Goal: Task Accomplishment & Management: Use online tool/utility

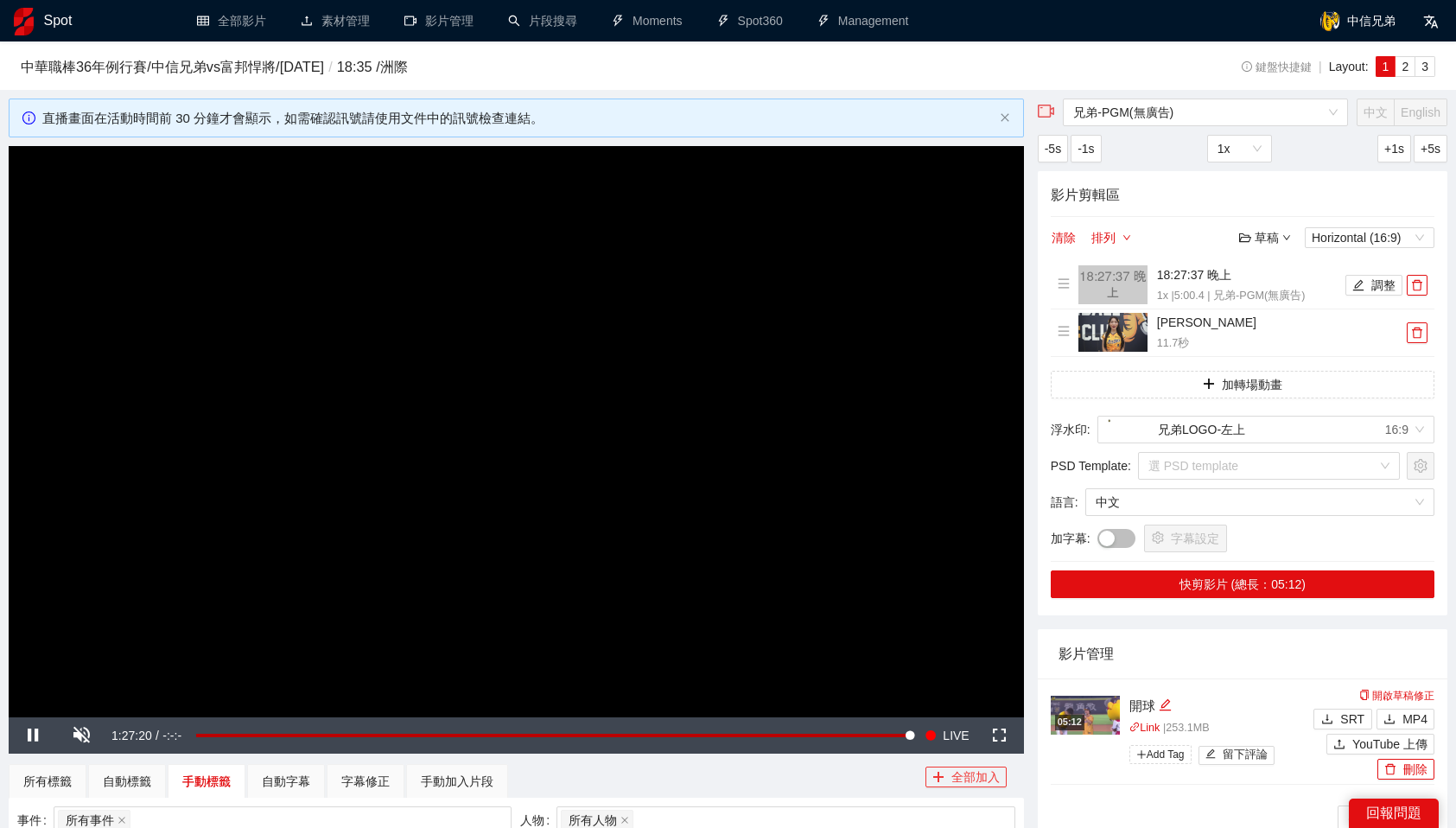
scroll to position [147, 0]
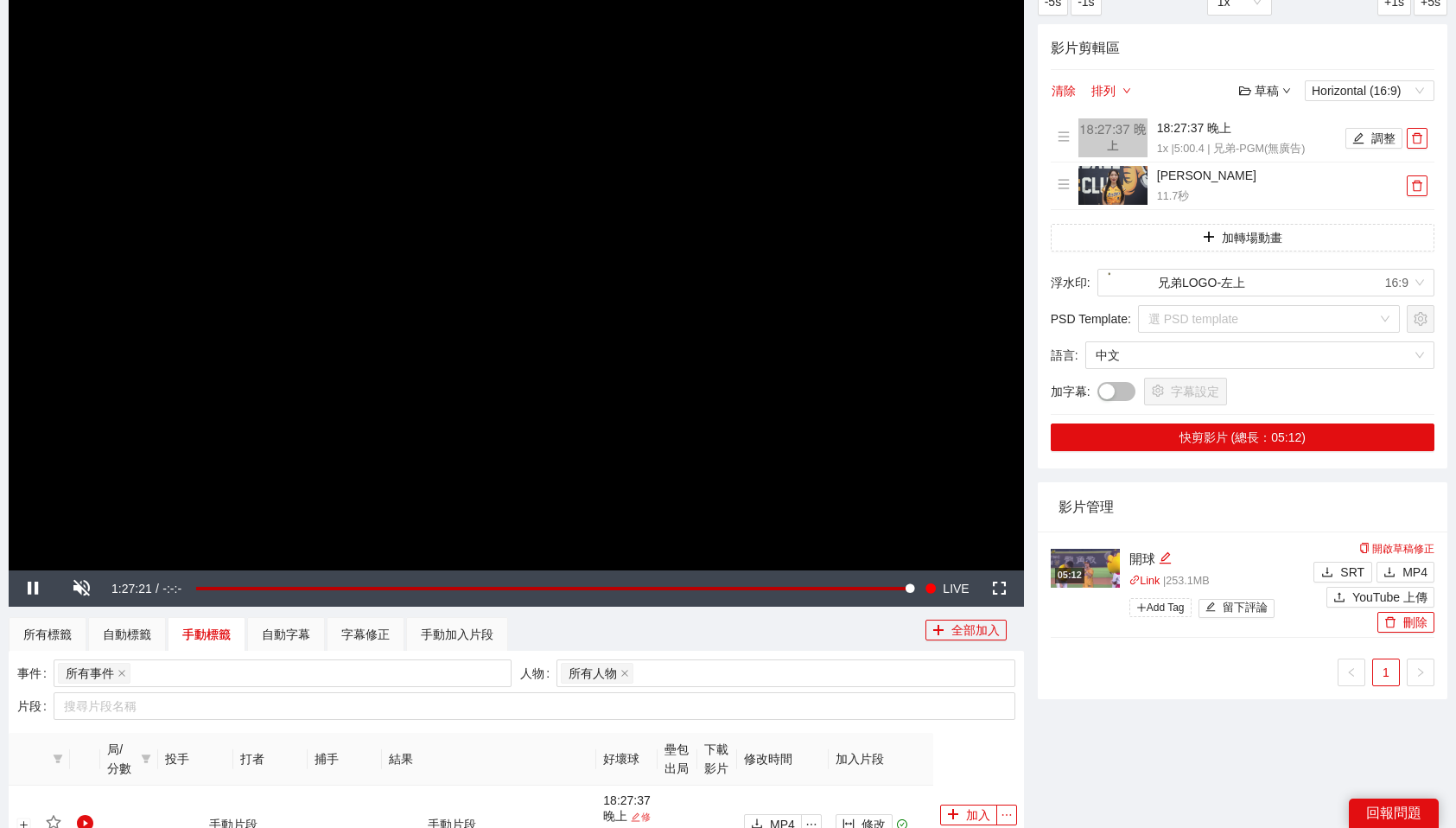
click at [1062, 730] on div "兄弟-PGM(無廣告) 中文 English -5s -1s 1x +1s +5s 影片剪輯區 清除 排列 草稿 Horizontal (16:9) 18:2…" at bounding box center [1242, 441] width 423 height 981
click at [1421, 135] on icon "delete" at bounding box center [1417, 138] width 10 height 11
click at [1421, 180] on icon "delete" at bounding box center [1417, 185] width 10 height 11
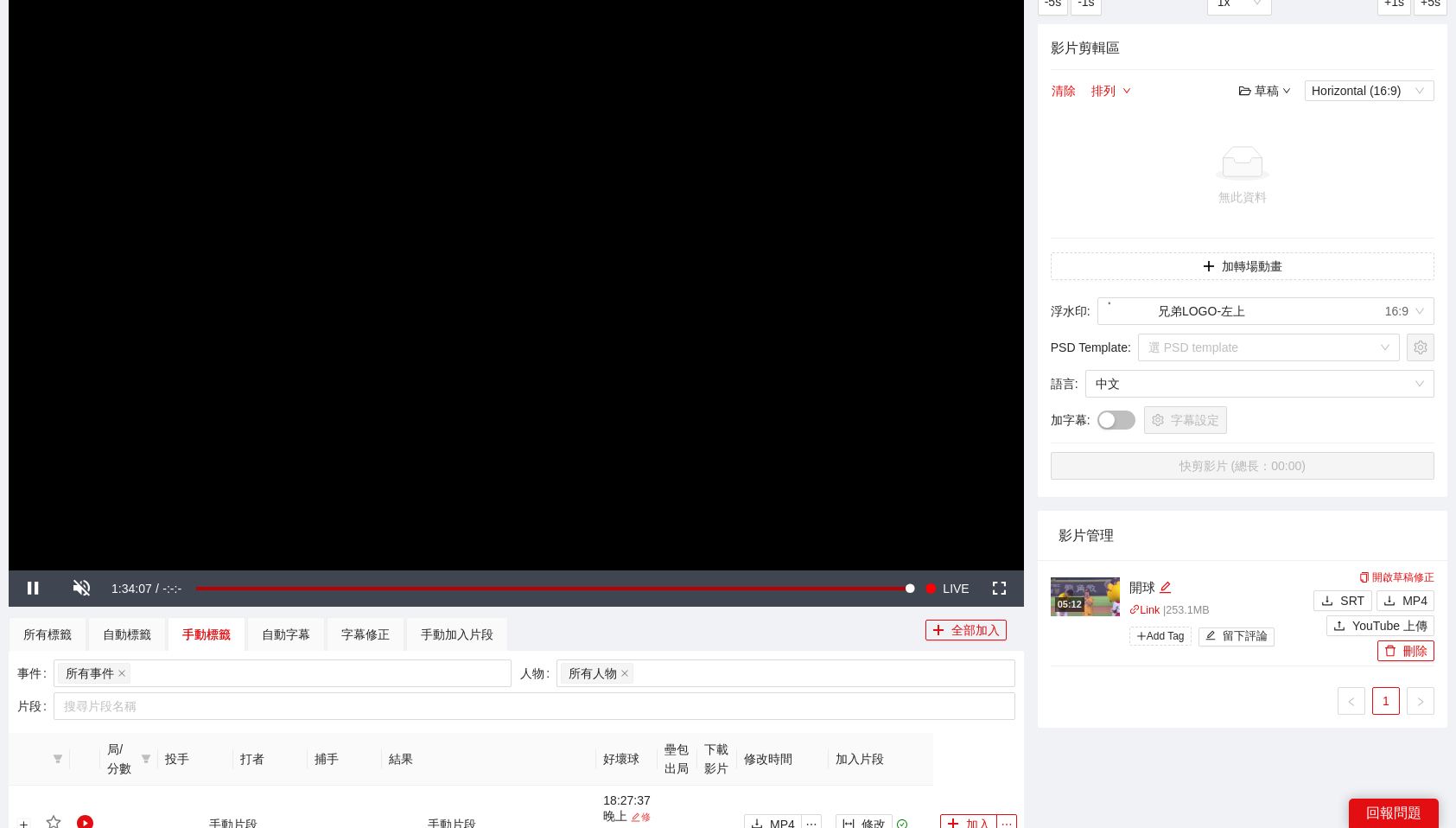
scroll to position [364, 0]
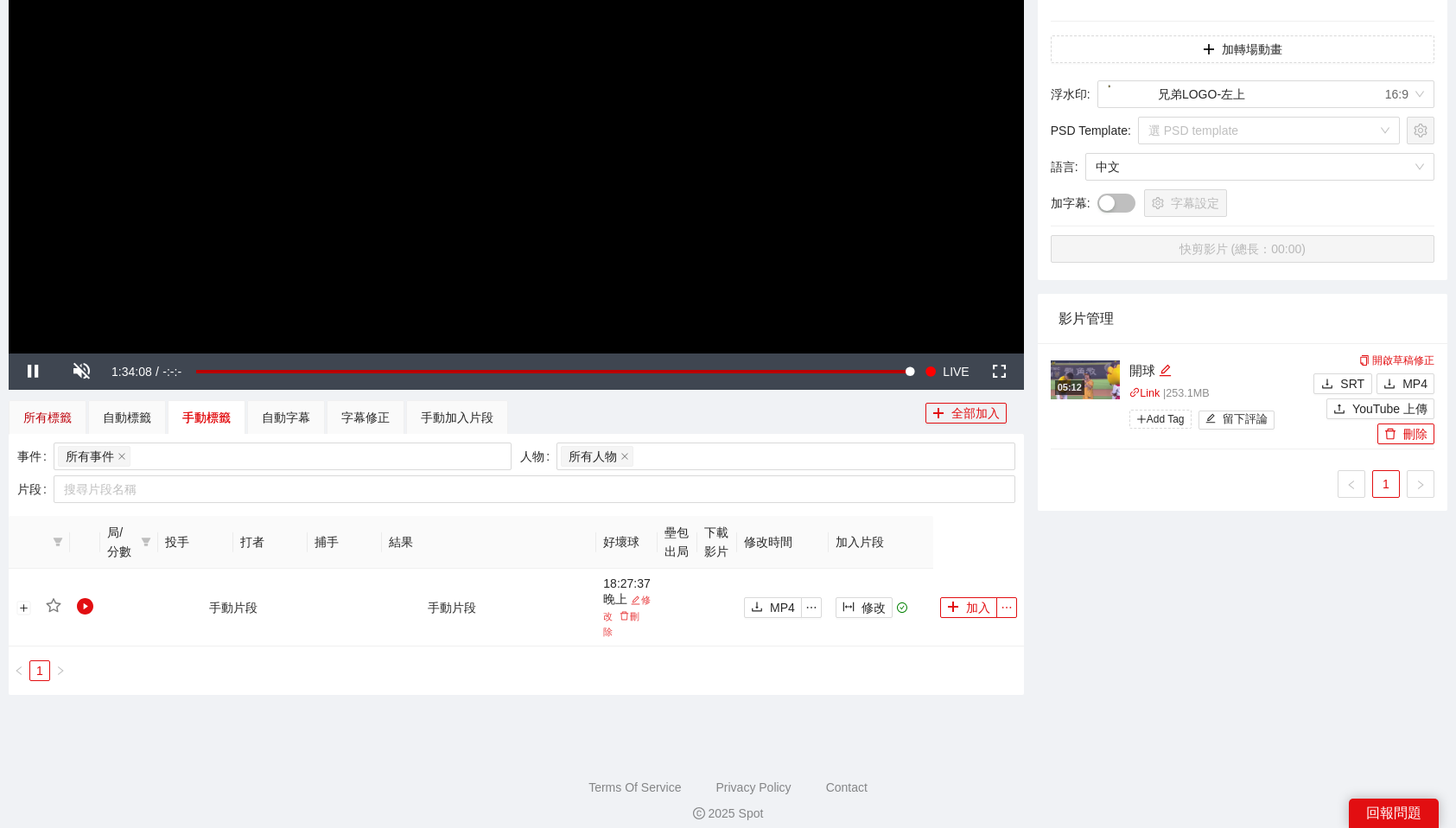
click at [49, 417] on div "所有標籤" at bounding box center [48, 417] width 49 height 19
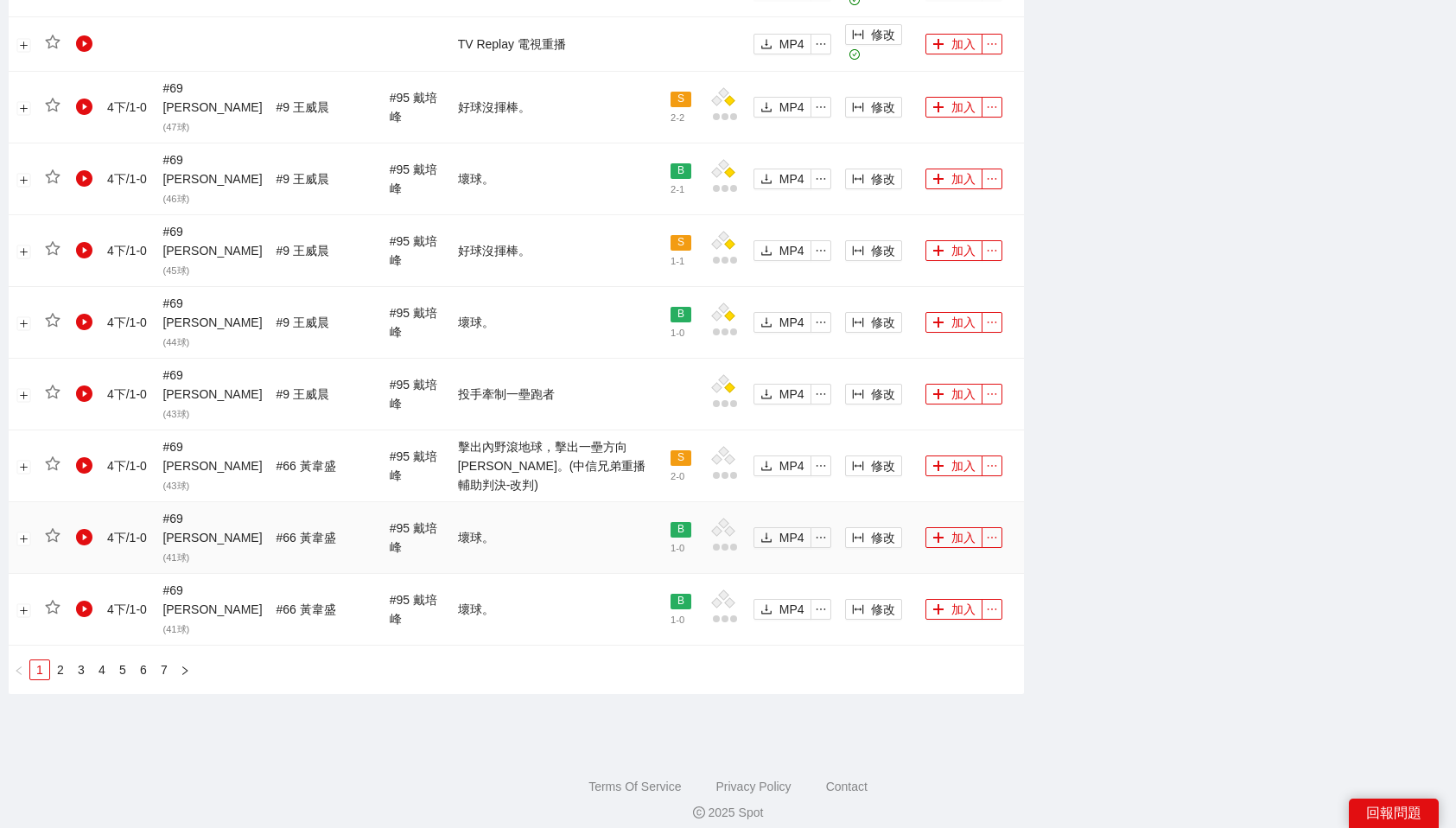
scroll to position [1762, 0]
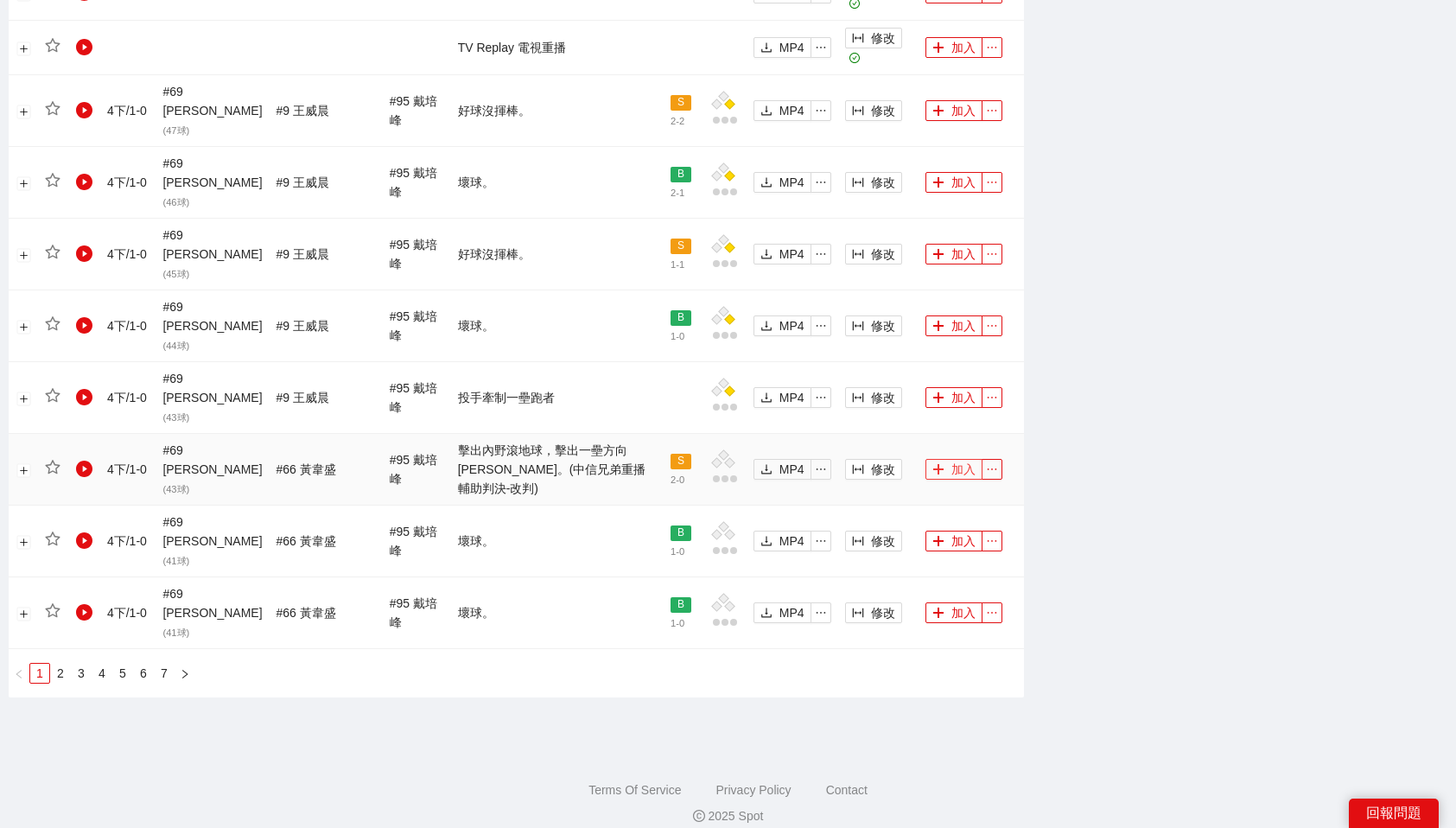
click at [949, 460] on button "加入" at bounding box center [954, 469] width 57 height 21
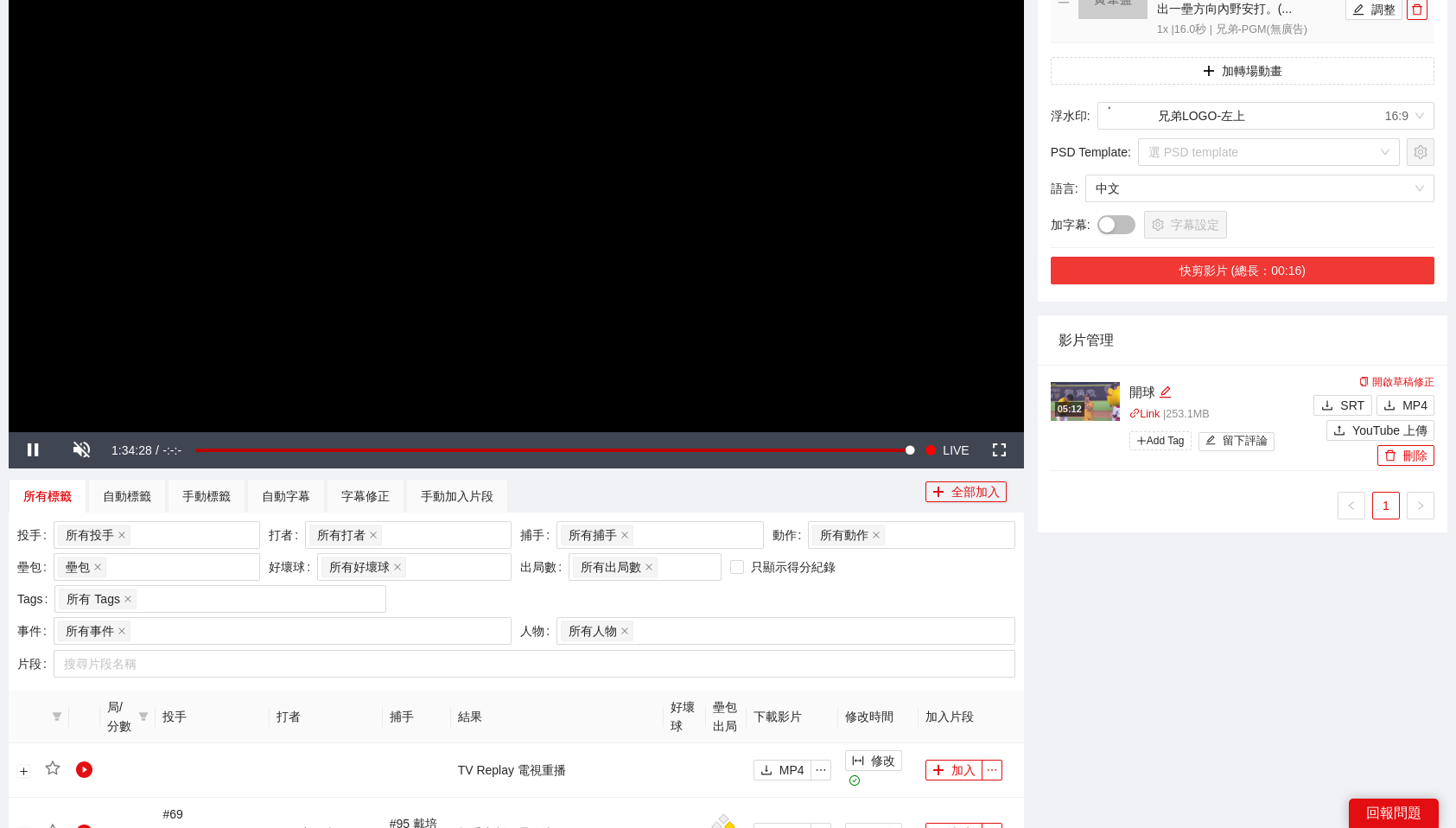
scroll to position [0, 0]
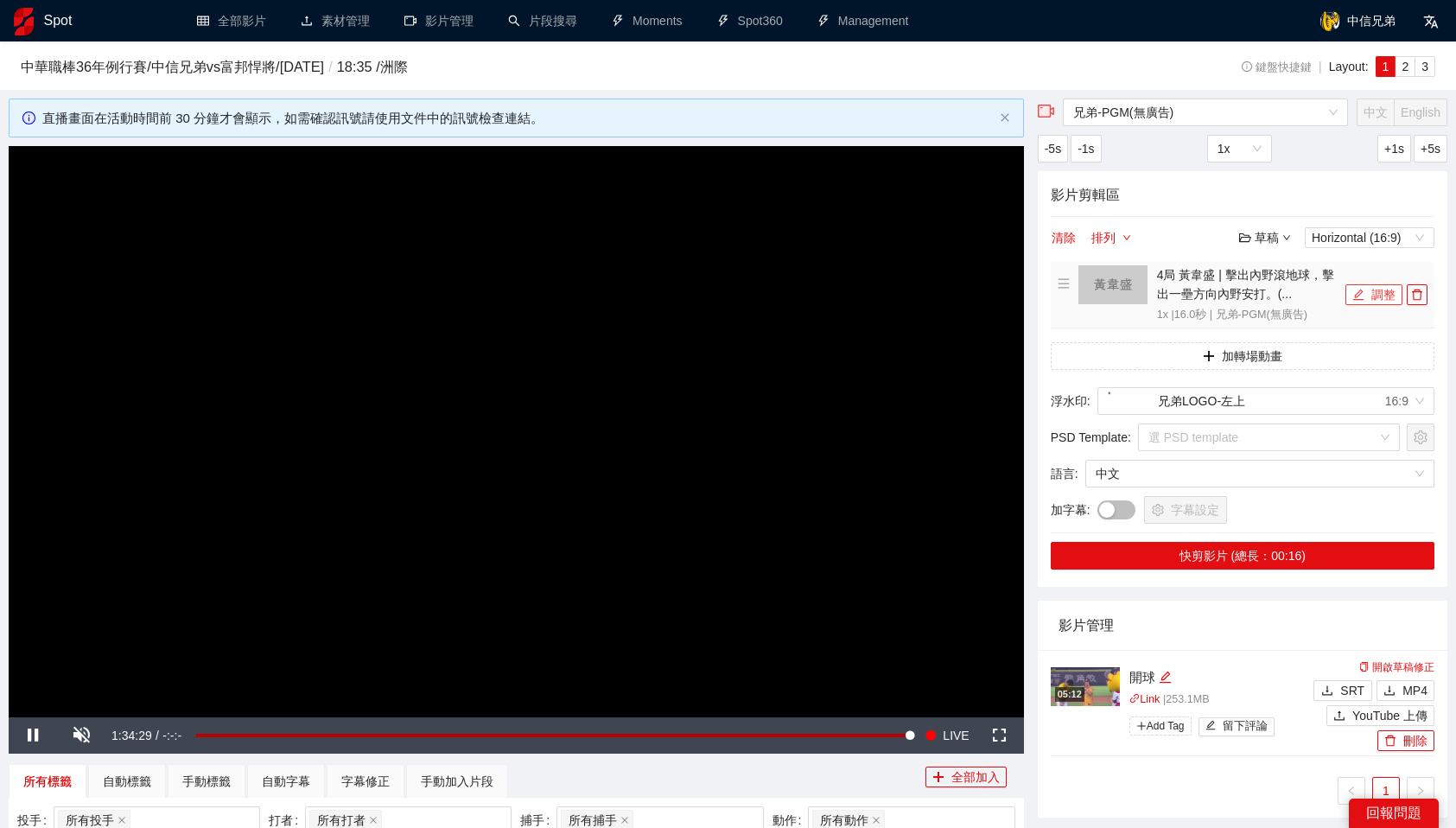
click at [1381, 299] on button "調整" at bounding box center [1374, 295] width 57 height 21
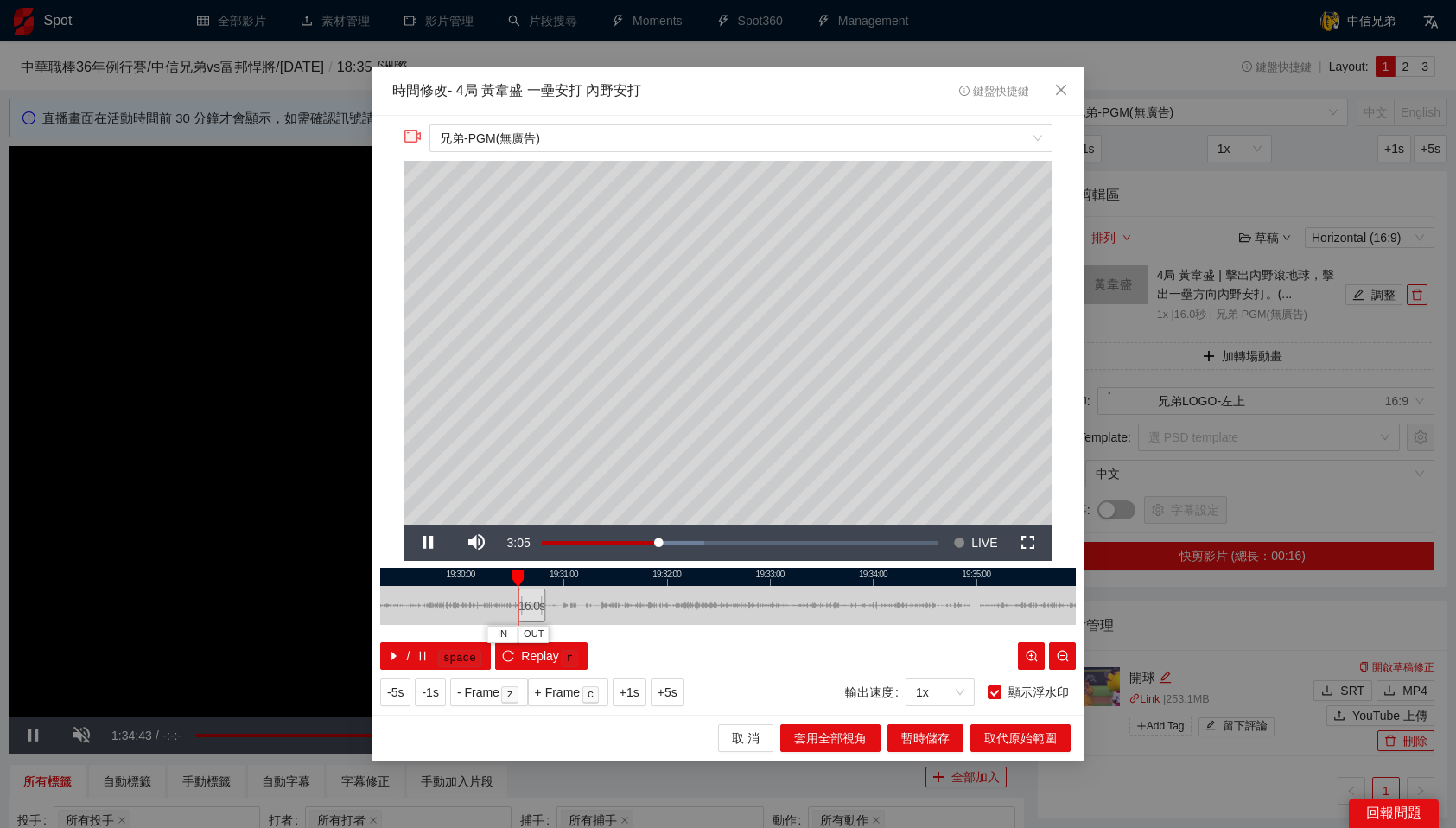
drag, startPoint x: 748, startPoint y: 596, endPoint x: 534, endPoint y: 606, distance: 214.2
click at [534, 606] on div "16.0 s" at bounding box center [532, 605] width 28 height 34
click at [627, 655] on div "/ space Replay r" at bounding box center [728, 656] width 696 height 28
click at [506, 631] on span "IN" at bounding box center [505, 634] width 10 height 16
click at [791, 672] on div "**********" at bounding box center [728, 415] width 713 height 599
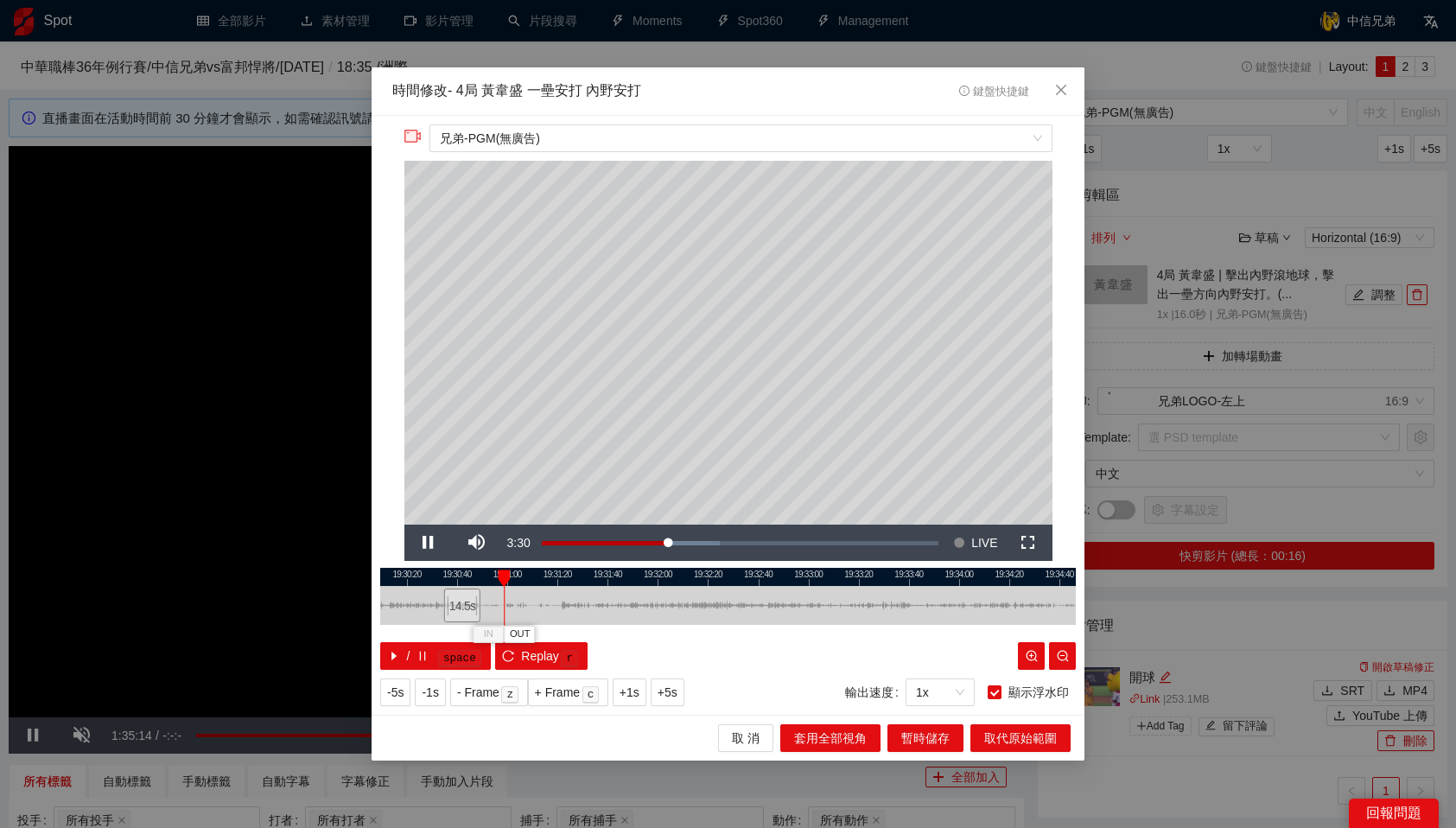
click at [484, 573] on div at bounding box center [728, 577] width 696 height 18
click at [649, 644] on div "/ space Replay r" at bounding box center [728, 656] width 696 height 28
click at [514, 628] on span "OUT" at bounding box center [511, 634] width 21 height 16
click at [940, 734] on span "暫時儲存" at bounding box center [925, 739] width 49 height 19
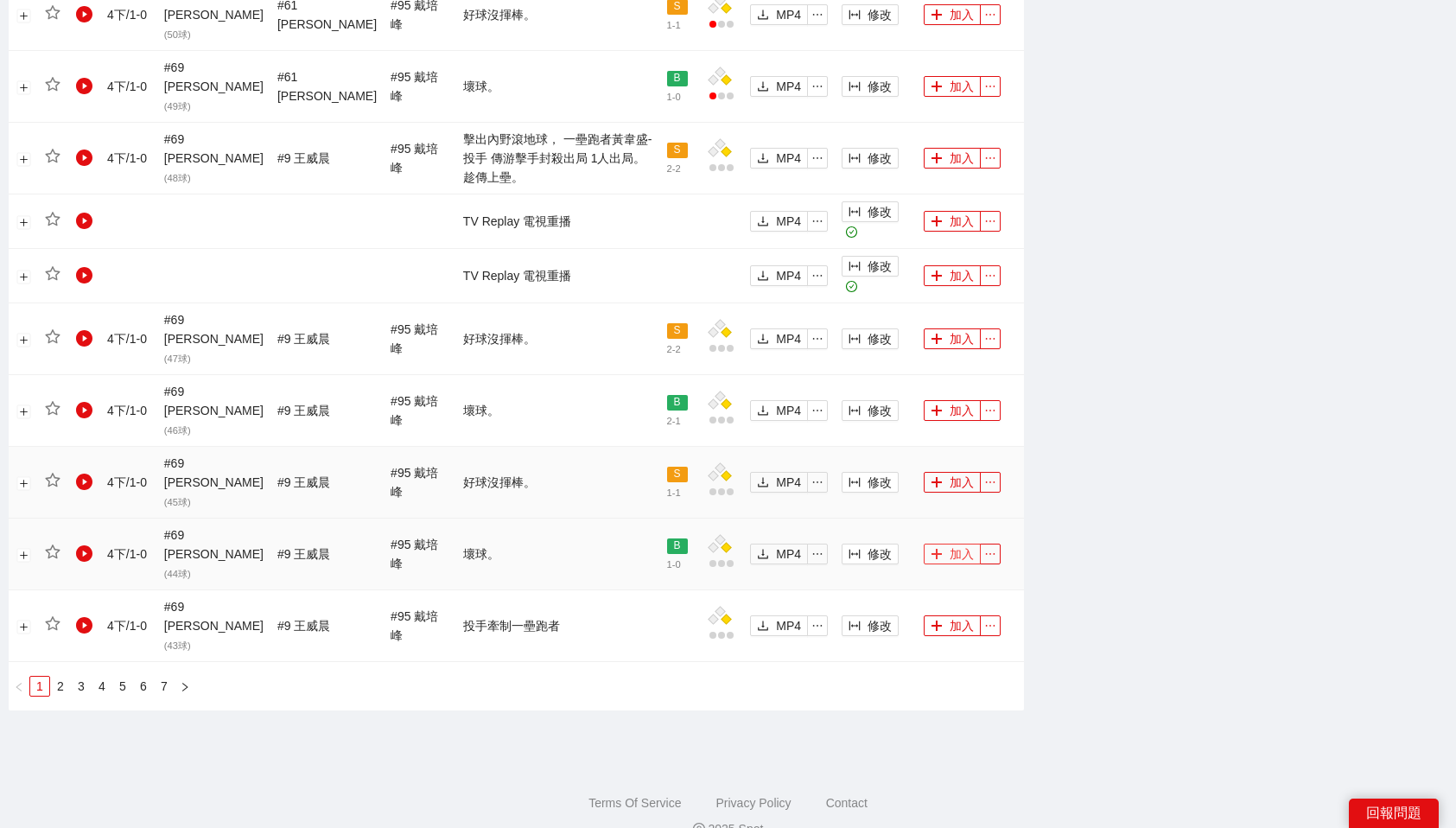
scroll to position [1725, 0]
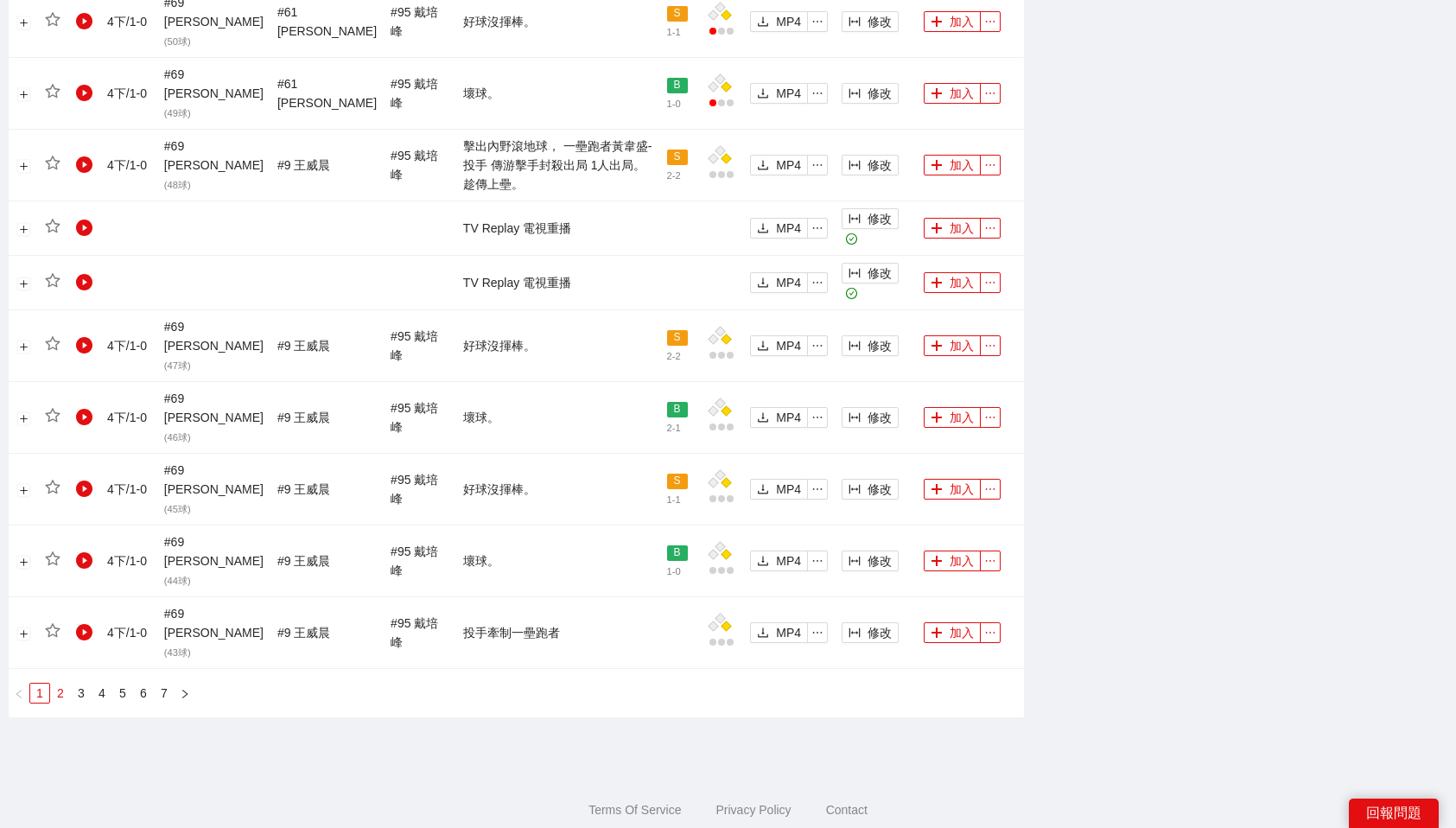
click at [61, 692] on link "2" at bounding box center [61, 693] width 19 height 19
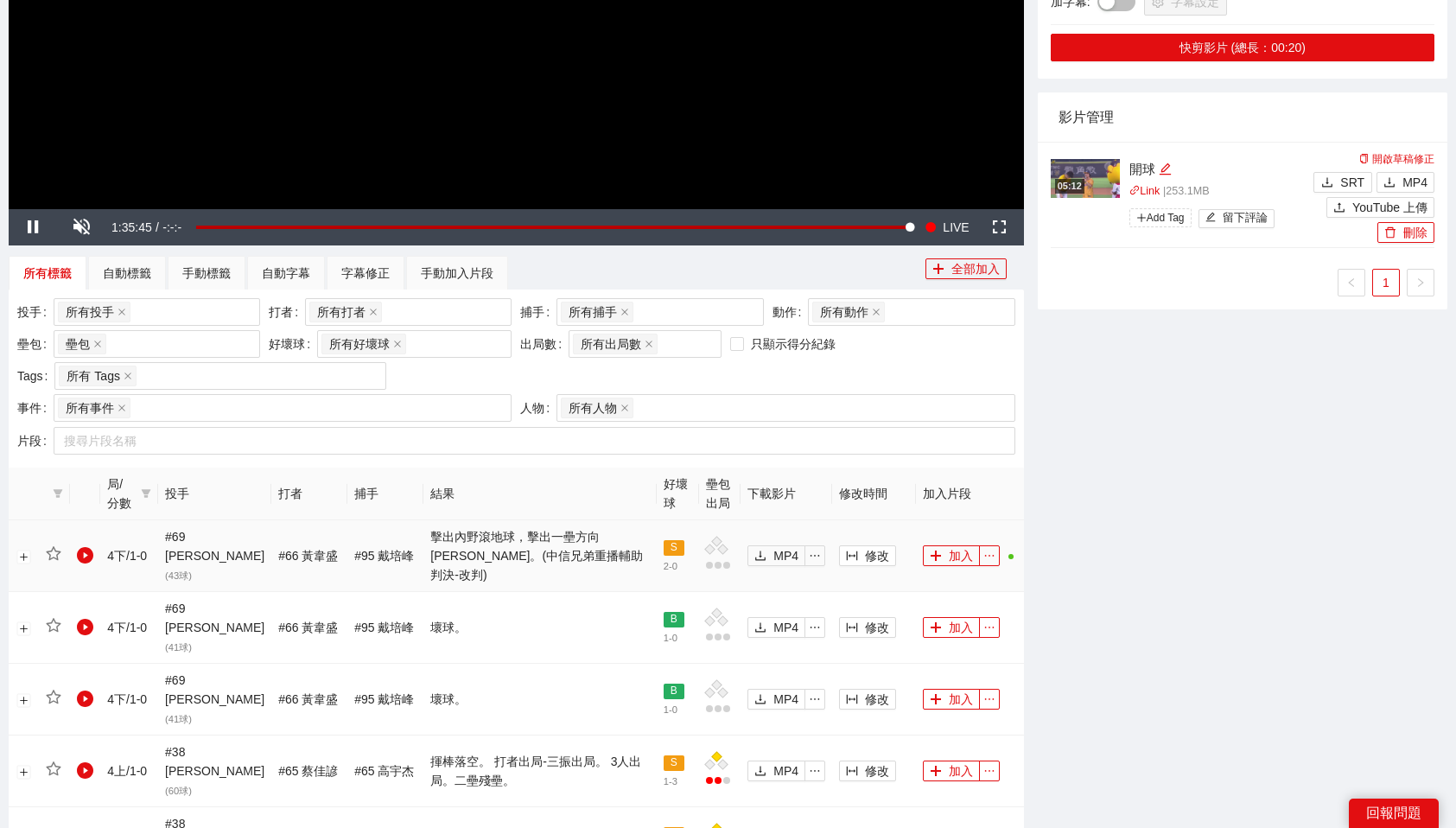
scroll to position [507, 0]
click at [958, 561] on button "加入" at bounding box center [951, 557] width 57 height 21
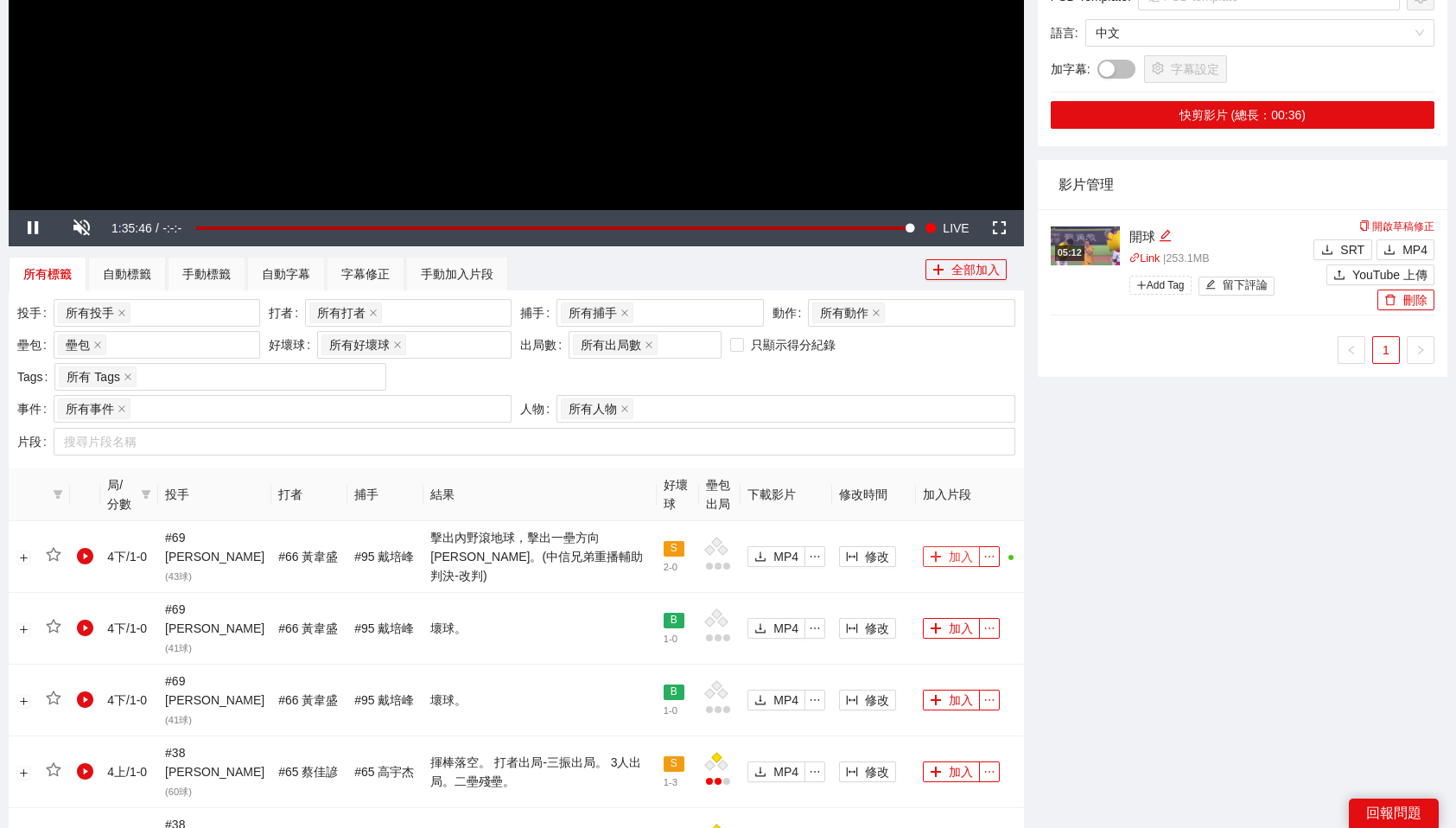
scroll to position [0, 0]
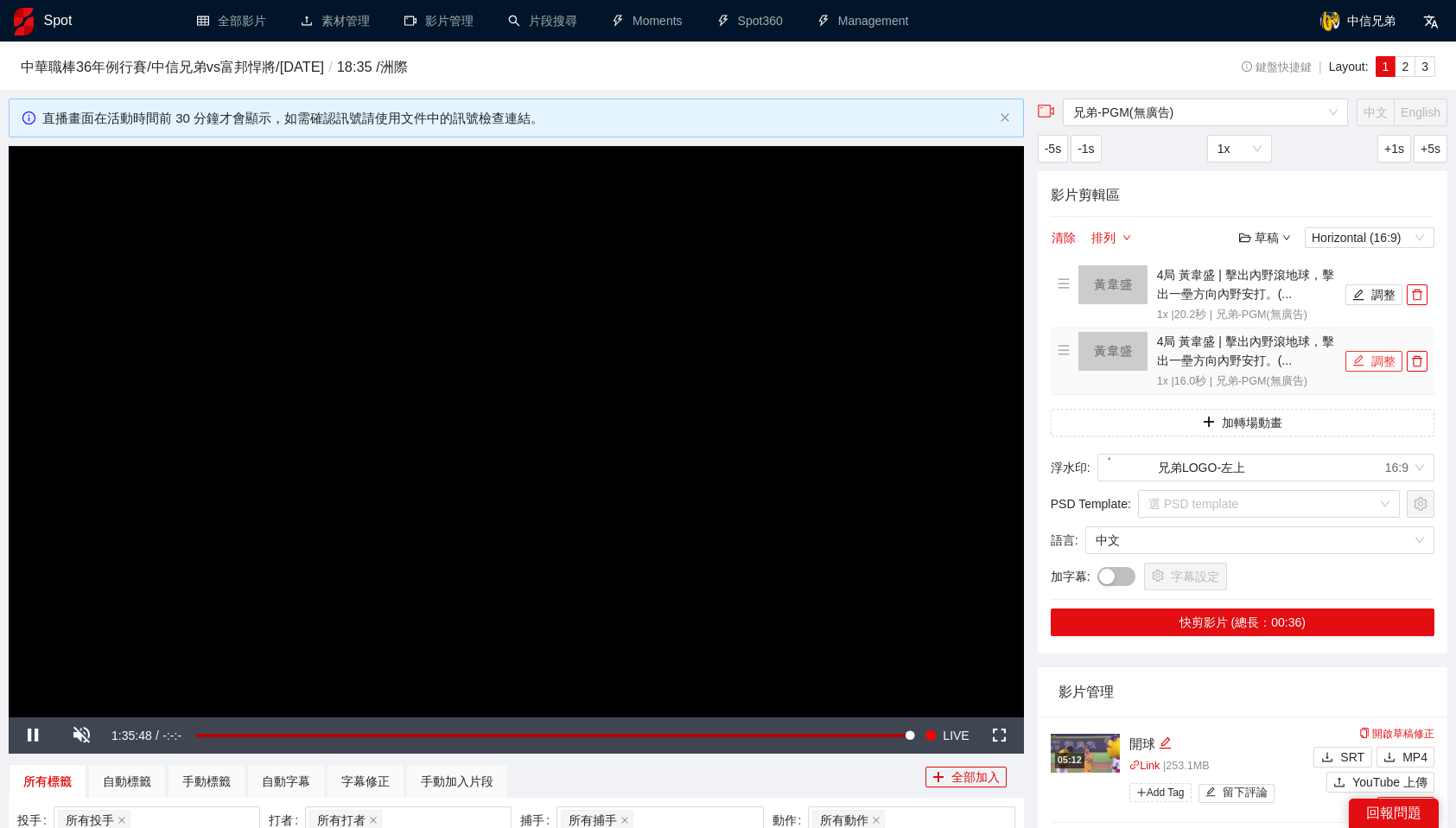
click at [1373, 352] on button "調整" at bounding box center [1374, 361] width 57 height 21
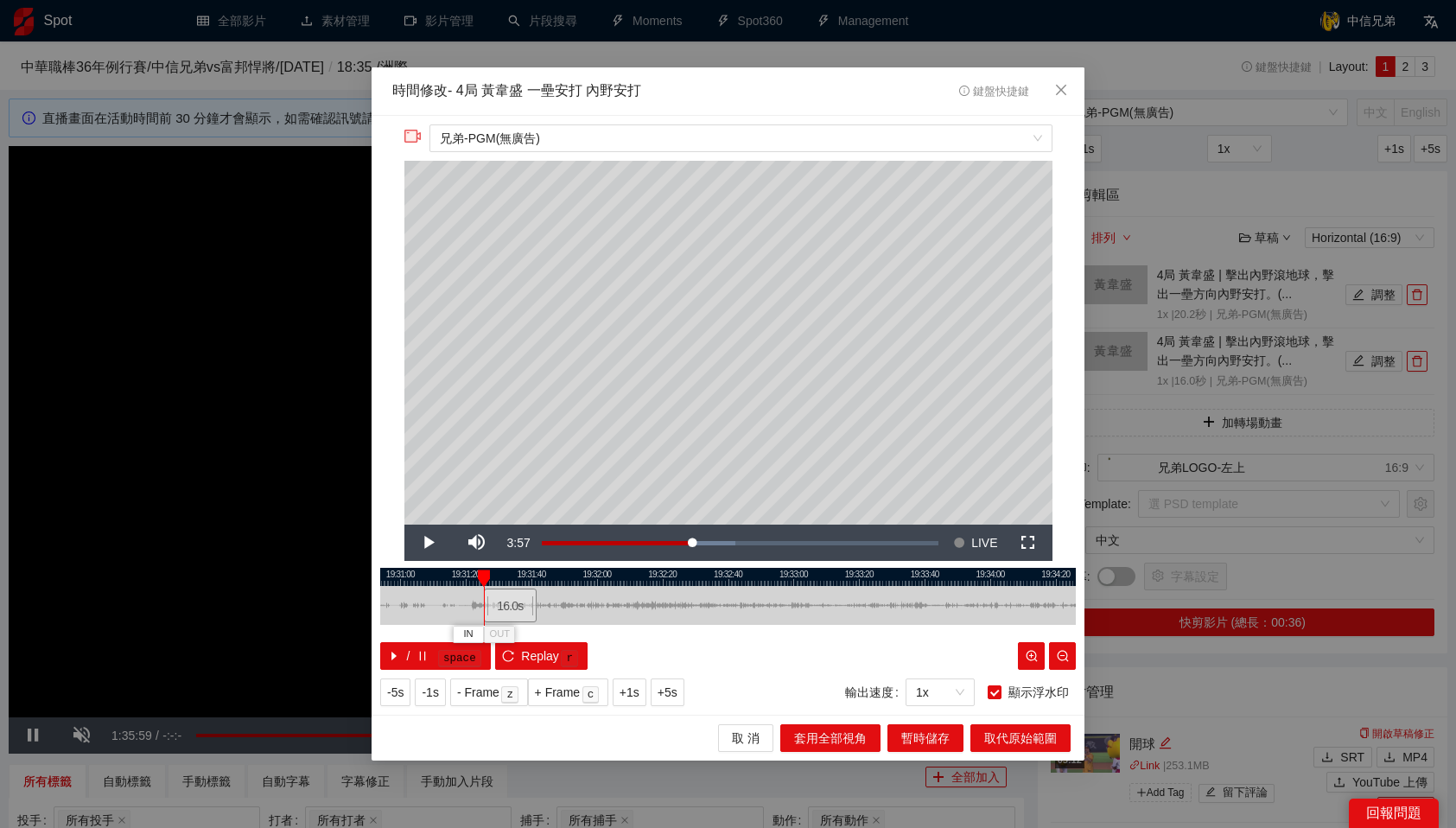
drag, startPoint x: 753, startPoint y: 593, endPoint x: 516, endPoint y: 618, distance: 238.3
click at [516, 618] on div "16.0 s" at bounding box center [510, 605] width 53 height 34
drag, startPoint x: 513, startPoint y: 603, endPoint x: 458, endPoint y: 609, distance: 55.3
click at [458, 609] on div "16.0 s" at bounding box center [455, 605] width 53 height 34
click at [420, 631] on span "IN" at bounding box center [419, 634] width 10 height 16
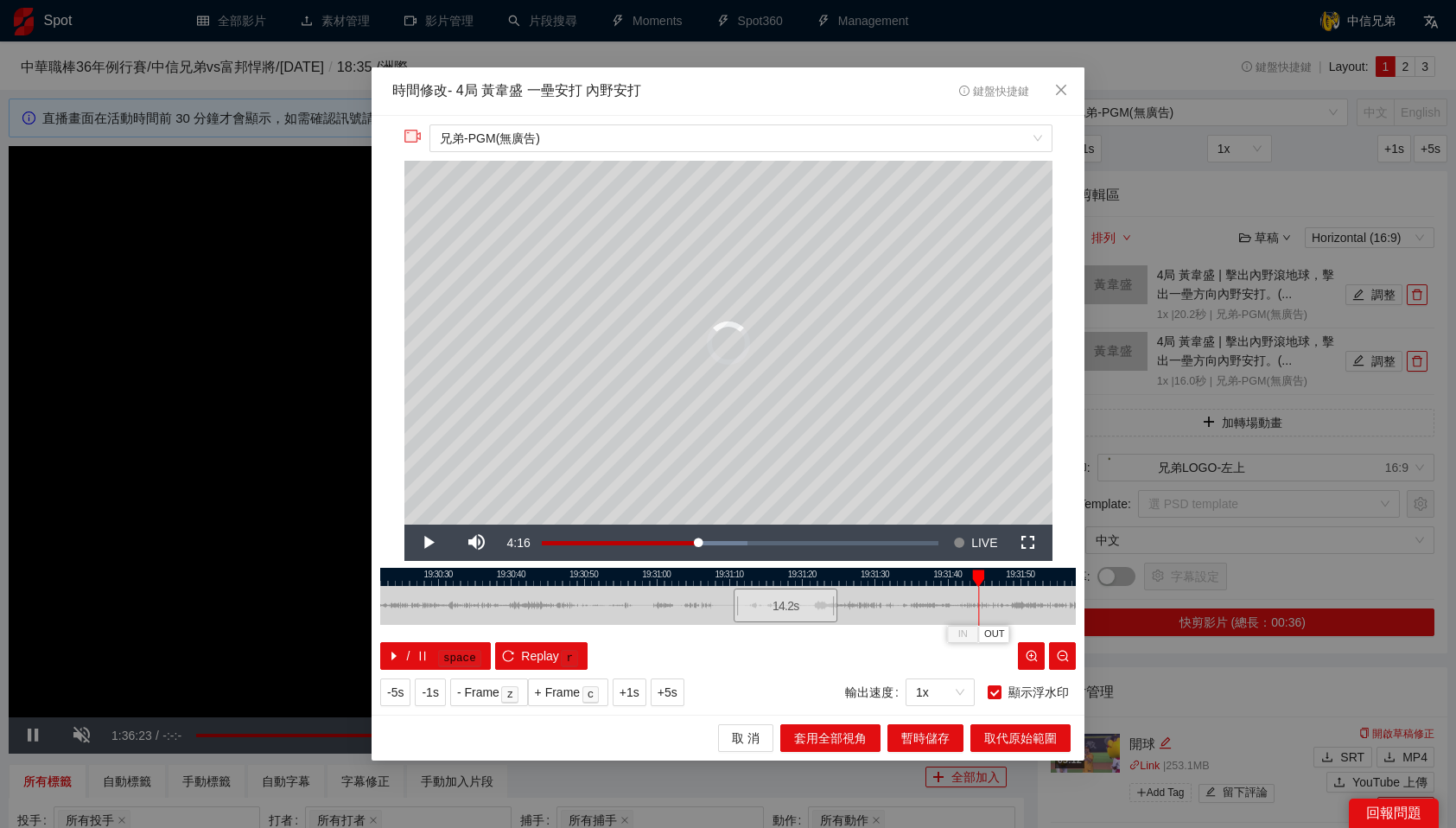
drag, startPoint x: 816, startPoint y: 573, endPoint x: 979, endPoint y: 588, distance: 163.7
click at [979, 588] on div "19:30:20 19:30:30 19:30:40 19:30:50 19:31:00 19:31:10 19:31:20 19:31:30 19:31:4…" at bounding box center [728, 619] width 696 height 102
click at [851, 652] on div "/ space Replay r" at bounding box center [728, 656] width 696 height 28
click at [1004, 634] on span "OUT" at bounding box center [1002, 634] width 21 height 16
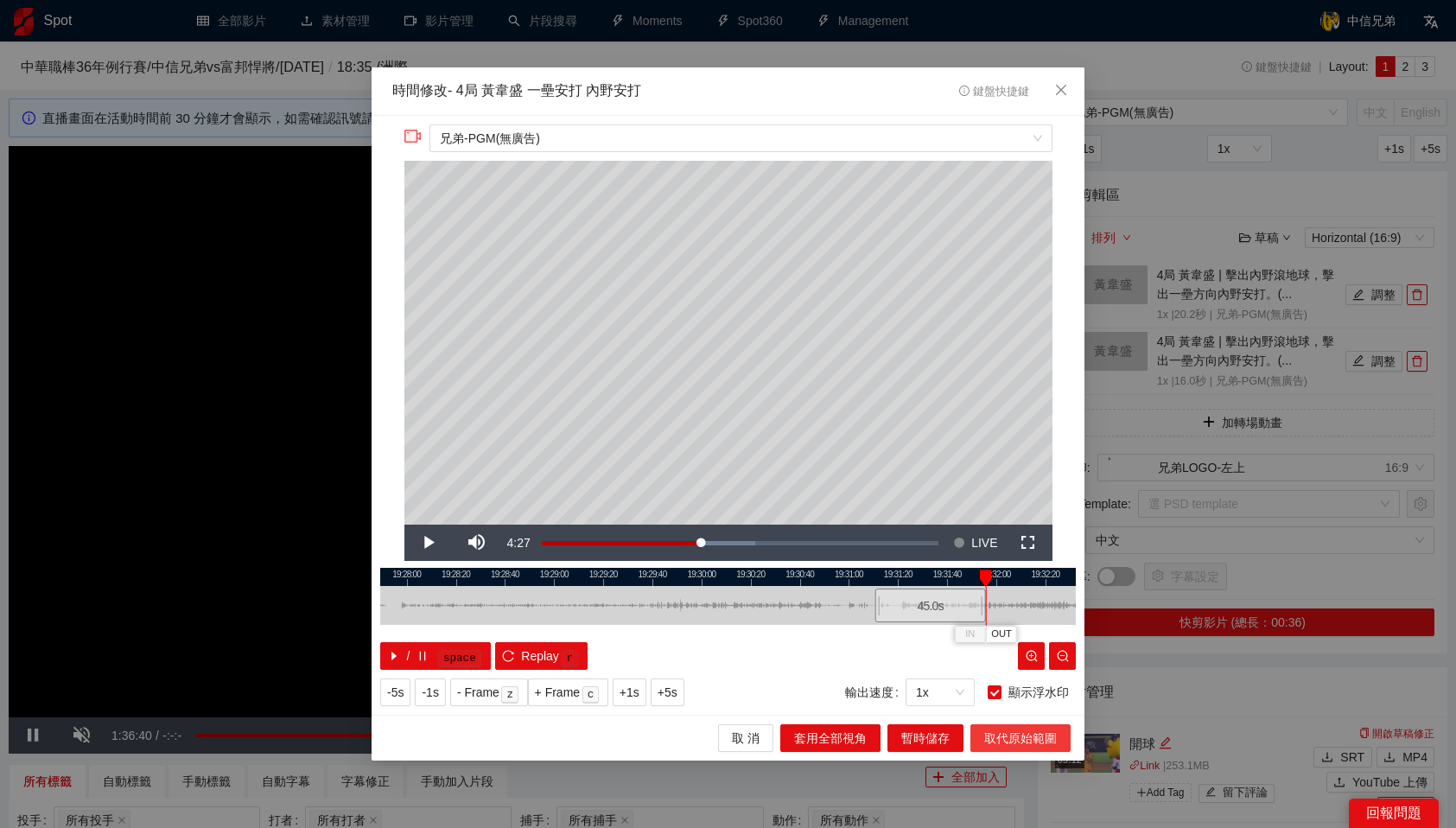
click at [1001, 745] on span "取代原始範圍" at bounding box center [1021, 739] width 73 height 19
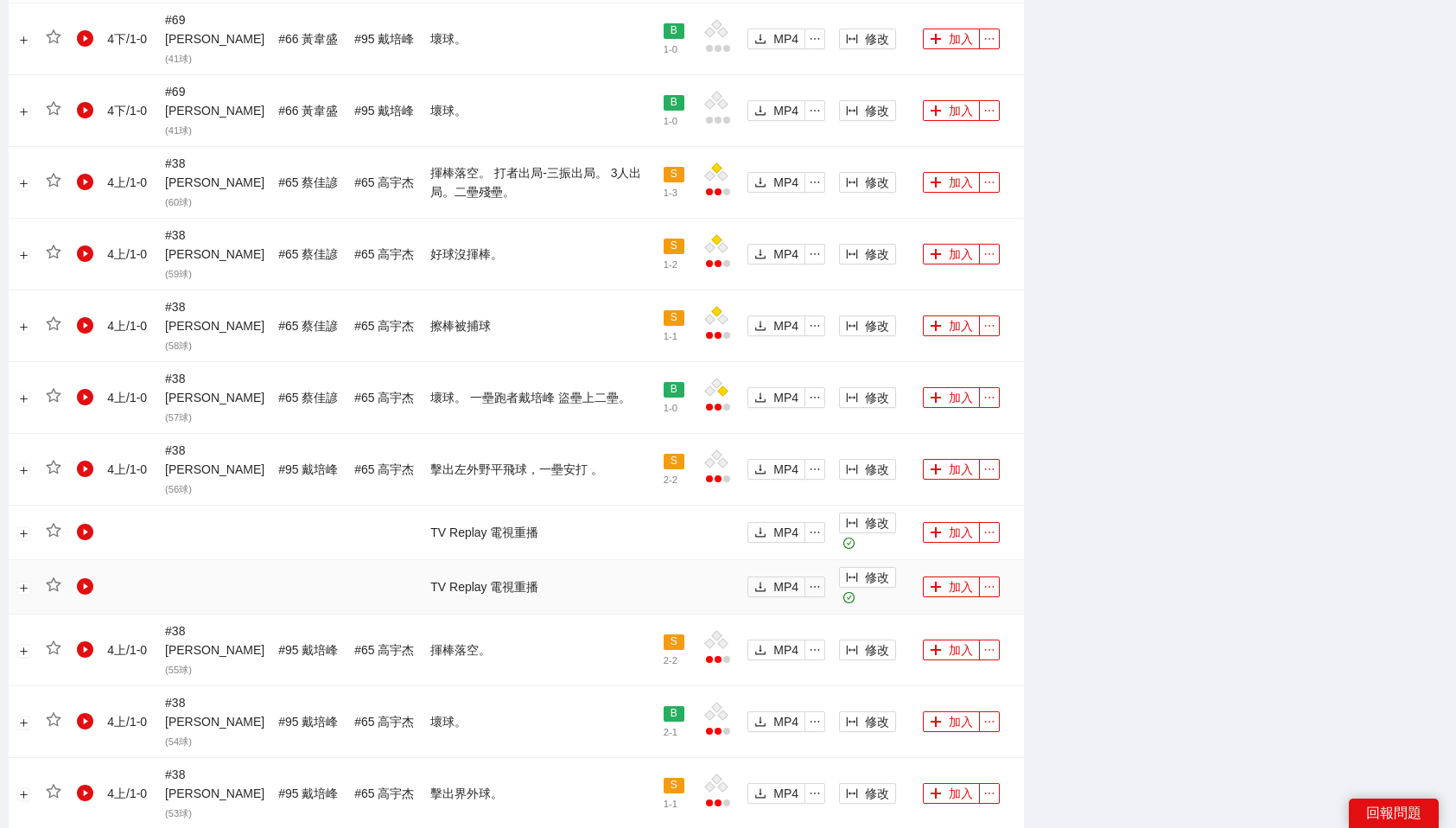
scroll to position [1513, 0]
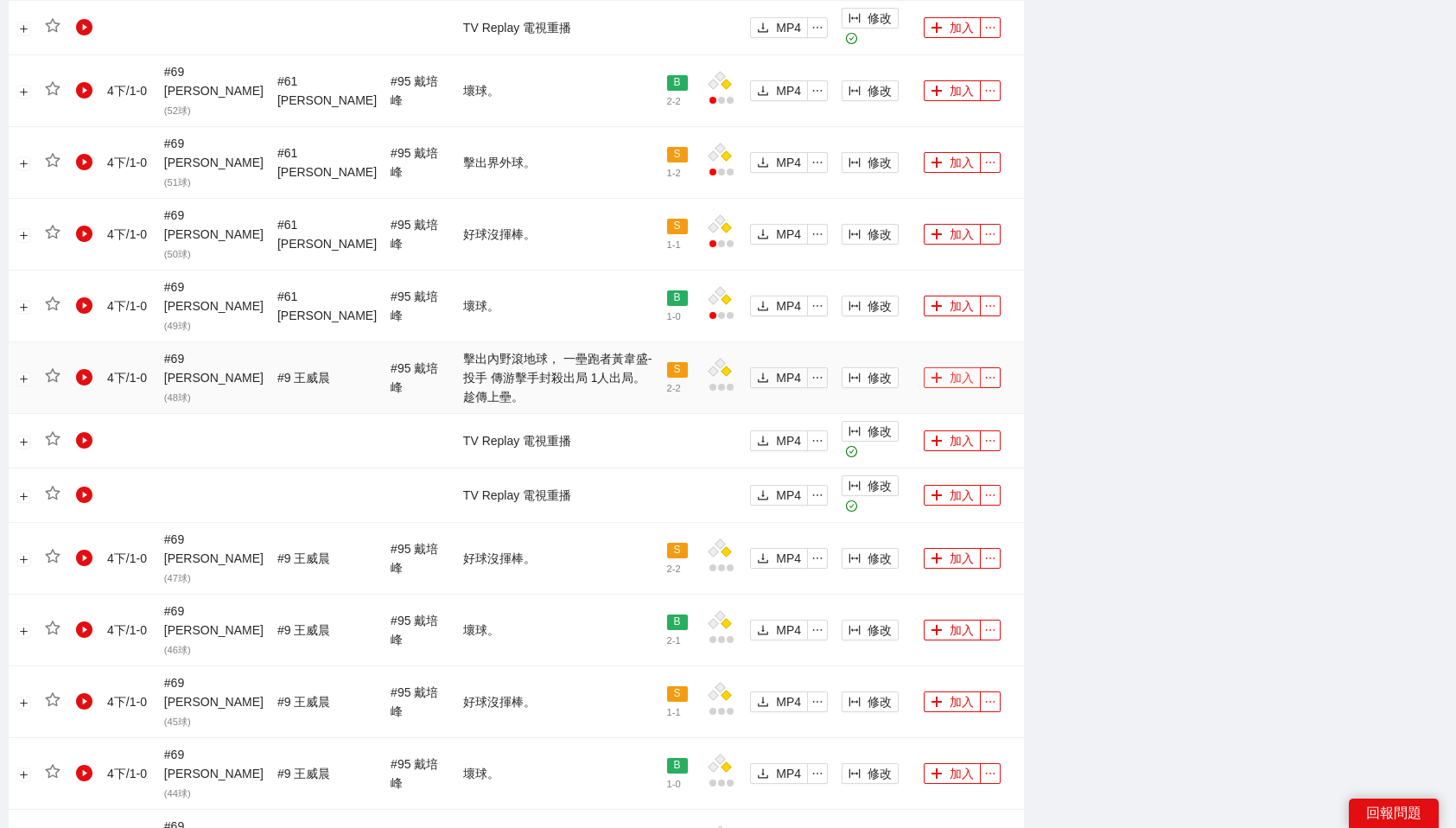
click at [957, 376] on button "加入" at bounding box center [952, 378] width 57 height 21
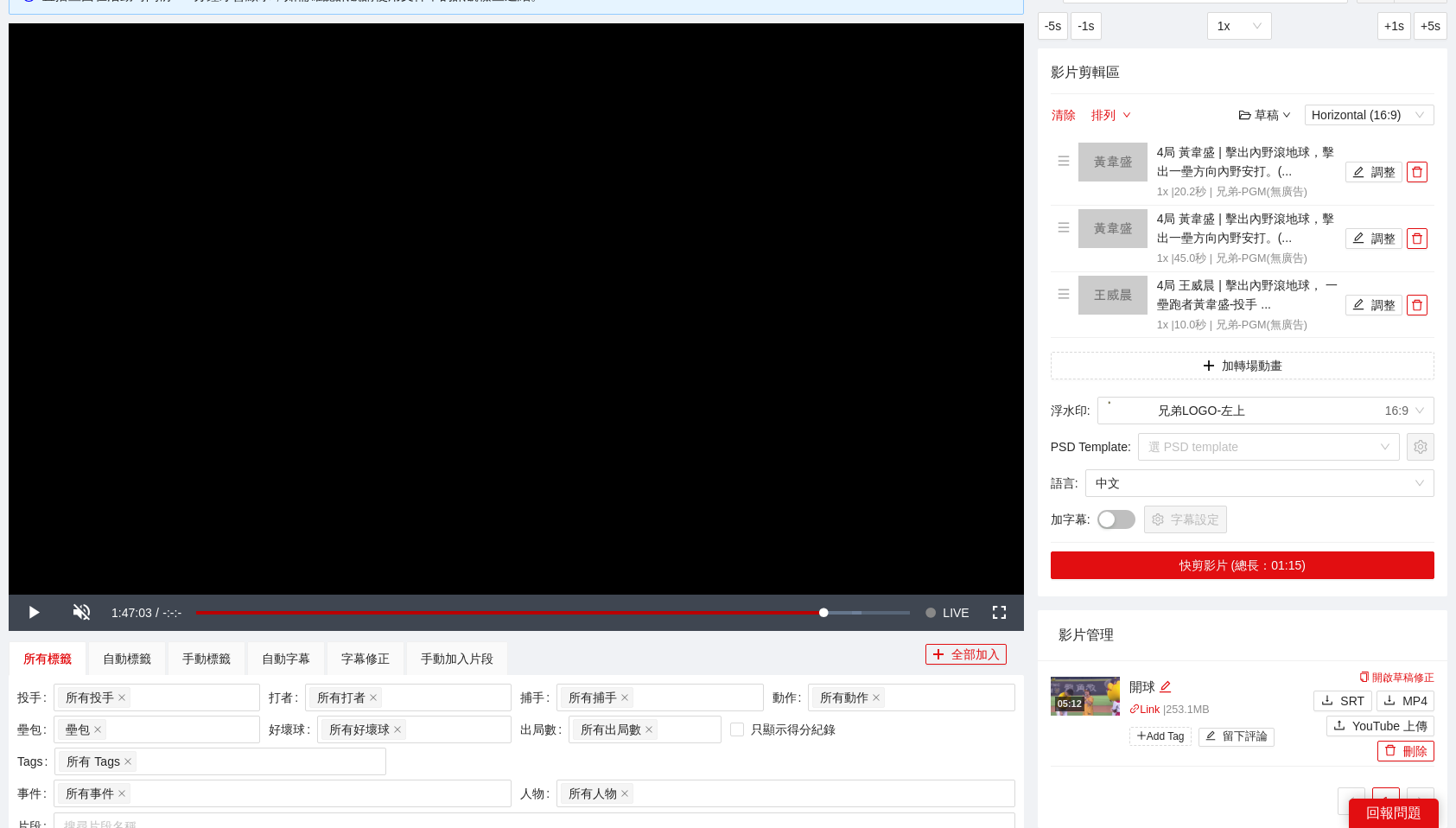
scroll to position [175, 0]
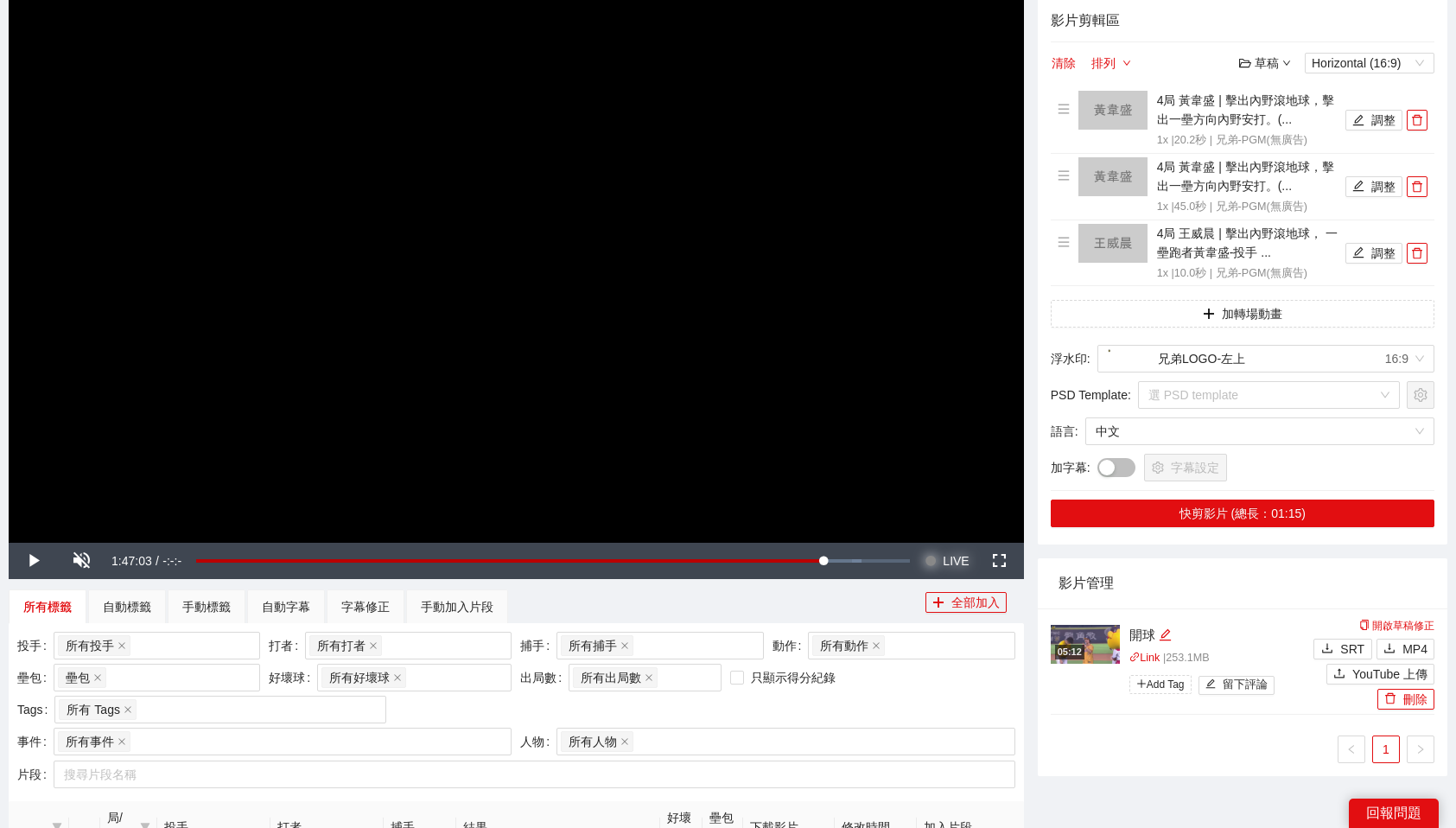
click at [958, 557] on span "LIVE" at bounding box center [956, 561] width 26 height 36
click at [1420, 120] on icon "delete" at bounding box center [1417, 120] width 10 height 11
click at [1420, 181] on icon "delete" at bounding box center [1417, 186] width 10 height 11
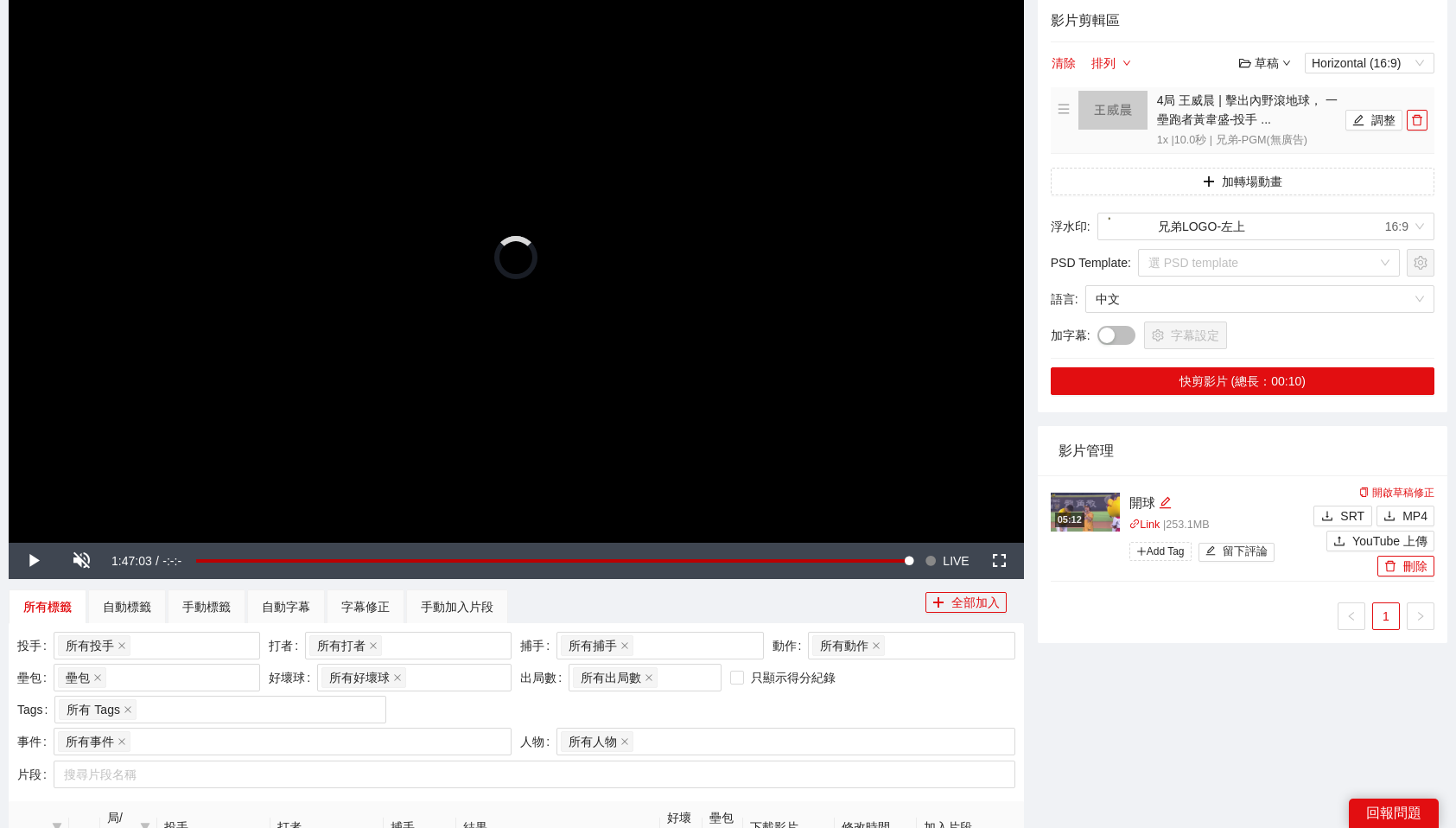
click at [1420, 120] on icon "delete" at bounding box center [1417, 120] width 10 height 11
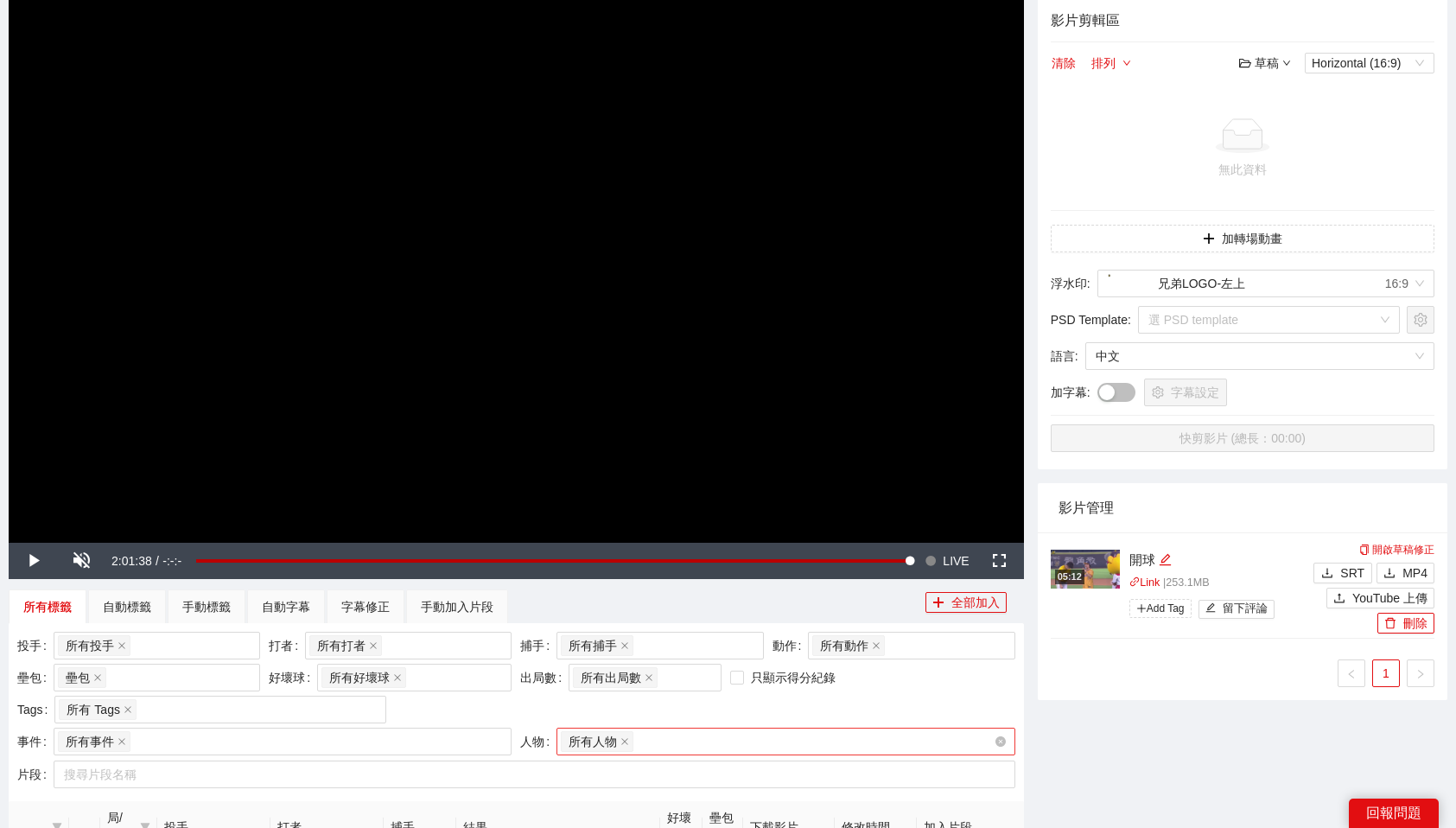
scroll to position [322, 0]
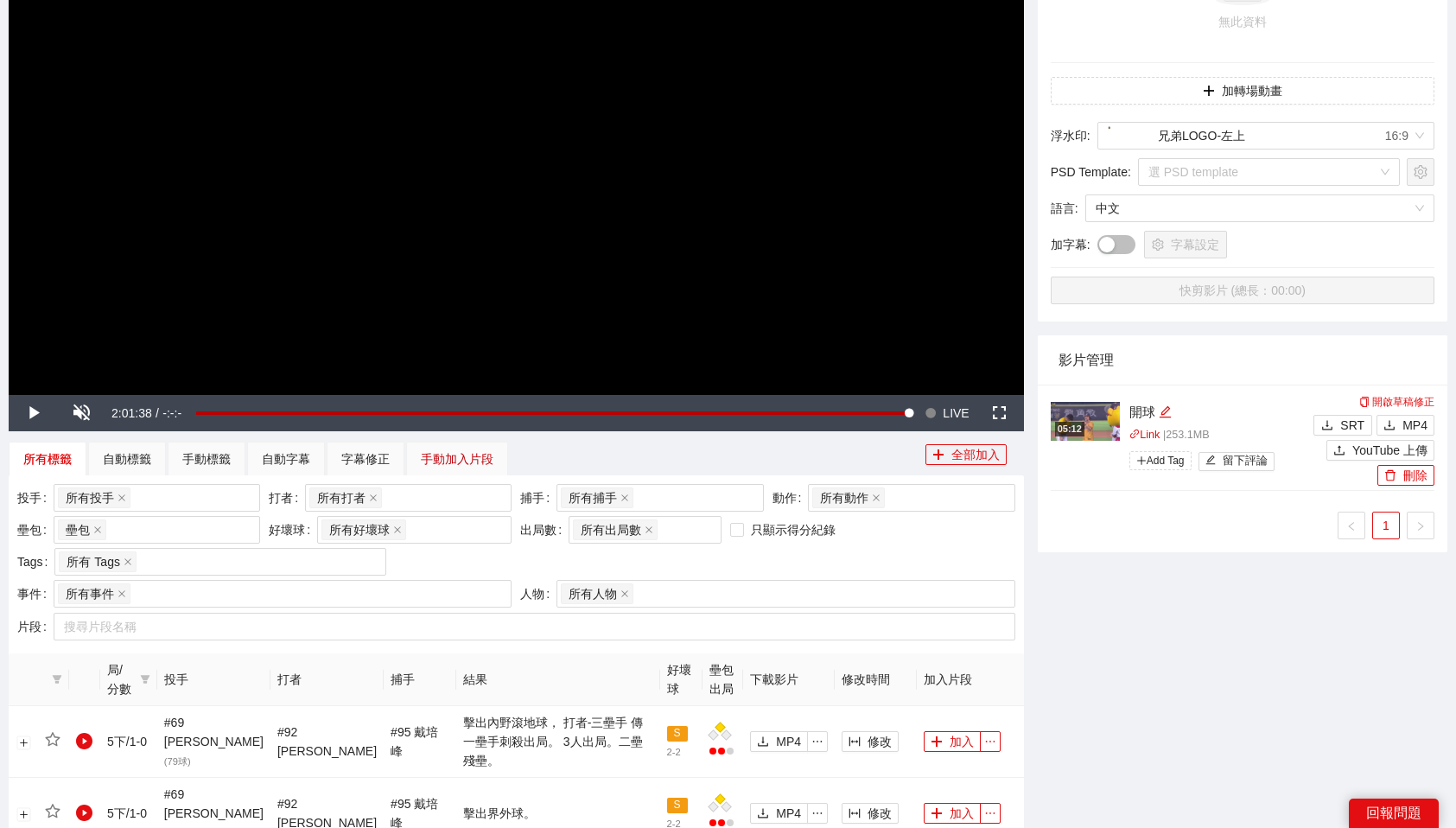
click at [446, 458] on div "手動加入片段" at bounding box center [457, 459] width 73 height 19
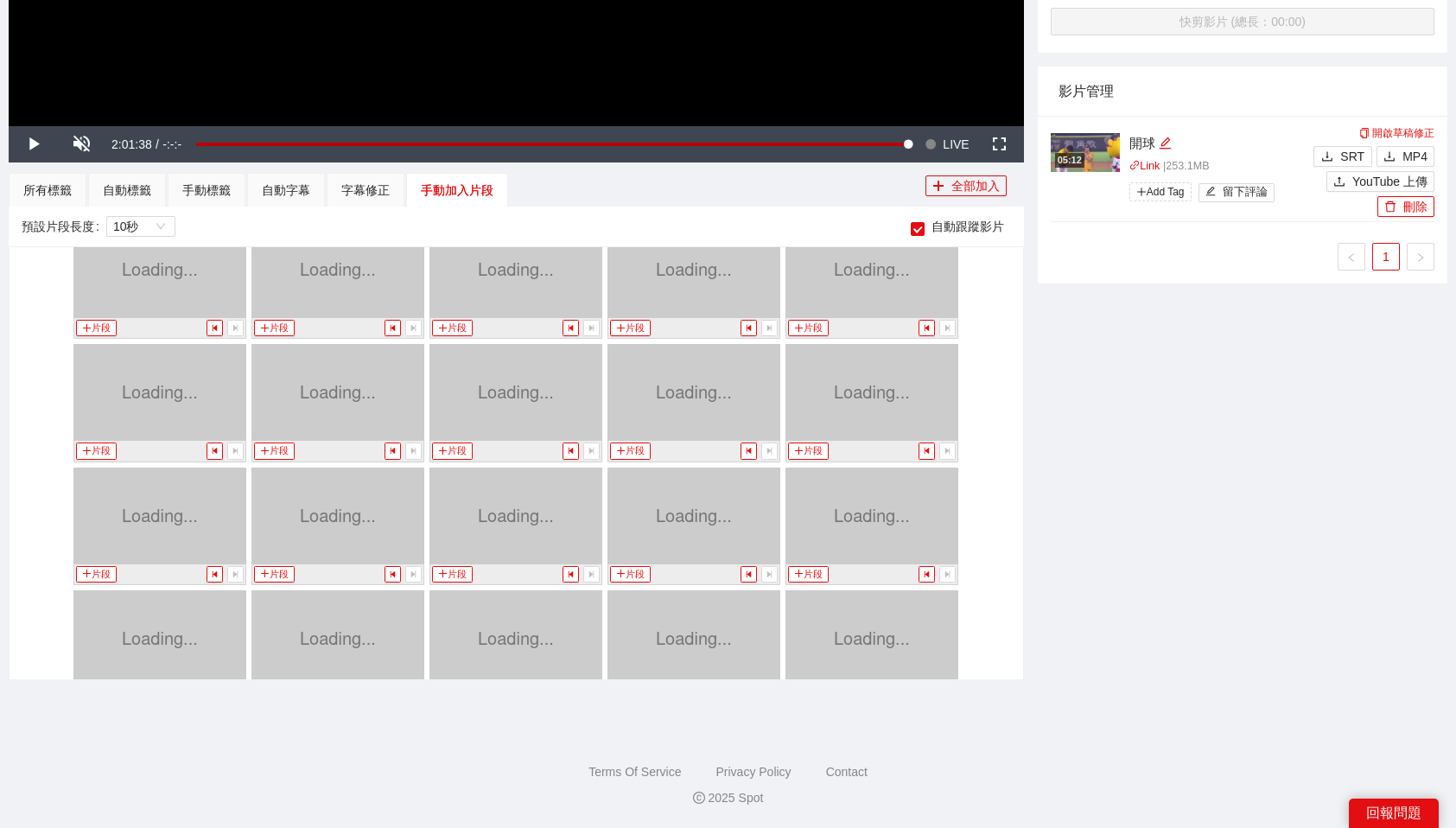
scroll to position [9251, 0]
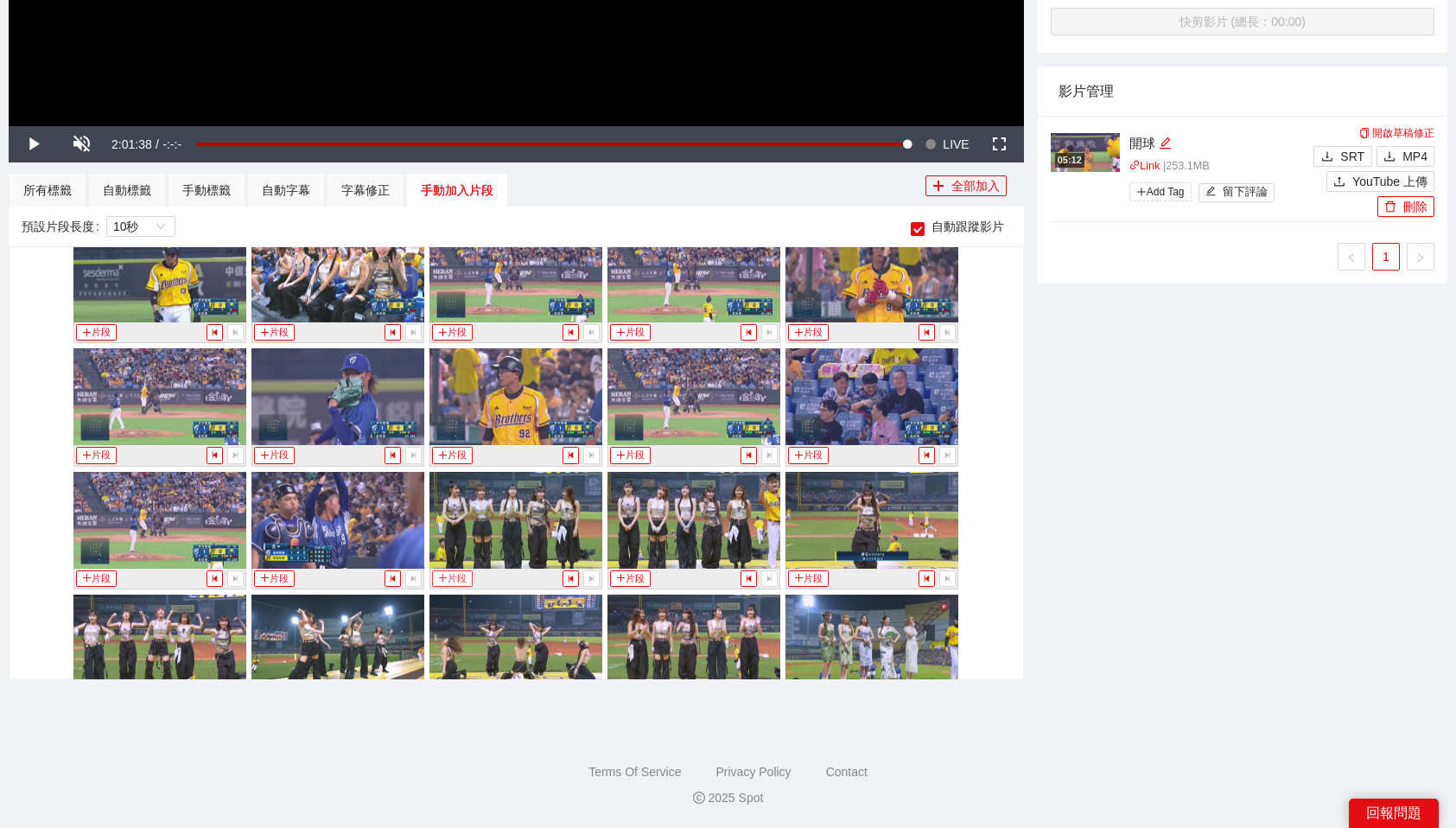
click at [458, 570] on button "片段" at bounding box center [452, 578] width 40 height 17
click at [222, 191] on div "手動標籤" at bounding box center [207, 190] width 49 height 19
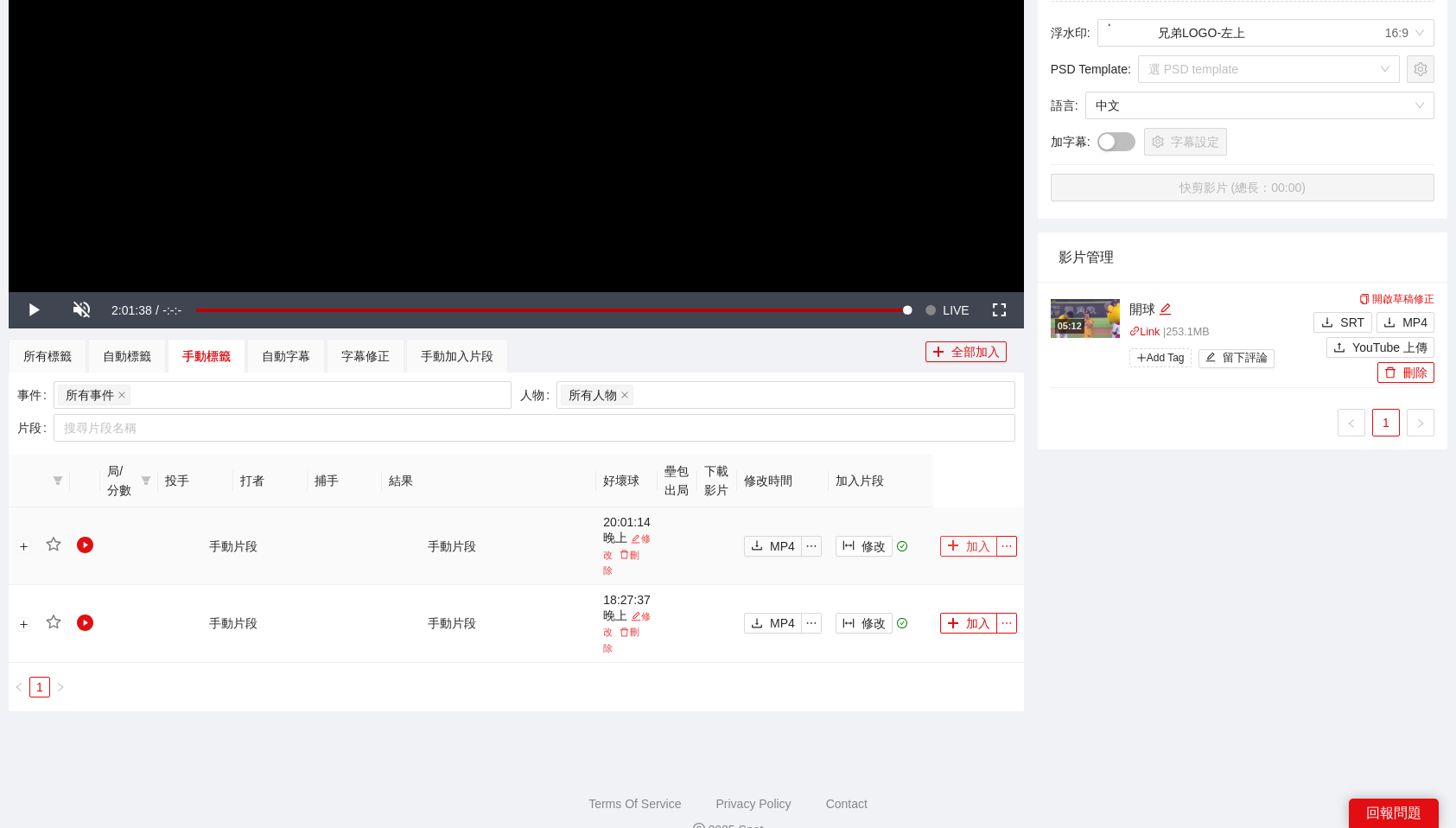
click at [965, 536] on button "加入" at bounding box center [969, 546] width 57 height 21
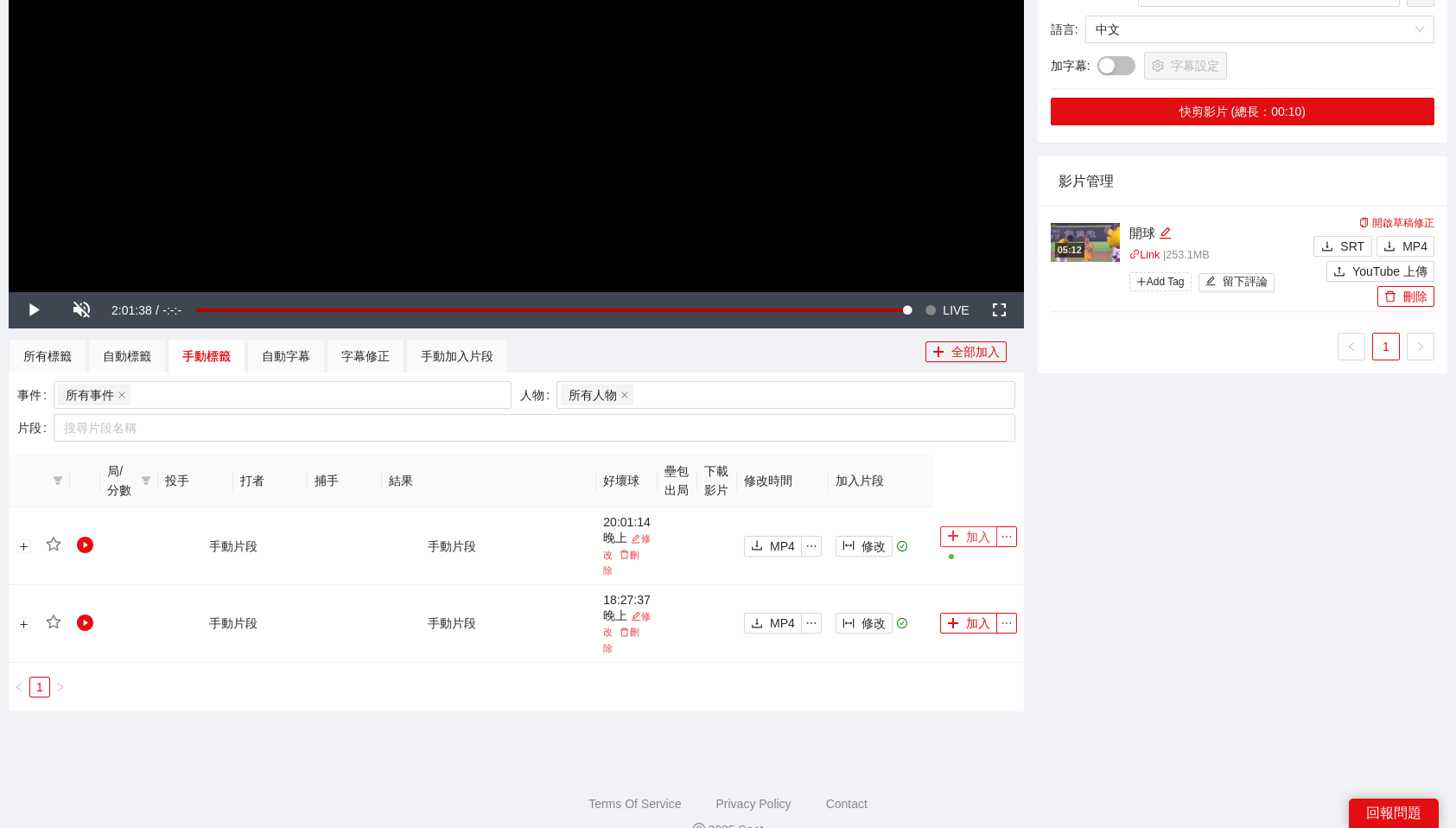
scroll to position [0, 0]
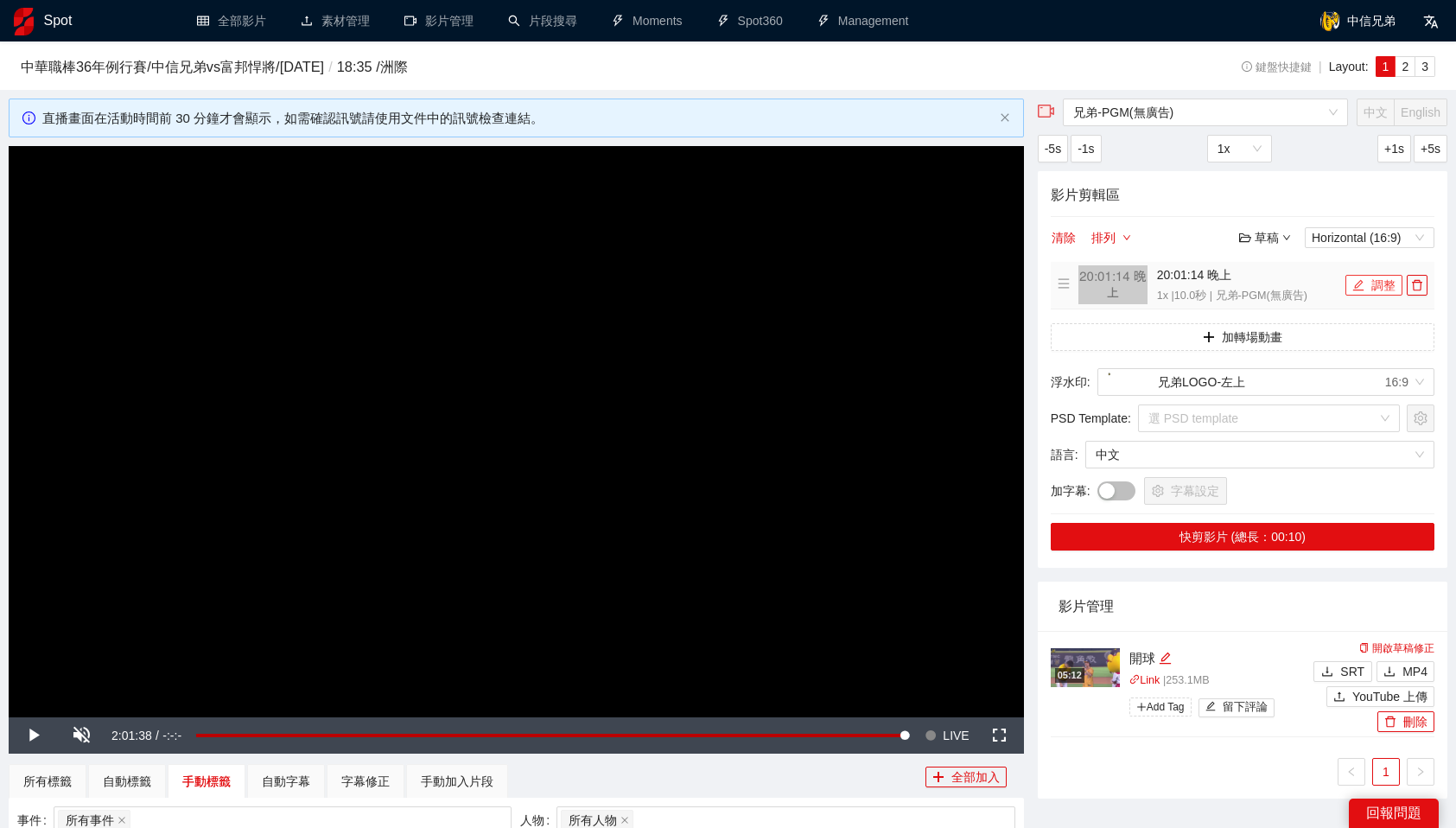
click at [1376, 286] on button "調整" at bounding box center [1374, 285] width 57 height 21
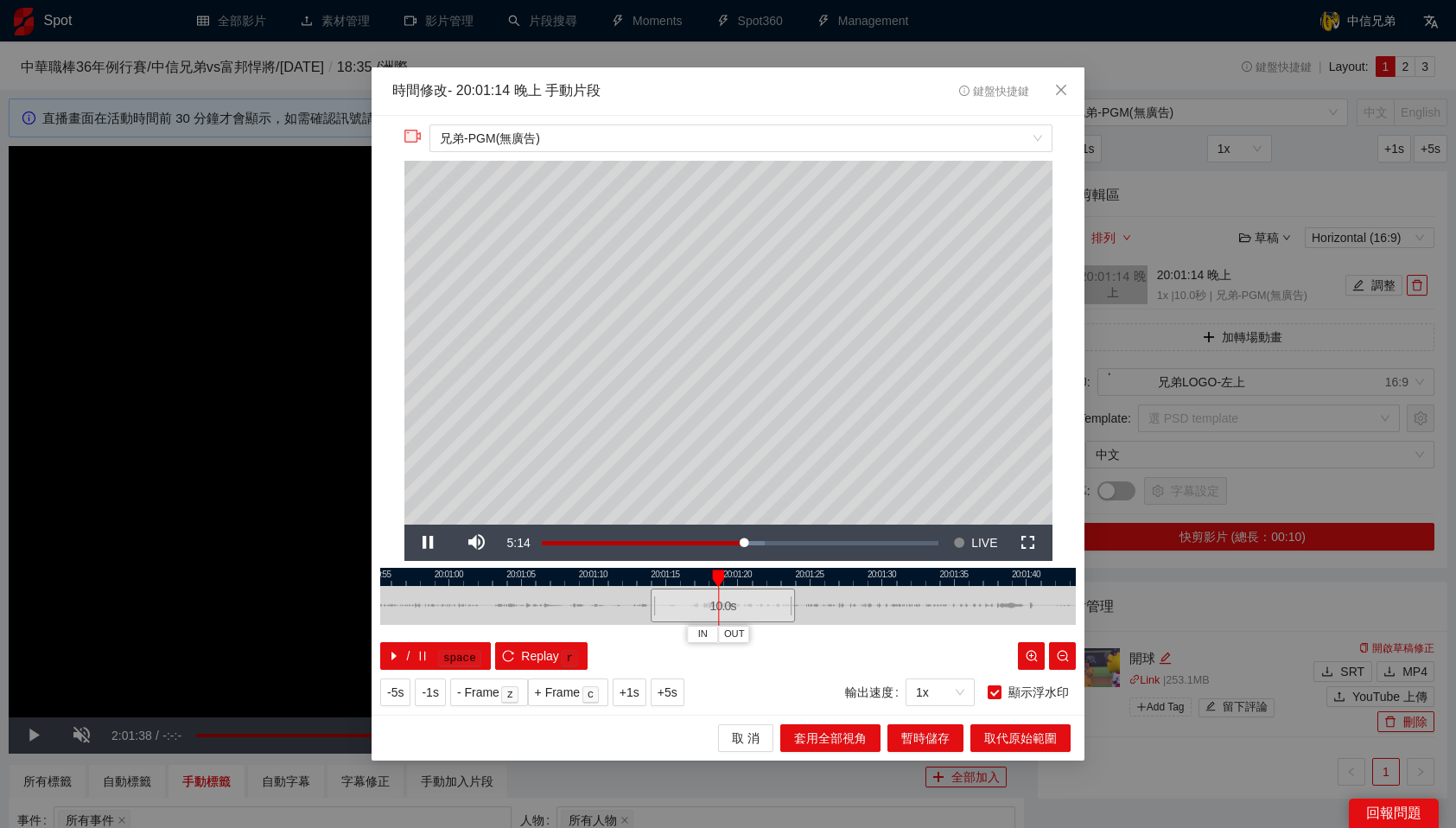
click at [831, 619] on div at bounding box center [728, 605] width 696 height 39
click at [610, 575] on div at bounding box center [728, 577] width 696 height 18
drag, startPoint x: 610, startPoint y: 575, endPoint x: 571, endPoint y: 575, distance: 39.0
click at [571, 575] on div at bounding box center [572, 578] width 12 height 17
click at [550, 629] on button "IN" at bounding box center [557, 633] width 31 height 17
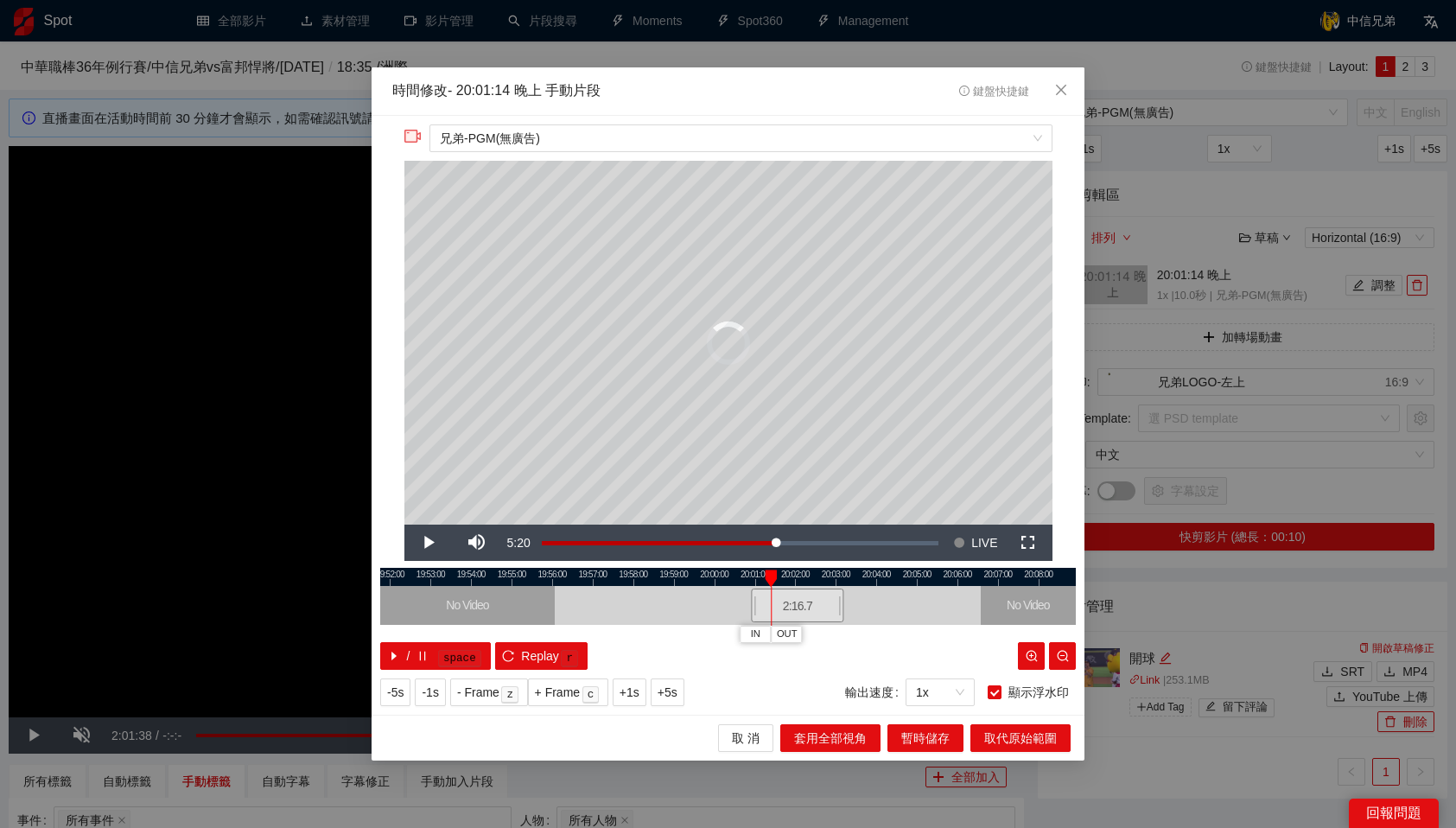
drag, startPoint x: 769, startPoint y: 600, endPoint x: 842, endPoint y: 604, distance: 73.1
click at [842, 604] on div at bounding box center [841, 605] width 10 height 39
click at [834, 580] on div at bounding box center [728, 577] width 696 height 18
drag, startPoint x: 840, startPoint y: 601, endPoint x: 930, endPoint y: 606, distance: 90.1
click at [930, 606] on div at bounding box center [931, 605] width 10 height 39
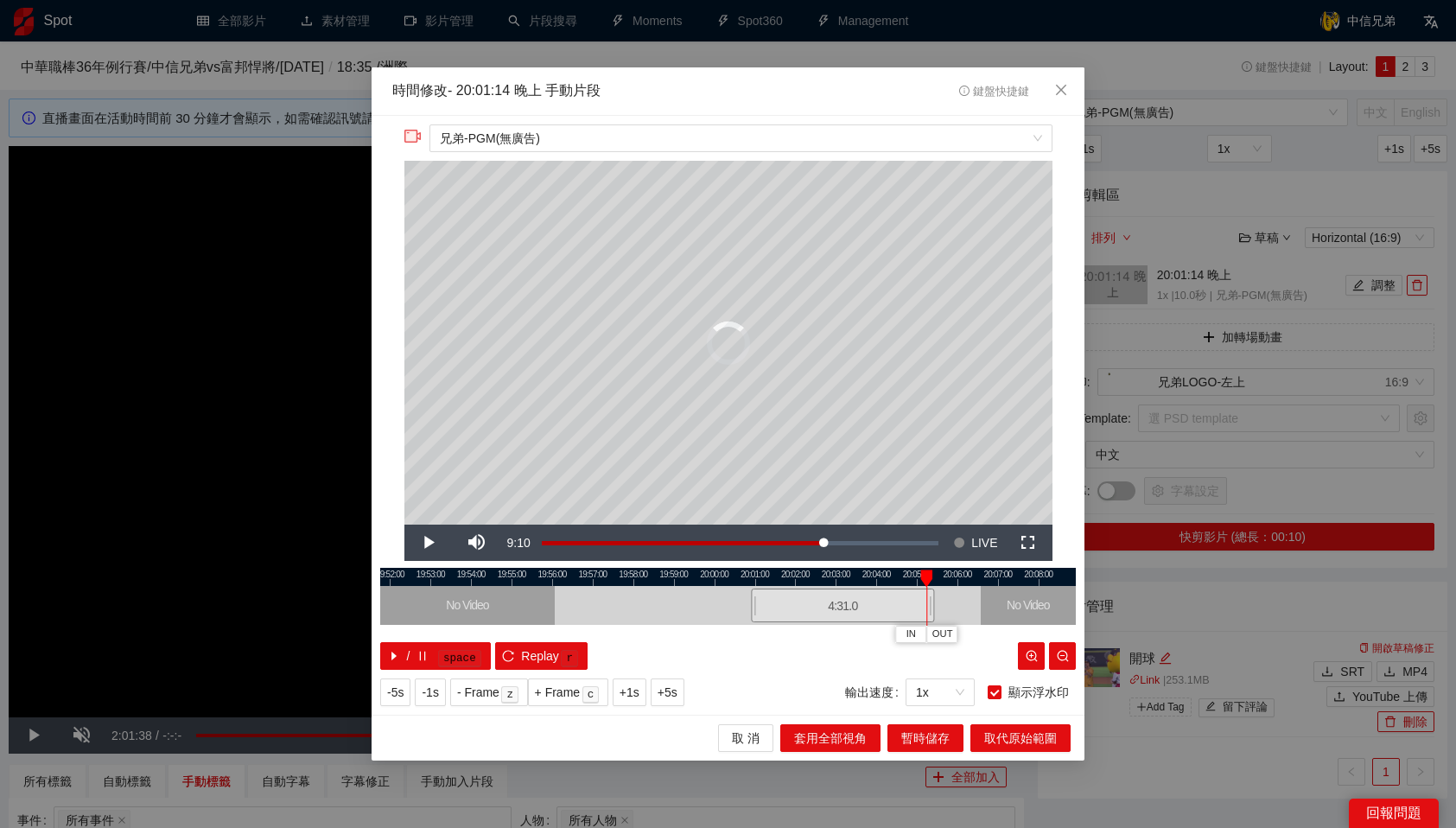
click at [936, 650] on div "/ space Replay r" at bounding box center [728, 656] width 696 height 28
click at [424, 543] on span "Video Player" at bounding box center [429, 543] width 49 height 0
click at [930, 578] on div at bounding box center [728, 577] width 696 height 18
click at [968, 636] on span "OUT" at bounding box center [966, 634] width 21 height 16
click at [929, 740] on span "暫時儲存" at bounding box center [925, 739] width 49 height 19
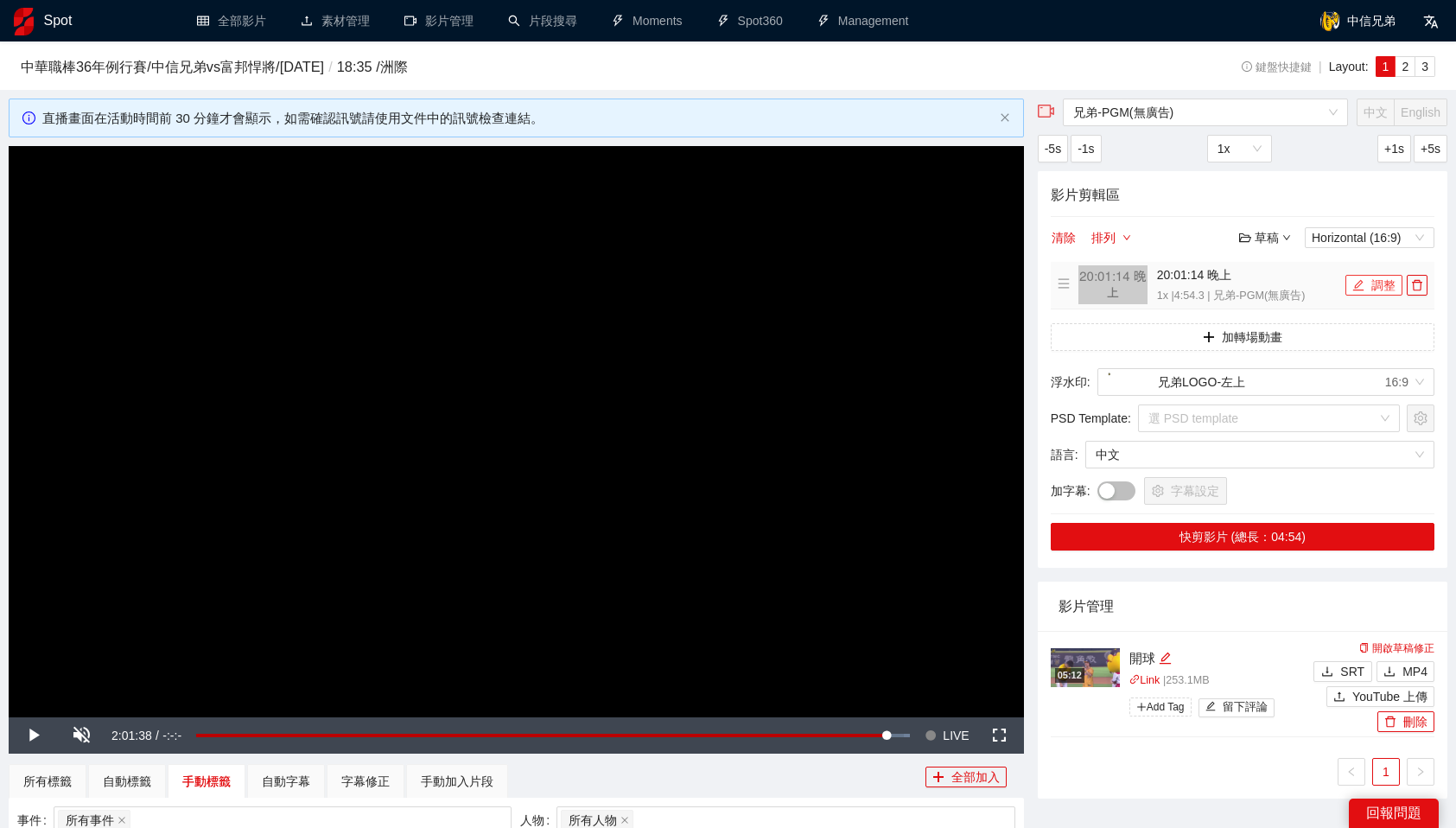
click at [1371, 291] on button "調整" at bounding box center [1374, 285] width 57 height 21
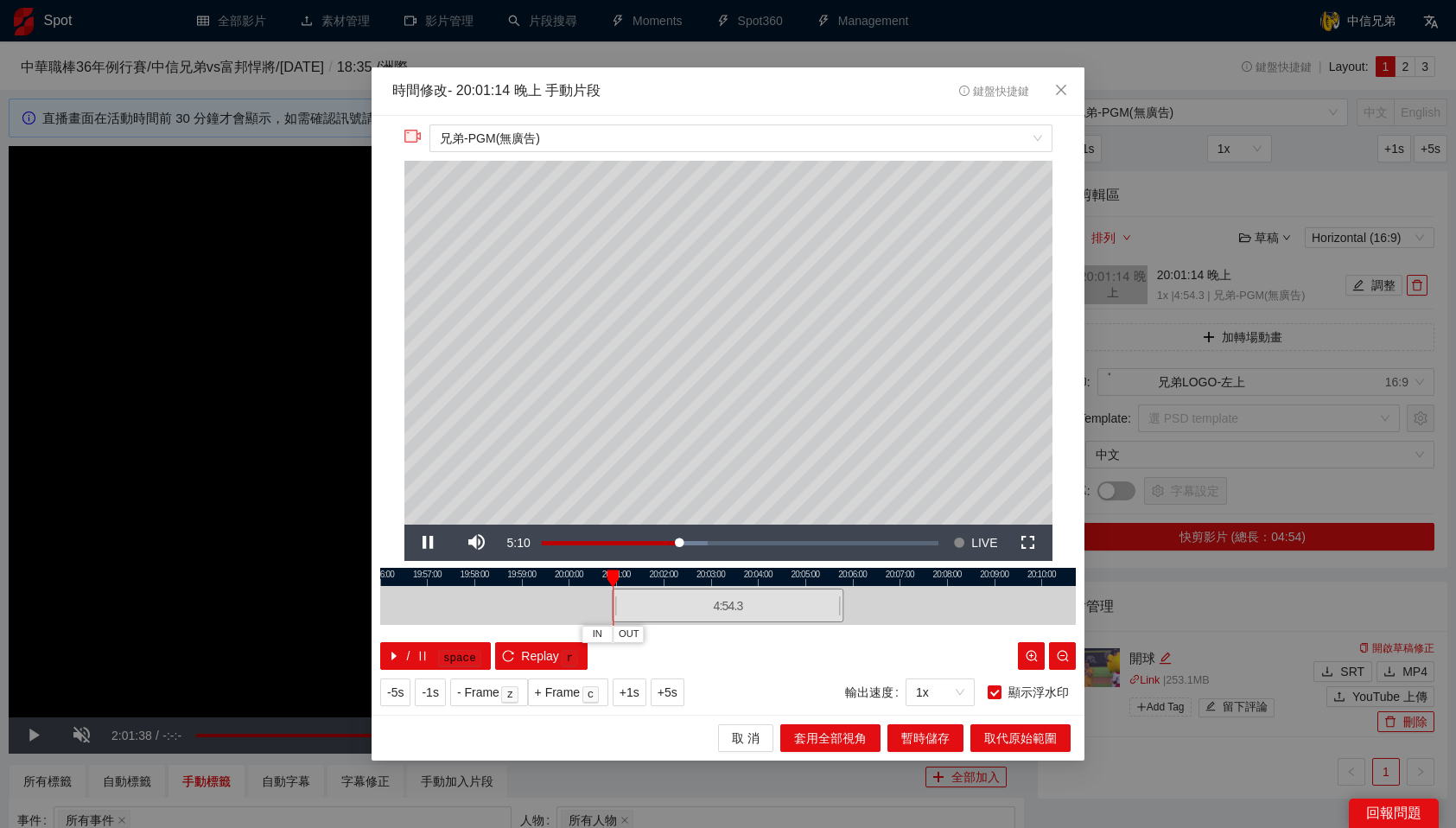
click at [852, 568] on div at bounding box center [728, 577] width 696 height 18
drag, startPoint x: 853, startPoint y: 575, endPoint x: 880, endPoint y: 574, distance: 27.0
click at [880, 574] on div at bounding box center [879, 578] width 12 height 17
click at [910, 632] on span "OUT" at bounding box center [903, 634] width 21 height 16
click at [996, 737] on span "取代原始範圍" at bounding box center [1021, 739] width 73 height 19
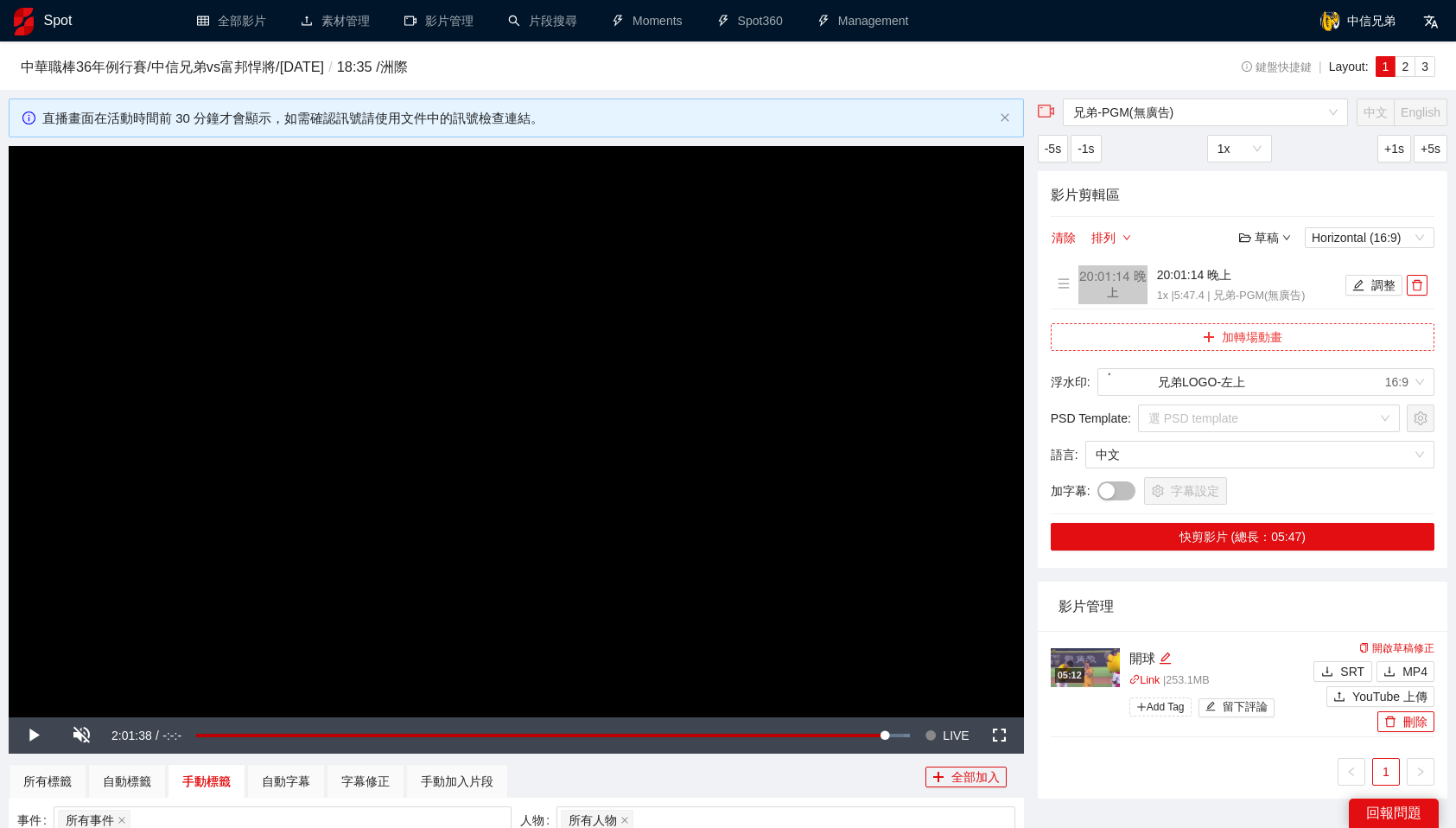
click at [1248, 343] on button "加轉場動畫" at bounding box center [1243, 337] width 384 height 28
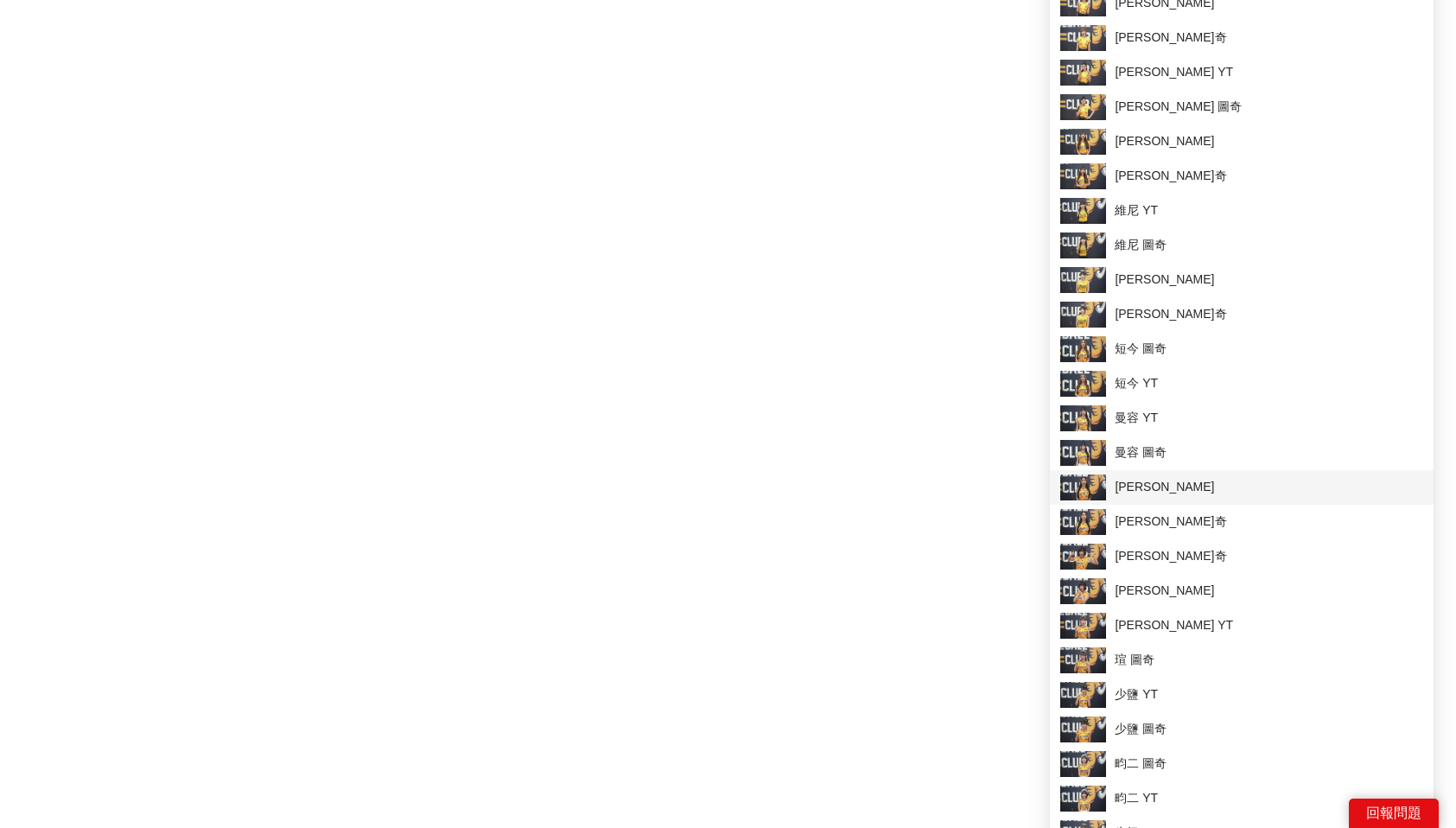
scroll to position [1332, 0]
click at [1133, 388] on span "短今 YT" at bounding box center [1241, 383] width 363 height 26
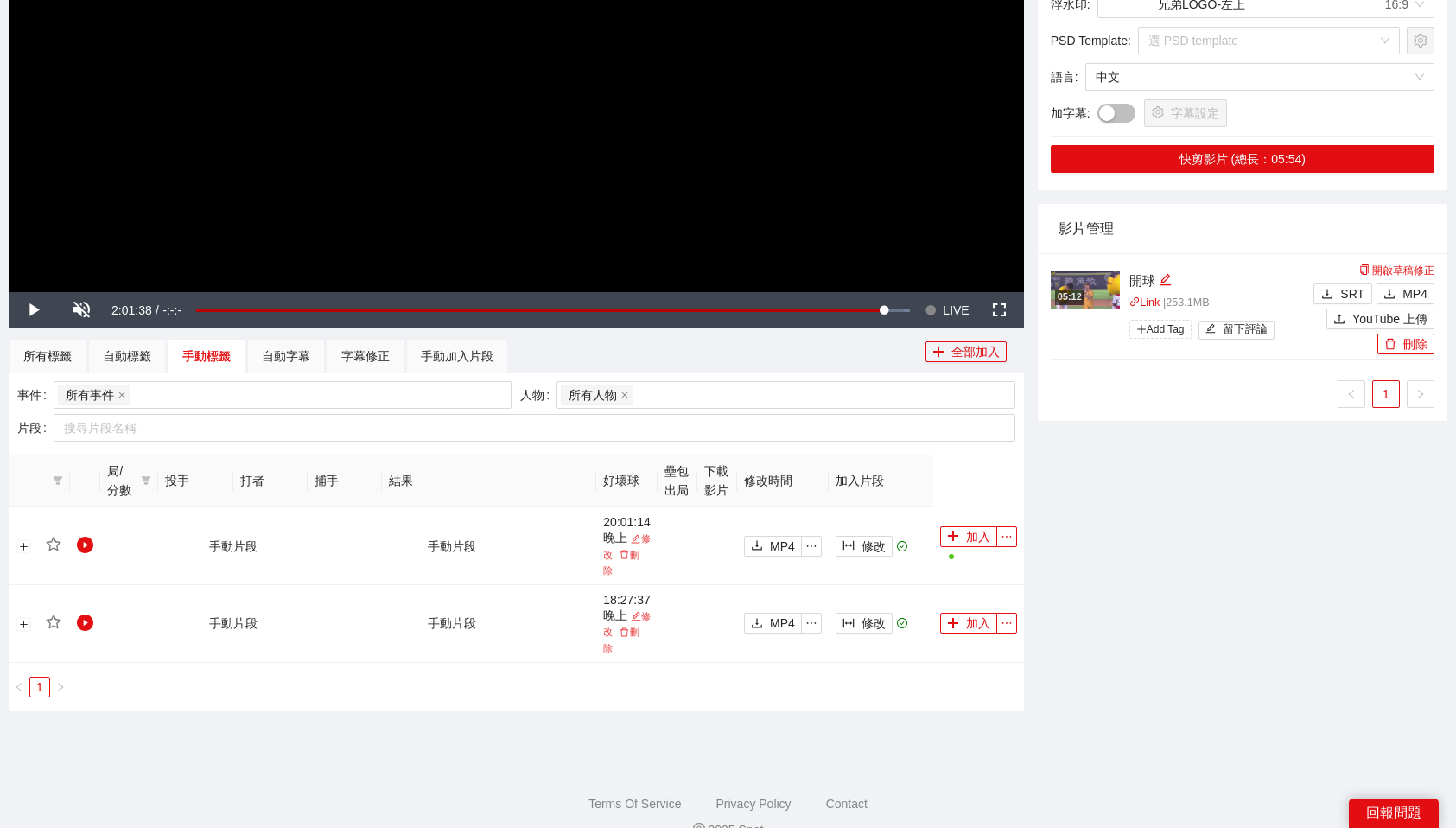
scroll to position [0, 0]
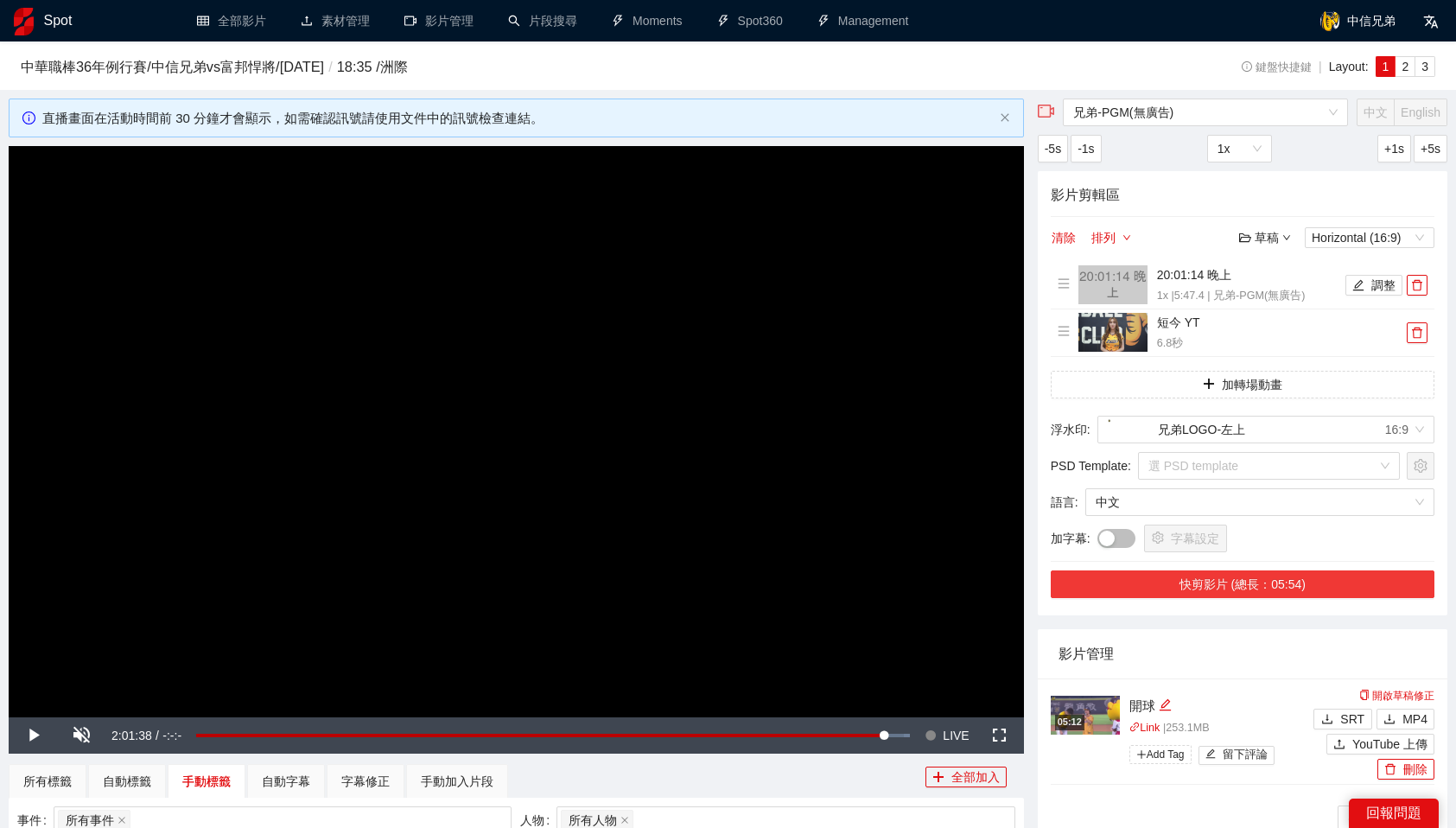
click at [1287, 578] on button "快剪影片 (總長：05:54)" at bounding box center [1243, 584] width 384 height 28
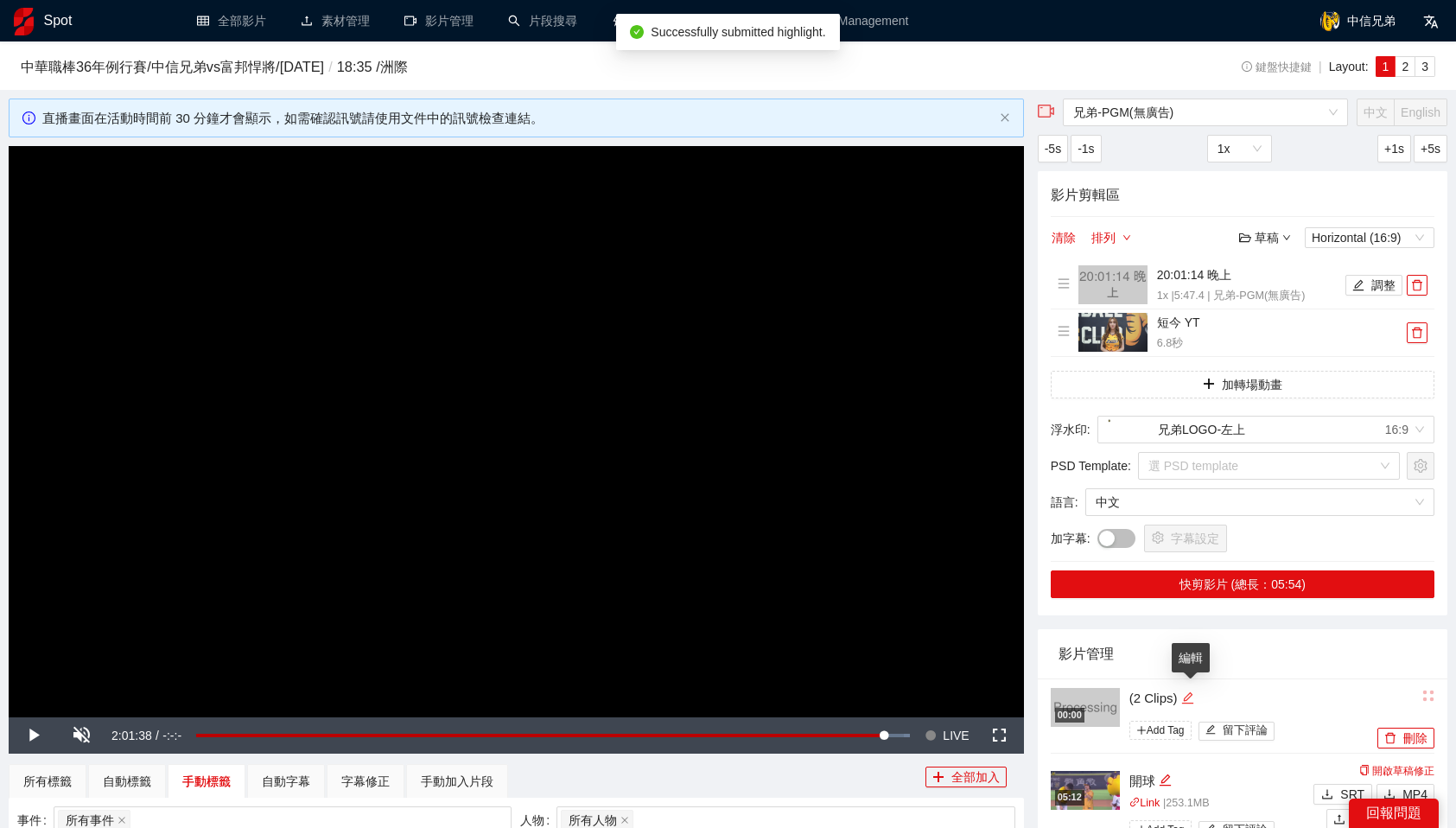
click at [1185, 698] on icon "edit" at bounding box center [1188, 698] width 13 height 13
click at [1163, 702] on textarea "*********" at bounding box center [1241, 697] width 243 height 28
type textarea "*"
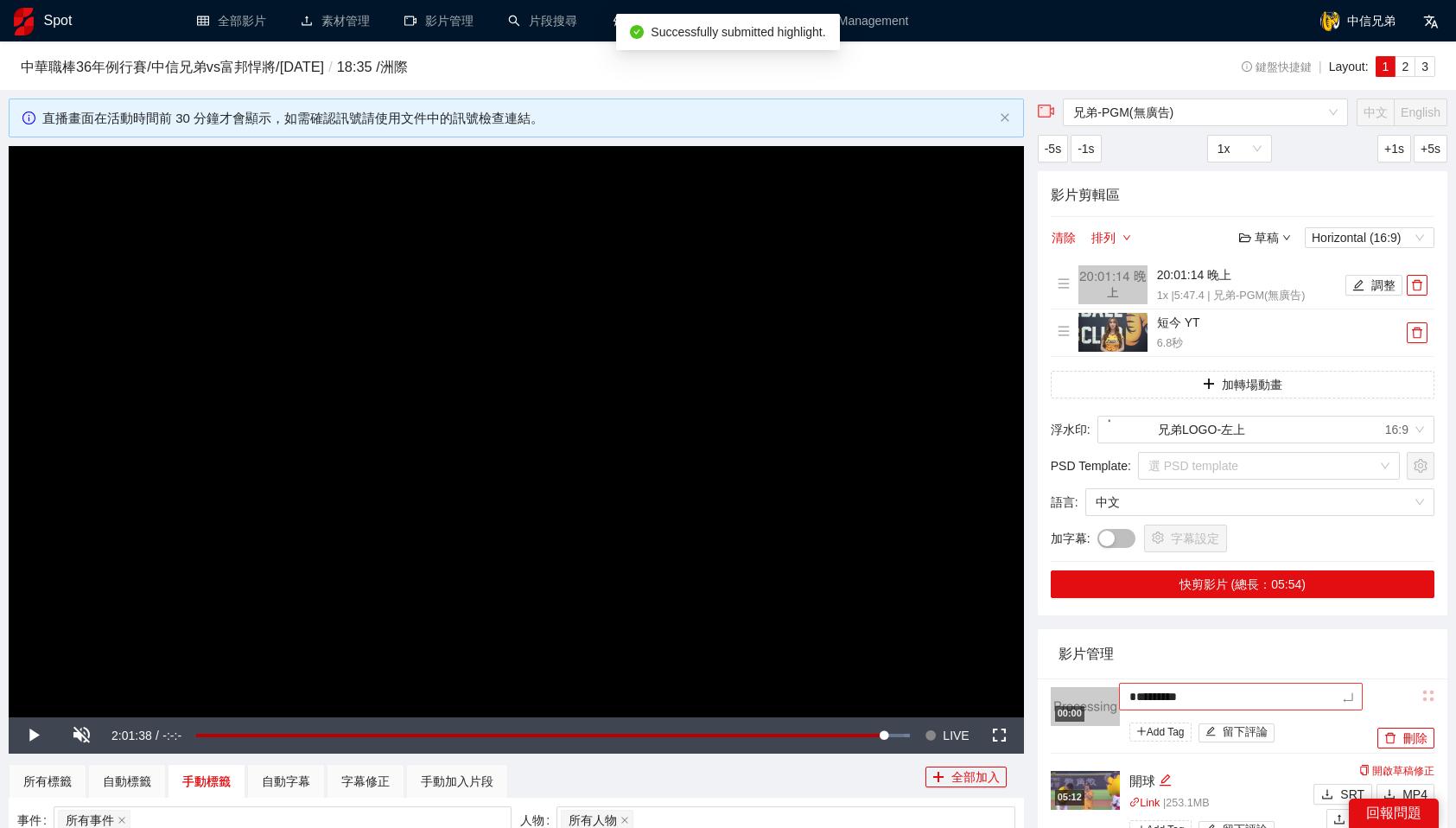
type textarea "*"
type textarea "**"
type textarea "***"
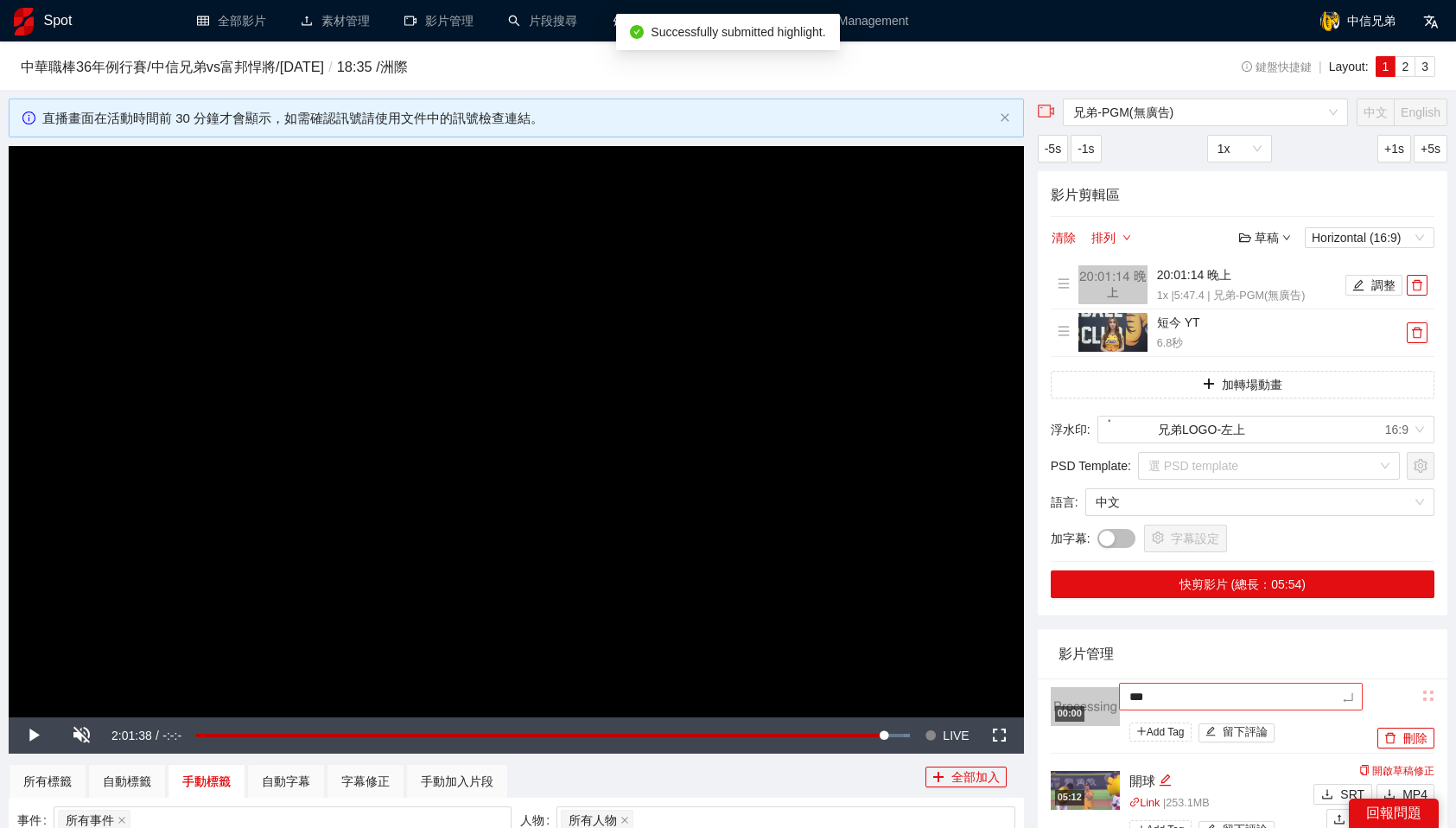
type textarea "*"
type textarea "**"
type textarea "***"
type textarea "**"
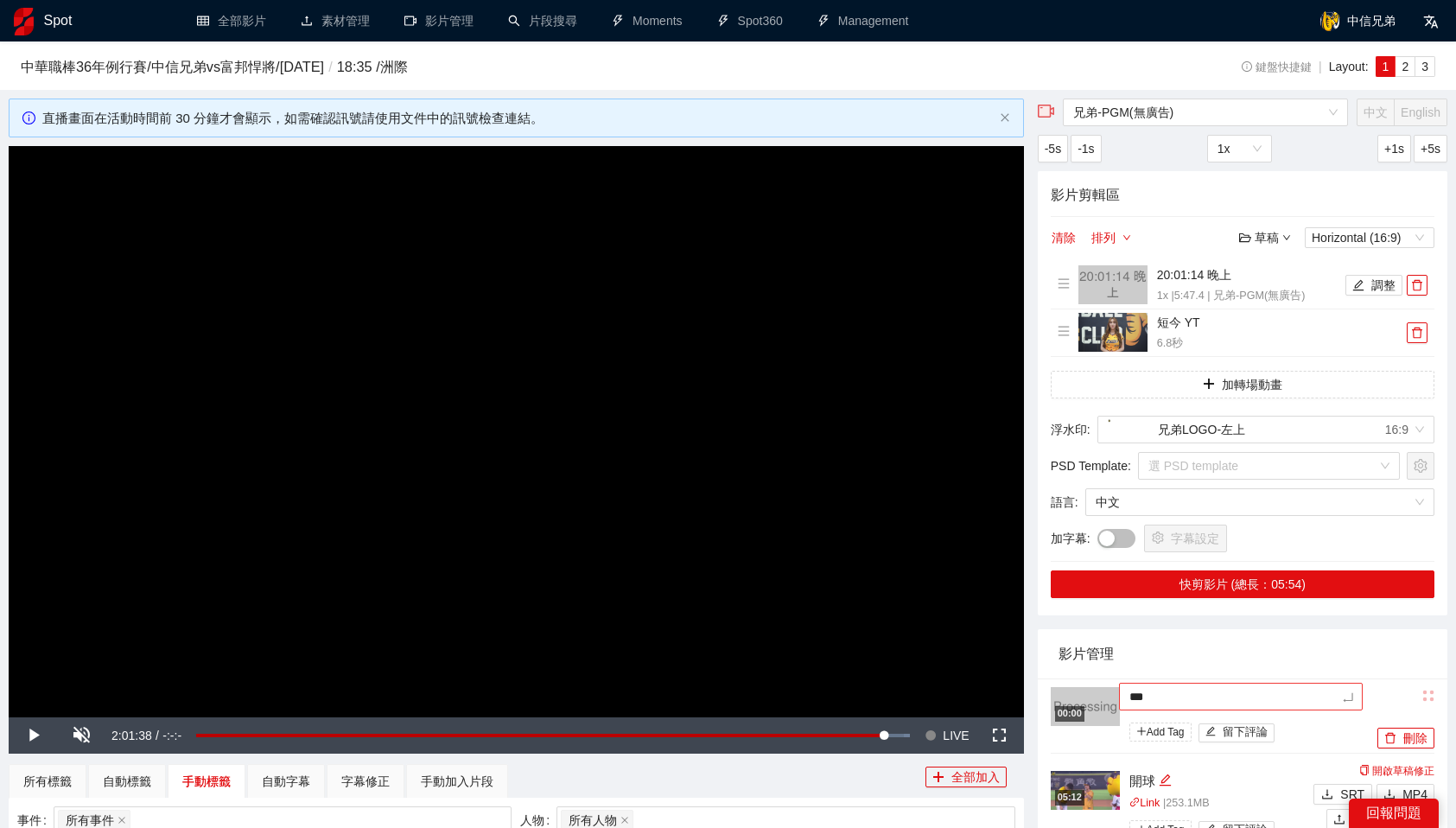
type textarea "**"
type textarea "***"
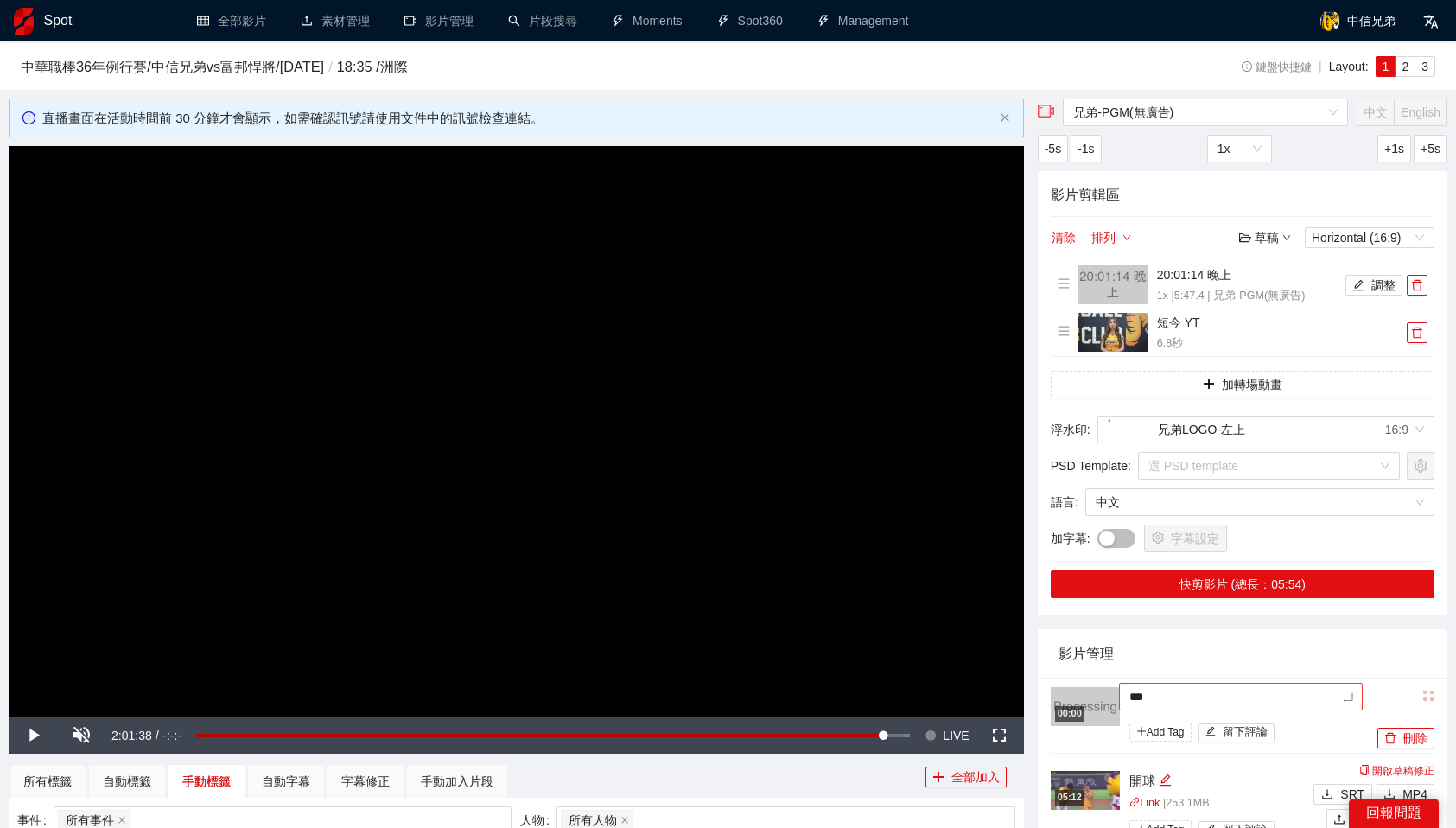
type textarea "**"
click at [1205, 652] on div "影片管理" at bounding box center [1242, 653] width 368 height 50
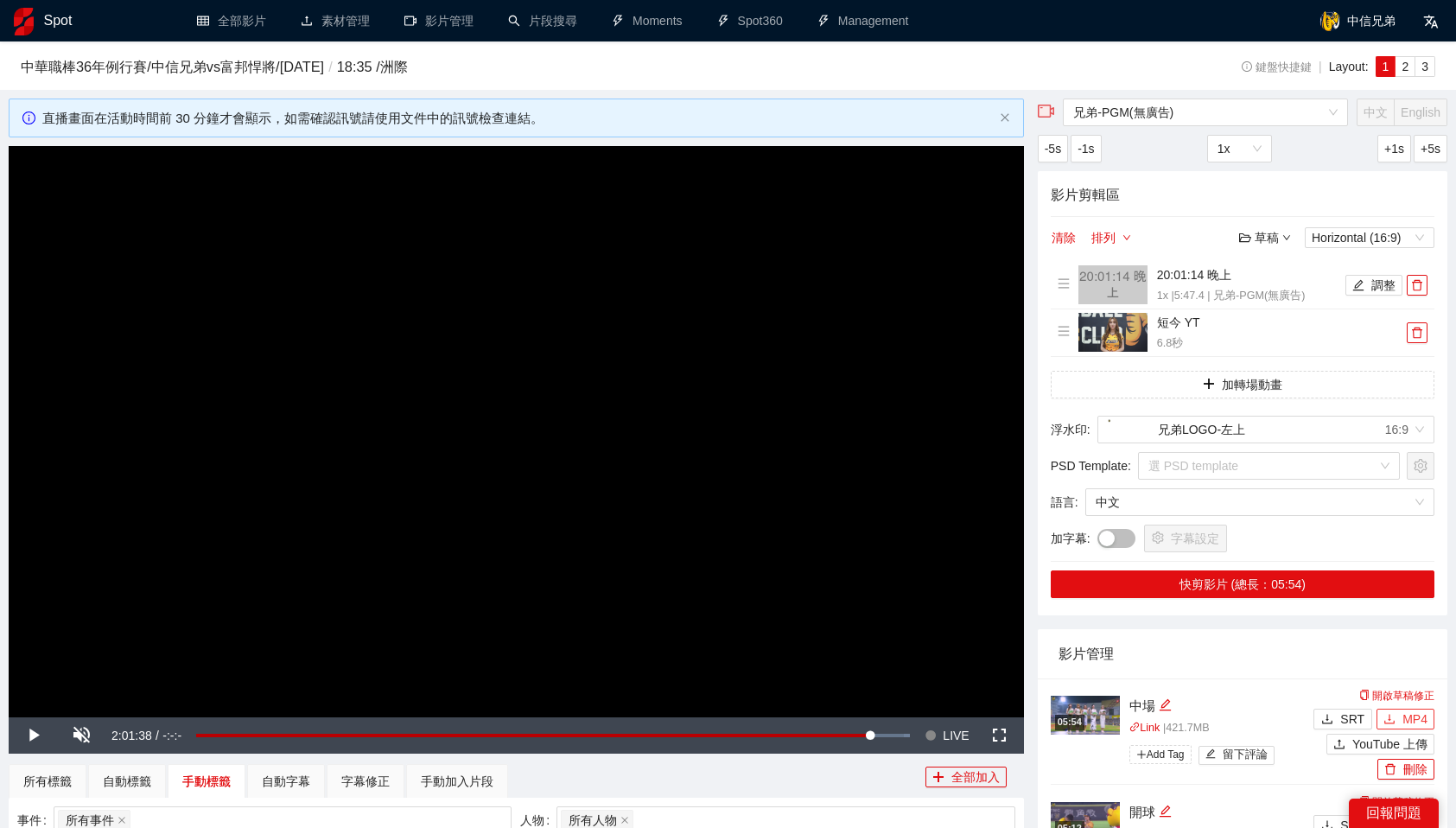
click at [1415, 715] on span "MP4" at bounding box center [1414, 719] width 25 height 19
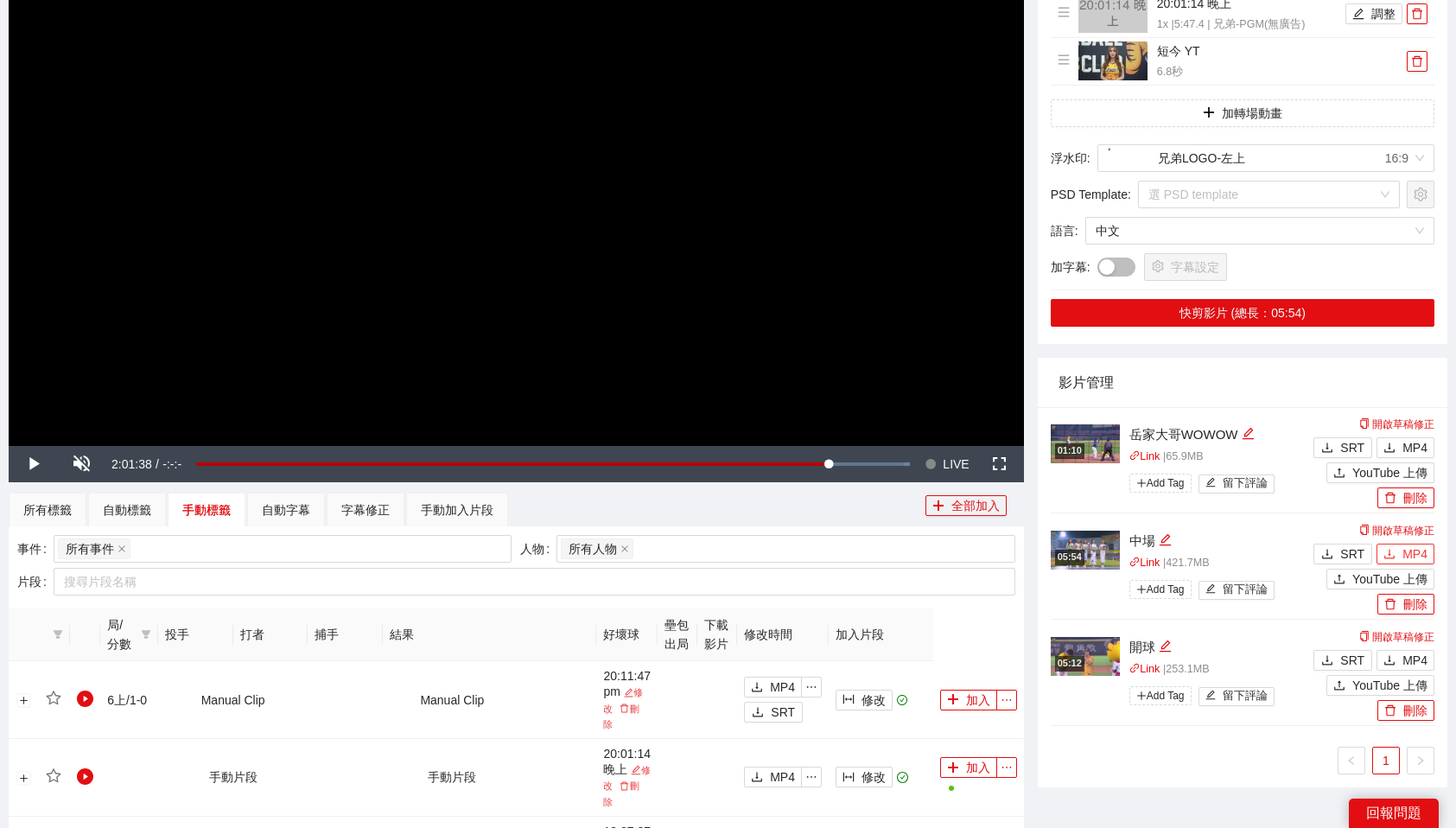
scroll to position [269, 0]
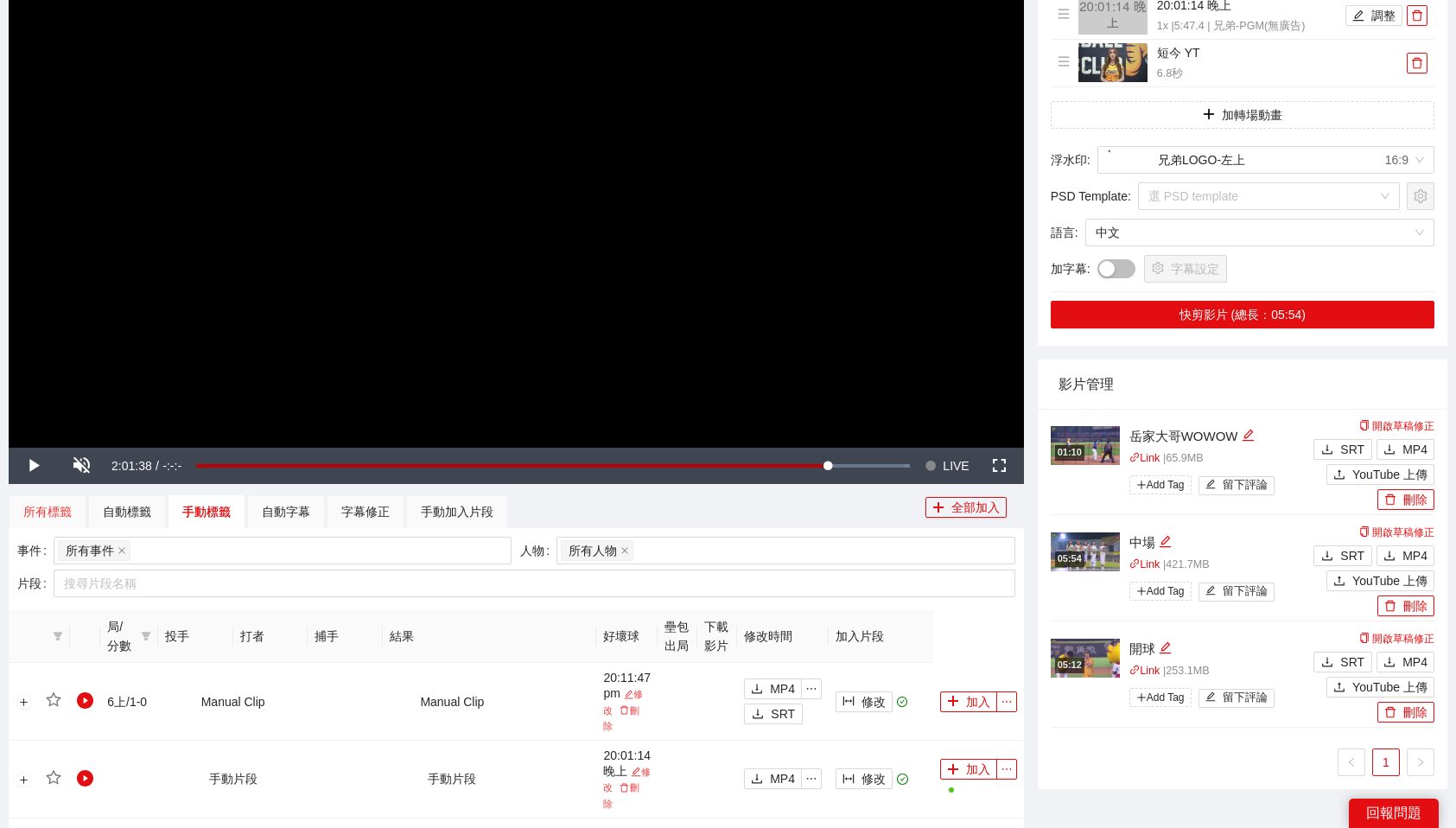
click at [74, 506] on div "所有標籤" at bounding box center [48, 512] width 78 height 35
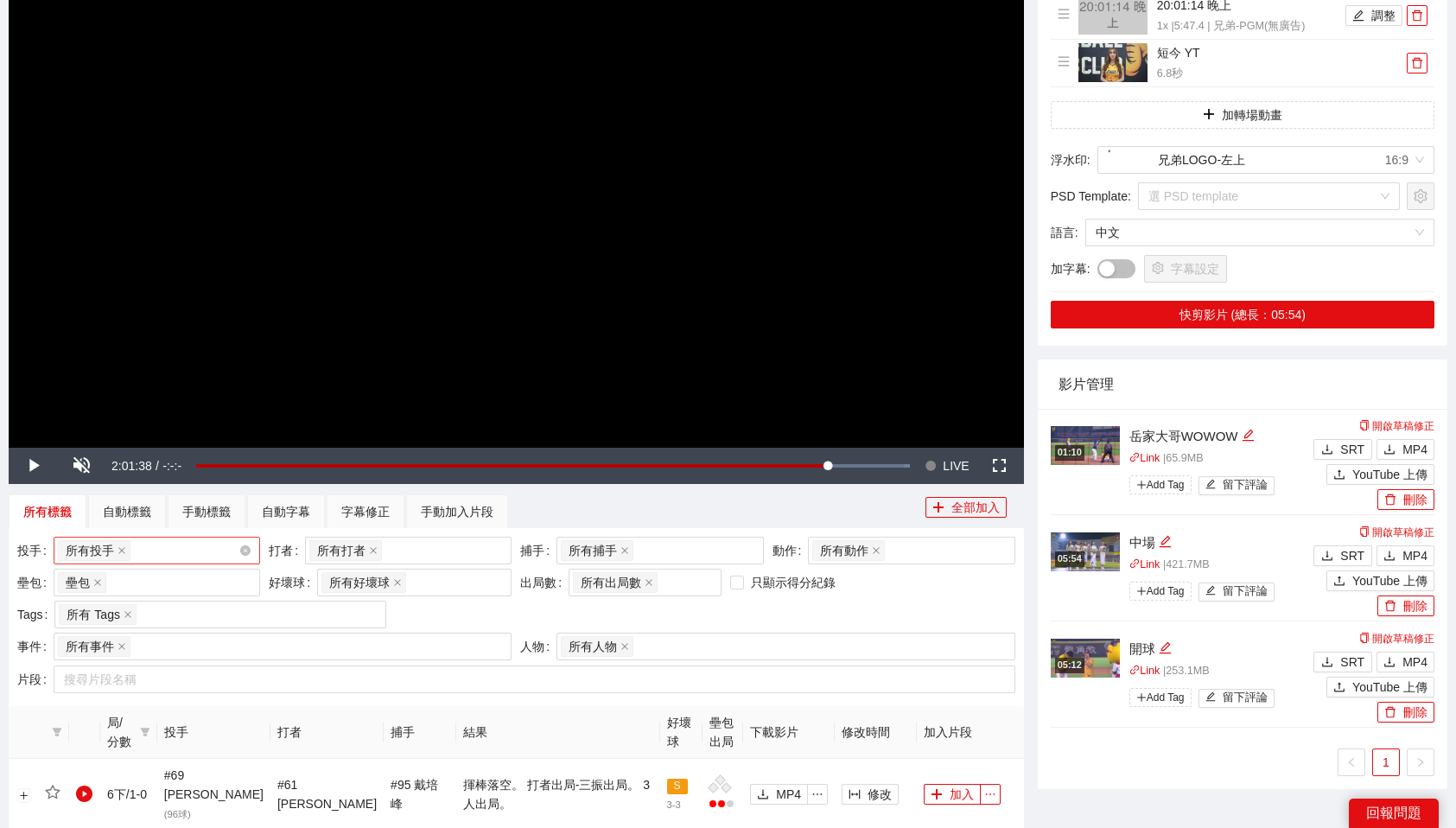
click at [203, 546] on div "所有投手 + 0 ..." at bounding box center [149, 551] width 181 height 24
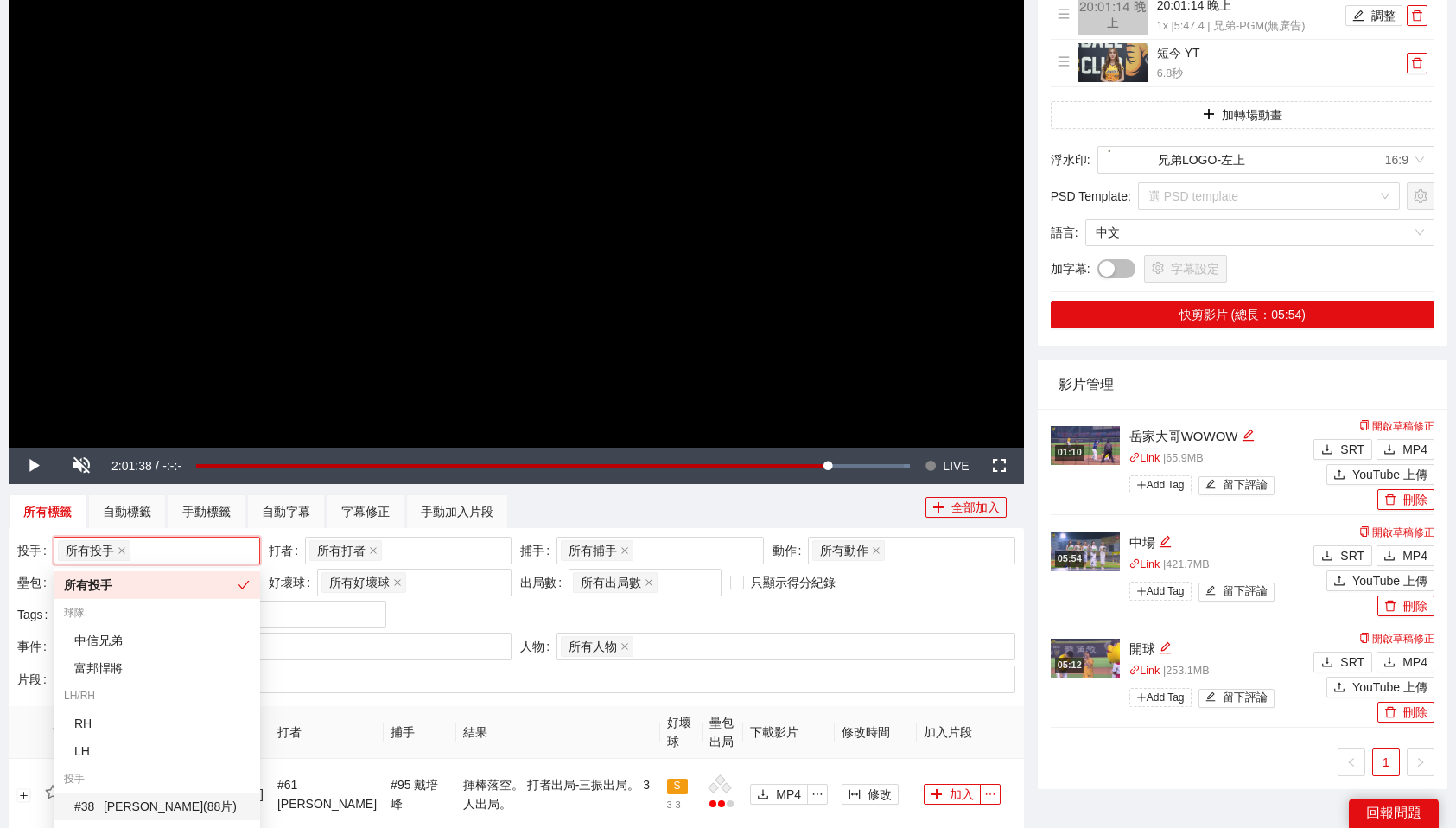
click at [167, 806] on div "# 38 [PERSON_NAME] ( 88 片 )" at bounding box center [162, 806] width 175 height 19
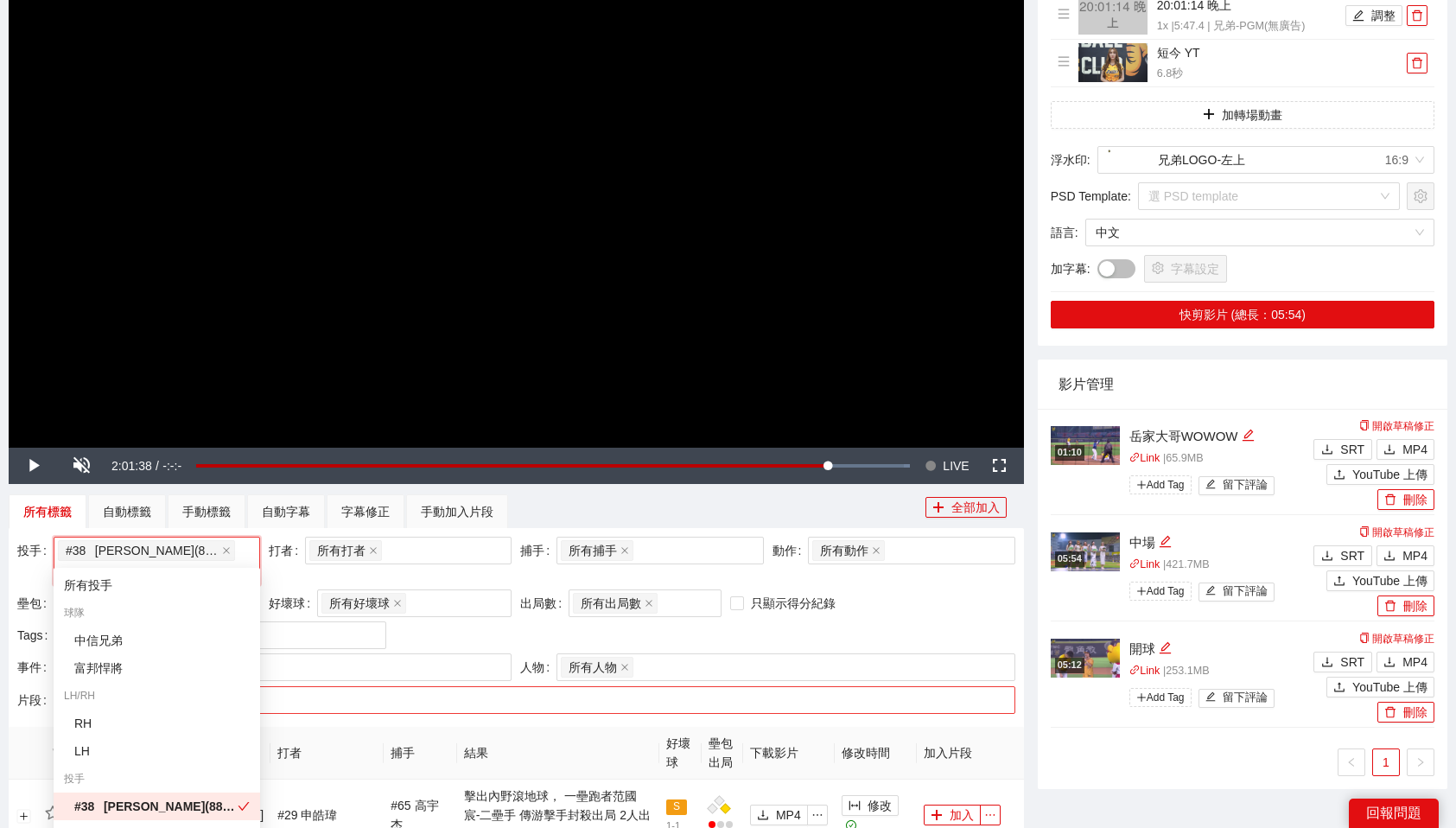
scroll to position [1471, 0]
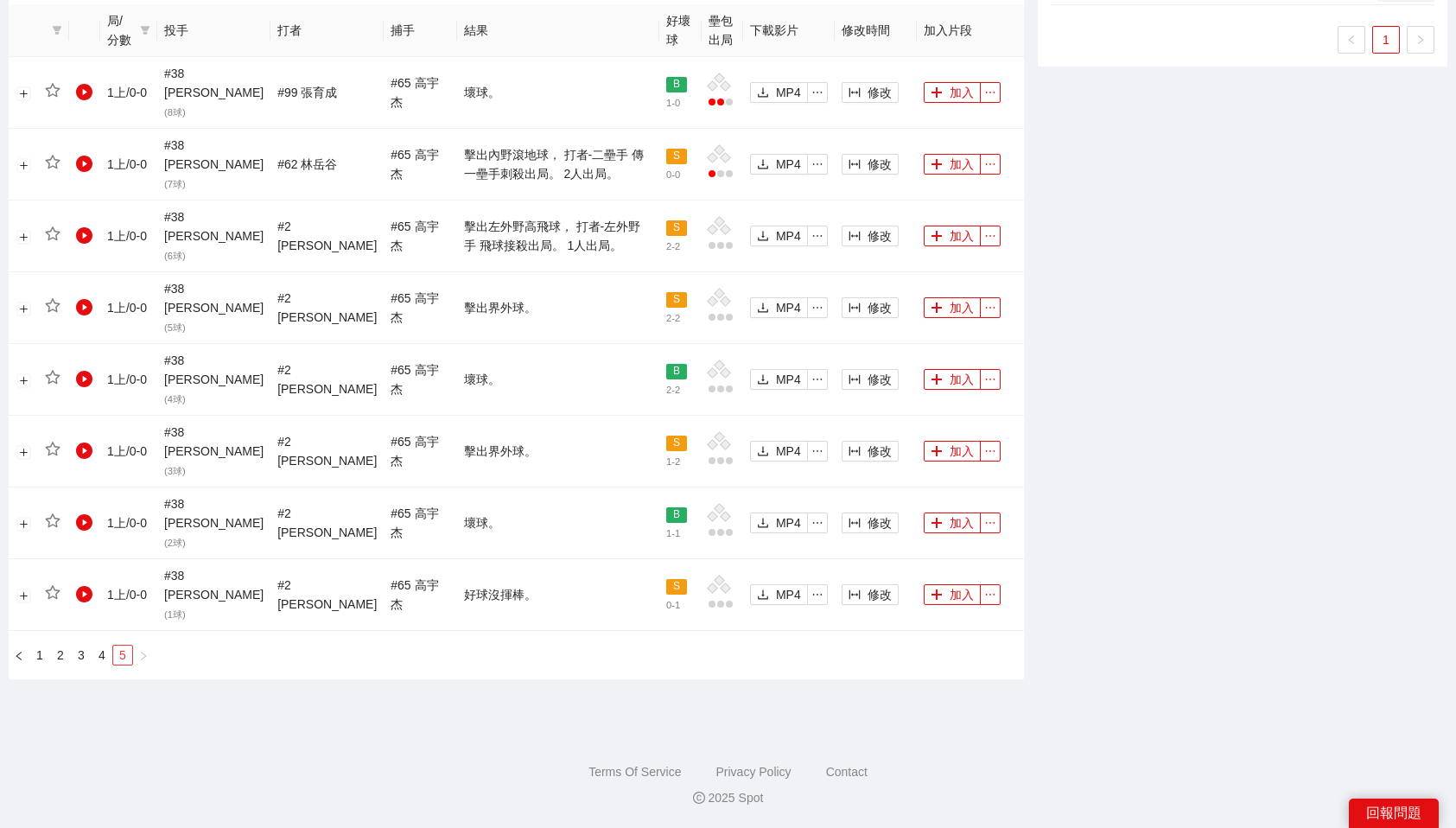
scroll to position [819, 0]
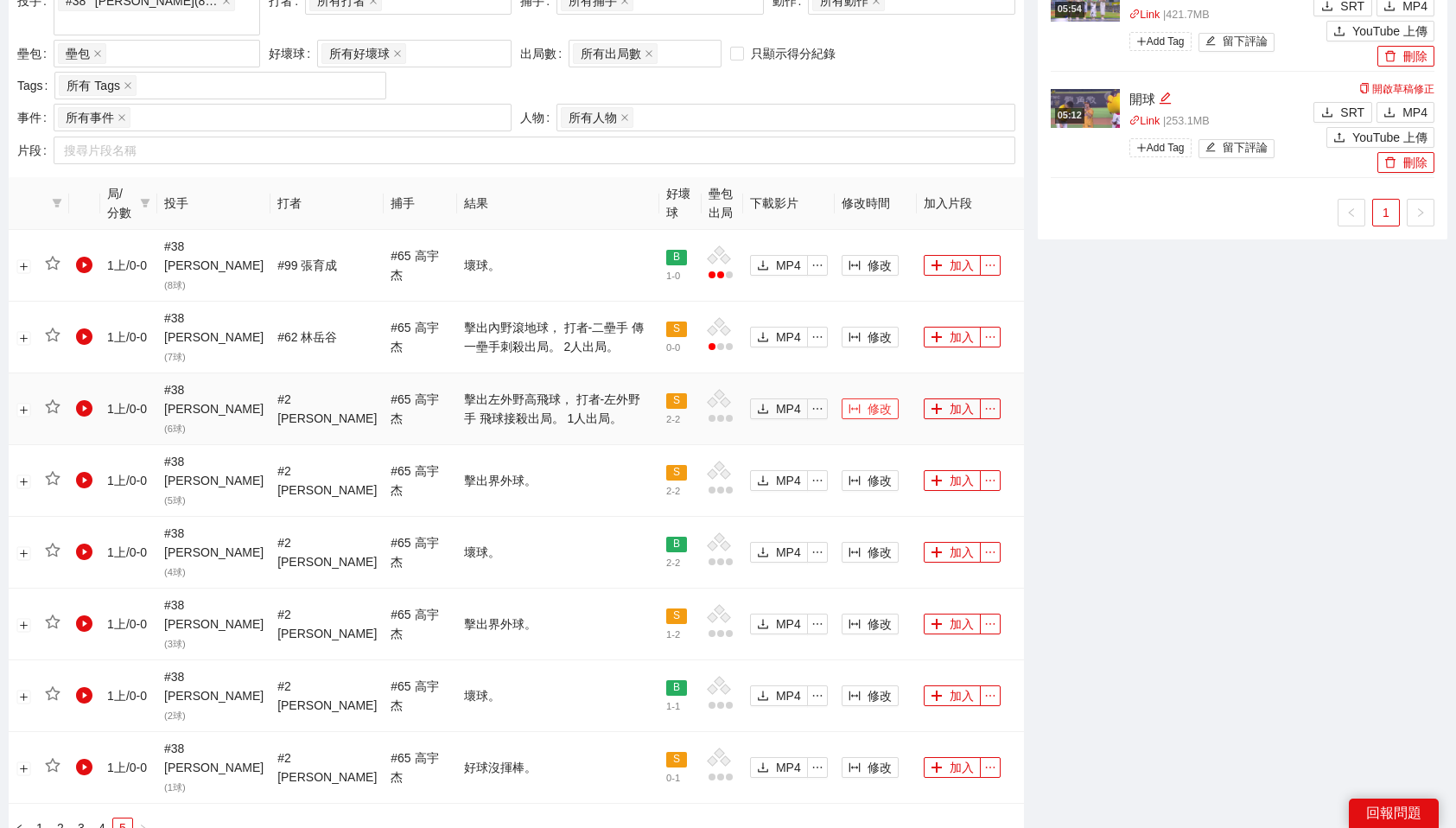
click at [876, 400] on span "修改" at bounding box center [880, 409] width 24 height 19
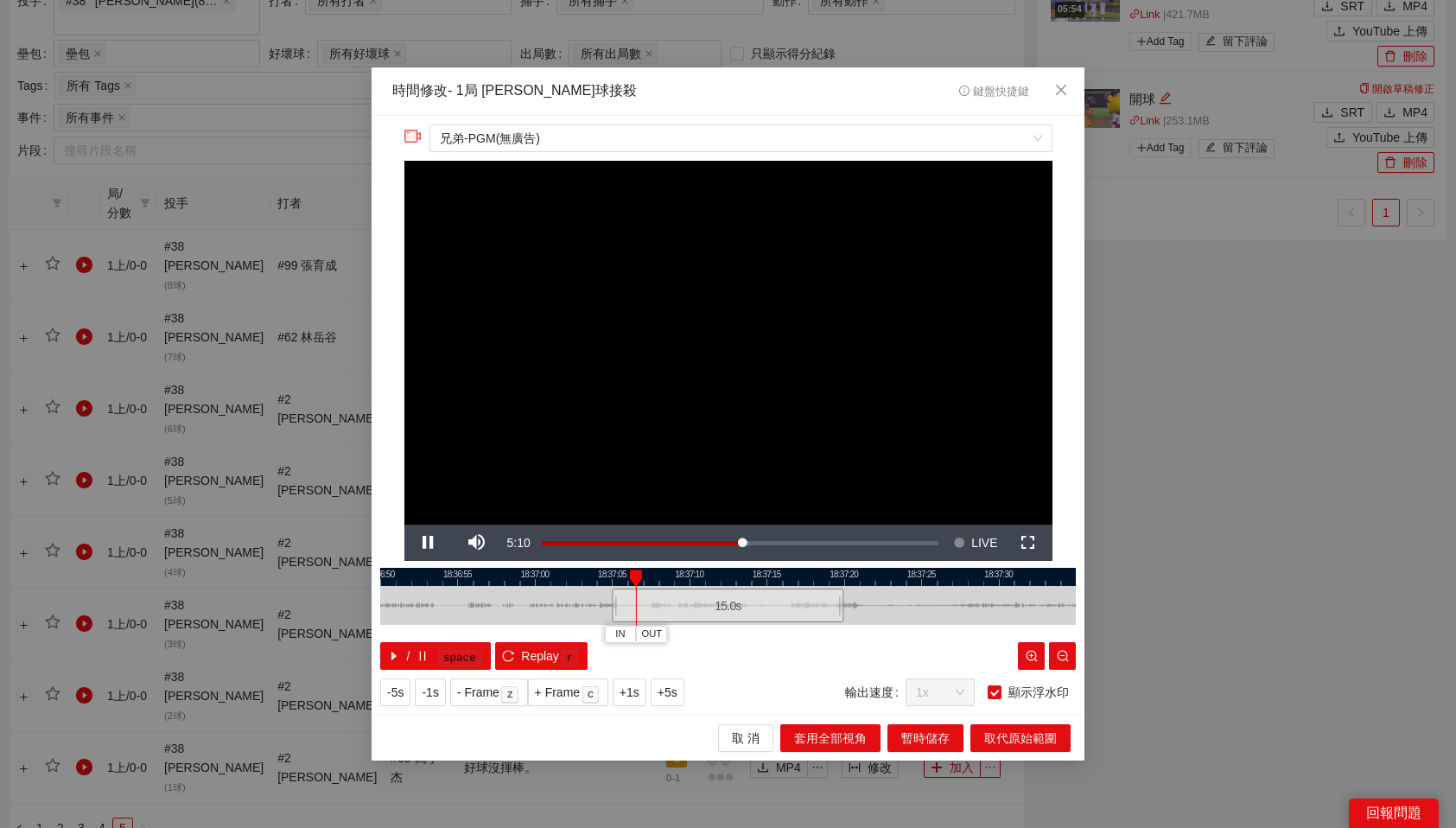
click at [601, 572] on div at bounding box center [728, 577] width 696 height 18
click at [586, 632] on span "IN" at bounding box center [585, 634] width 10 height 16
click at [745, 578] on div at bounding box center [728, 577] width 696 height 18
click at [778, 635] on button "OUT" at bounding box center [767, 633] width 31 height 17
click at [1008, 738] on span "取代原始範圍" at bounding box center [1021, 739] width 73 height 19
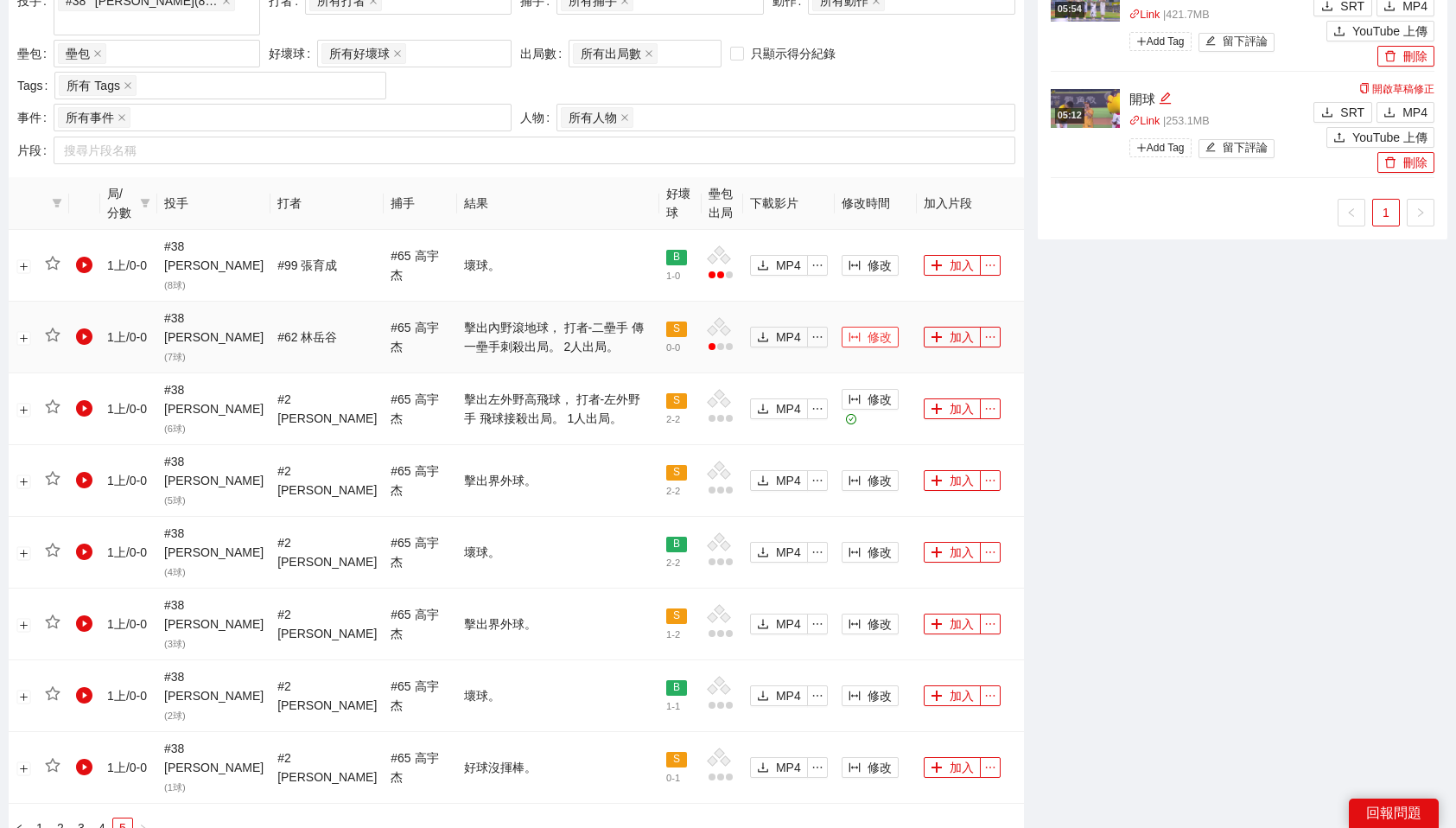
click at [879, 328] on span "修改" at bounding box center [880, 337] width 24 height 19
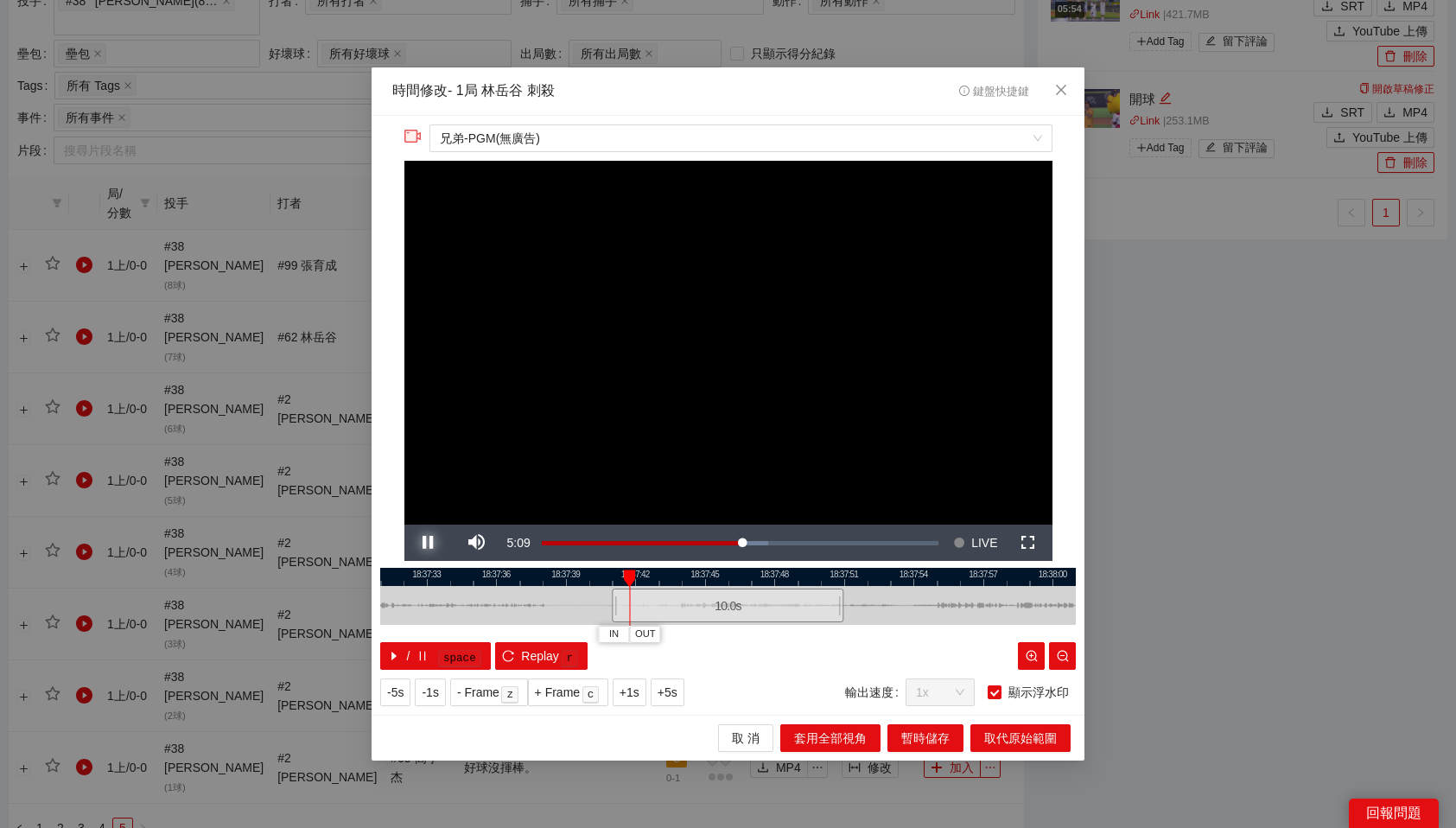
click at [426, 543] on span "Video Player" at bounding box center [429, 543] width 49 height 0
click at [605, 573] on div at bounding box center [728, 577] width 696 height 18
drag, startPoint x: 605, startPoint y: 573, endPoint x: 593, endPoint y: 573, distance: 12.0
click at [593, 573] on div at bounding box center [593, 578] width 12 height 17
click at [575, 630] on span "IN" at bounding box center [577, 634] width 10 height 16
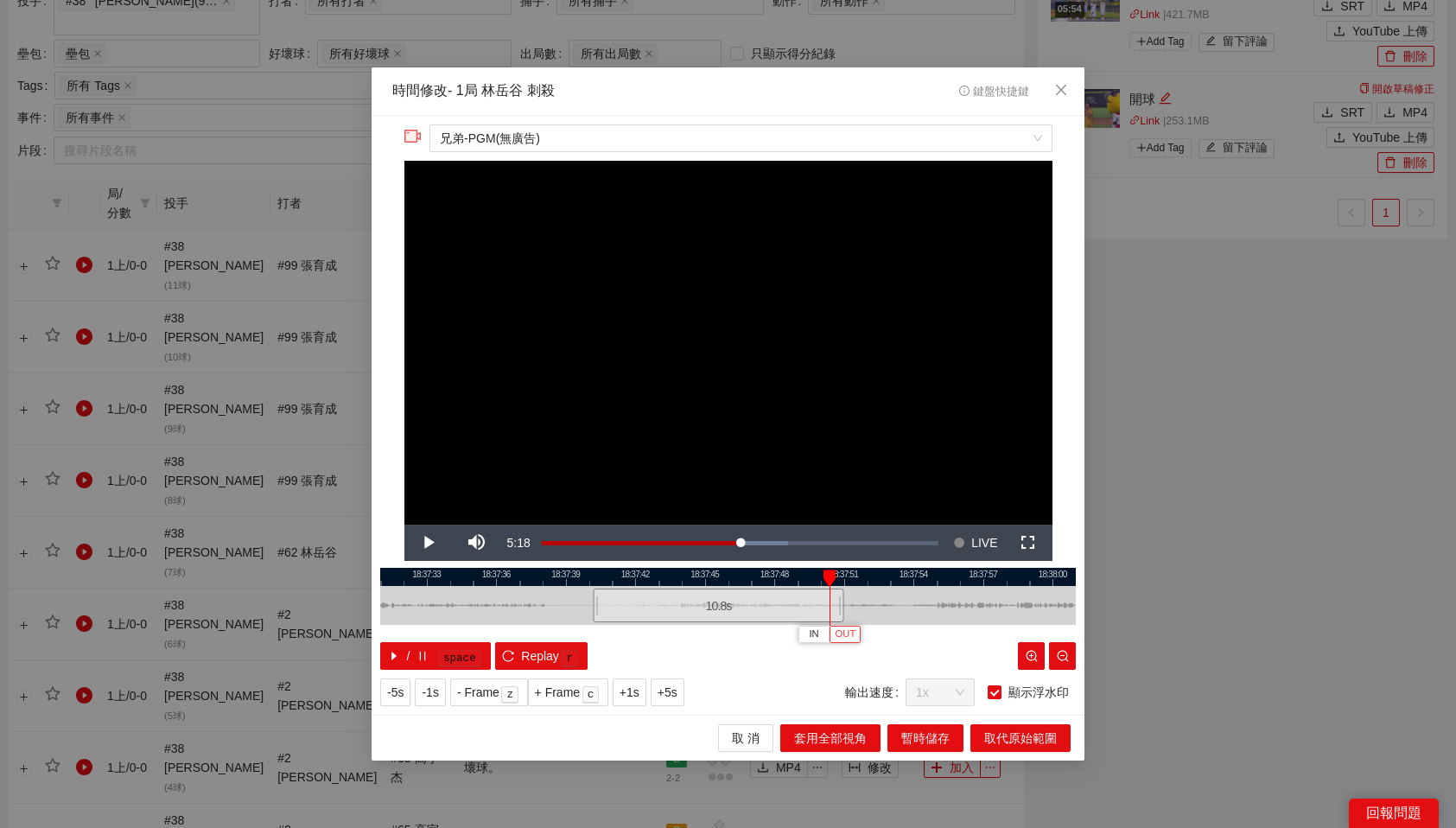
click at [849, 638] on span "OUT" at bounding box center [846, 634] width 21 height 16
click at [1046, 733] on span "取代原始範圍" at bounding box center [1021, 739] width 73 height 19
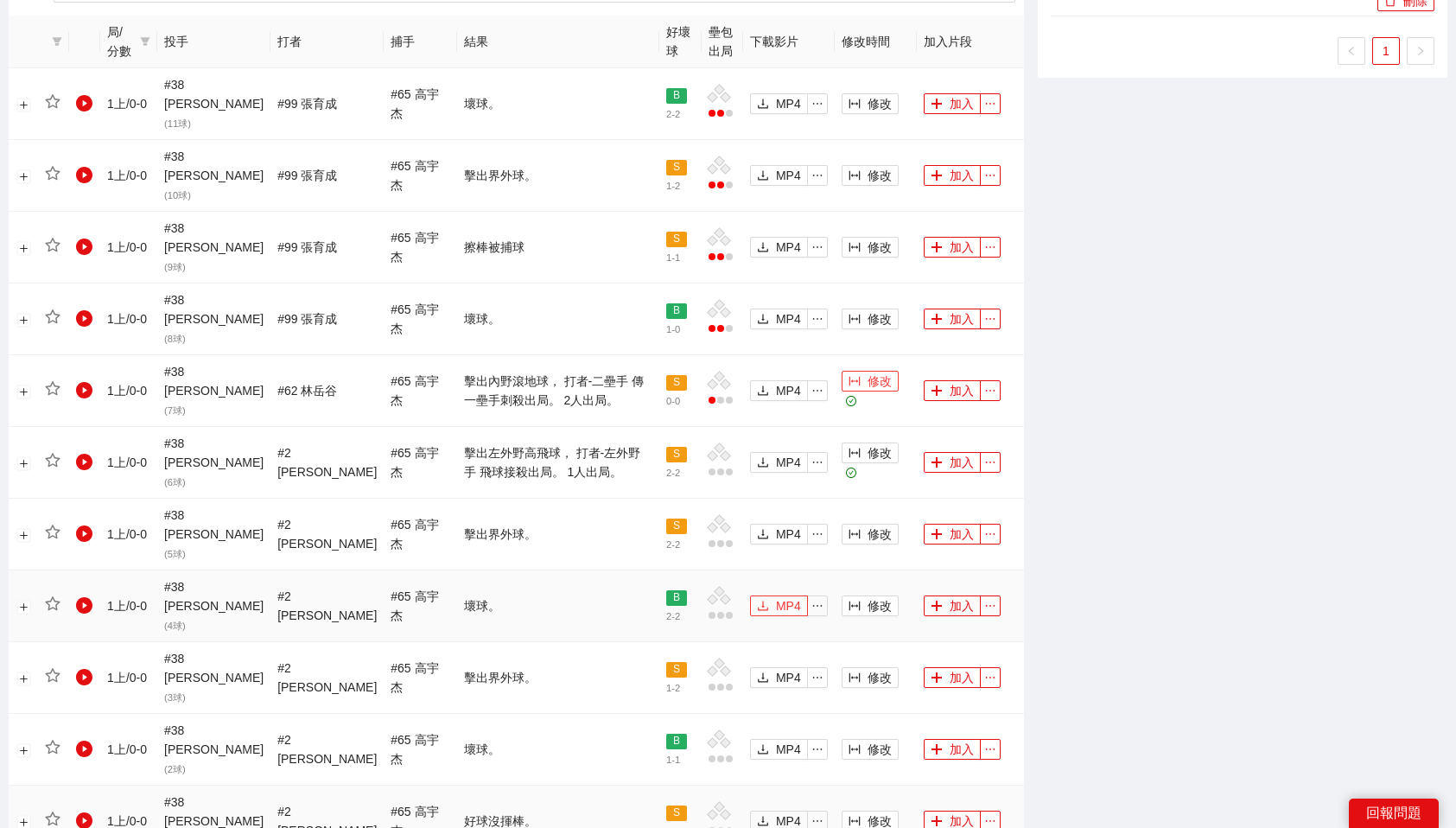
scroll to position [977, 0]
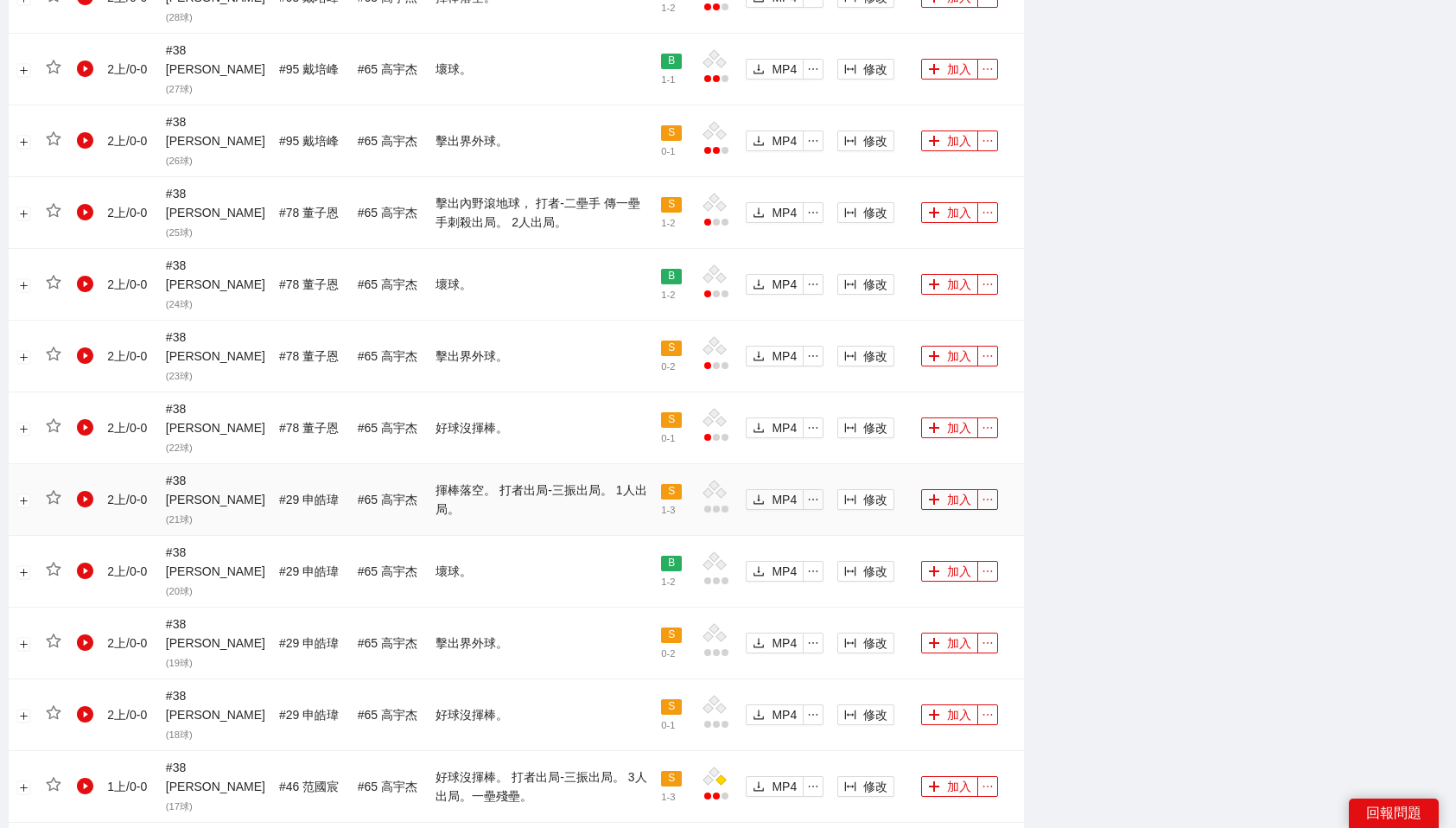
scroll to position [1306, 0]
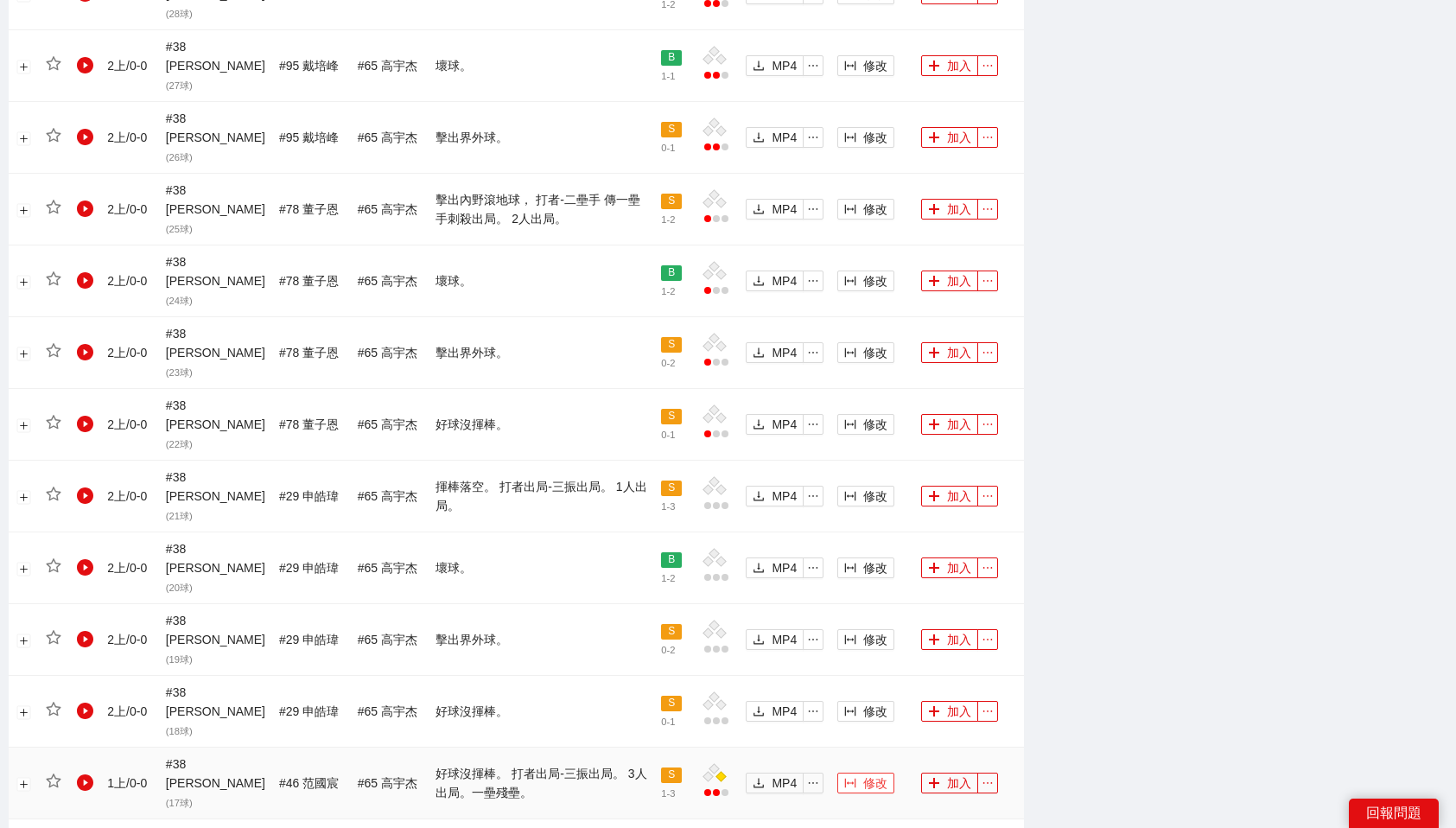
click at [867, 773] on span "修改" at bounding box center [876, 783] width 24 height 19
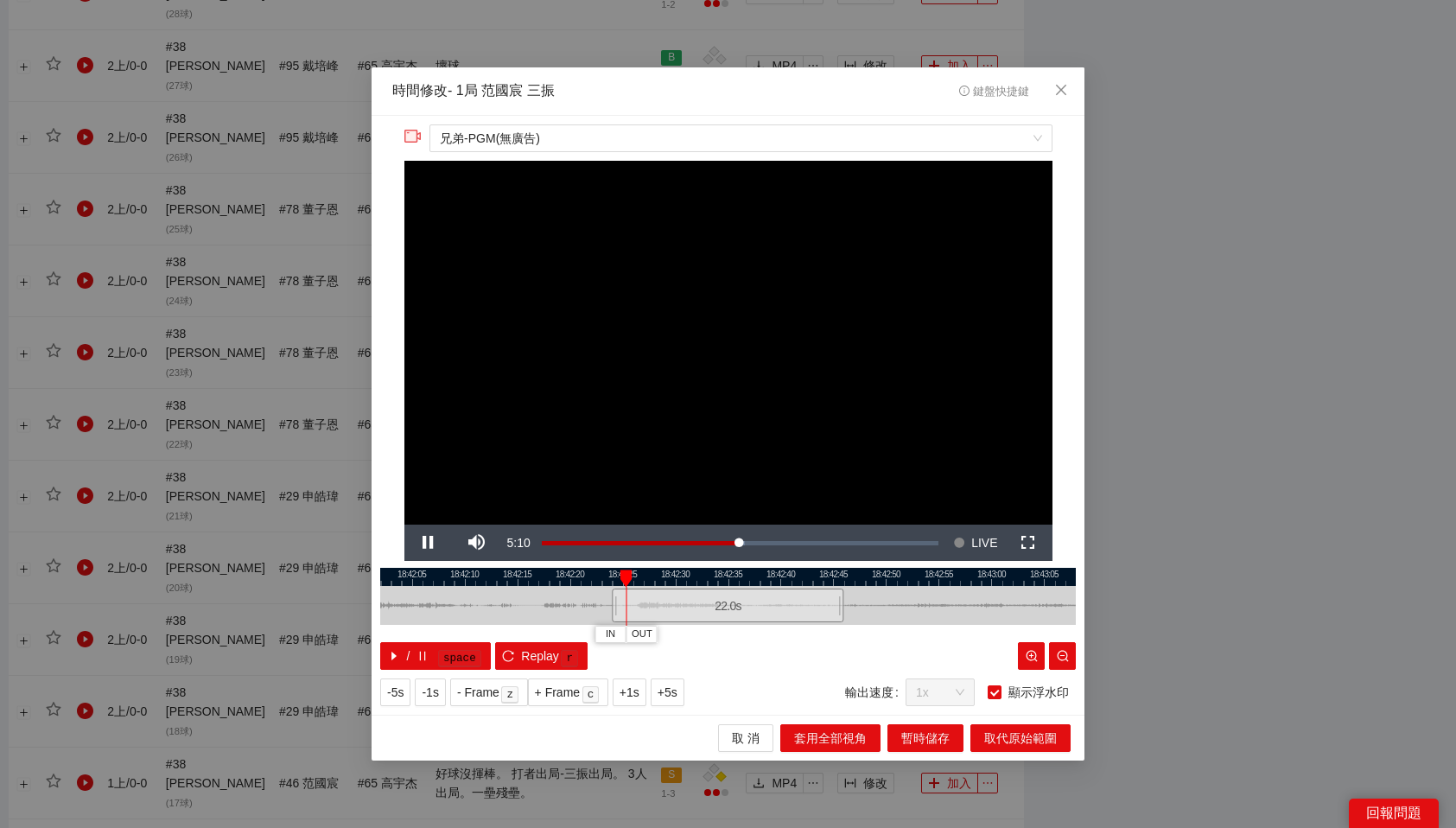
click at [601, 572] on div at bounding box center [728, 577] width 696 height 18
click at [594, 627] on button "IN" at bounding box center [586, 633] width 31 height 17
drag, startPoint x: 645, startPoint y: 575, endPoint x: 762, endPoint y: 578, distance: 117.0
click at [762, 578] on div at bounding box center [758, 578] width 12 height 17
click at [791, 638] on span "OUT" at bounding box center [786, 634] width 21 height 16
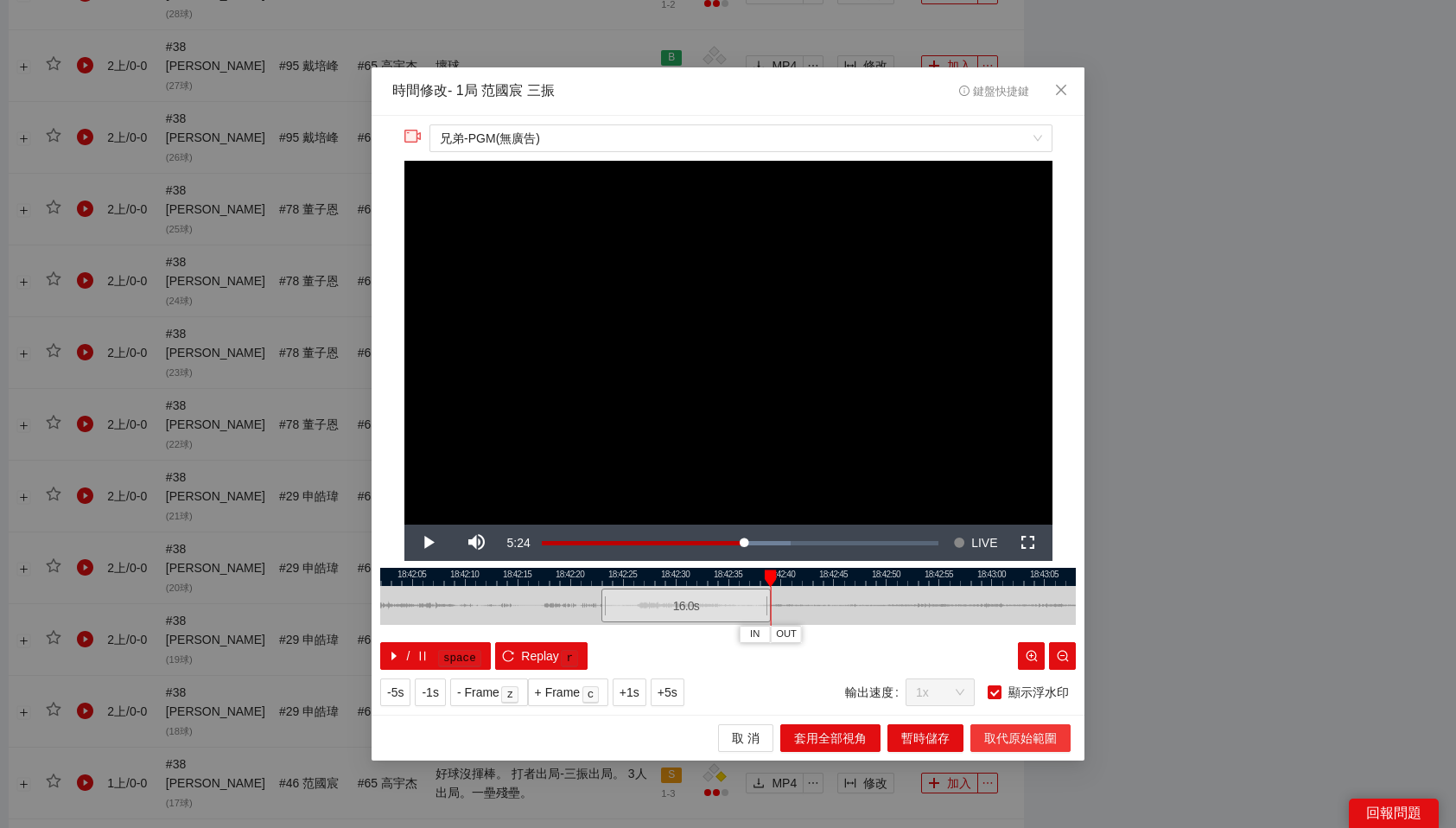
click at [1030, 739] on span "取代原始範圍" at bounding box center [1021, 739] width 73 height 19
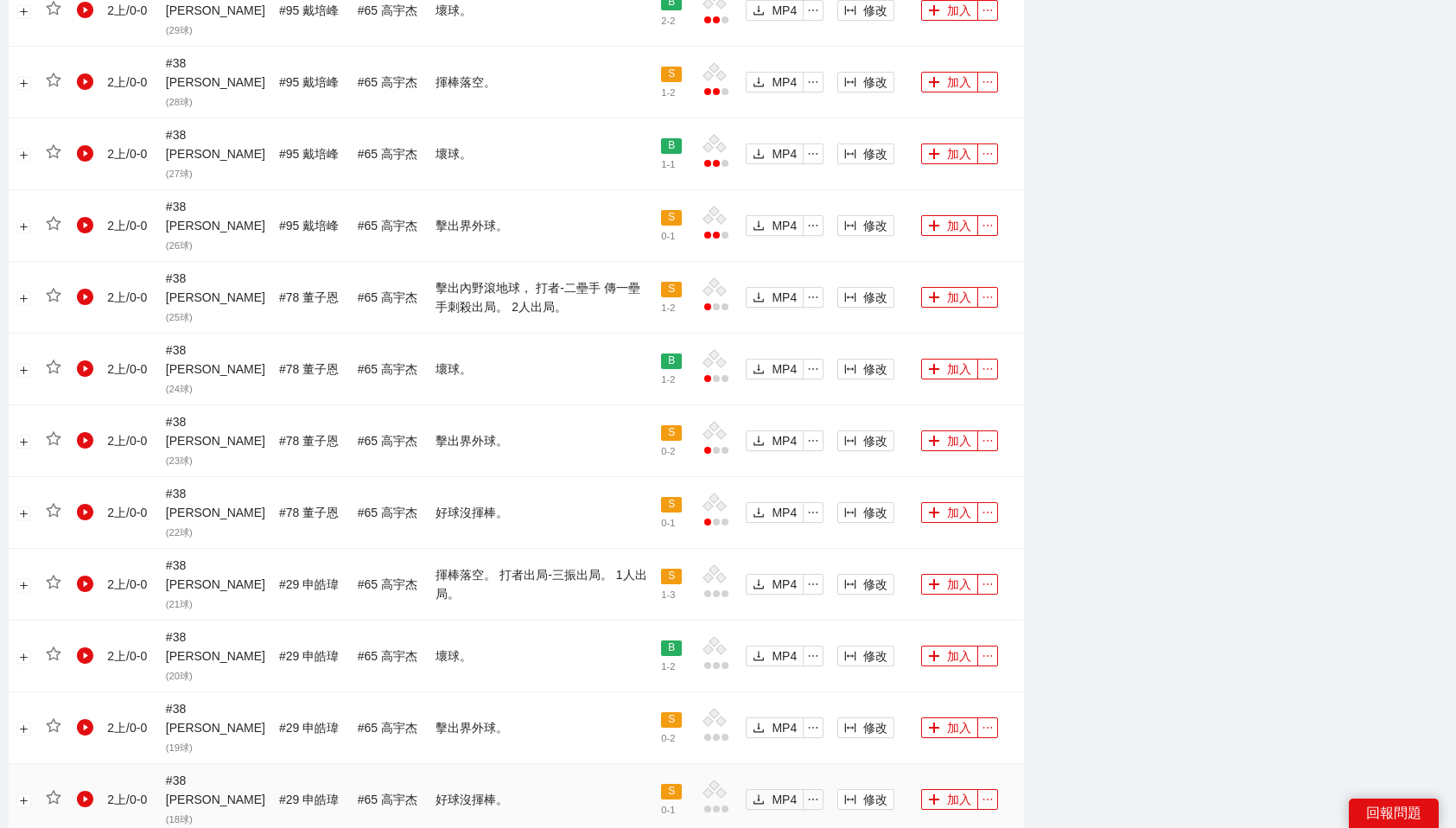
scroll to position [1216, 0]
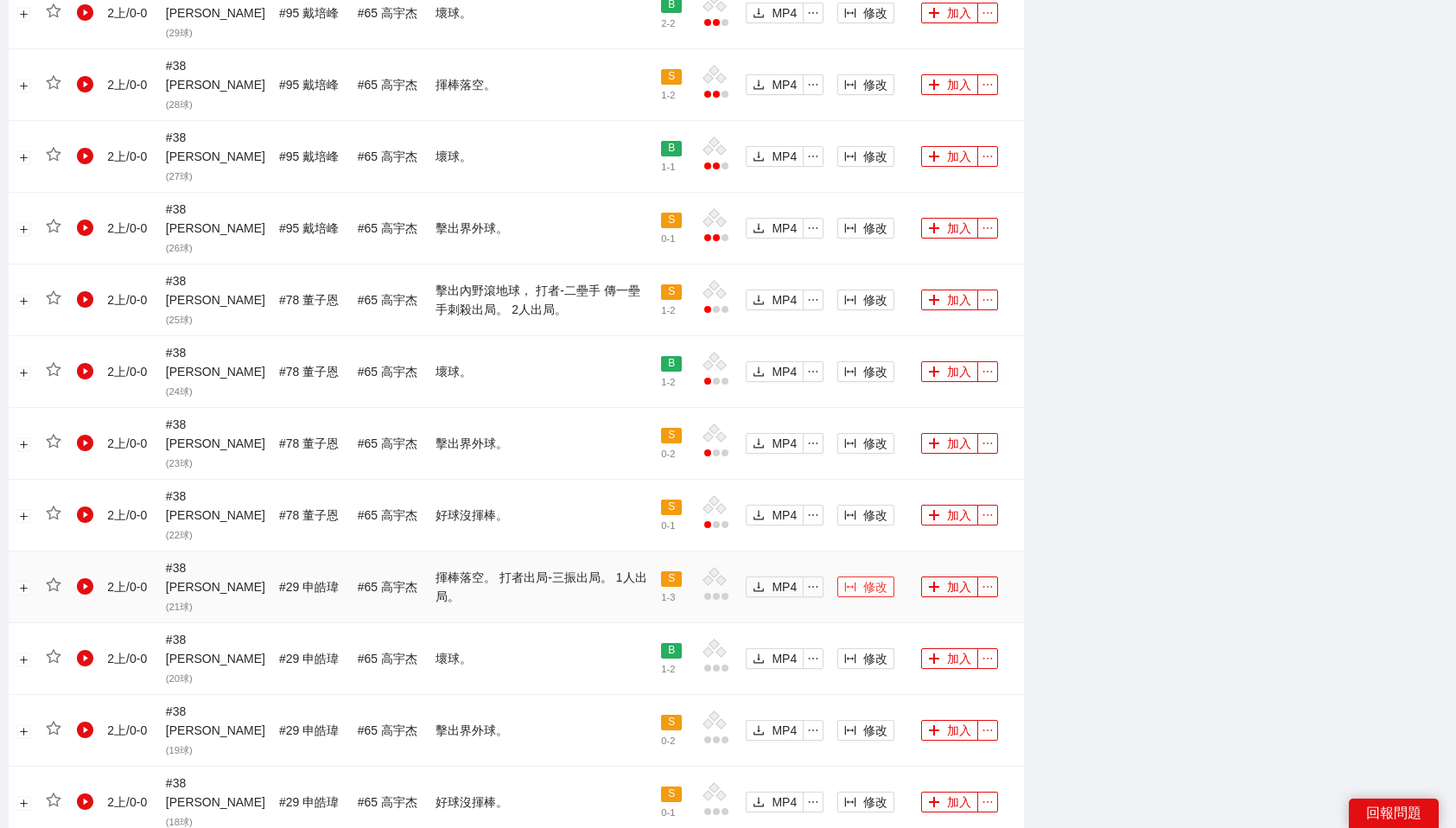
click at [864, 577] on span "修改" at bounding box center [876, 586] width 24 height 19
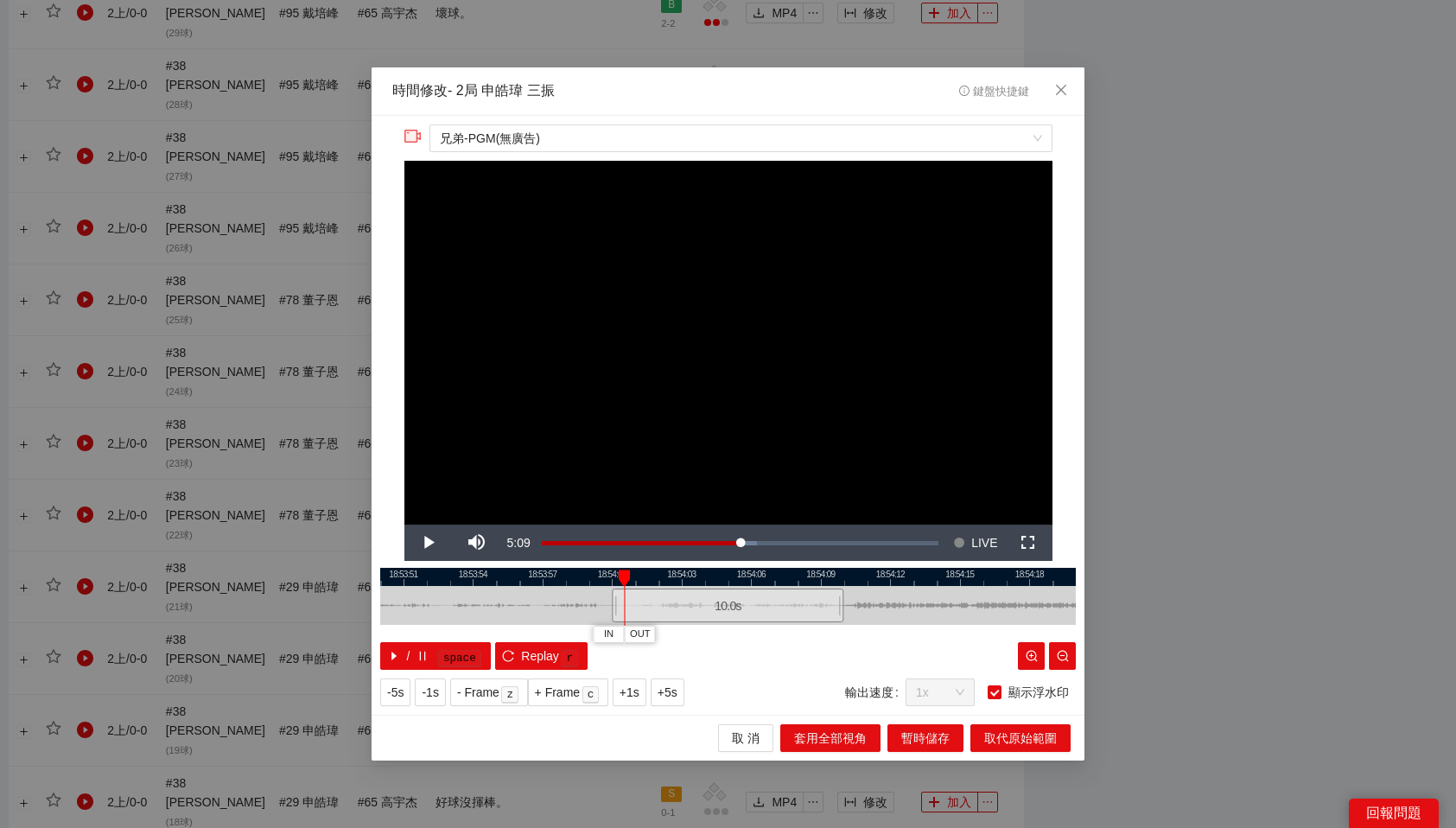
click at [597, 573] on div at bounding box center [728, 577] width 696 height 18
click at [586, 631] on button "IN" at bounding box center [582, 633] width 31 height 17
drag, startPoint x: 678, startPoint y: 572, endPoint x: 897, endPoint y: 569, distance: 219.0
click at [897, 569] on div at bounding box center [896, 578] width 12 height 17
click at [961, 577] on div at bounding box center [728, 577] width 696 height 18
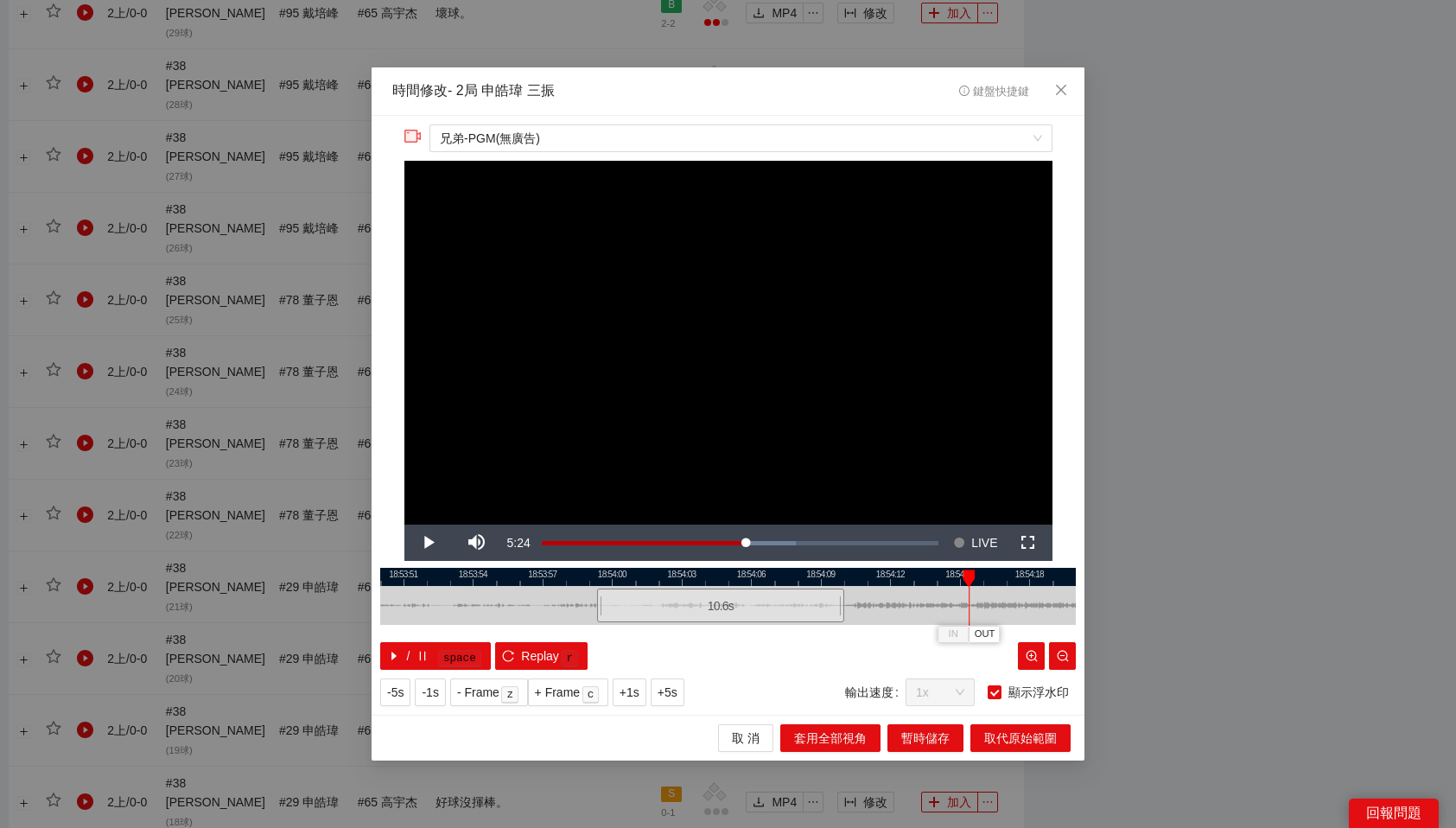
click at [957, 577] on div at bounding box center [728, 577] width 696 height 18
click at [981, 633] on span "OUT" at bounding box center [976, 634] width 21 height 16
click at [1016, 743] on span "取代原始範圍" at bounding box center [1021, 739] width 73 height 19
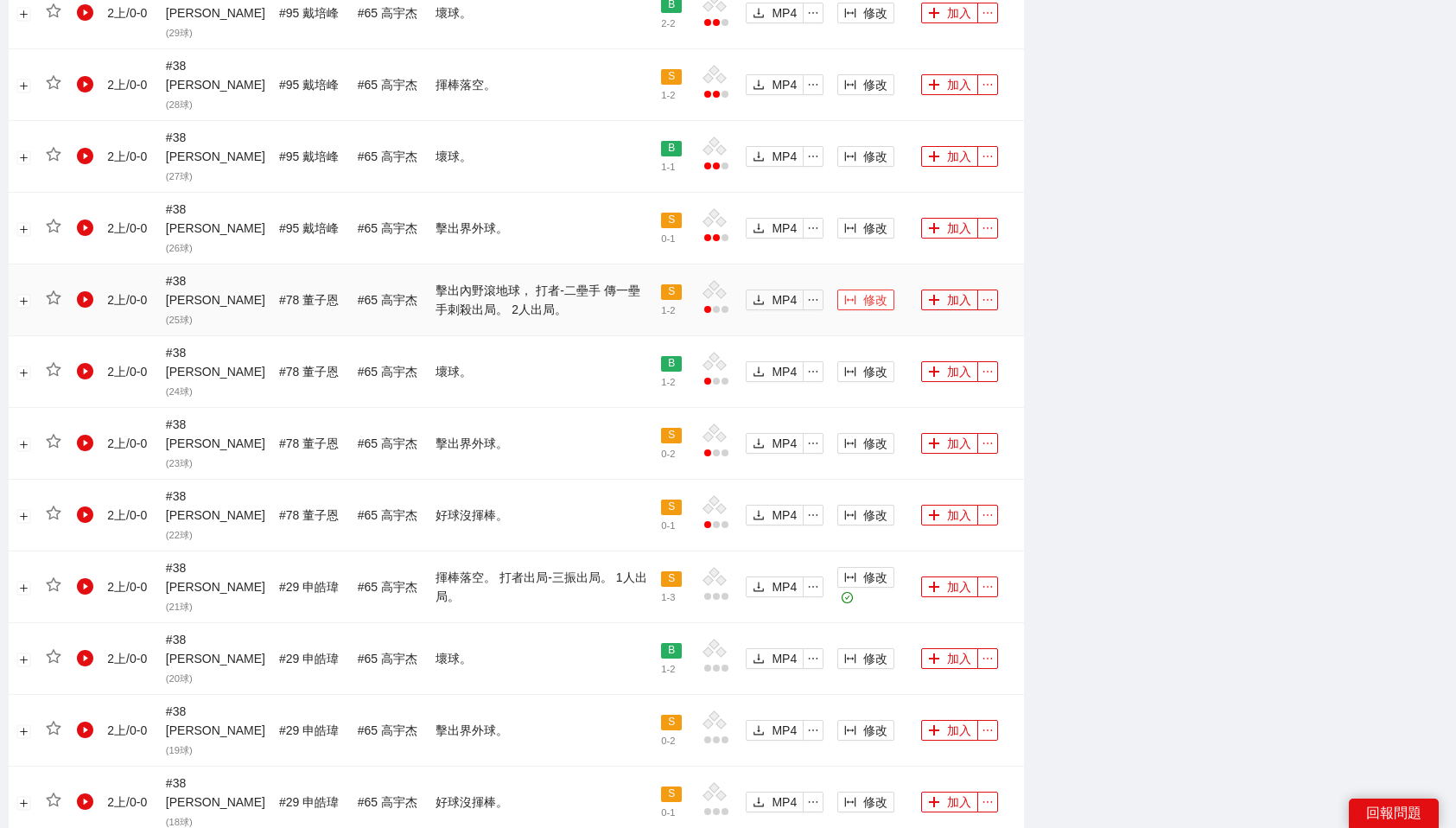
click at [876, 290] on span "修改" at bounding box center [876, 300] width 24 height 19
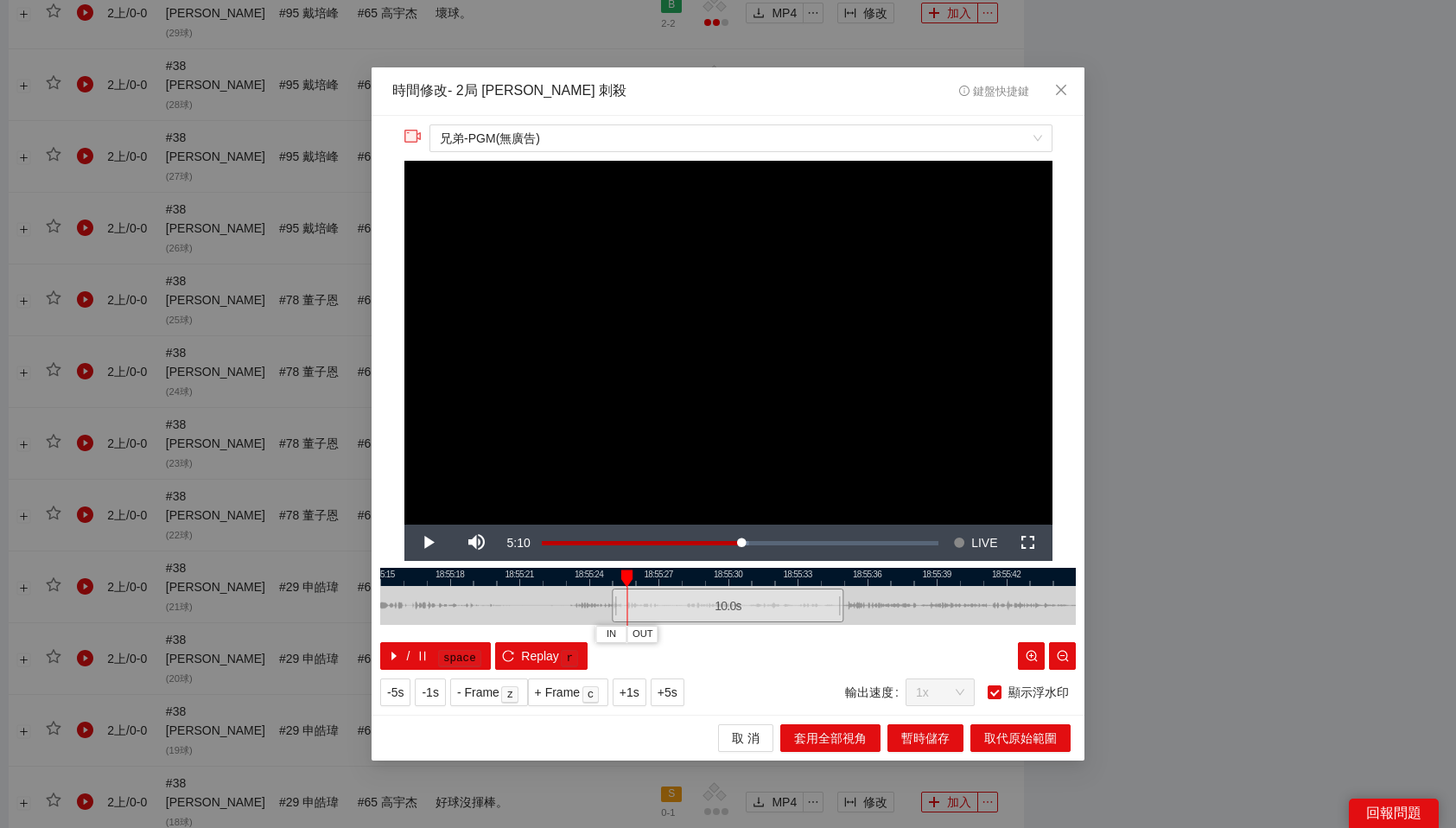
click at [598, 580] on div at bounding box center [728, 577] width 696 height 18
drag, startPoint x: 598, startPoint y: 580, endPoint x: 576, endPoint y: 580, distance: 22.0
click at [576, 580] on div at bounding box center [576, 578] width 12 height 17
click at [560, 632] on span "IN" at bounding box center [560, 634] width 10 height 16
click at [812, 574] on div at bounding box center [728, 577] width 696 height 18
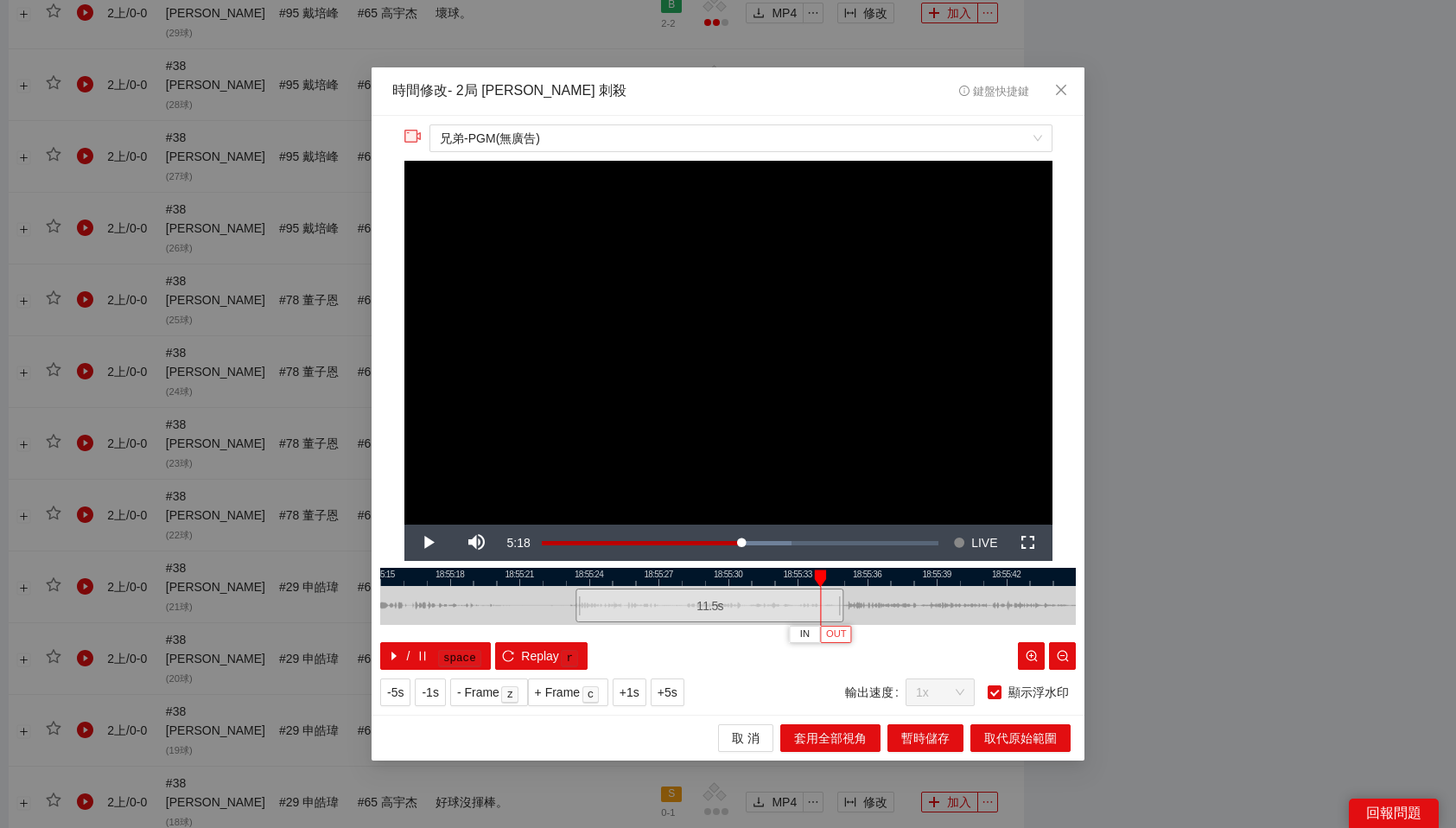
click at [837, 631] on span "OUT" at bounding box center [837, 634] width 21 height 16
click at [1042, 736] on span "取代原始範圍" at bounding box center [1021, 739] width 73 height 19
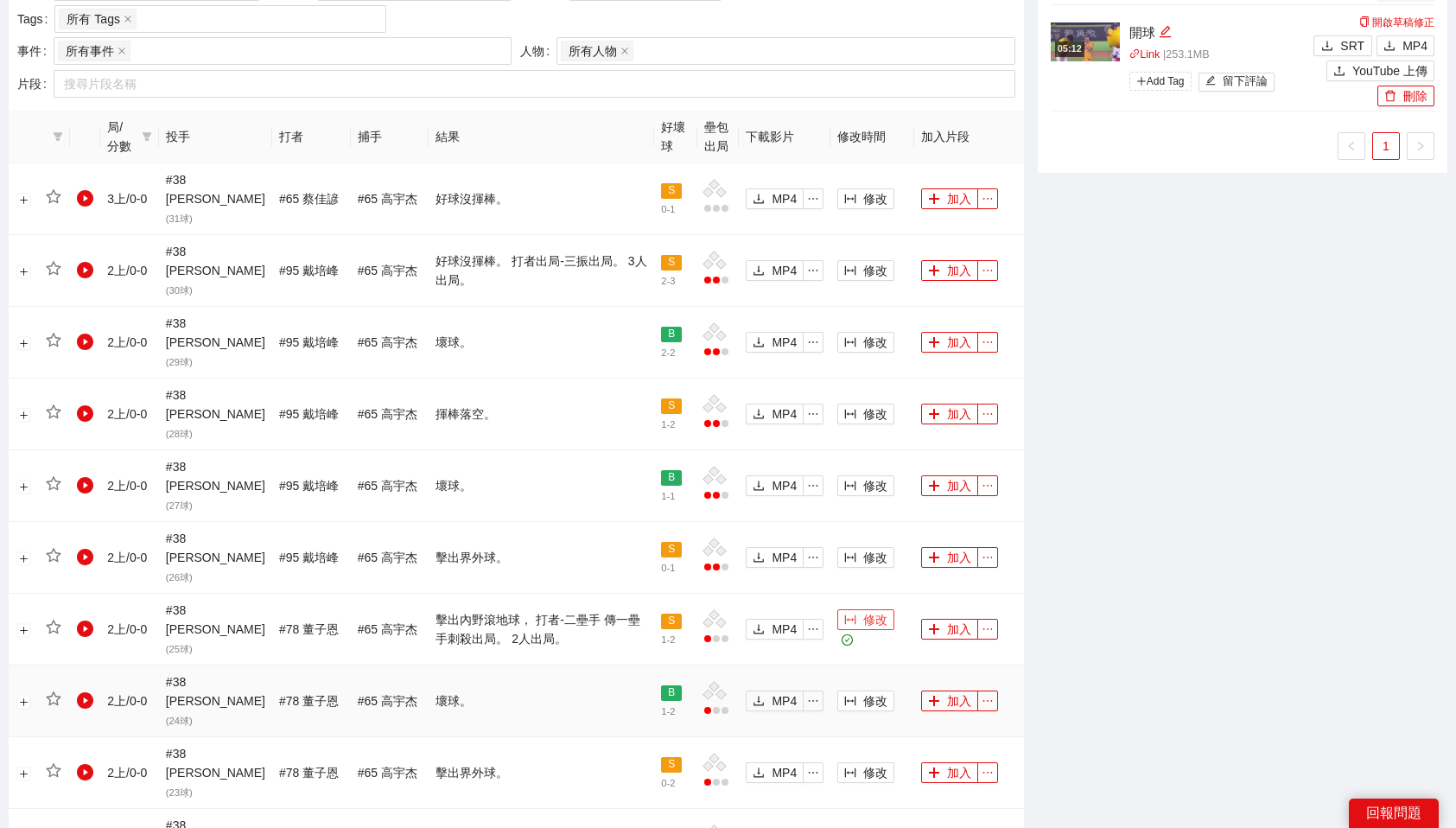
scroll to position [877, 0]
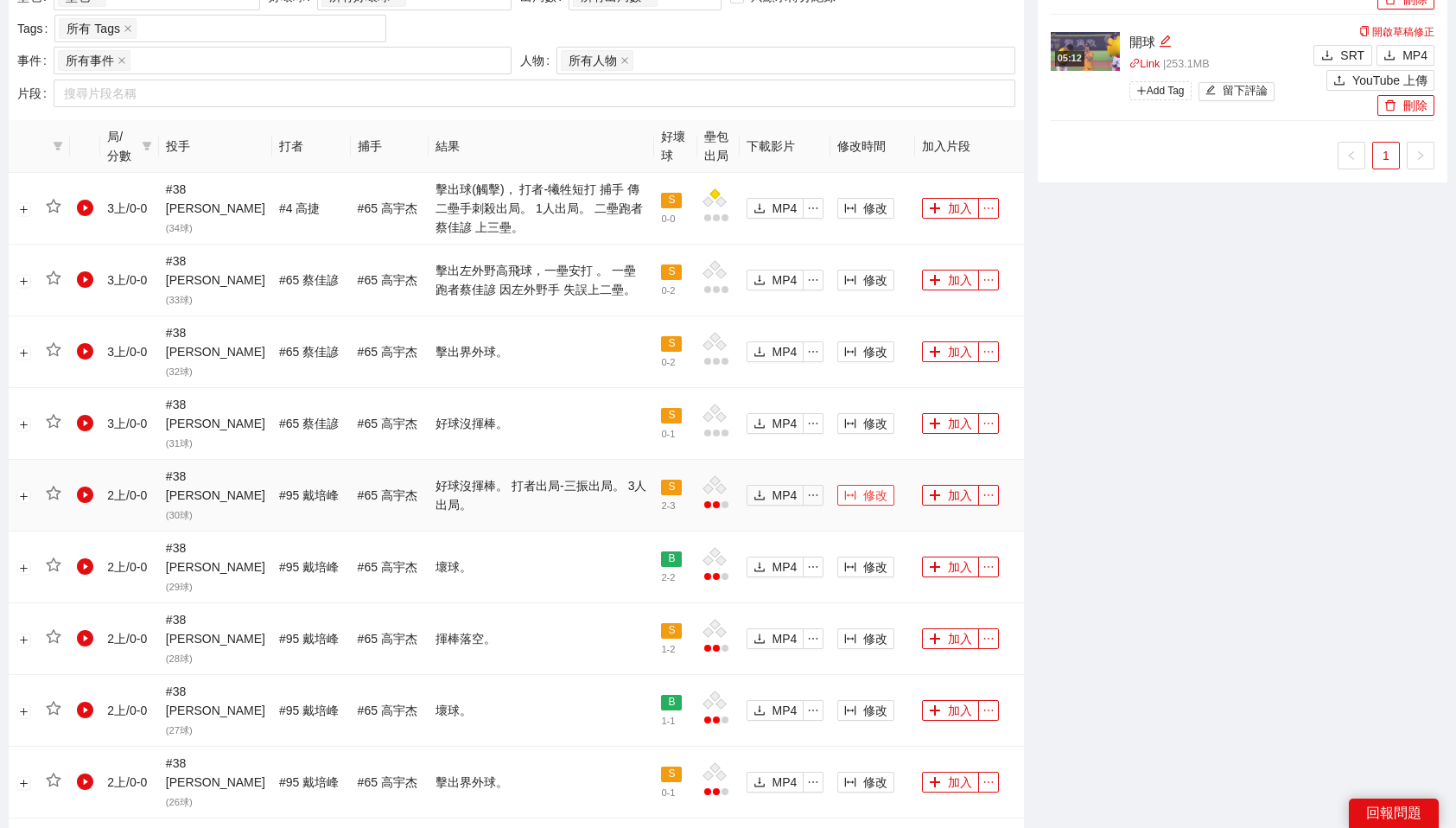
click at [870, 486] on span "修改" at bounding box center [876, 495] width 24 height 19
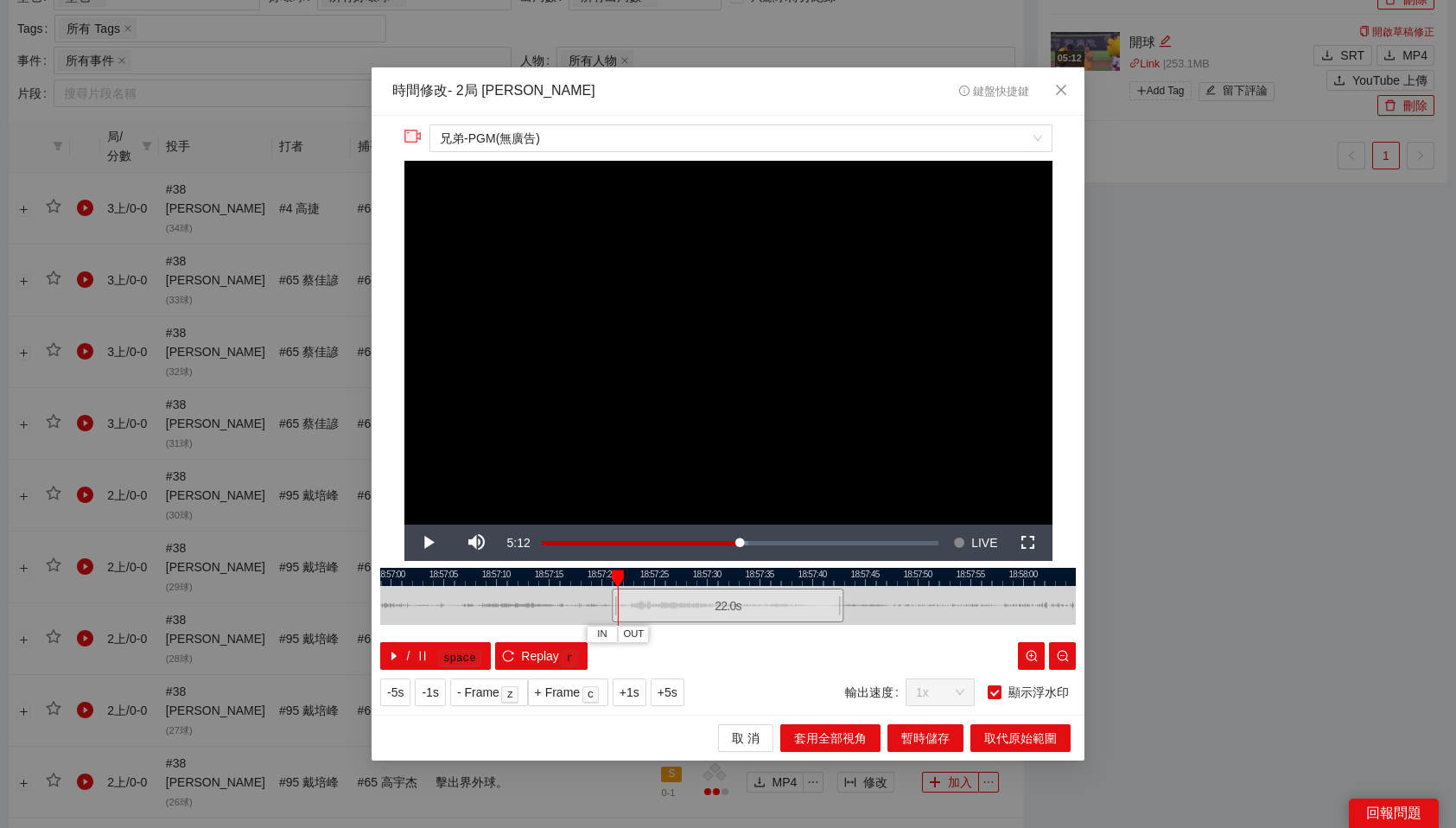
click at [596, 574] on div at bounding box center [728, 577] width 696 height 18
click at [586, 626] on button "IN" at bounding box center [581, 633] width 31 height 17
drag, startPoint x: 703, startPoint y: 573, endPoint x: 730, endPoint y: 573, distance: 27.0
click at [730, 573] on div at bounding box center [730, 578] width 12 height 17
click at [764, 626] on span "OUT" at bounding box center [766, 634] width 21 height 16
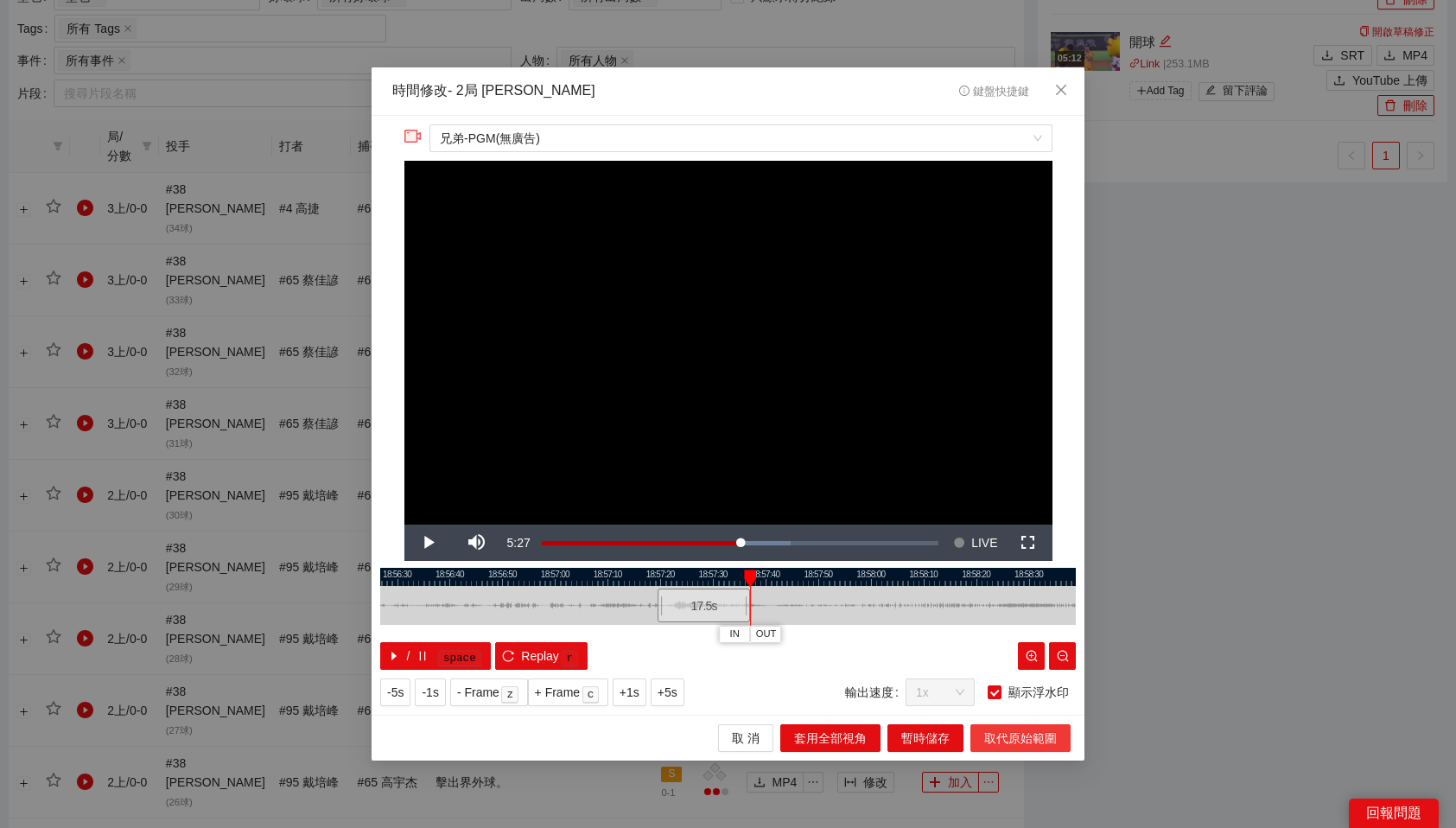
click at [1003, 736] on span "取代原始範圍" at bounding box center [1021, 739] width 73 height 19
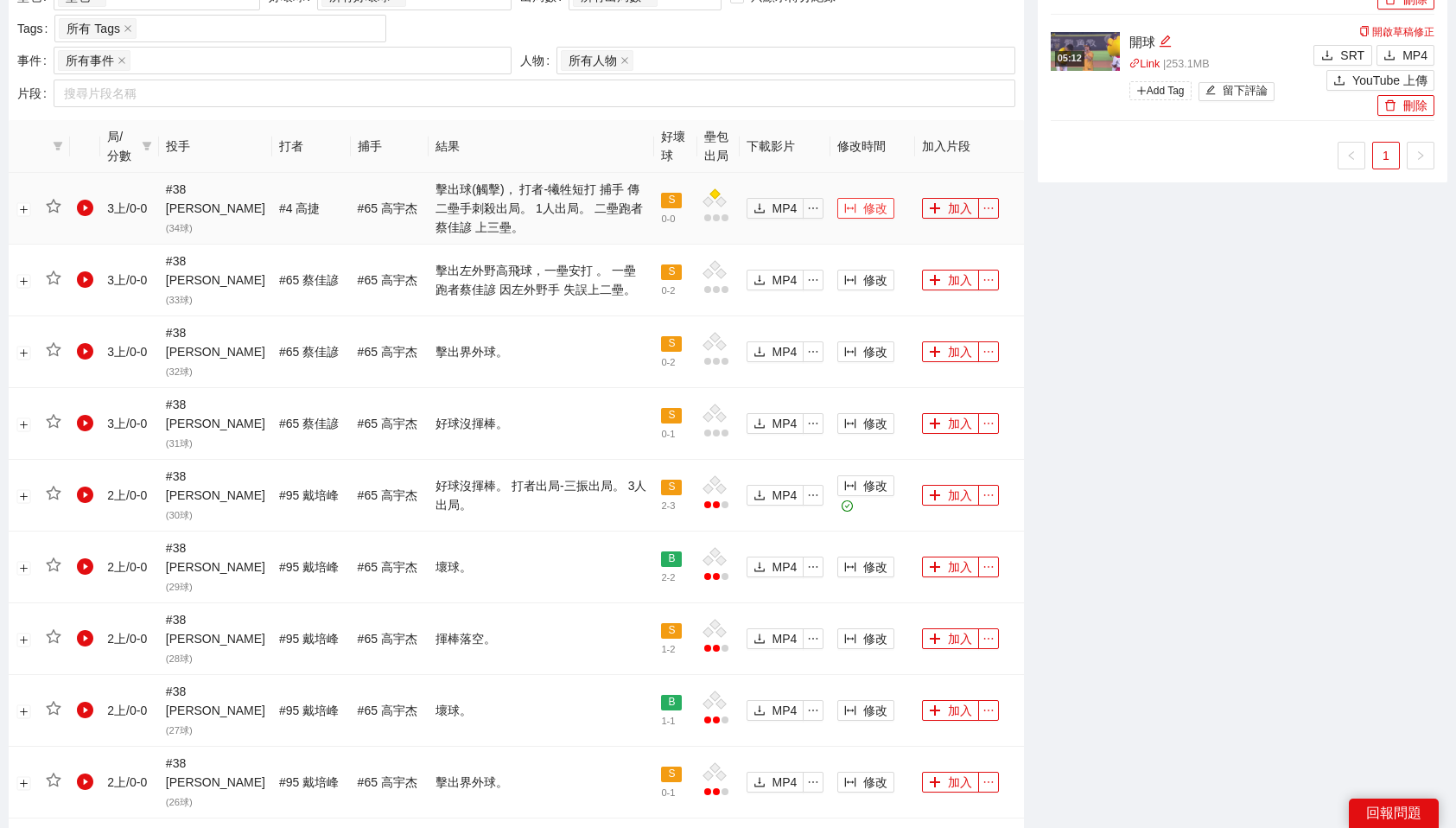
click at [864, 199] on span "修改" at bounding box center [876, 209] width 24 height 19
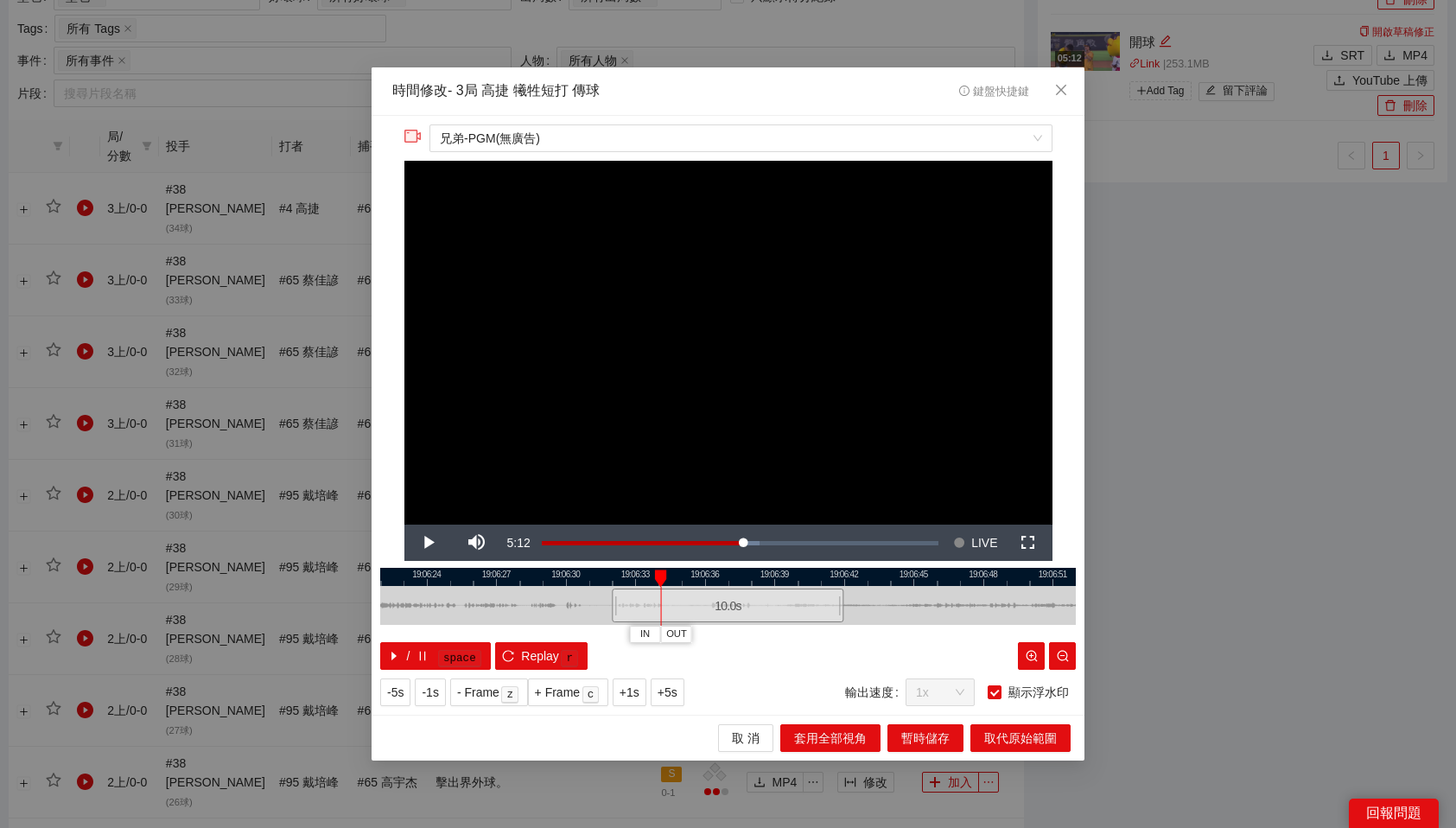
click at [617, 572] on div at bounding box center [728, 577] width 696 height 18
click at [621, 632] on span "IN" at bounding box center [621, 634] width 10 height 16
drag, startPoint x: 748, startPoint y: 605, endPoint x: 839, endPoint y: 611, distance: 91.2
click at [839, 611] on div "8.9 s" at bounding box center [831, 605] width 207 height 34
drag, startPoint x: 810, startPoint y: 608, endPoint x: 791, endPoint y: 609, distance: 19.0
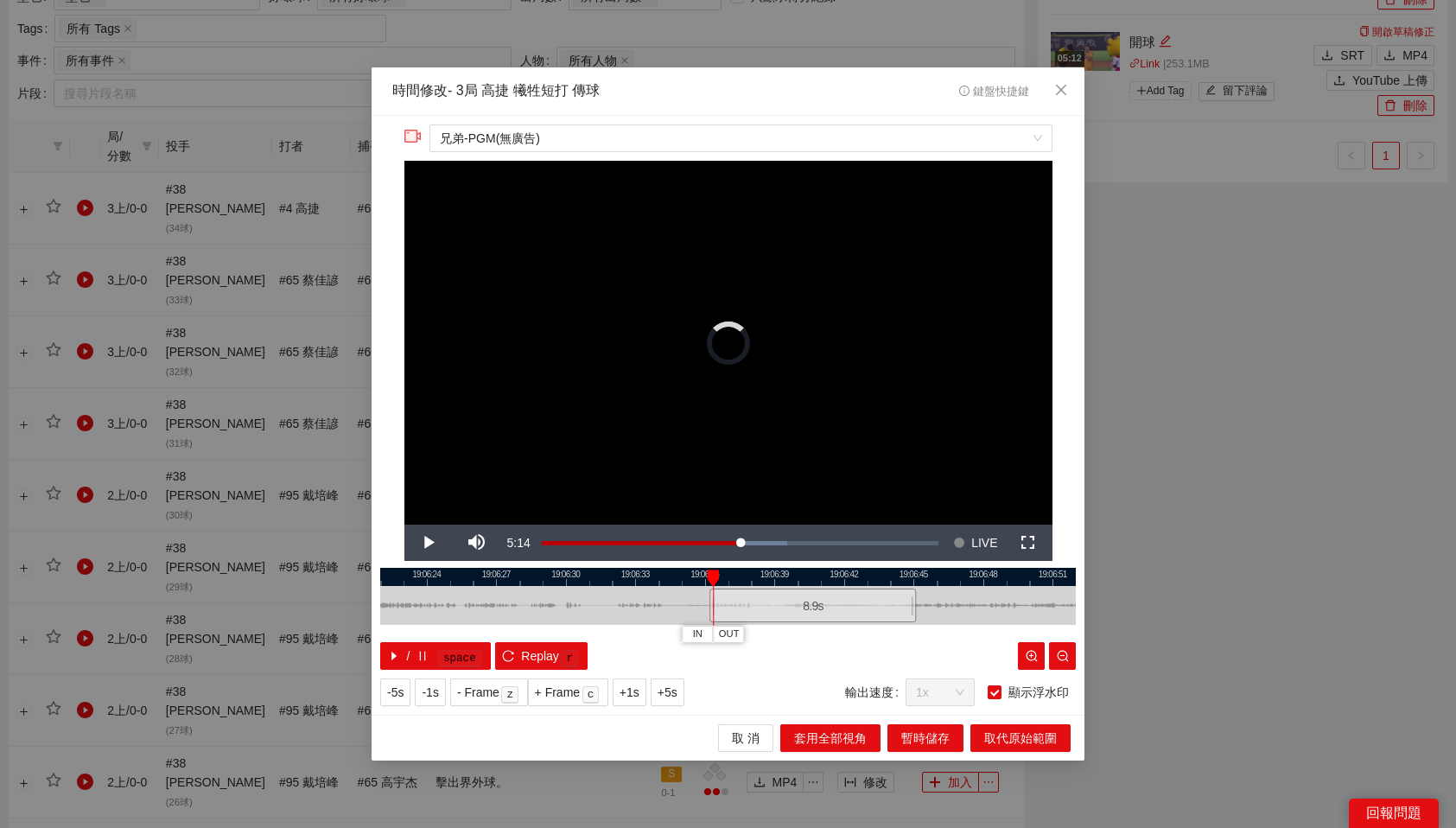
click at [791, 609] on div "8.9 s" at bounding box center [813, 605] width 207 height 34
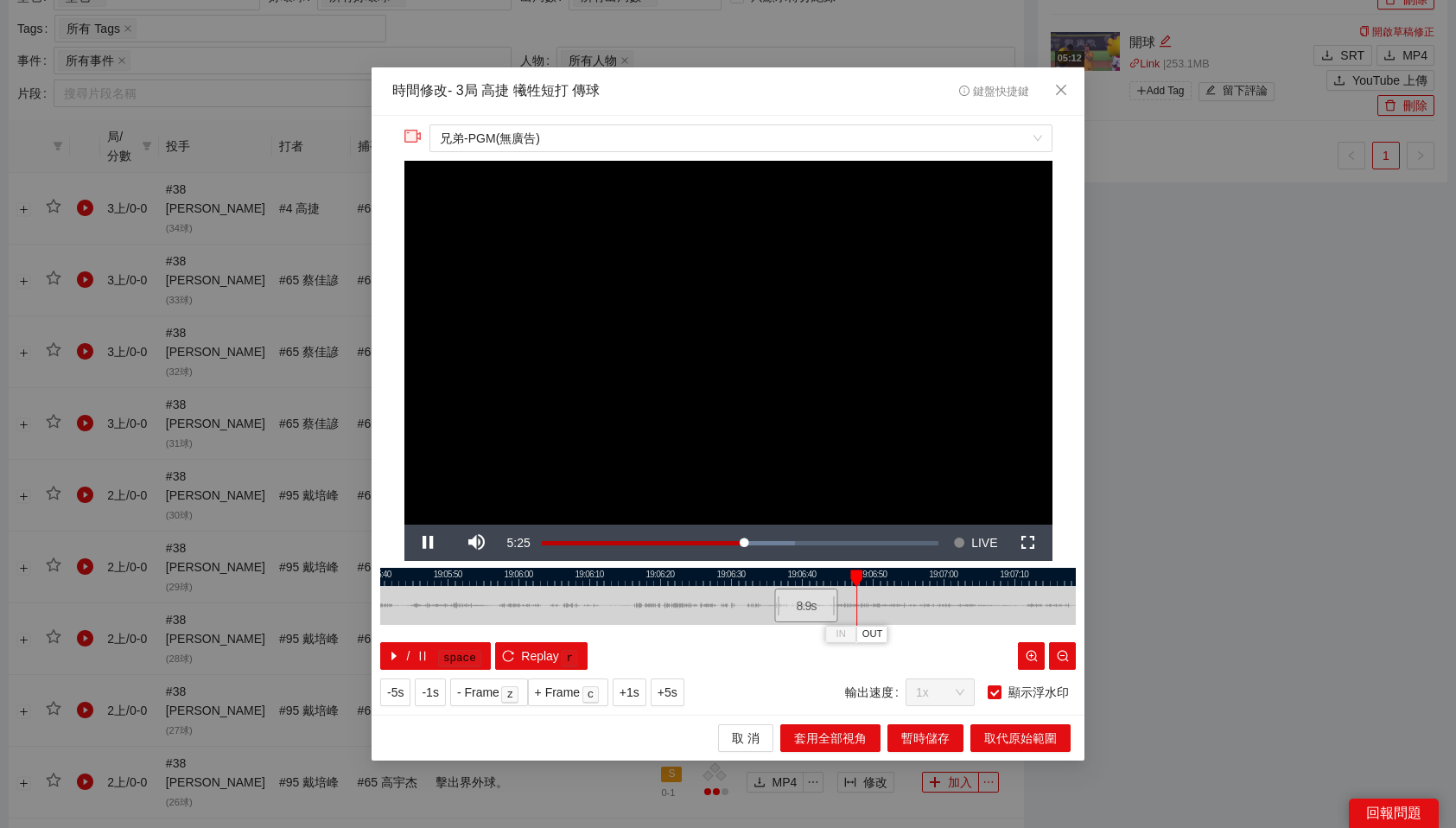
click at [825, 573] on div at bounding box center [728, 577] width 696 height 18
click at [849, 628] on span "OUT" at bounding box center [847, 634] width 21 height 16
click at [1046, 737] on span "取代原始範圍" at bounding box center [1021, 739] width 73 height 19
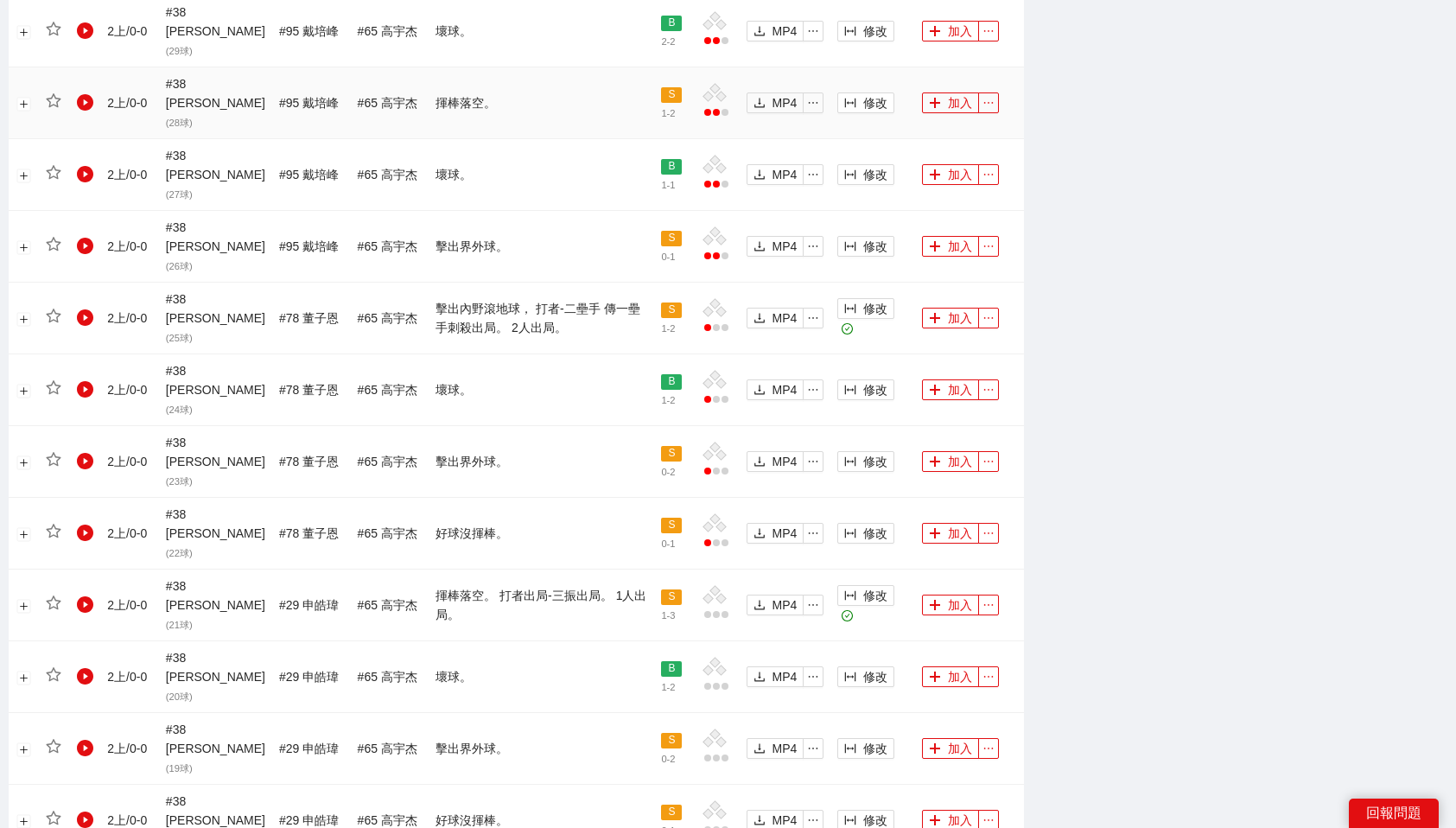
scroll to position [1410, 0]
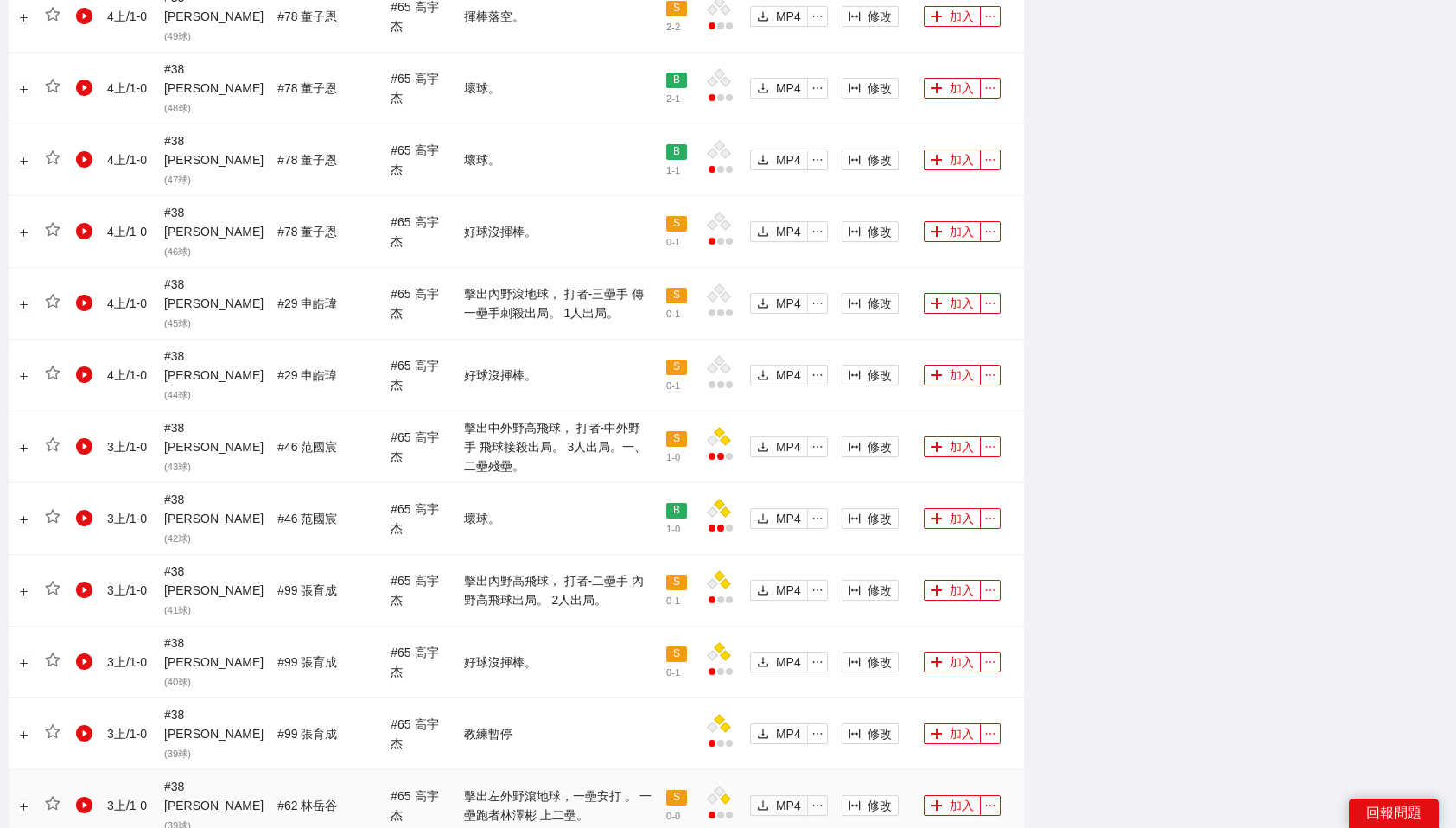
scroll to position [1331, 0]
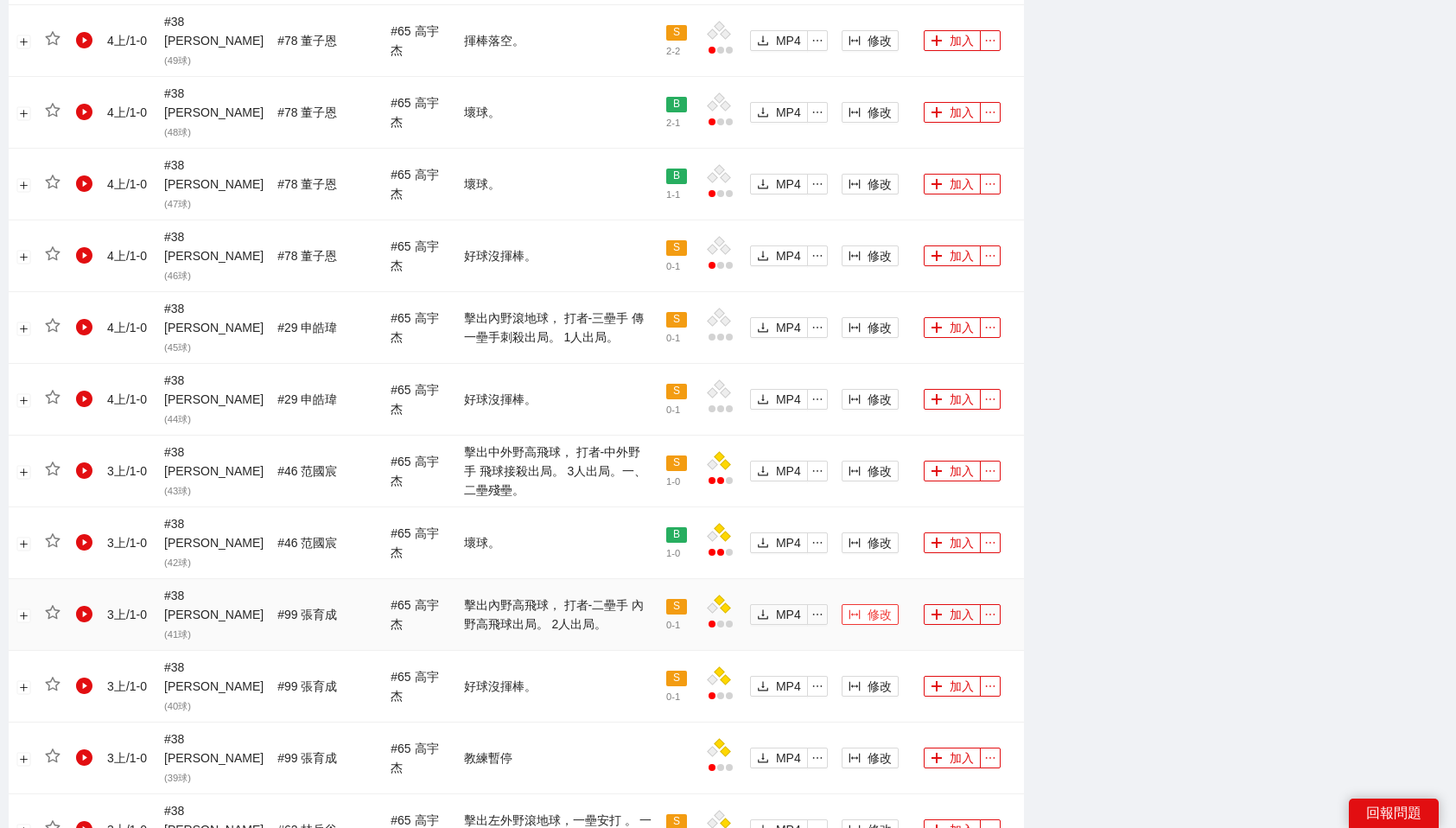
click at [859, 604] on button "修改" at bounding box center [870, 614] width 57 height 21
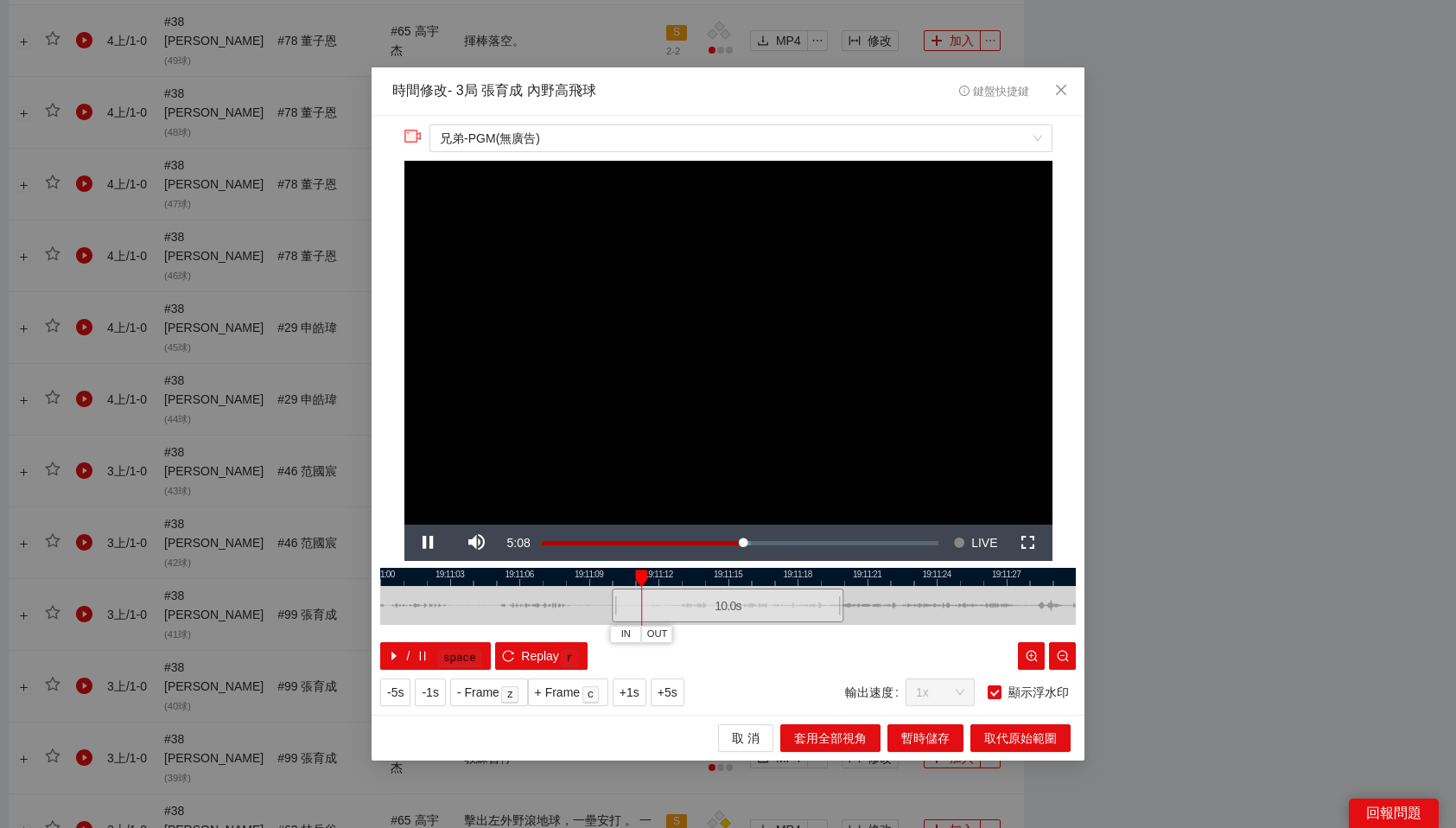
click at [600, 574] on div at bounding box center [728, 577] width 696 height 18
click at [588, 640] on span "IN" at bounding box center [584, 634] width 10 height 16
drag, startPoint x: 671, startPoint y: 573, endPoint x: 764, endPoint y: 576, distance: 93.0
click at [764, 576] on div at bounding box center [769, 578] width 12 height 17
click at [920, 638] on span "OUT" at bounding box center [917, 634] width 21 height 16
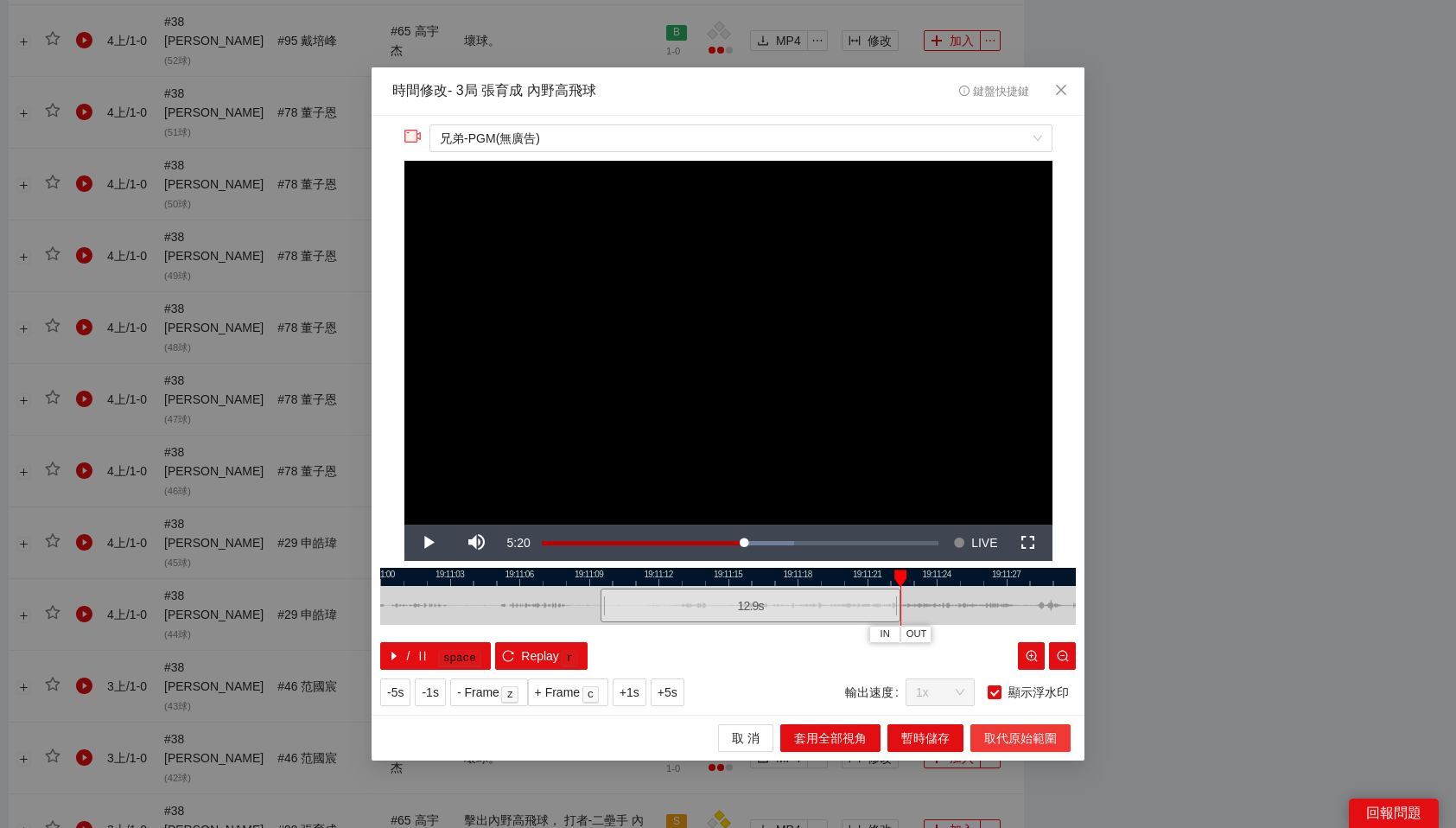
click at [1043, 730] on span "取代原始範圍" at bounding box center [1021, 739] width 73 height 19
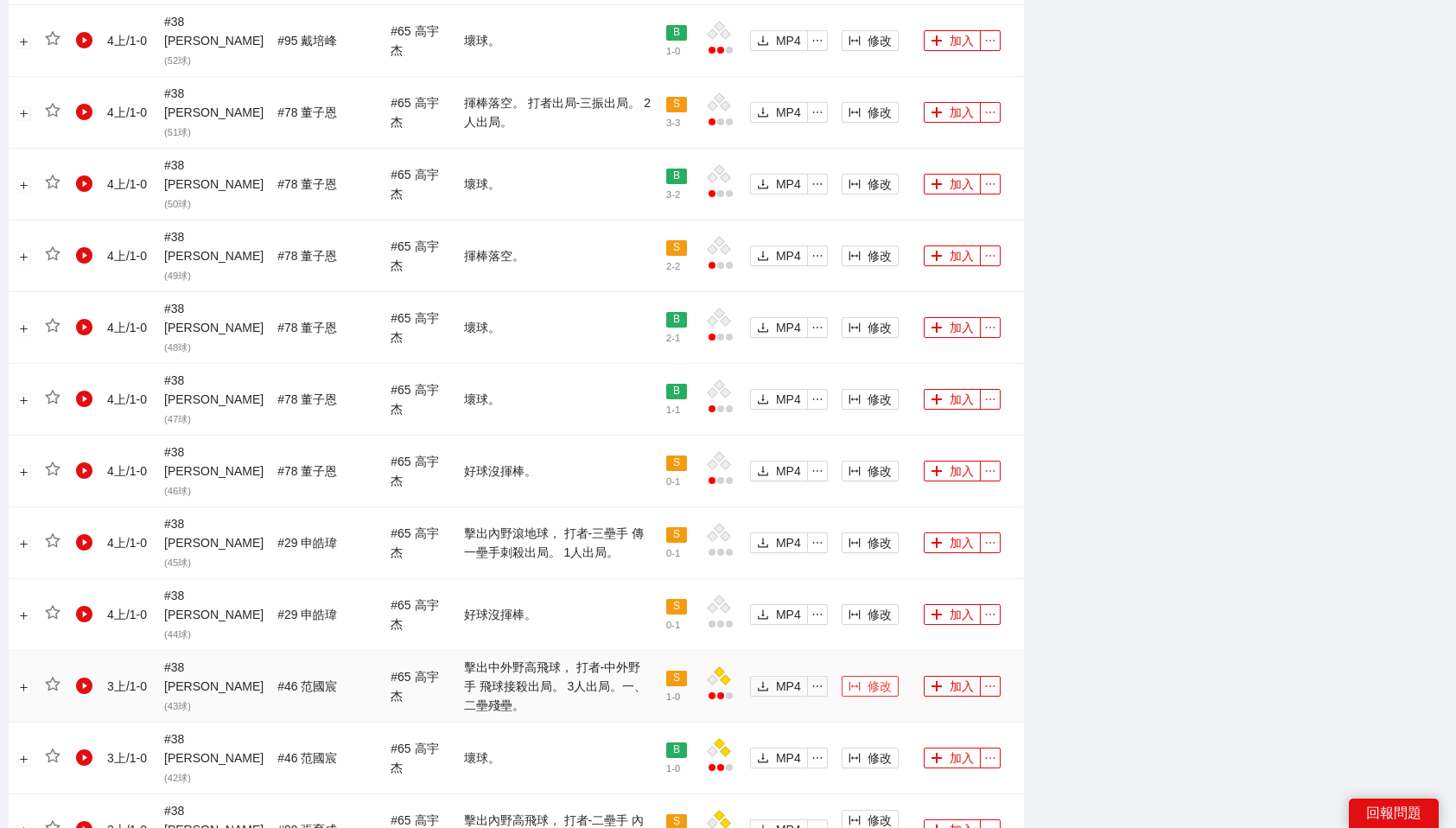
click at [868, 677] on span "修改" at bounding box center [880, 686] width 24 height 19
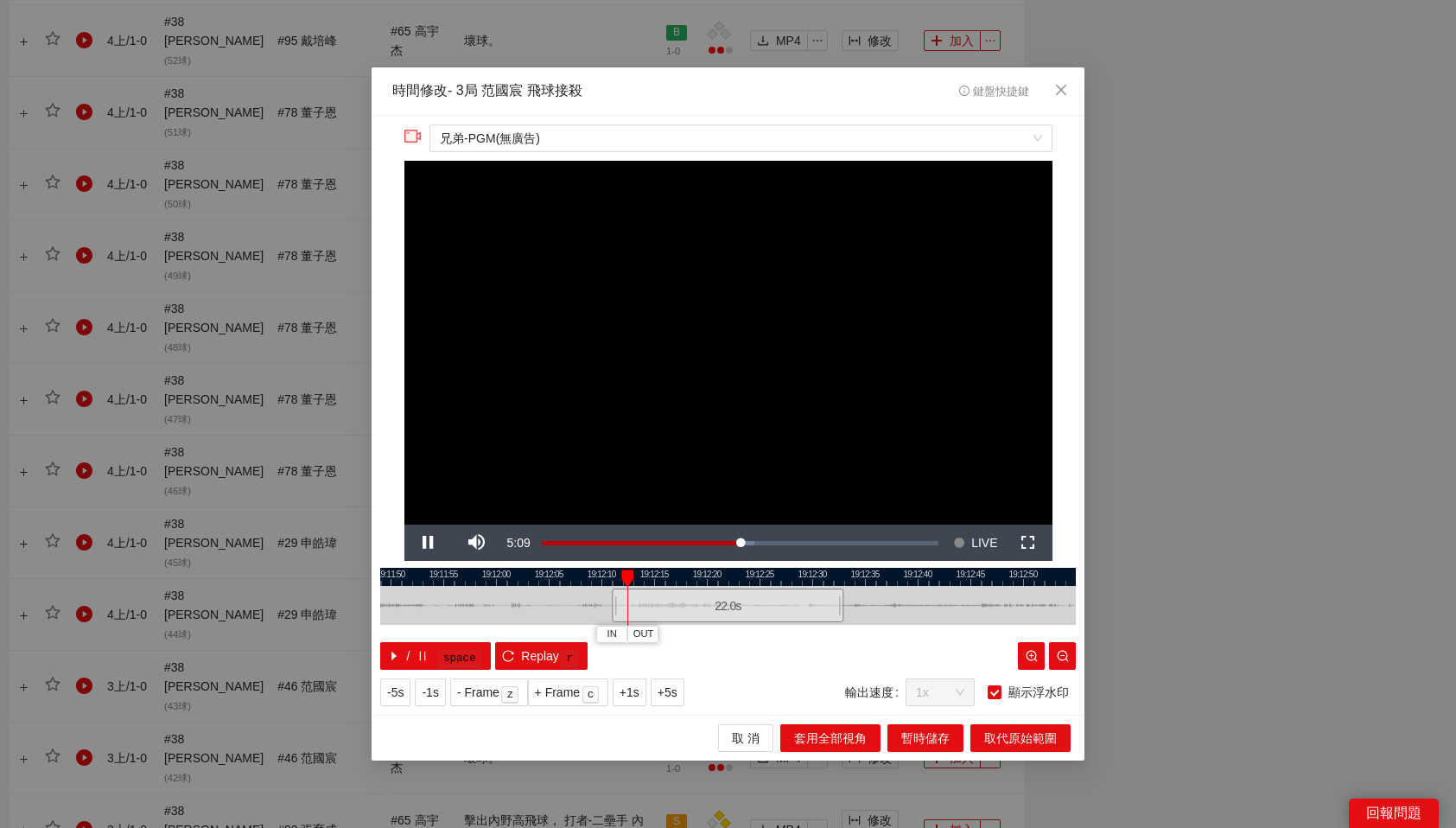
click at [592, 569] on div at bounding box center [728, 577] width 696 height 18
click at [580, 634] on span "IN" at bounding box center [576, 634] width 10 height 16
click at [685, 570] on div at bounding box center [728, 577] width 696 height 18
click at [677, 575] on div at bounding box center [728, 577] width 696 height 18
click at [708, 636] on span "OUT" at bounding box center [704, 634] width 21 height 16
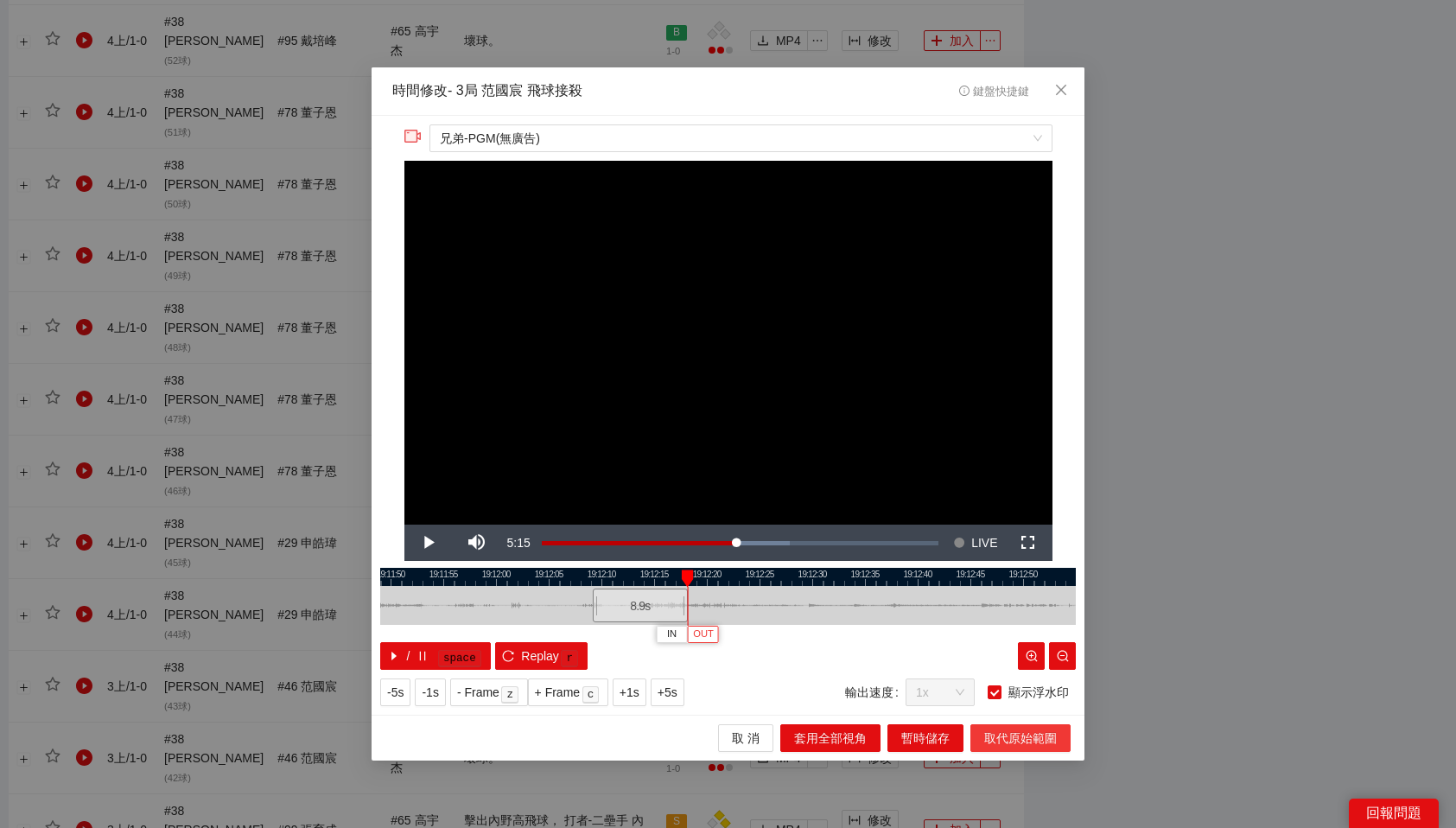
click at [1036, 737] on span "取代原始範圍" at bounding box center [1021, 739] width 73 height 19
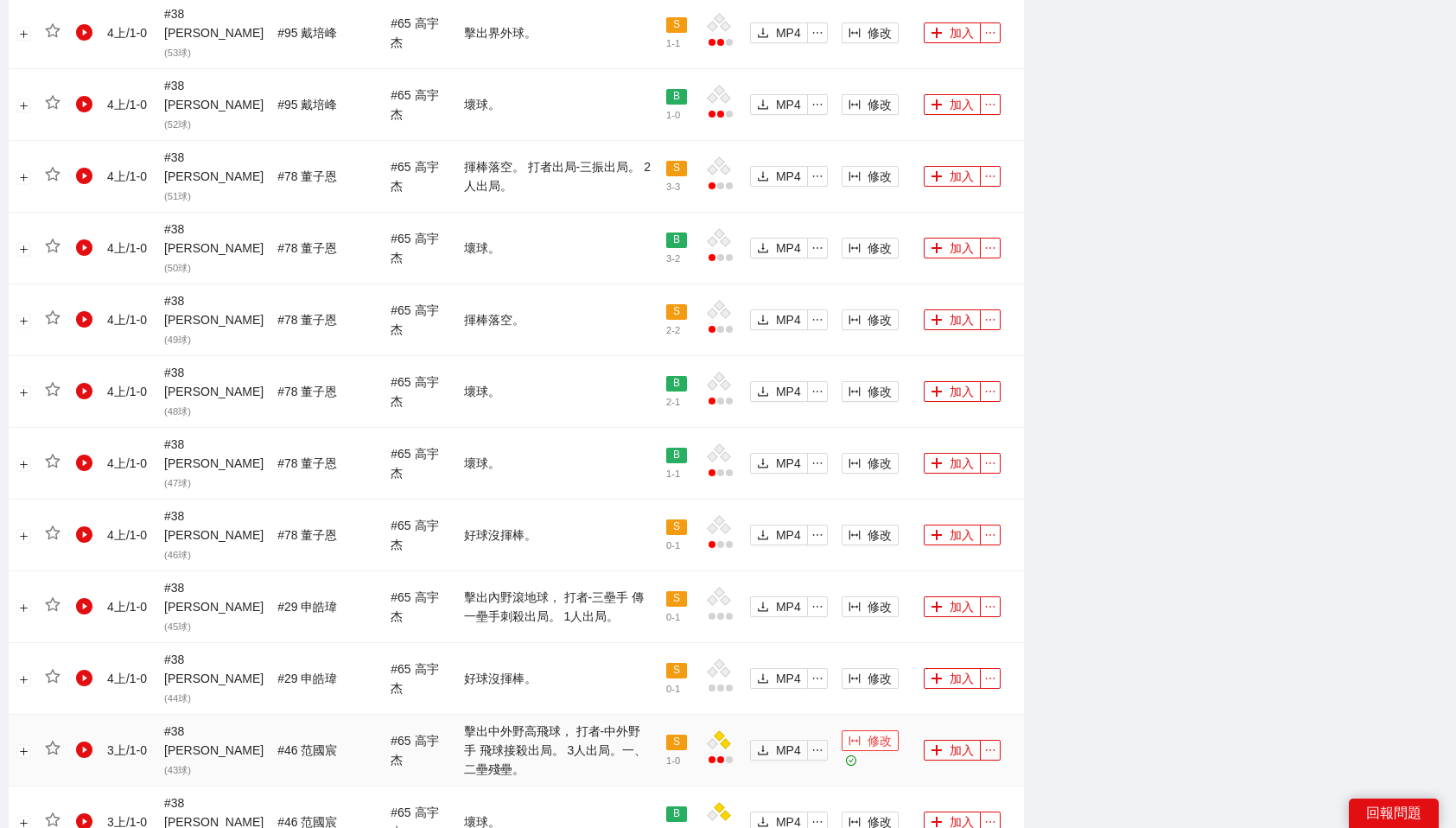
scroll to position [1268, 0]
click at [868, 596] on span "修改" at bounding box center [880, 606] width 24 height 19
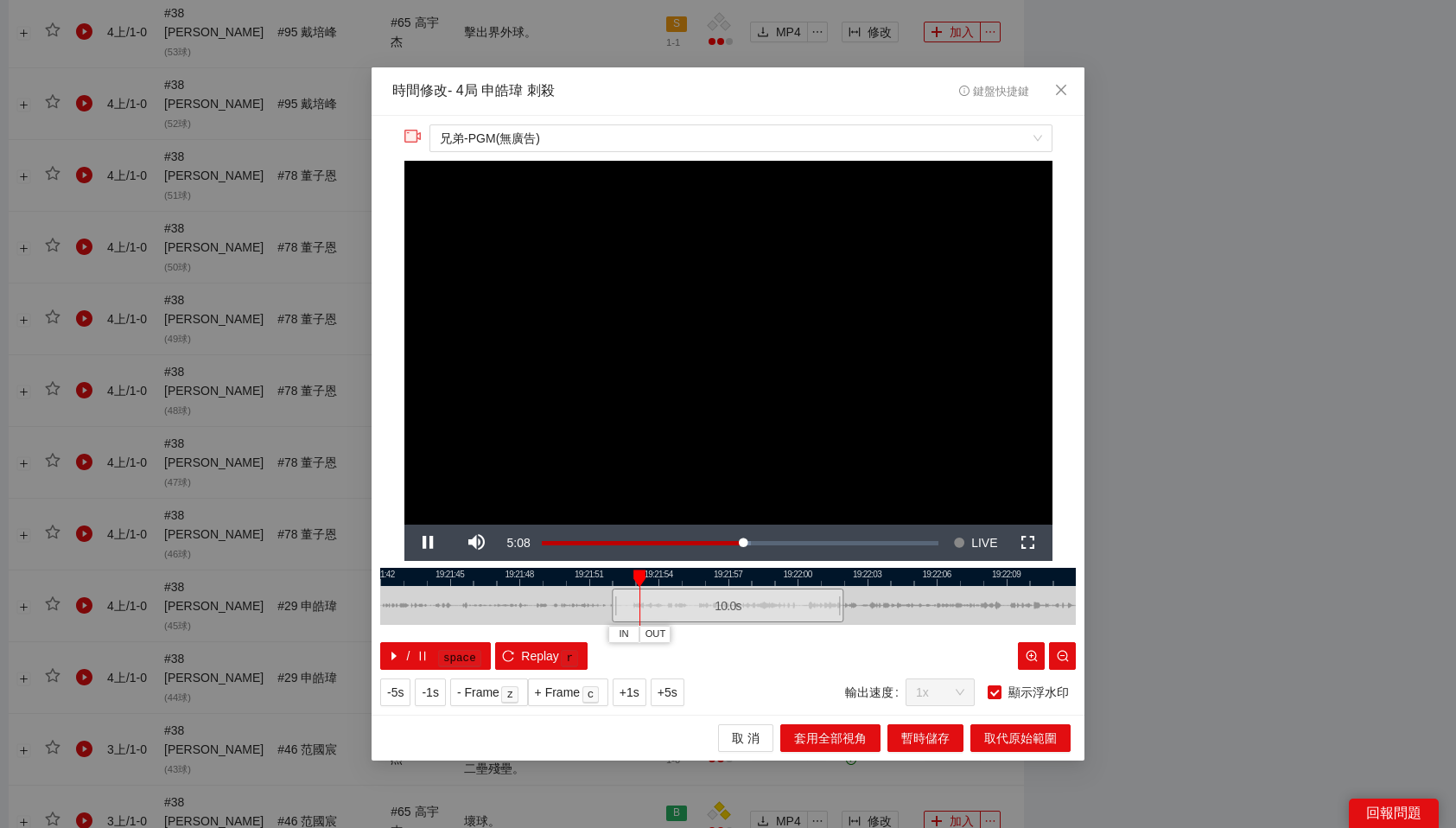
click at [600, 575] on div at bounding box center [728, 577] width 696 height 18
click at [588, 632] on span "IN" at bounding box center [584, 634] width 10 height 16
click at [836, 578] on div at bounding box center [728, 577] width 696 height 18
click at [893, 633] on span "OUT" at bounding box center [888, 634] width 21 height 16
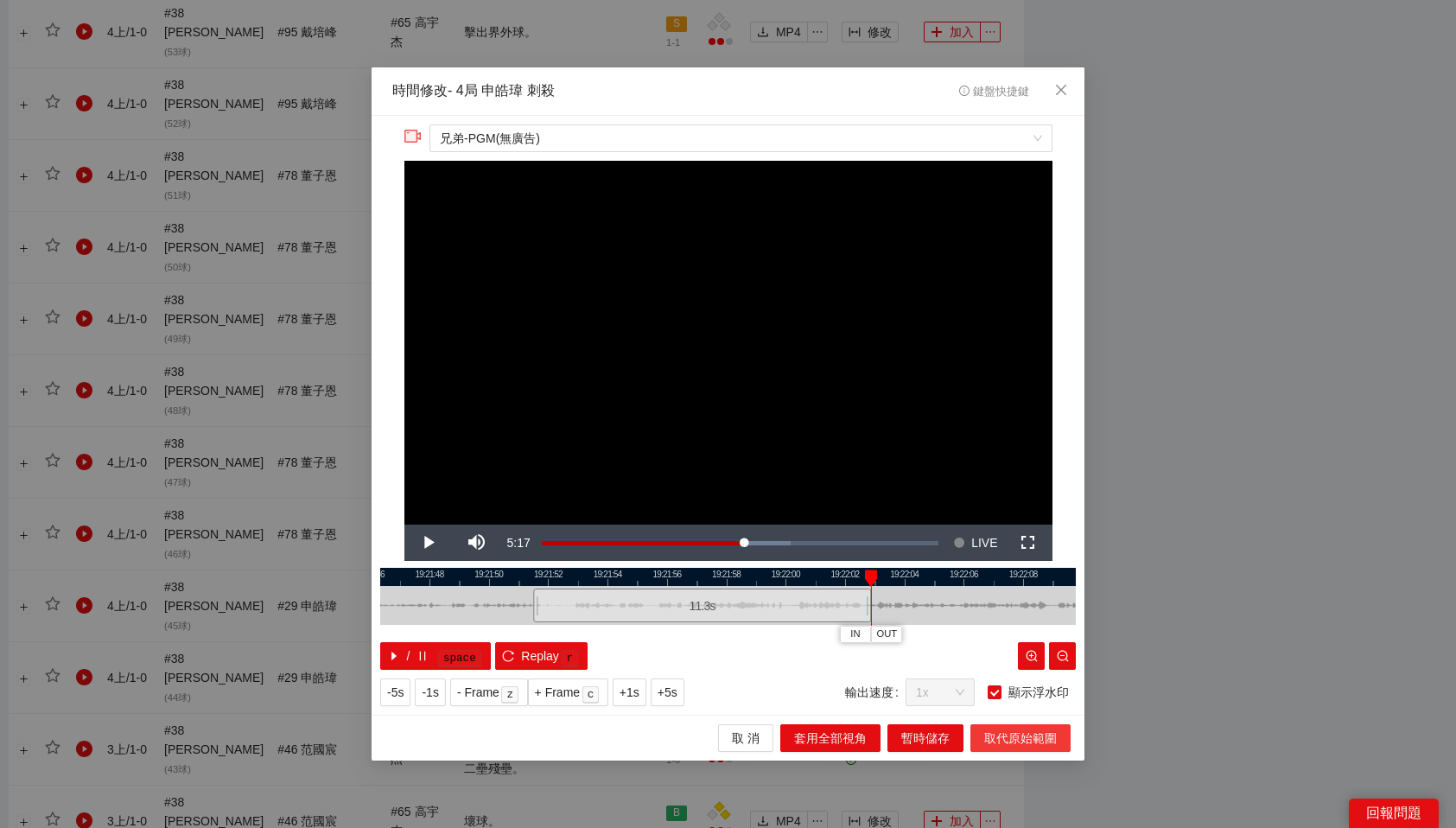
click at [1003, 733] on span "取代原始範圍" at bounding box center [1021, 739] width 73 height 19
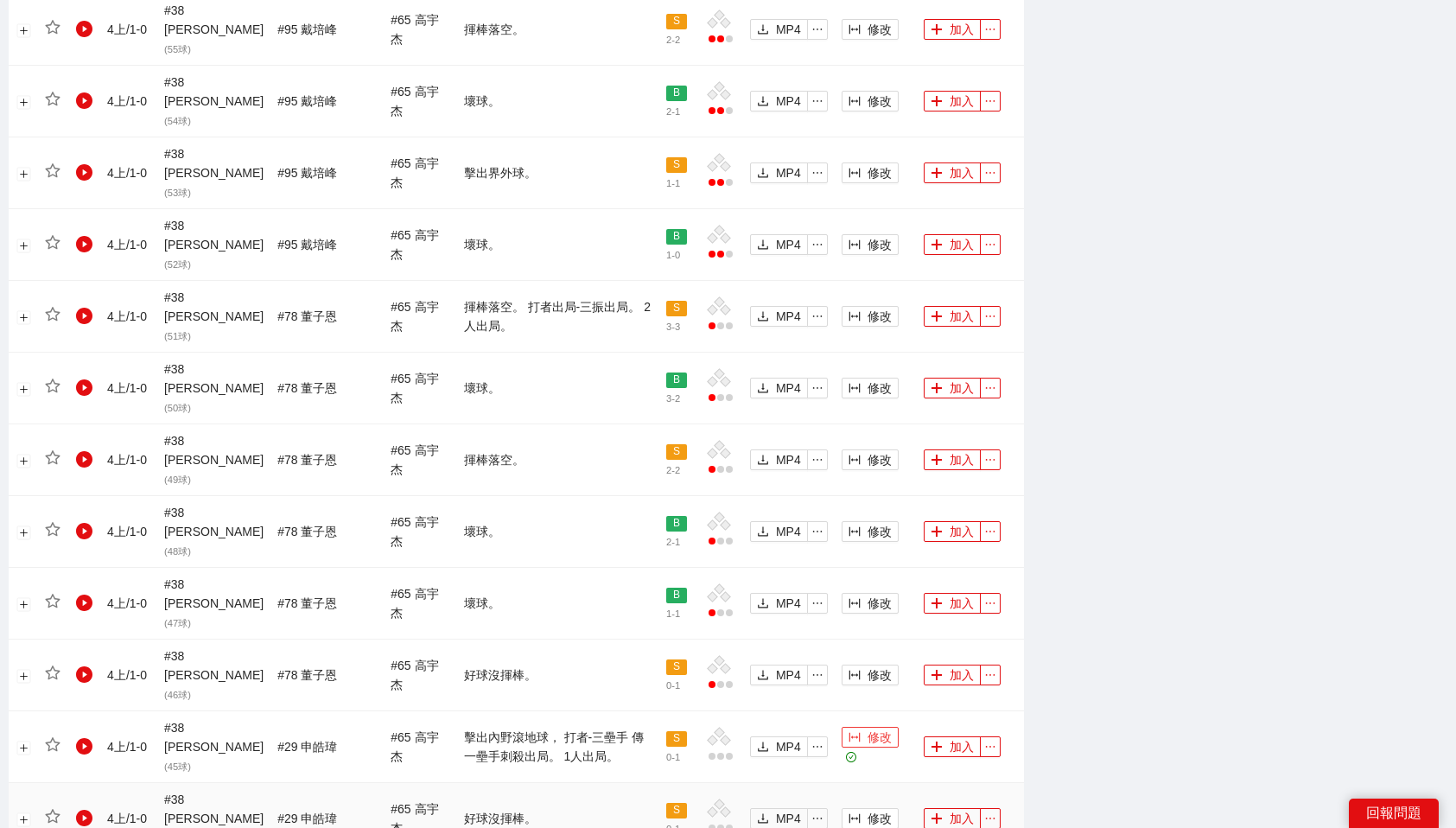
scroll to position [1108, 0]
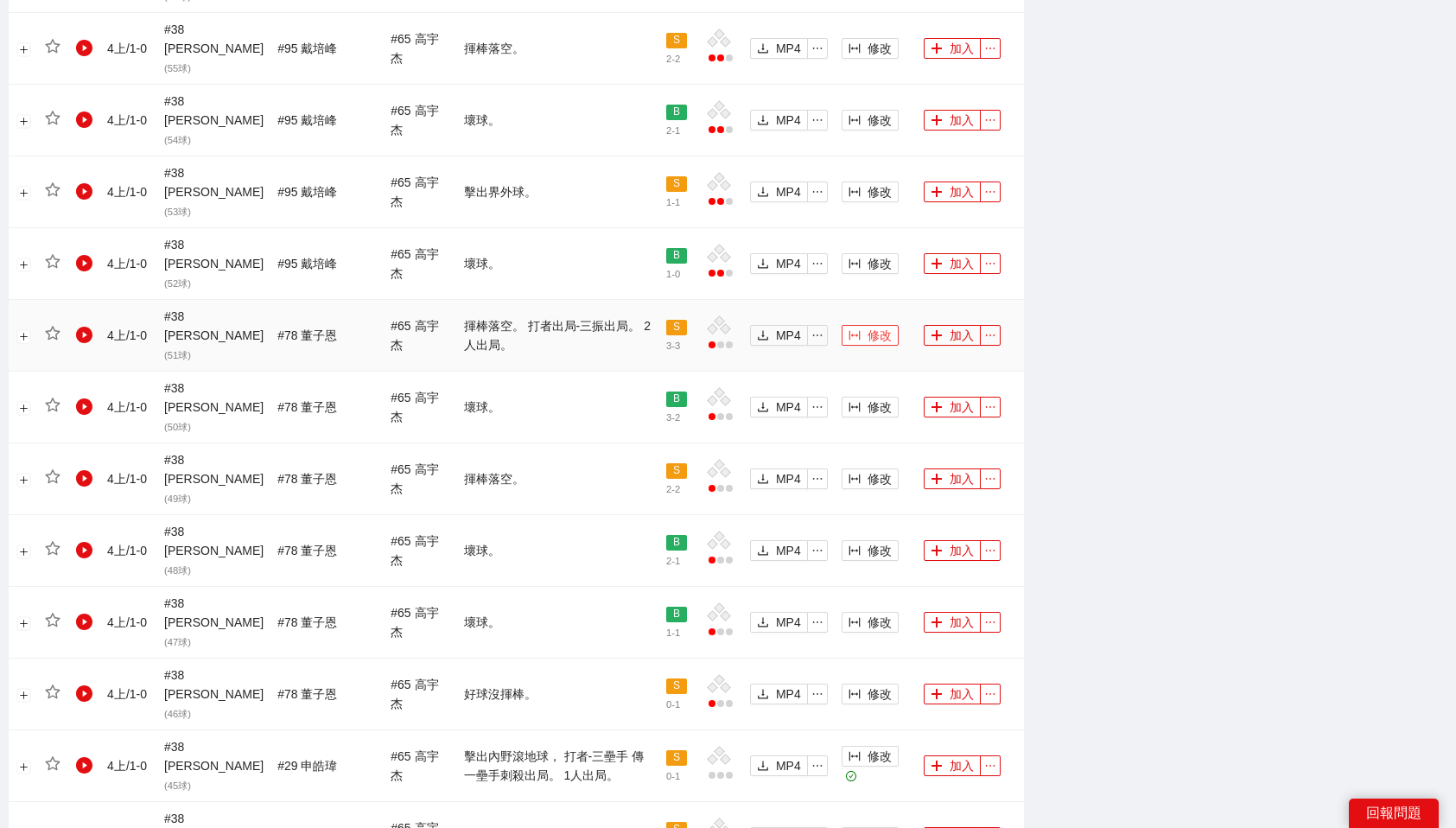
click at [870, 326] on span "修改" at bounding box center [880, 335] width 24 height 19
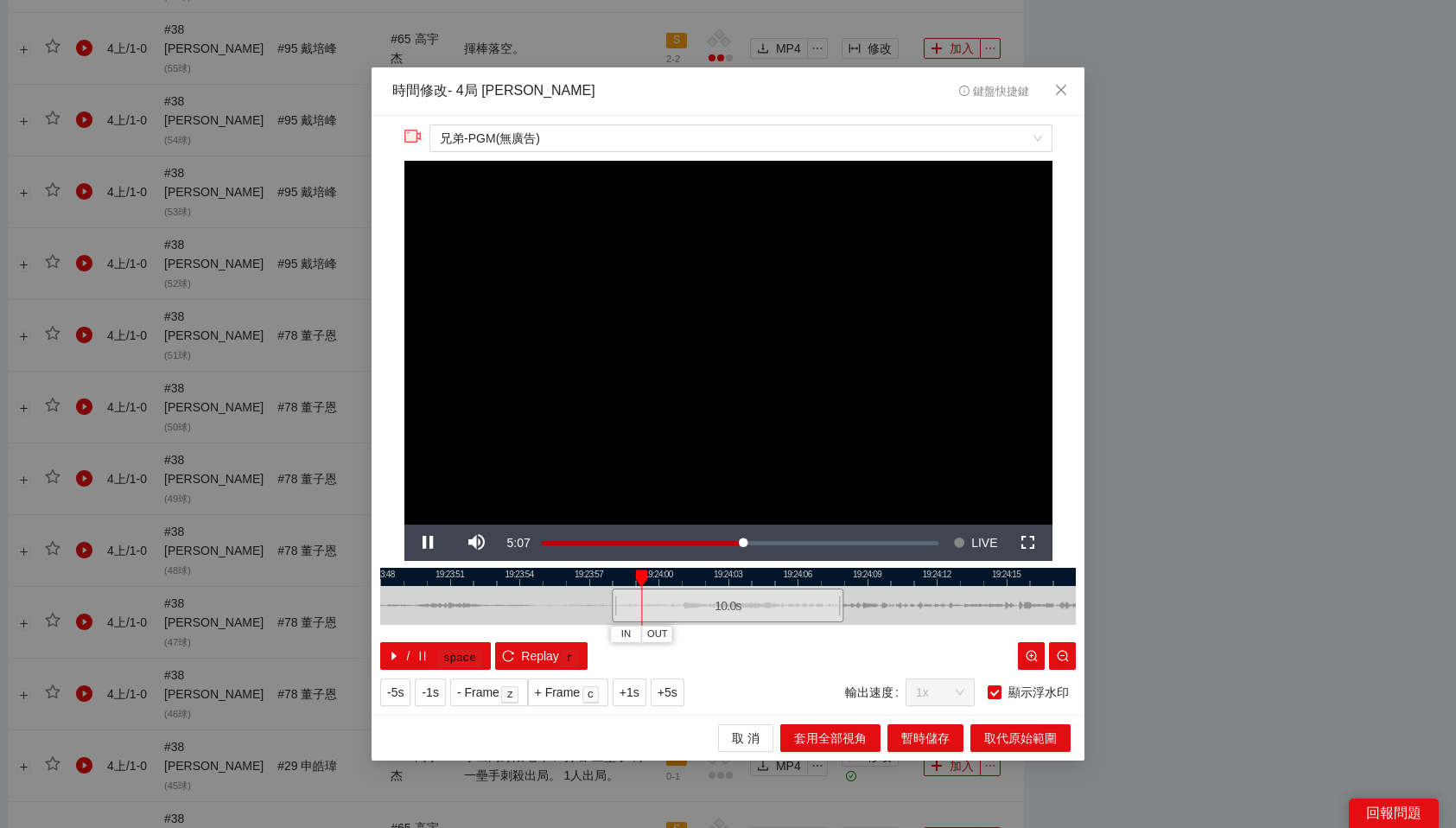
click at [594, 572] on div at bounding box center [728, 577] width 696 height 18
click at [572, 573] on div at bounding box center [728, 577] width 696 height 18
click at [556, 623] on div at bounding box center [728, 605] width 696 height 39
click at [572, 573] on div at bounding box center [728, 577] width 696 height 18
click at [562, 628] on span "IN" at bounding box center [557, 634] width 10 height 16
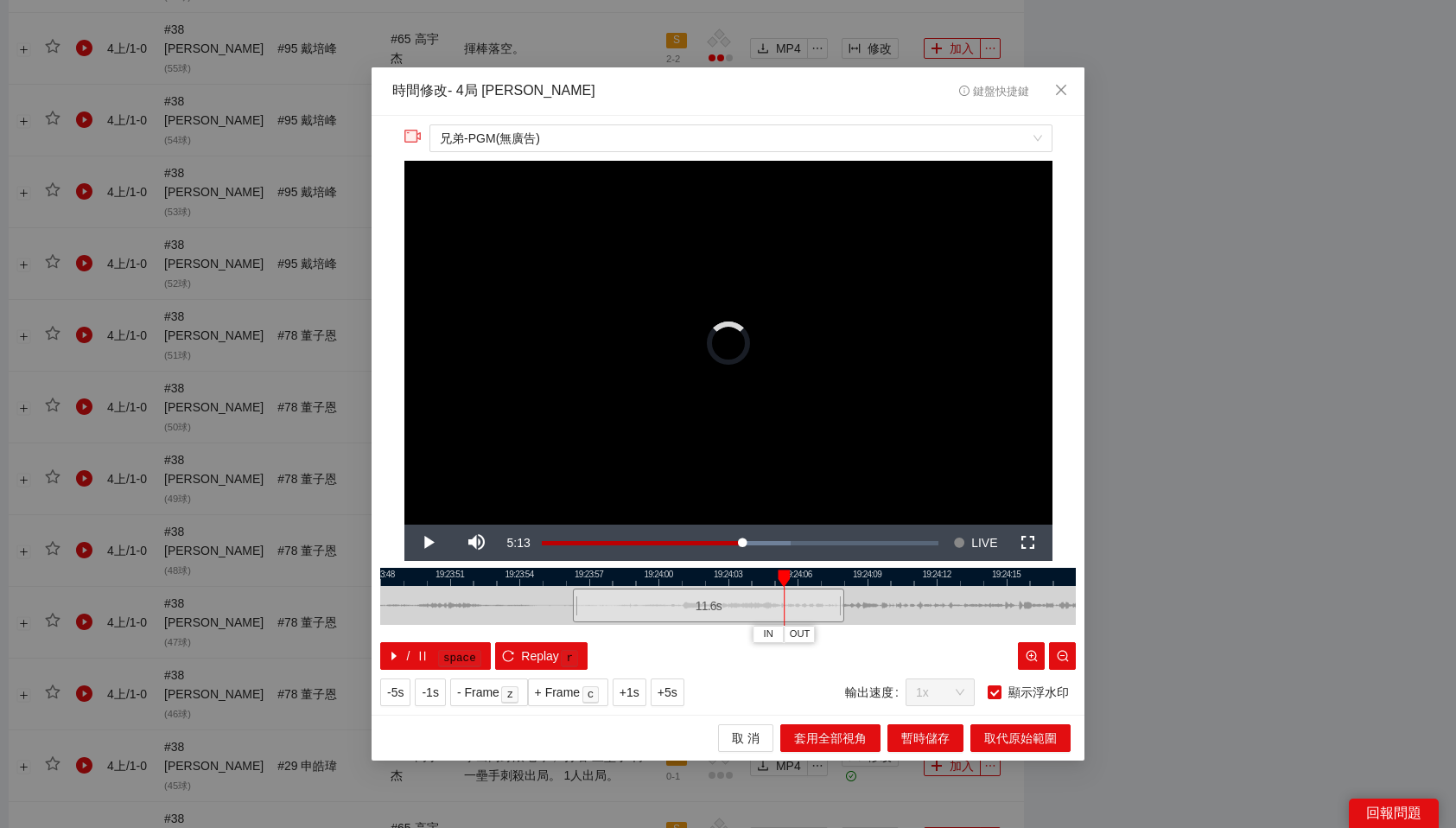
drag, startPoint x: 670, startPoint y: 569, endPoint x: 793, endPoint y: 581, distance: 123.6
click at [793, 581] on div "19:23:48 19:23:51 19:23:54 19:23:57 19:24:00 19:24:03 19:24:06 19:24:09 19:24:1…" at bounding box center [728, 619] width 696 height 102
drag, startPoint x: 851, startPoint y: 575, endPoint x: 1012, endPoint y: 581, distance: 161.1
click at [1012, 581] on div "19:23:30 19:23:35 19:23:40 19:23:45 19:23:50 19:23:55 19:24:00 19:24:05 19:24:1…" at bounding box center [728, 619] width 696 height 102
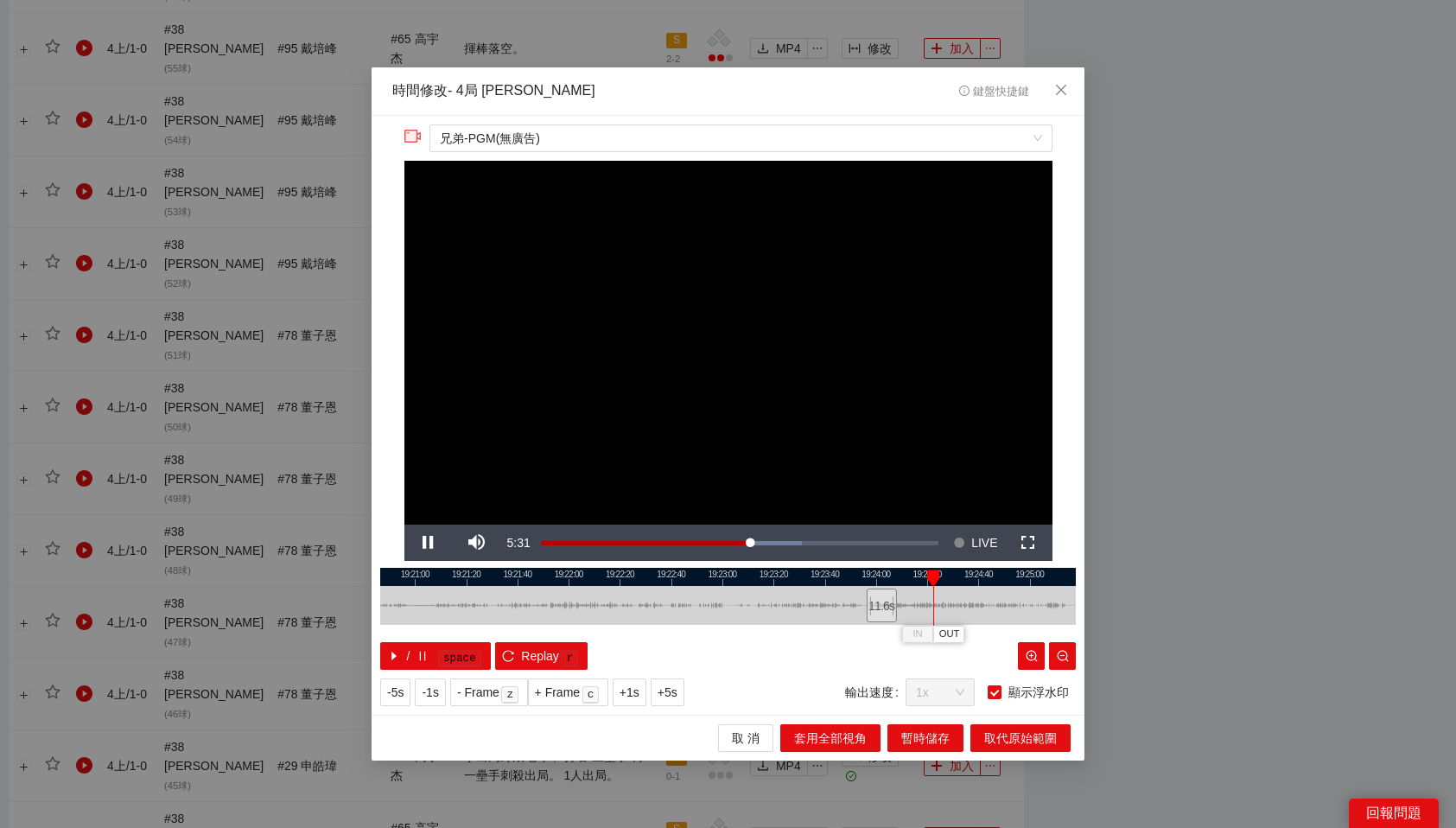
click at [933, 577] on div at bounding box center [933, 578] width 12 height 17
click at [962, 635] on button "OUT" at bounding box center [952, 633] width 31 height 17
click at [1017, 732] on span "取代原始範圍" at bounding box center [1021, 739] width 73 height 19
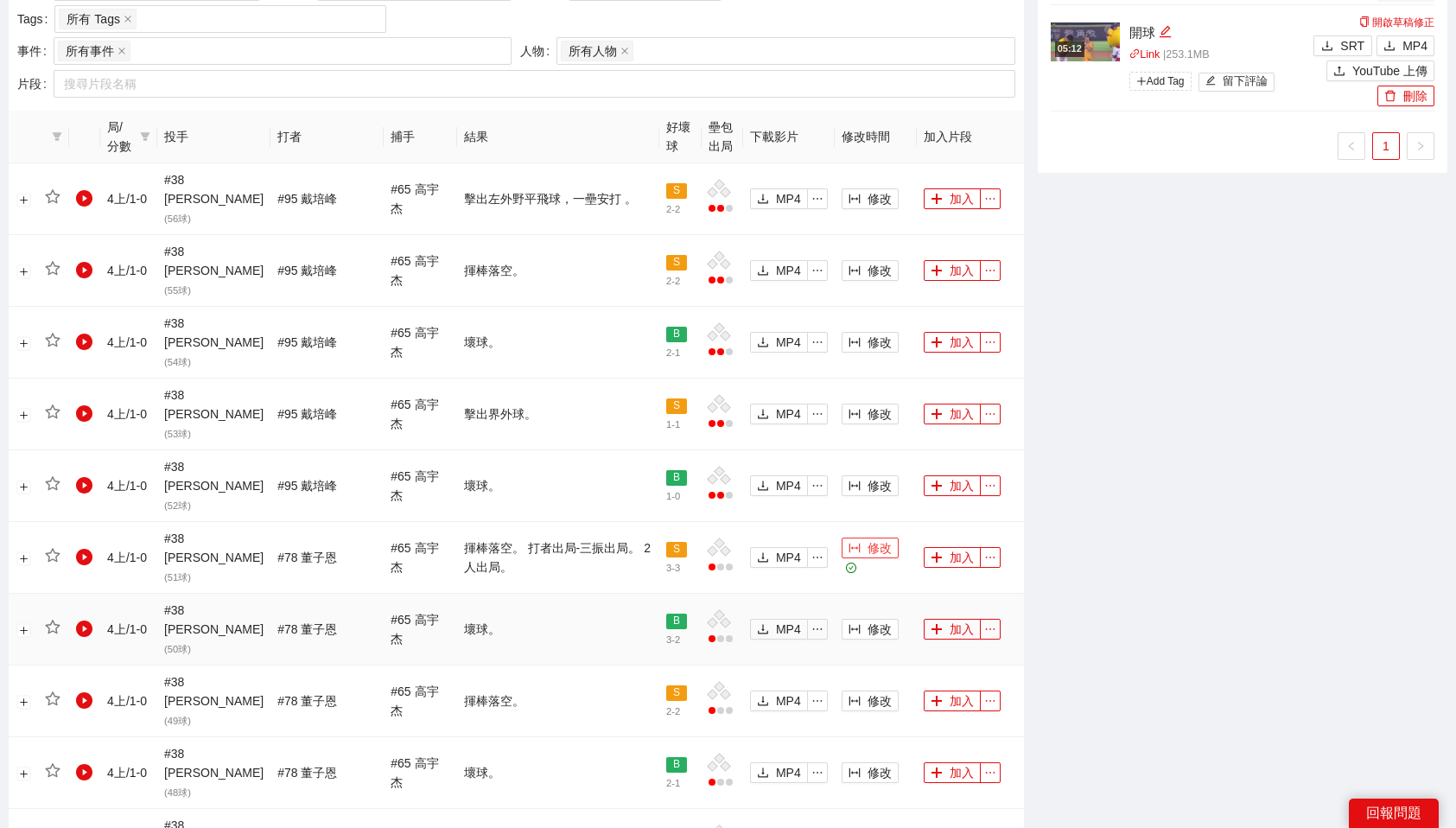
scroll to position [1459, 0]
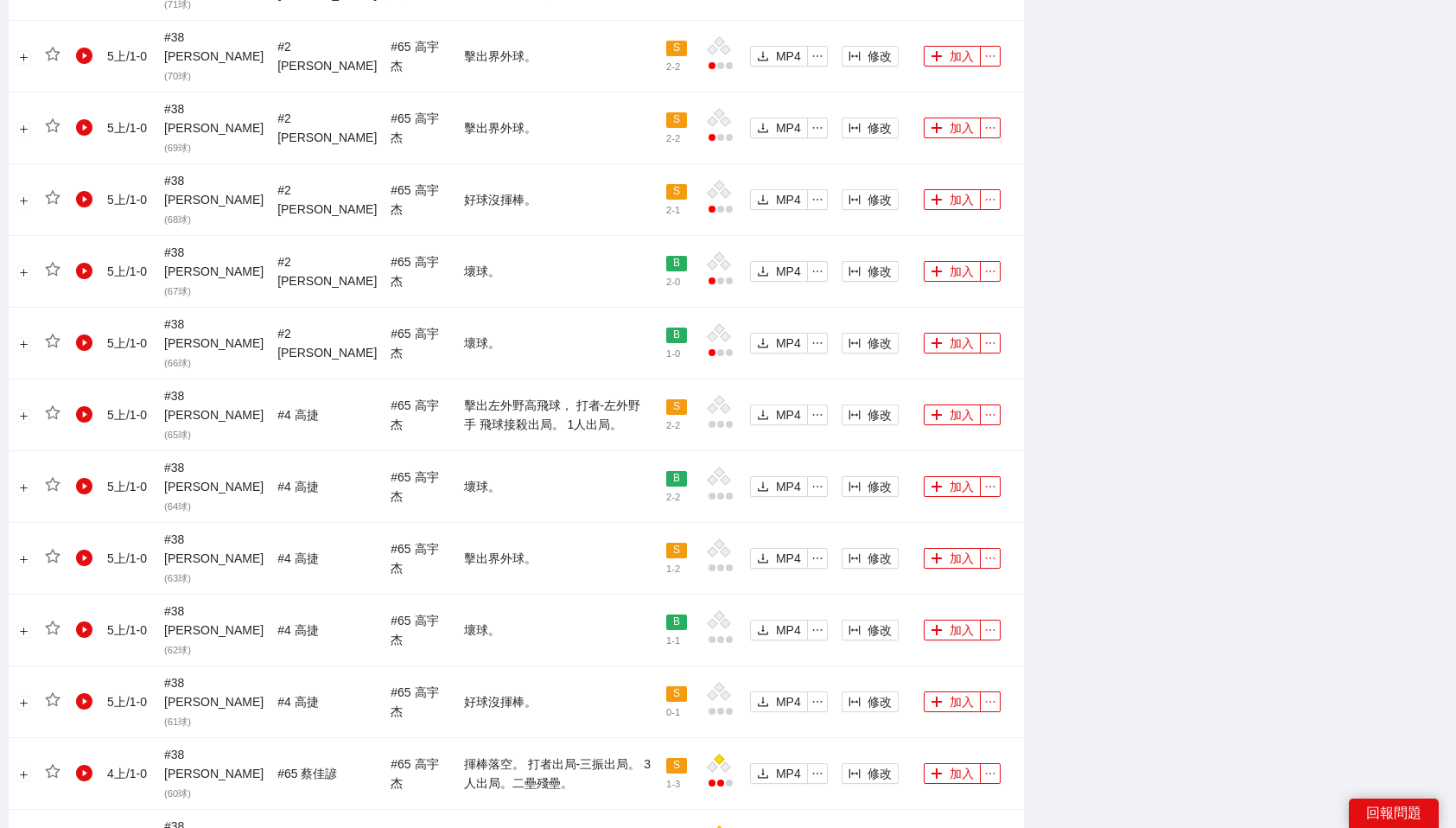
scroll to position [1452, 0]
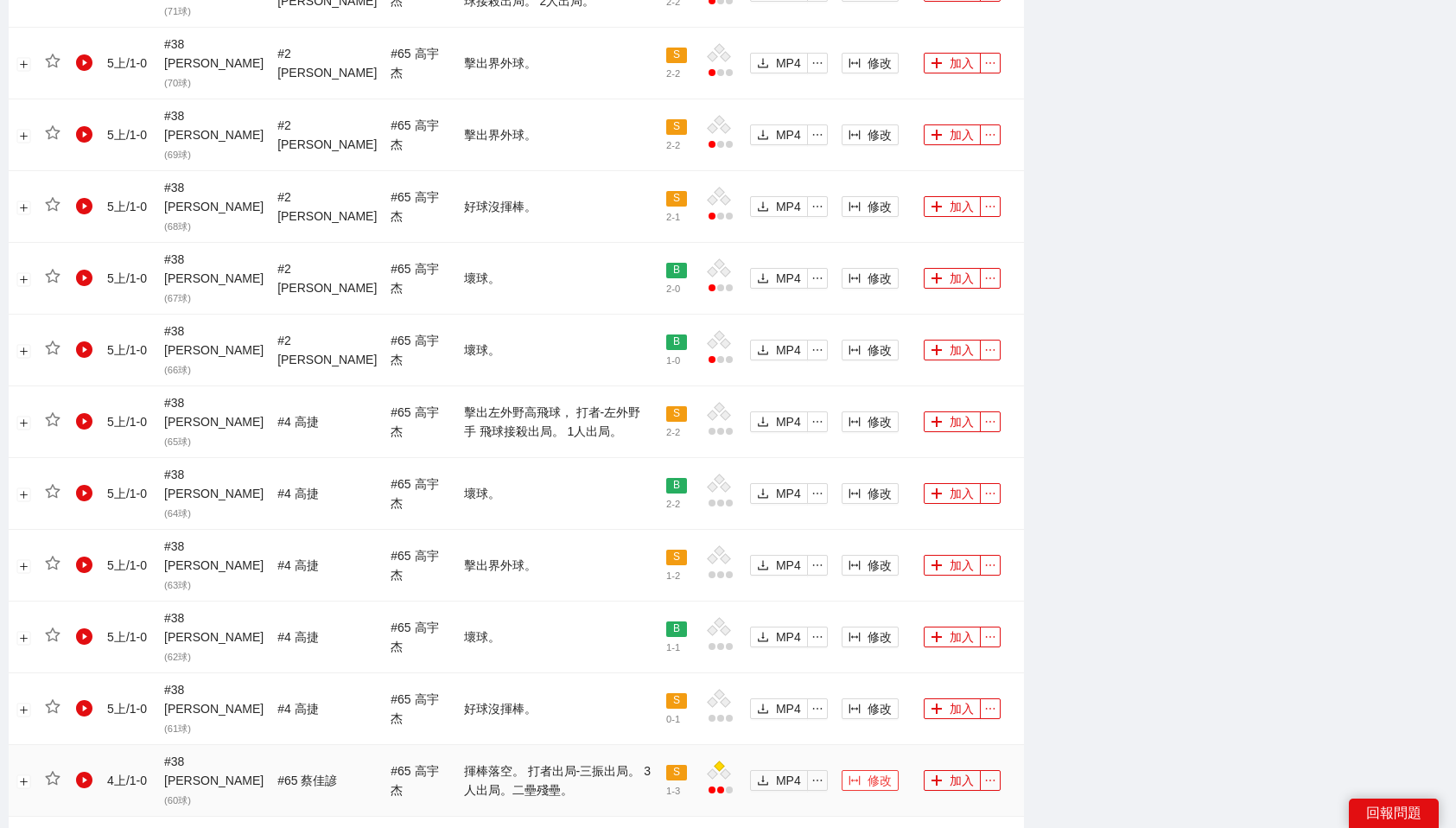
click at [871, 771] on span "修改" at bounding box center [880, 780] width 24 height 19
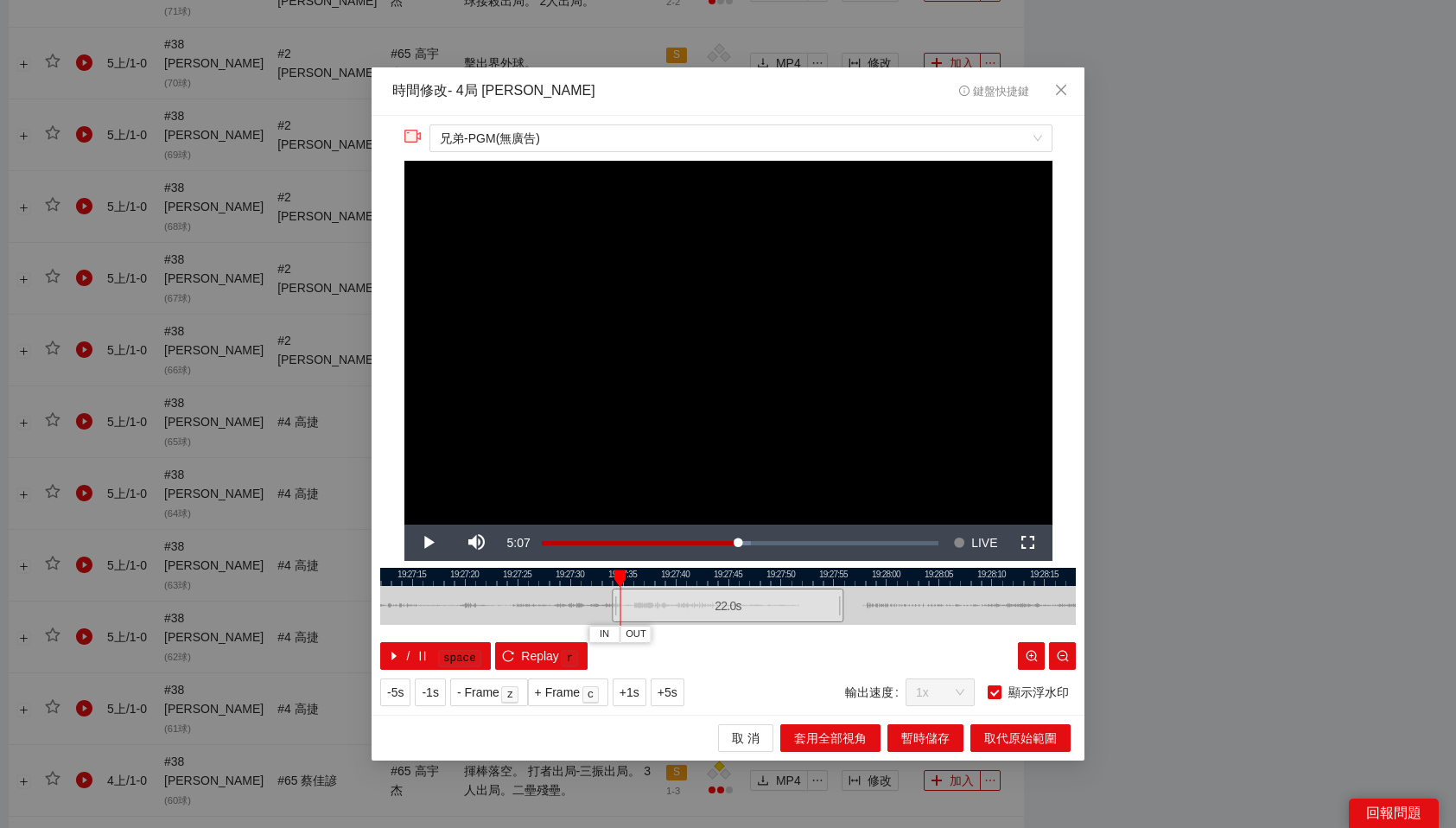
click at [597, 571] on div at bounding box center [728, 577] width 696 height 18
click at [583, 632] on span "IN" at bounding box center [580, 634] width 10 height 16
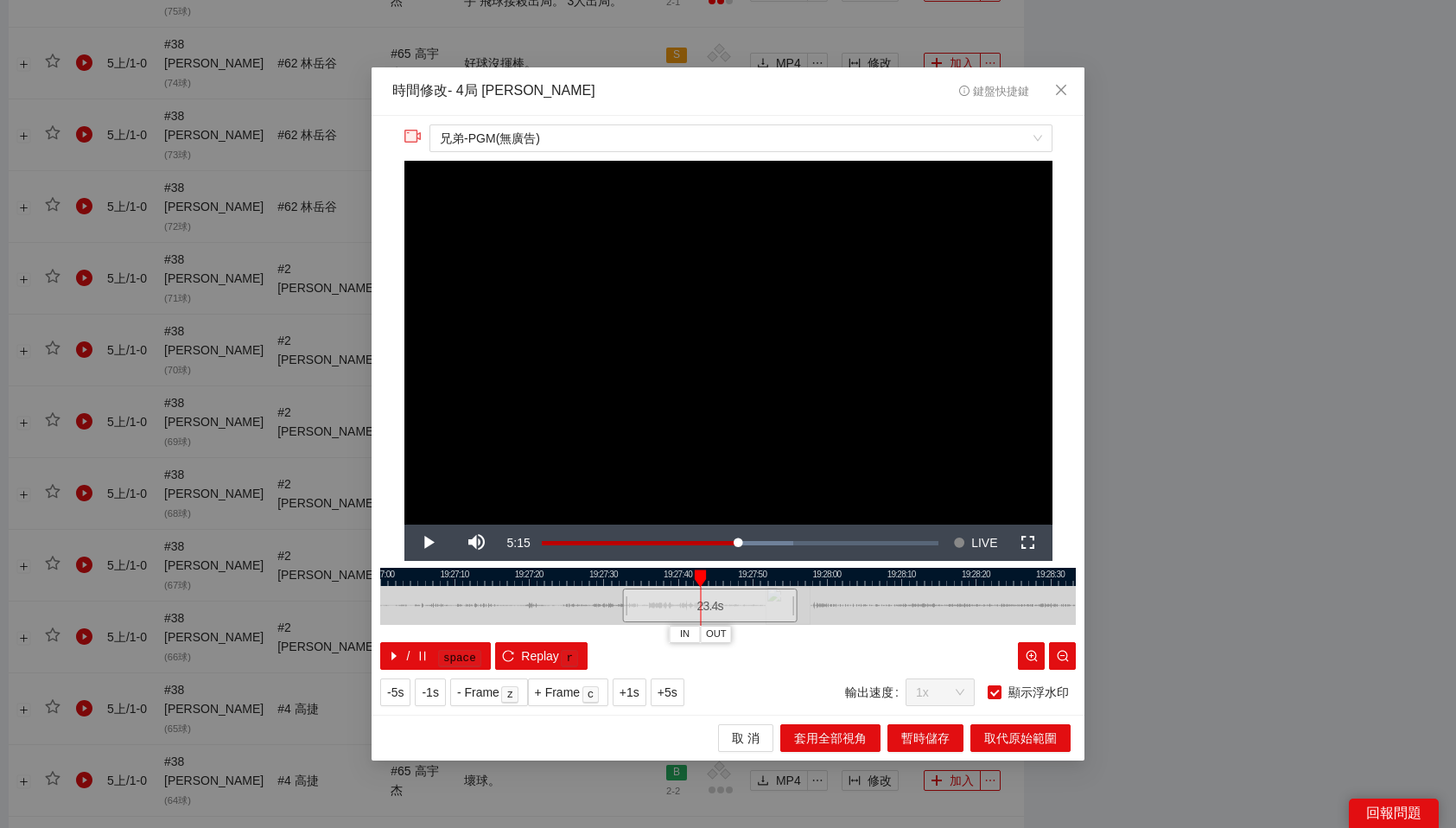
drag, startPoint x: 669, startPoint y: 577, endPoint x: 703, endPoint y: 576, distance: 34.0
click at [703, 576] on div at bounding box center [700, 578] width 12 height 17
click at [759, 635] on span "OUT" at bounding box center [758, 634] width 21 height 16
click at [1016, 744] on span "取代原始範圍" at bounding box center [1021, 739] width 73 height 19
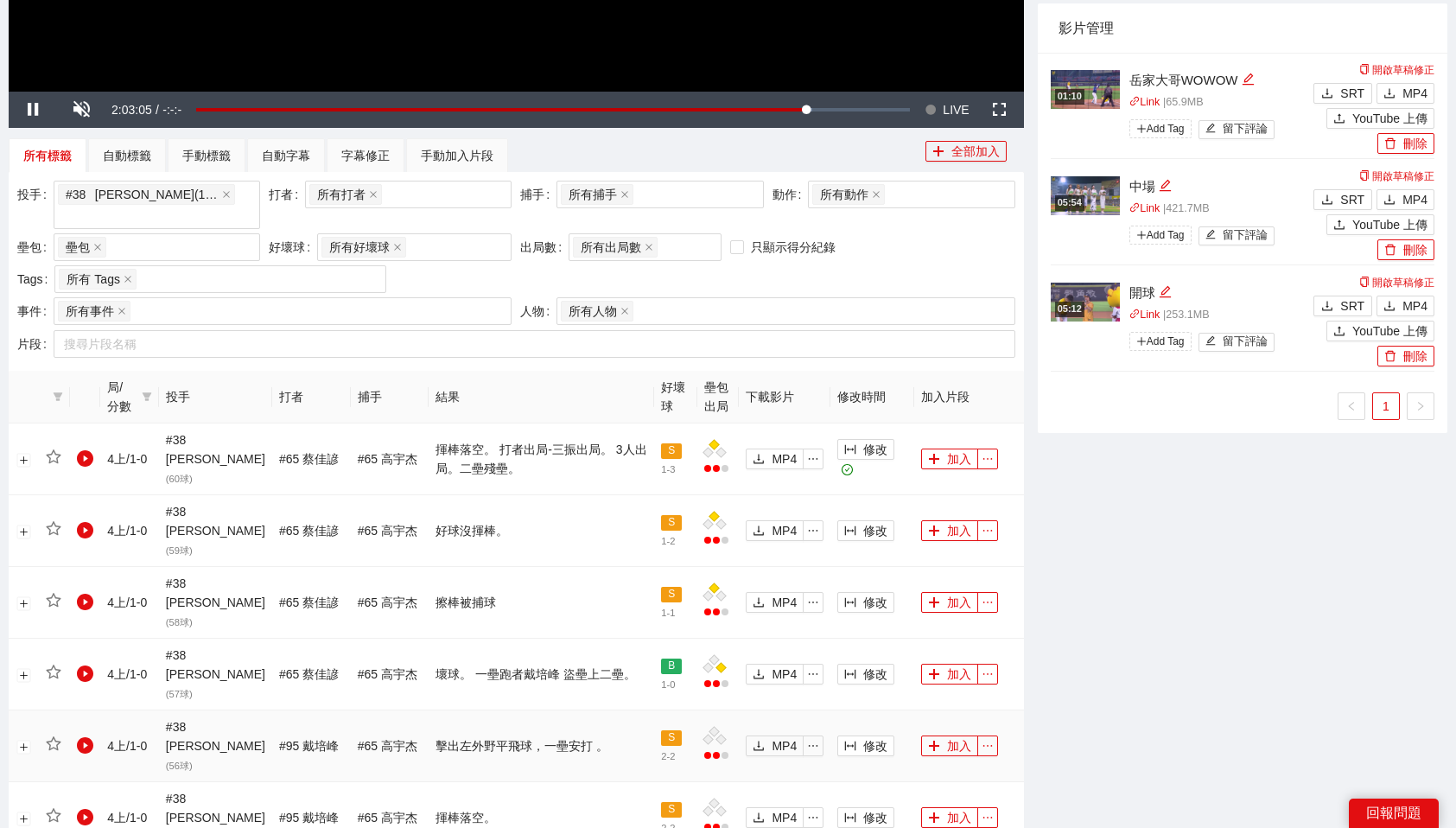
scroll to position [1461, 0]
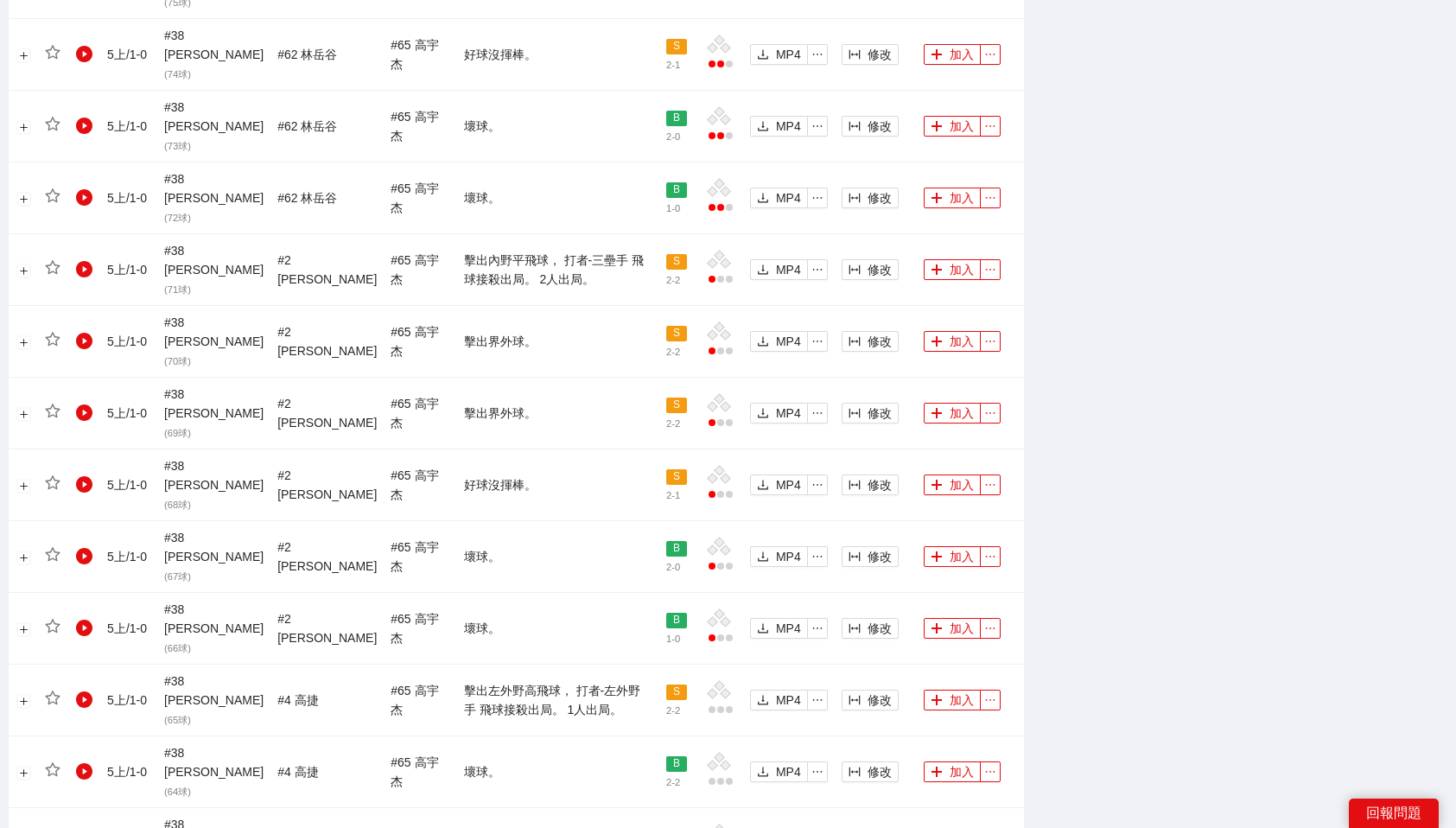
scroll to position [1452, 0]
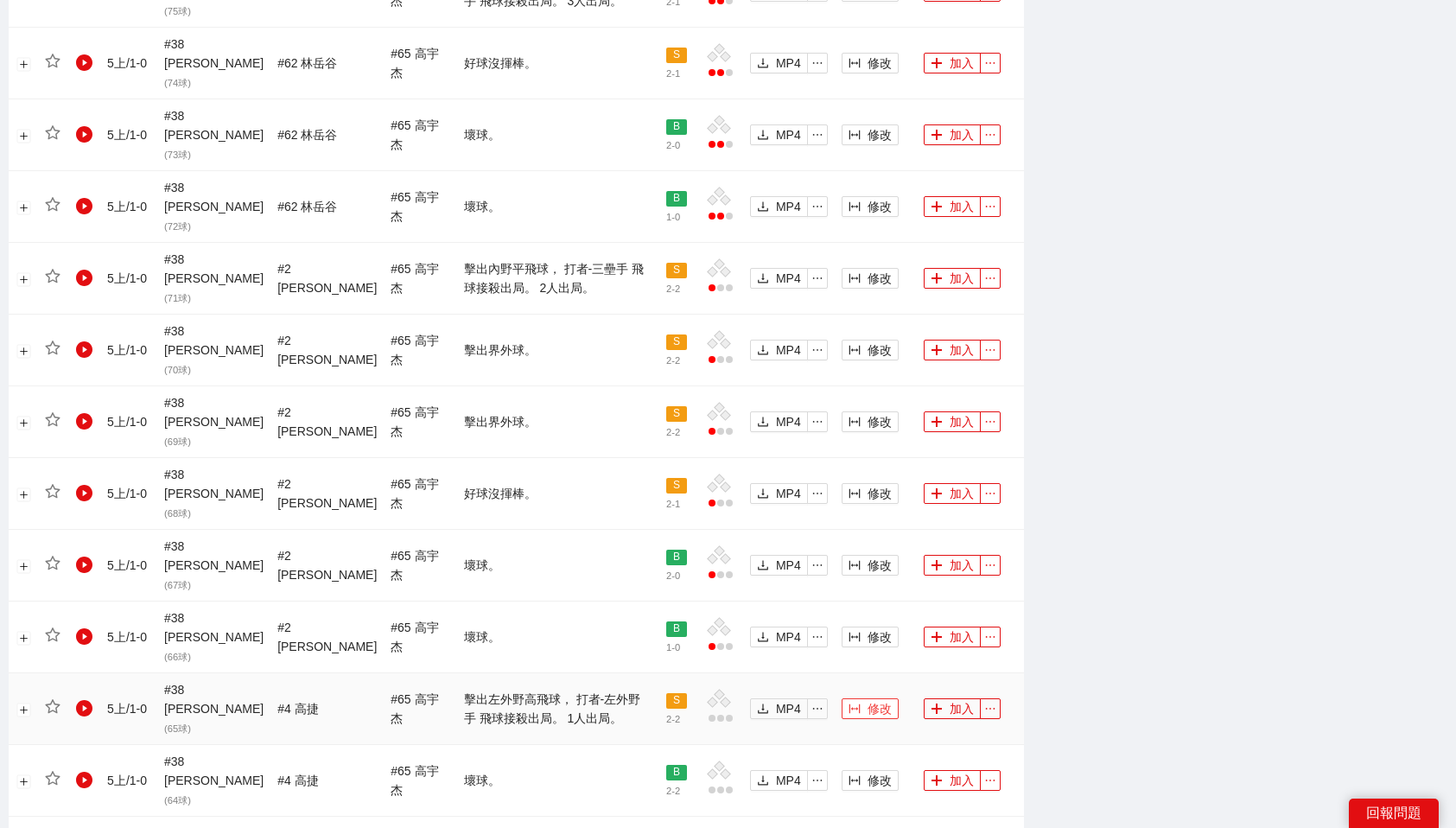
click at [868, 699] on span "修改" at bounding box center [880, 709] width 24 height 19
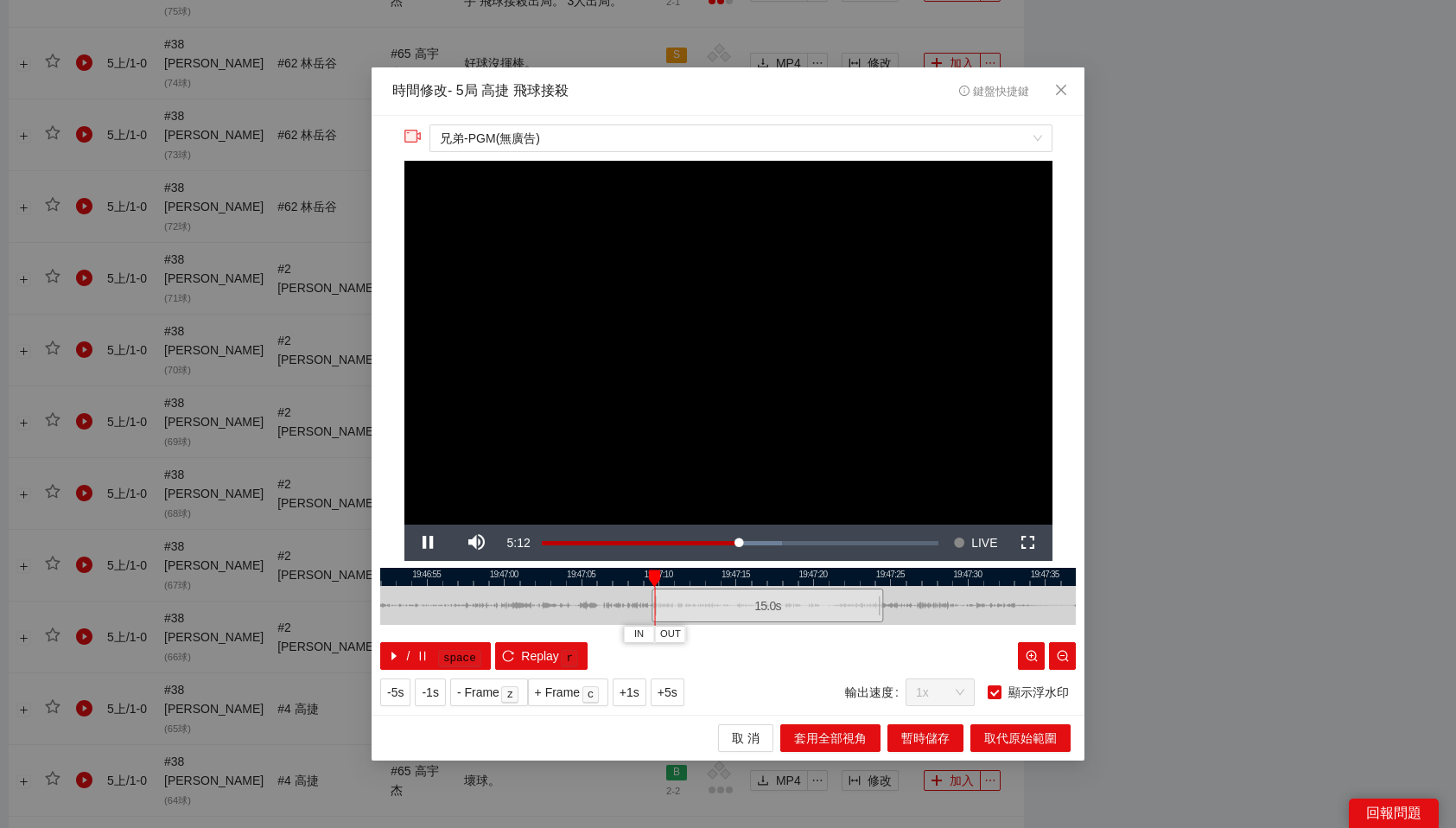
drag, startPoint x: 655, startPoint y: 600, endPoint x: 695, endPoint y: 603, distance: 40.1
click at [695, 603] on div "15.0 s" at bounding box center [767, 605] width 232 height 34
click at [1056, 96] on icon "close" at bounding box center [1062, 89] width 14 height 14
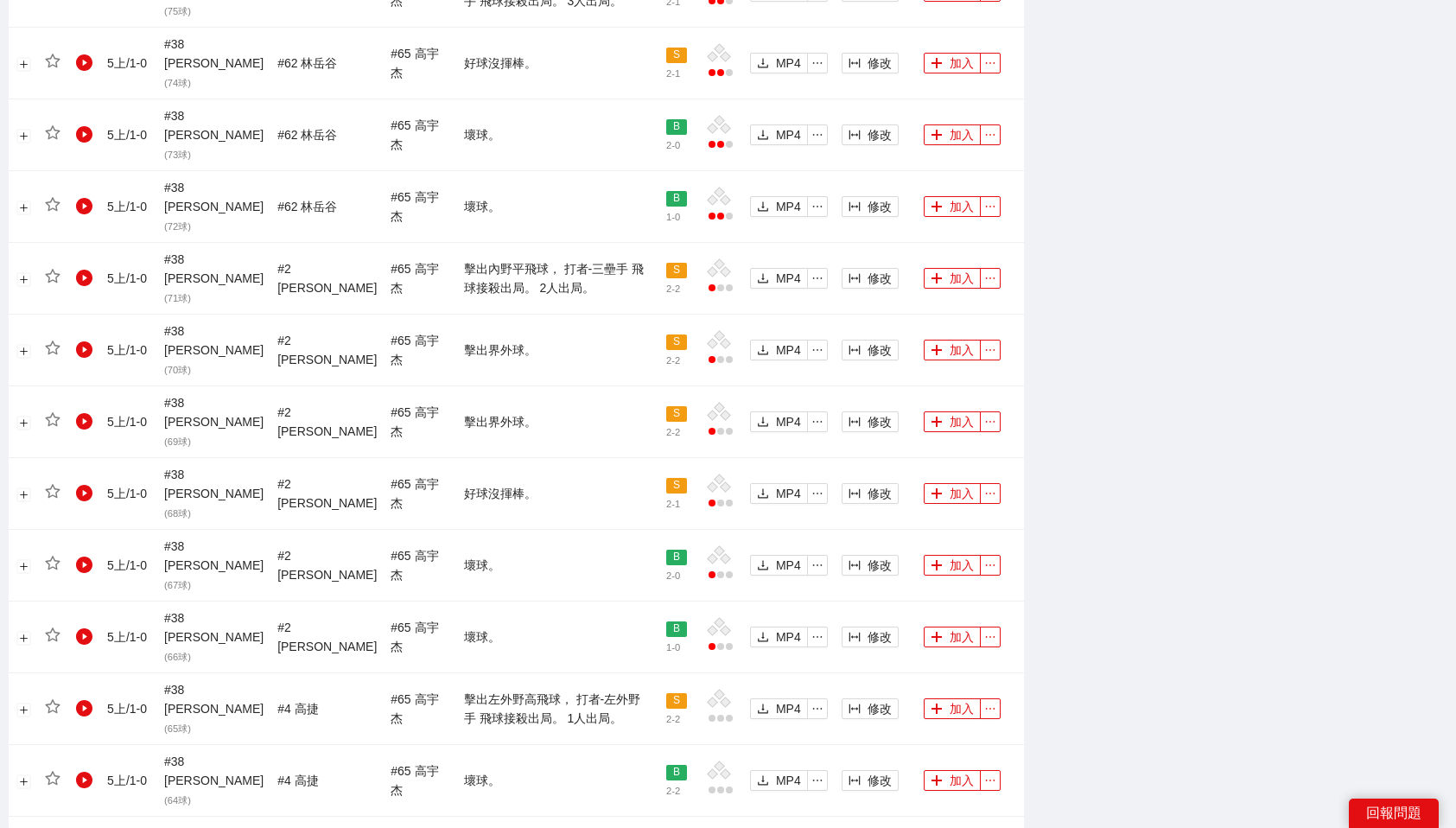
click at [842, 699] on button "修改" at bounding box center [870, 709] width 57 height 21
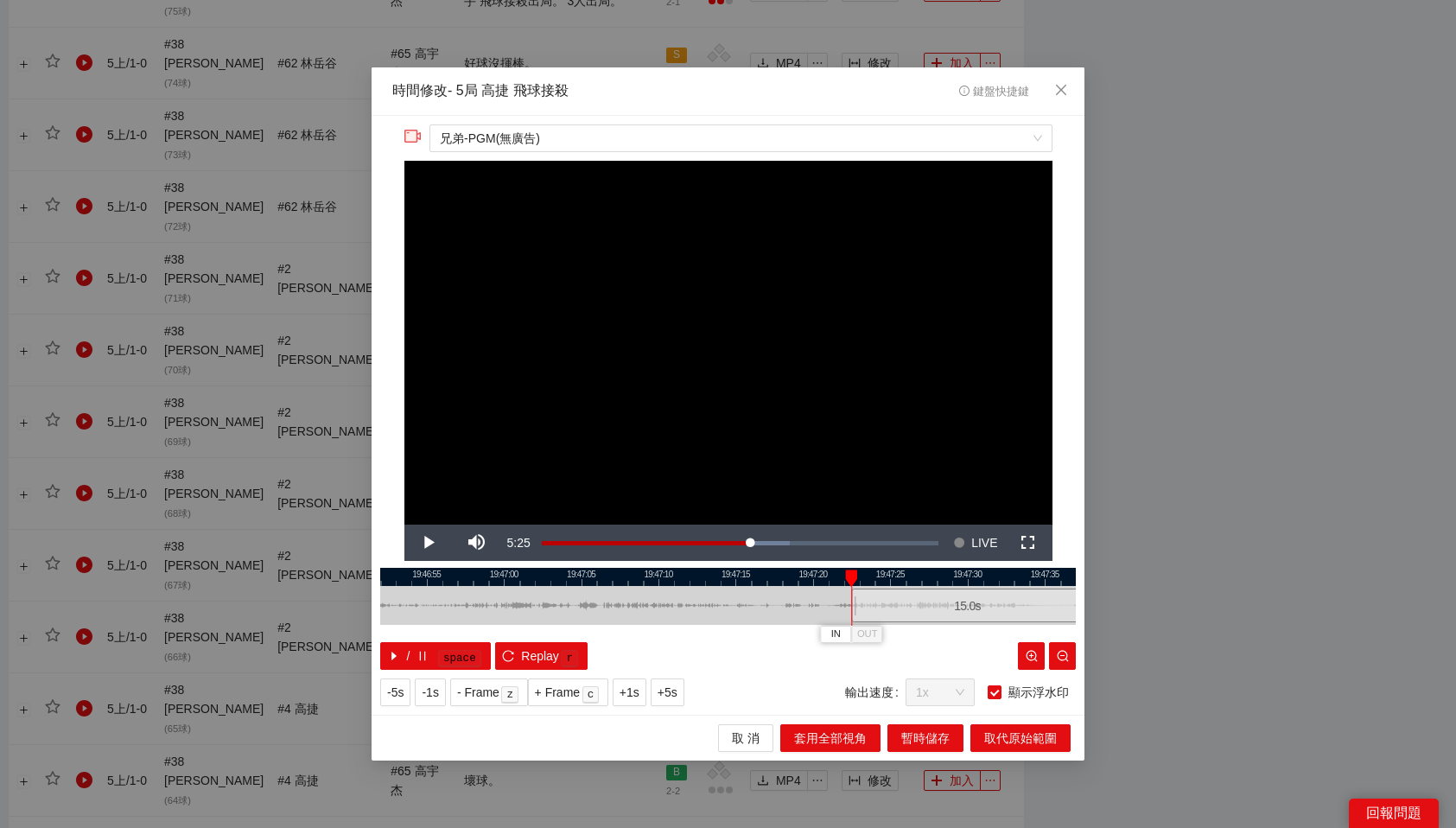
drag, startPoint x: 672, startPoint y: 601, endPoint x: 910, endPoint y: 605, distance: 238.0
click at [910, 605] on div "15.0 s" at bounding box center [967, 605] width 232 height 34
drag, startPoint x: 910, startPoint y: 605, endPoint x: 466, endPoint y: 635, distance: 445.0
click at [466, 635] on div "19:46:50 19:46:55 19:47:00 19:47:05 19:47:10 19:47:15 19:47:20 19:47:25 19:47:3…" at bounding box center [728, 619] width 696 height 102
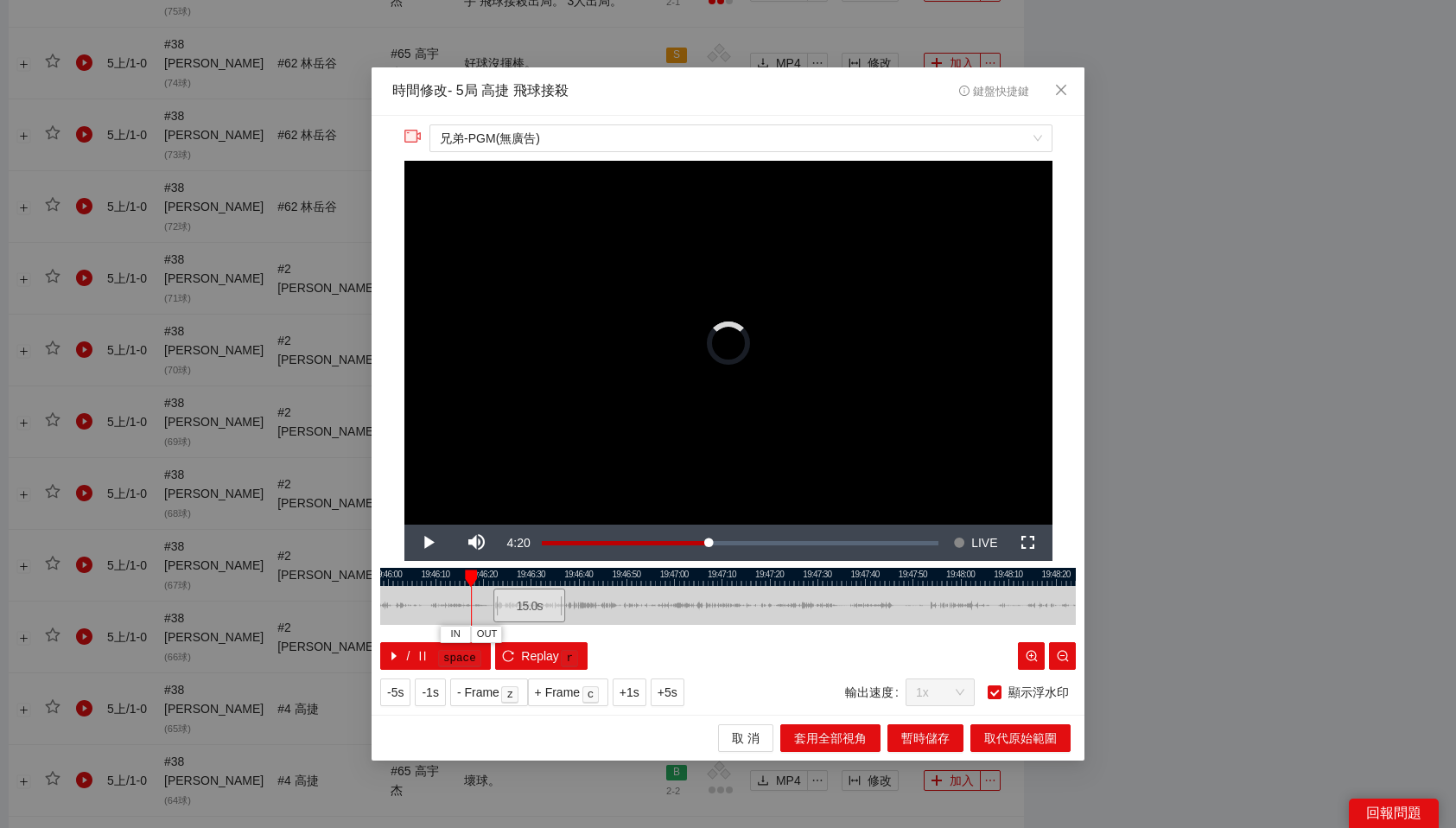
drag, startPoint x: 683, startPoint y: 605, endPoint x: 534, endPoint y: 610, distance: 149.1
click at [534, 610] on div "15.0 s" at bounding box center [529, 605] width 72 height 34
drag, startPoint x: 536, startPoint y: 602, endPoint x: 511, endPoint y: 603, distance: 25.0
click at [511, 603] on div "15.0 s" at bounding box center [504, 605] width 72 height 34
drag, startPoint x: 511, startPoint y: 603, endPoint x: 489, endPoint y: 602, distance: 22.0
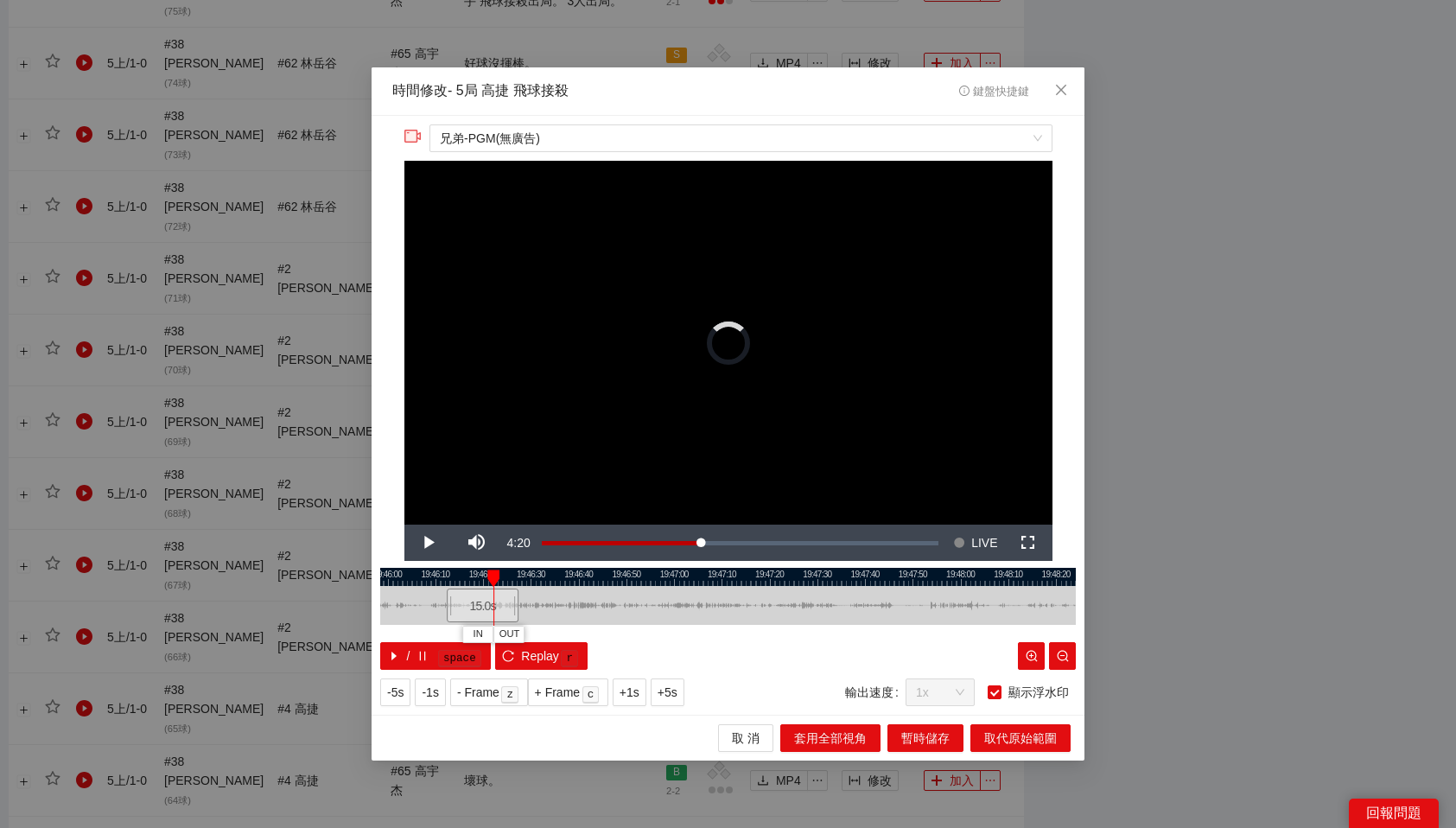
click at [489, 602] on div "15.0 s" at bounding box center [482, 605] width 72 height 34
drag, startPoint x: 475, startPoint y: 604, endPoint x: 486, endPoint y: 604, distance: 11.0
click at [486, 604] on div "15.0 s" at bounding box center [493, 605] width 72 height 34
click at [492, 604] on div "15.0 s" at bounding box center [499, 605] width 72 height 34
click at [467, 577] on div at bounding box center [728, 577] width 696 height 18
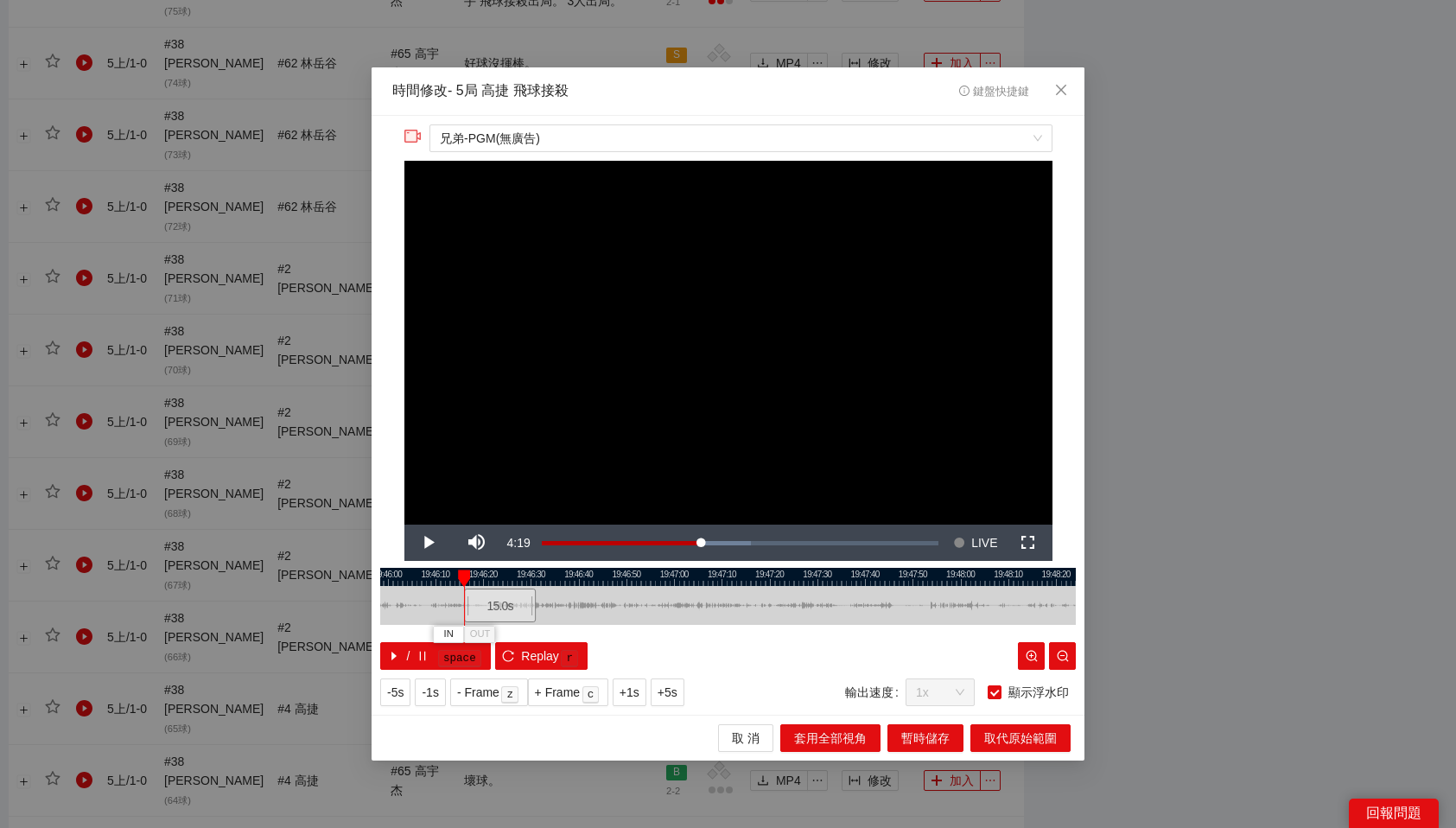
click at [506, 606] on div "15.0 s" at bounding box center [500, 605] width 72 height 34
click at [698, 655] on div "/ space Replay r" at bounding box center [728, 656] width 696 height 28
click at [612, 634] on span "OUT" at bounding box center [603, 634] width 21 height 16
click at [1011, 742] on span "取代原始範圍" at bounding box center [1021, 739] width 73 height 19
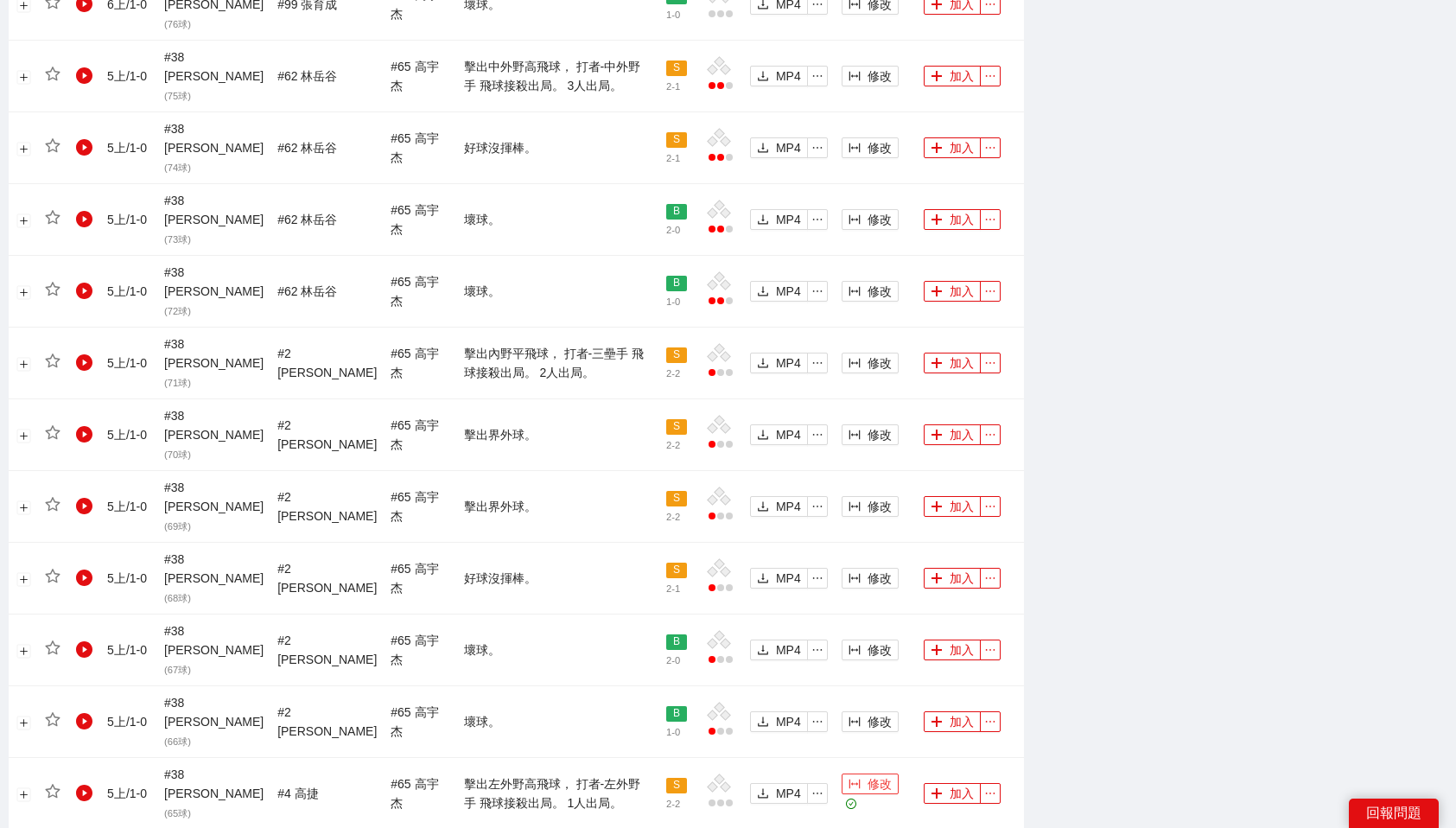
scroll to position [1369, 0]
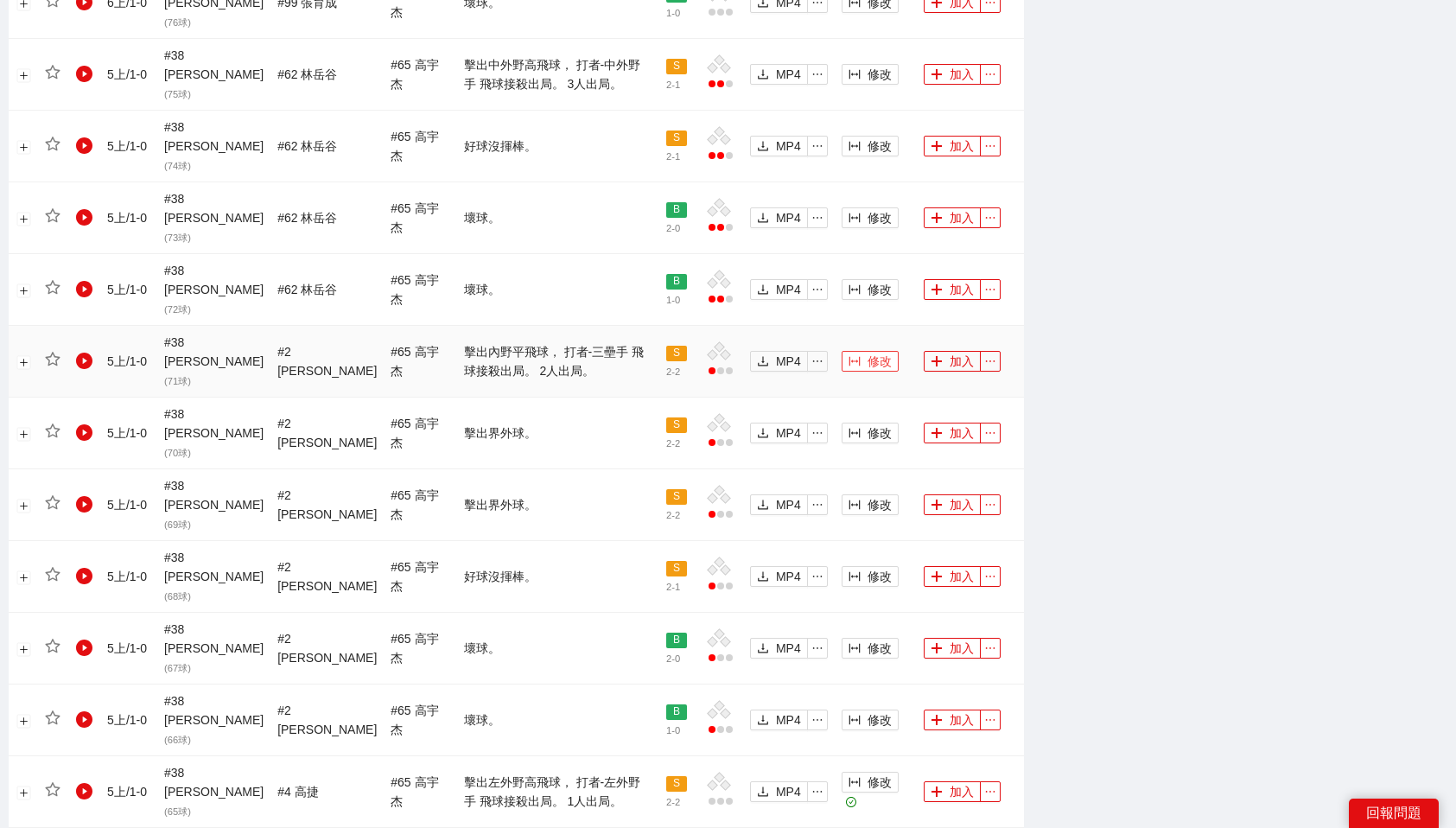
click at [868, 352] on span "修改" at bounding box center [880, 361] width 24 height 19
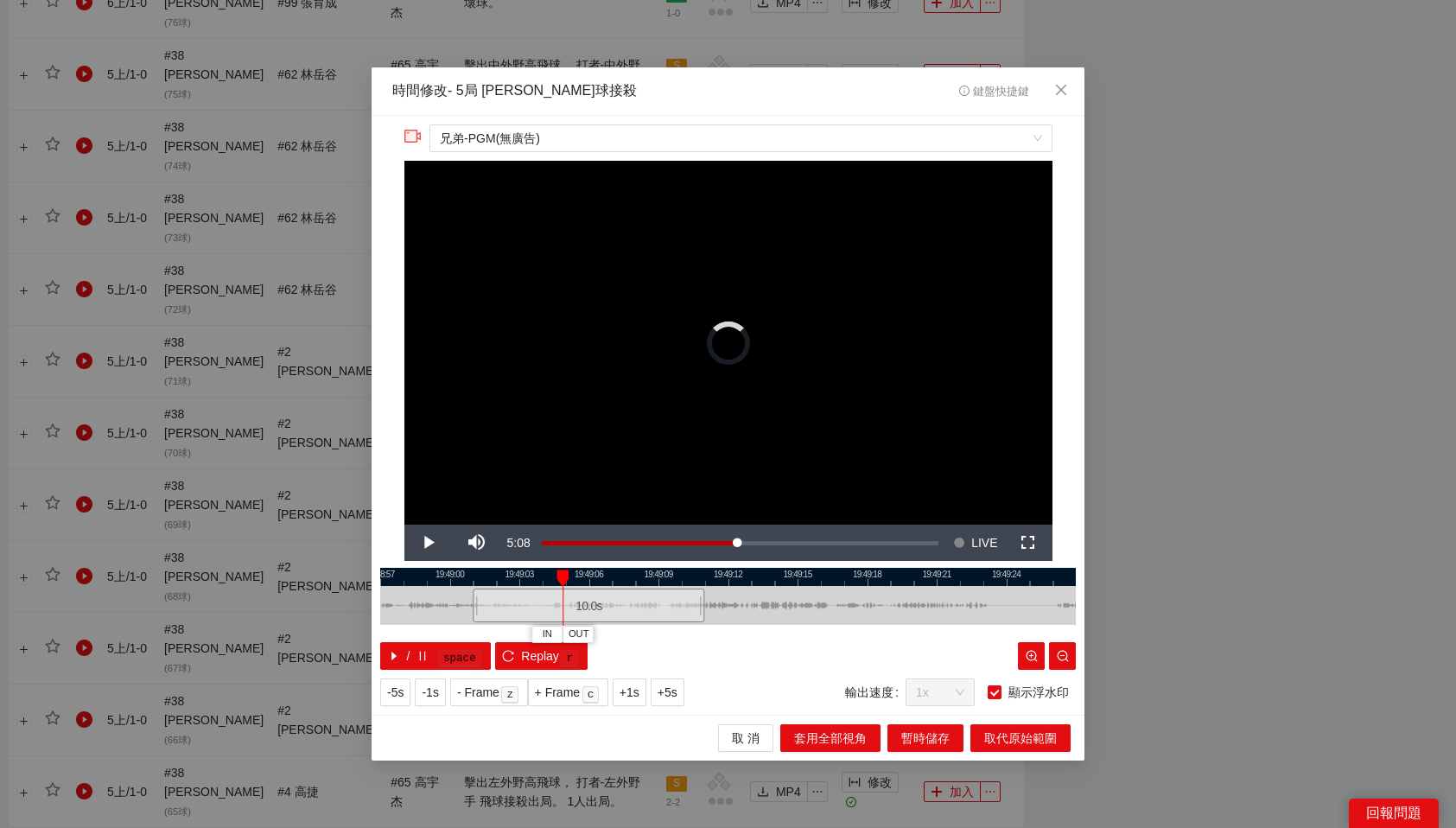
drag, startPoint x: 733, startPoint y: 606, endPoint x: 594, endPoint y: 604, distance: 139.0
click at [594, 604] on div "10.0 s" at bounding box center [588, 605] width 232 height 34
drag, startPoint x: 715, startPoint y: 604, endPoint x: 632, endPoint y: 615, distance: 83.7
click at [632, 615] on div "10.0 s" at bounding box center [607, 605] width 81 height 34
drag, startPoint x: 618, startPoint y: 607, endPoint x: 543, endPoint y: 609, distance: 75.0
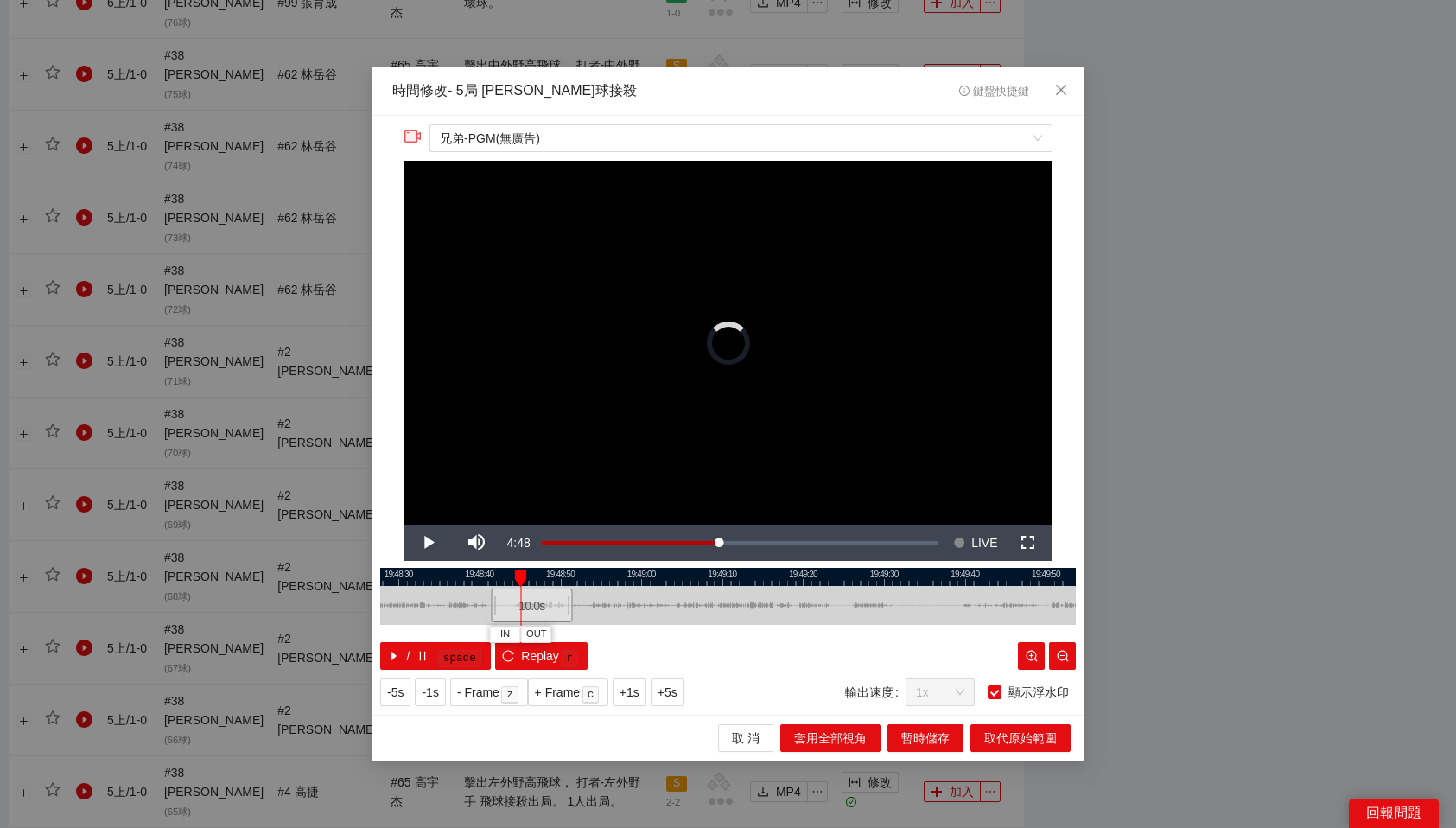
click at [543, 609] on div "10.0 s" at bounding box center [532, 605] width 81 height 34
click at [528, 606] on div "10.0 s" at bounding box center [524, 605] width 81 height 34
click at [595, 633] on button "OUT" at bounding box center [584, 633] width 31 height 17
click at [1010, 734] on span "取代原始範圍" at bounding box center [1021, 739] width 73 height 19
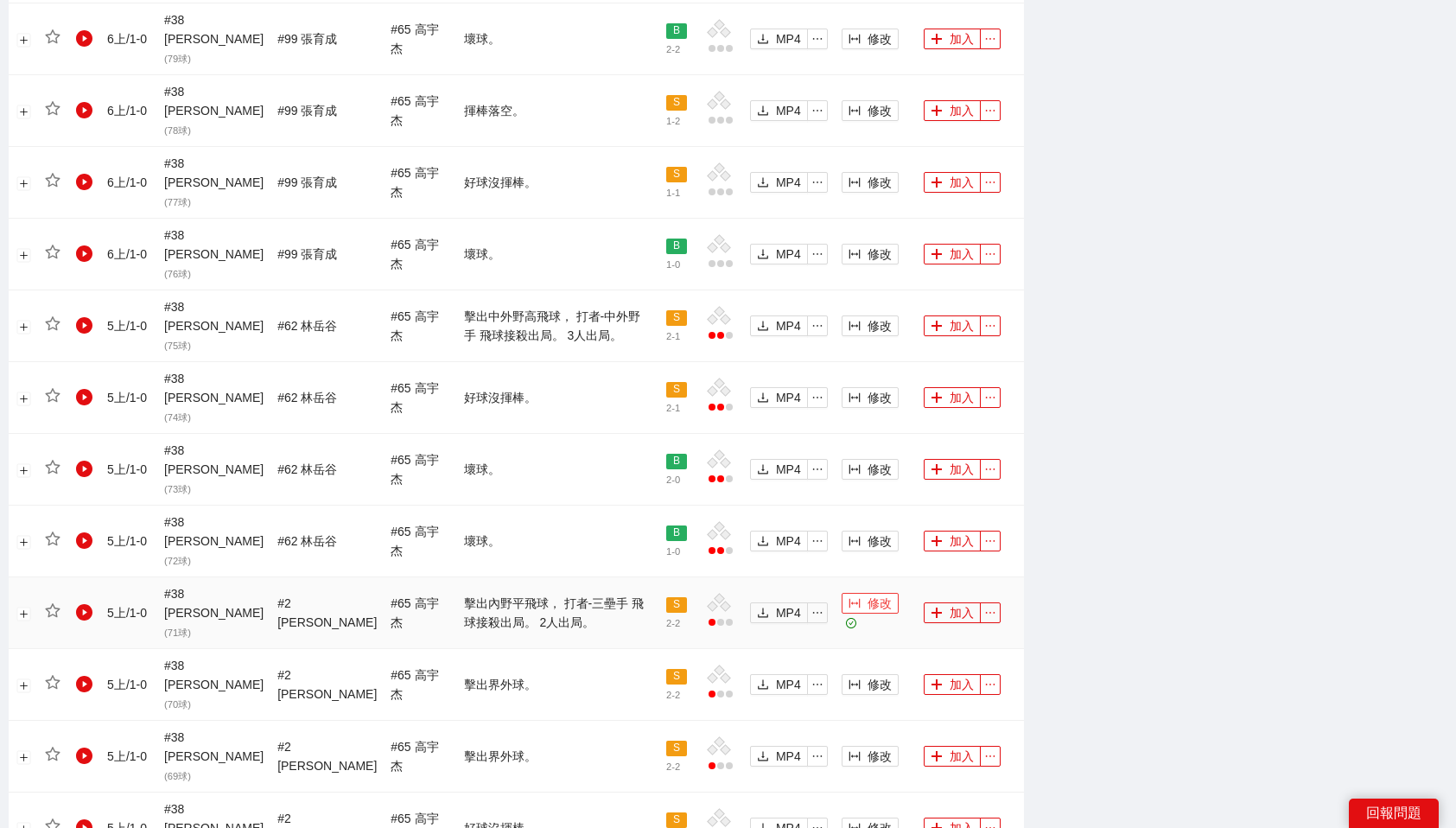
scroll to position [1116, 0]
click at [868, 317] on span "修改" at bounding box center [880, 327] width 24 height 19
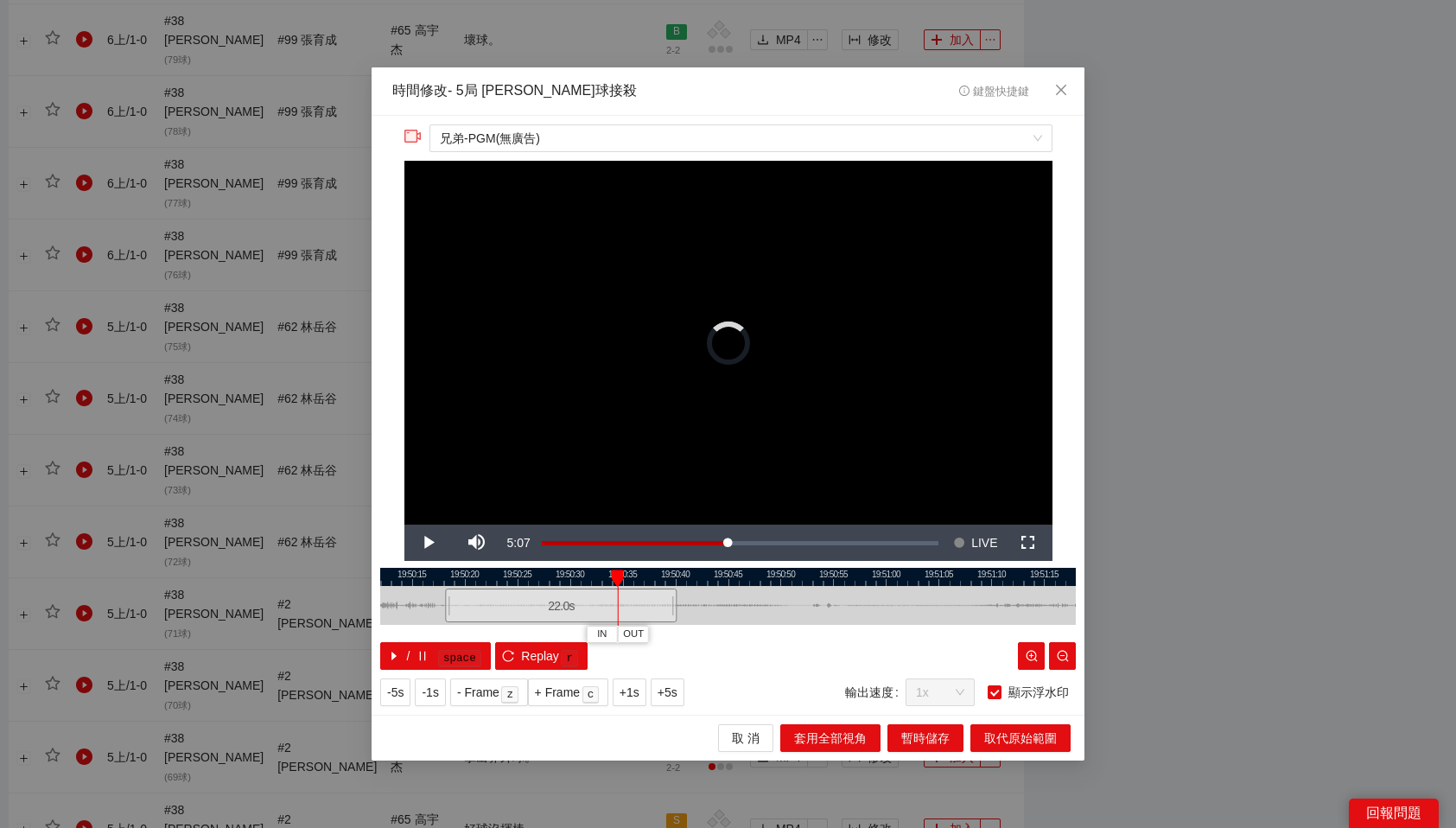
drag, startPoint x: 749, startPoint y: 615, endPoint x: 582, endPoint y: 609, distance: 167.1
click at [582, 609] on div "22.0 s" at bounding box center [560, 605] width 232 height 34
drag, startPoint x: 688, startPoint y: 604, endPoint x: 665, endPoint y: 604, distance: 23.0
click at [665, 604] on div "22.0 s" at bounding box center [659, 605] width 36 height 34
click at [643, 636] on button "OUT" at bounding box center [632, 633] width 31 height 17
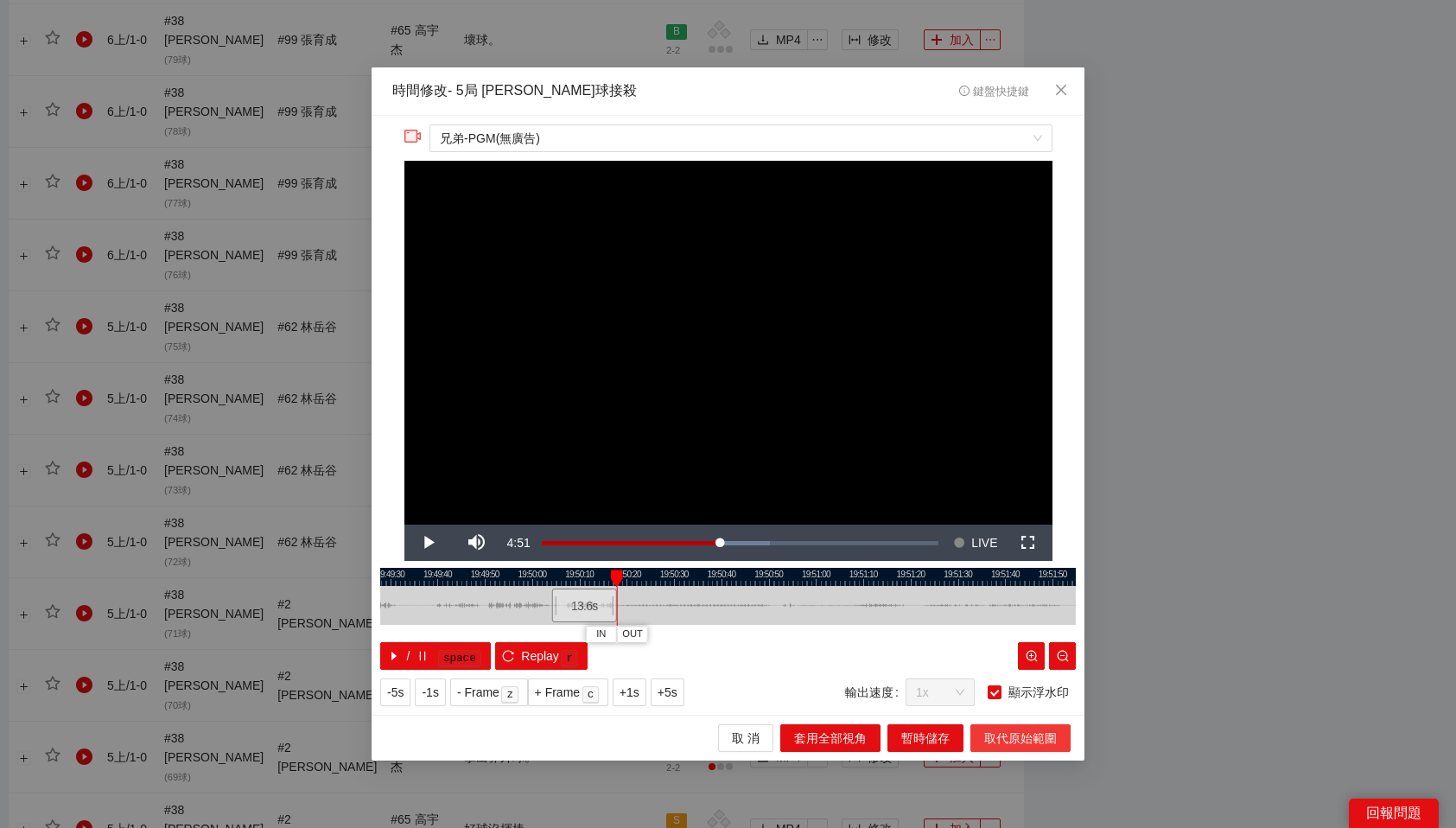
click at [1004, 739] on span "取代原始範圍" at bounding box center [1021, 739] width 73 height 19
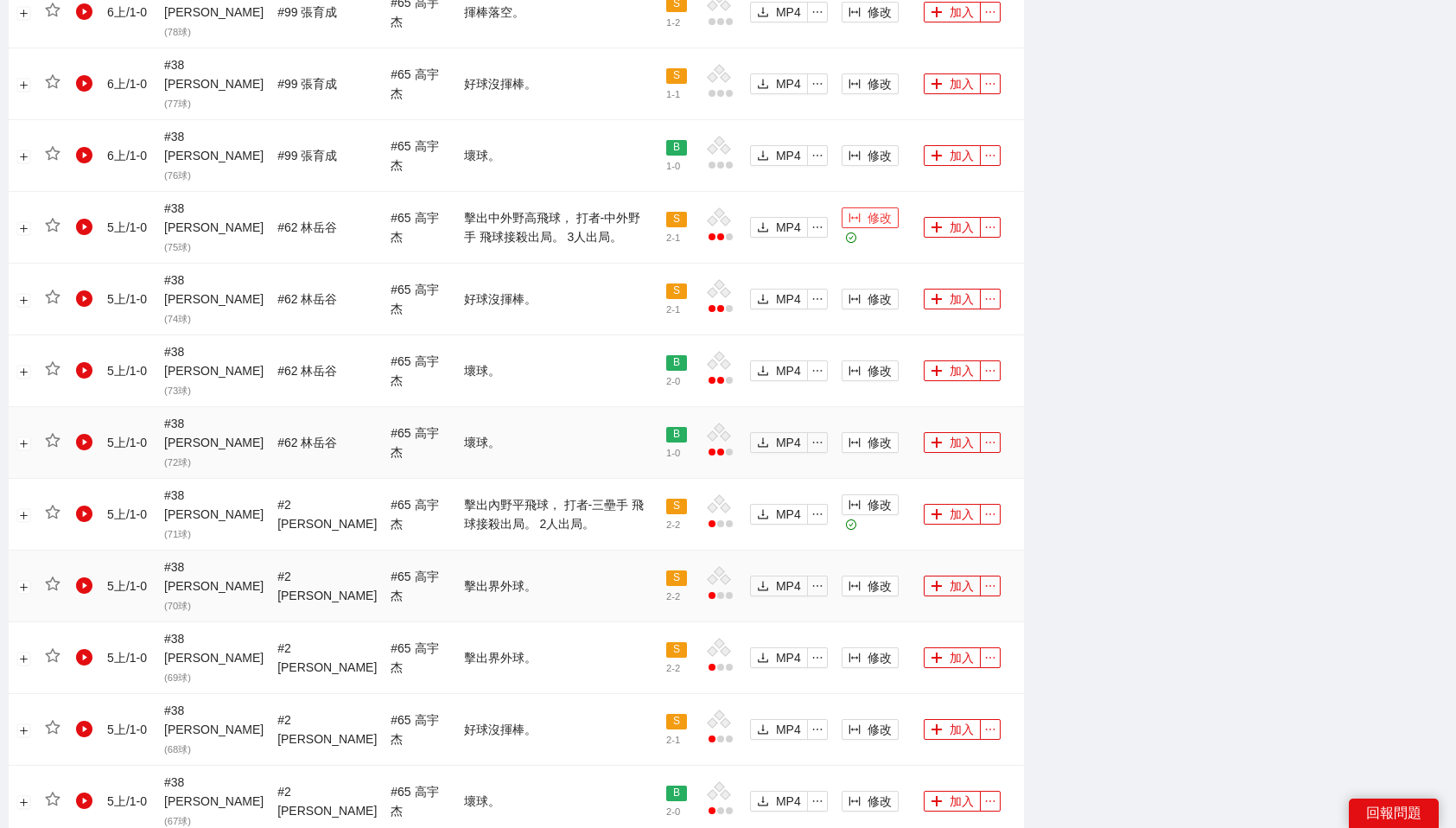
scroll to position [1457, 0]
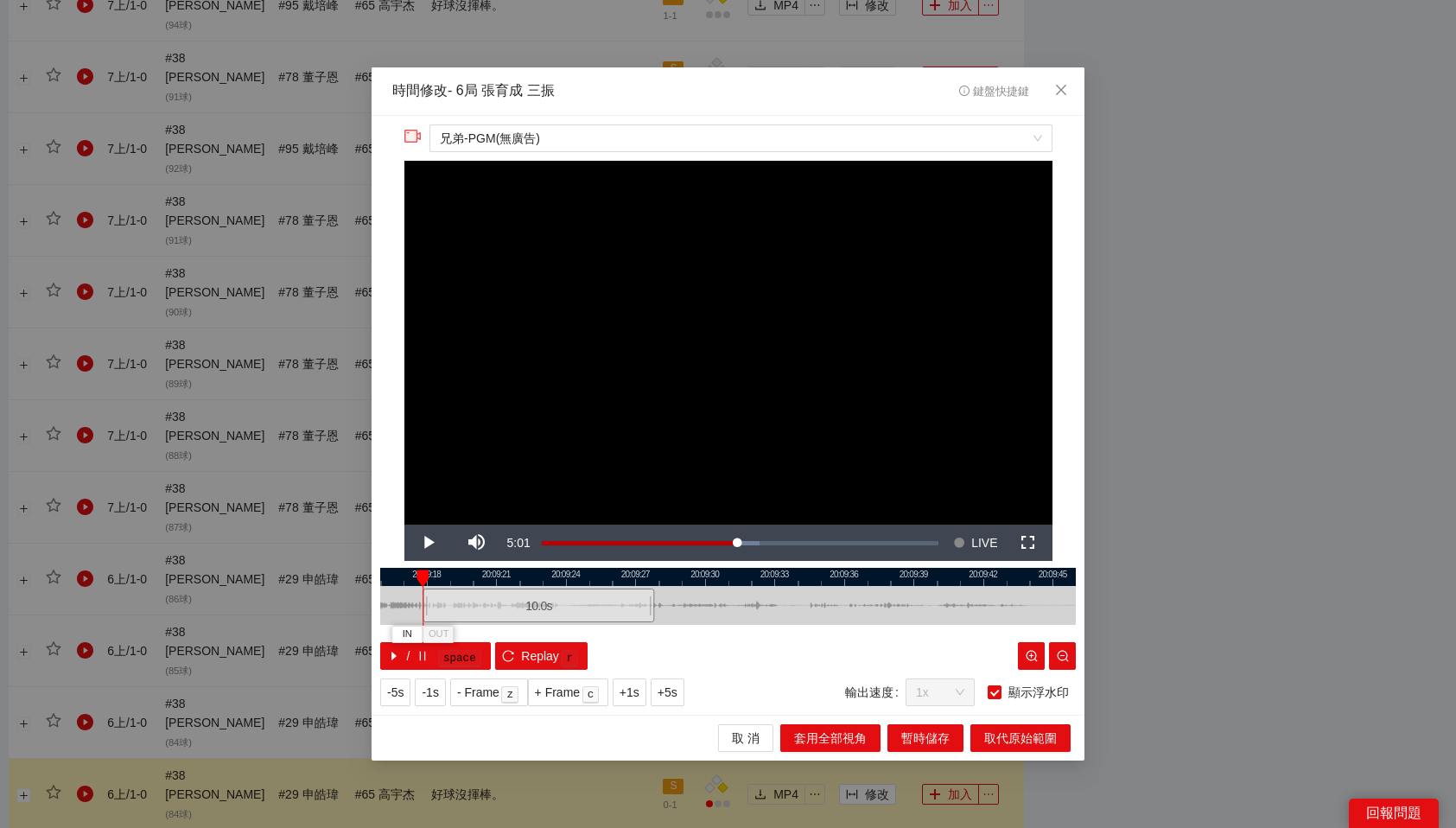
drag, startPoint x: 734, startPoint y: 606, endPoint x: 550, endPoint y: 607, distance: 184.0
click at [550, 607] on div "10.0 s" at bounding box center [538, 605] width 232 height 34
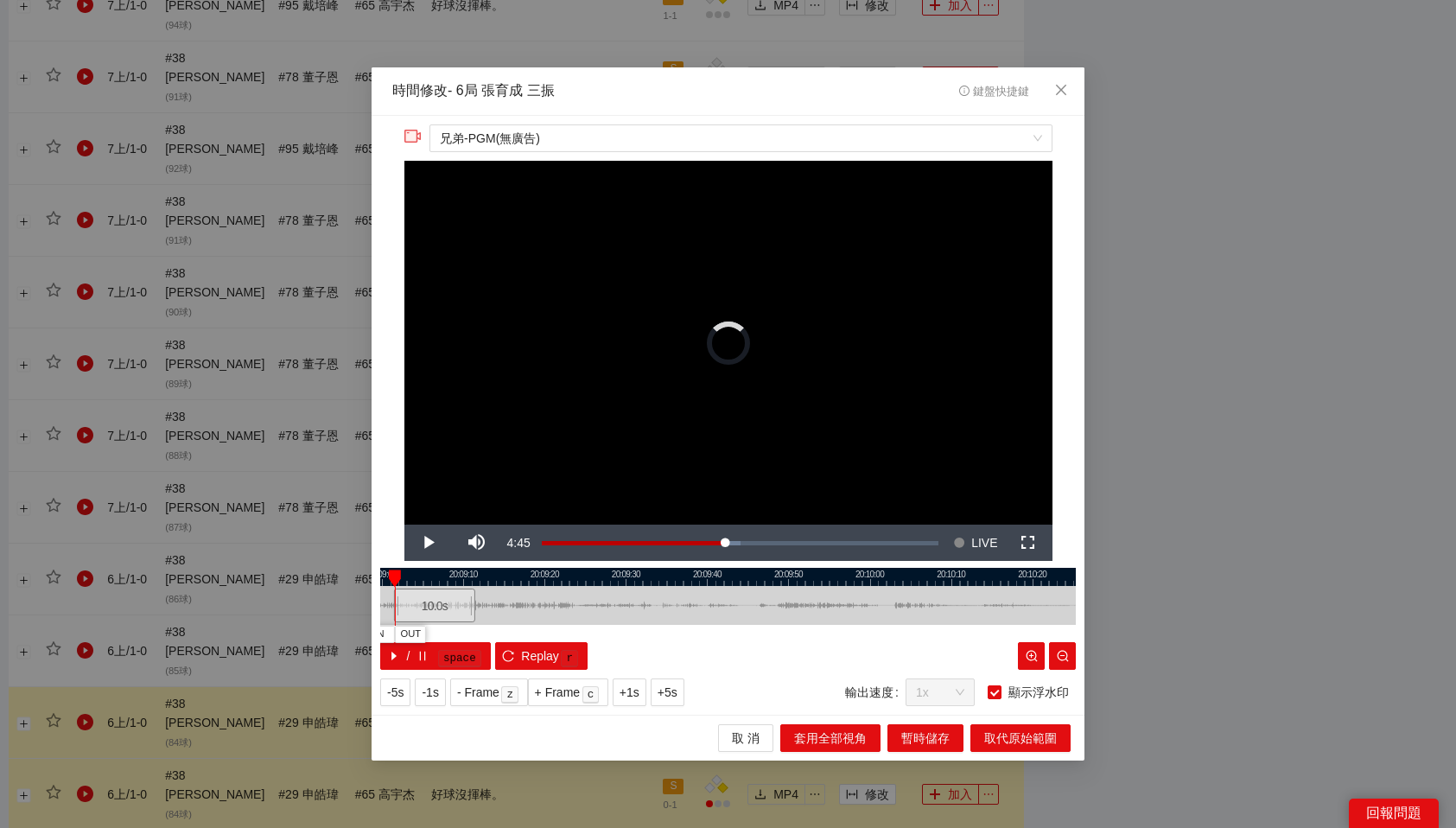
drag, startPoint x: 574, startPoint y: 602, endPoint x: 441, endPoint y: 609, distance: 133.2
click at [441, 609] on div "10.0 s" at bounding box center [434, 605] width 81 height 34
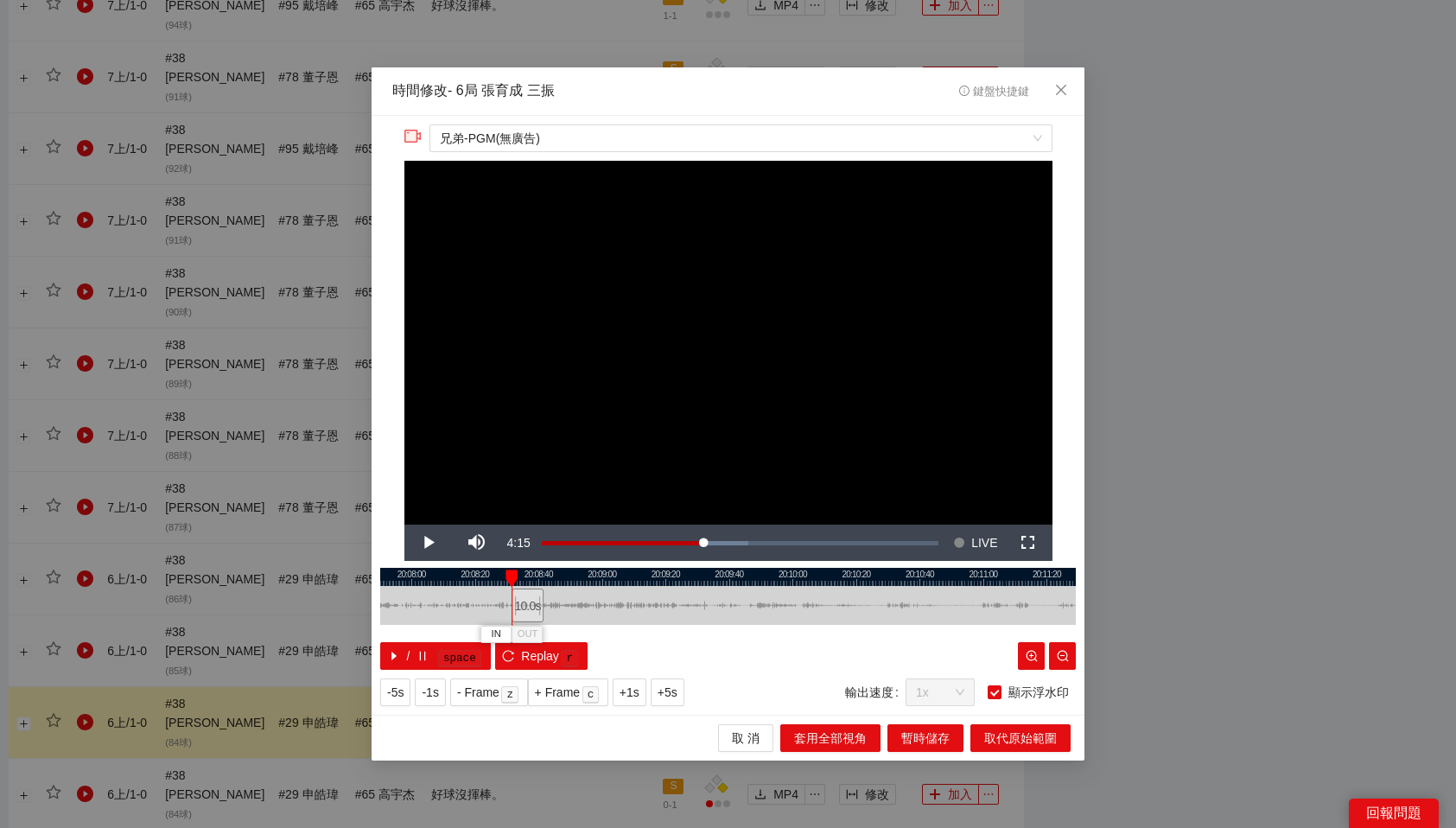
drag, startPoint x: 625, startPoint y: 606, endPoint x: 531, endPoint y: 613, distance: 94.3
click at [531, 613] on div "10.0 s" at bounding box center [527, 605] width 32 height 34
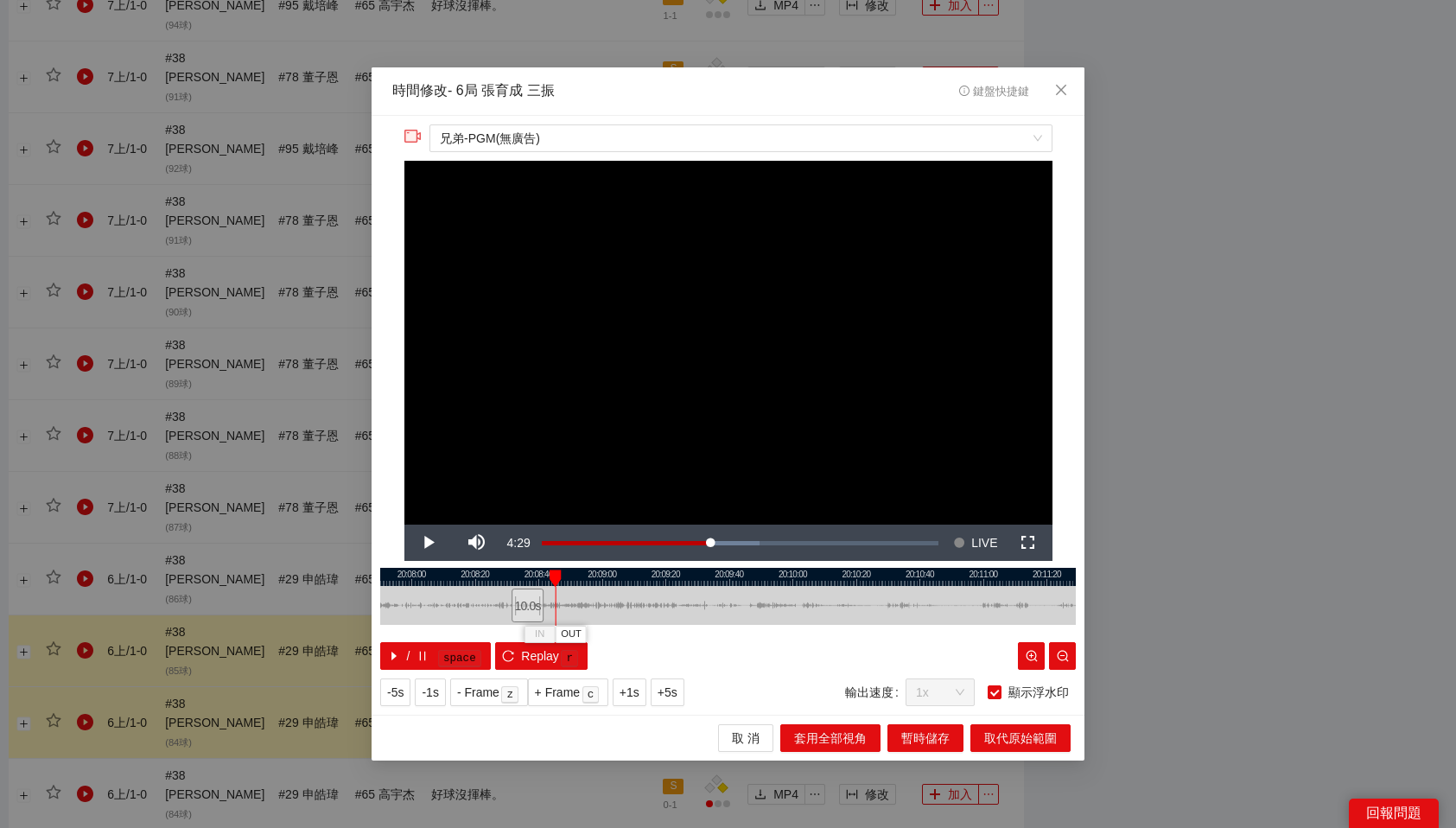
drag, startPoint x: 527, startPoint y: 578, endPoint x: 559, endPoint y: 577, distance: 32.0
click at [559, 577] on div at bounding box center [556, 578] width 12 height 17
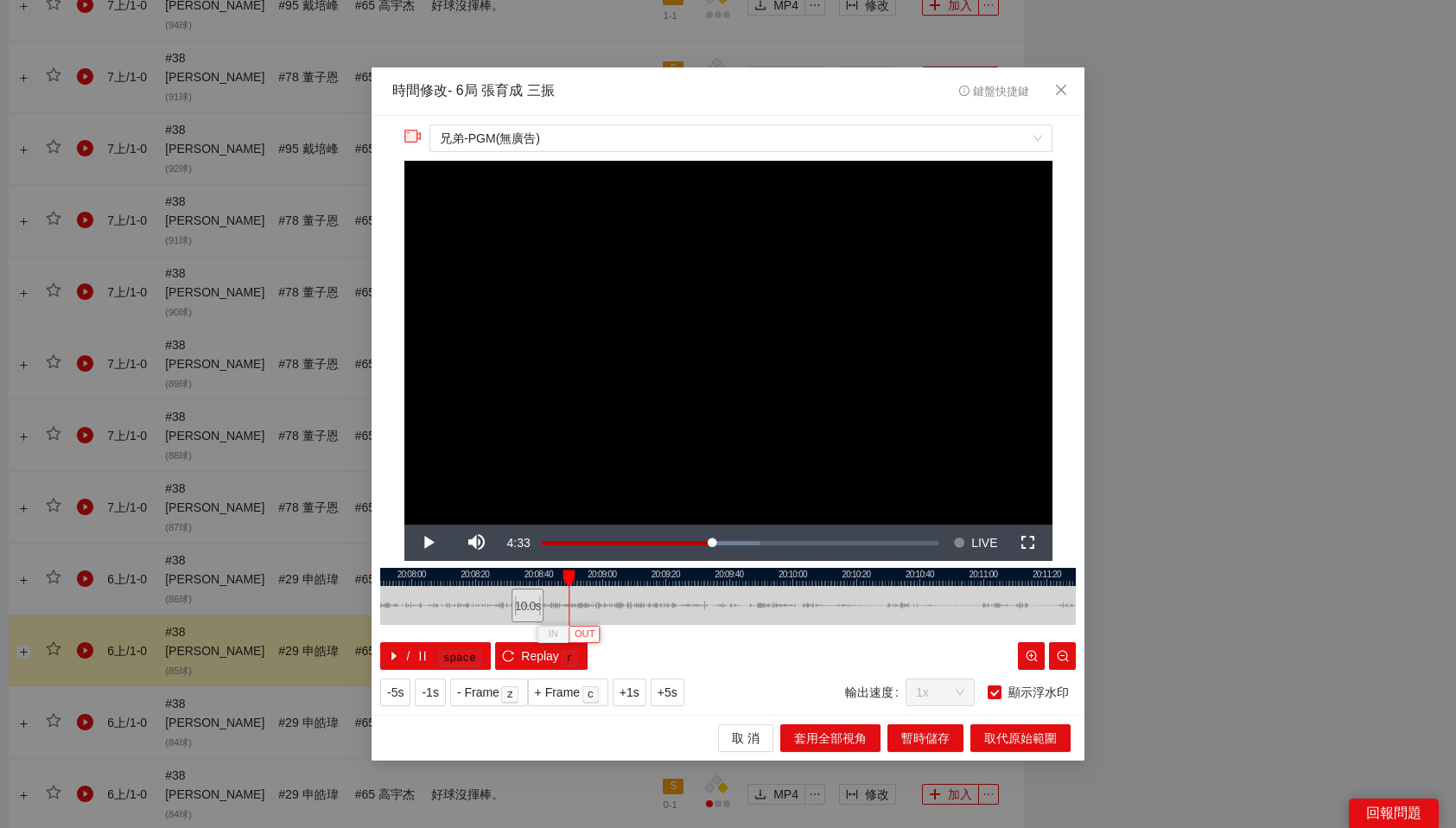
click at [591, 633] on span "OUT" at bounding box center [585, 634] width 21 height 16
click at [1029, 738] on span "取代原始範圍" at bounding box center [1021, 739] width 73 height 19
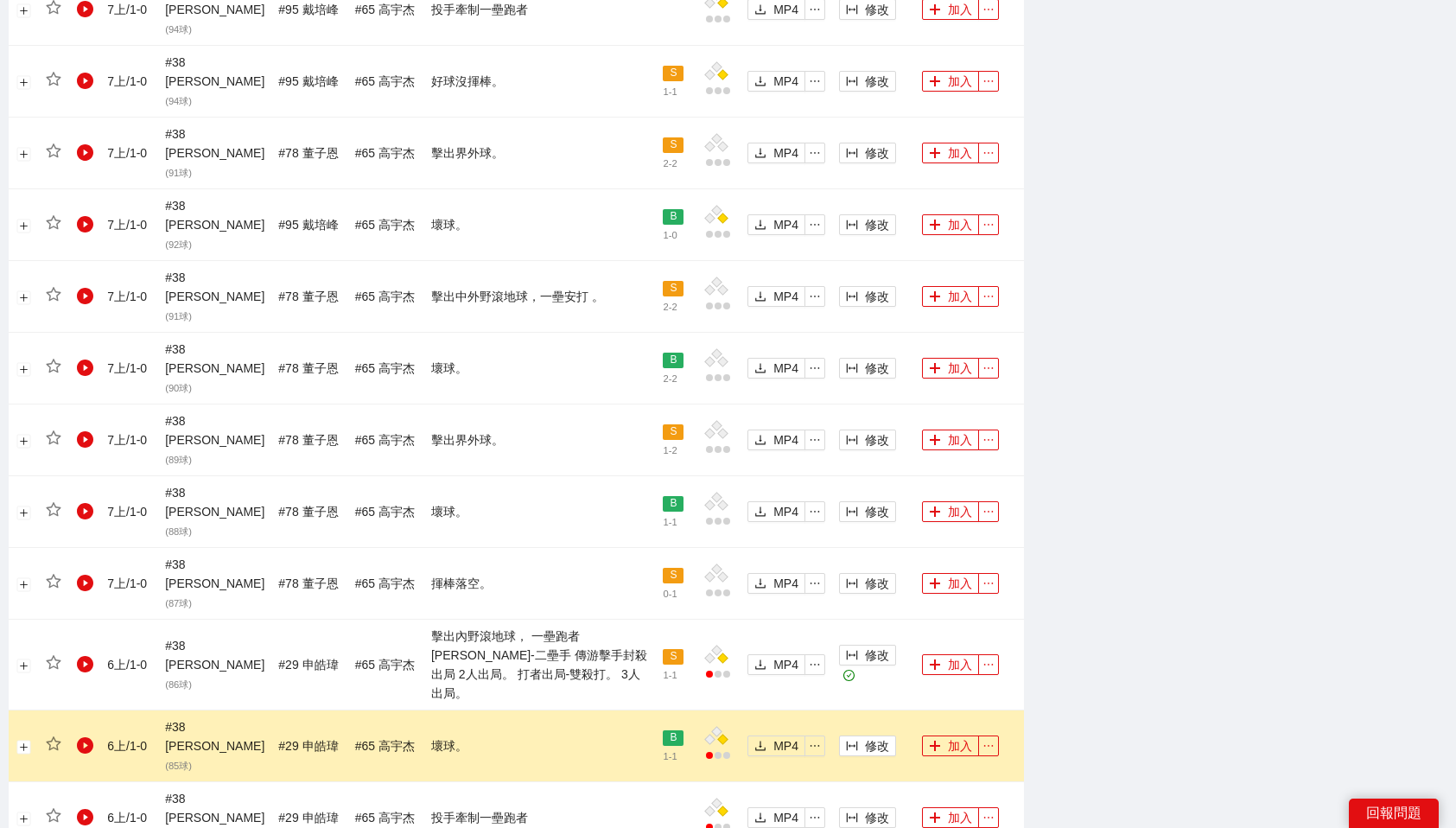
scroll to position [1368, 0]
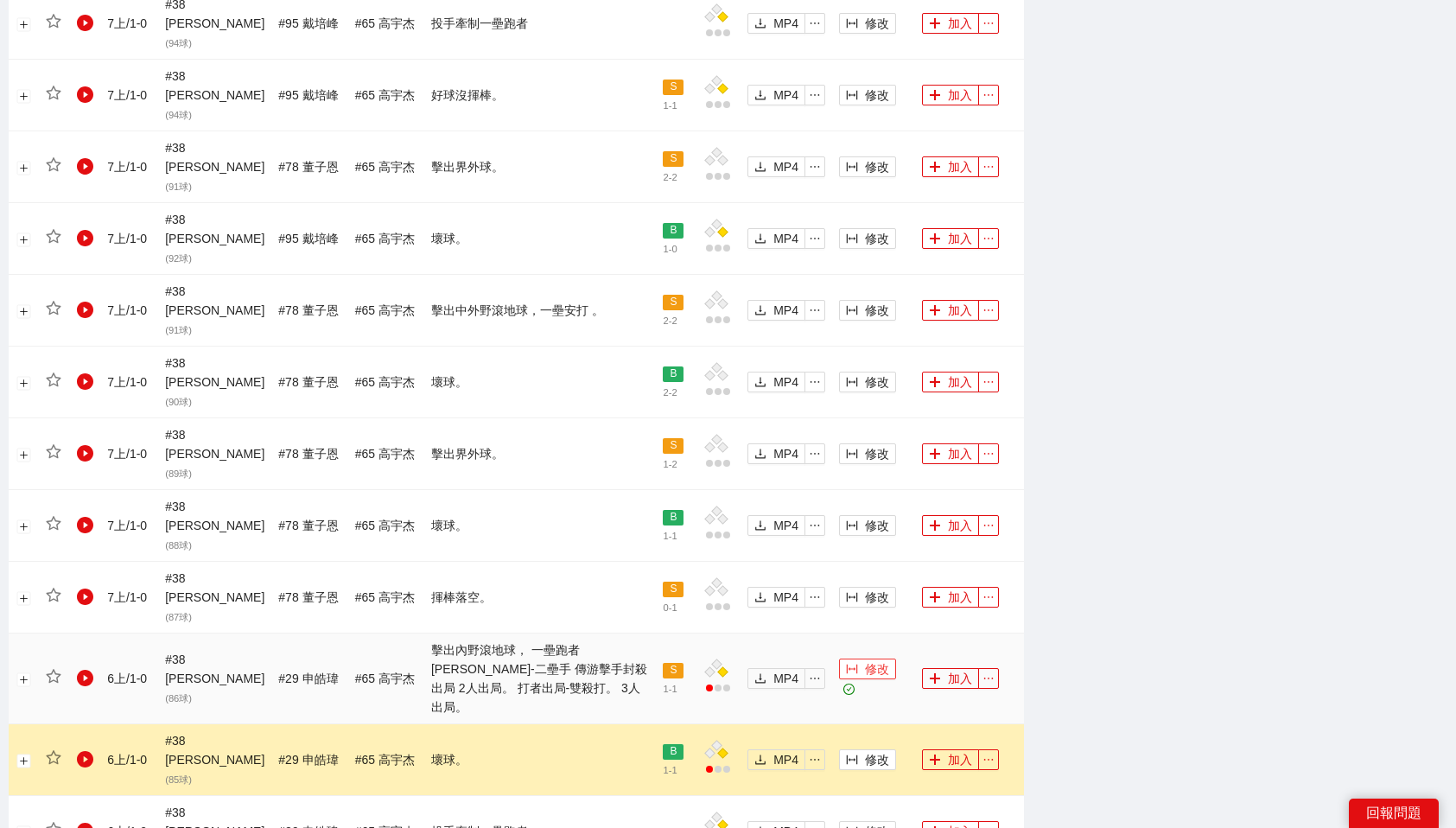
click at [866, 659] on span "修改" at bounding box center [877, 669] width 24 height 19
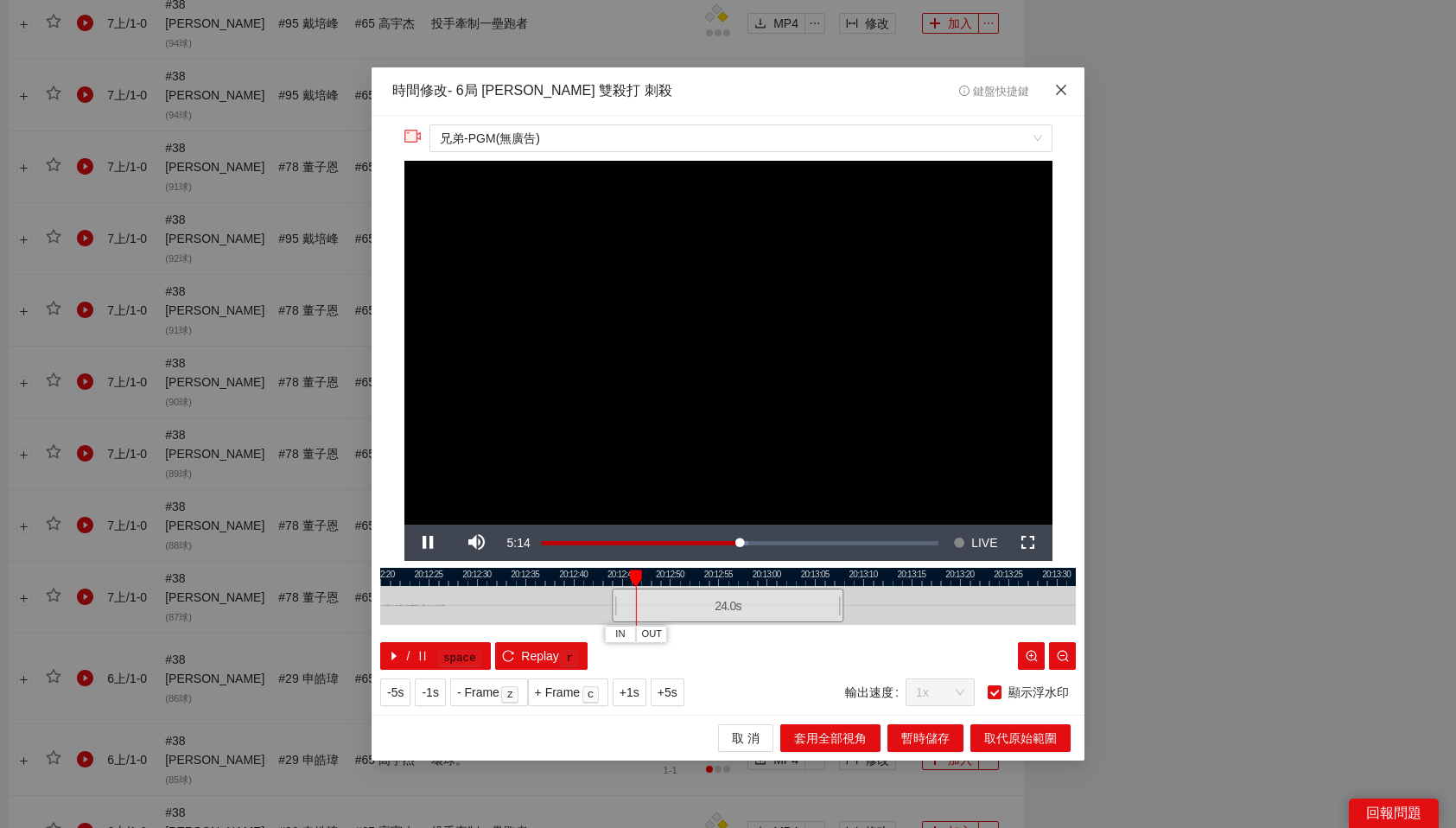
click at [1064, 88] on icon "close" at bounding box center [1062, 89] width 14 height 14
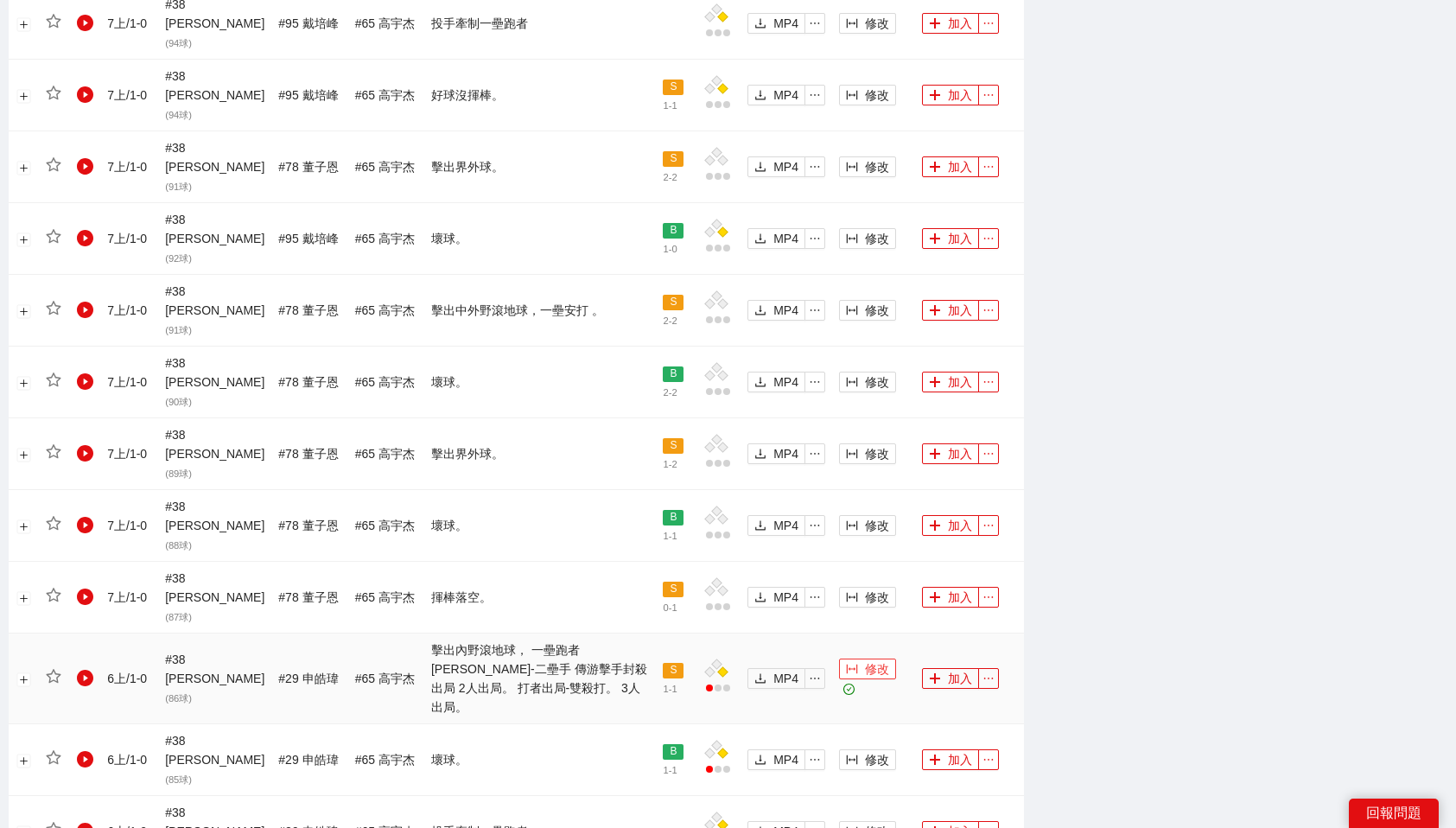
click at [871, 659] on span "修改" at bounding box center [877, 669] width 24 height 19
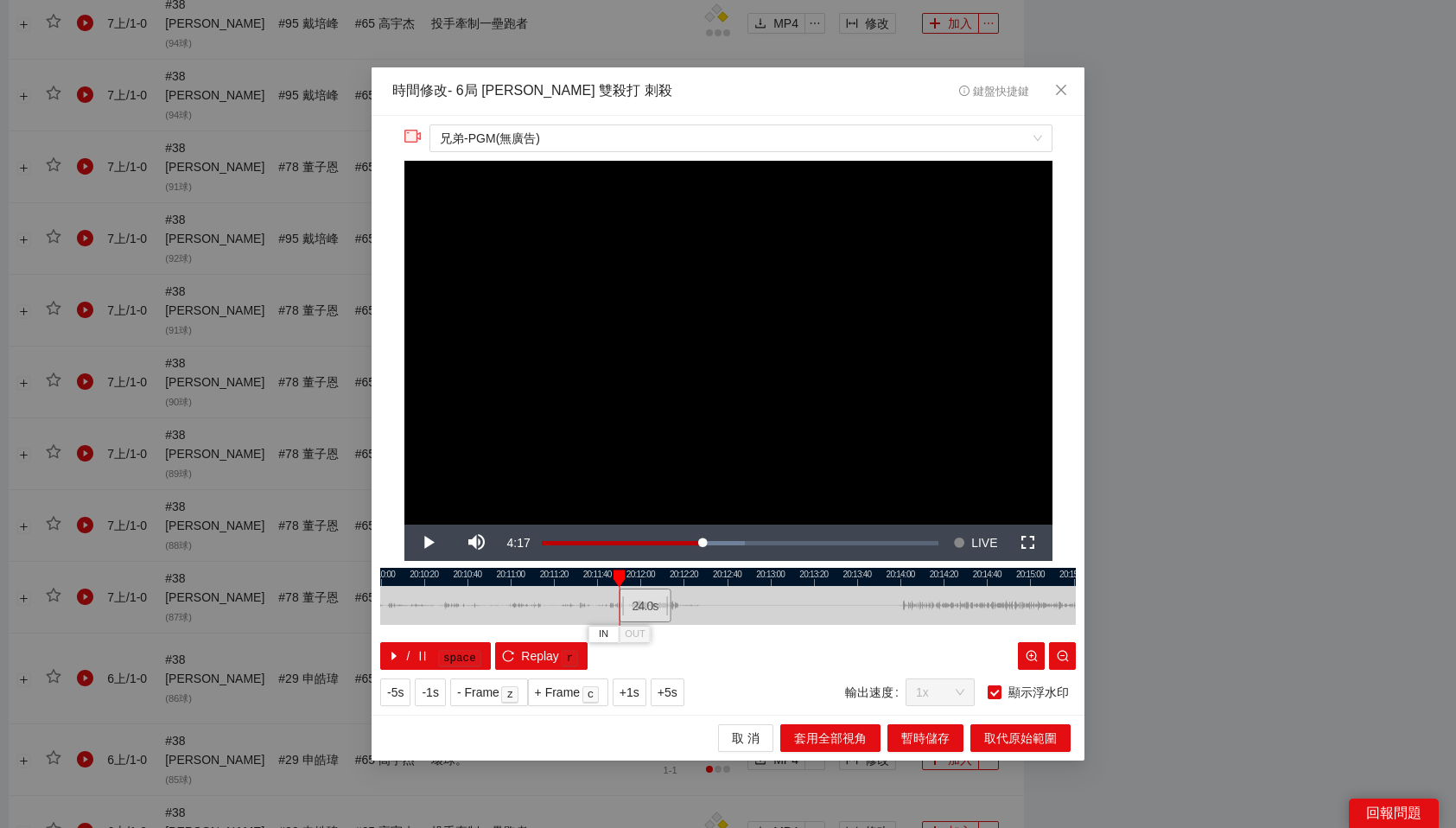
drag, startPoint x: 767, startPoint y: 609, endPoint x: 651, endPoint y: 608, distance: 116.0
click at [651, 608] on div "24.0 s" at bounding box center [645, 605] width 52 height 34
drag, startPoint x: 643, startPoint y: 576, endPoint x: 693, endPoint y: 580, distance: 50.2
click at [693, 580] on div at bounding box center [692, 578] width 12 height 17
click at [717, 633] on span "OUT" at bounding box center [712, 634] width 21 height 16
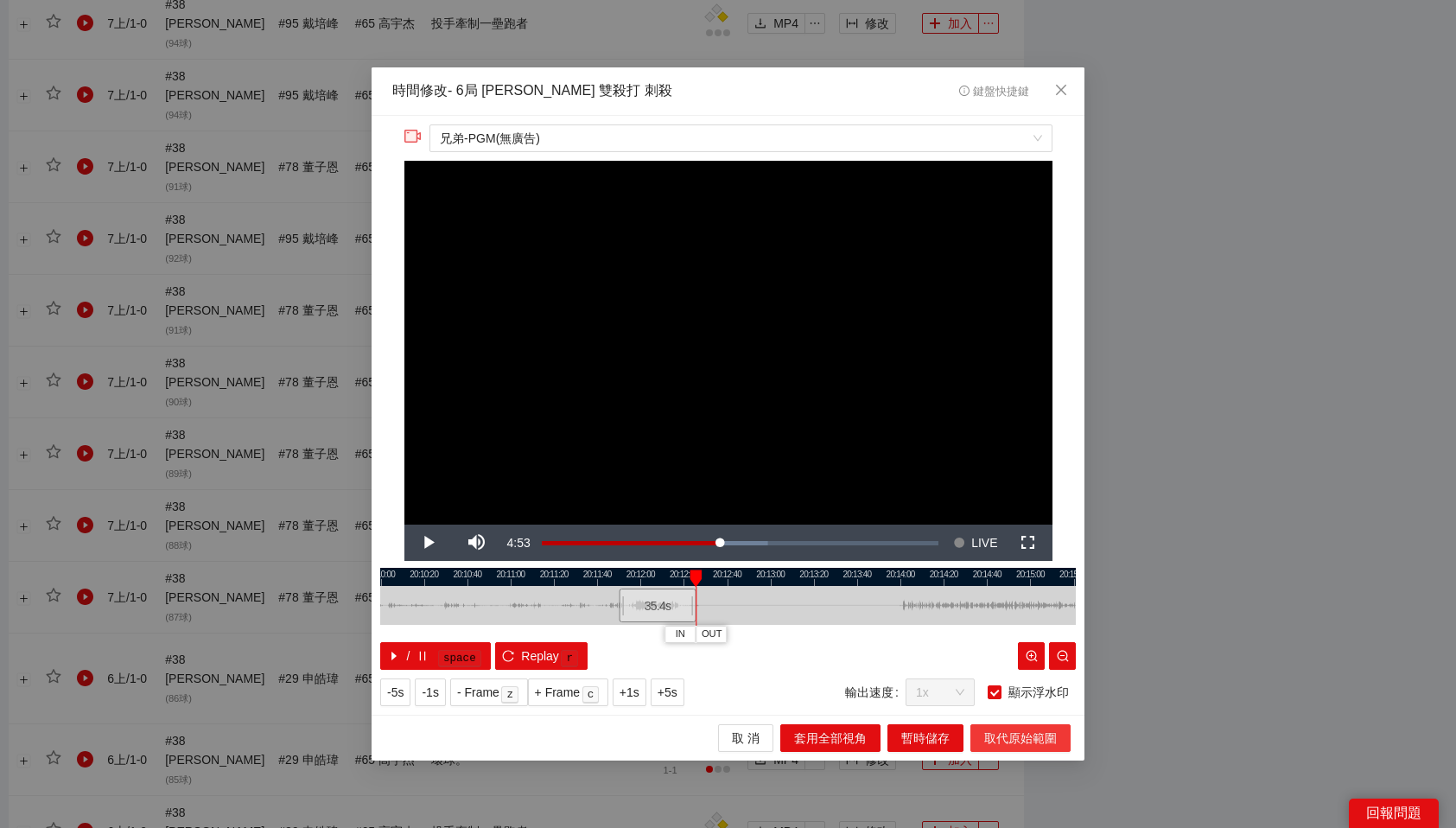
click at [999, 740] on span "取代原始範圍" at bounding box center [1021, 739] width 73 height 19
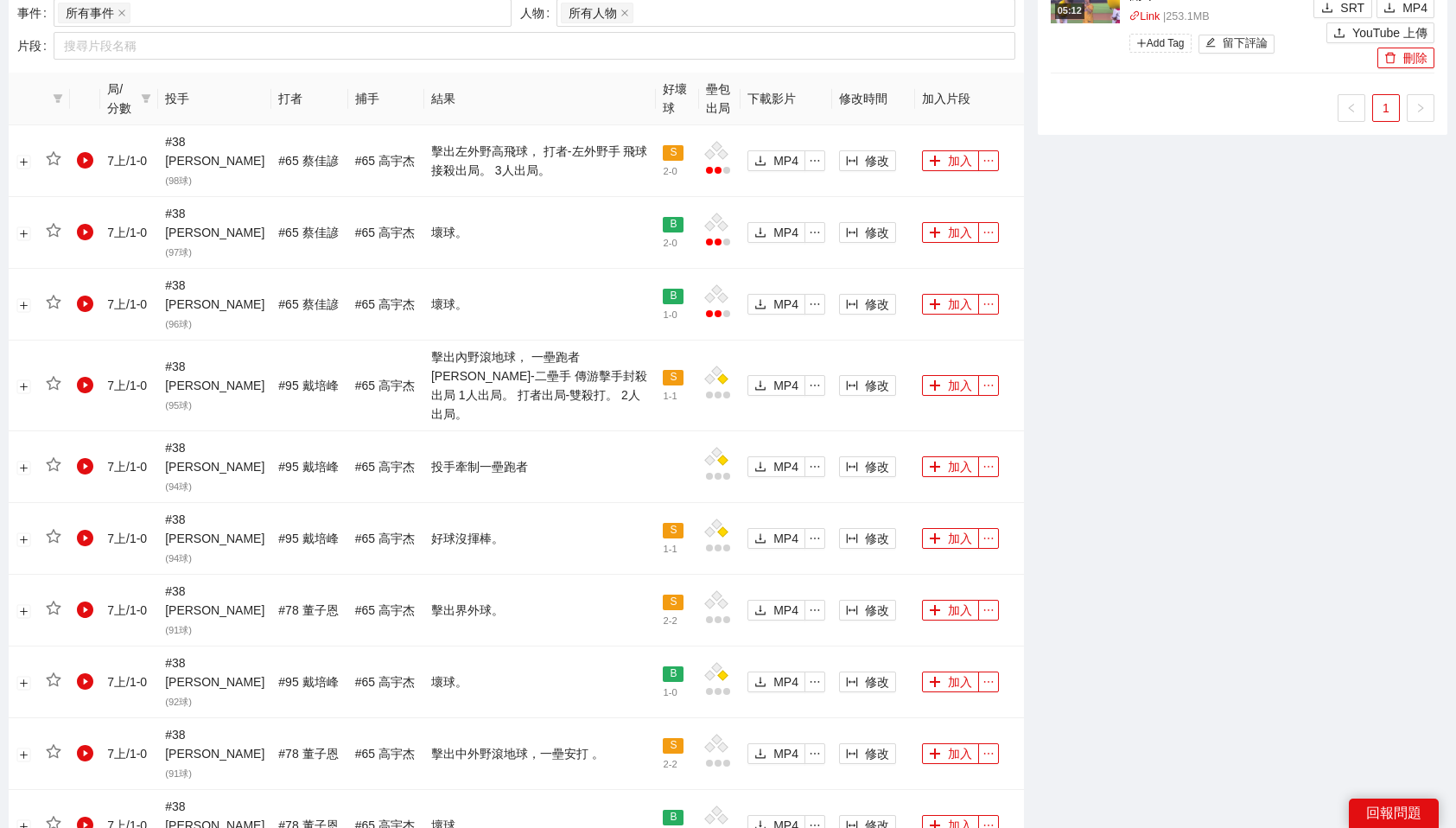
scroll to position [922, 0]
click at [872, 378] on span "修改" at bounding box center [877, 388] width 24 height 19
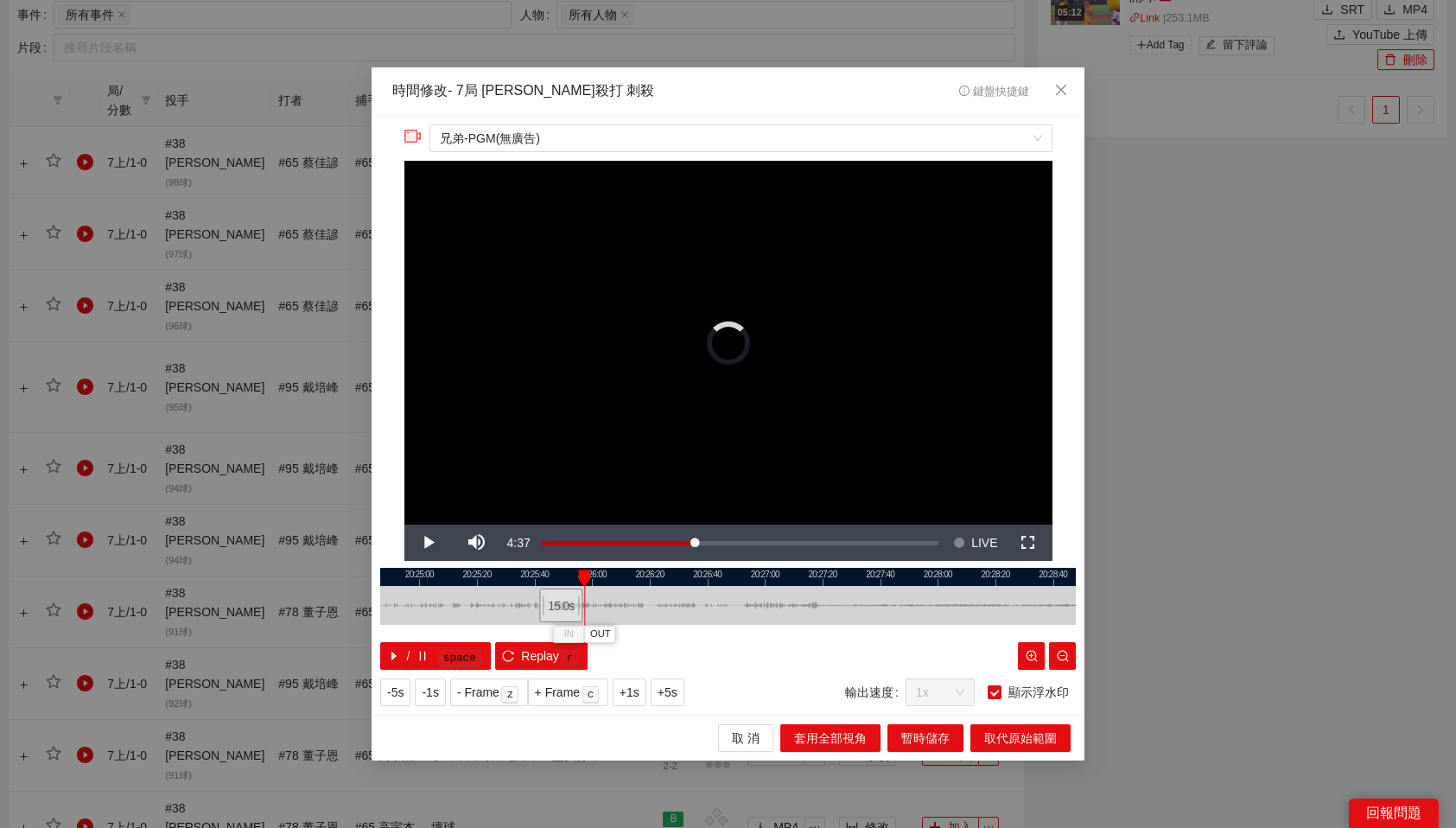
drag, startPoint x: 762, startPoint y: 606, endPoint x: 563, endPoint y: 613, distance: 199.1
click at [563, 613] on div "15.0 s" at bounding box center [561, 605] width 43 height 34
click at [566, 608] on div "15.0 s" at bounding box center [557, 605] width 43 height 34
click at [427, 543] on span "Video Player" at bounding box center [429, 543] width 49 height 0
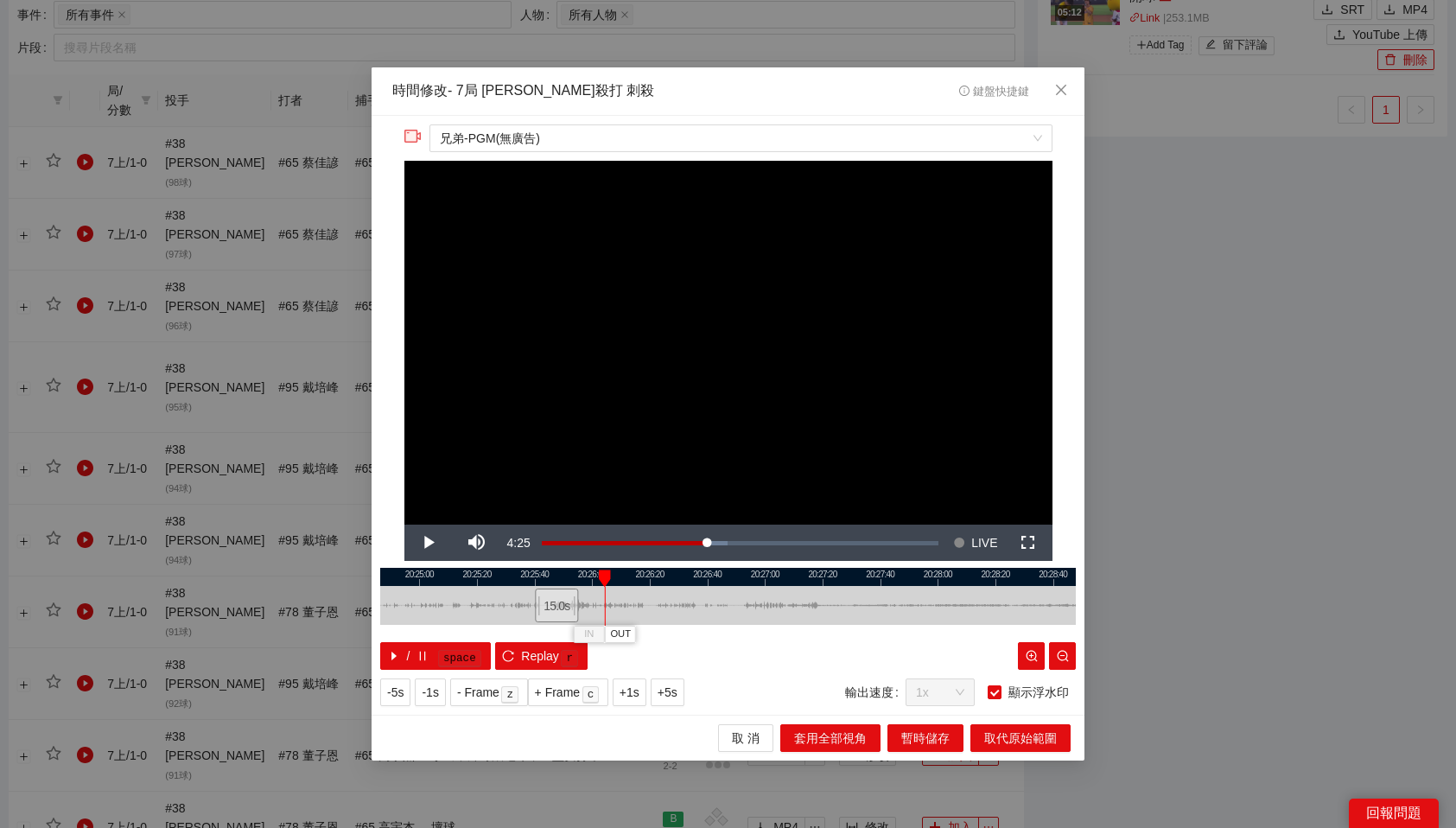
click at [540, 574] on div at bounding box center [728, 577] width 696 height 18
click at [554, 604] on div "15.0 s" at bounding box center [559, 605] width 43 height 34
click at [558, 604] on div "15.0 s" at bounding box center [562, 605] width 43 height 34
drag, startPoint x: 580, startPoint y: 572, endPoint x: 630, endPoint y: 573, distance: 50.0
click at [630, 573] on div at bounding box center [630, 578] width 12 height 17
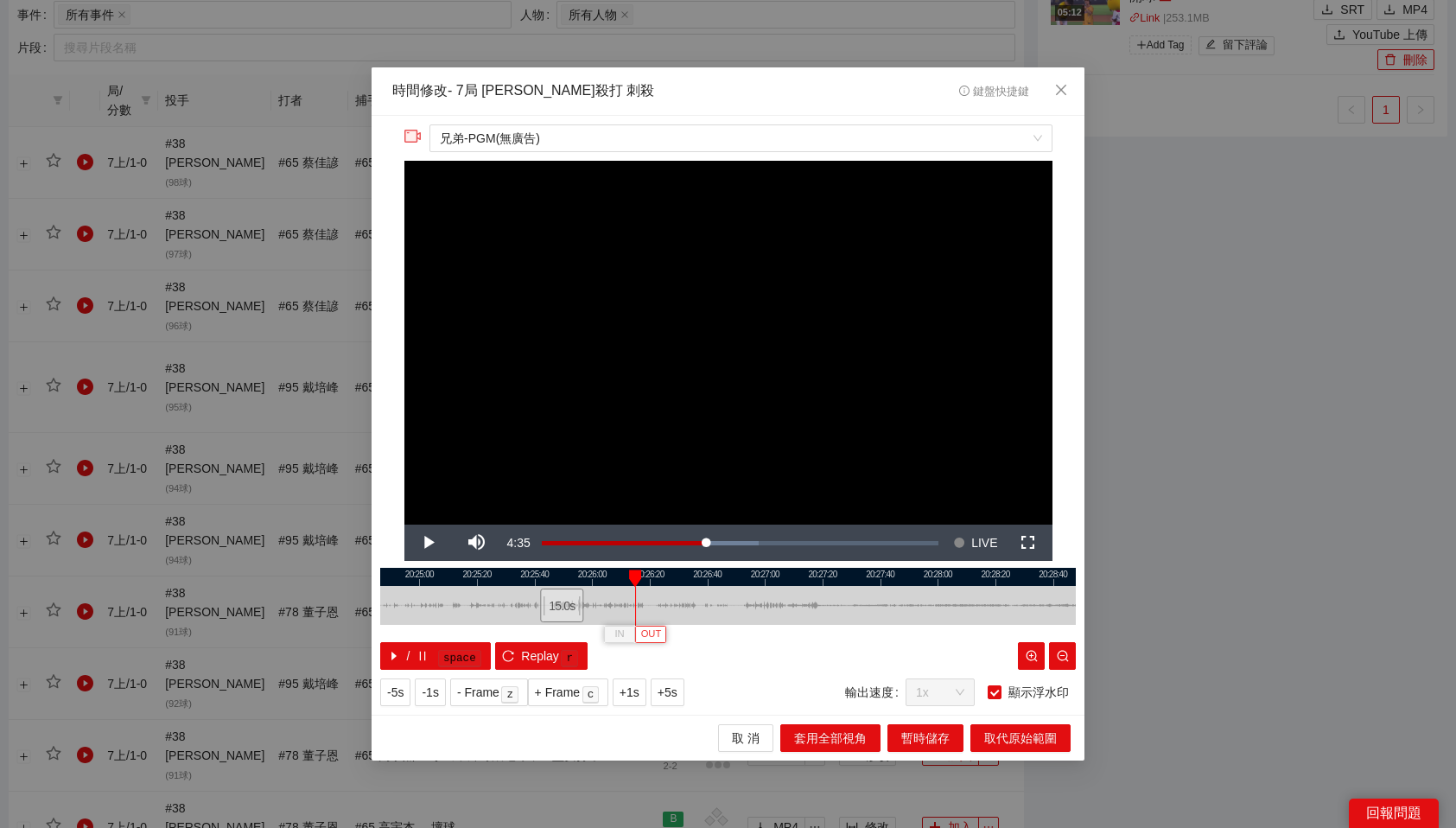
click at [658, 632] on span "OUT" at bounding box center [652, 634] width 21 height 16
click at [1008, 738] on span "取代原始範圍" at bounding box center [1021, 739] width 73 height 19
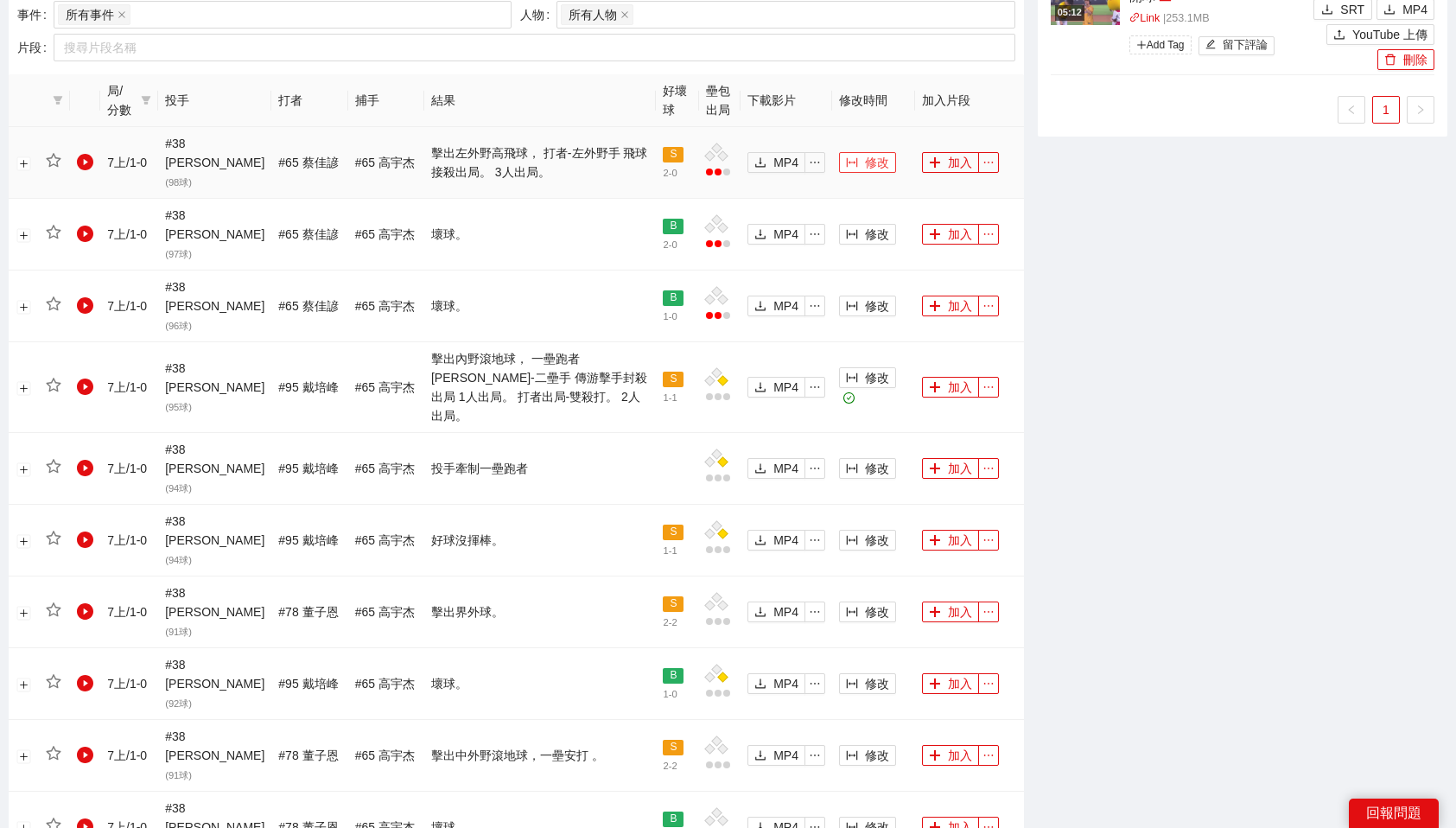
click at [883, 153] on span "修改" at bounding box center [877, 162] width 24 height 19
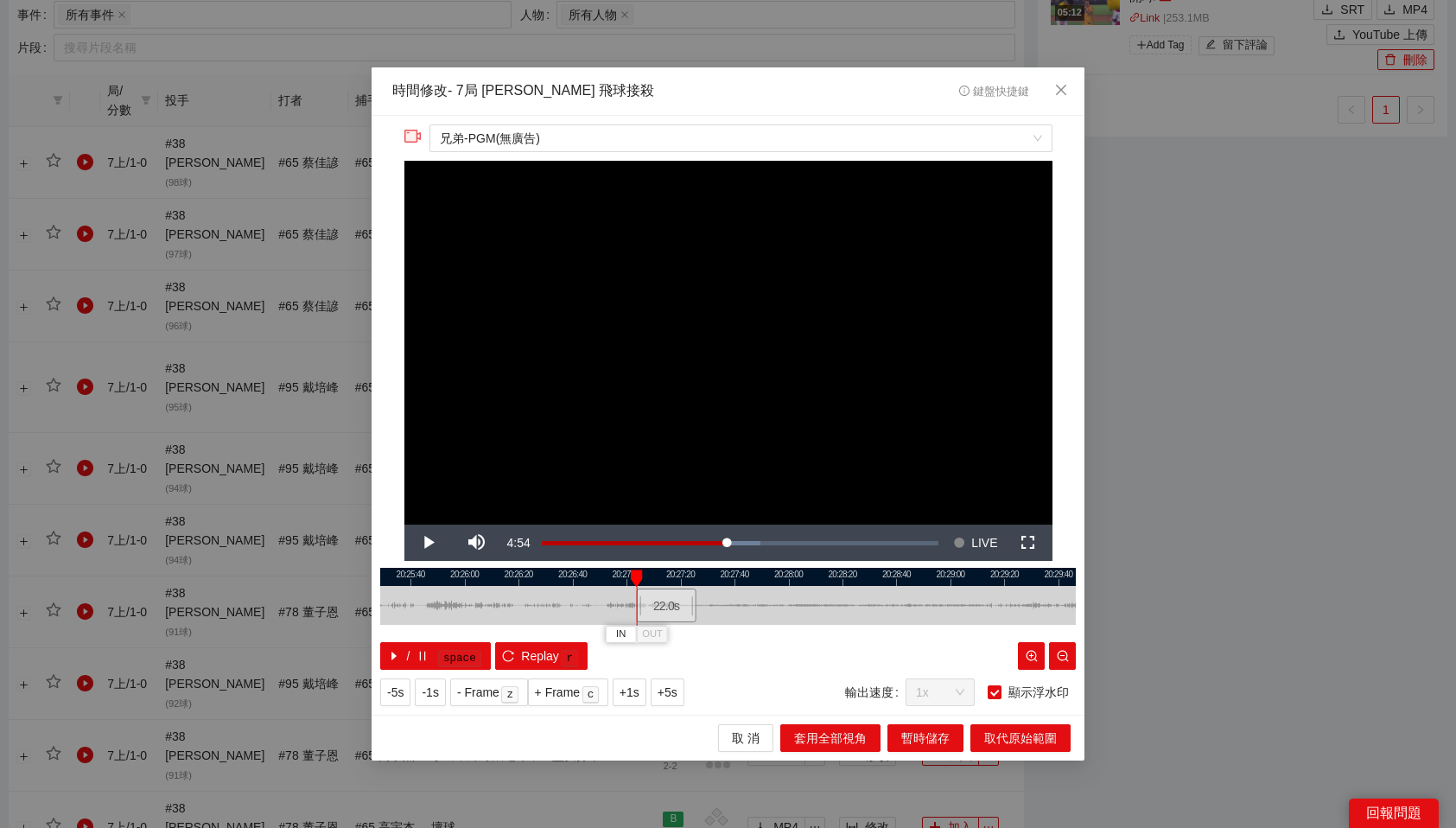
drag, startPoint x: 712, startPoint y: 613, endPoint x: 665, endPoint y: 609, distance: 47.2
click at [665, 609] on div "22.0 s" at bounding box center [666, 605] width 60 height 34
click at [667, 609] on div "22.0 s" at bounding box center [668, 605] width 60 height 34
click at [592, 633] on span "OUT" at bounding box center [590, 634] width 21 height 16
click at [1022, 736] on span "取代原始範圍" at bounding box center [1021, 739] width 73 height 19
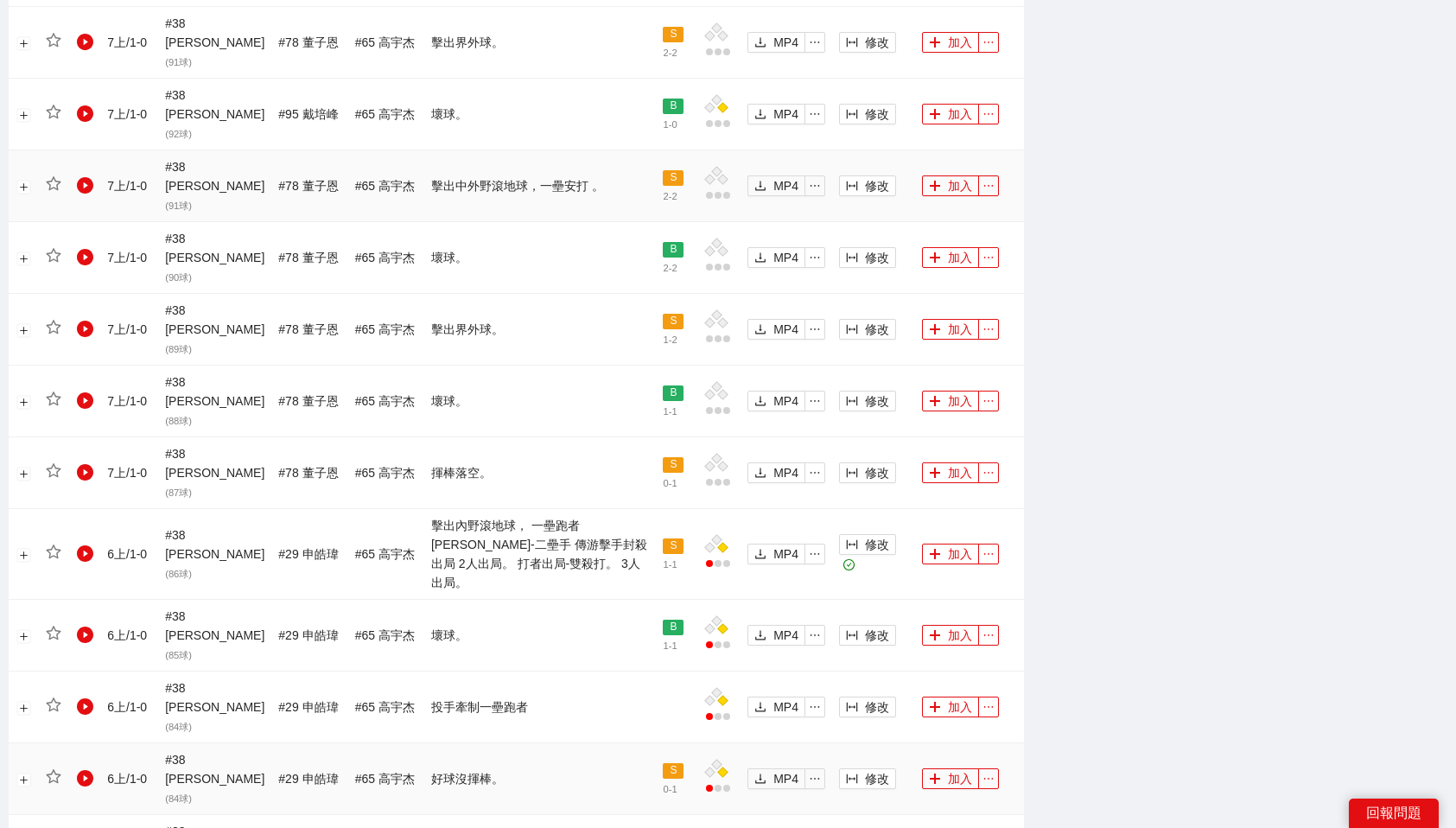
scroll to position [1494, 0]
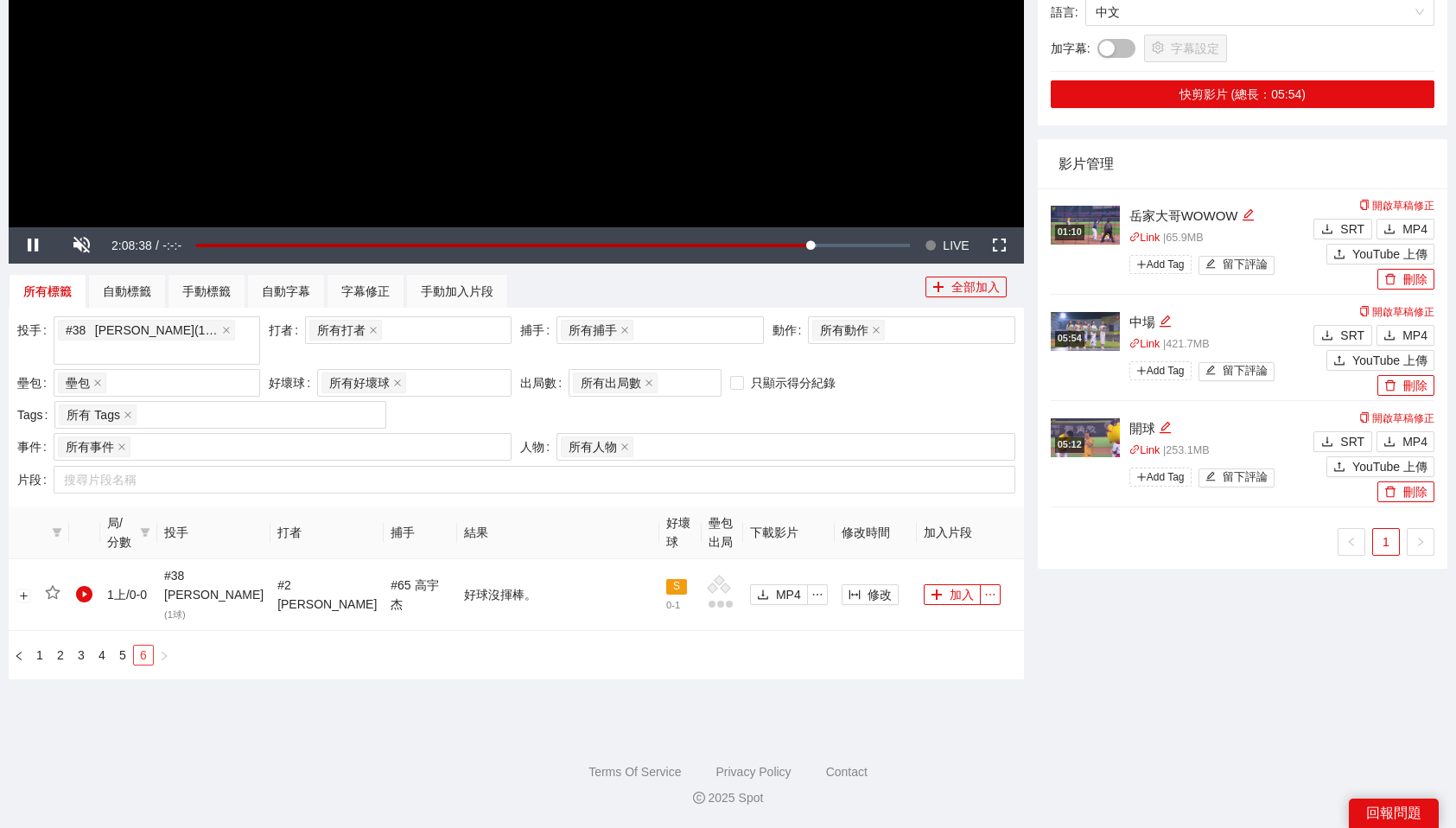
scroll to position [450, 0]
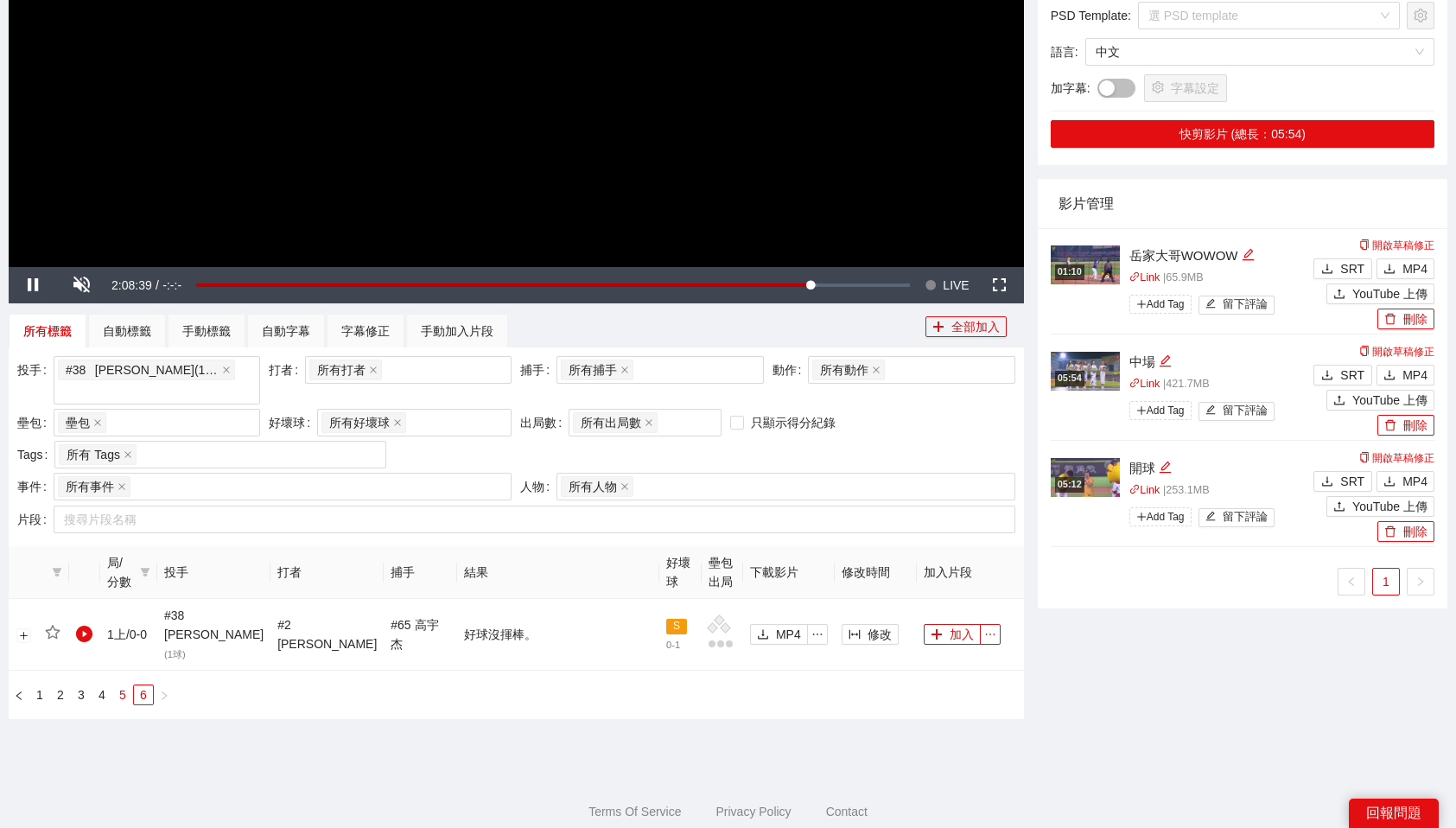
click at [124, 686] on link "5" at bounding box center [122, 695] width 19 height 19
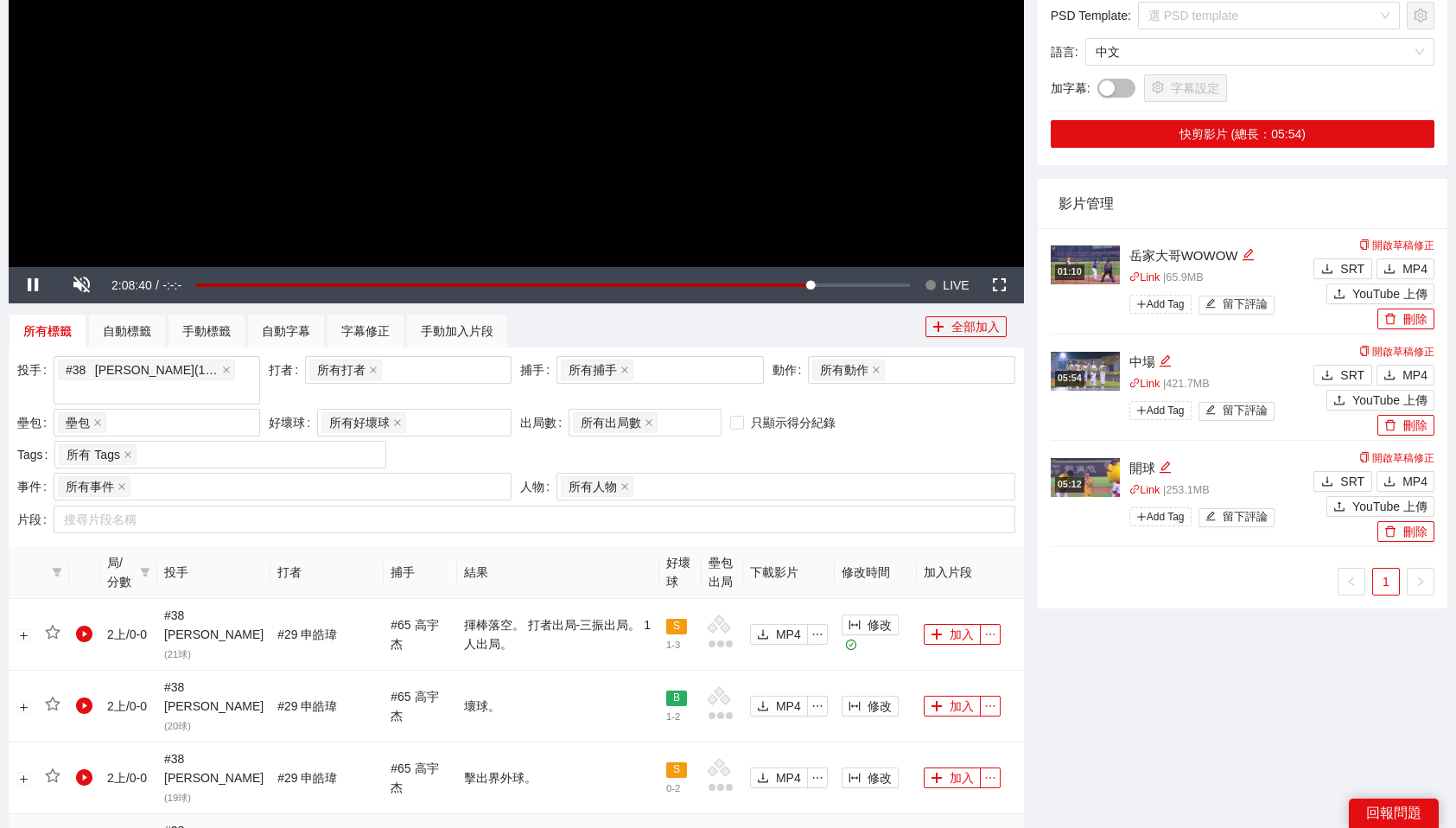
scroll to position [1459, 0]
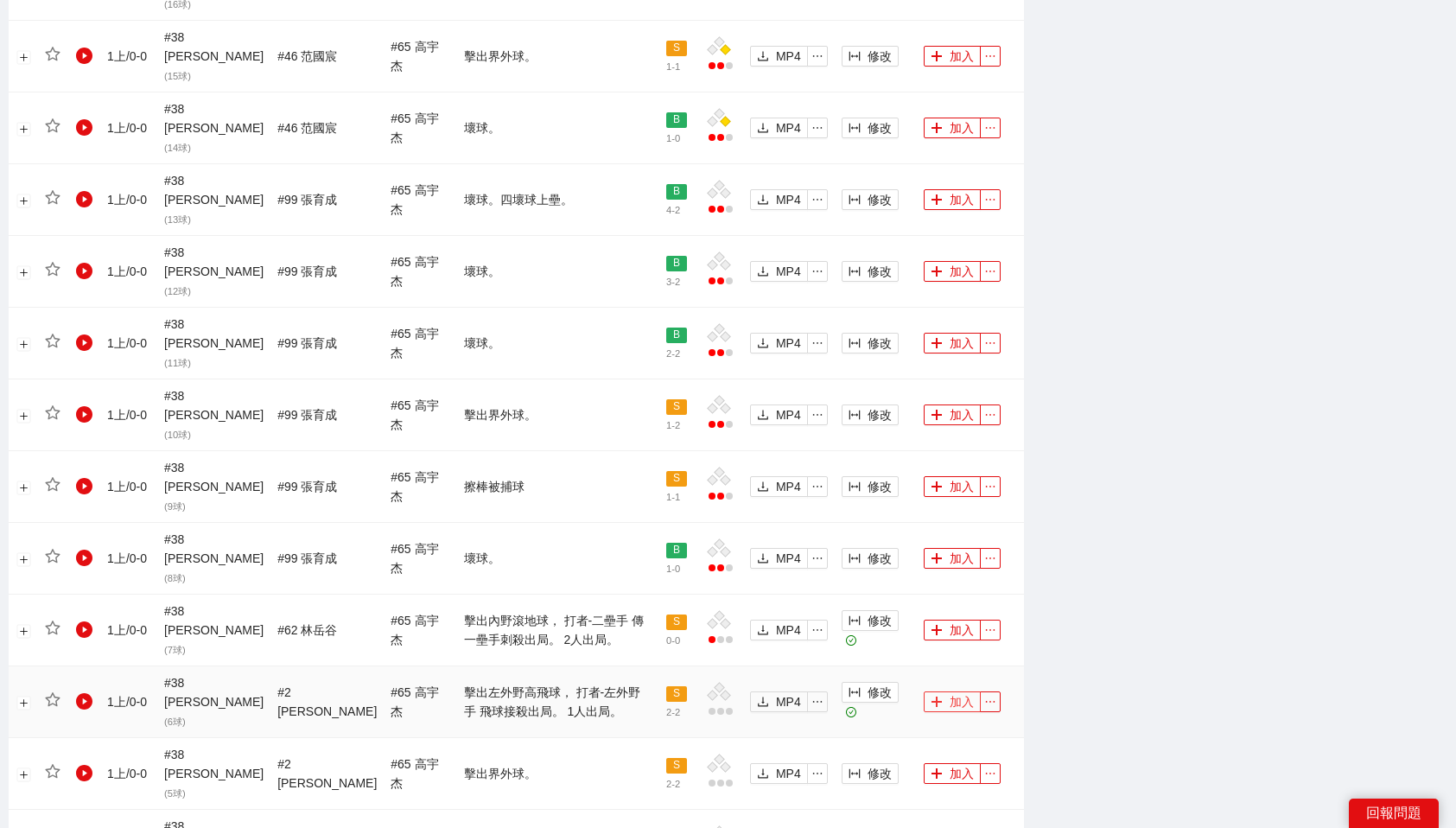
click at [945, 692] on button "加入" at bounding box center [952, 702] width 57 height 21
click at [940, 619] on button "加入" at bounding box center [952, 630] width 57 height 21
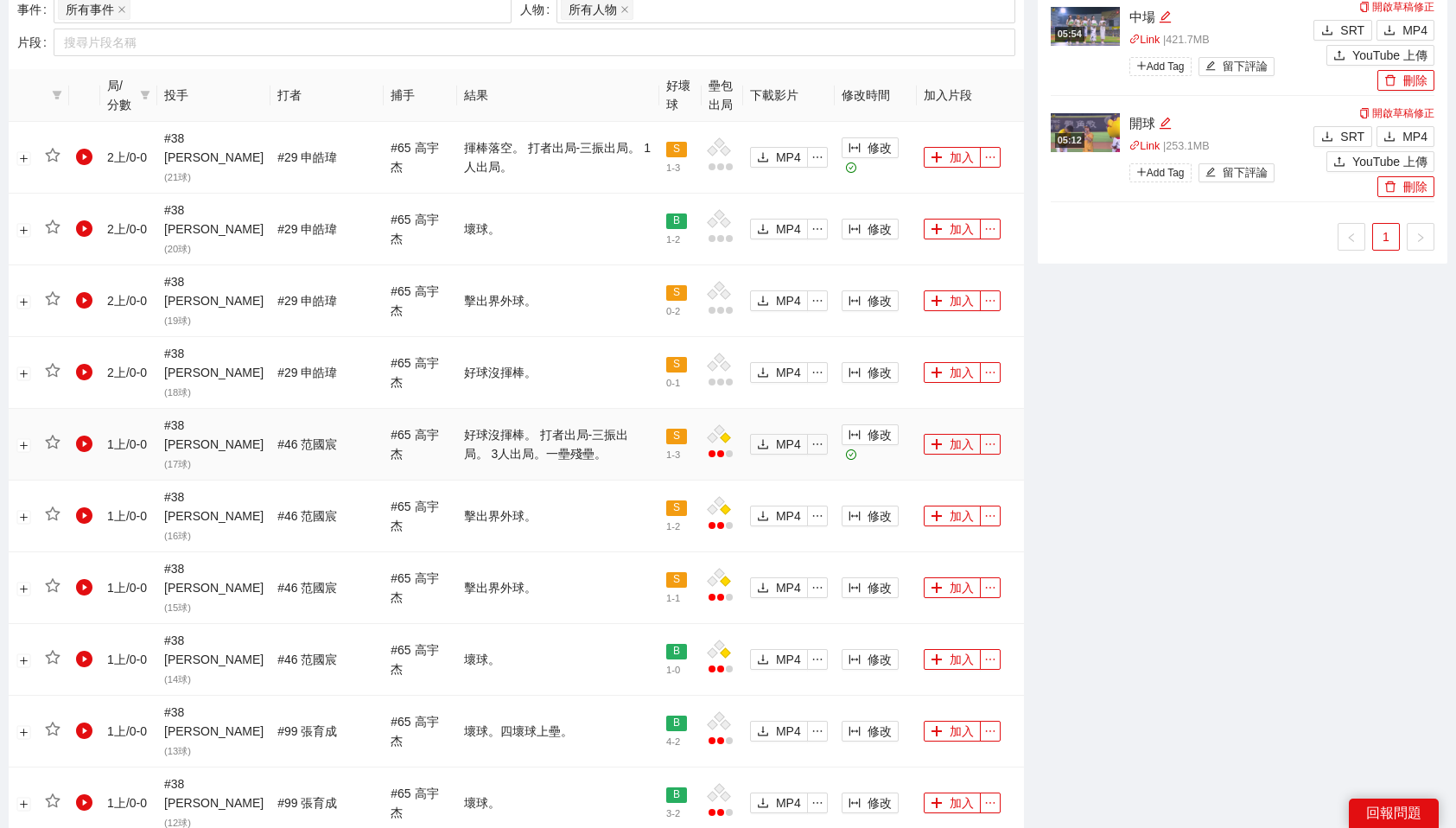
scroll to position [885, 0]
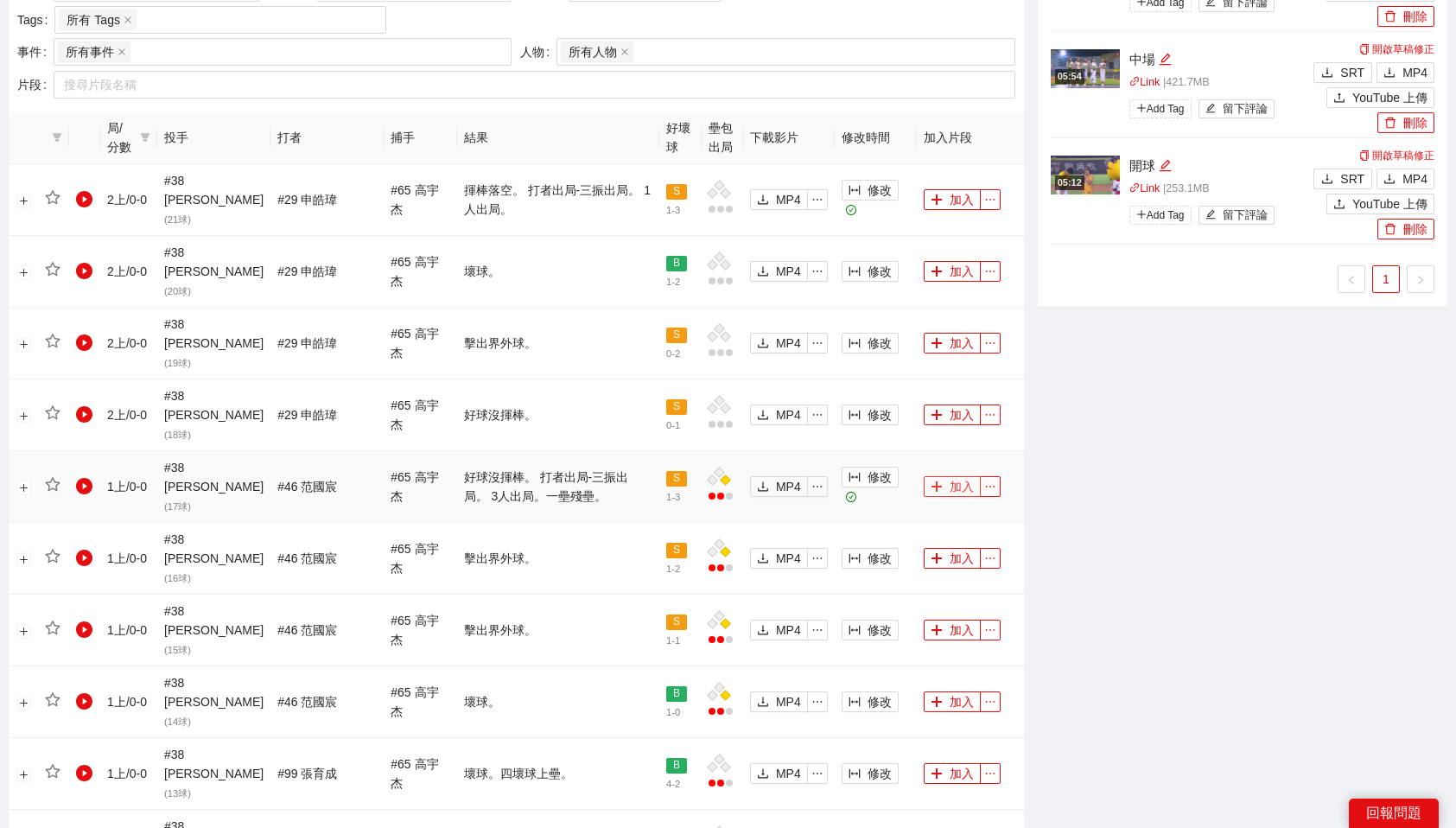
click at [955, 476] on button "加入" at bounding box center [952, 487] width 57 height 21
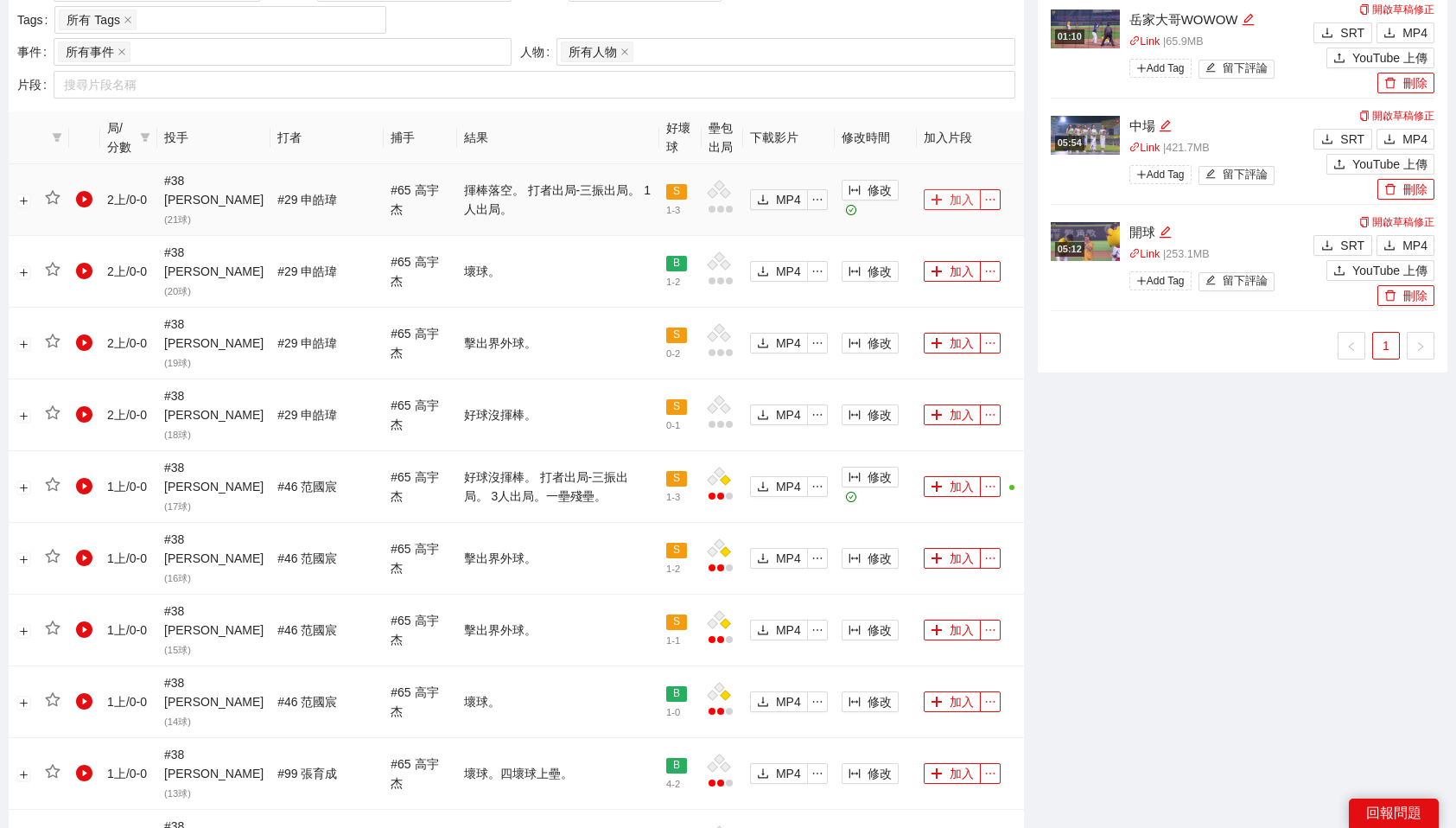
click at [945, 189] on button "加入" at bounding box center [952, 200] width 57 height 21
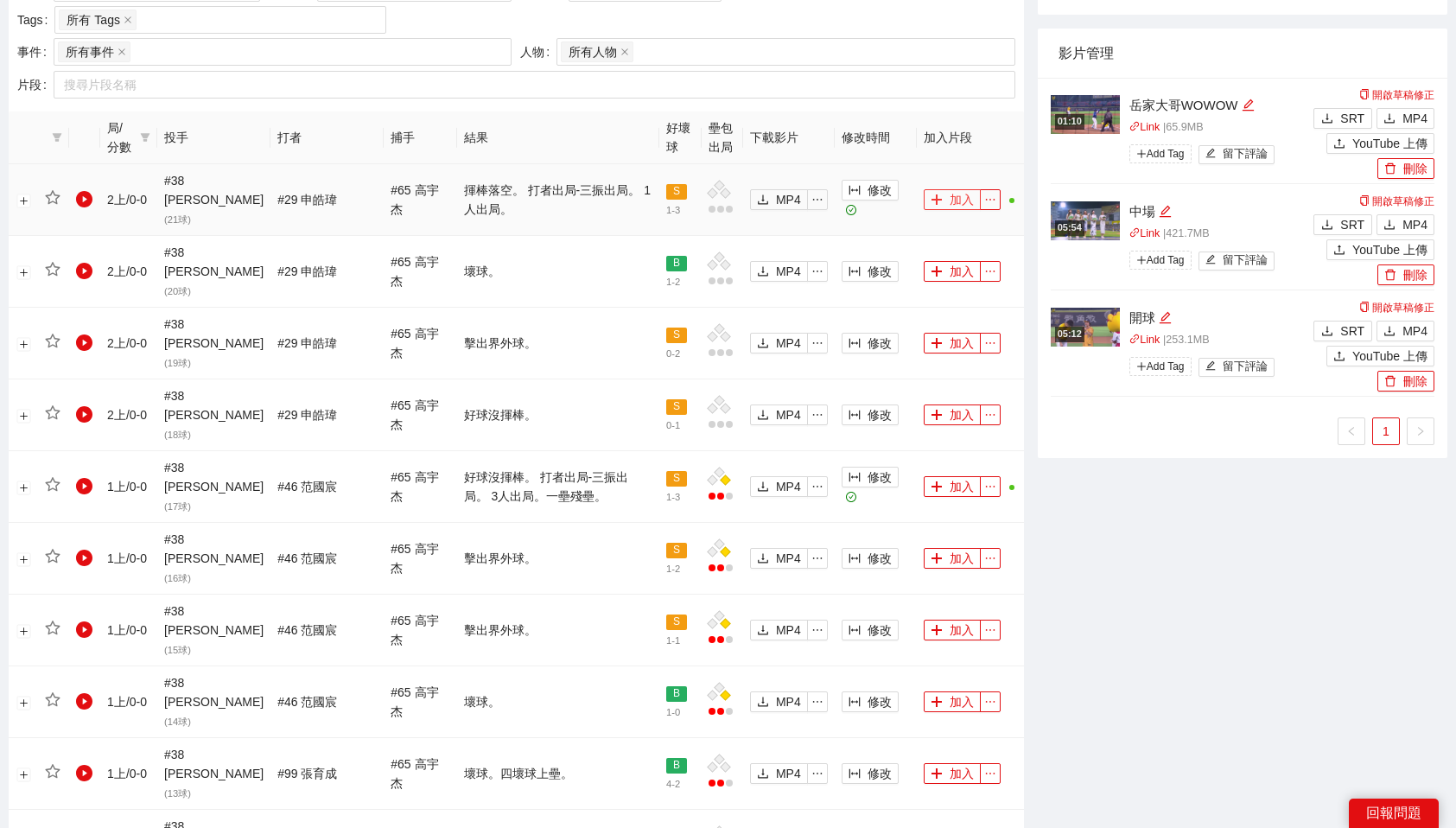
scroll to position [1459, 0]
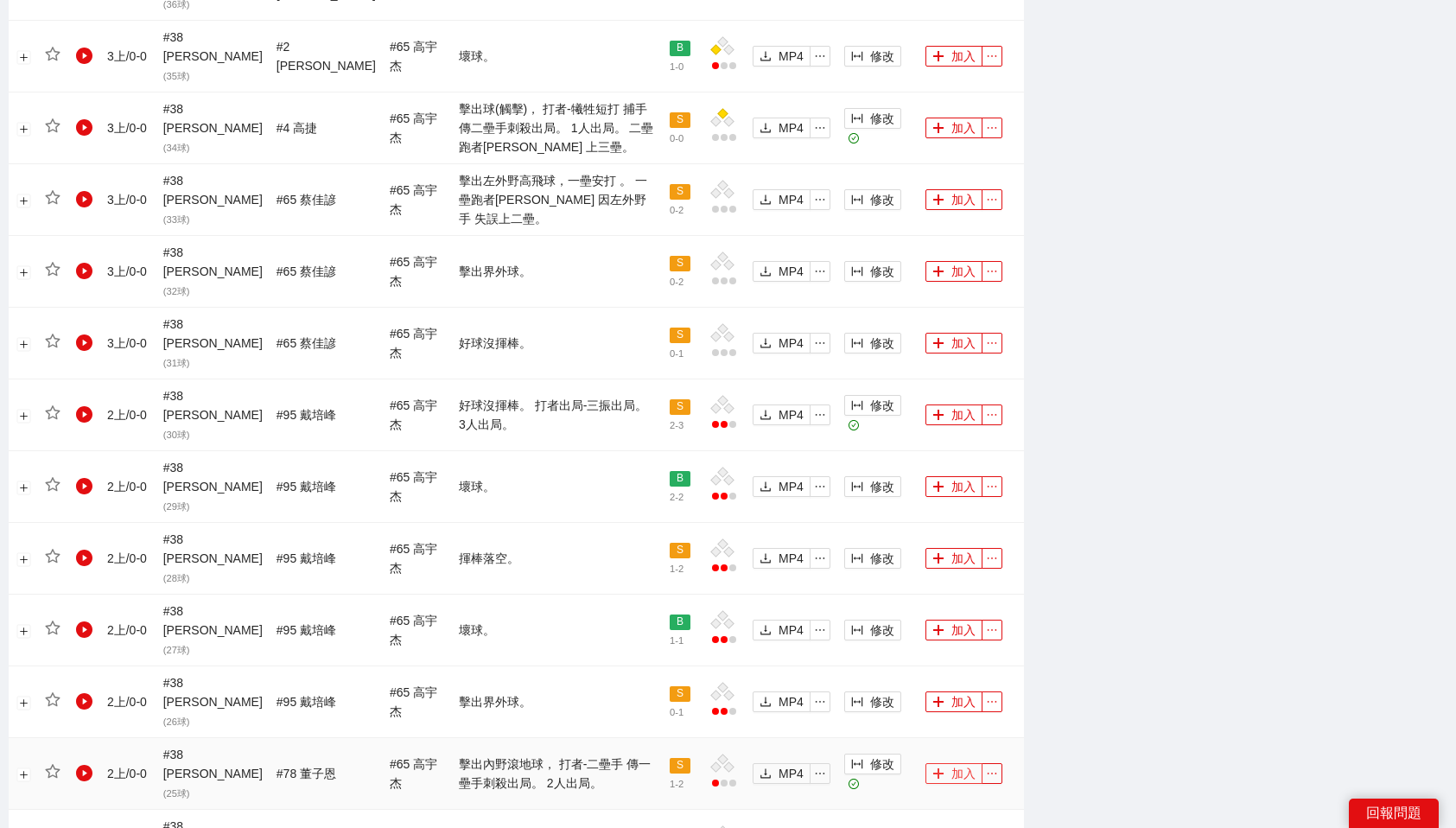
click at [937, 767] on icon "plus" at bounding box center [938, 773] width 12 height 12
click at [932, 408] on icon "plus" at bounding box center [938, 414] width 12 height 12
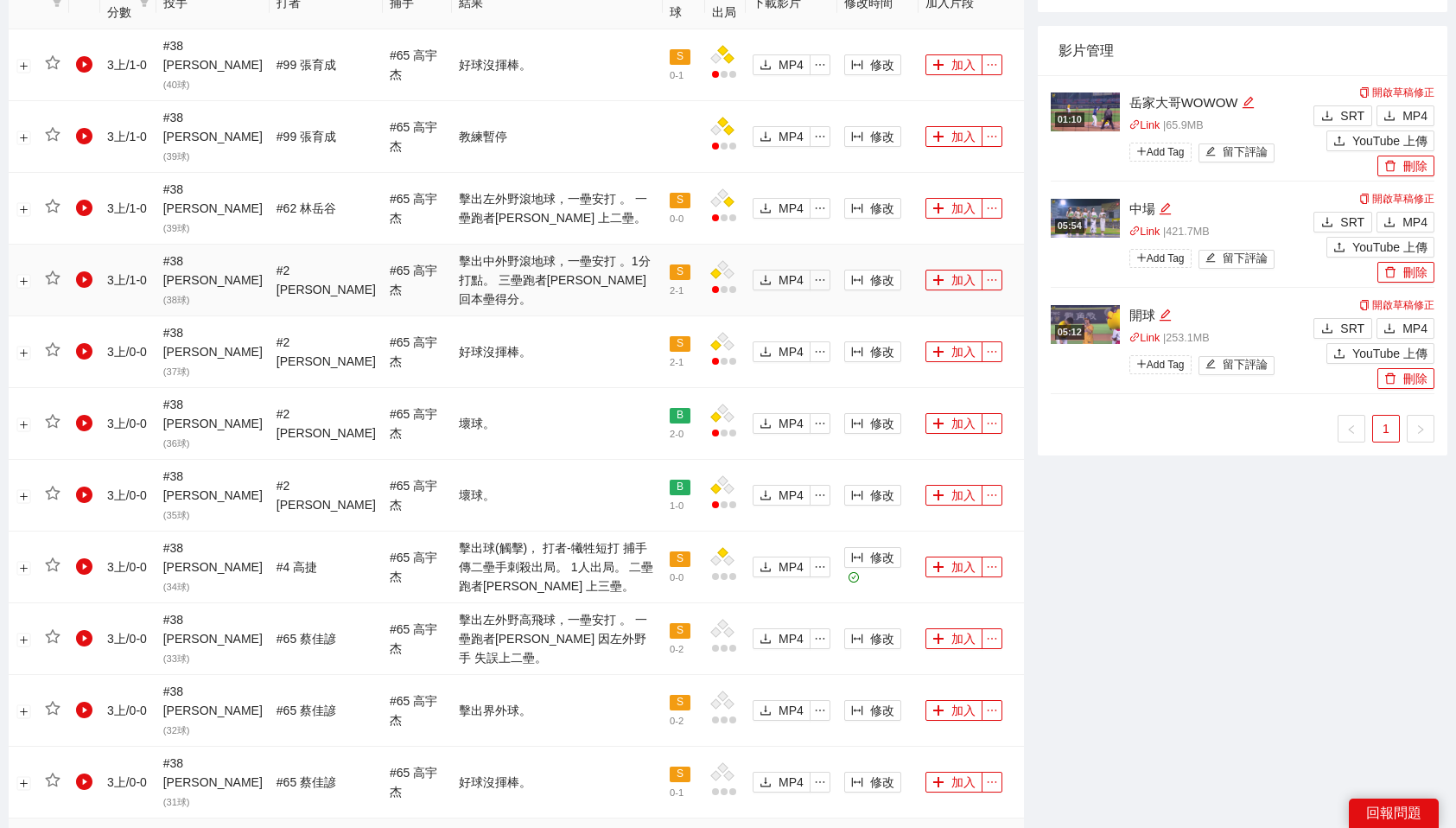
scroll to position [1006, 0]
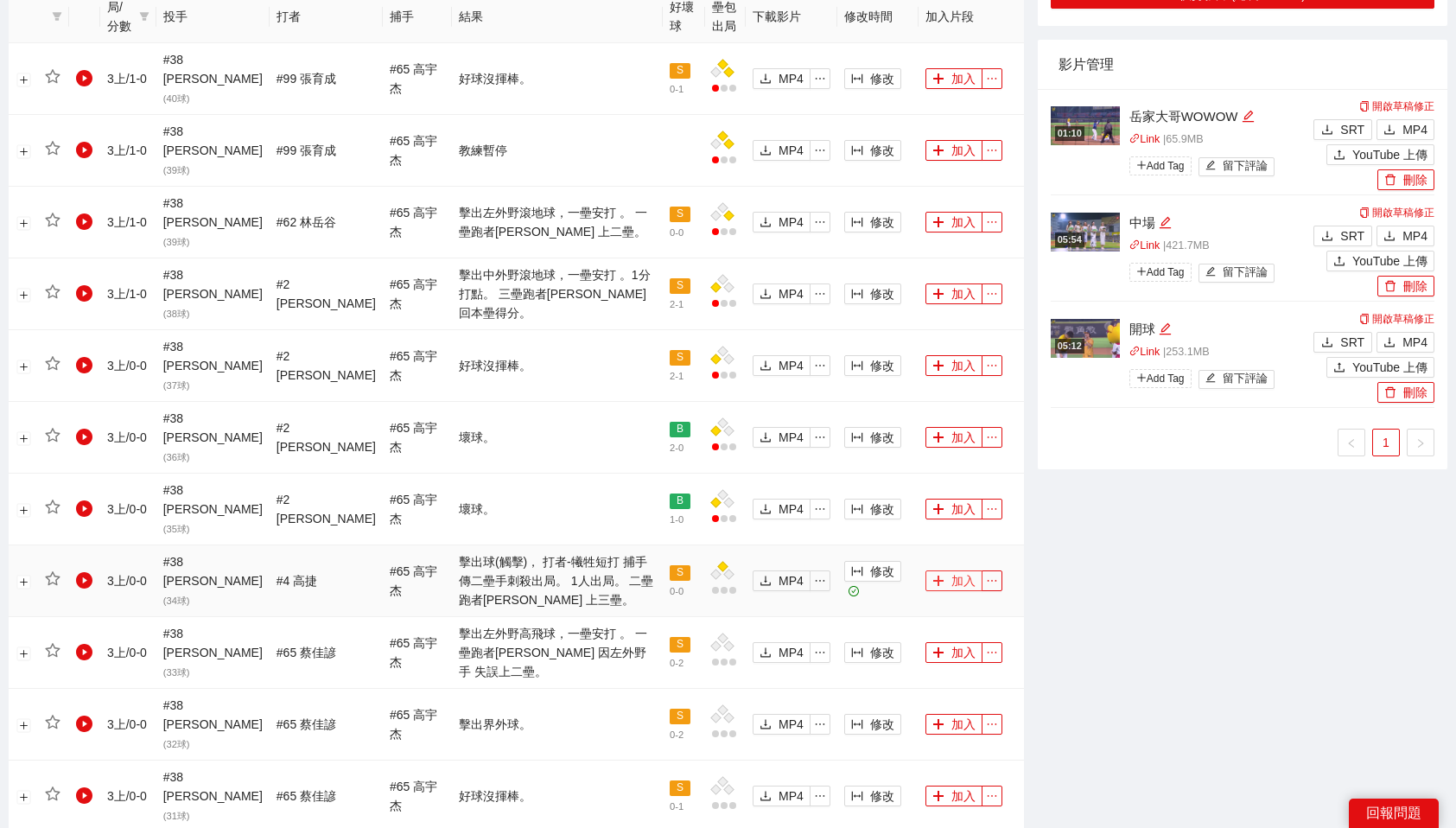
click at [950, 570] on button "加入" at bounding box center [954, 580] width 57 height 21
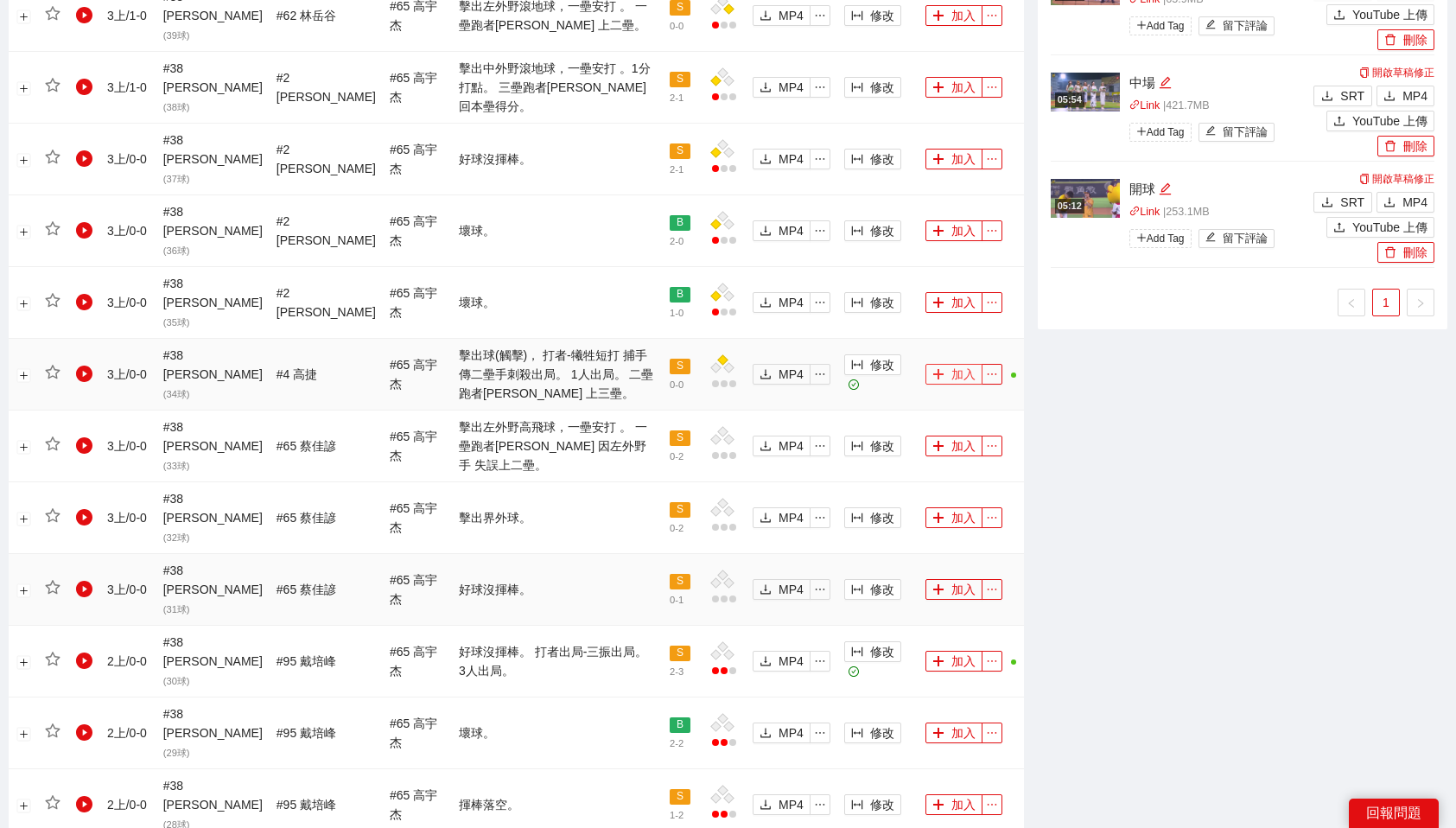
scroll to position [1474, 0]
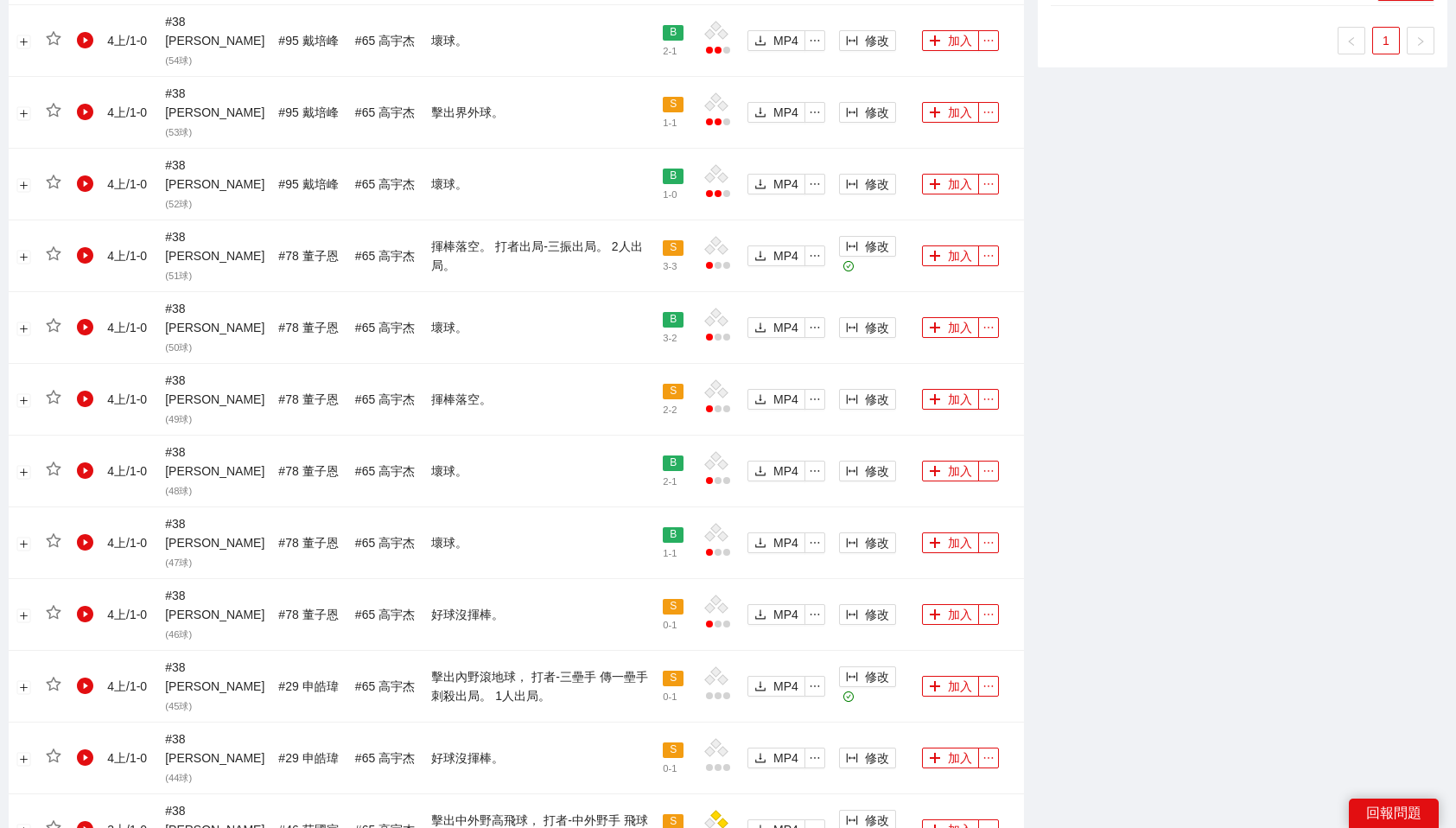
scroll to position [1461, 0]
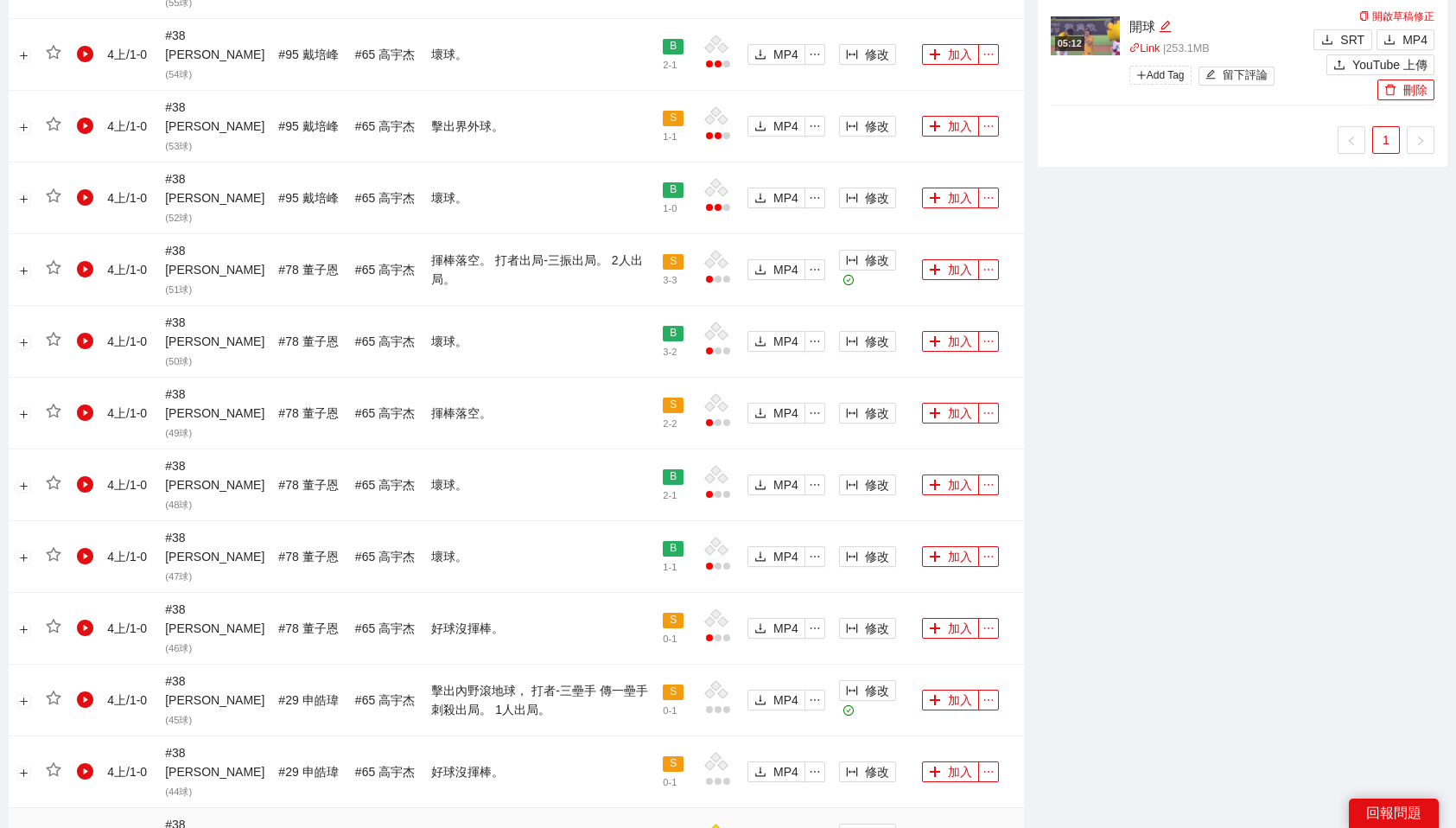
click at [949, 827] on button "加入" at bounding box center [950, 844] width 57 height 21
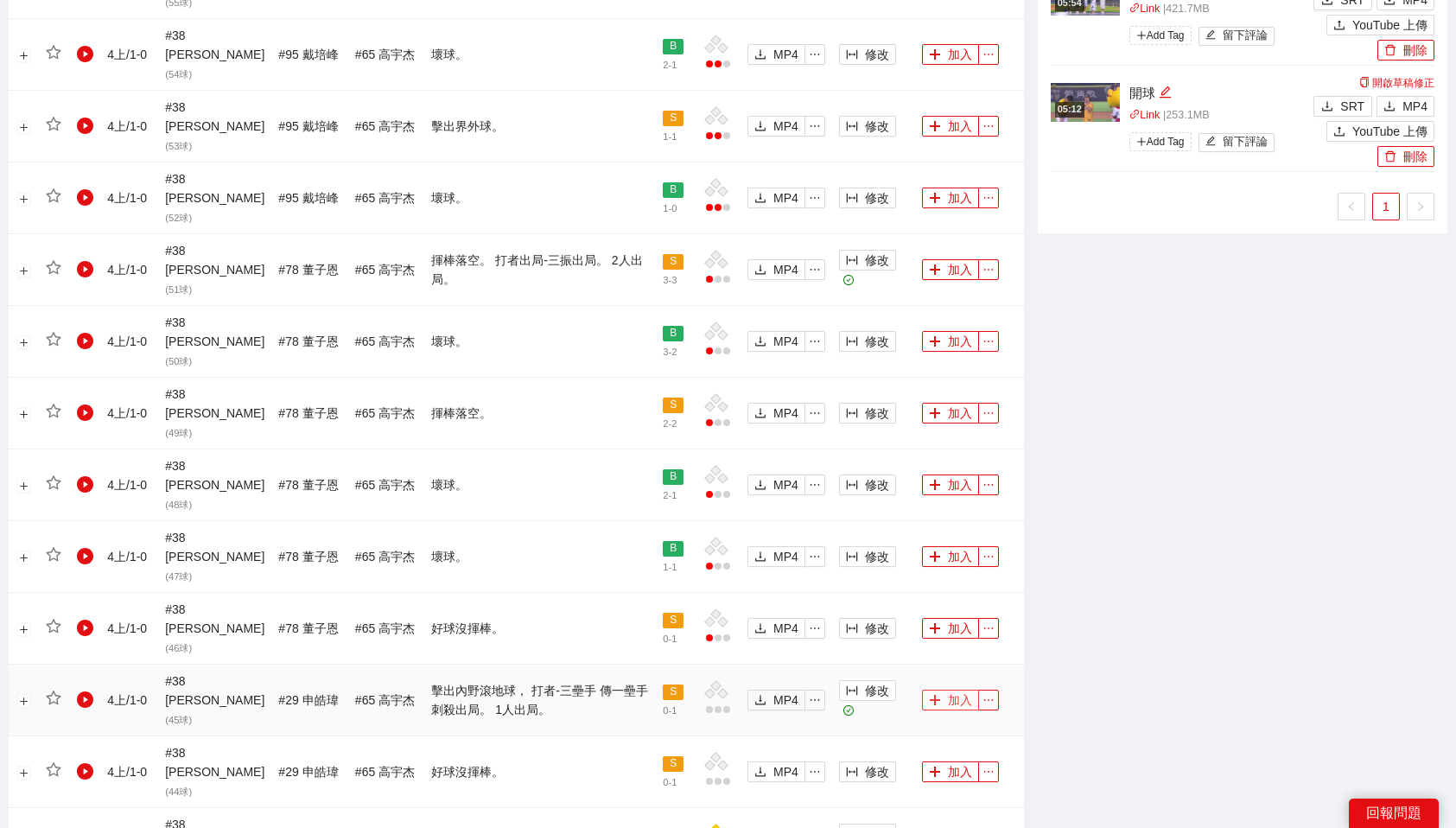
click at [950, 690] on button "加入" at bounding box center [950, 700] width 57 height 21
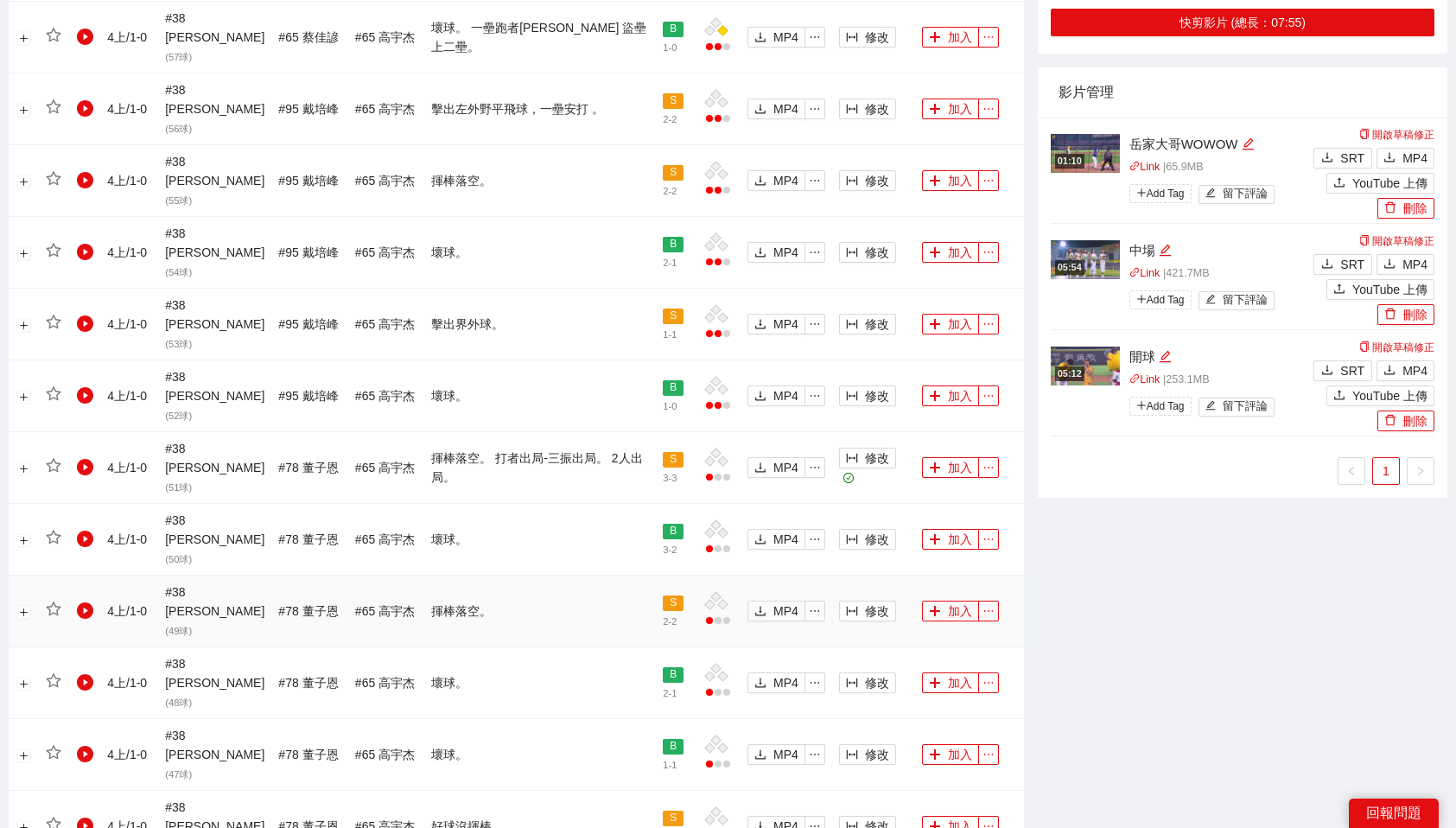
scroll to position [1246, 0]
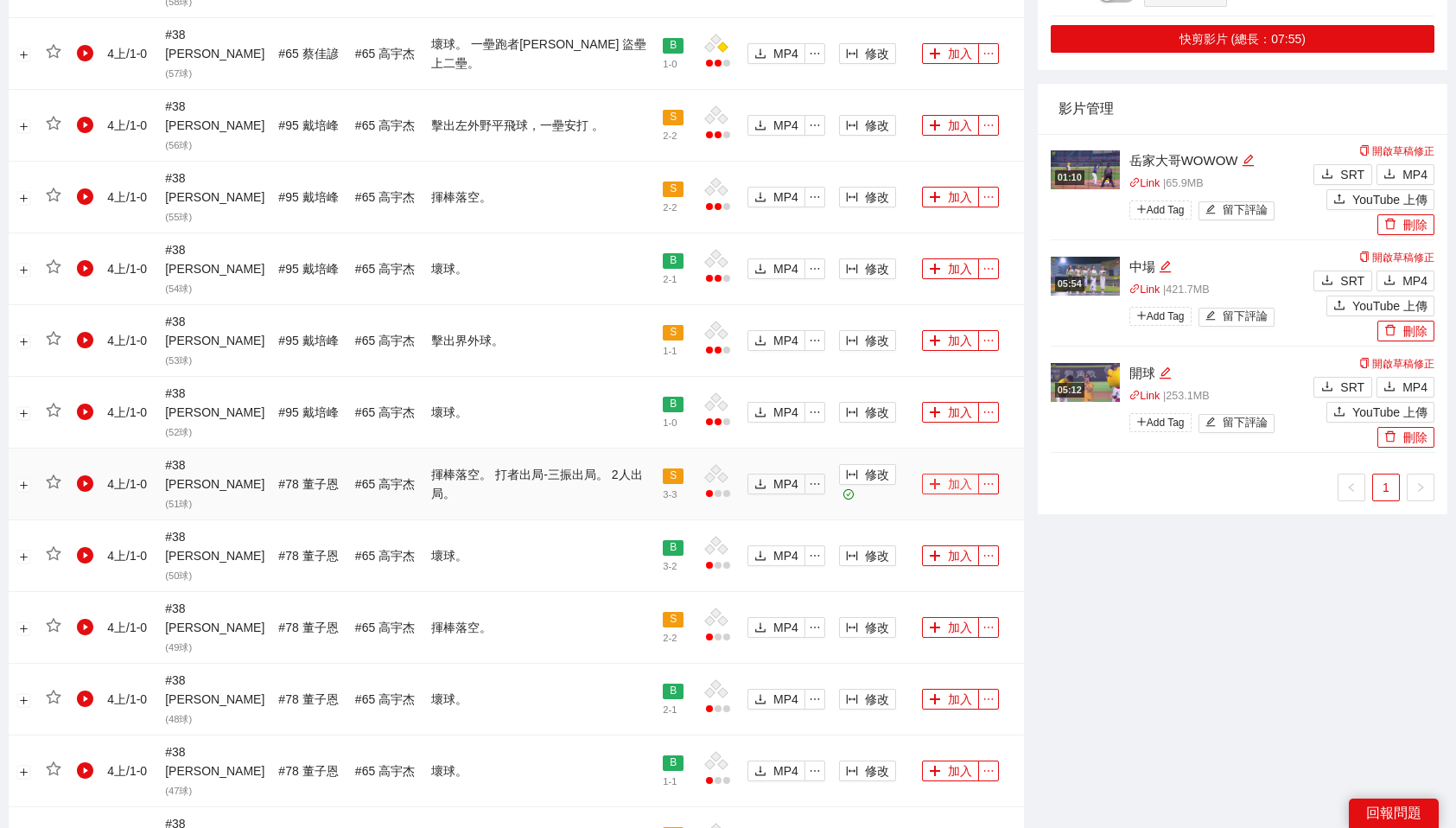
click at [947, 474] on button "加入" at bounding box center [950, 484] width 57 height 21
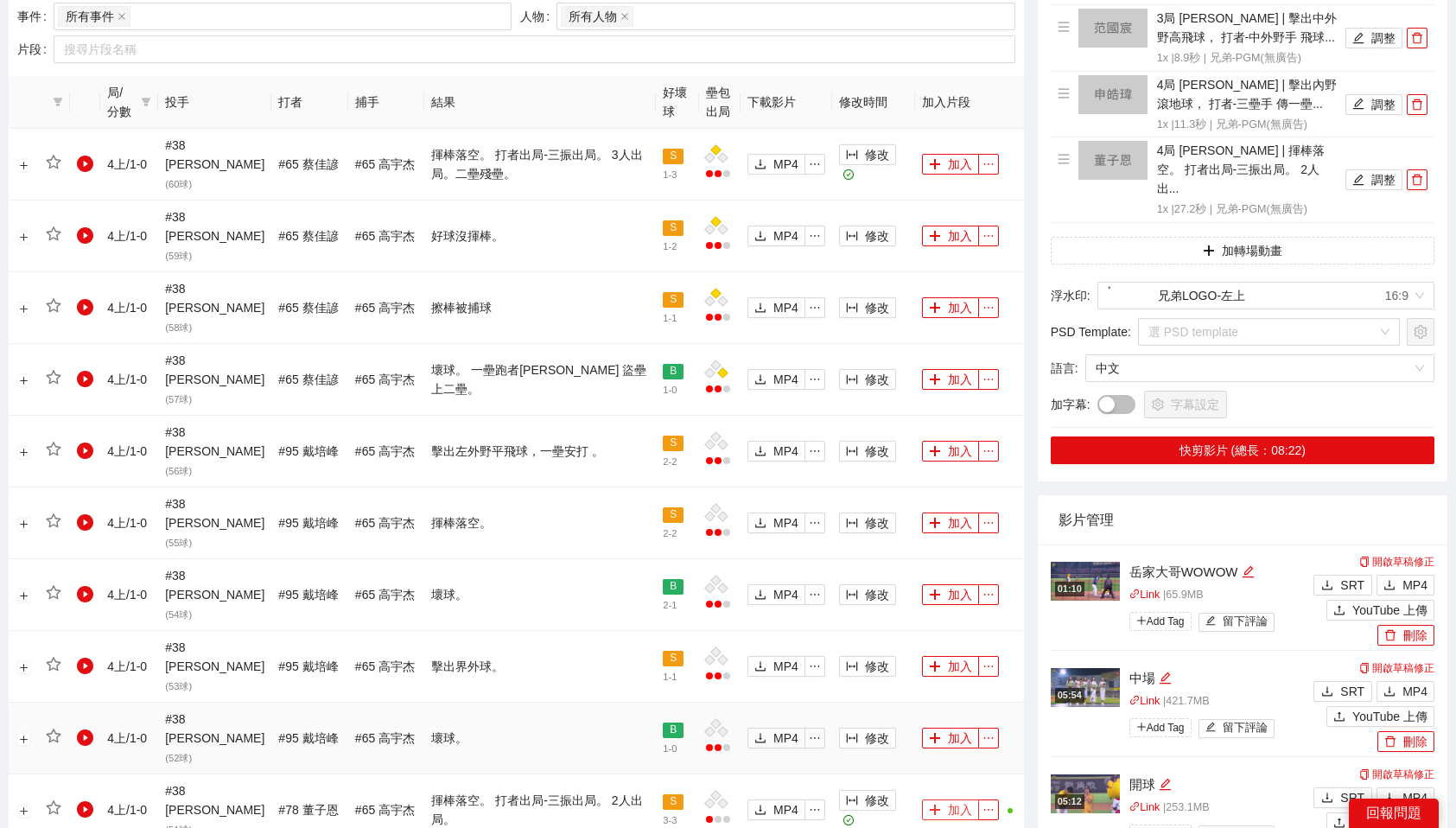
scroll to position [892, 0]
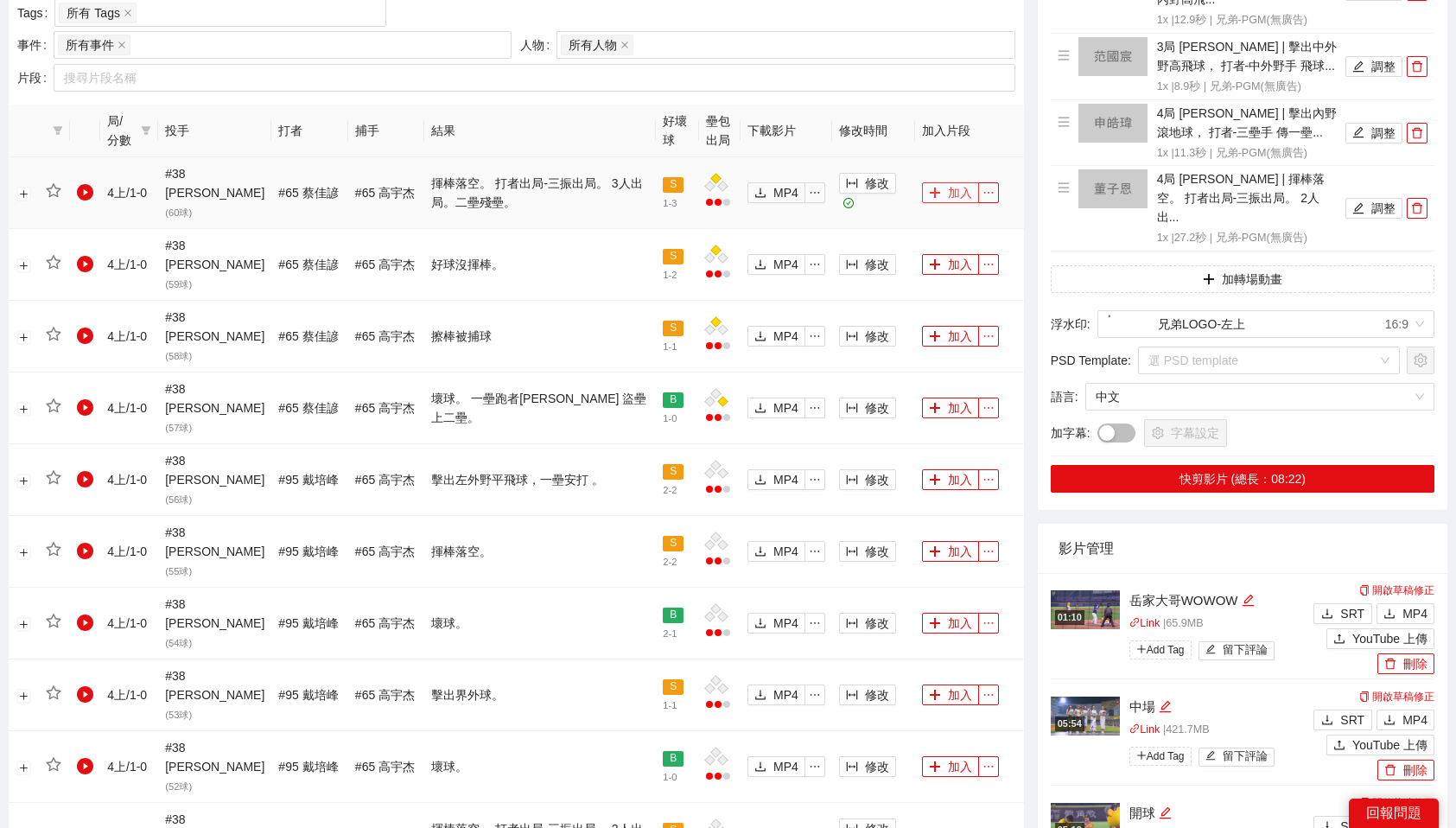
click at [953, 182] on button "加入" at bounding box center [950, 193] width 57 height 21
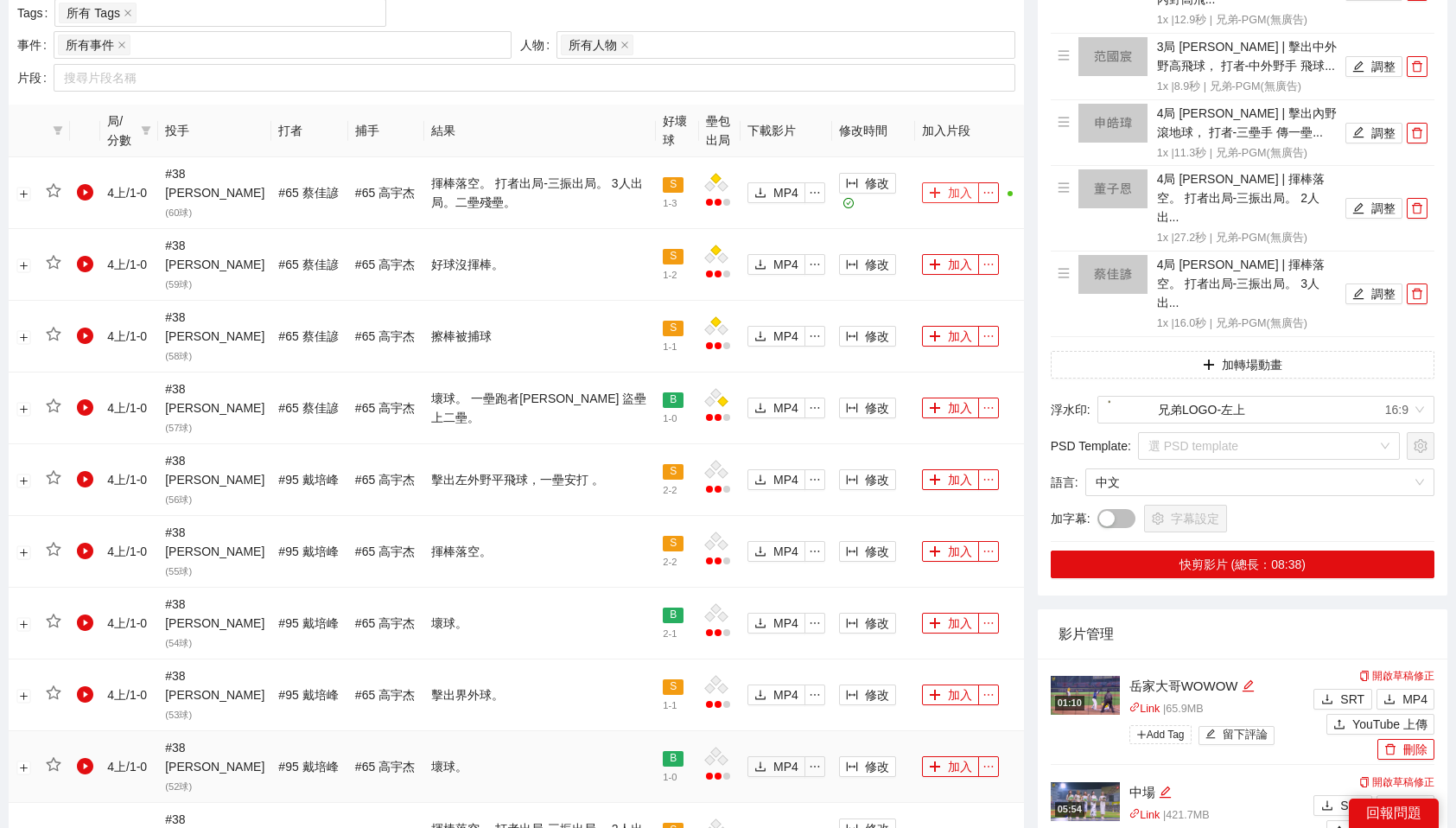
scroll to position [1461, 0]
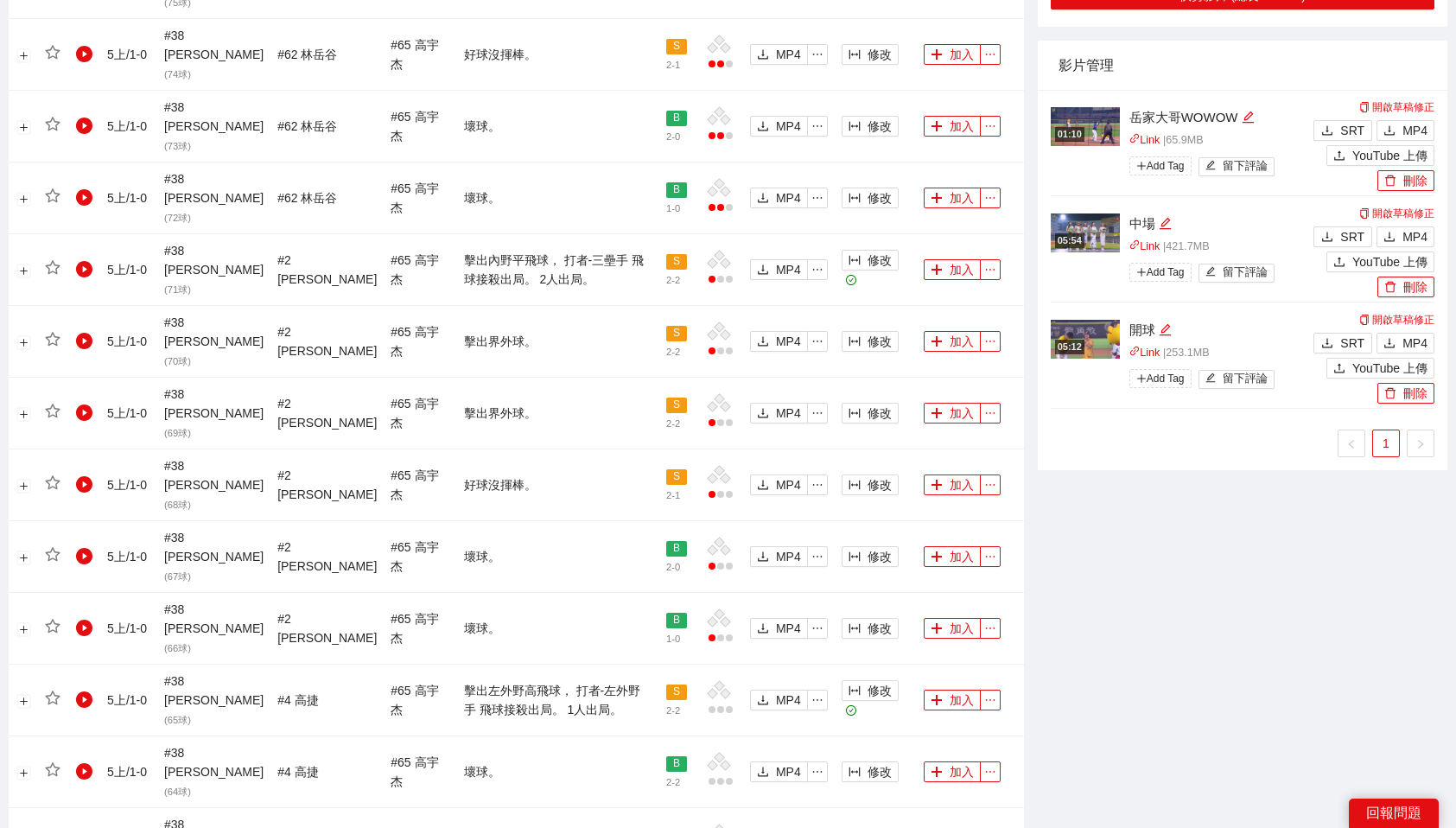
scroll to position [1457, 0]
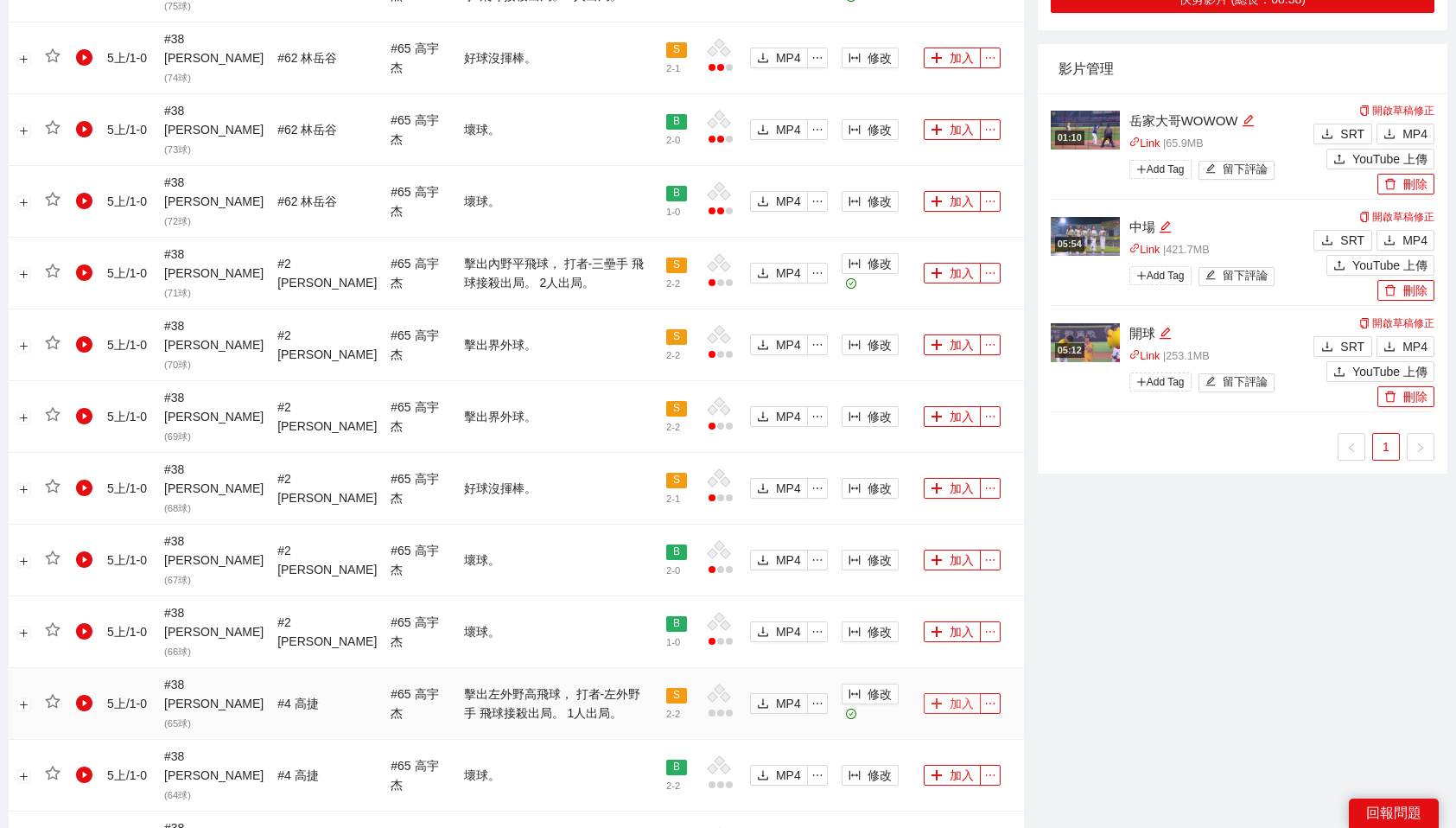
click at [937, 698] on icon "plus" at bounding box center [936, 704] width 12 height 12
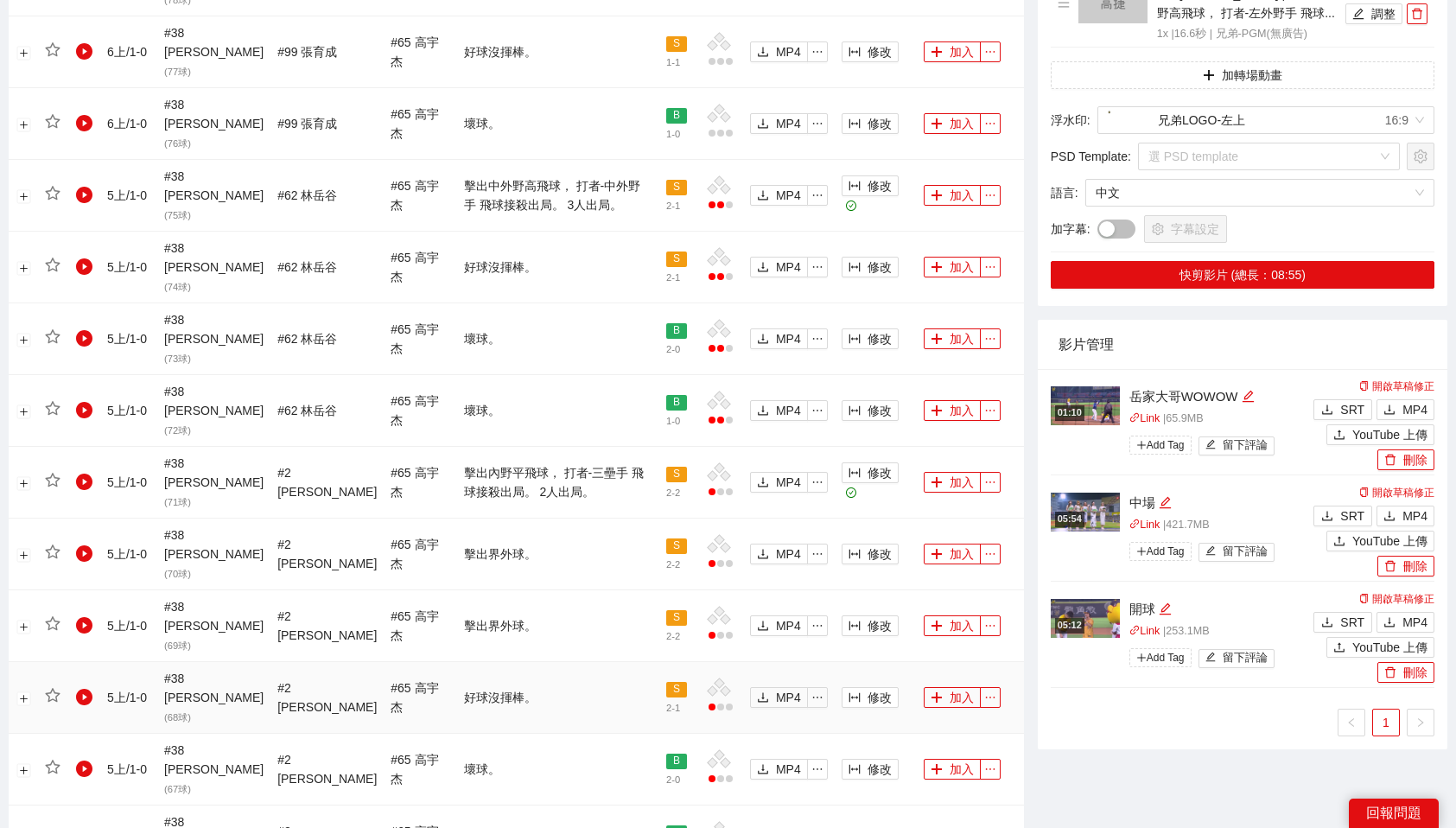
scroll to position [1199, 0]
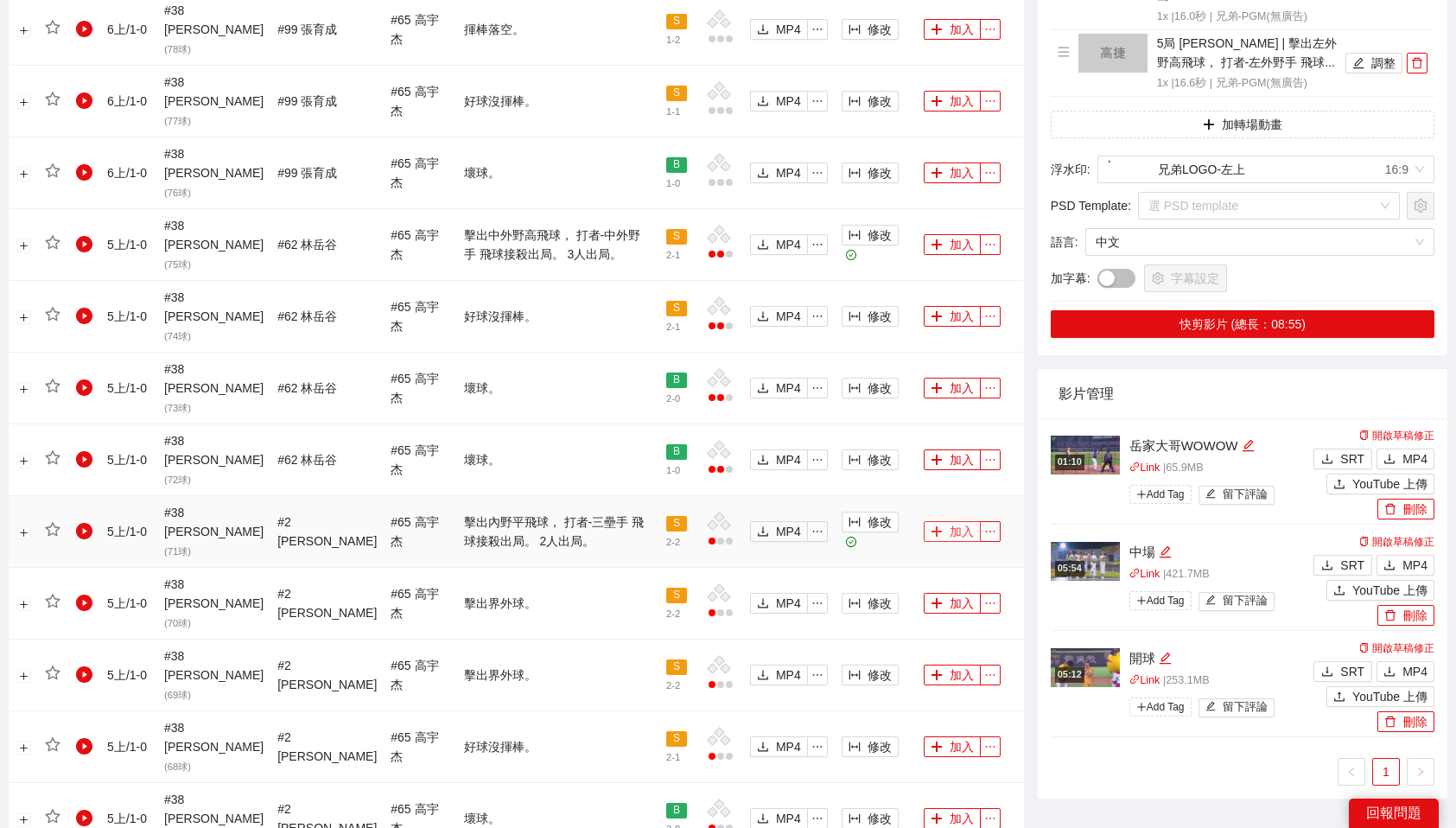
click at [948, 521] on button "加入" at bounding box center [952, 532] width 57 height 21
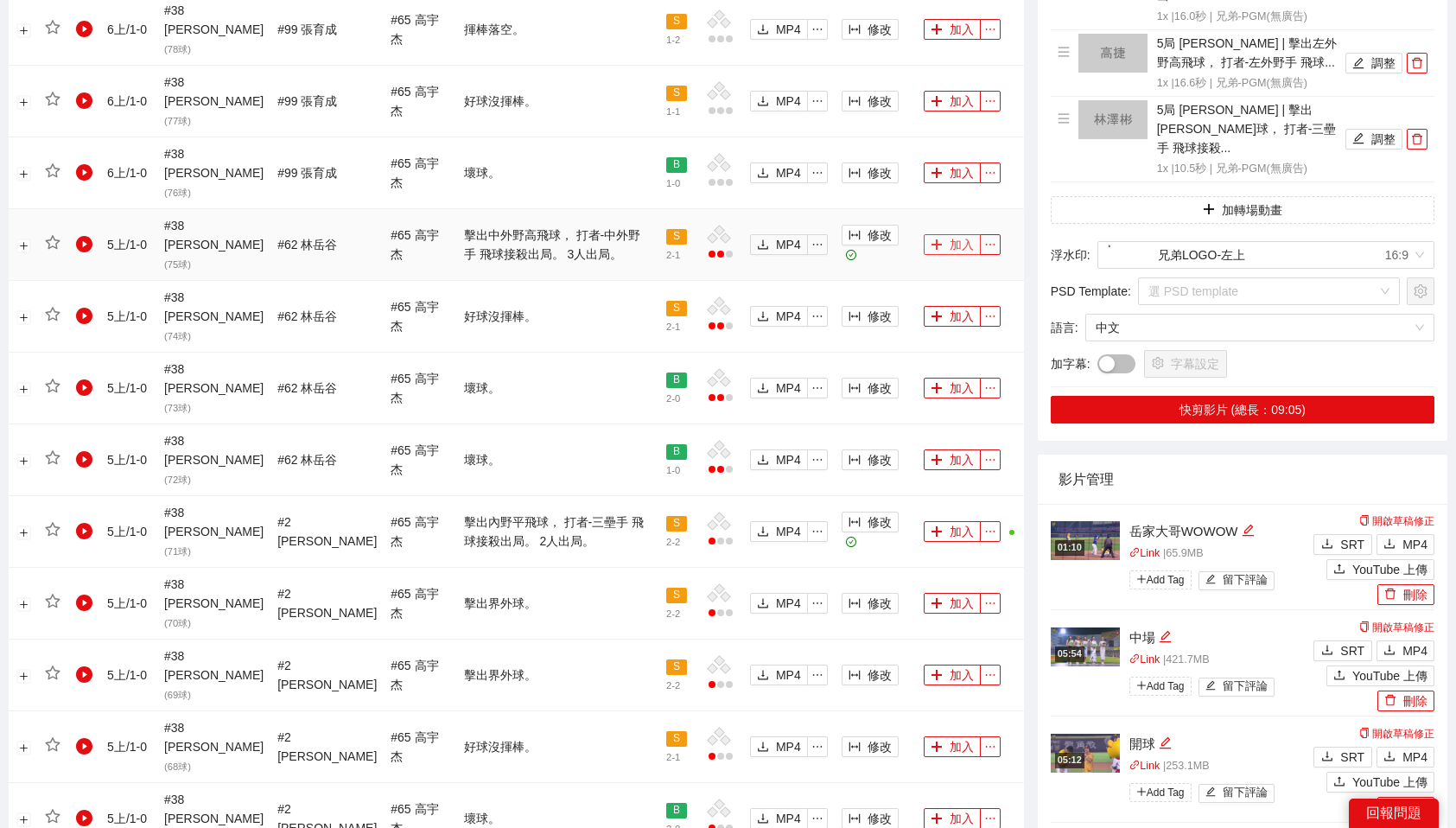
click at [947, 235] on button "加入" at bounding box center [952, 245] width 57 height 21
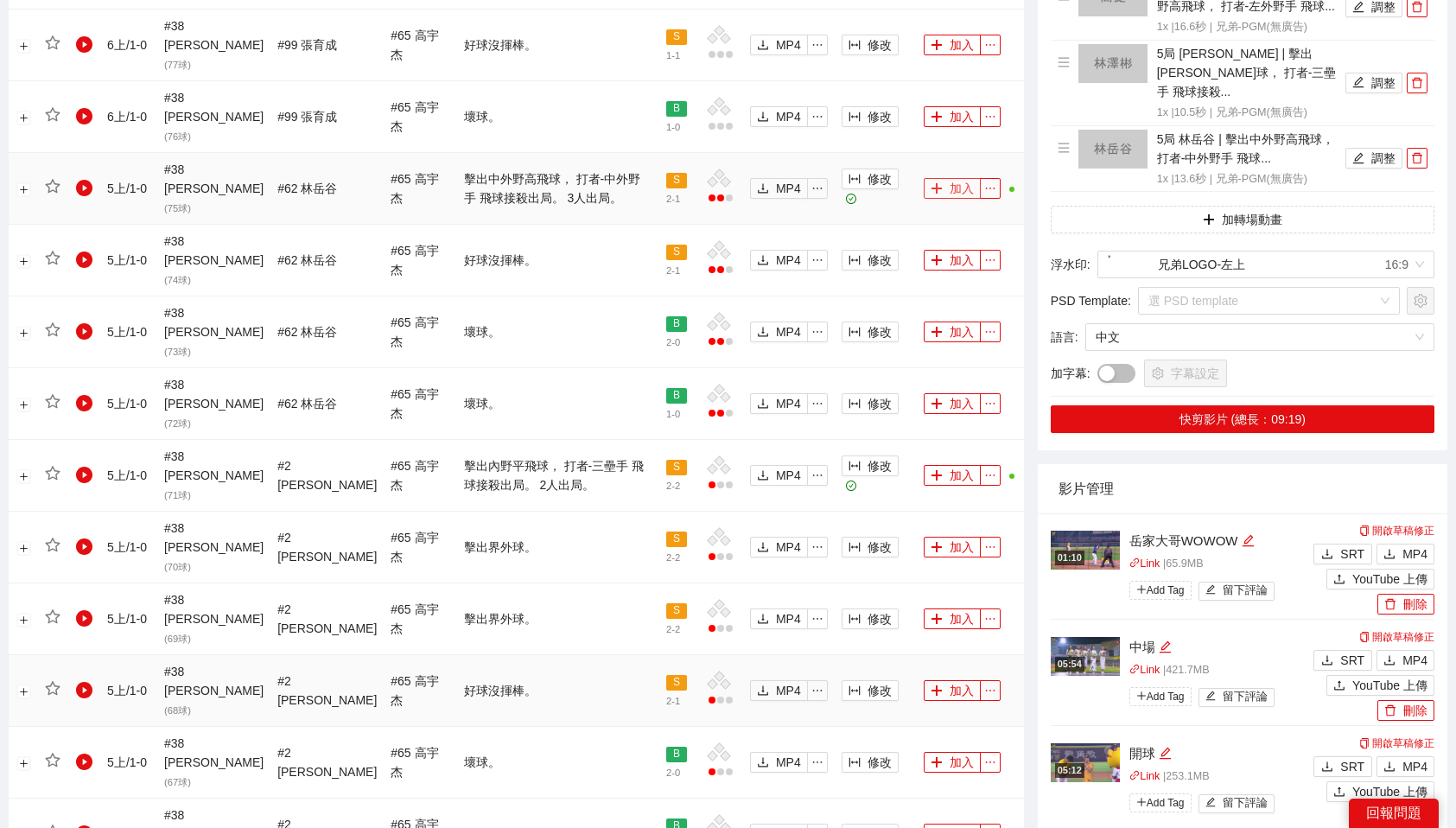
scroll to position [1457, 0]
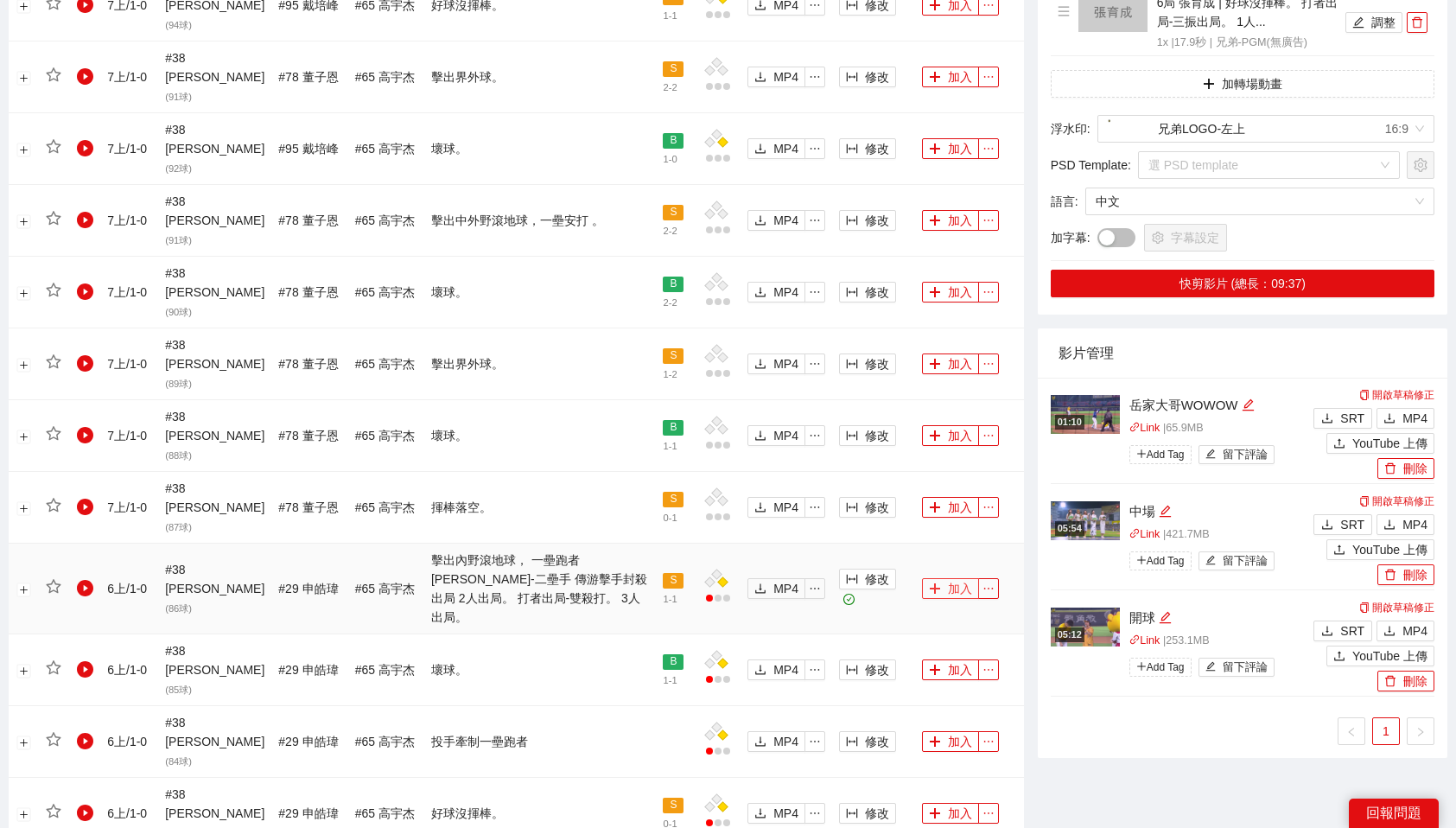
click at [951, 578] on button "加入" at bounding box center [950, 588] width 57 height 21
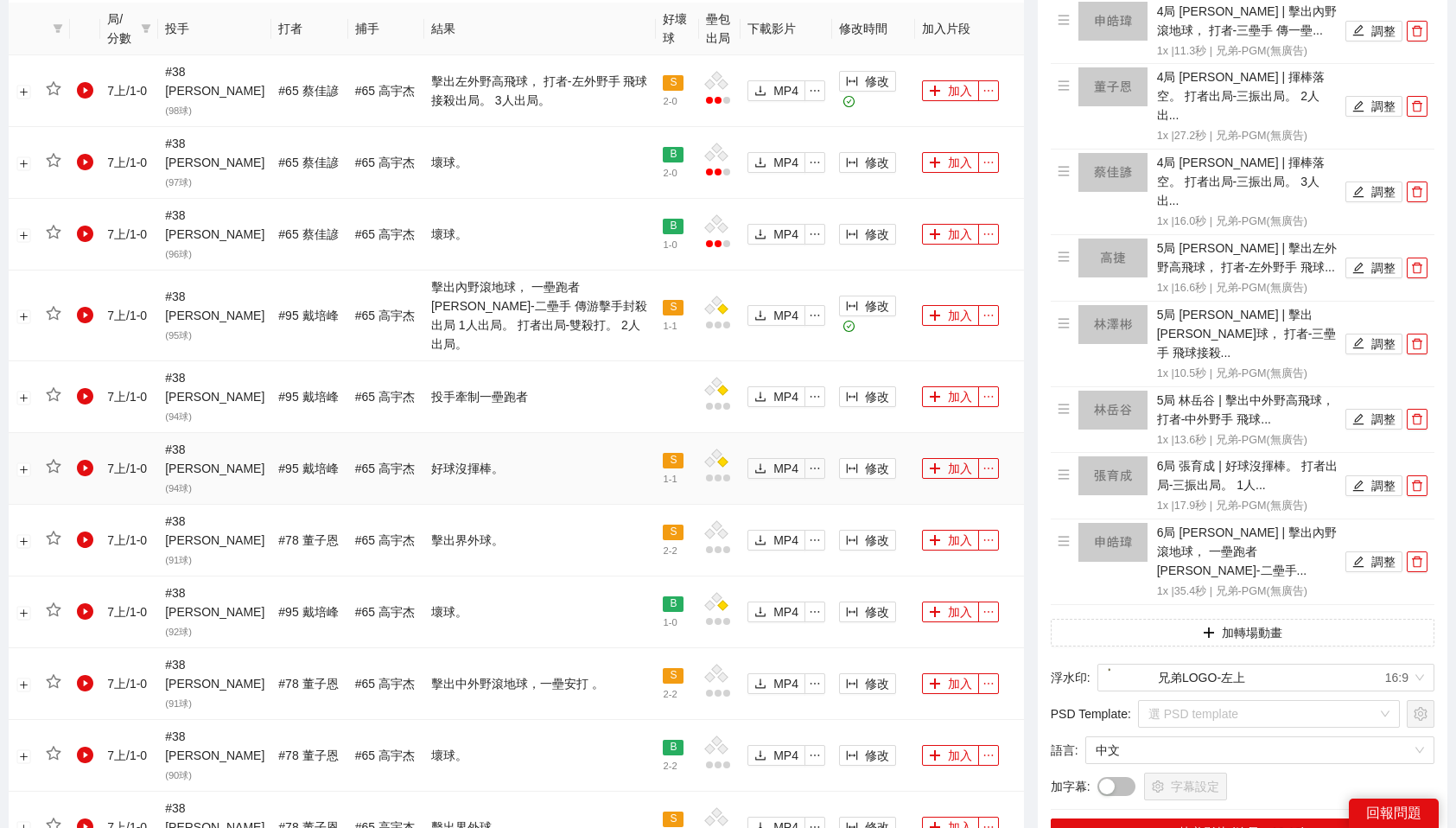
scroll to position [991, 0]
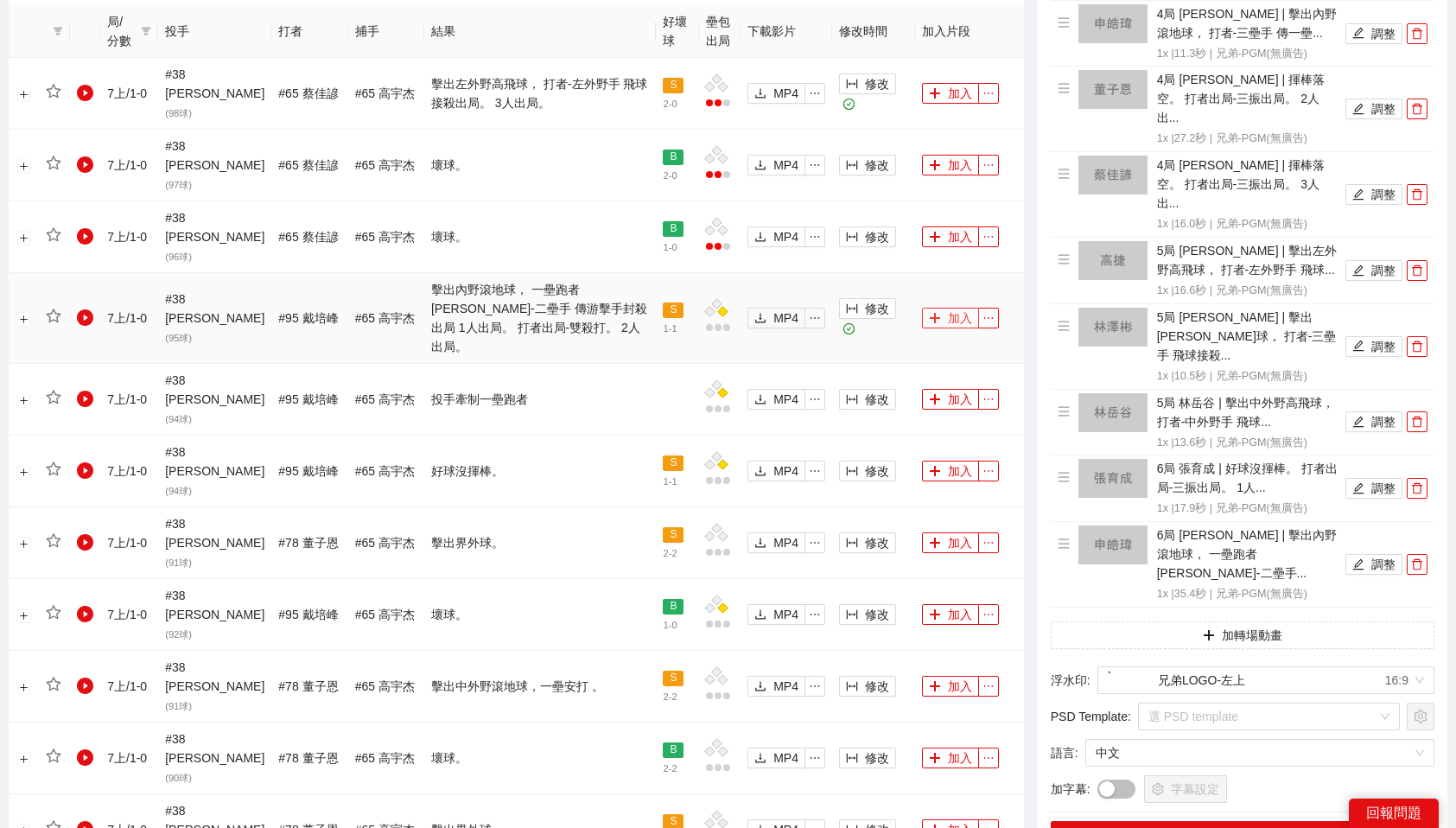
click at [950, 308] on button "加入" at bounding box center [950, 318] width 57 height 21
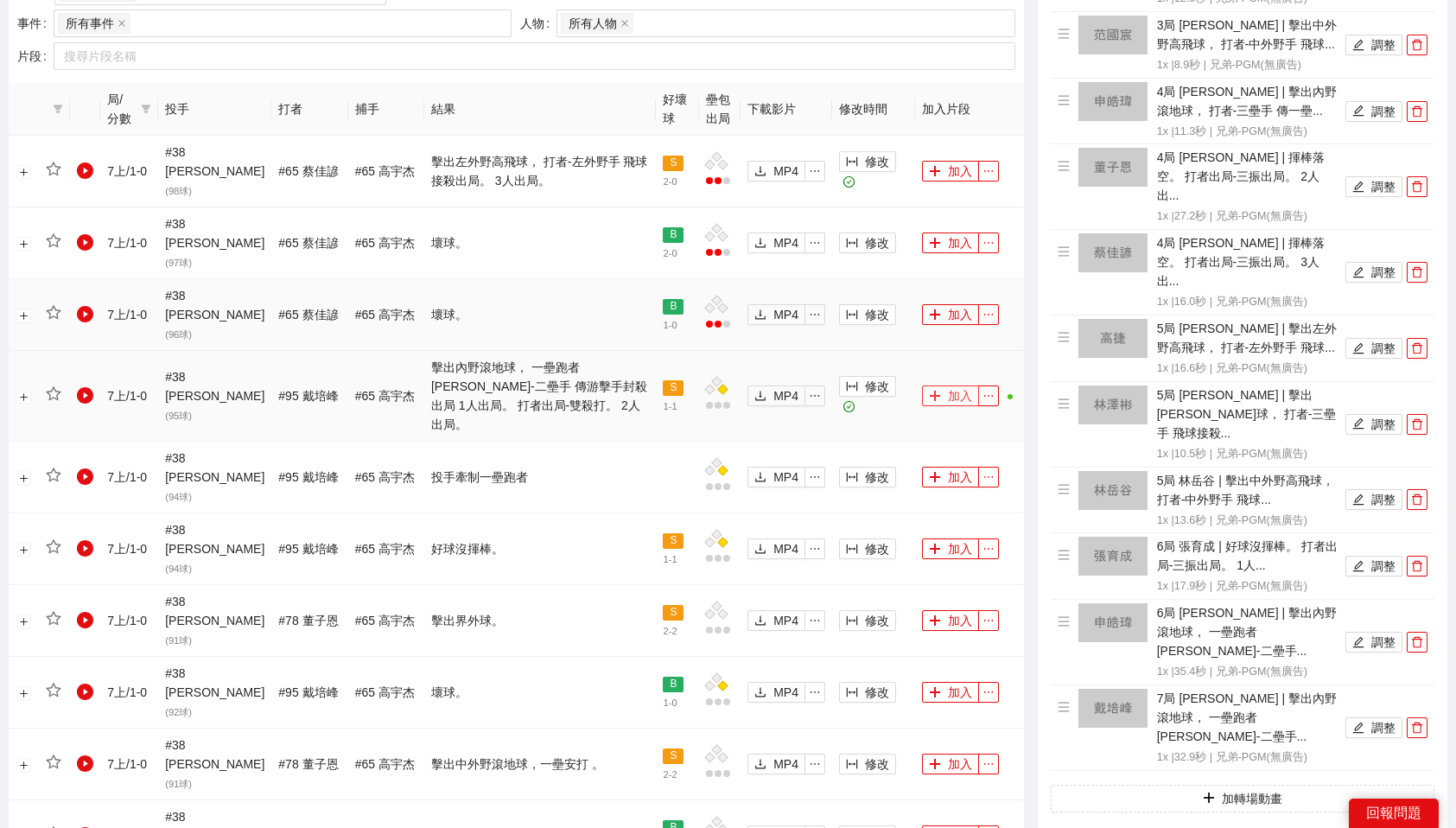
scroll to position [892, 0]
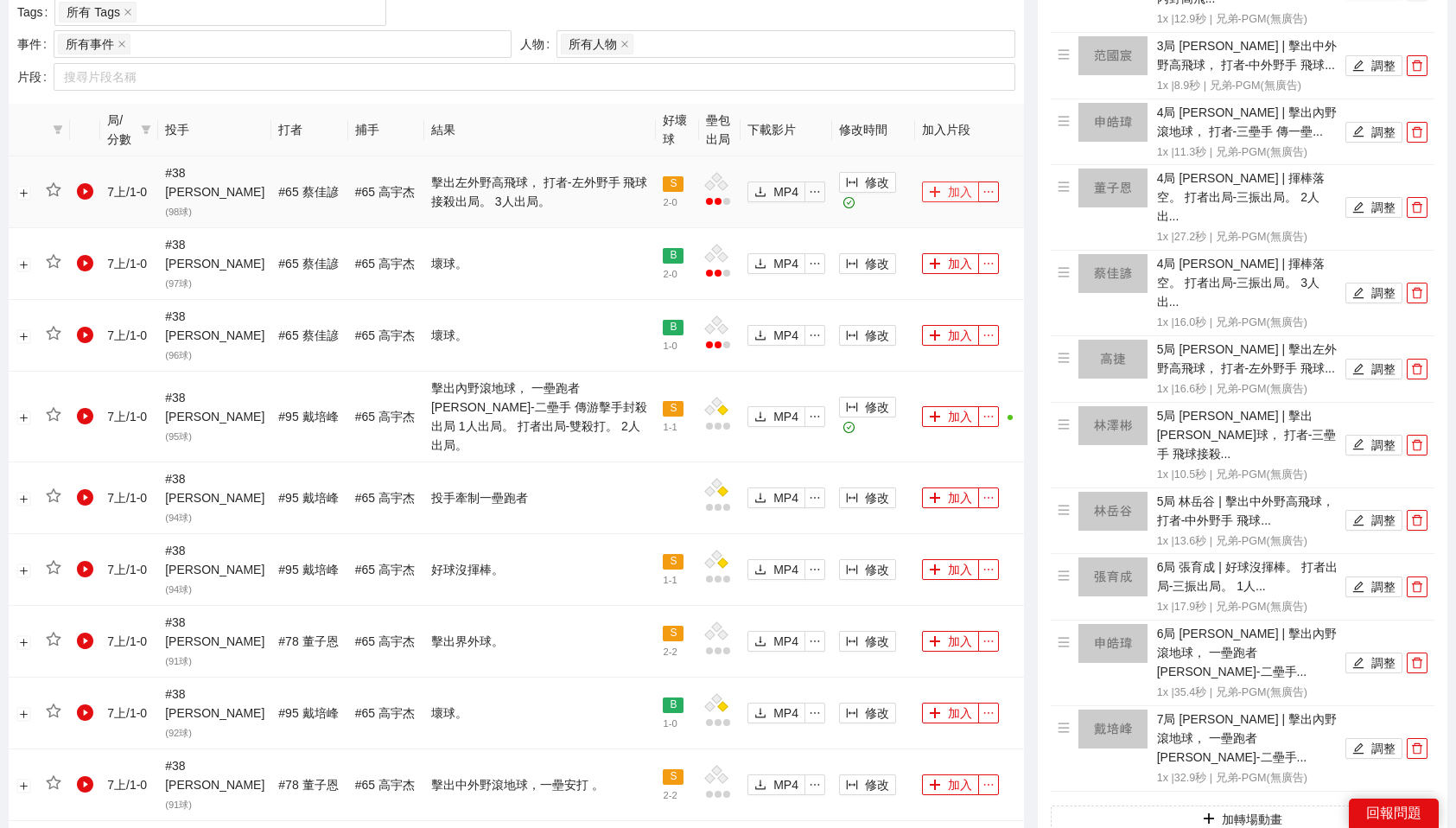
click at [945, 182] on button "加入" at bounding box center [950, 192] width 57 height 21
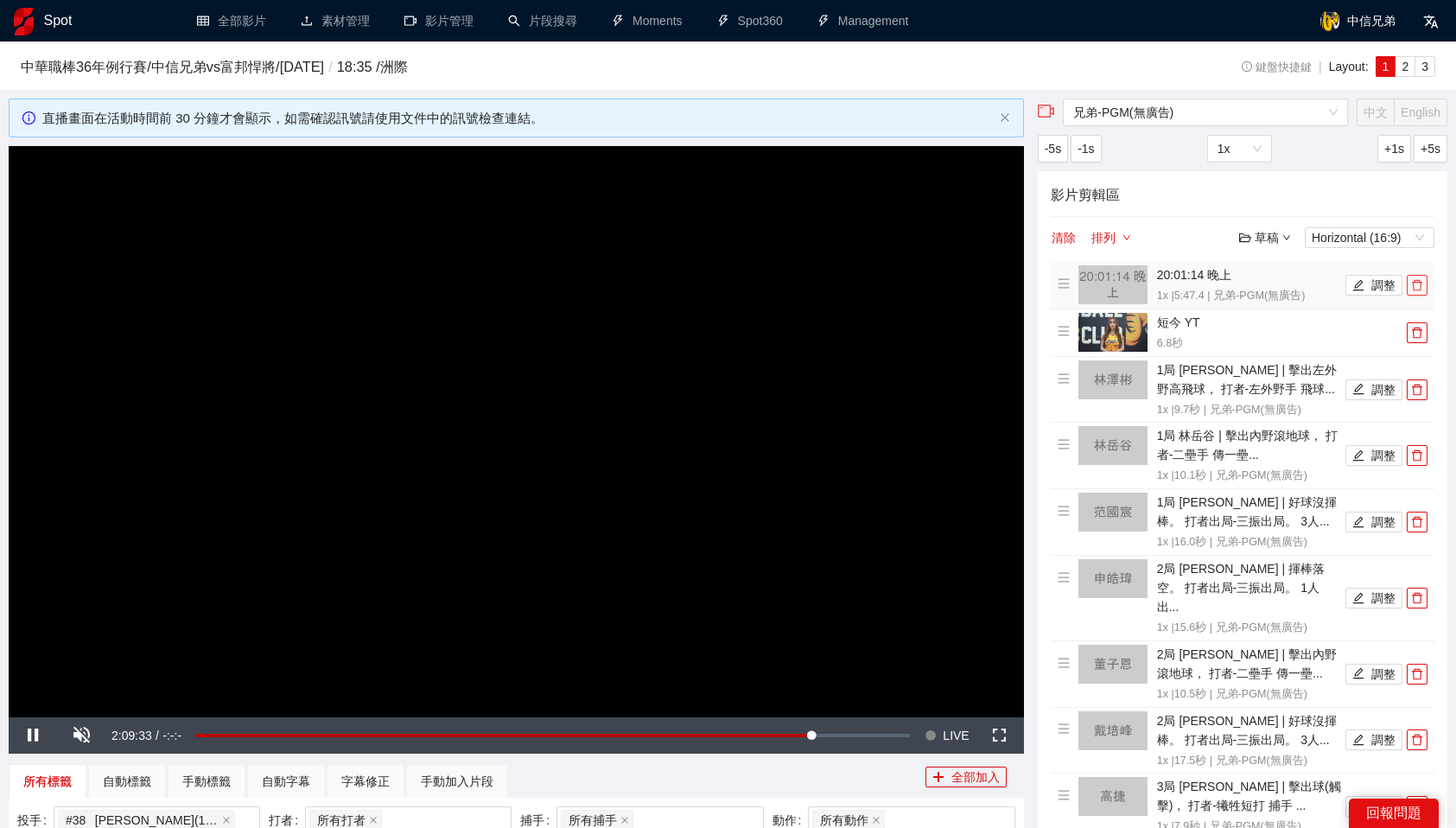
click at [1418, 284] on icon "delete" at bounding box center [1417, 285] width 12 height 12
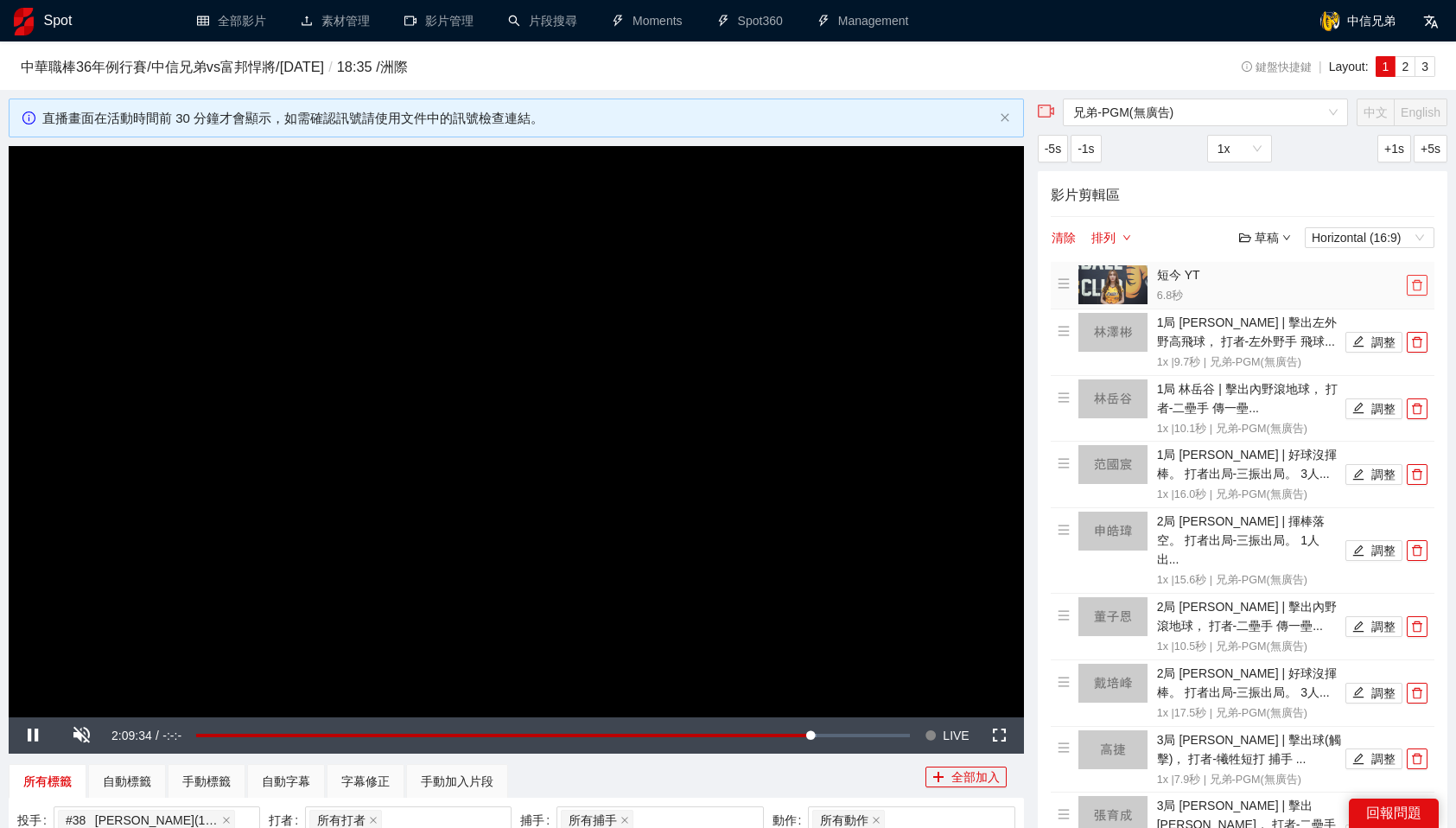
click at [1418, 284] on icon "delete" at bounding box center [1417, 285] width 12 height 12
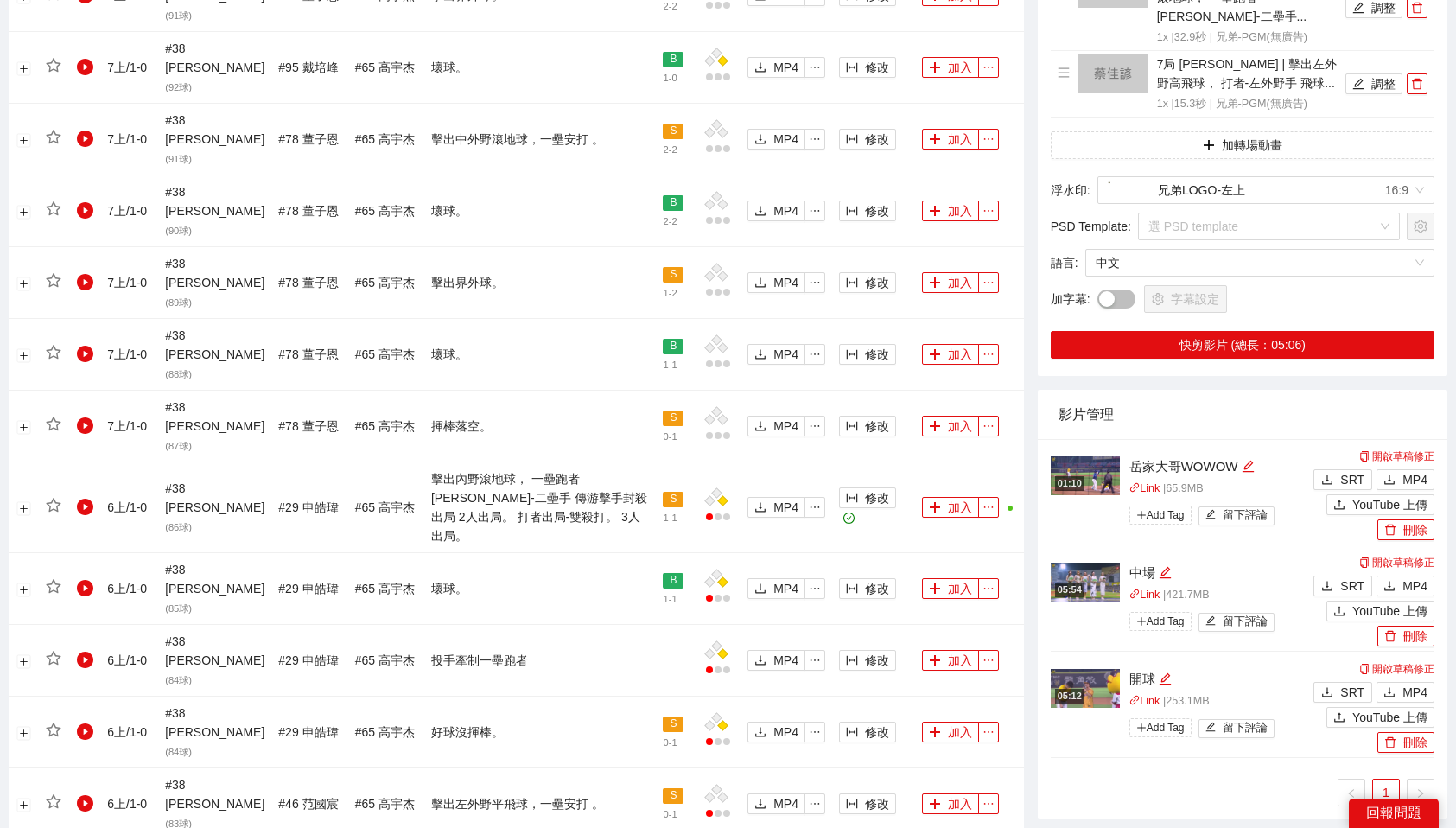
scroll to position [1485, 0]
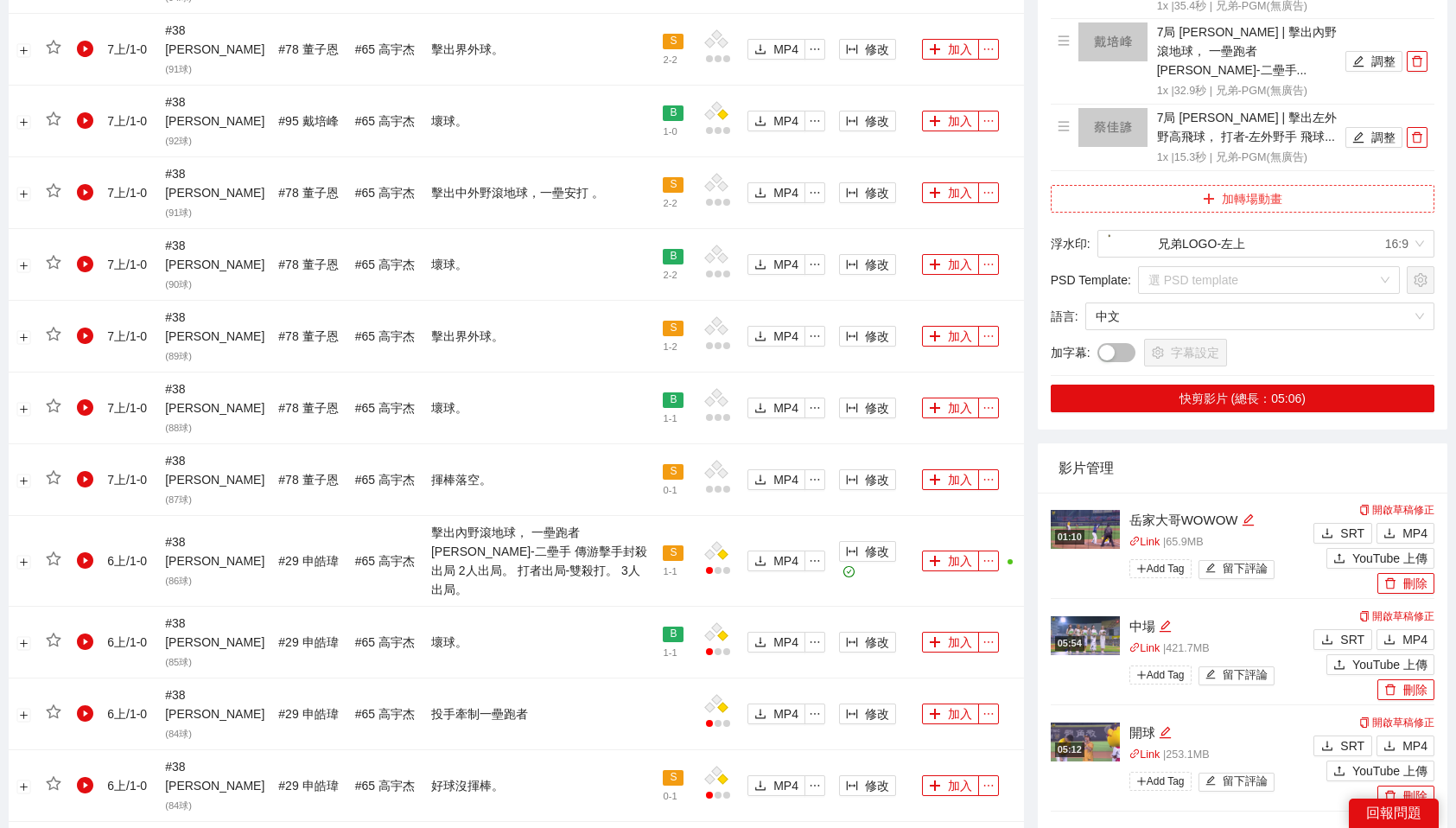
click at [1217, 185] on button "加轉場動畫" at bounding box center [1243, 199] width 384 height 28
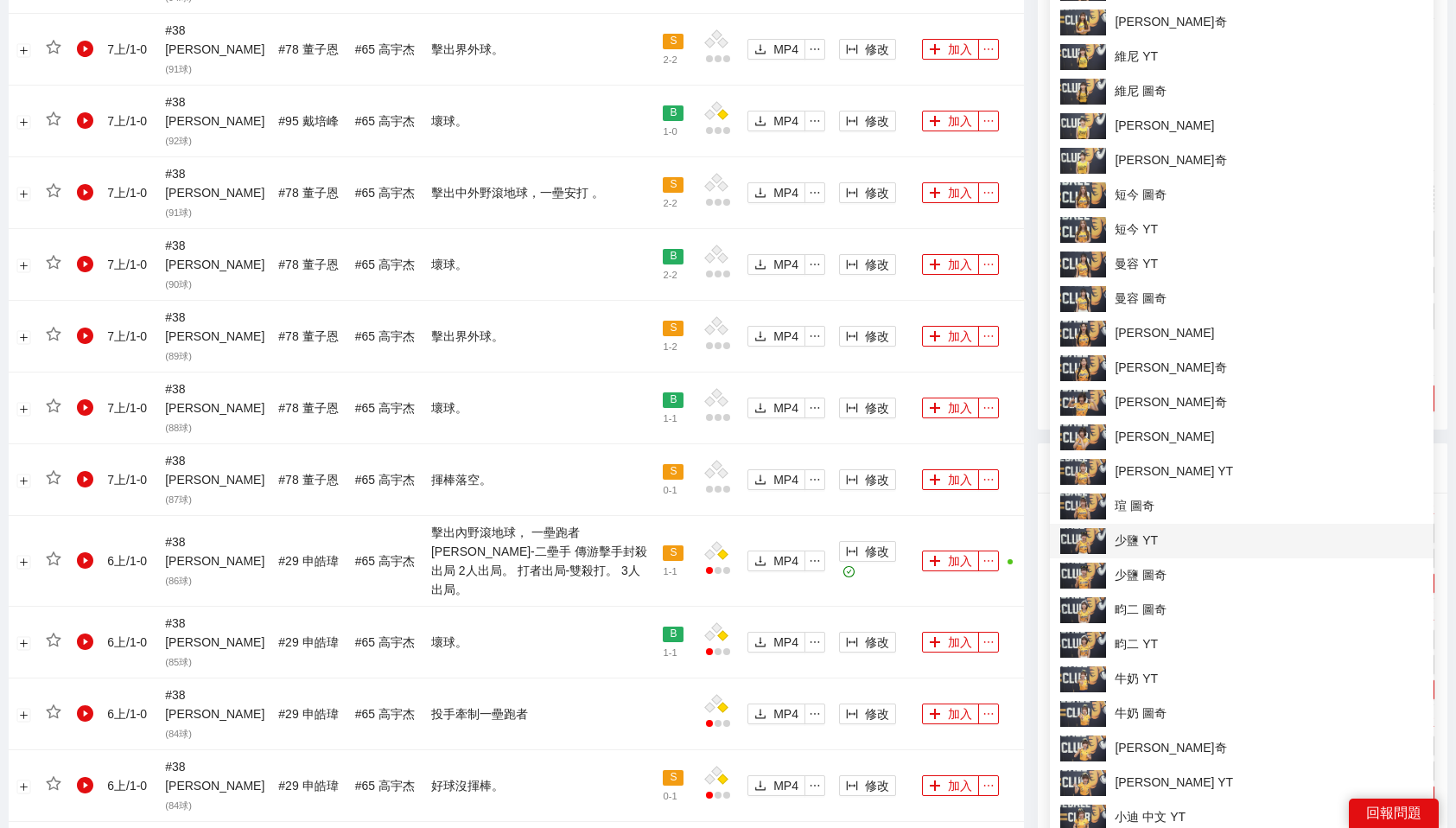
click at [1139, 533] on span "少鹽 YT" at bounding box center [1241, 541] width 363 height 26
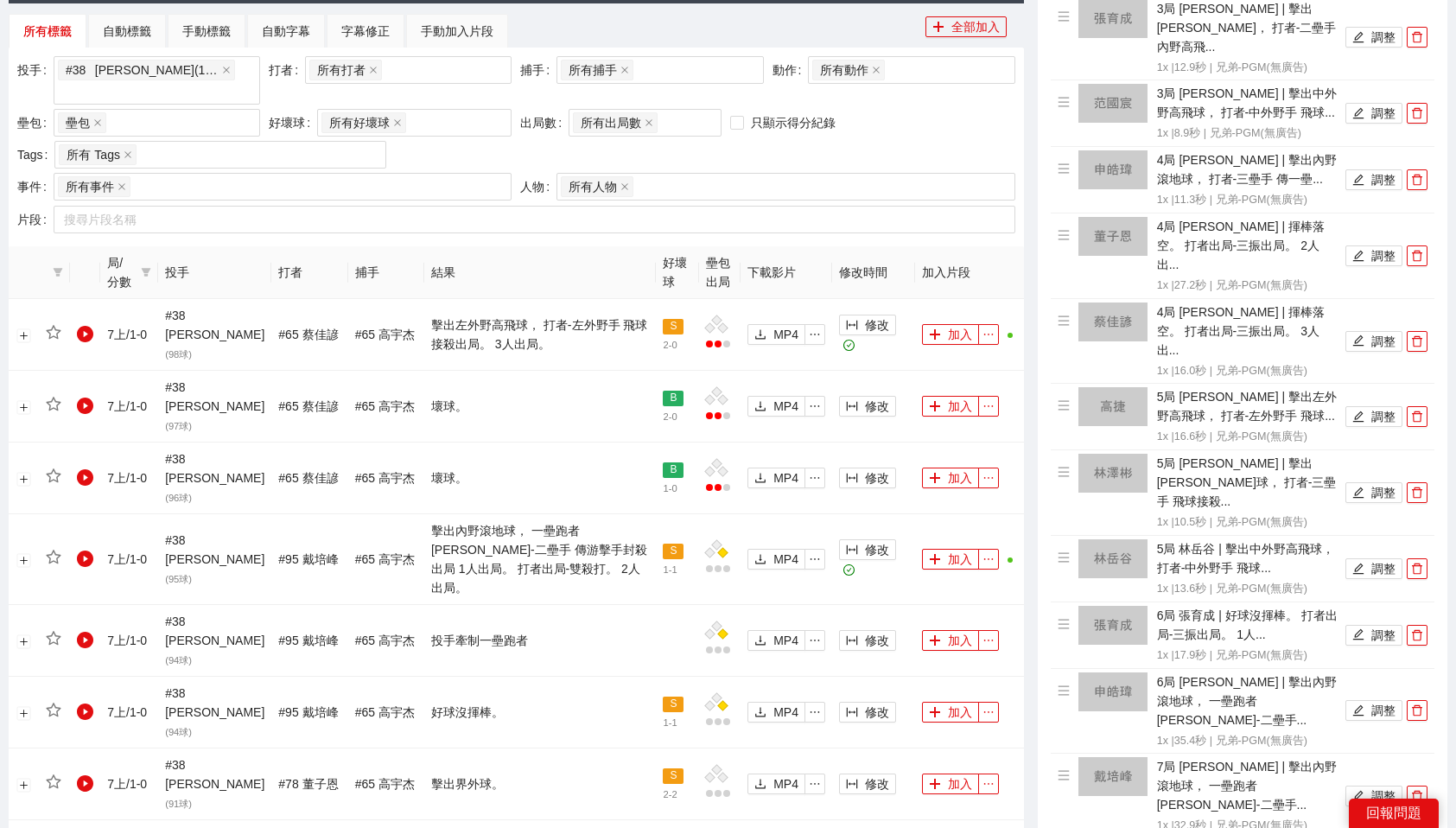
scroll to position [1235, 0]
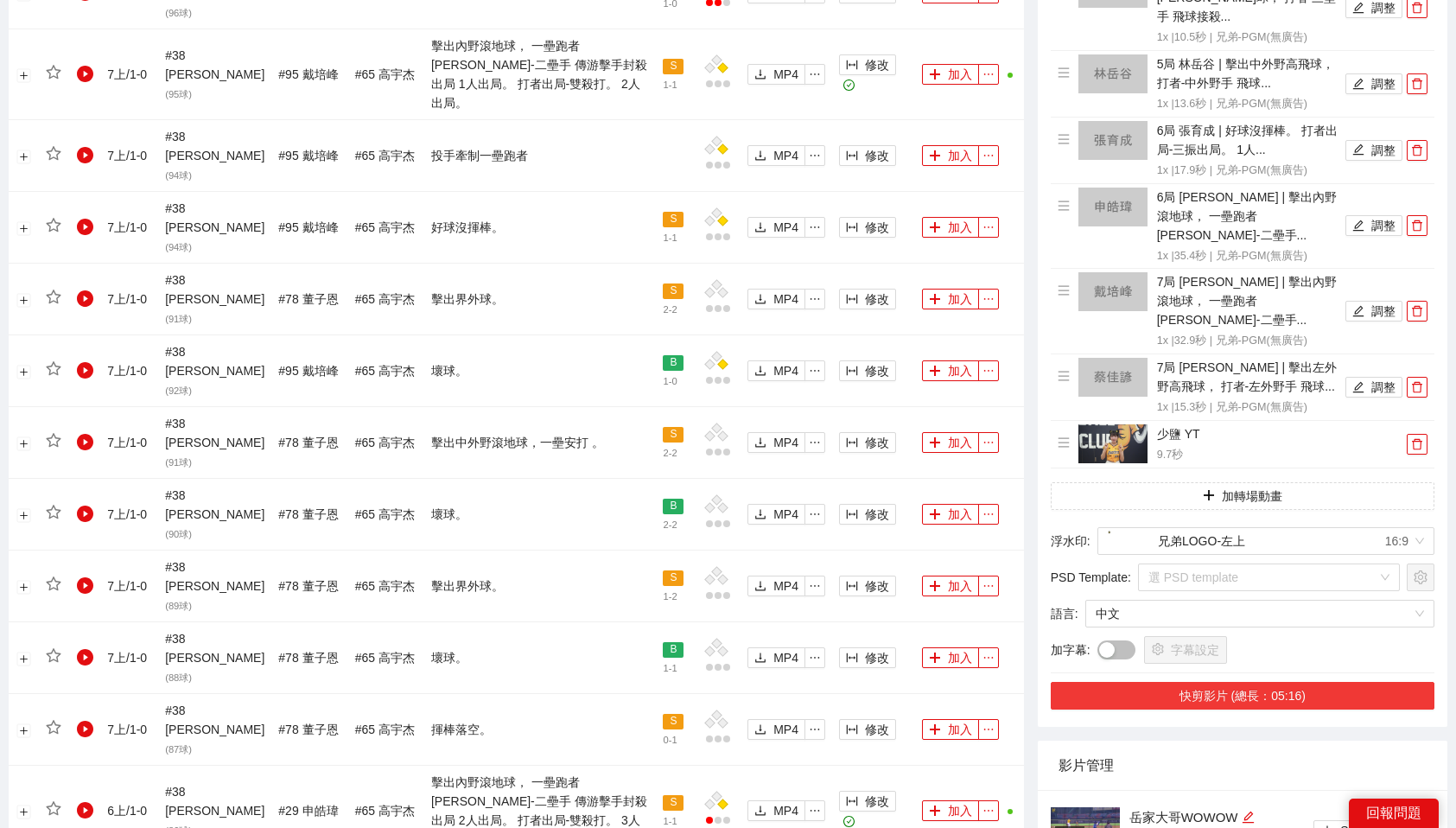
click at [1280, 682] on button "快剪影片 (總長：05:16)" at bounding box center [1243, 696] width 384 height 28
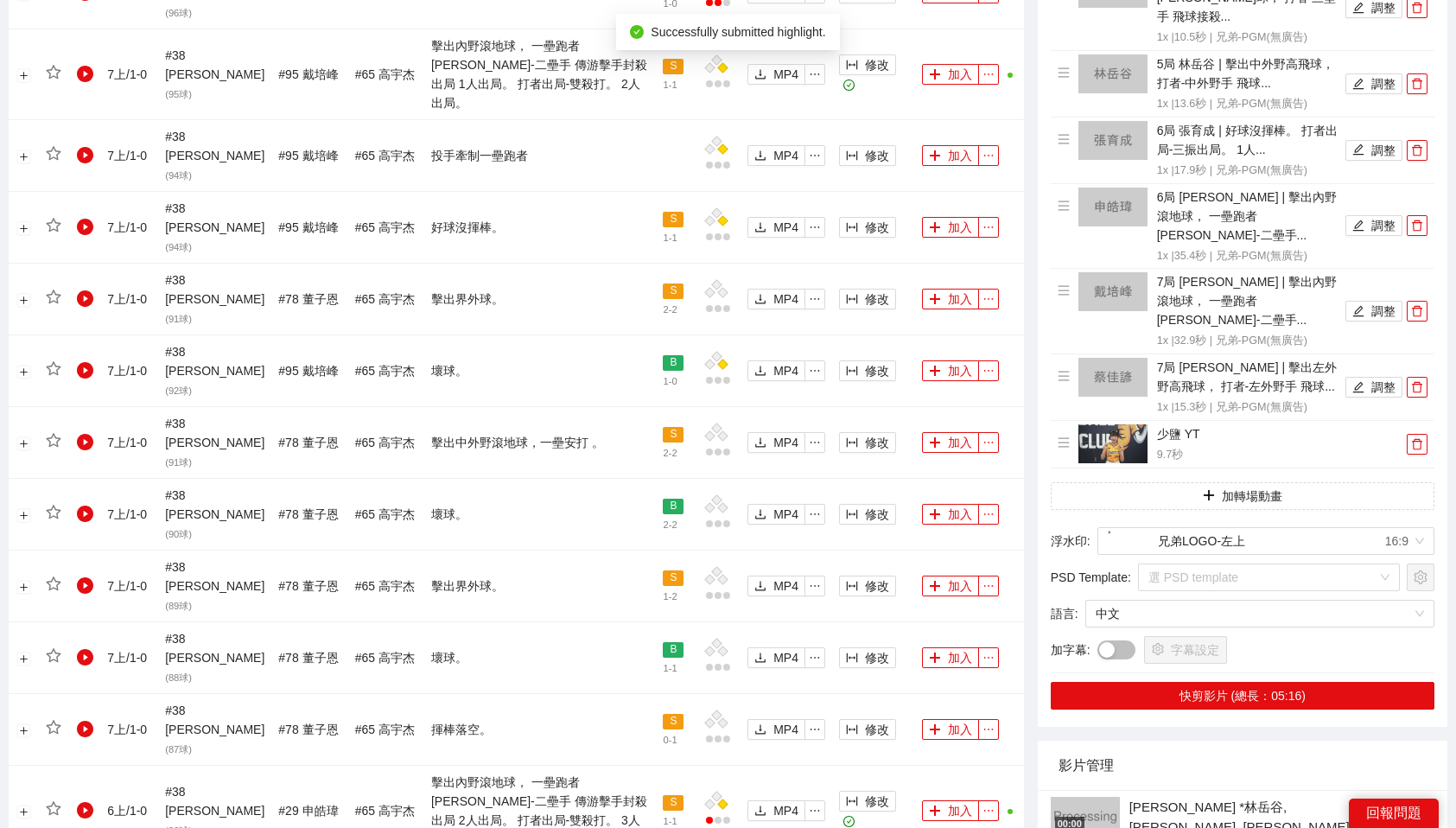
click at [1360, 792] on textarea "**********" at bounding box center [1241, 816] width 243 height 47
click at [1300, 792] on textarea "**********" at bounding box center [1241, 816] width 243 height 47
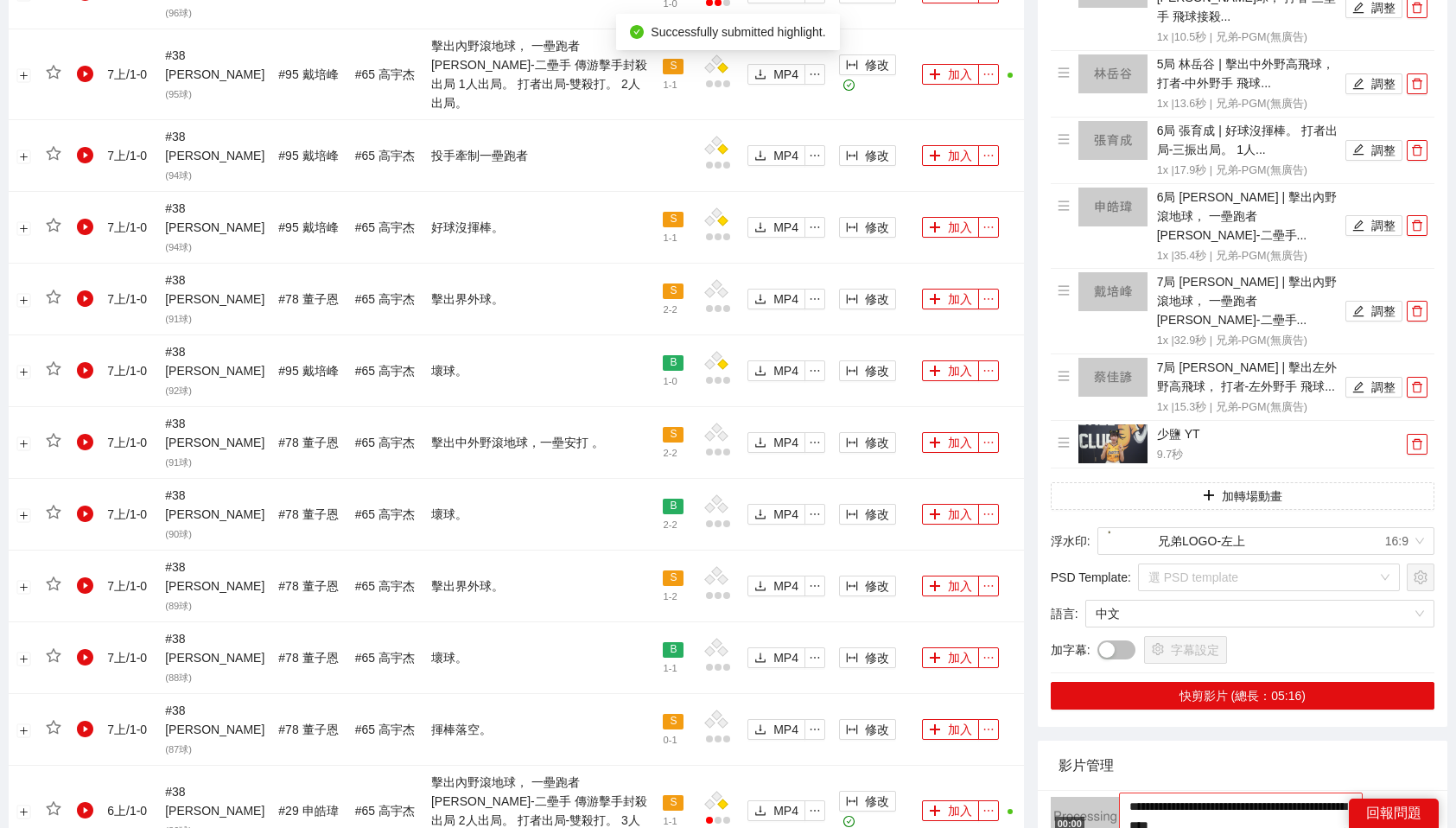
click at [1300, 792] on textarea "**********" at bounding box center [1241, 816] width 243 height 47
type textarea "*"
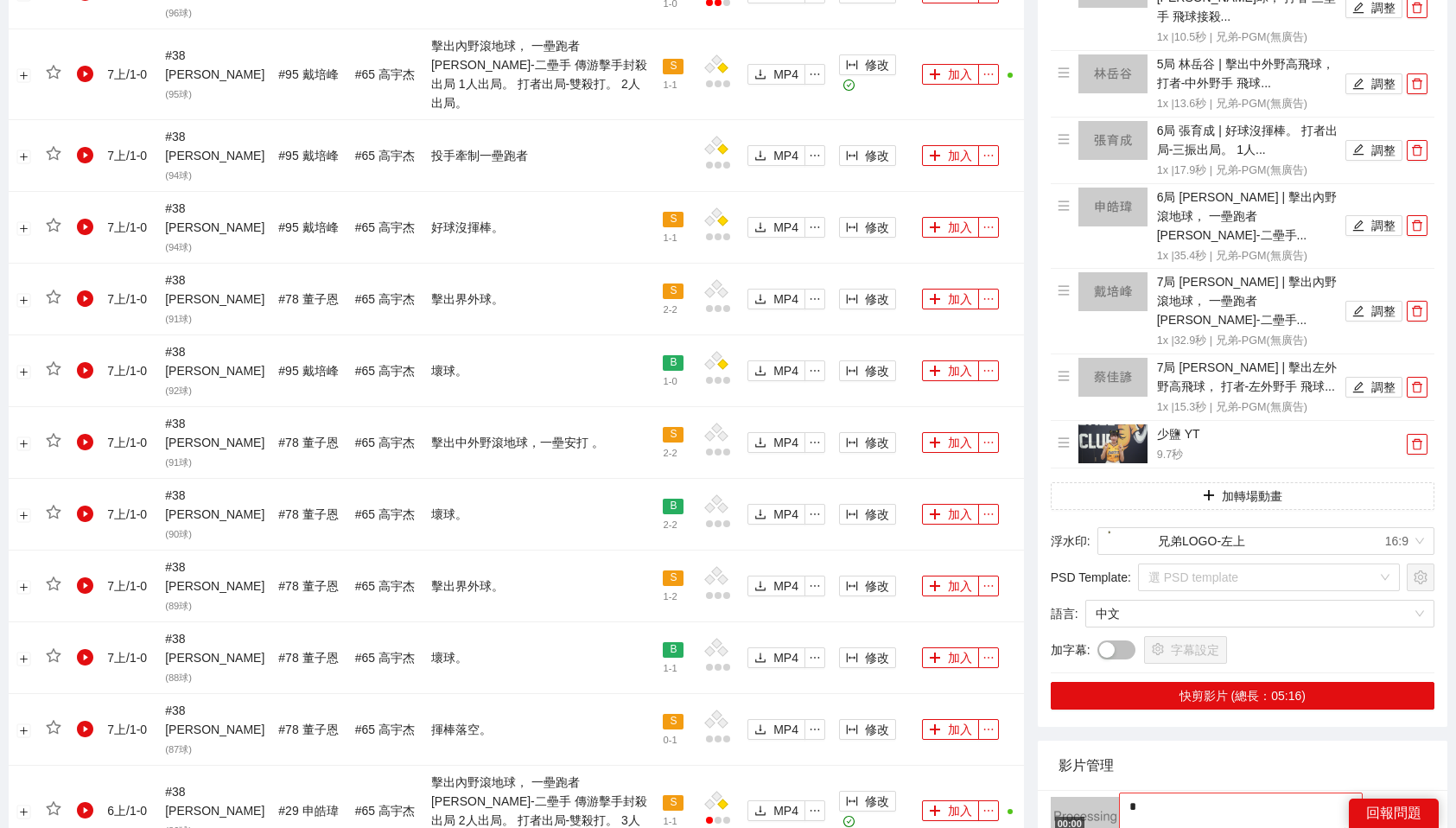
type textarea "**"
type textarea "***"
type textarea "**"
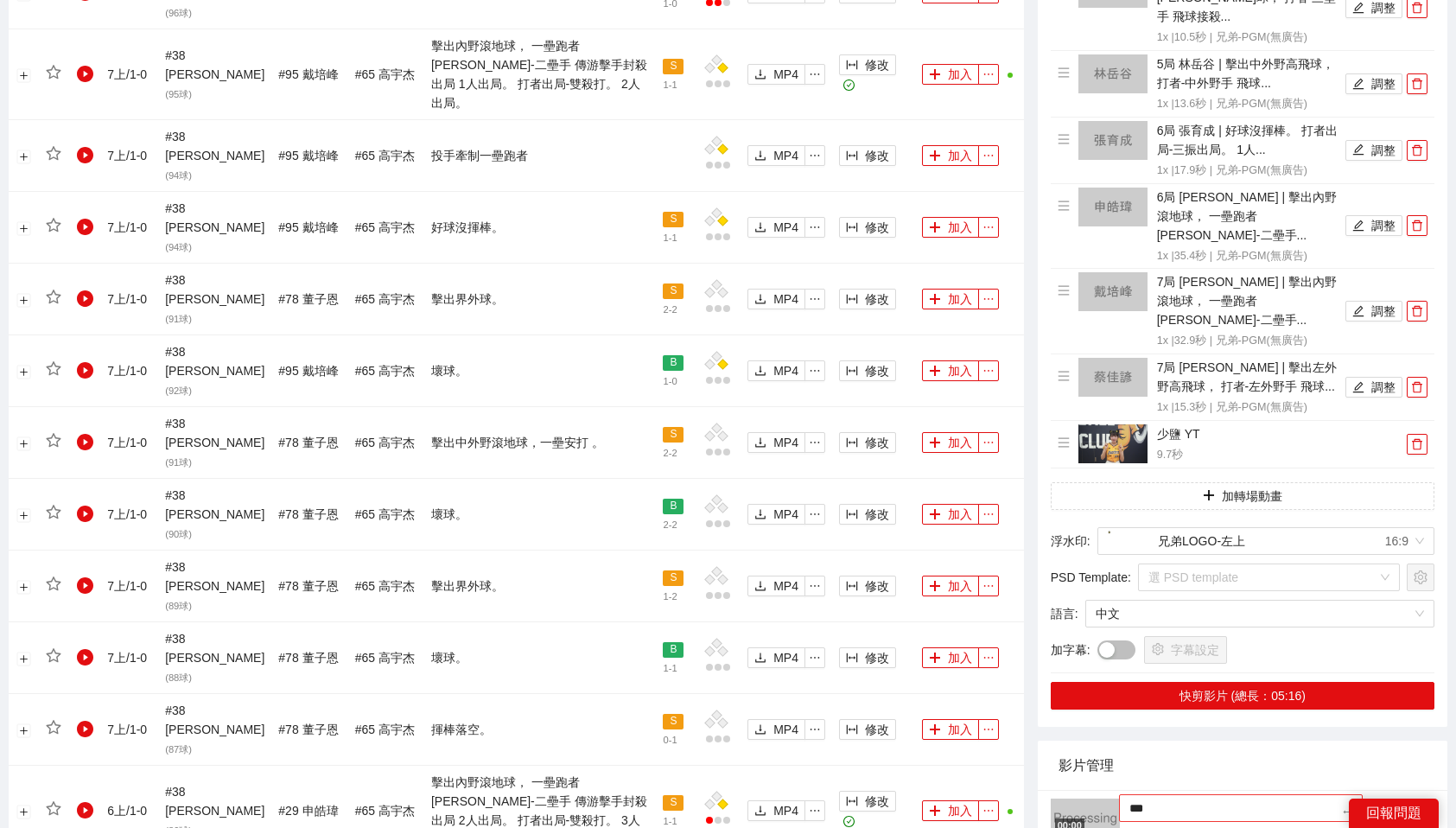
type textarea "**"
type textarea "***"
type textarea "****"
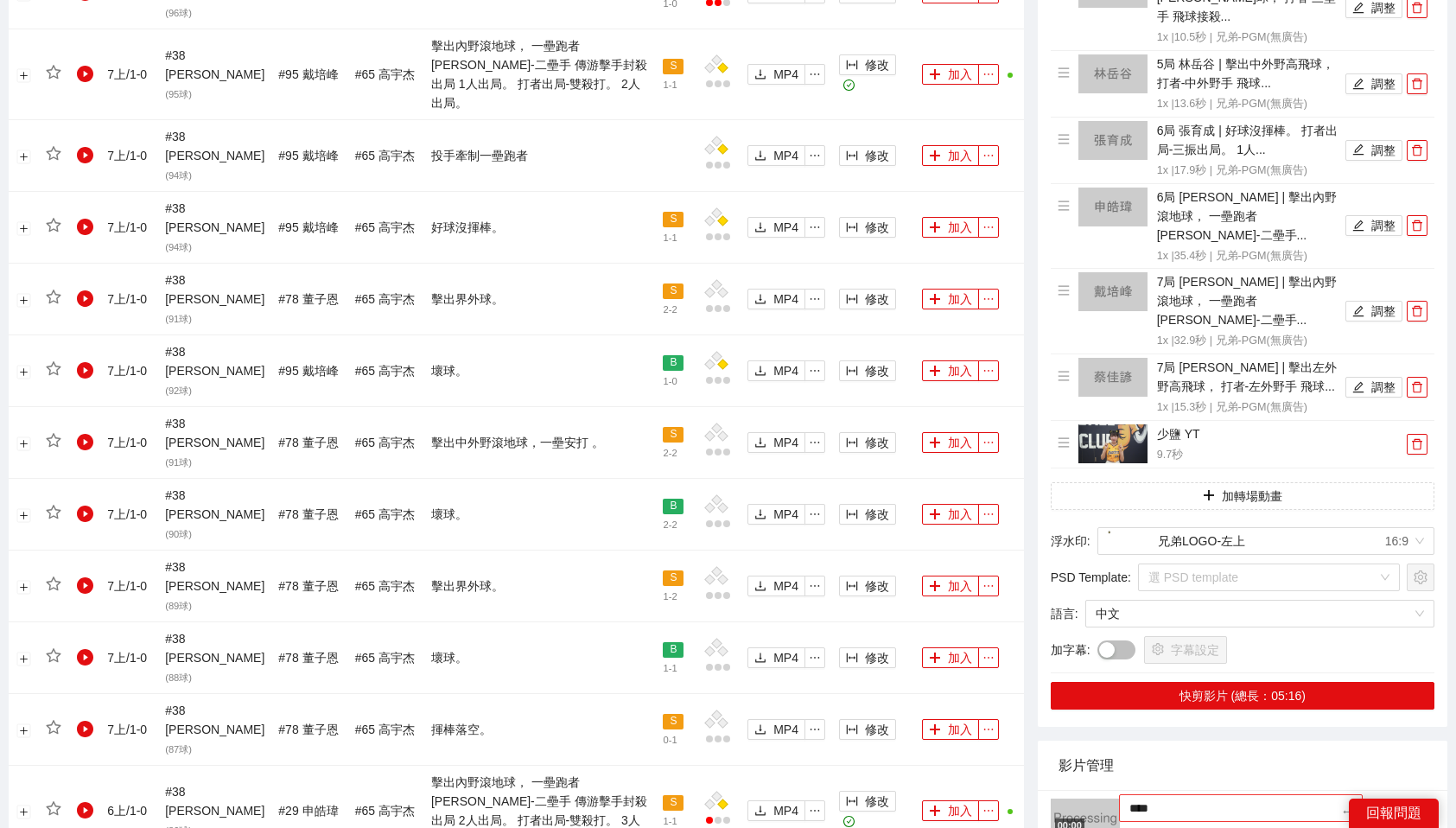
type textarea "*****"
type textarea "******"
type textarea "****"
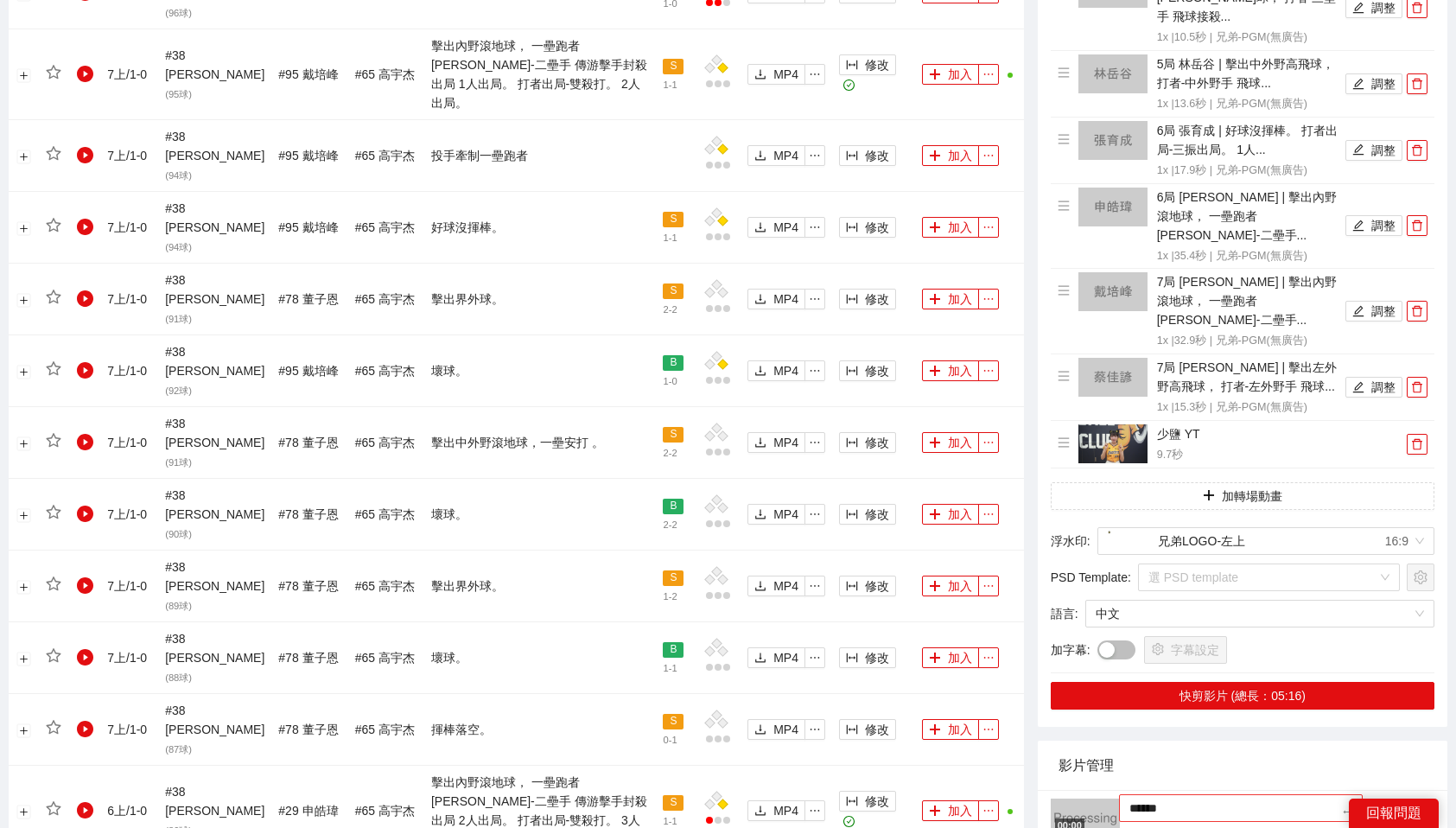
type textarea "****"
type textarea "*****"
type textarea "******"
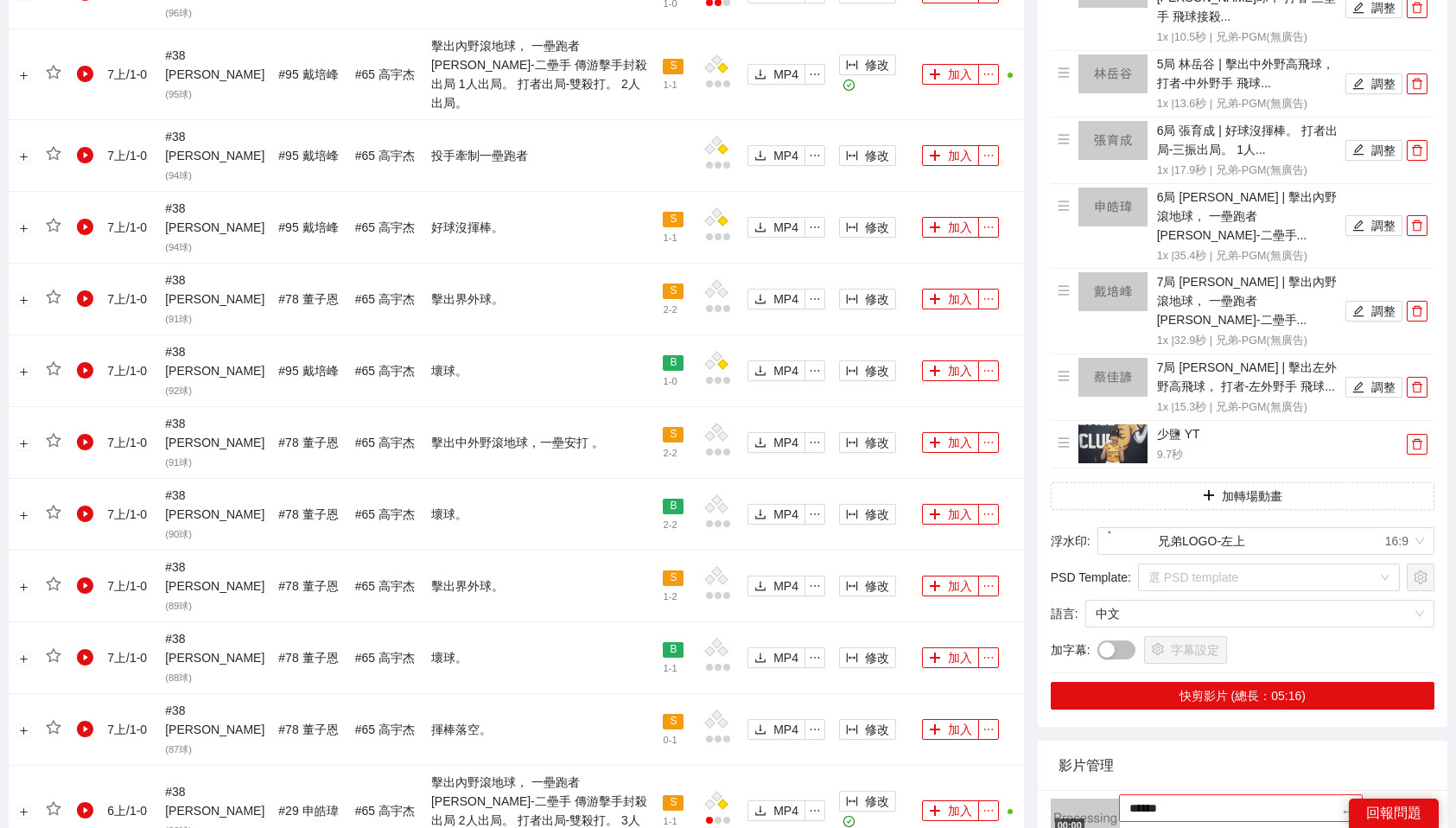
type textarea "*****"
type textarea "******"
type textarea "*******"
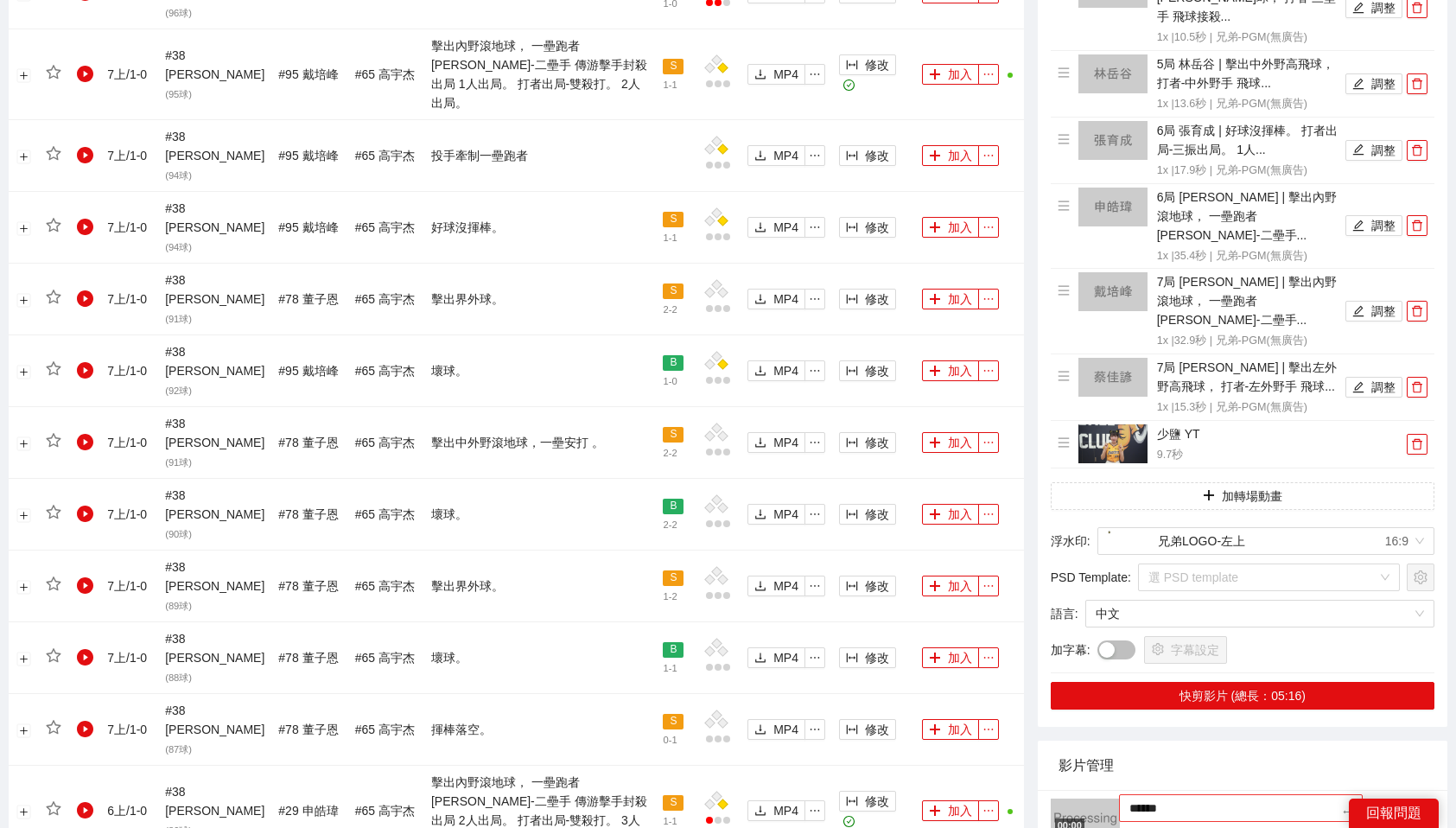
type textarea "*******"
type textarea "******"
type textarea "*******"
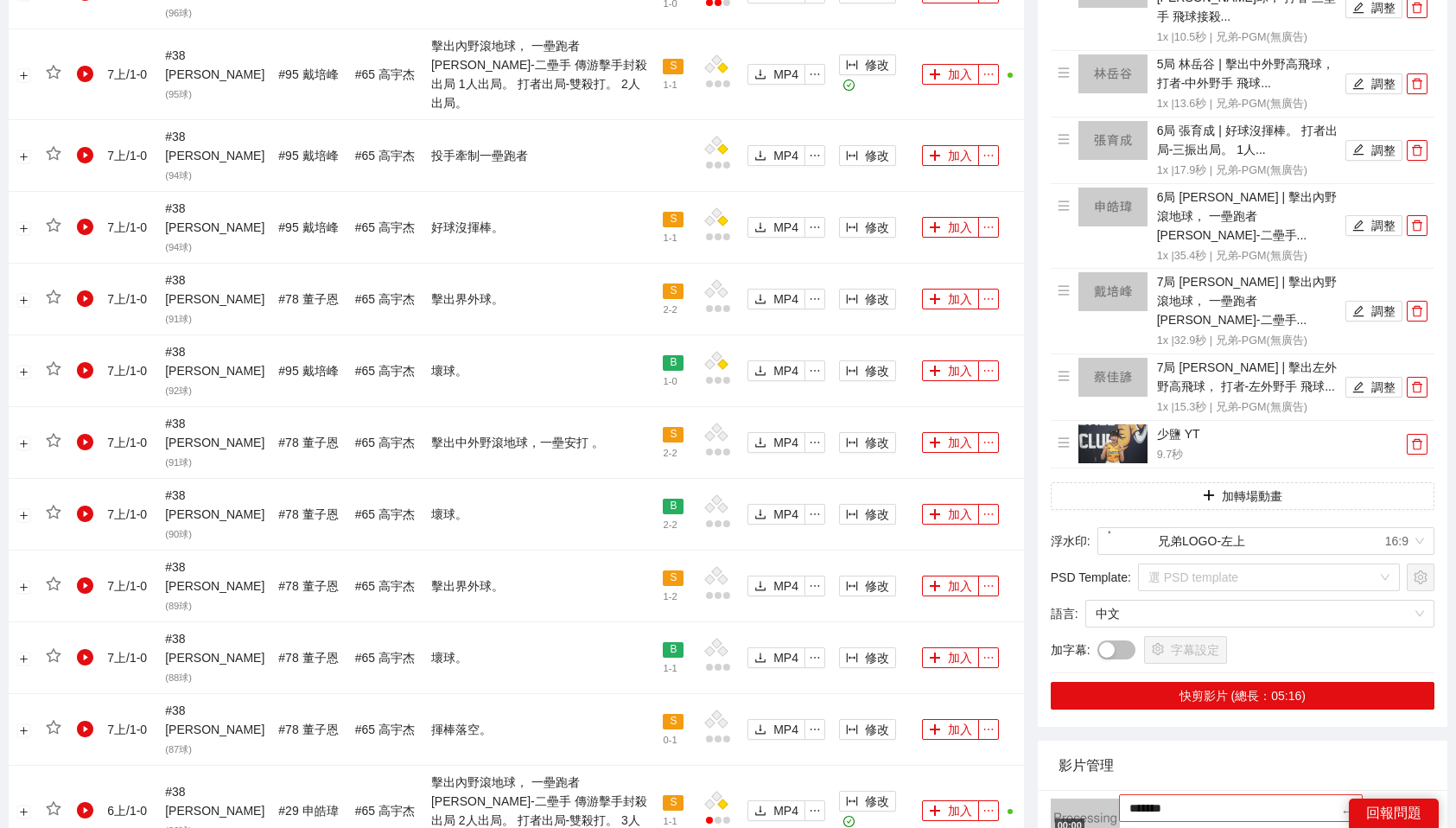
type textarea "********"
type textarea "*******"
click at [1343, 740] on div "影片管理" at bounding box center [1242, 765] width 368 height 50
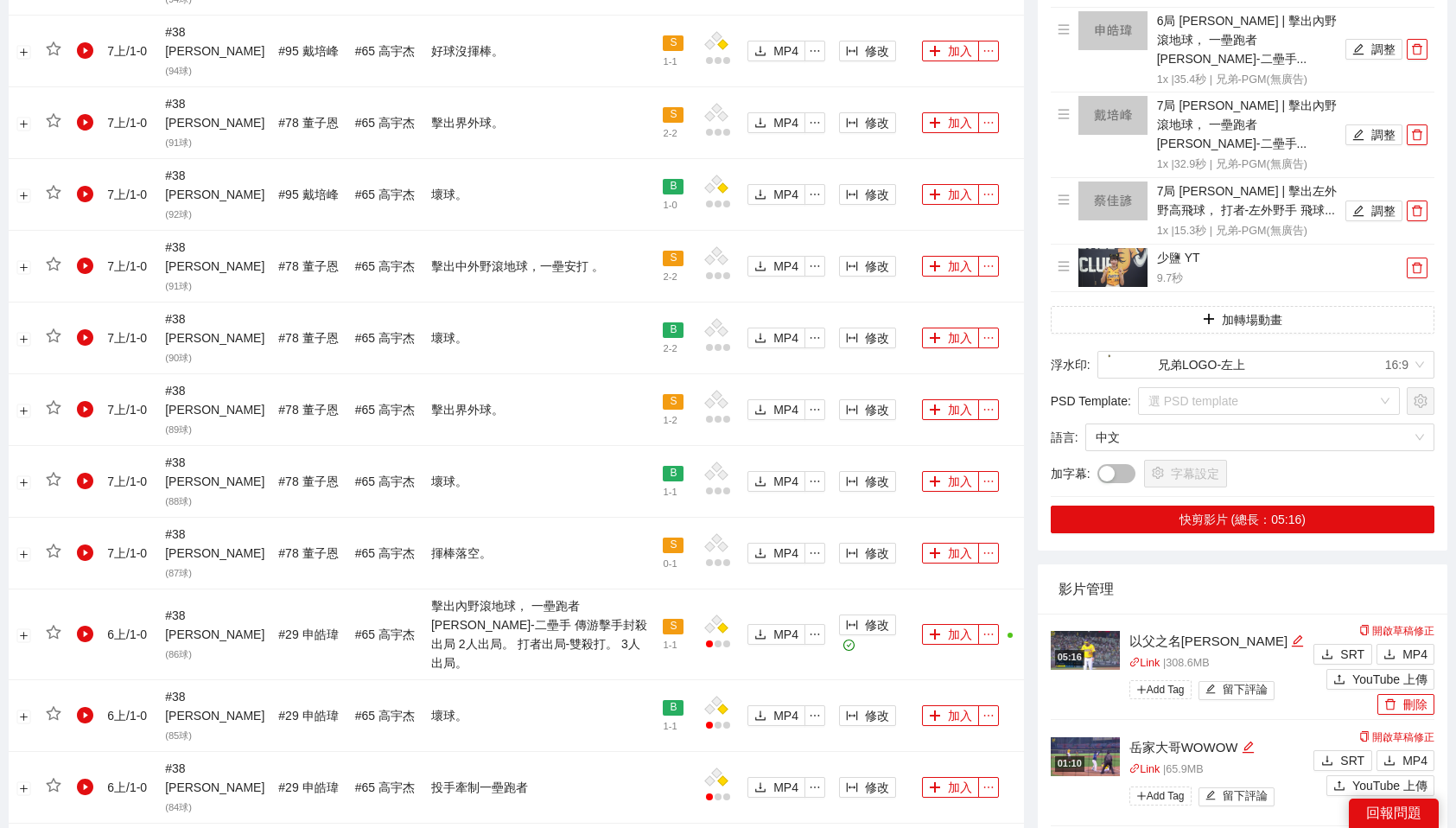
scroll to position [1412, 0]
click at [1407, 644] on span "MP4" at bounding box center [1414, 653] width 25 height 19
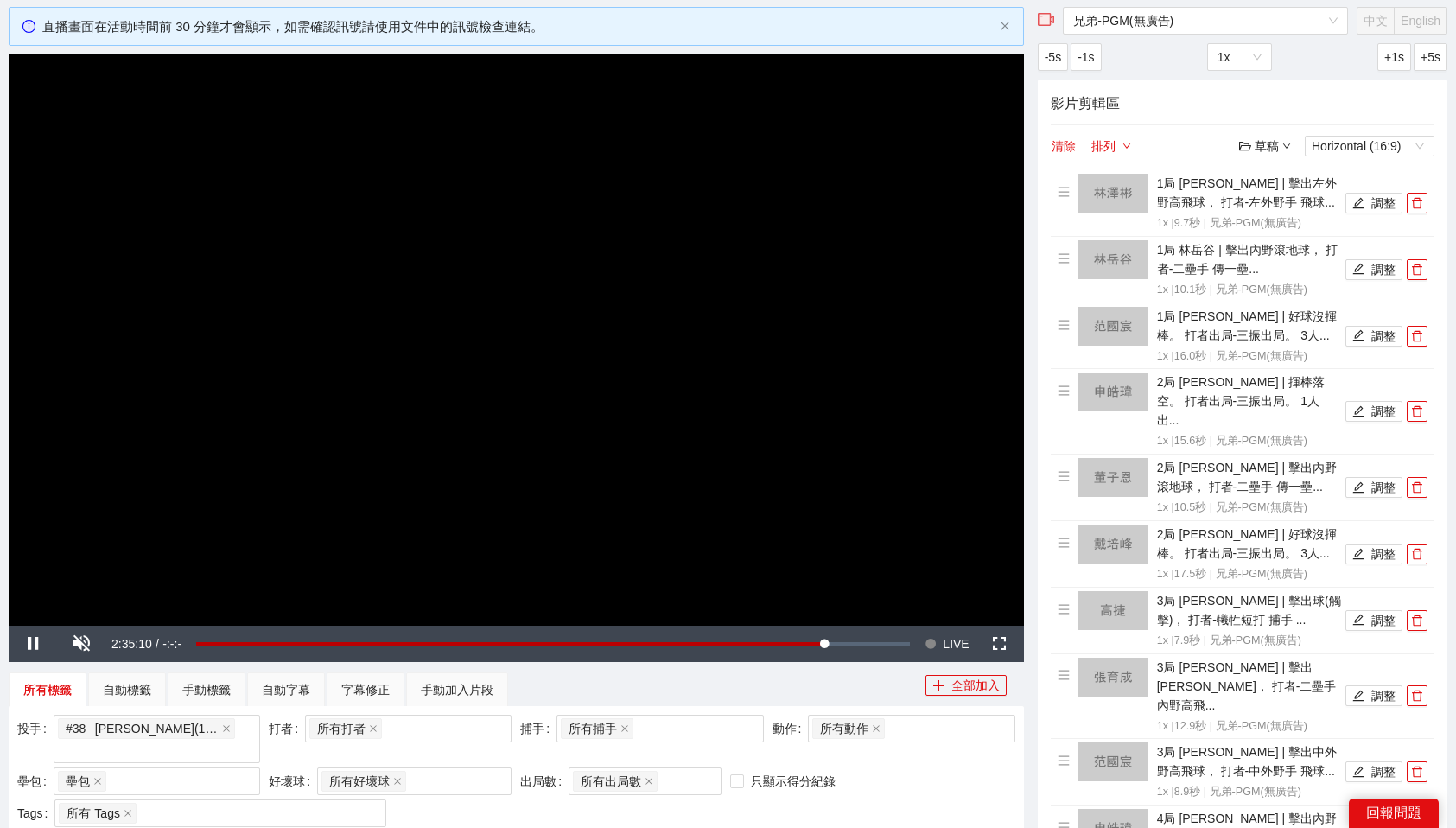
scroll to position [153, 0]
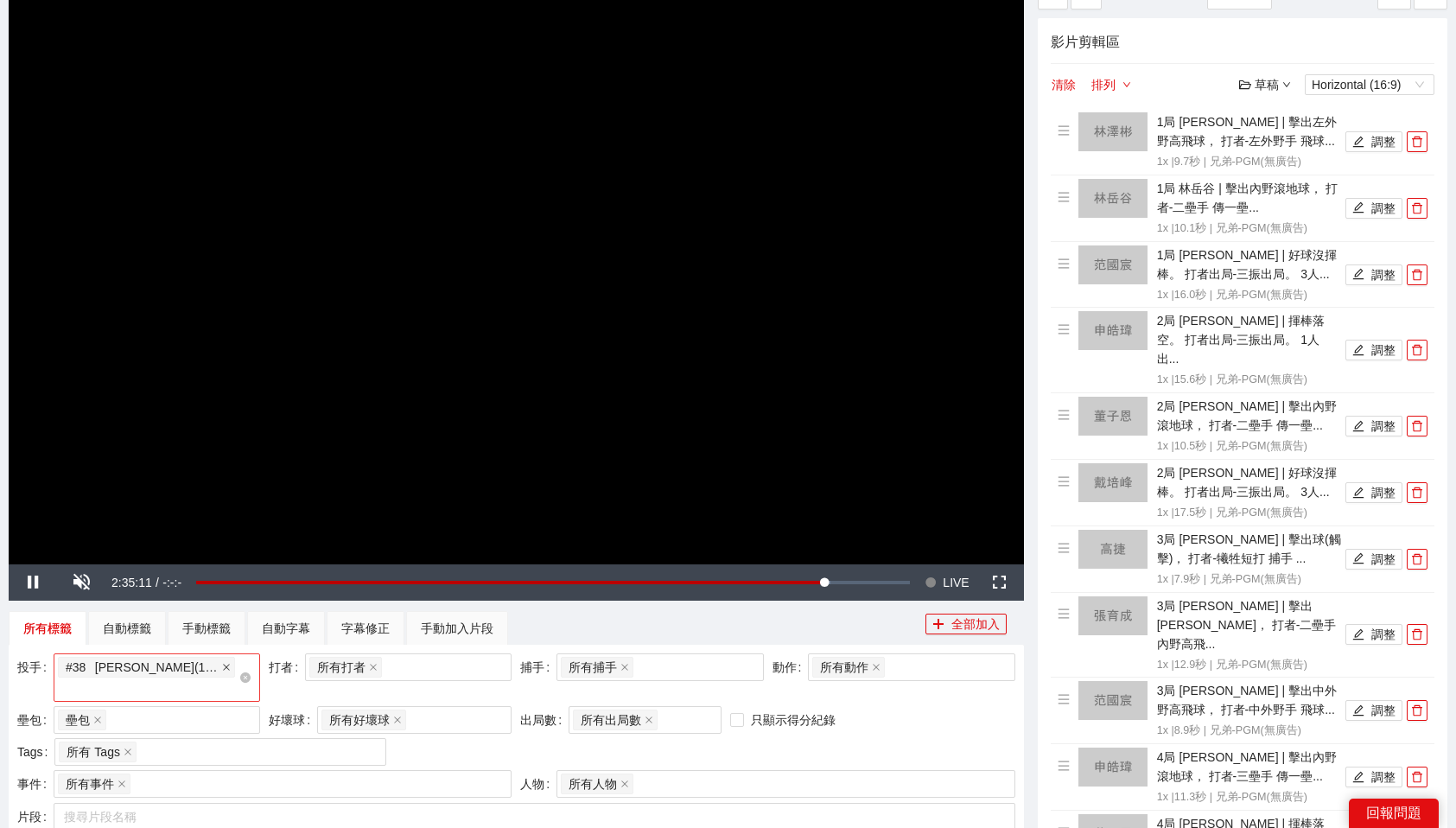
click at [222, 666] on icon "close" at bounding box center [227, 667] width 9 height 9
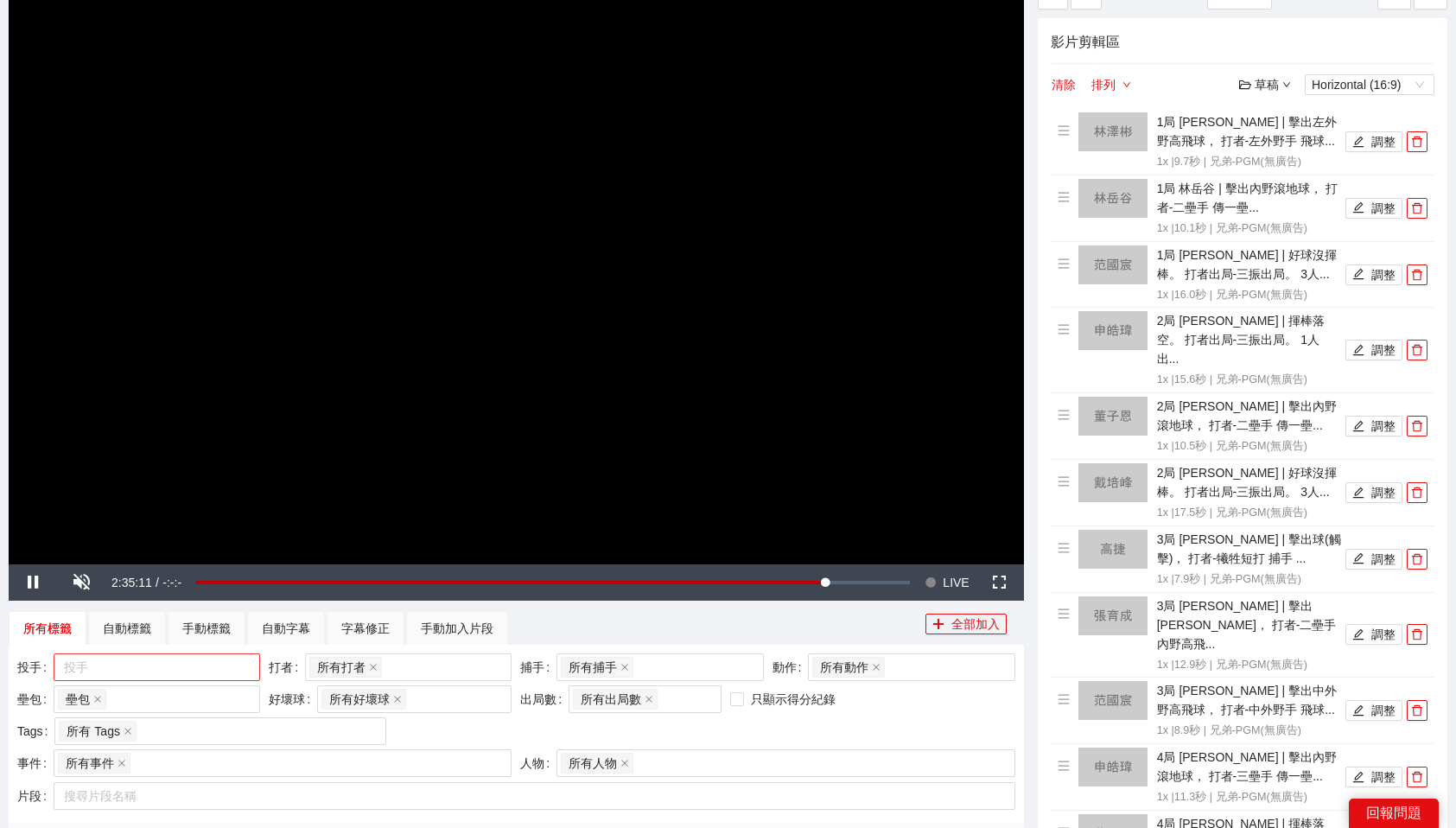
click at [203, 669] on div at bounding box center [149, 667] width 181 height 21
click at [124, 751] on div "中信兄弟" at bounding box center [162, 757] width 175 height 19
click at [242, 749] on span at bounding box center [244, 757] width 12 height 19
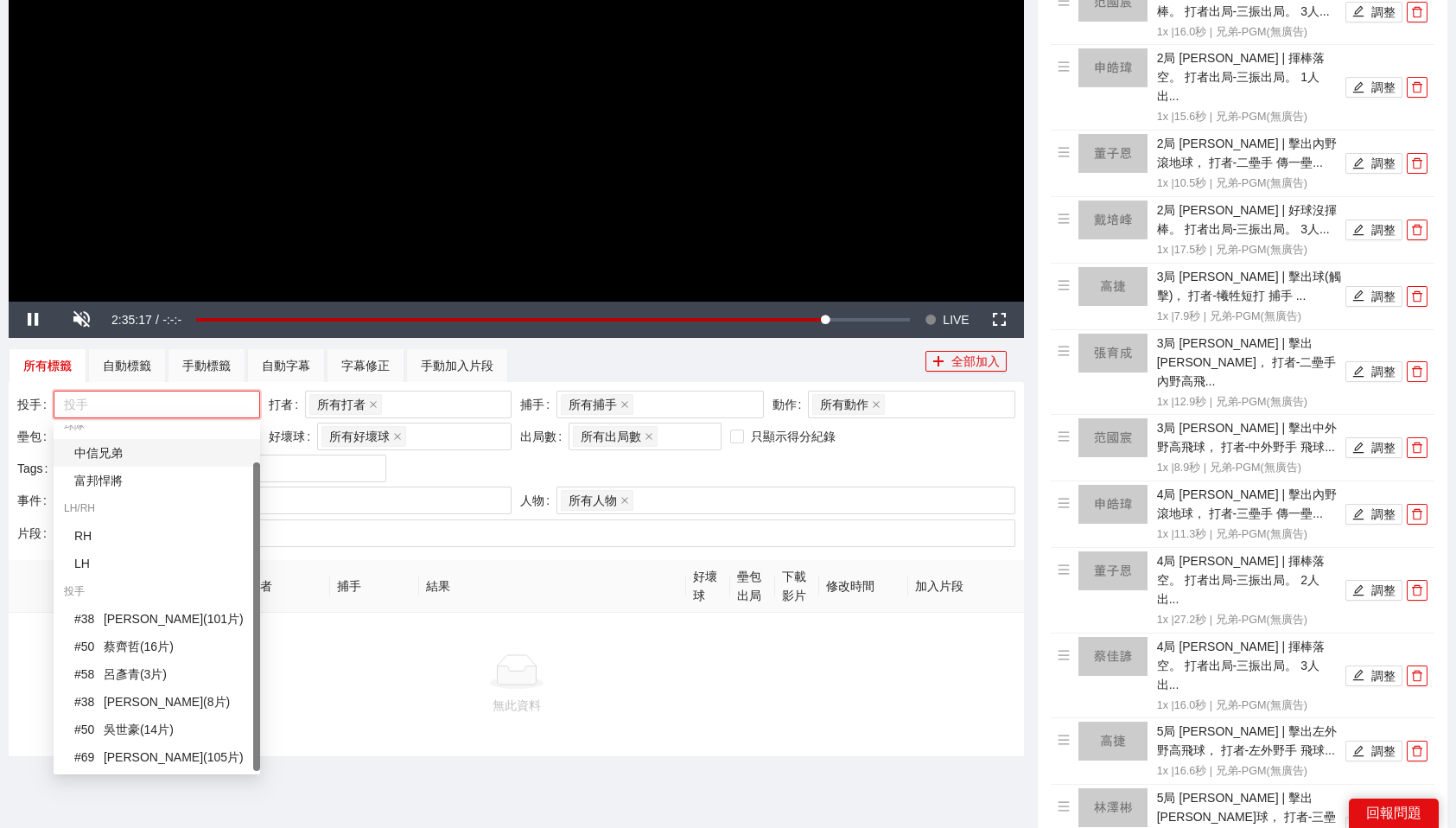
scroll to position [421, 0]
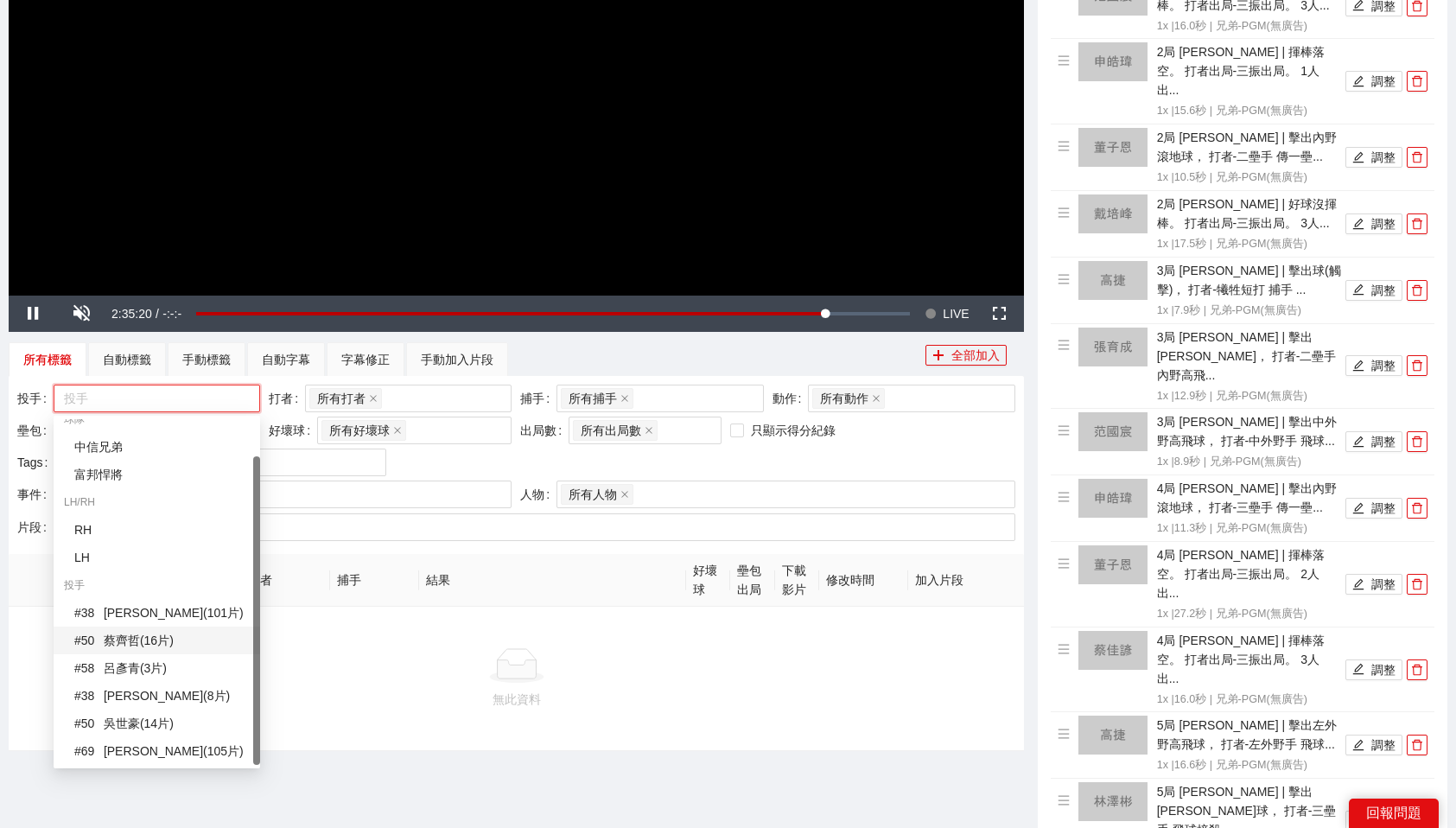
click at [139, 646] on div "# 50 蔡齊哲 ( 16 片 )" at bounding box center [162, 640] width 175 height 19
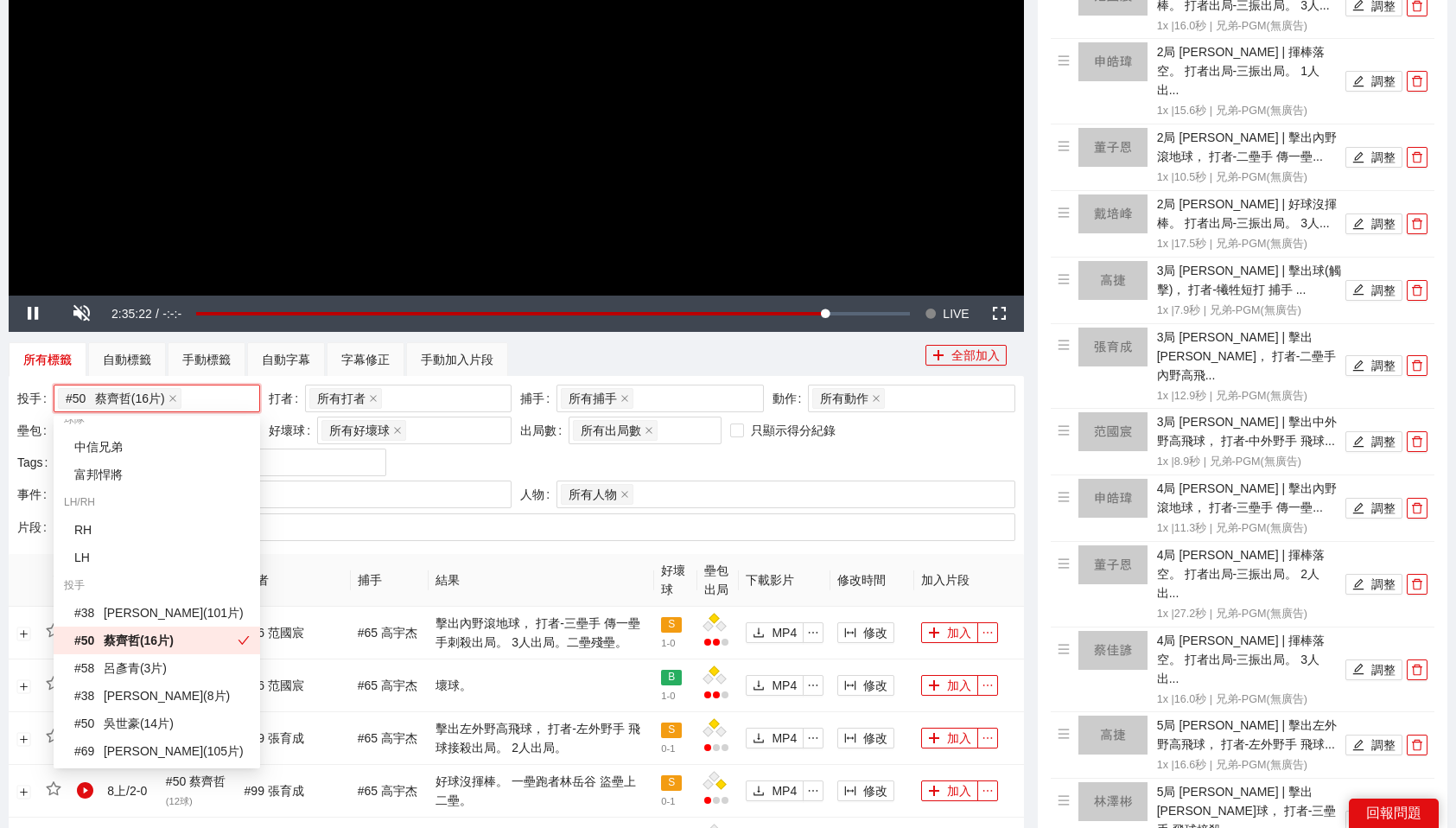
click at [957, 577] on th "加入片段" at bounding box center [968, 580] width 109 height 53
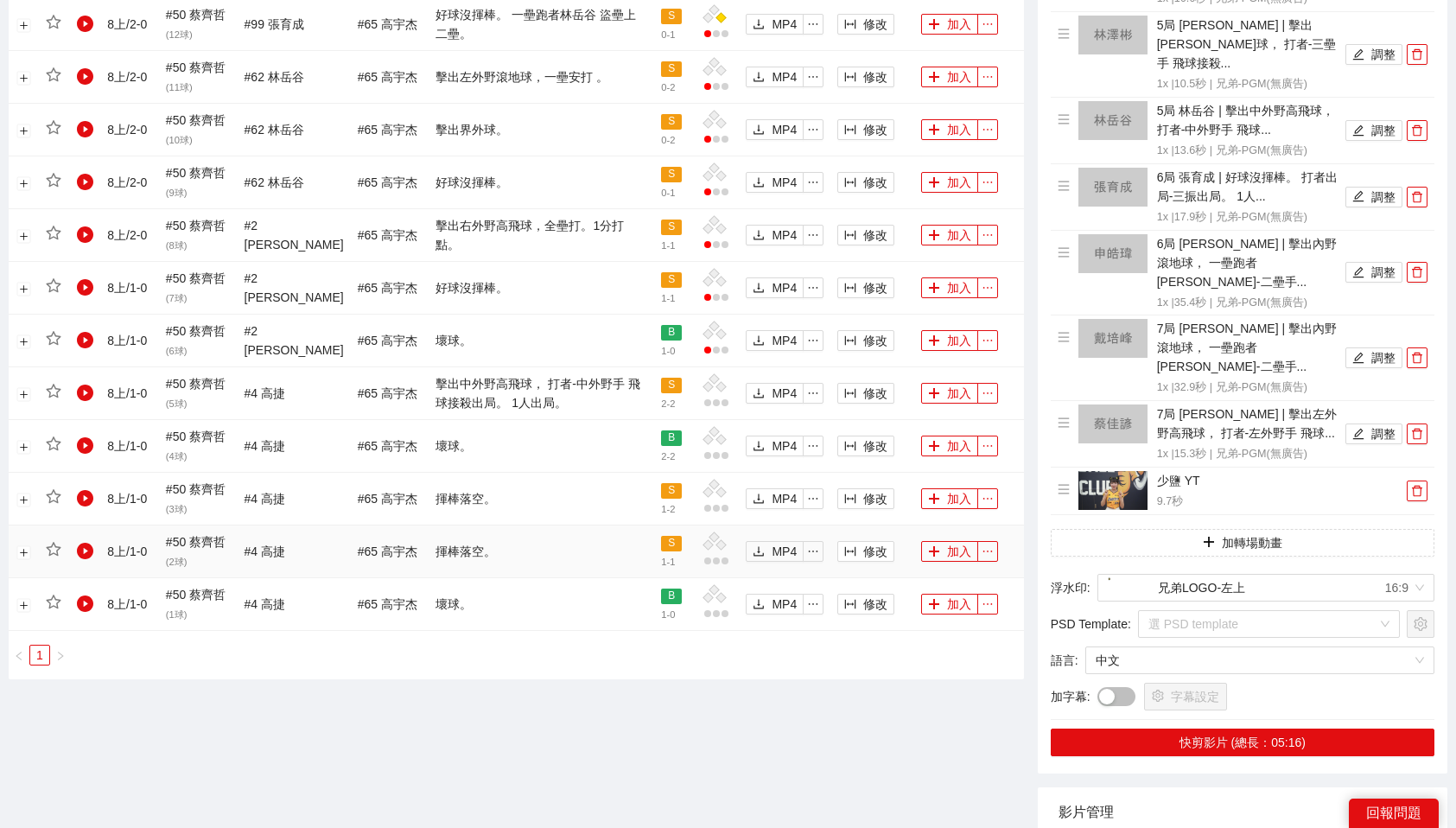
scroll to position [1179, 0]
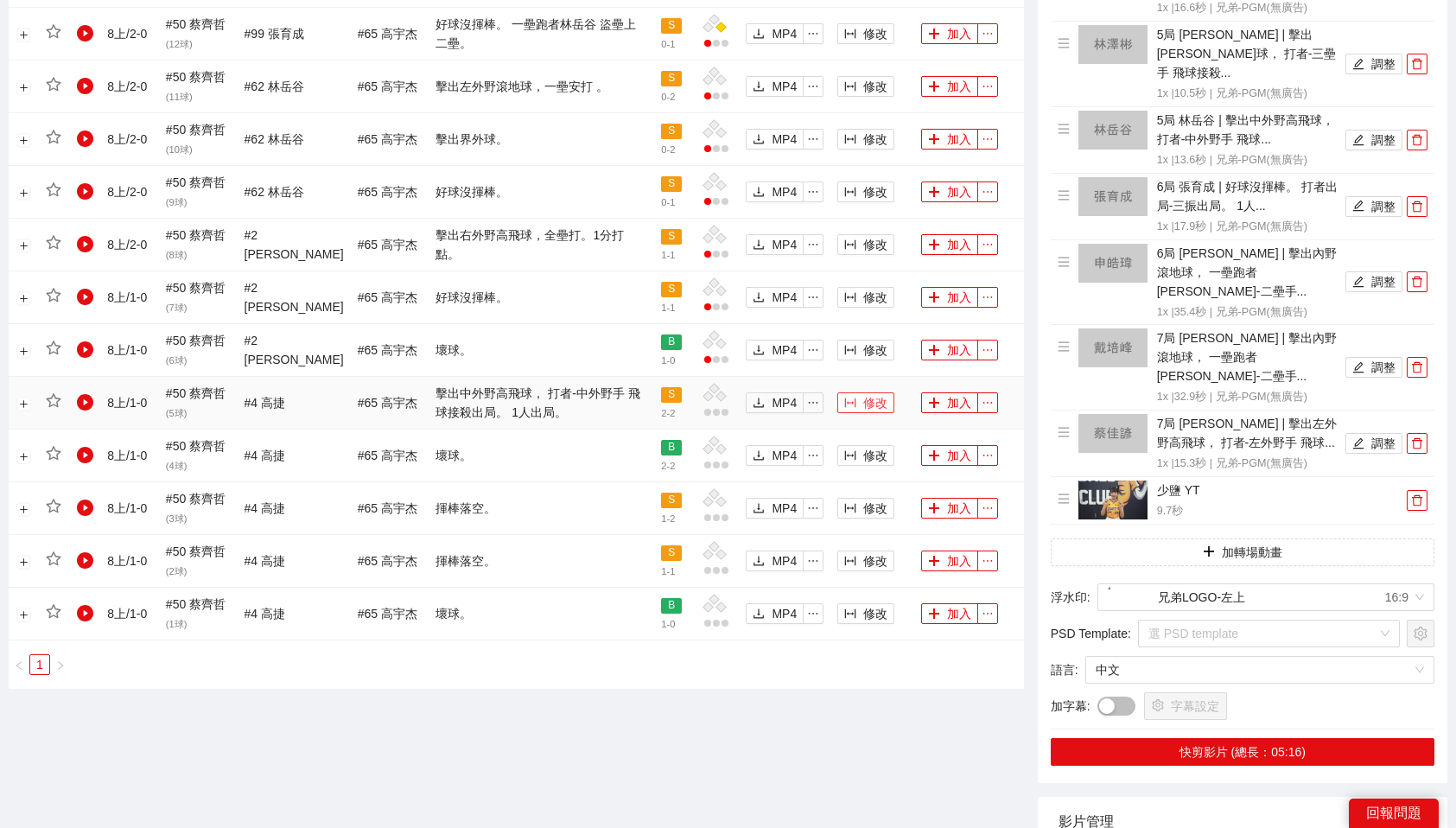
click at [870, 406] on span "修改" at bounding box center [876, 403] width 24 height 19
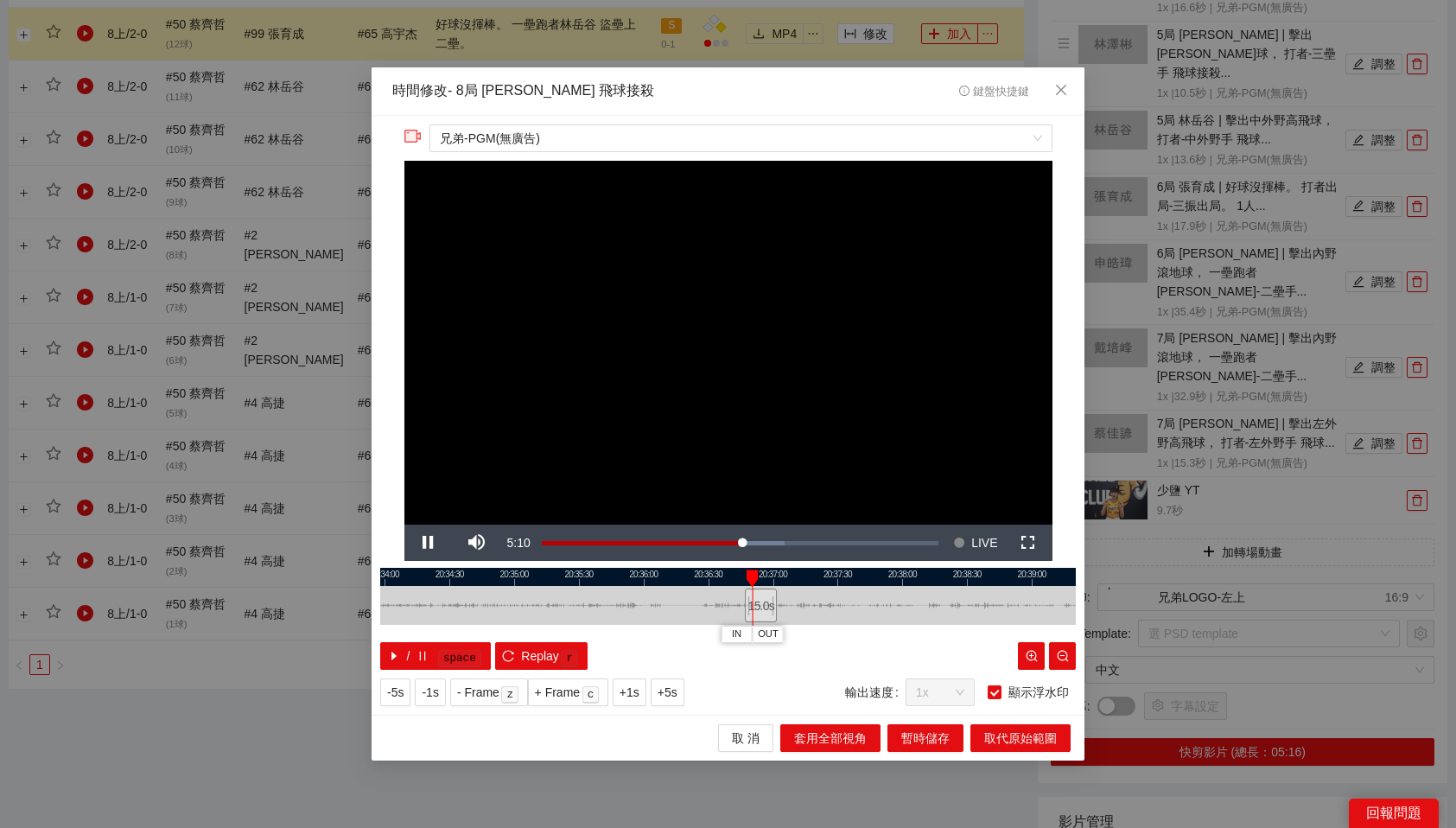
click at [671, 578] on div at bounding box center [728, 577] width 696 height 18
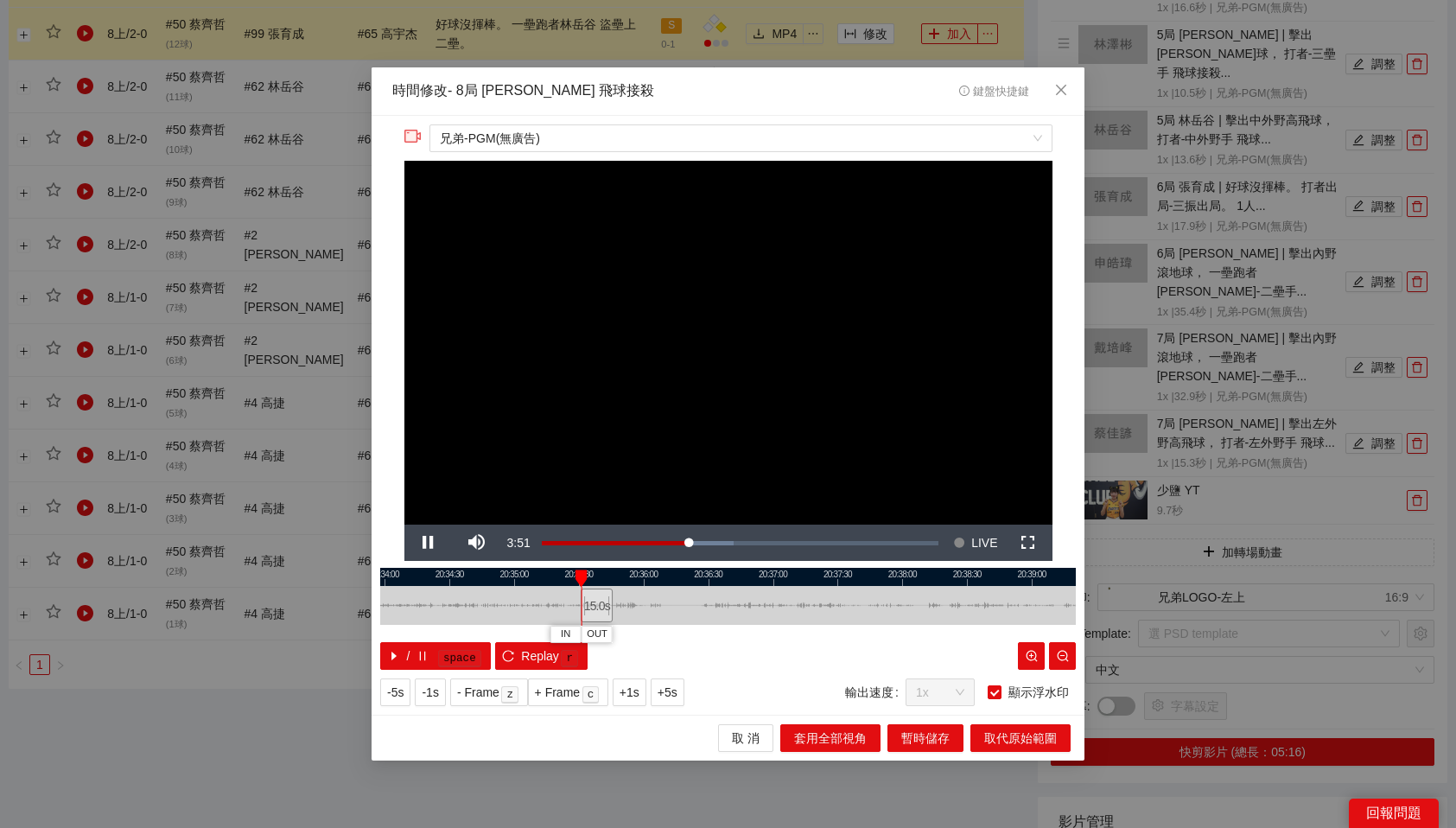
drag, startPoint x: 759, startPoint y: 609, endPoint x: 595, endPoint y: 609, distance: 164.0
click at [595, 609] on div "15.0 s" at bounding box center [596, 605] width 32 height 34
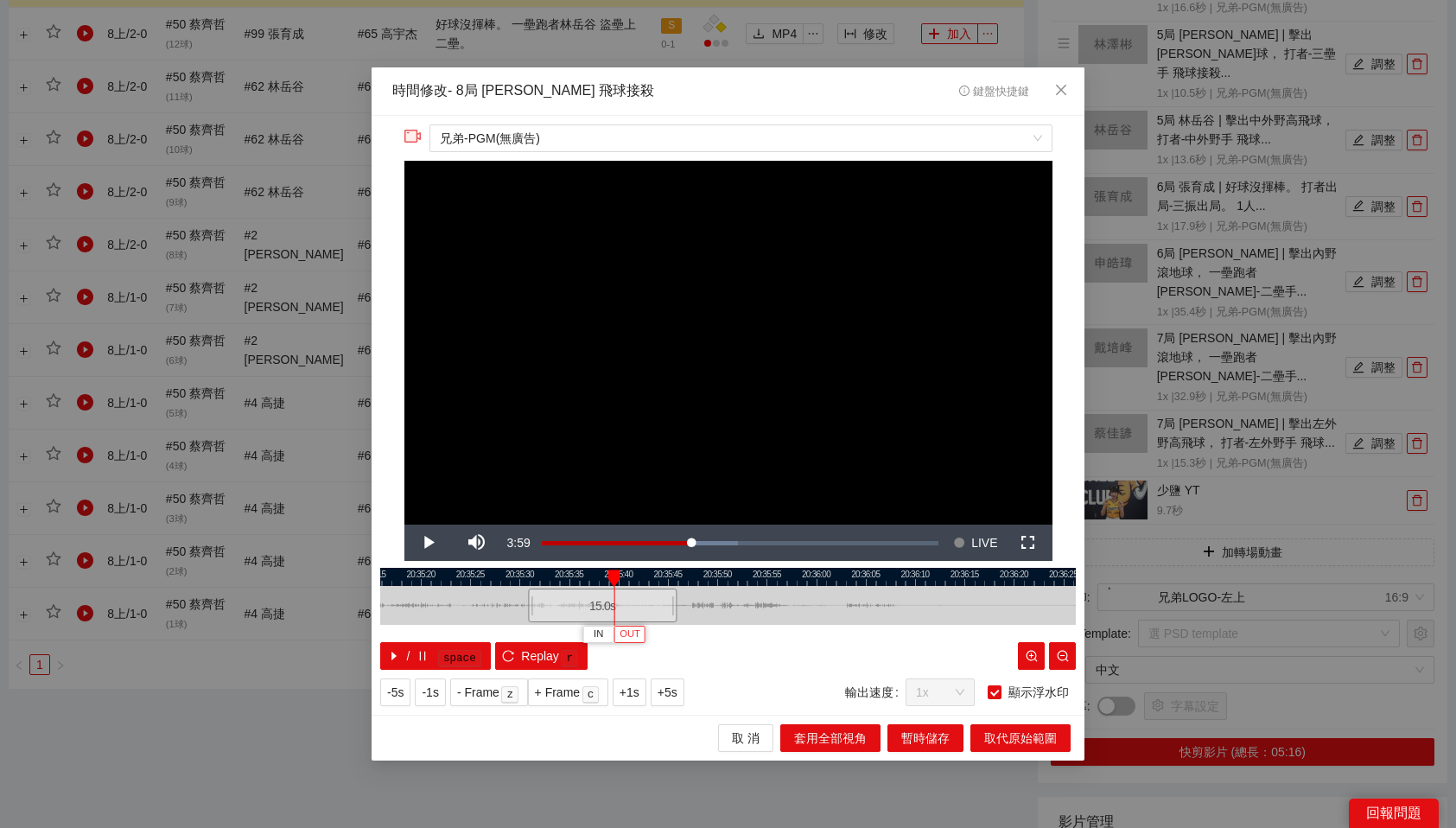
click at [633, 633] on span "OUT" at bounding box center [630, 634] width 21 height 16
click at [1008, 735] on span "取代原始範圍" at bounding box center [1021, 739] width 73 height 19
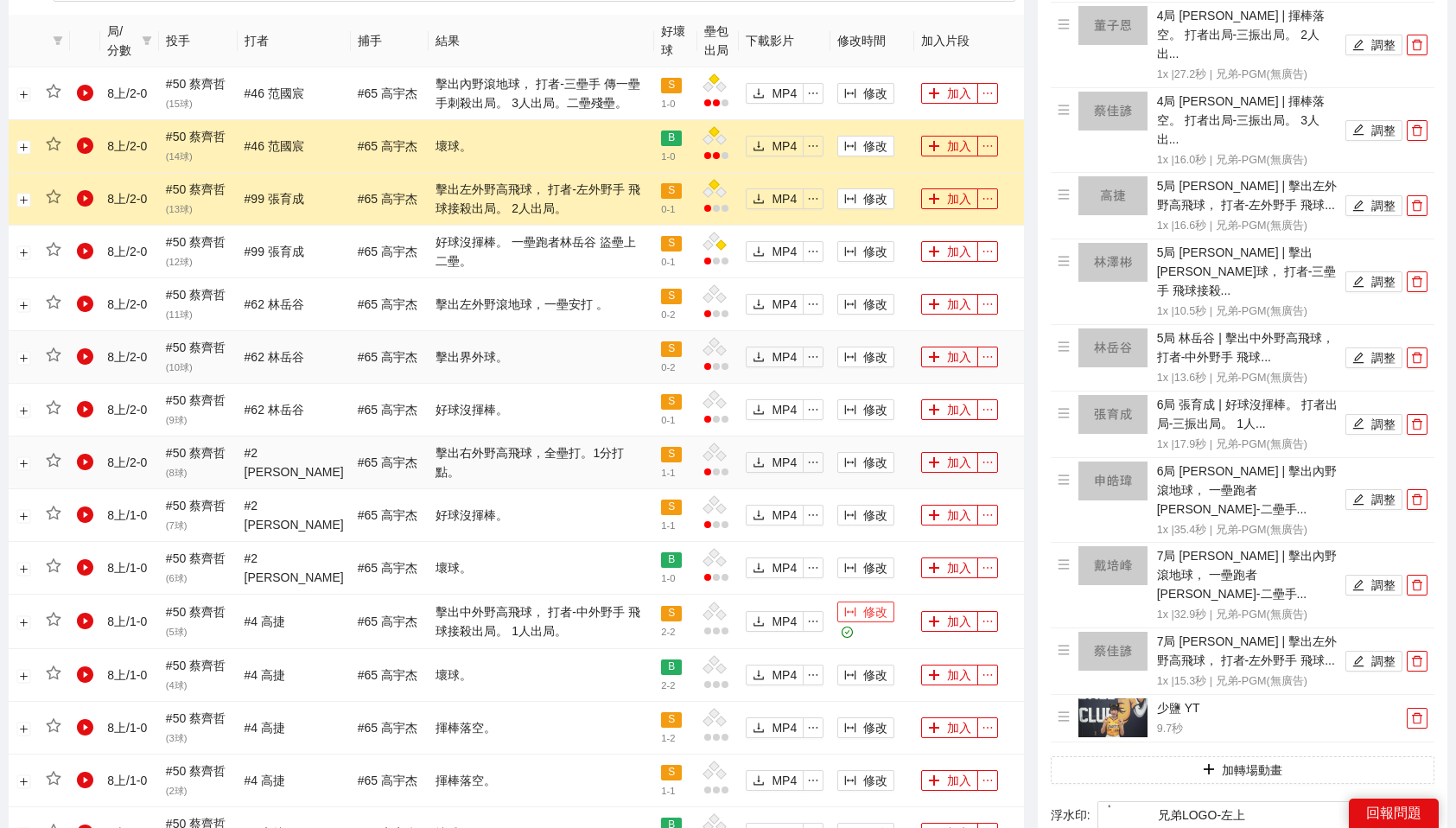
scroll to position [959, 0]
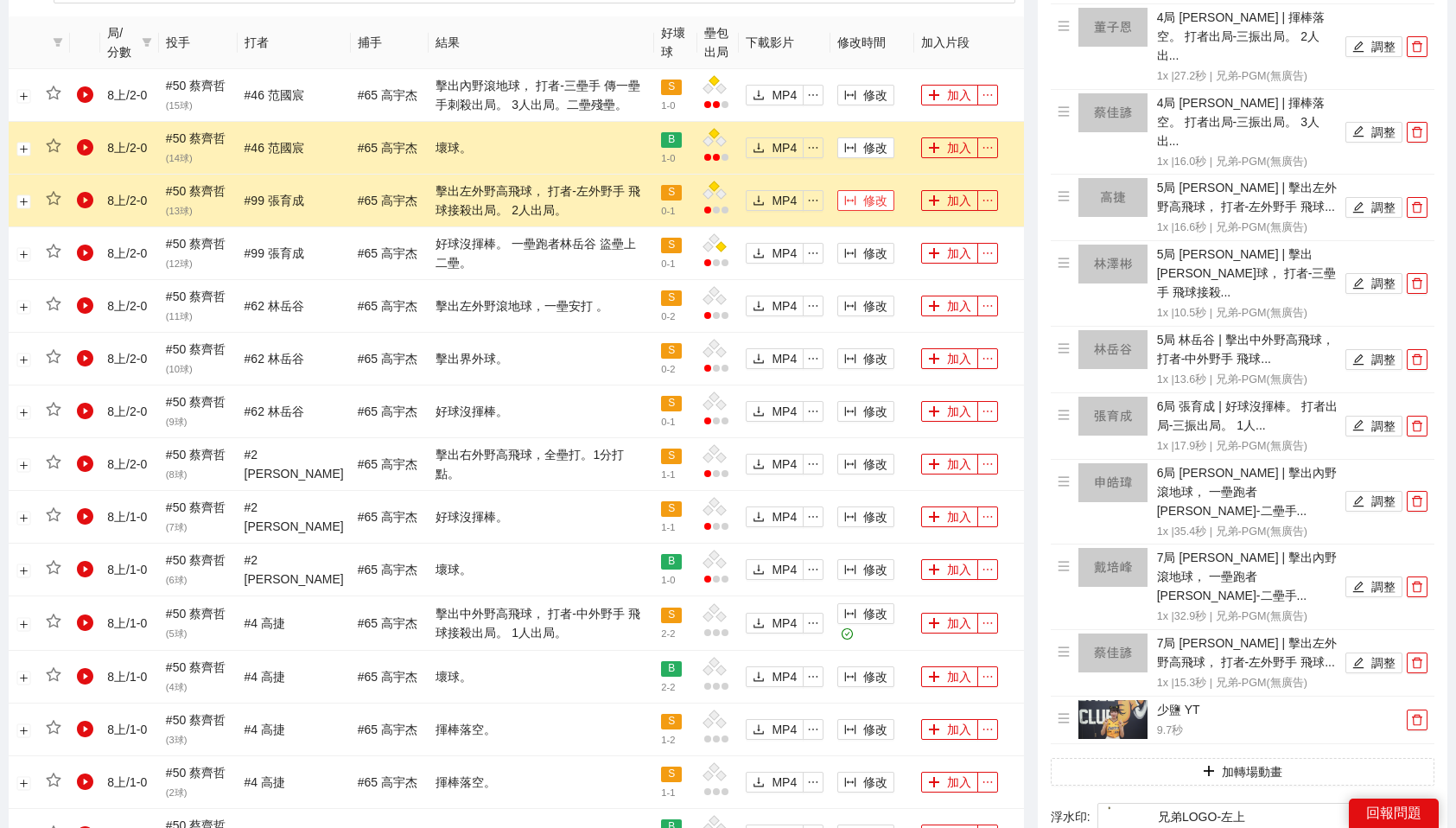
click at [879, 202] on span "修改" at bounding box center [876, 201] width 24 height 19
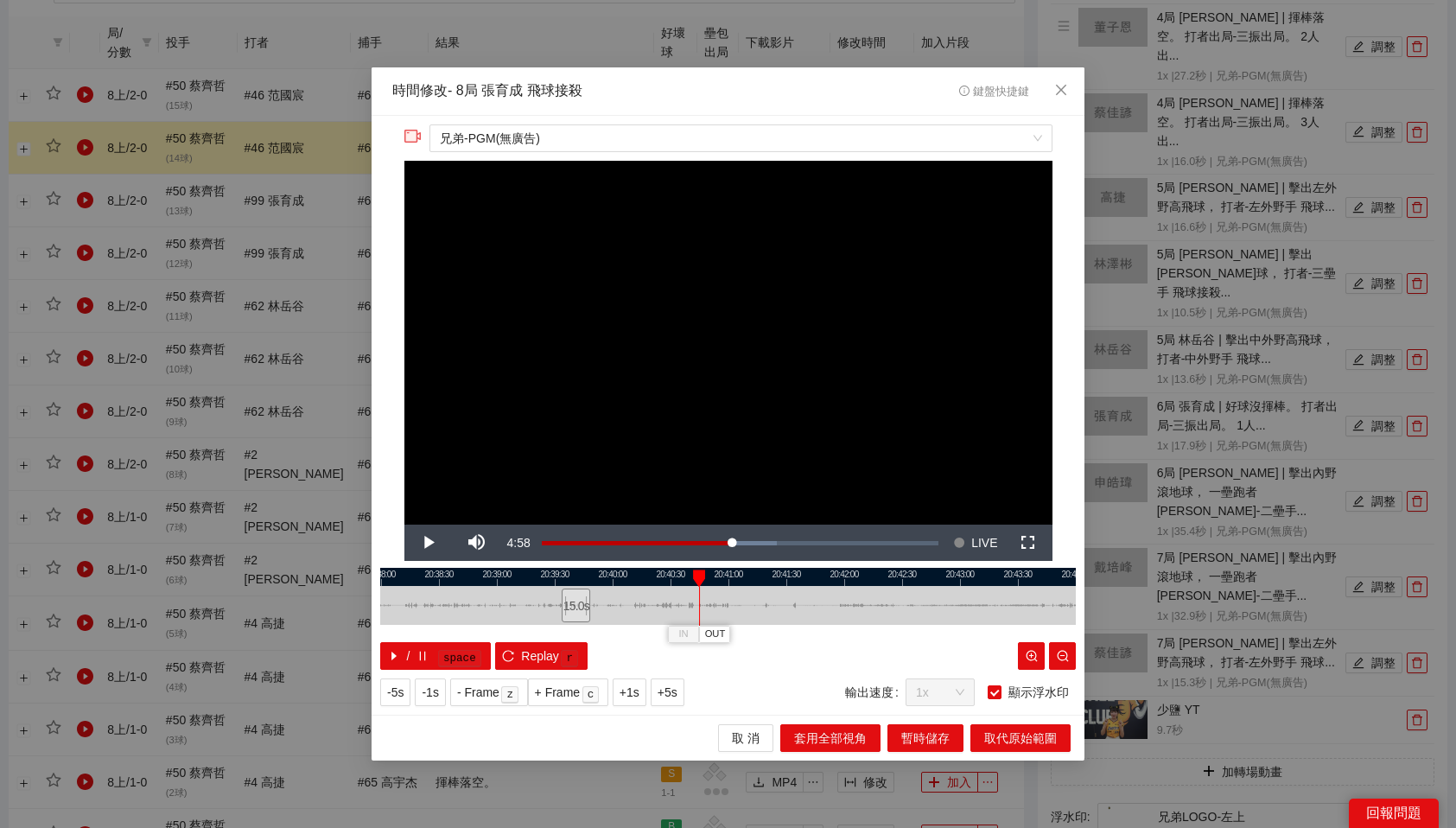
drag, startPoint x: 736, startPoint y: 609, endPoint x: 577, endPoint y: 614, distance: 159.1
click at [577, 614] on div "15.0 s" at bounding box center [576, 605] width 29 height 34
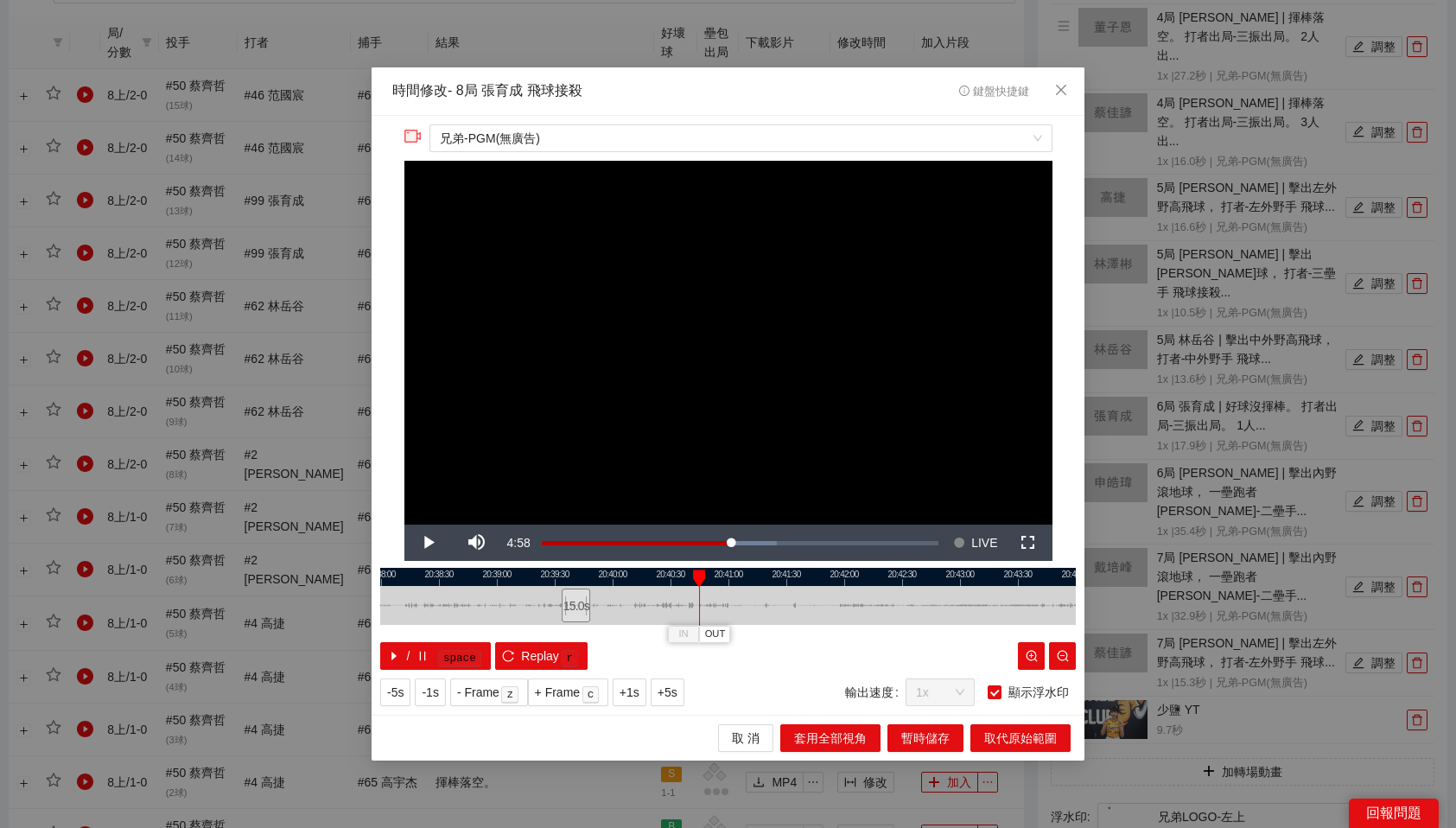
click at [566, 575] on div at bounding box center [728, 577] width 696 height 18
click at [432, 543] on span "Video Player" at bounding box center [429, 543] width 49 height 0
drag, startPoint x: 577, startPoint y: 608, endPoint x: 645, endPoint y: 605, distance: 68.1
click at [645, 605] on div "15.0 s" at bounding box center [643, 605] width 29 height 34
click at [665, 630] on span "OUT" at bounding box center [666, 634] width 21 height 16
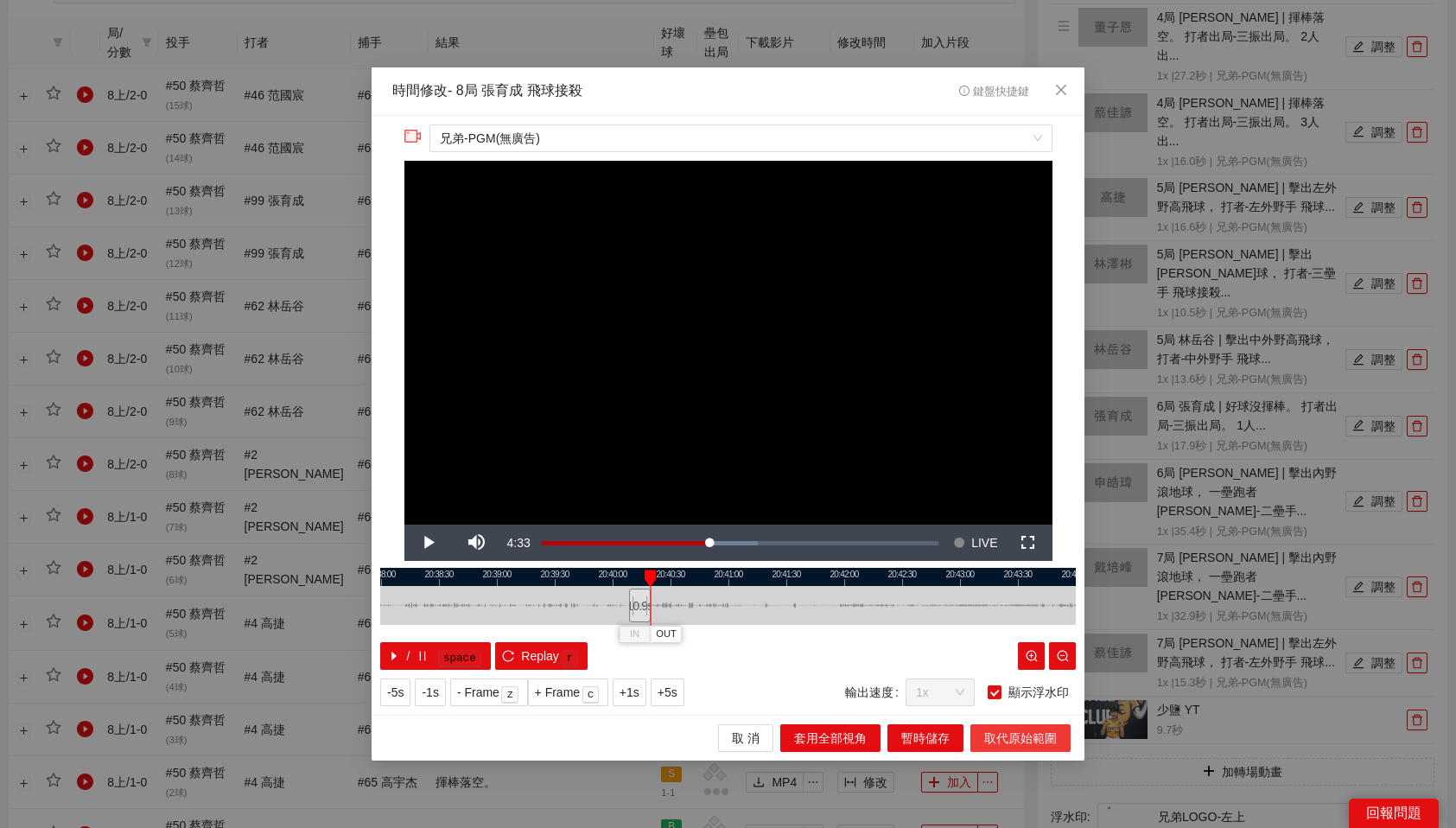
click at [1016, 730] on span "取代原始範圍" at bounding box center [1021, 739] width 73 height 19
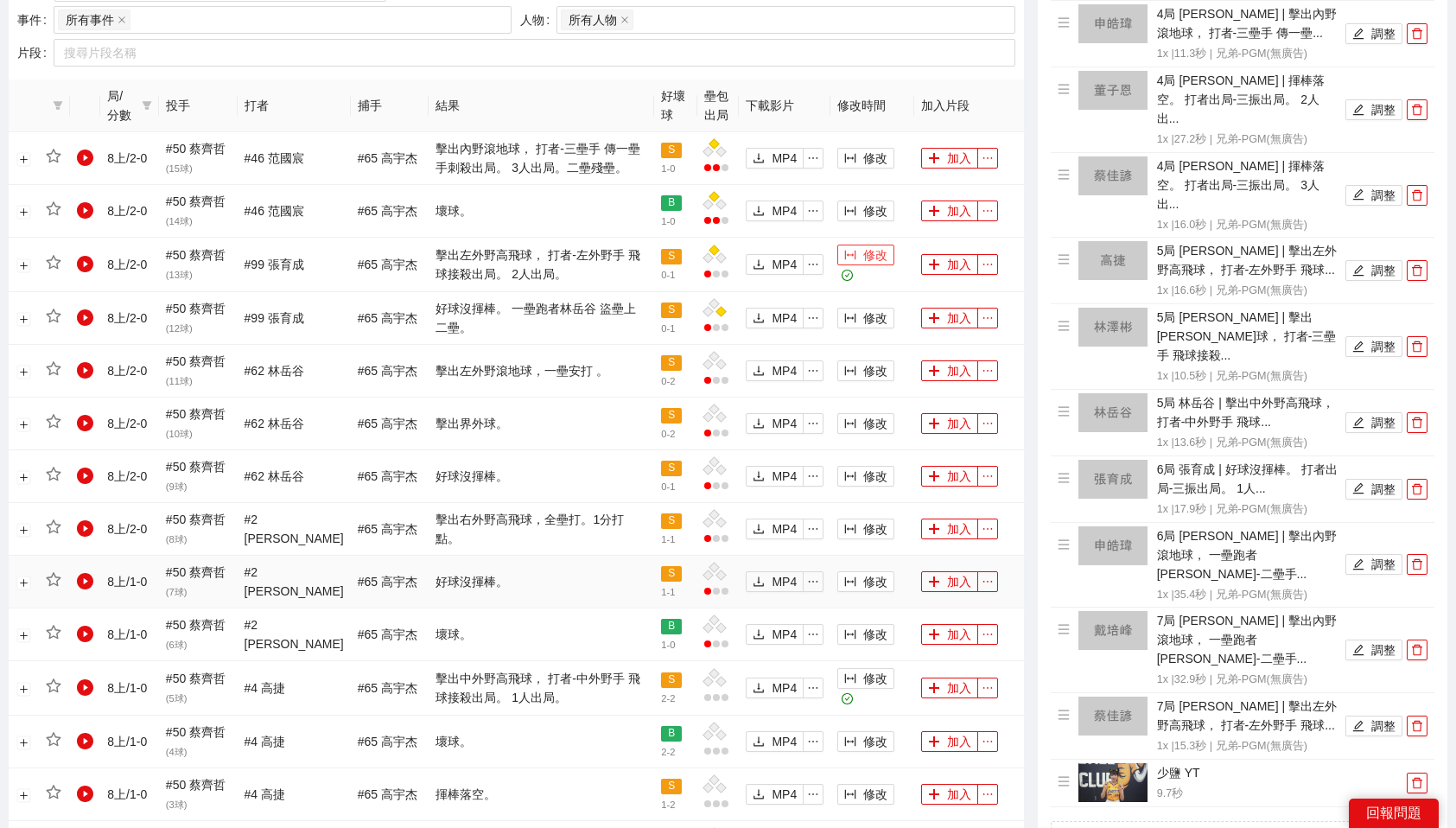
scroll to position [891, 0]
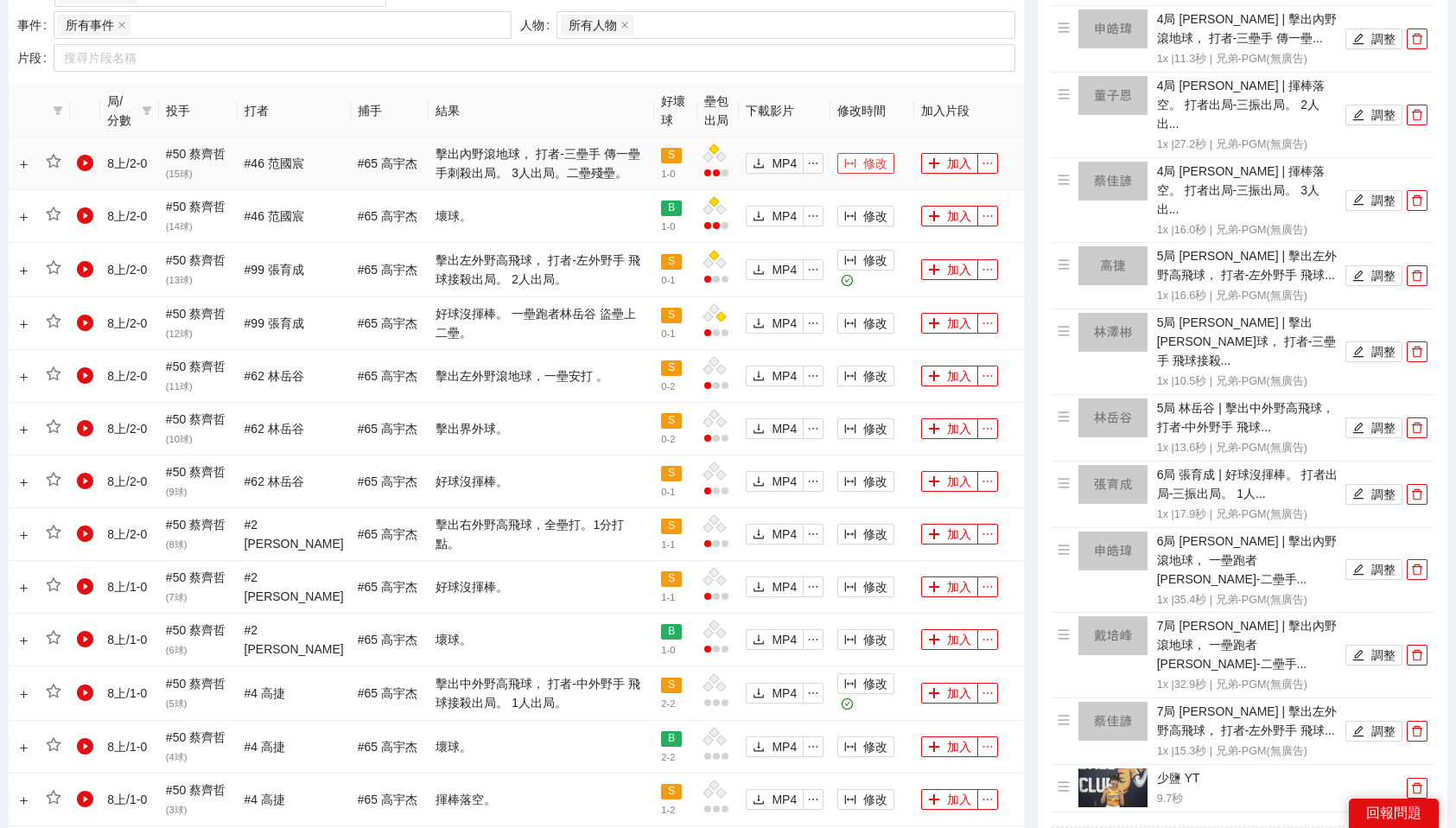
click at [877, 164] on span "修改" at bounding box center [876, 163] width 24 height 19
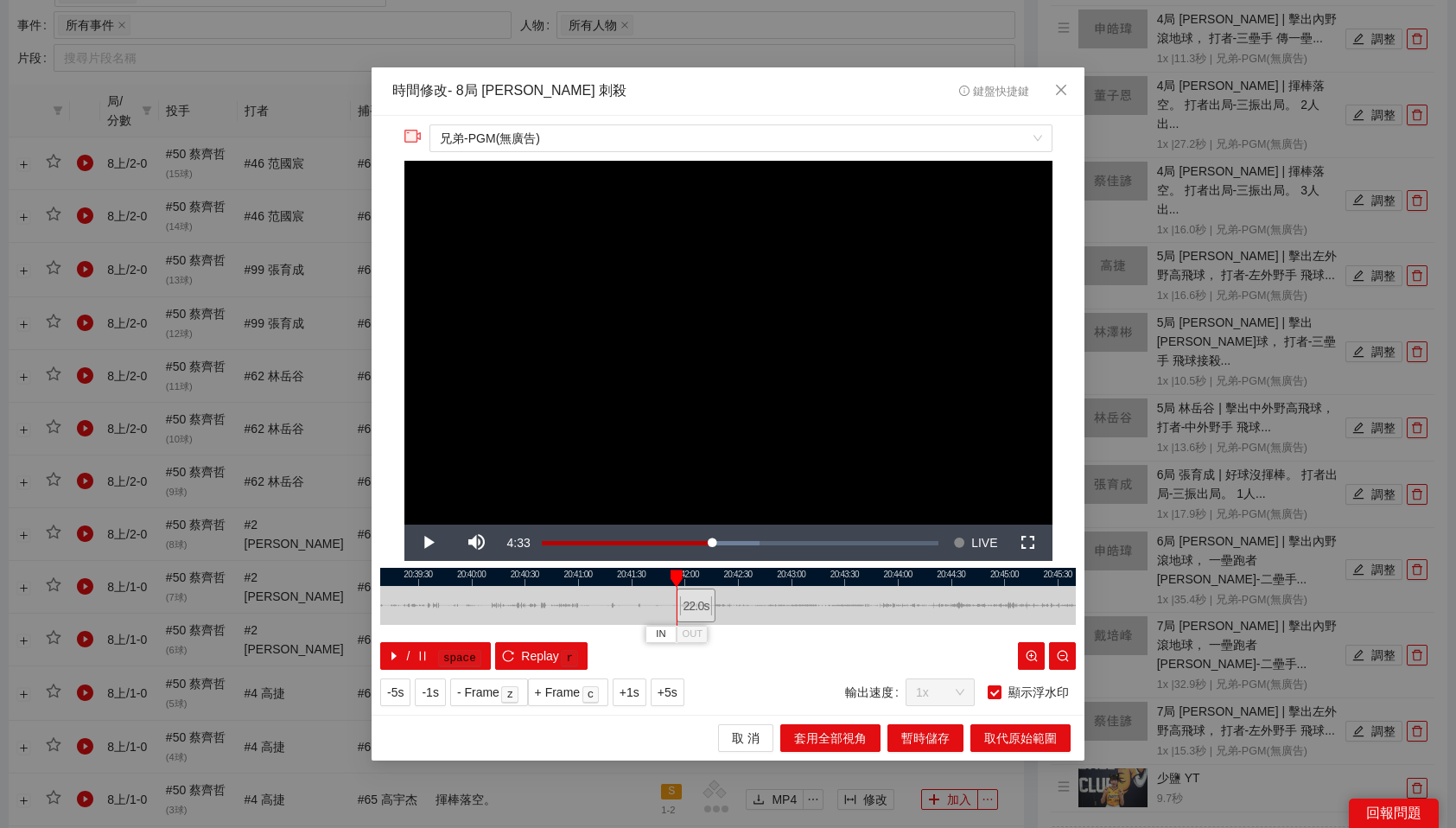
drag, startPoint x: 758, startPoint y: 595, endPoint x: 699, endPoint y: 605, distance: 59.8
click at [699, 605] on div "22.0 s" at bounding box center [696, 605] width 39 height 34
click at [686, 579] on div at bounding box center [728, 577] width 696 height 18
click at [686, 579] on div at bounding box center [689, 578] width 12 height 17
click at [682, 574] on div at bounding box center [728, 577] width 696 height 18
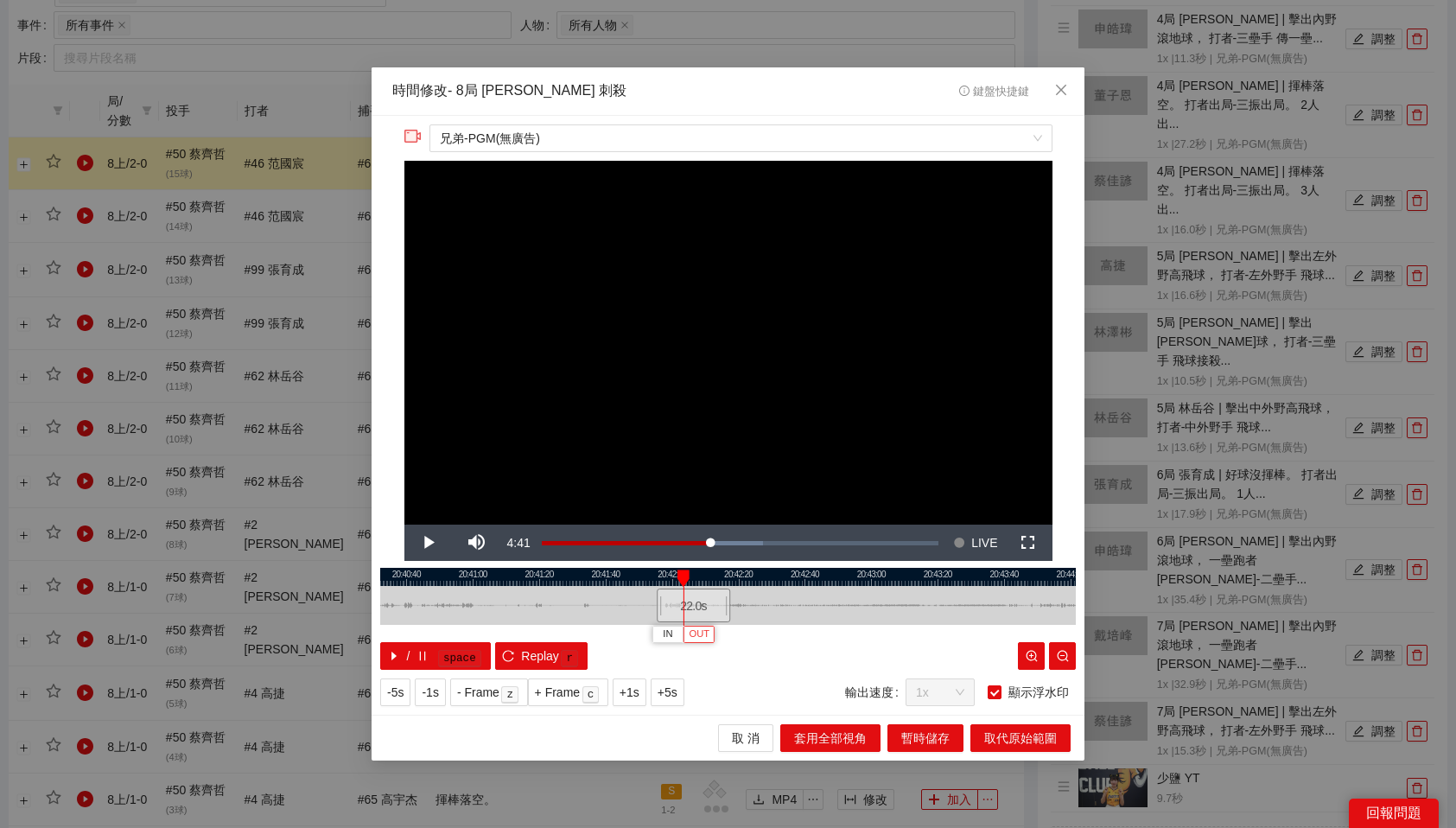
click at [701, 632] on span "OUT" at bounding box center [699, 634] width 21 height 16
click at [1006, 732] on span "取代原始範圍" at bounding box center [1021, 739] width 73 height 19
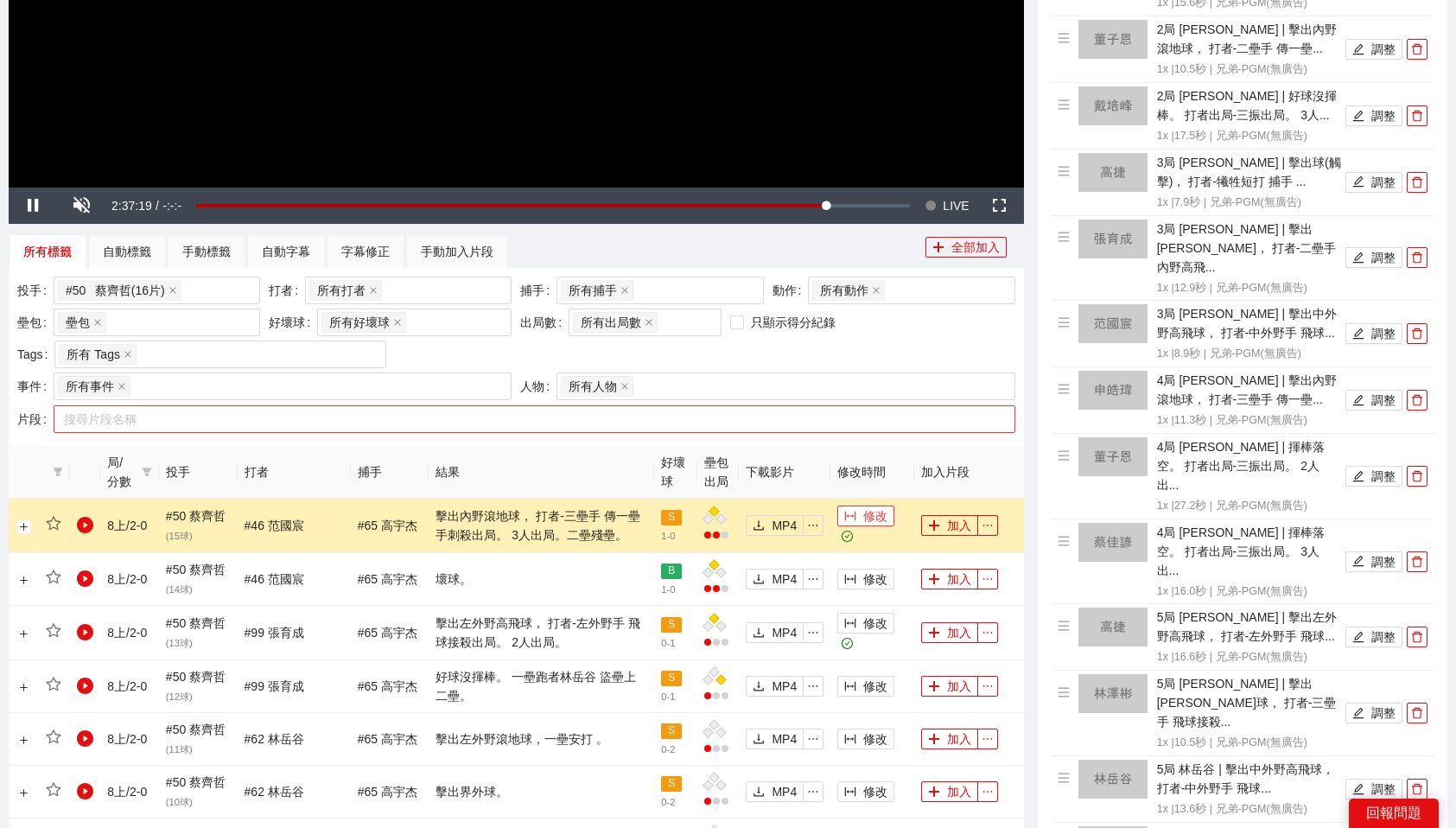
scroll to position [528, 0]
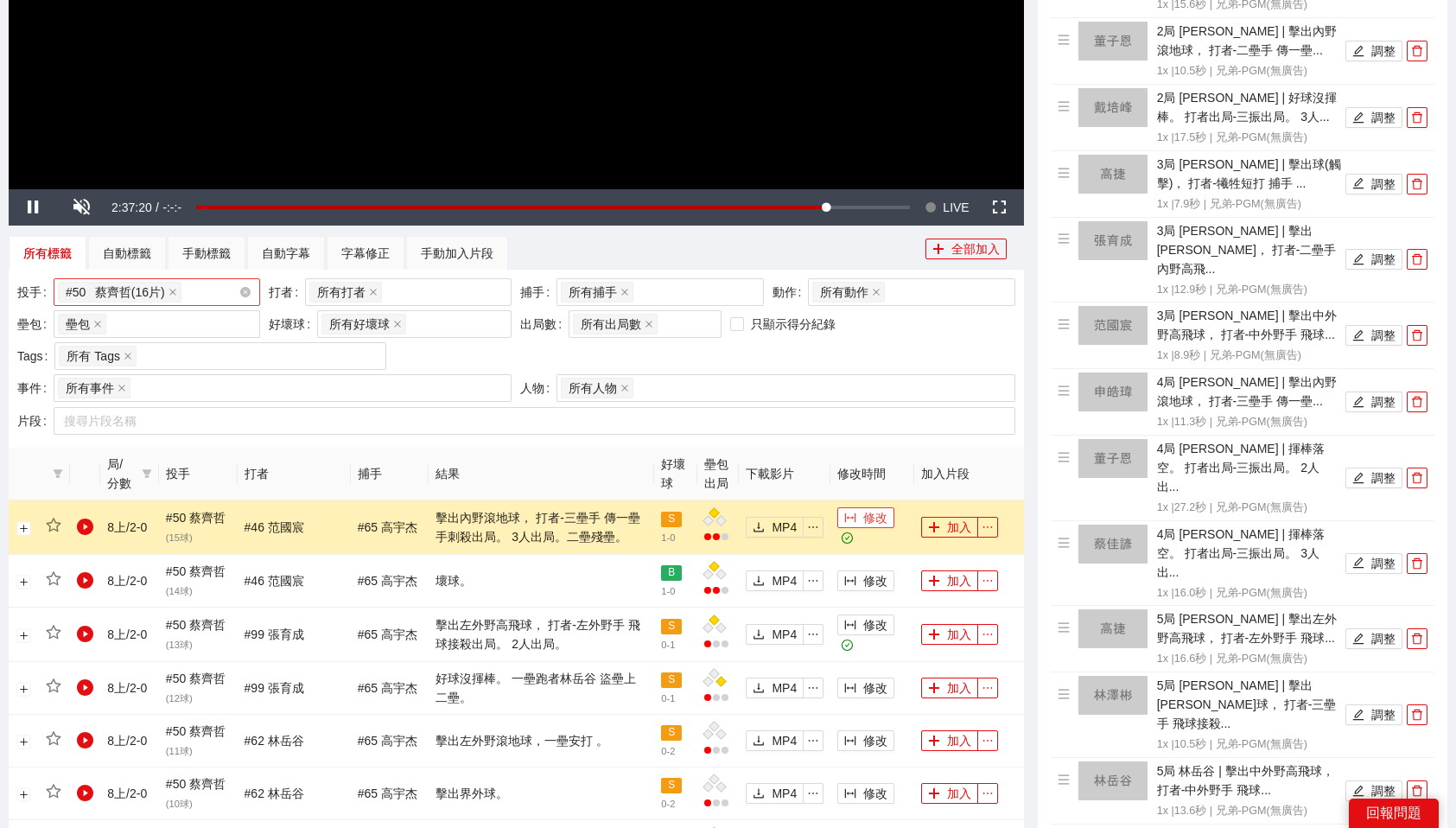
click at [231, 290] on div "# 50 蔡齊哲 ( 16 片 ) + 0 ..." at bounding box center [149, 292] width 181 height 24
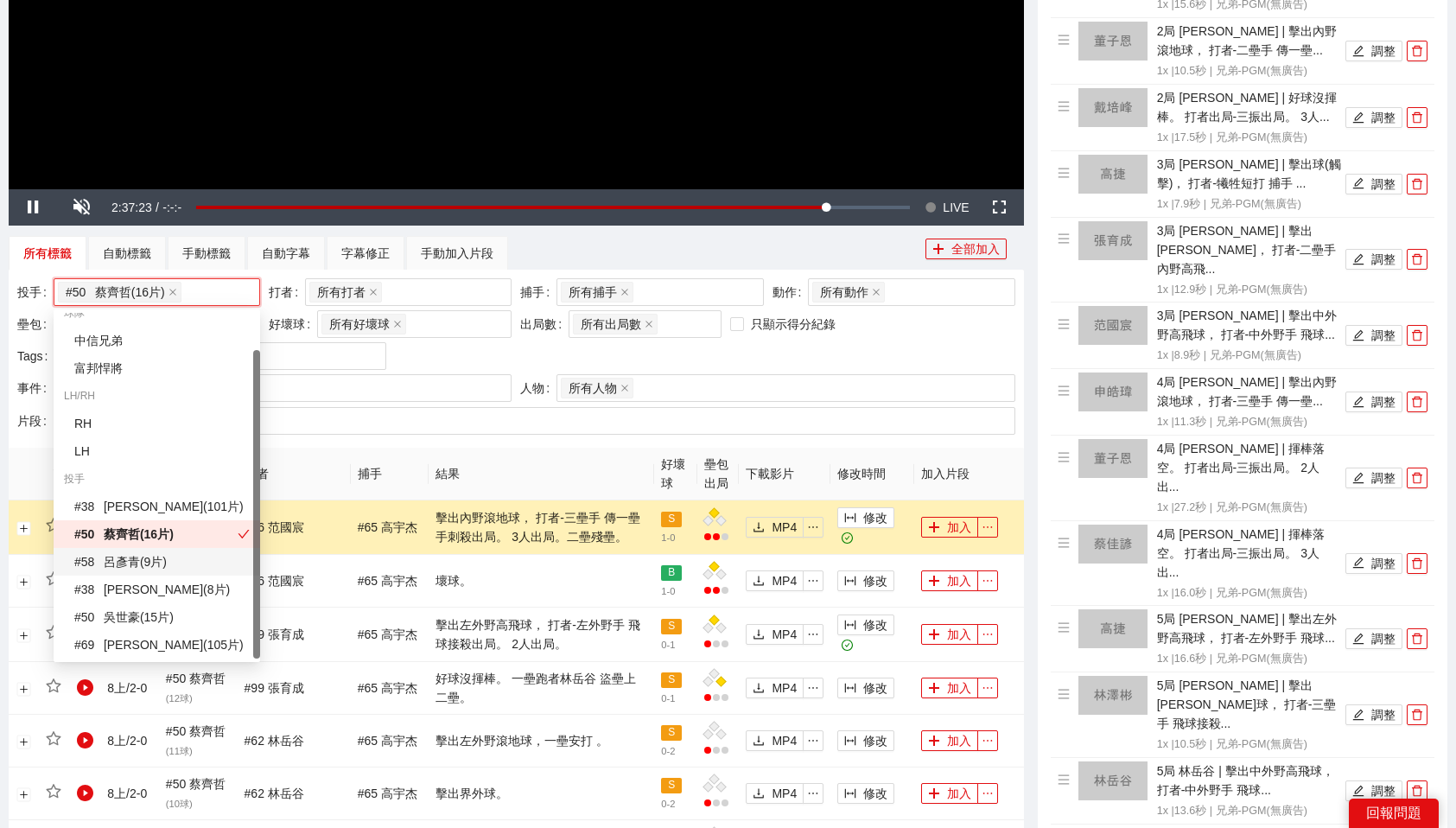
click at [177, 567] on div "# 58 呂彥青 ( 9 片 )" at bounding box center [162, 562] width 175 height 19
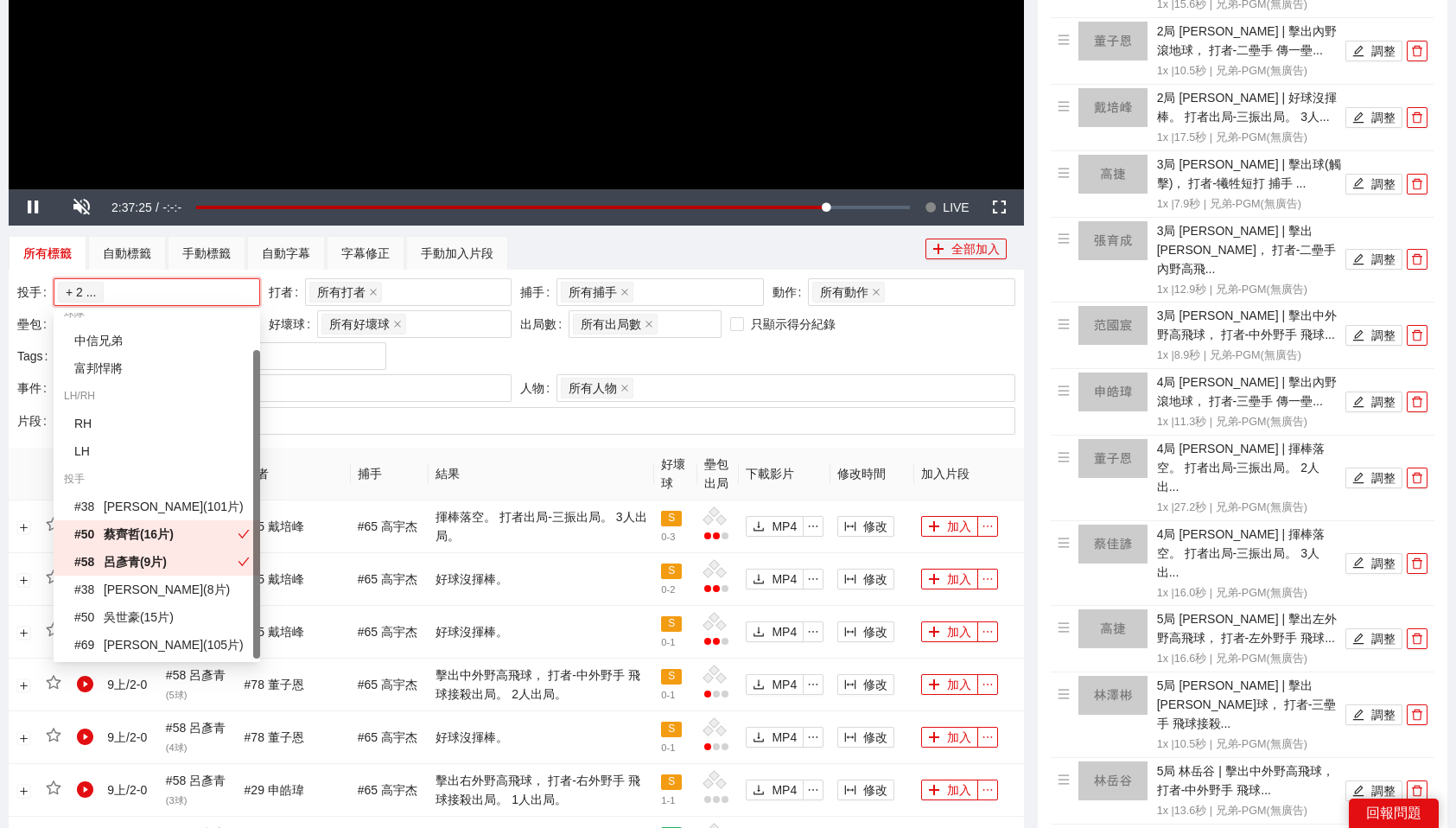
click at [232, 530] on div "# 50 蔡齊哲 ( 16 片 )" at bounding box center [156, 534] width 163 height 19
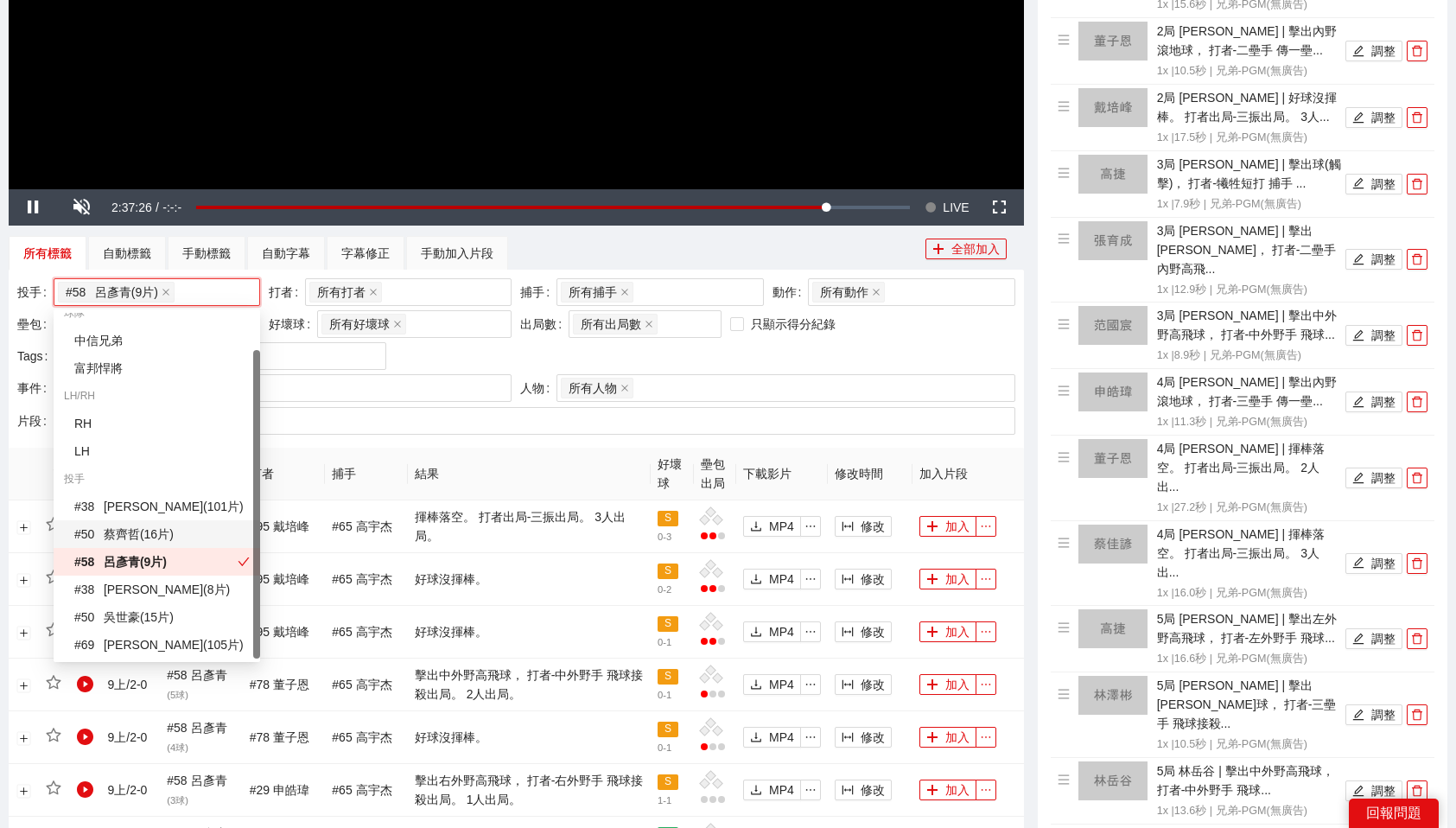
click at [498, 363] on div "投手 # 58 呂彥青 ( 9 片 ) + 0 ... 打者 所有打者 + 0 ... 捕手 所有捕手 + 0 ... 動作 所有動作 壘包 壘包 好壞球 所…" at bounding box center [516, 326] width 1007 height 96
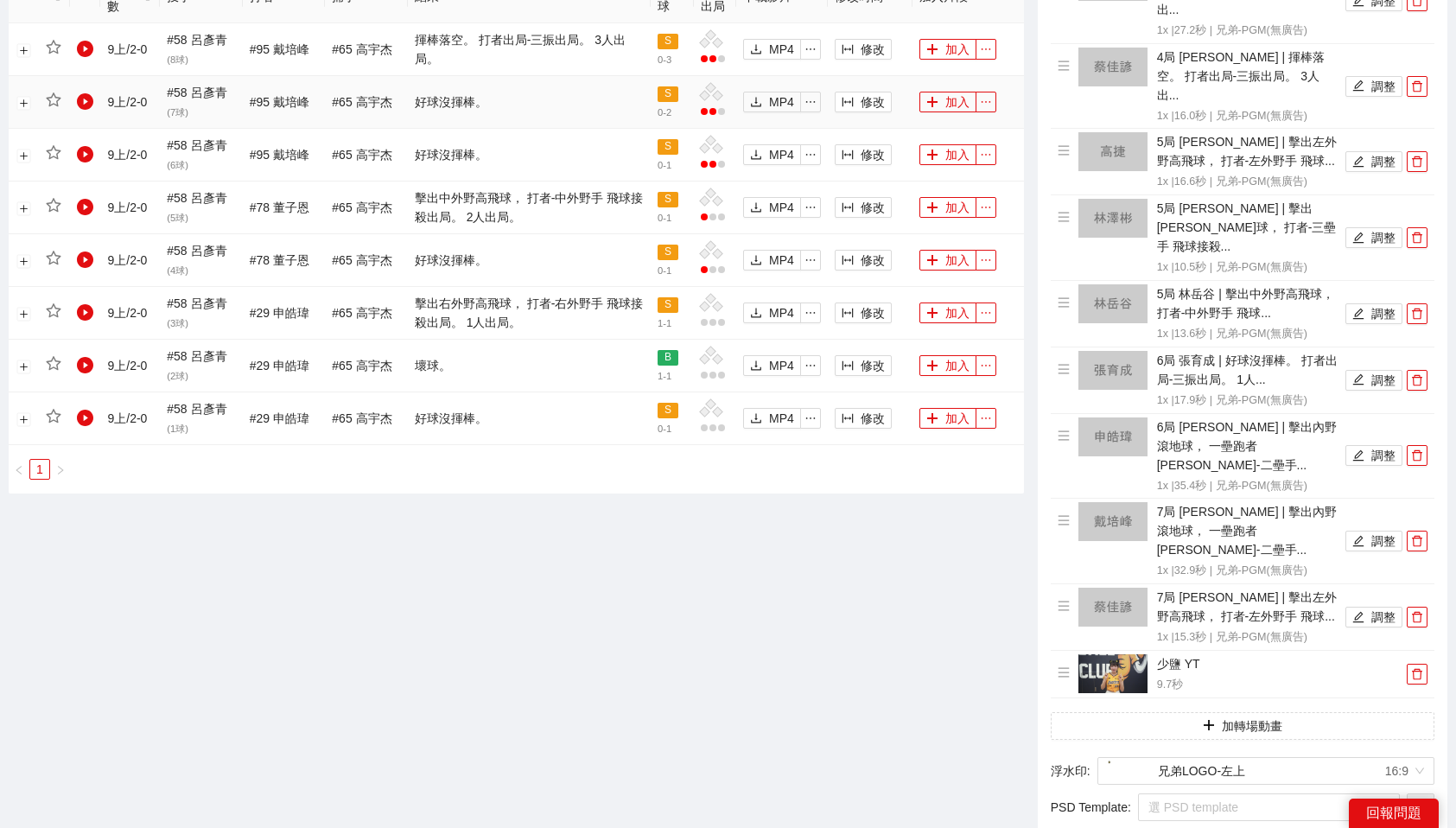
scroll to position [908, 0]
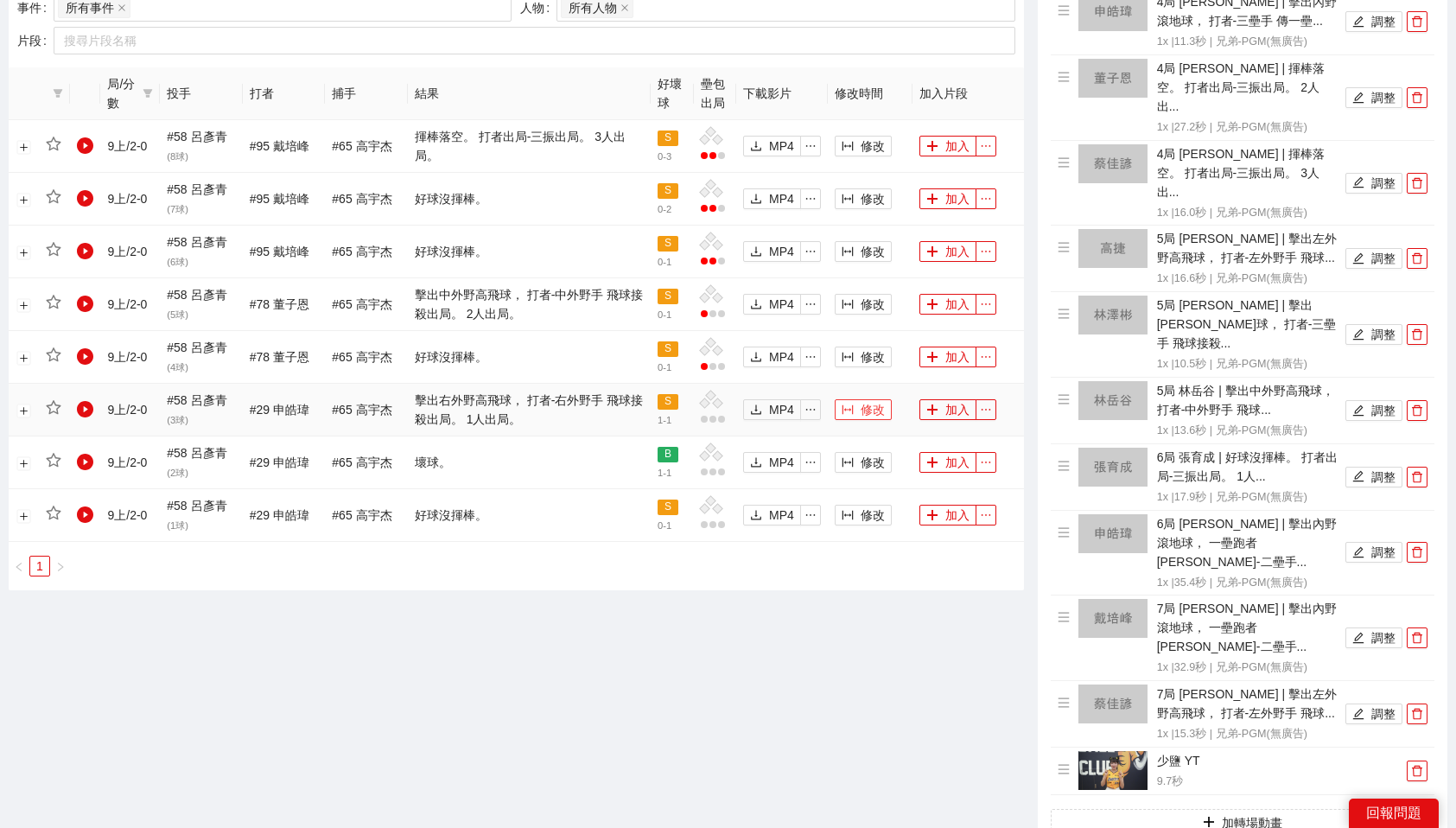
click at [875, 413] on span "修改" at bounding box center [873, 410] width 24 height 19
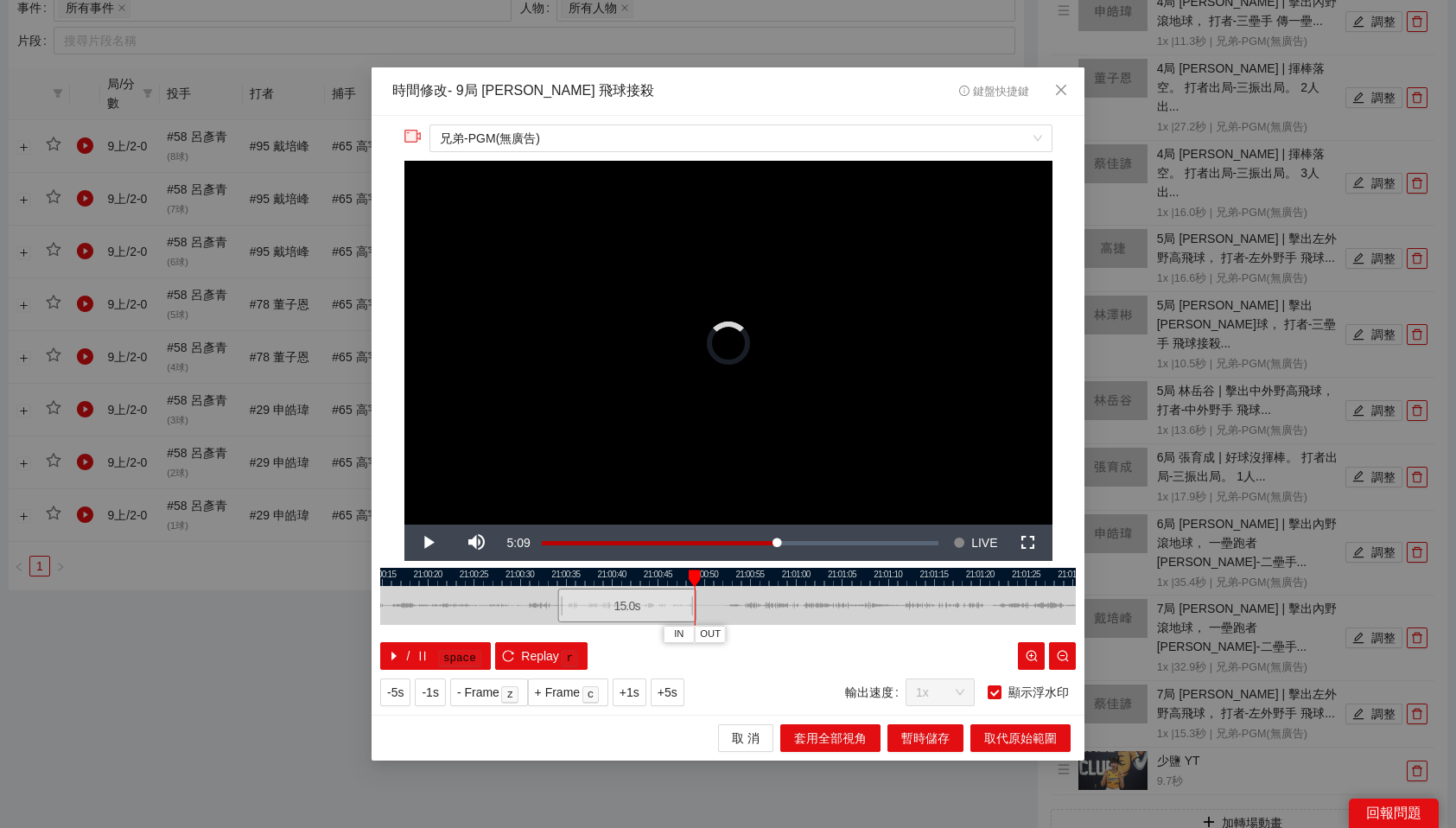
drag, startPoint x: 771, startPoint y: 613, endPoint x: 652, endPoint y: 616, distance: 119.0
click at [652, 616] on div "15.0 s" at bounding box center [627, 605] width 138 height 34
drag, startPoint x: 688, startPoint y: 598, endPoint x: 538, endPoint y: 598, distance: 150.0
click at [538, 598] on div "15.0 s" at bounding box center [544, 605] width 69 height 34
drag, startPoint x: 553, startPoint y: 600, endPoint x: 466, endPoint y: 606, distance: 87.2
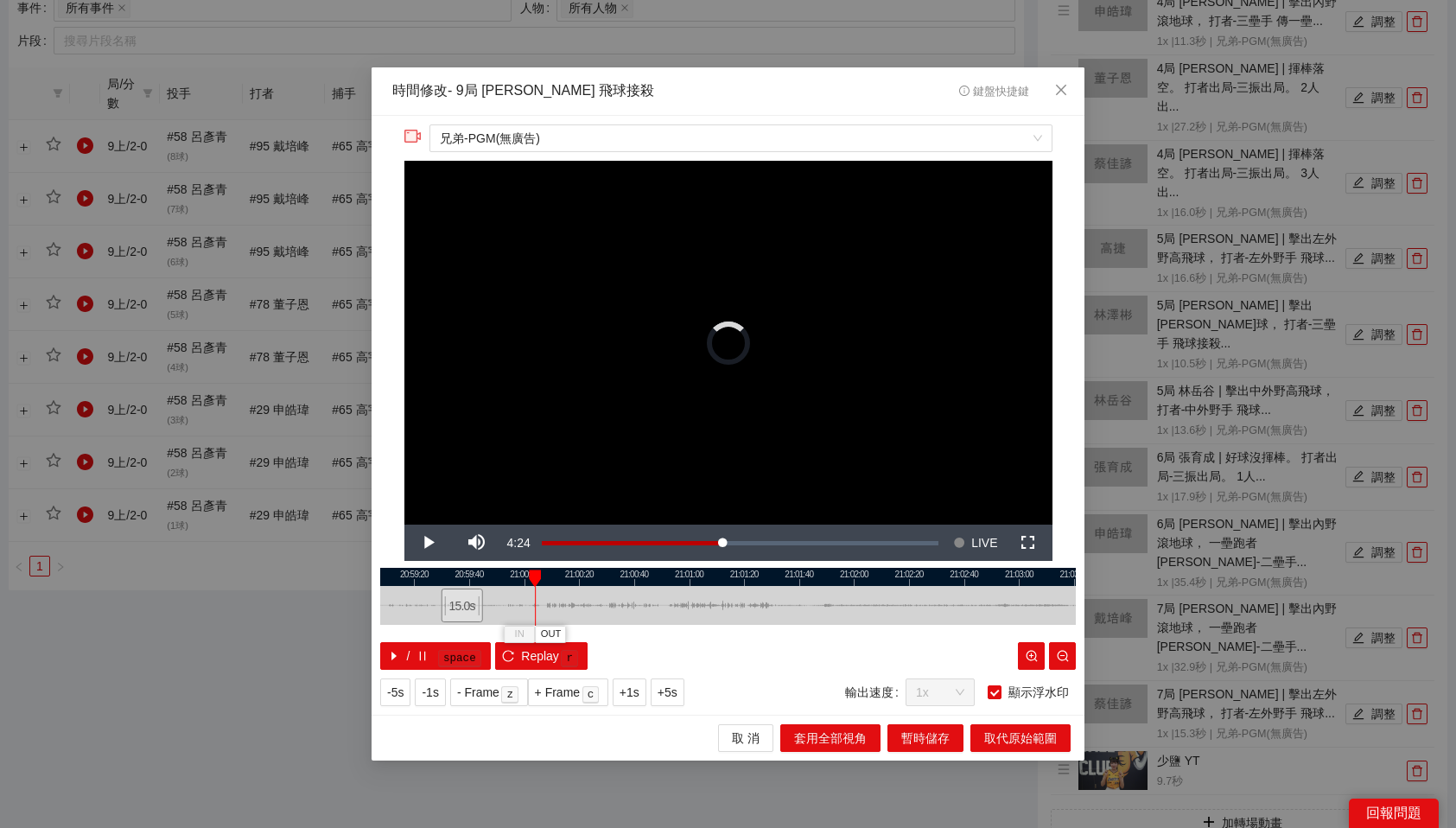
click at [466, 606] on div "15.0 s" at bounding box center [462, 605] width 42 height 34
drag, startPoint x: 636, startPoint y: 605, endPoint x: 591, endPoint y: 606, distance: 45.0
click at [591, 606] on div "15.0 s" at bounding box center [598, 605] width 66 height 34
click at [639, 635] on span "OUT" at bounding box center [634, 634] width 21 height 16
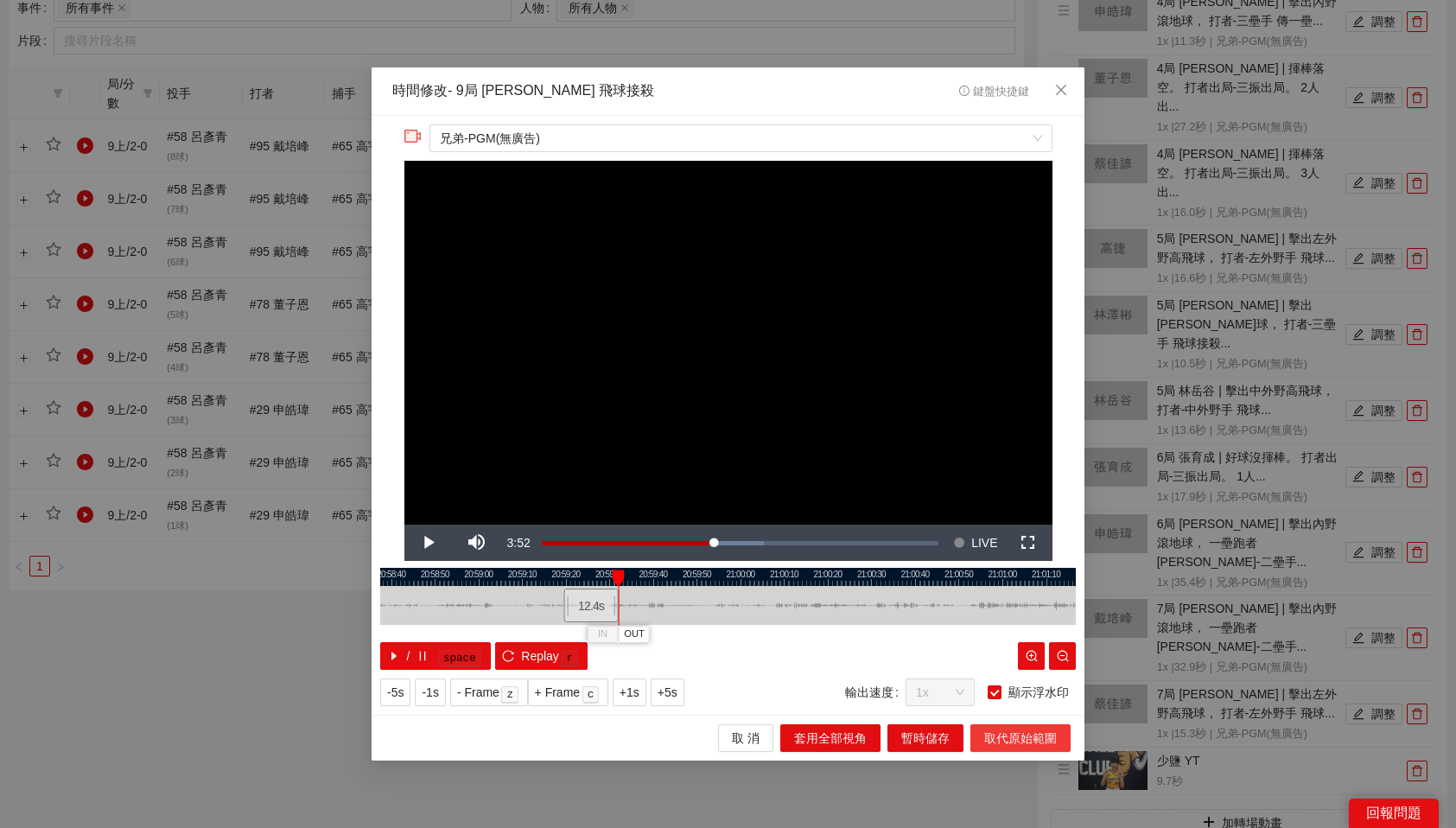
click at [1042, 739] on span "取代原始範圍" at bounding box center [1021, 739] width 73 height 19
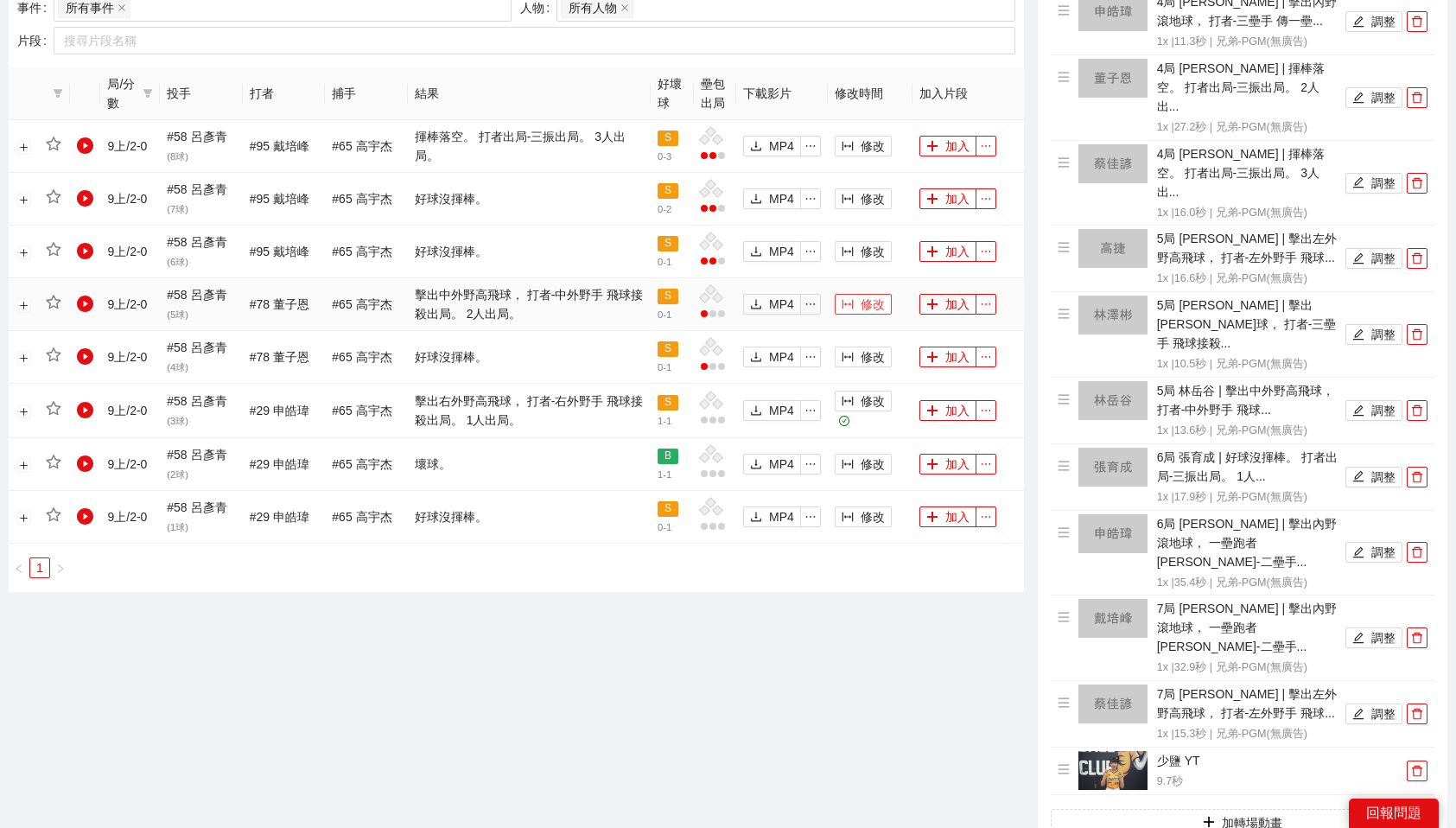
click at [864, 300] on span "修改" at bounding box center [873, 304] width 24 height 19
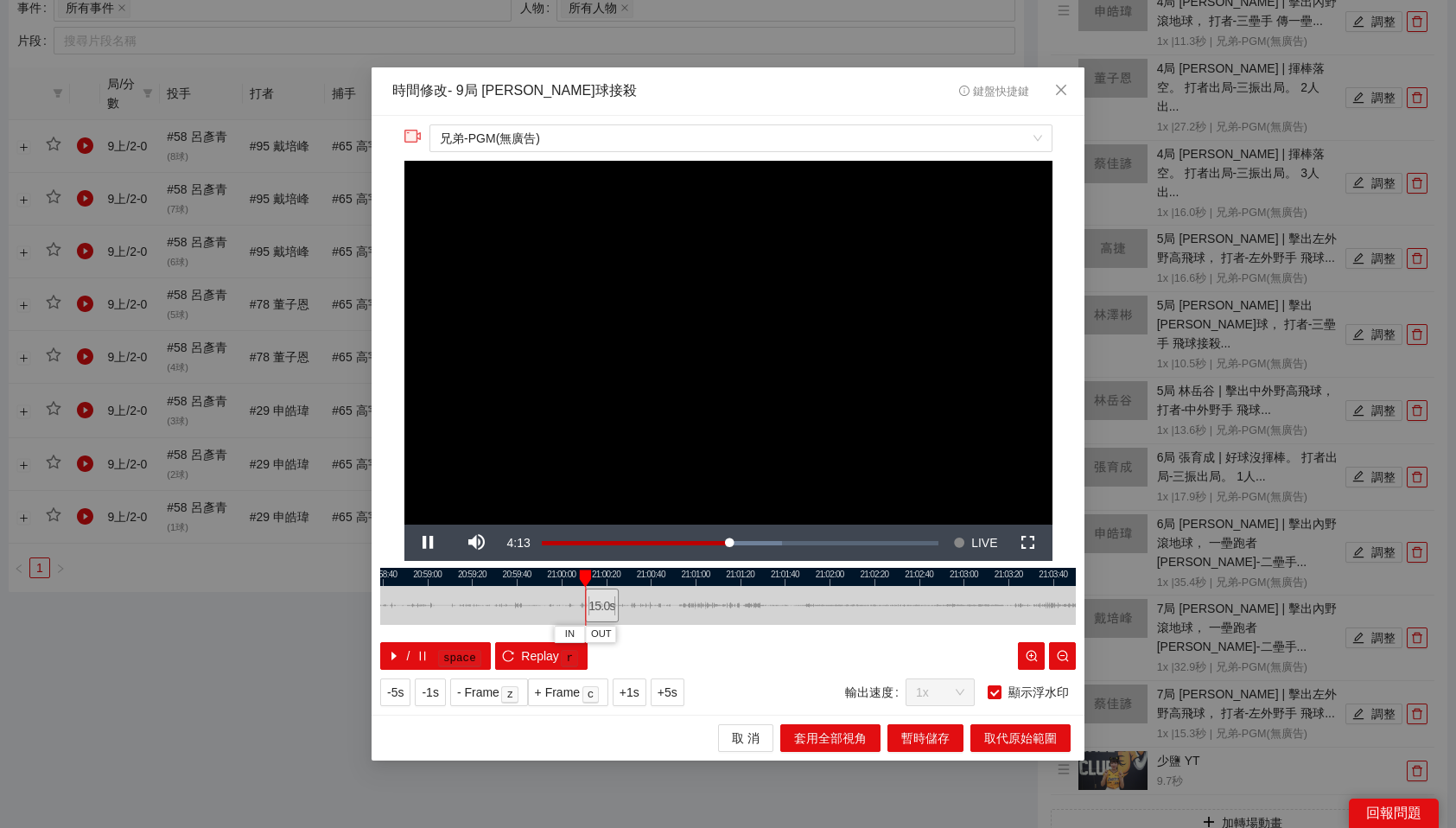
drag, startPoint x: 734, startPoint y: 605, endPoint x: 608, endPoint y: 606, distance: 126.0
click at [608, 606] on div "15.0 s" at bounding box center [601, 605] width 34 height 34
click at [499, 634] on span "OUT" at bounding box center [490, 634] width 21 height 16
click at [1010, 732] on span "取代原始範圍" at bounding box center [1021, 739] width 73 height 19
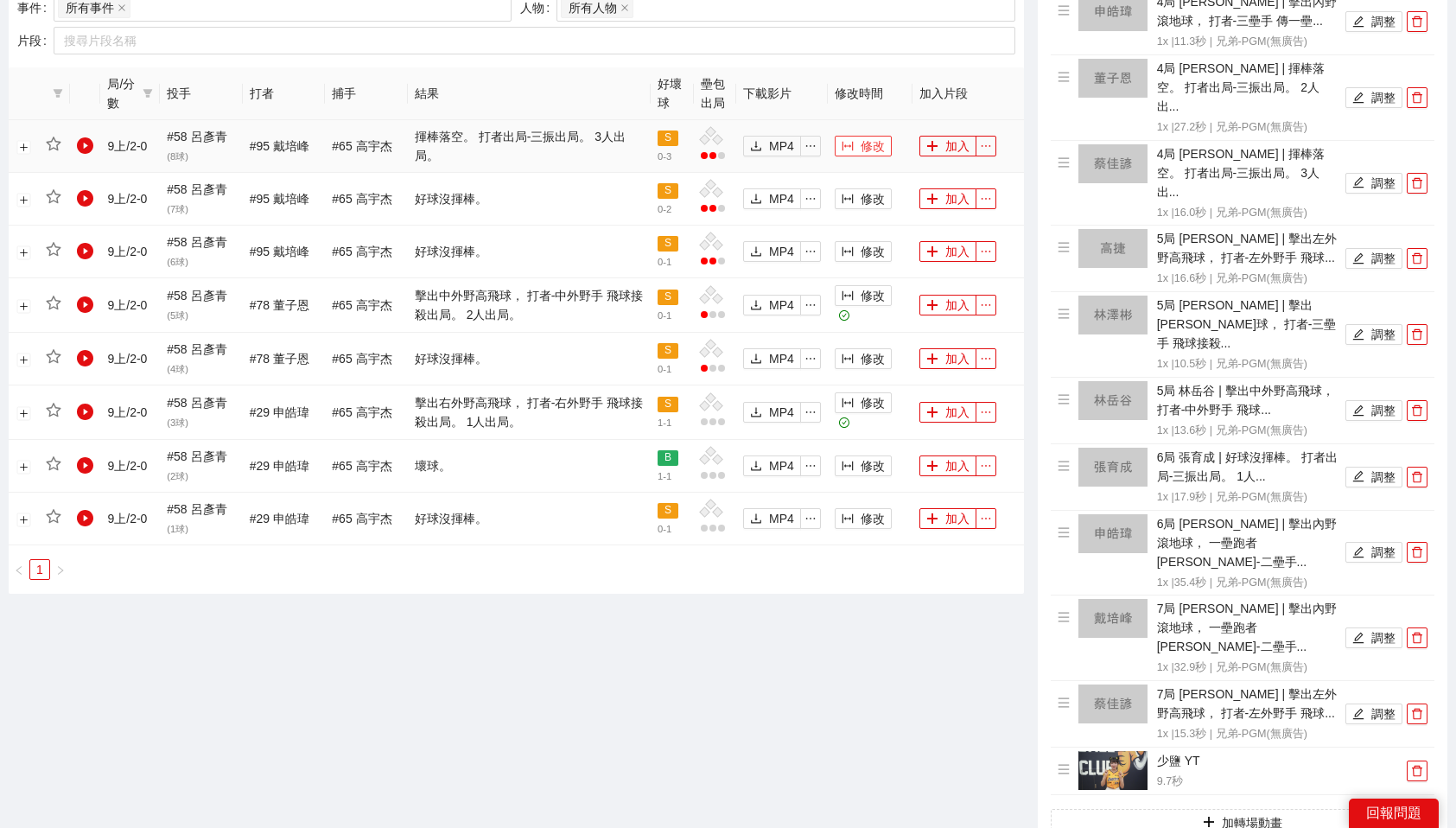
click at [873, 141] on span "修改" at bounding box center [873, 146] width 24 height 19
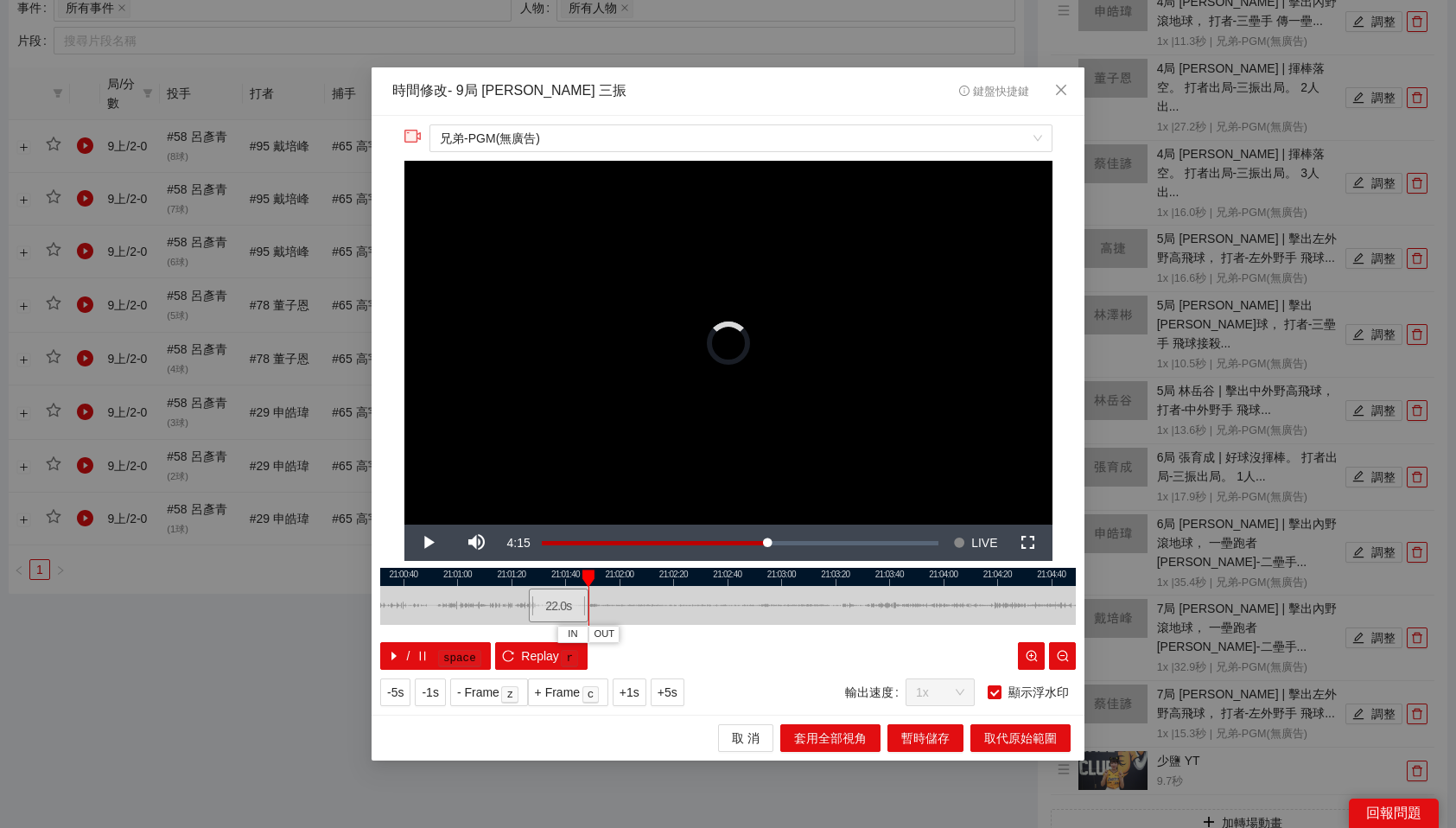
drag, startPoint x: 765, startPoint y: 610, endPoint x: 565, endPoint y: 611, distance: 200.0
click at [565, 611] on div "22.0 s" at bounding box center [559, 605] width 60 height 34
drag, startPoint x: 568, startPoint y: 606, endPoint x: 548, endPoint y: 608, distance: 20.1
click at [548, 608] on div "22.0 s" at bounding box center [537, 605] width 73 height 34
click at [547, 608] on div "22.0 s" at bounding box center [536, 605] width 73 height 34
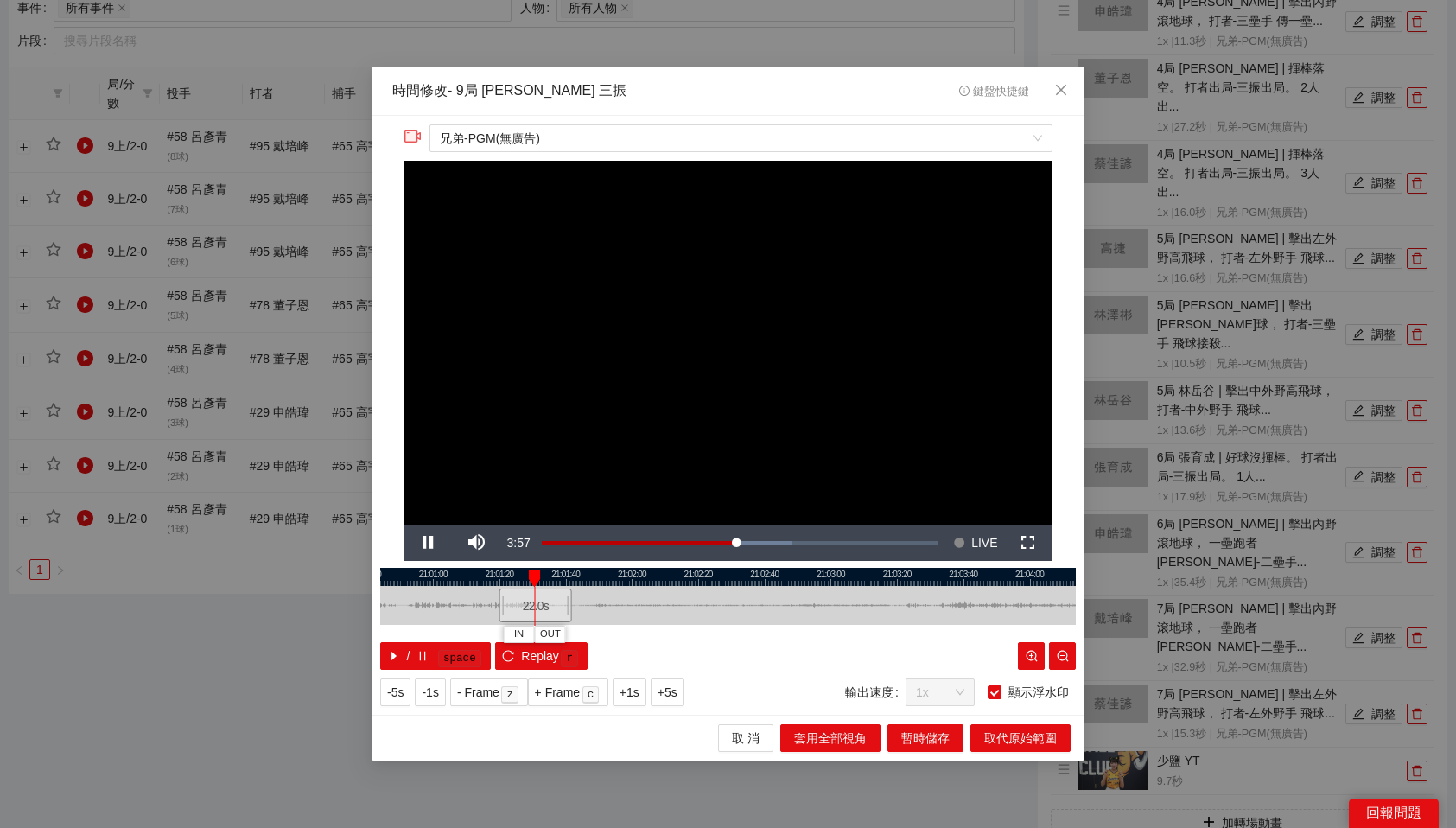
drag, startPoint x: 516, startPoint y: 574, endPoint x: 535, endPoint y: 573, distance: 19.0
click at [535, 573] on div at bounding box center [535, 578] width 12 height 17
click at [569, 633] on span "OUT" at bounding box center [563, 634] width 21 height 16
click at [1056, 738] on button "取代原始範圍" at bounding box center [1020, 739] width 100 height 28
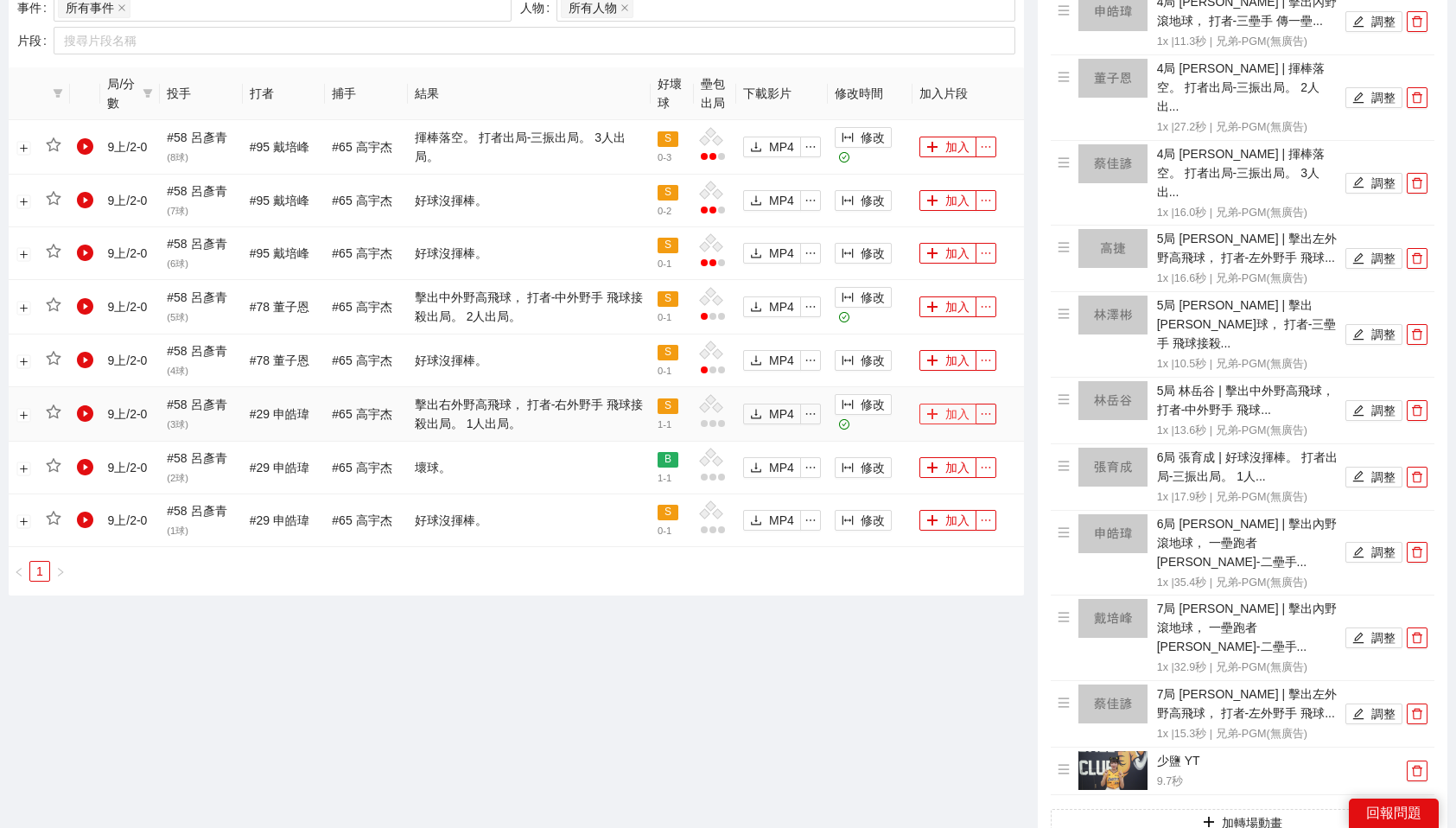
click at [955, 418] on button "加入" at bounding box center [948, 414] width 57 height 21
click at [937, 309] on icon "plus" at bounding box center [932, 307] width 12 height 12
click at [950, 142] on button "加入" at bounding box center [948, 147] width 57 height 21
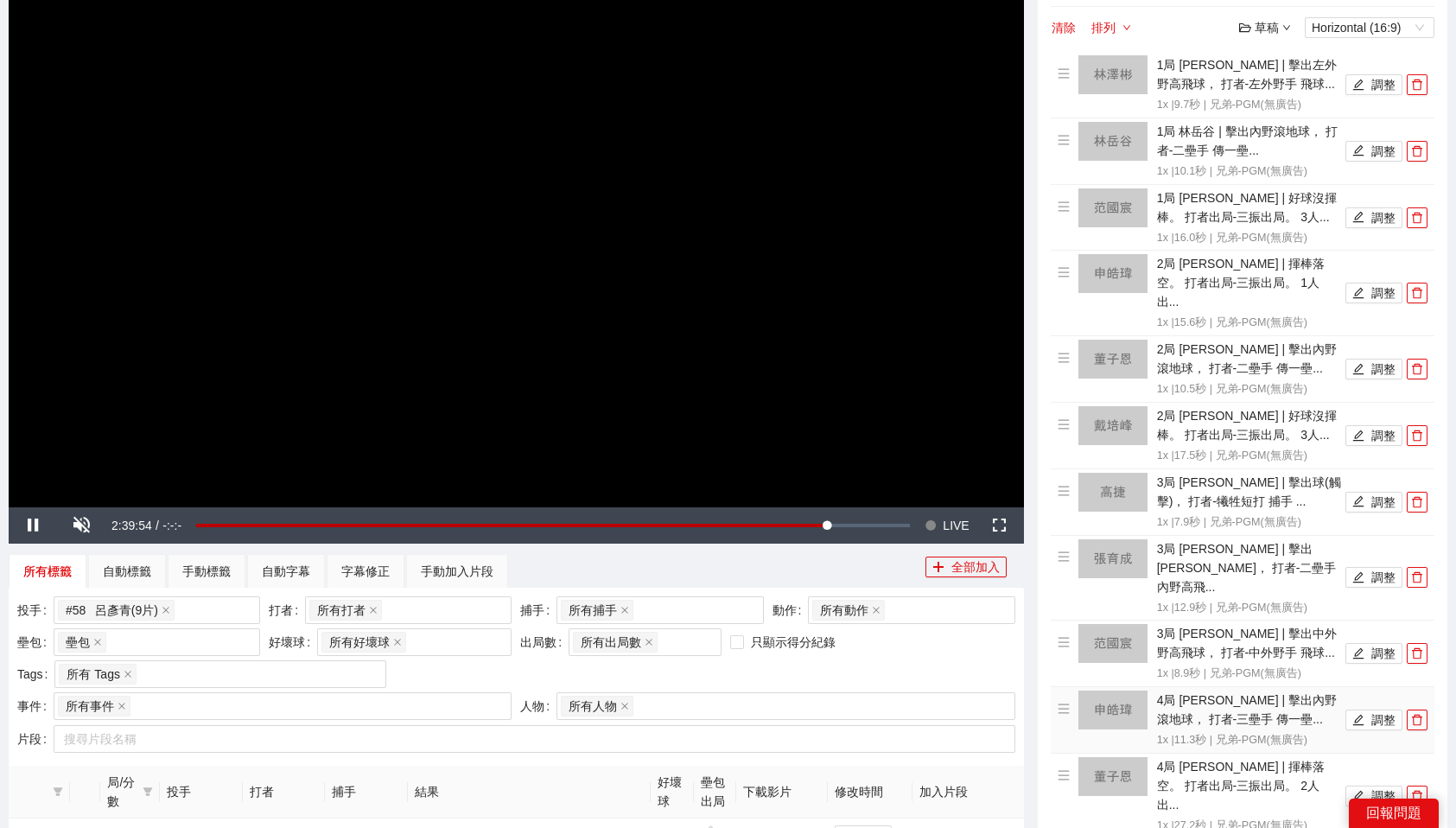
scroll to position [0, 0]
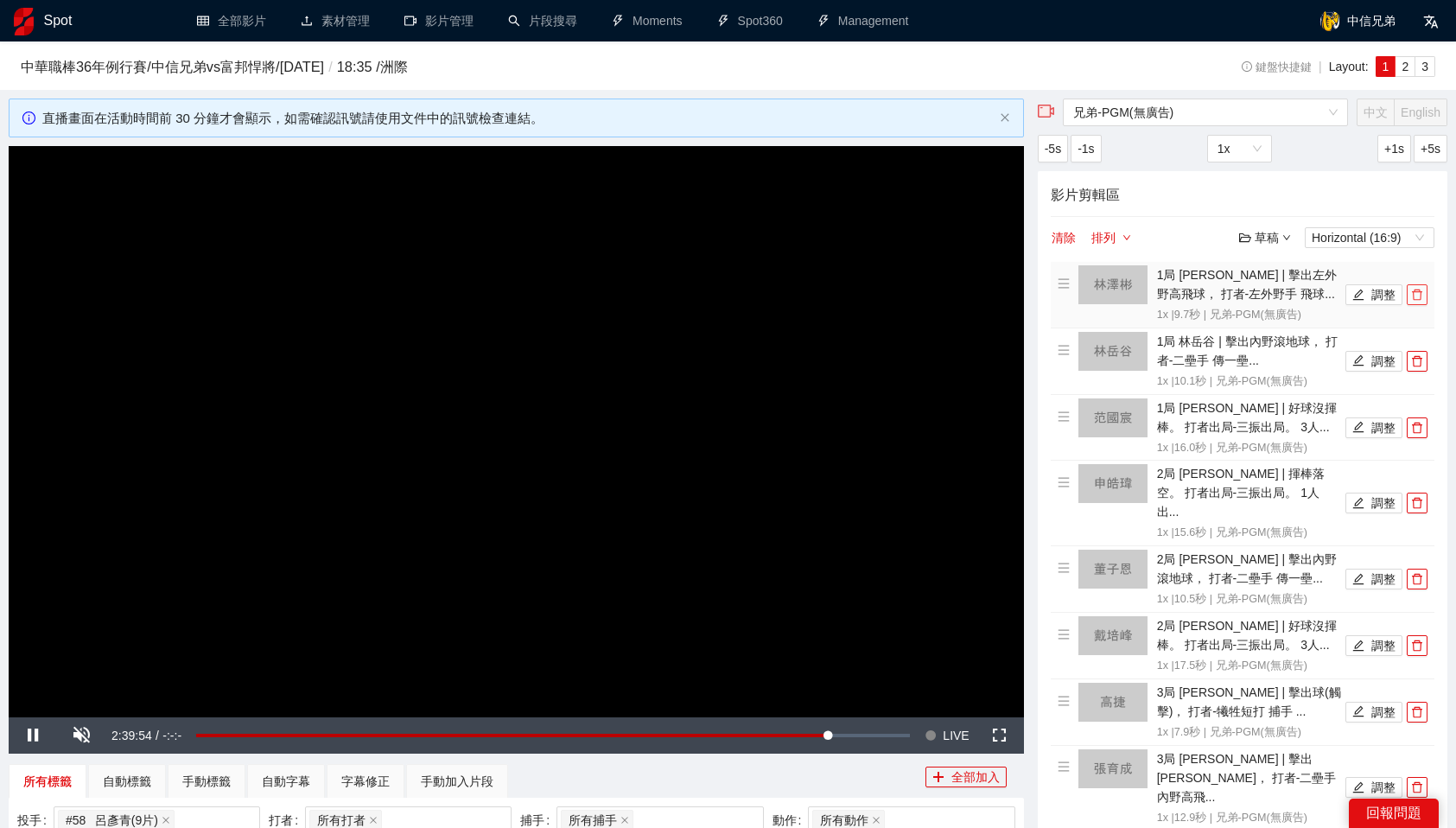
click at [1423, 293] on span "delete" at bounding box center [1417, 295] width 19 height 12
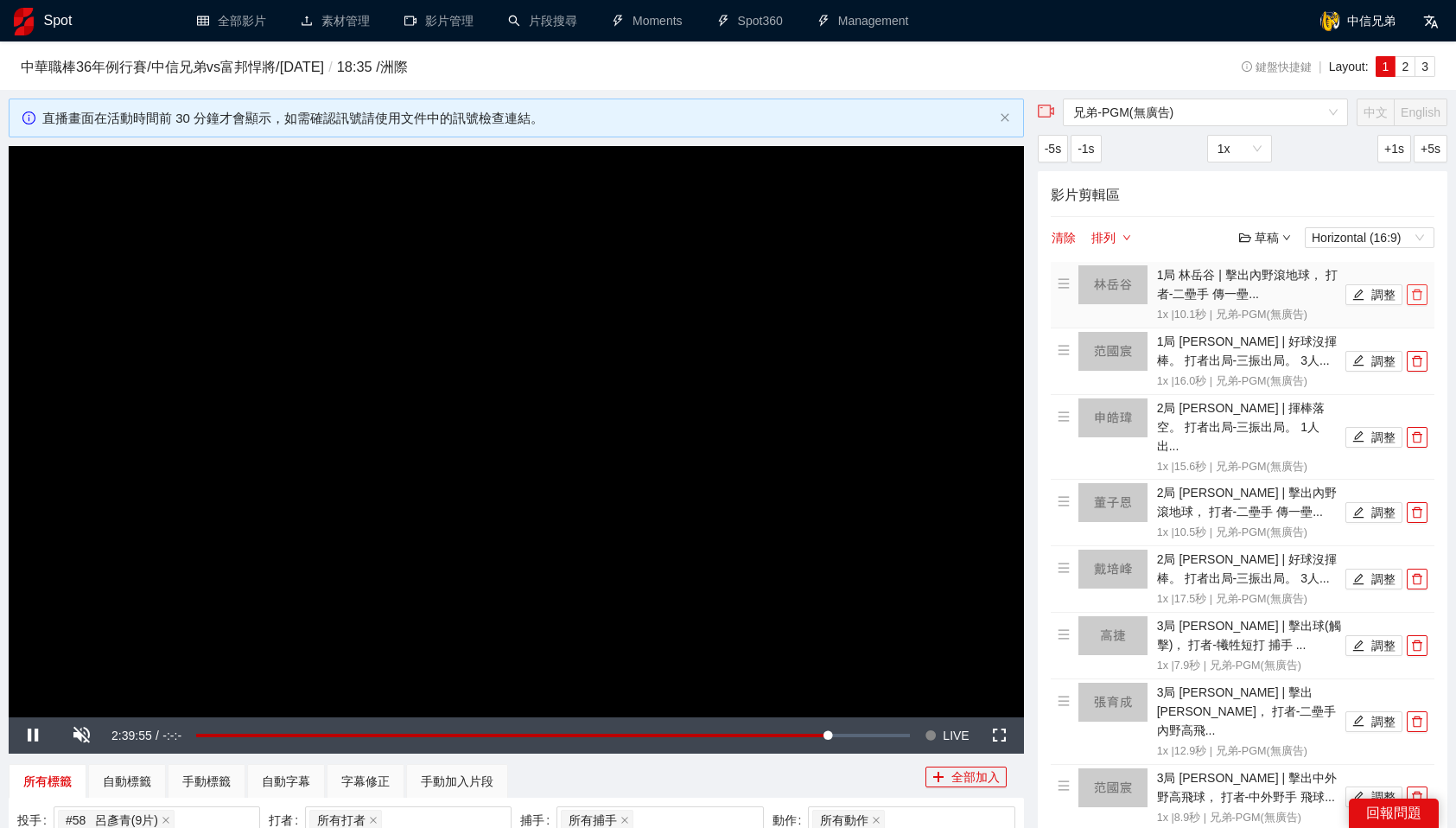
click at [1423, 293] on span "delete" at bounding box center [1417, 295] width 19 height 12
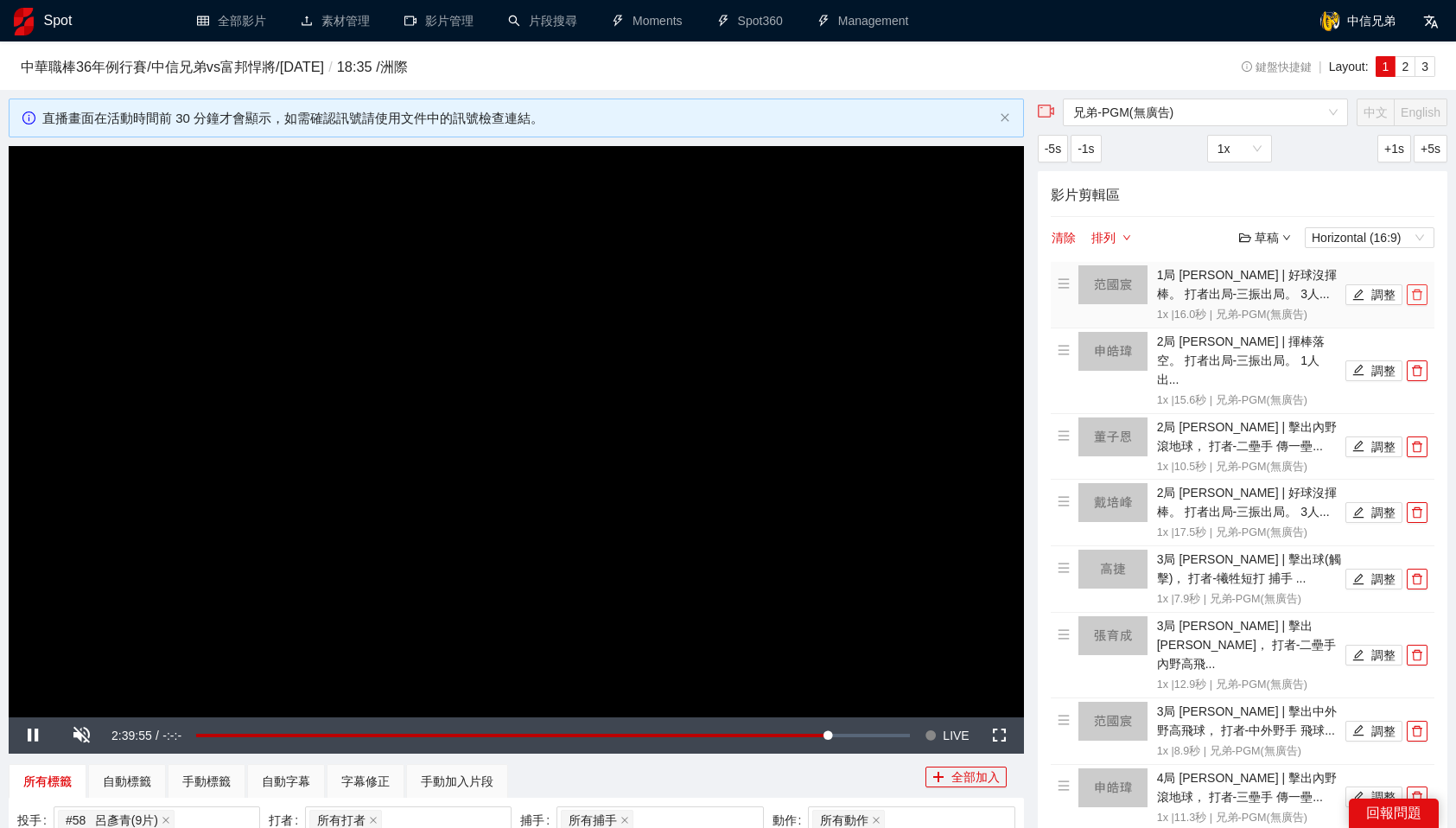
click at [1423, 293] on span "delete" at bounding box center [1417, 295] width 19 height 12
click at [1423, 365] on span "delete" at bounding box center [1417, 371] width 19 height 12
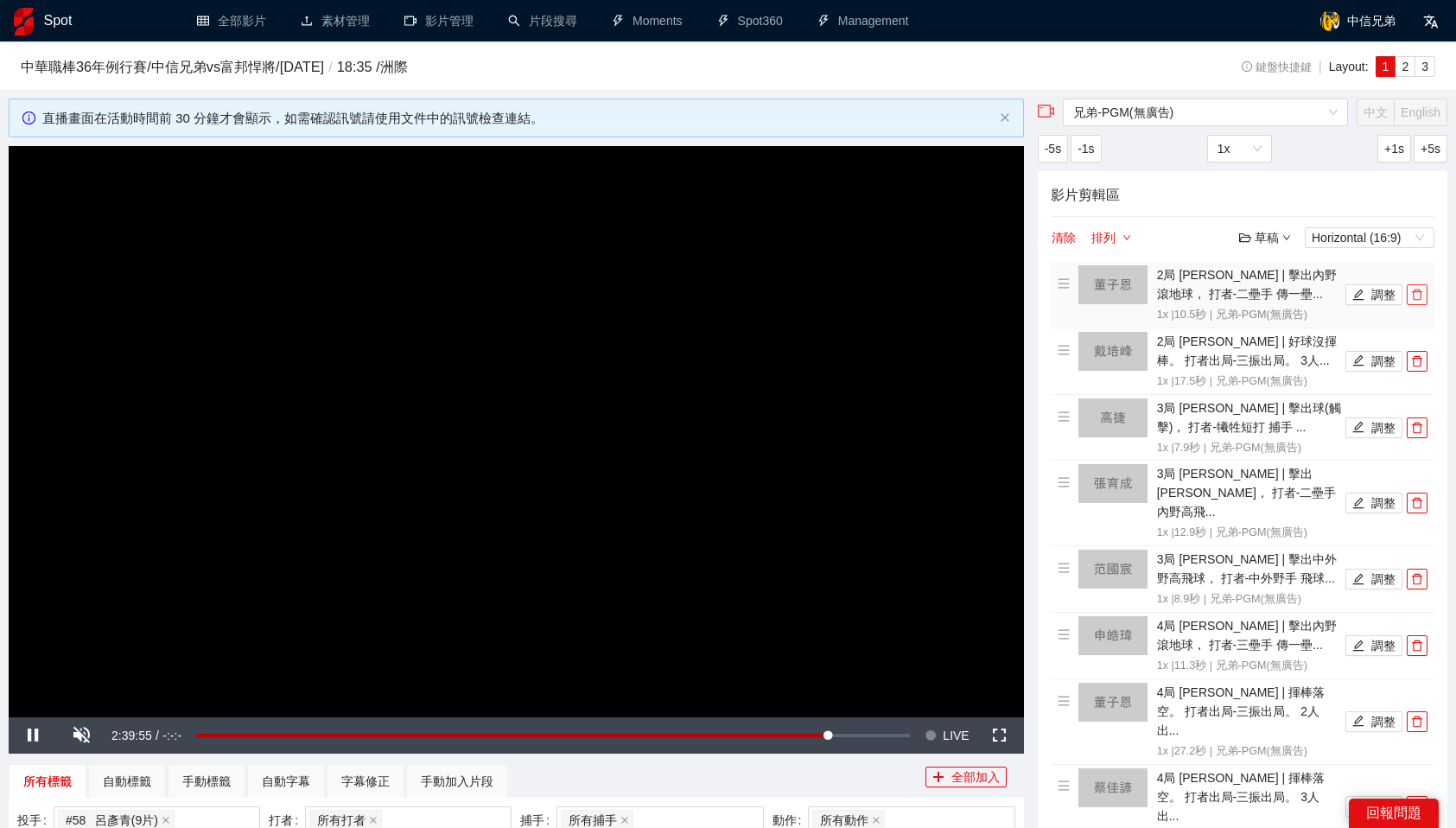
click at [1423, 293] on span "delete" at bounding box center [1417, 295] width 19 height 12
click at [1423, 355] on span "delete" at bounding box center [1417, 361] width 19 height 12
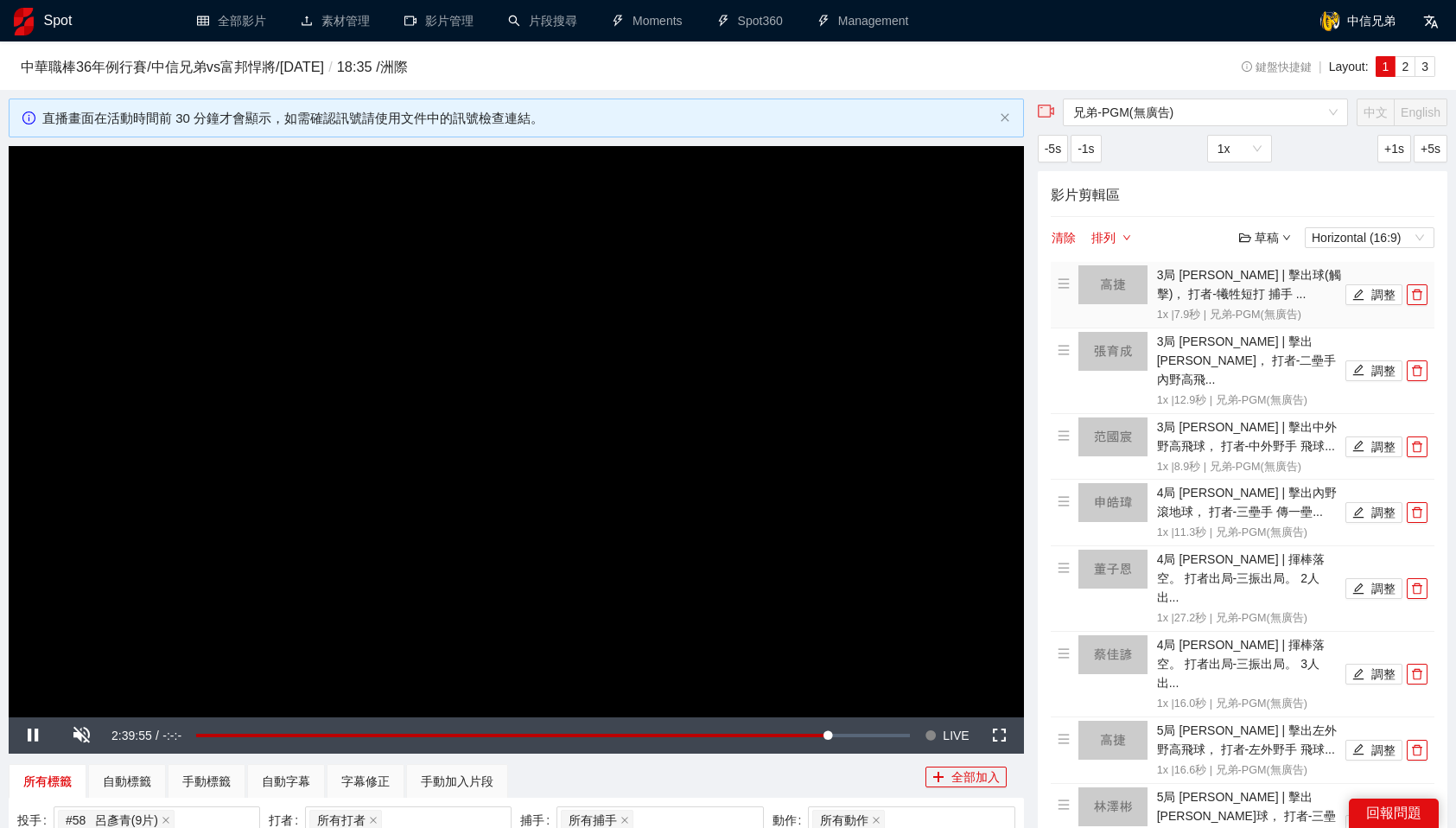
click at [1423, 293] on span "delete" at bounding box center [1417, 295] width 19 height 12
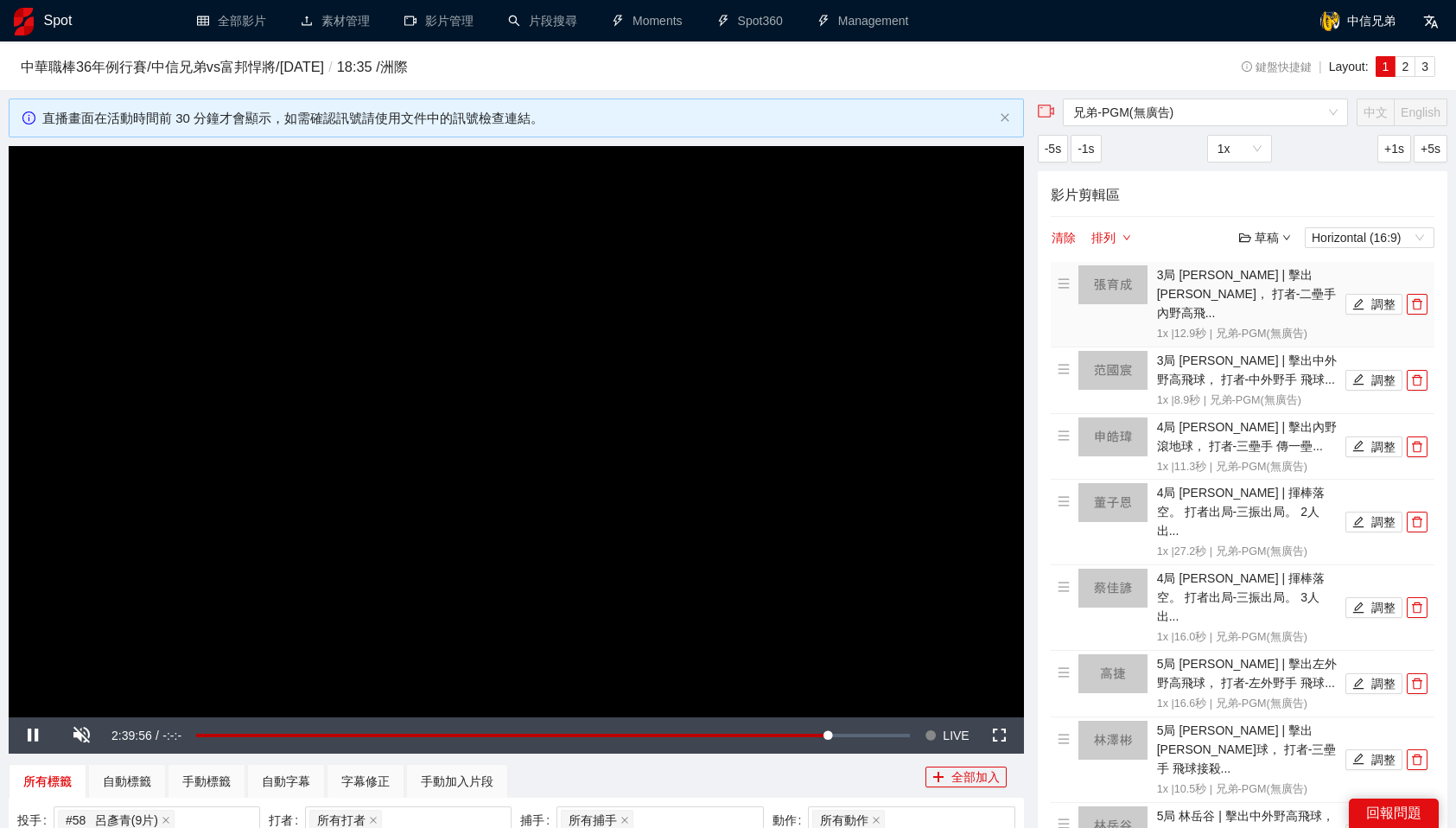
click at [1423, 298] on span "delete" at bounding box center [1417, 304] width 19 height 12
click at [1423, 374] on span "delete" at bounding box center [1417, 381] width 19 height 12
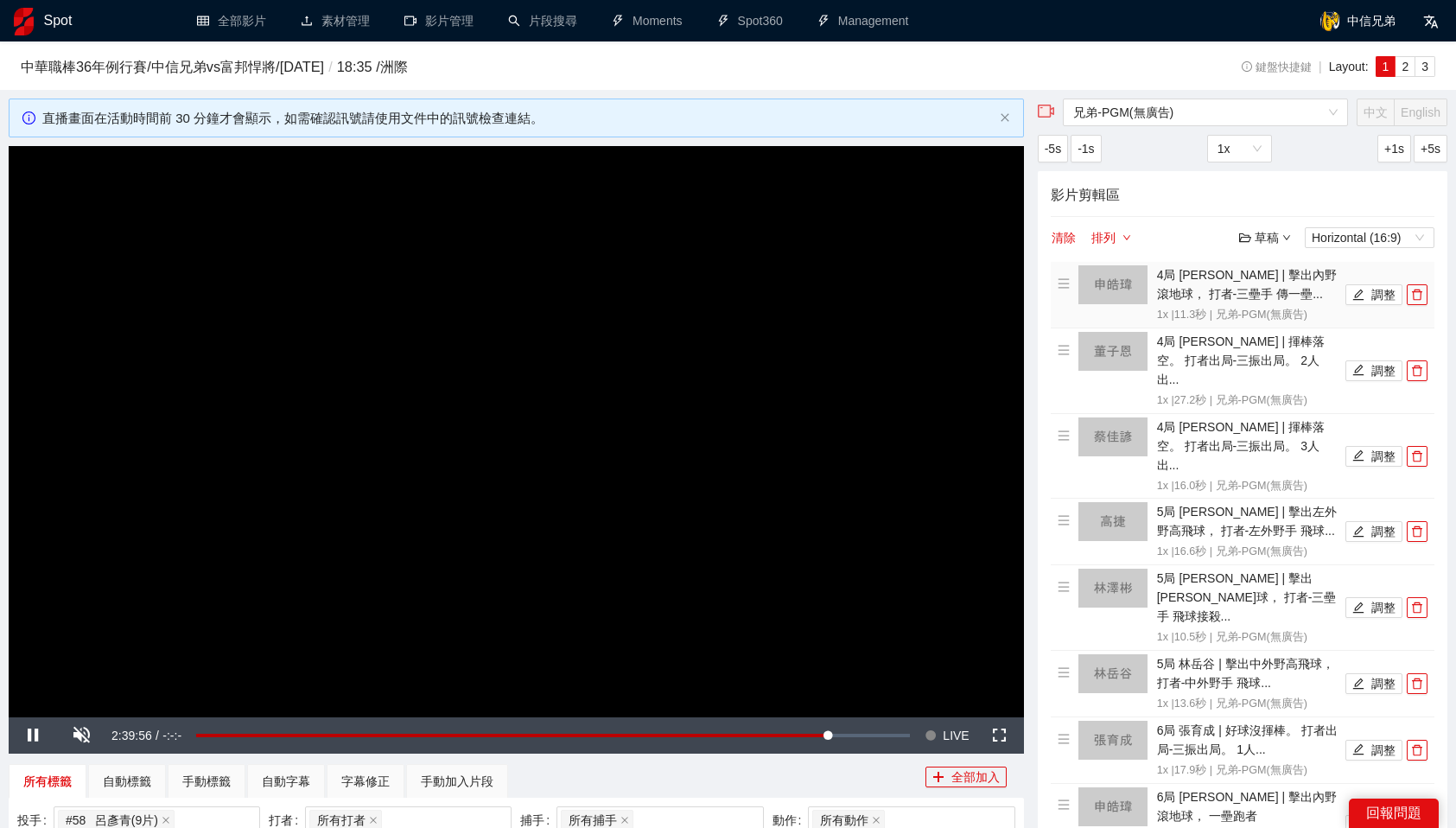
click at [1423, 293] on span "delete" at bounding box center [1417, 295] width 19 height 12
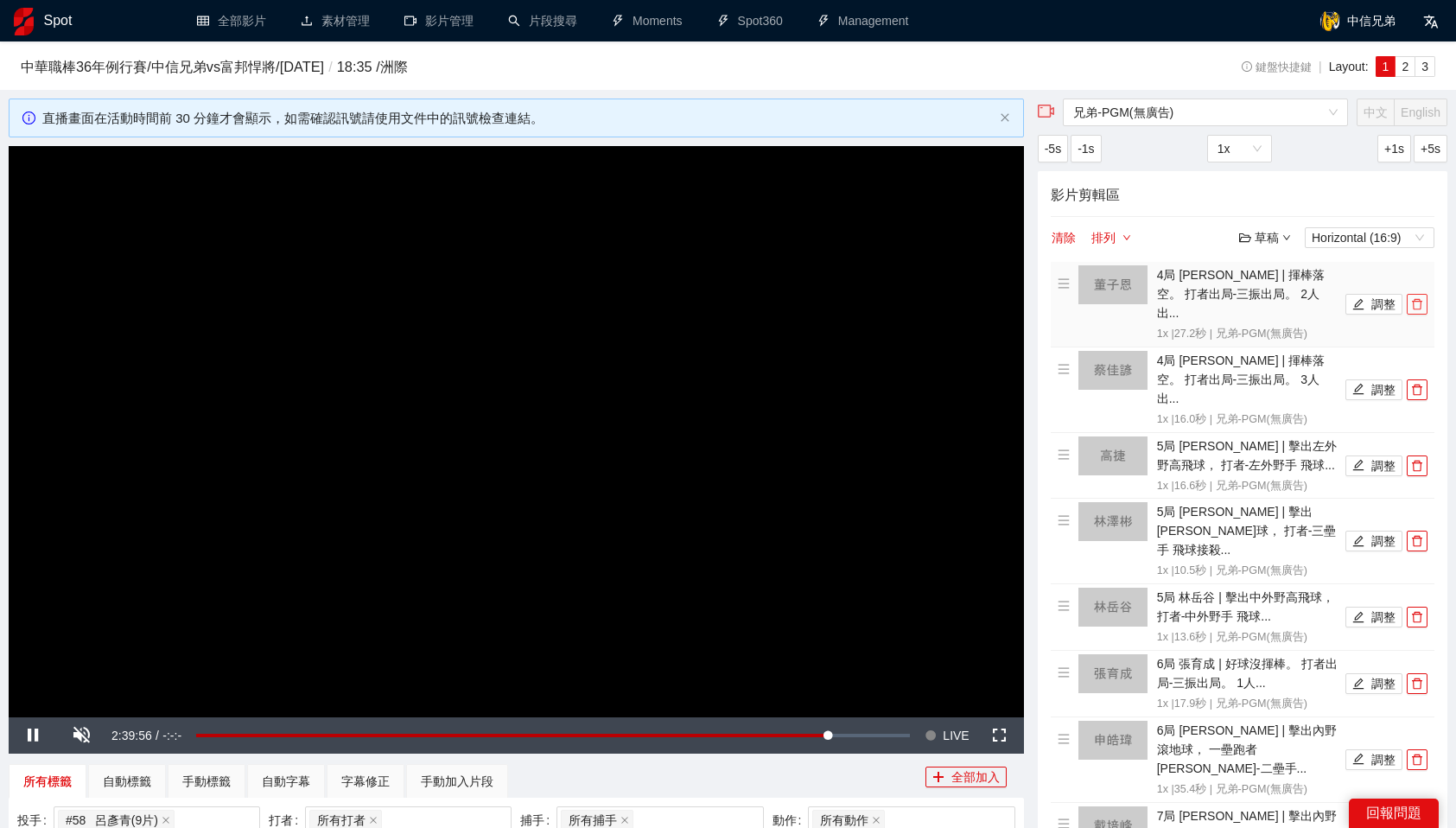
click at [1423, 298] on span "delete" at bounding box center [1417, 304] width 19 height 12
click at [1423, 384] on span "delete" at bounding box center [1417, 390] width 19 height 12
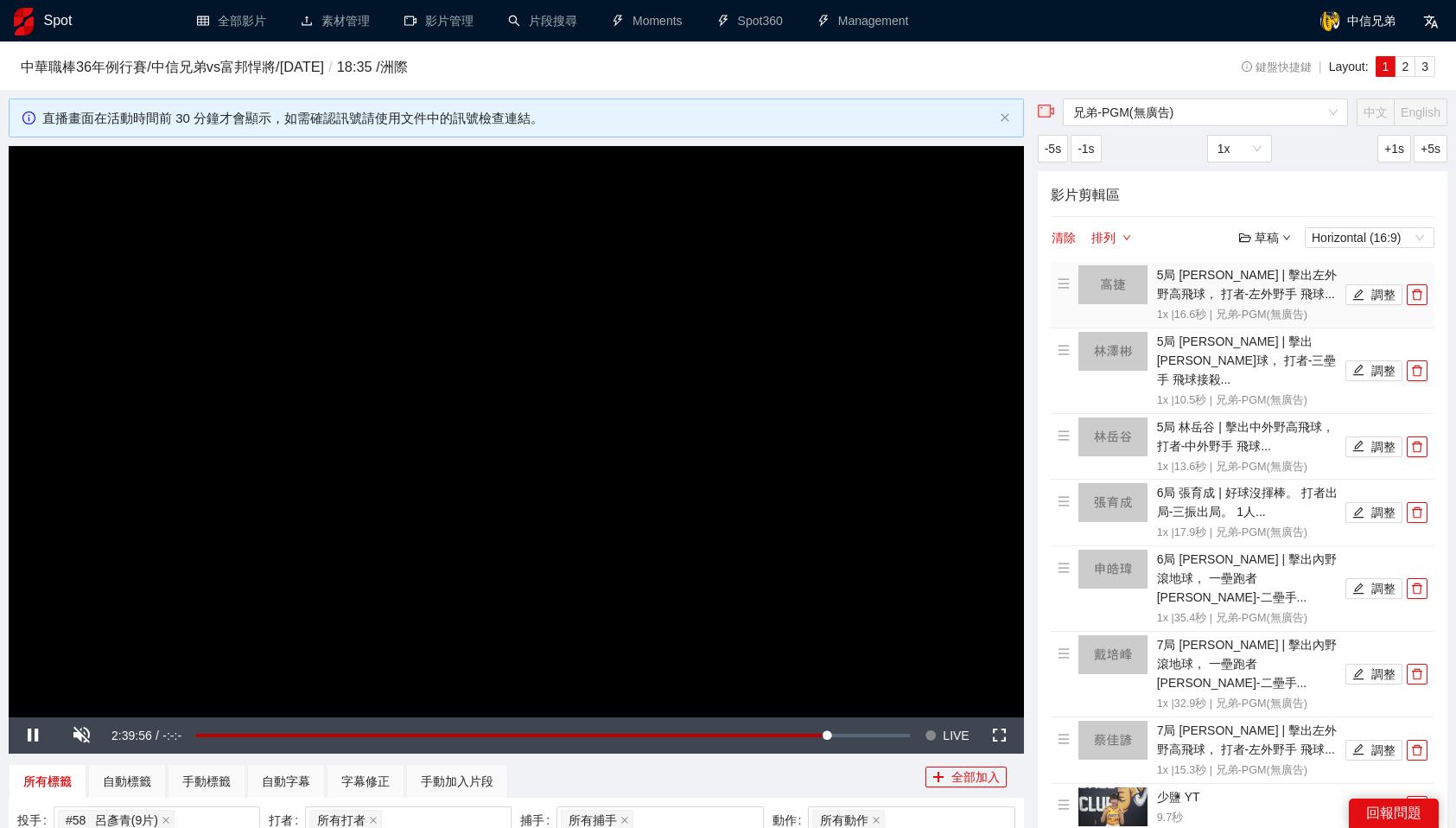
click at [1423, 293] on span "delete" at bounding box center [1417, 295] width 19 height 12
click at [1423, 365] on span "delete" at bounding box center [1417, 371] width 19 height 12
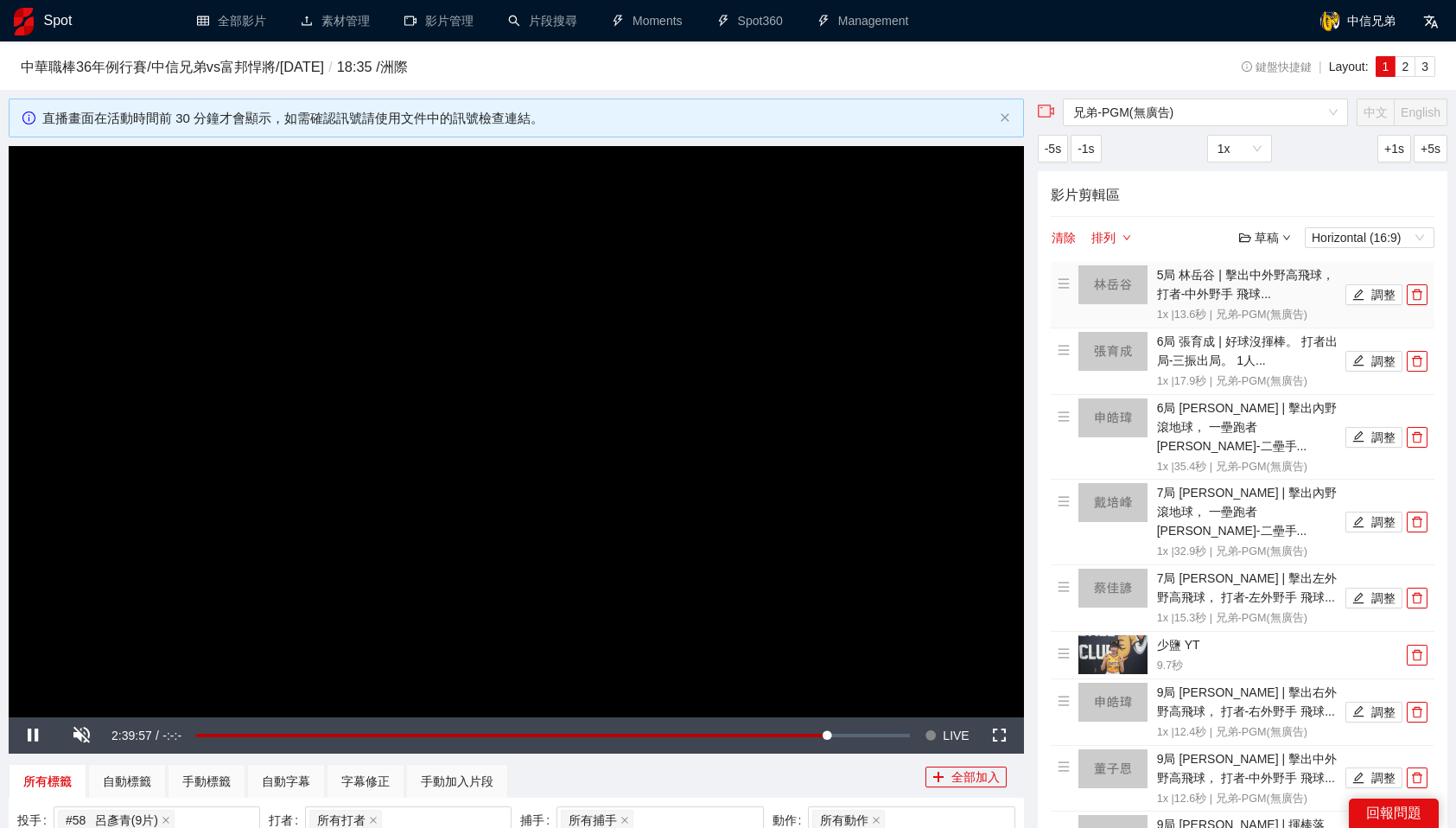
click at [1423, 293] on span "delete" at bounding box center [1417, 295] width 19 height 12
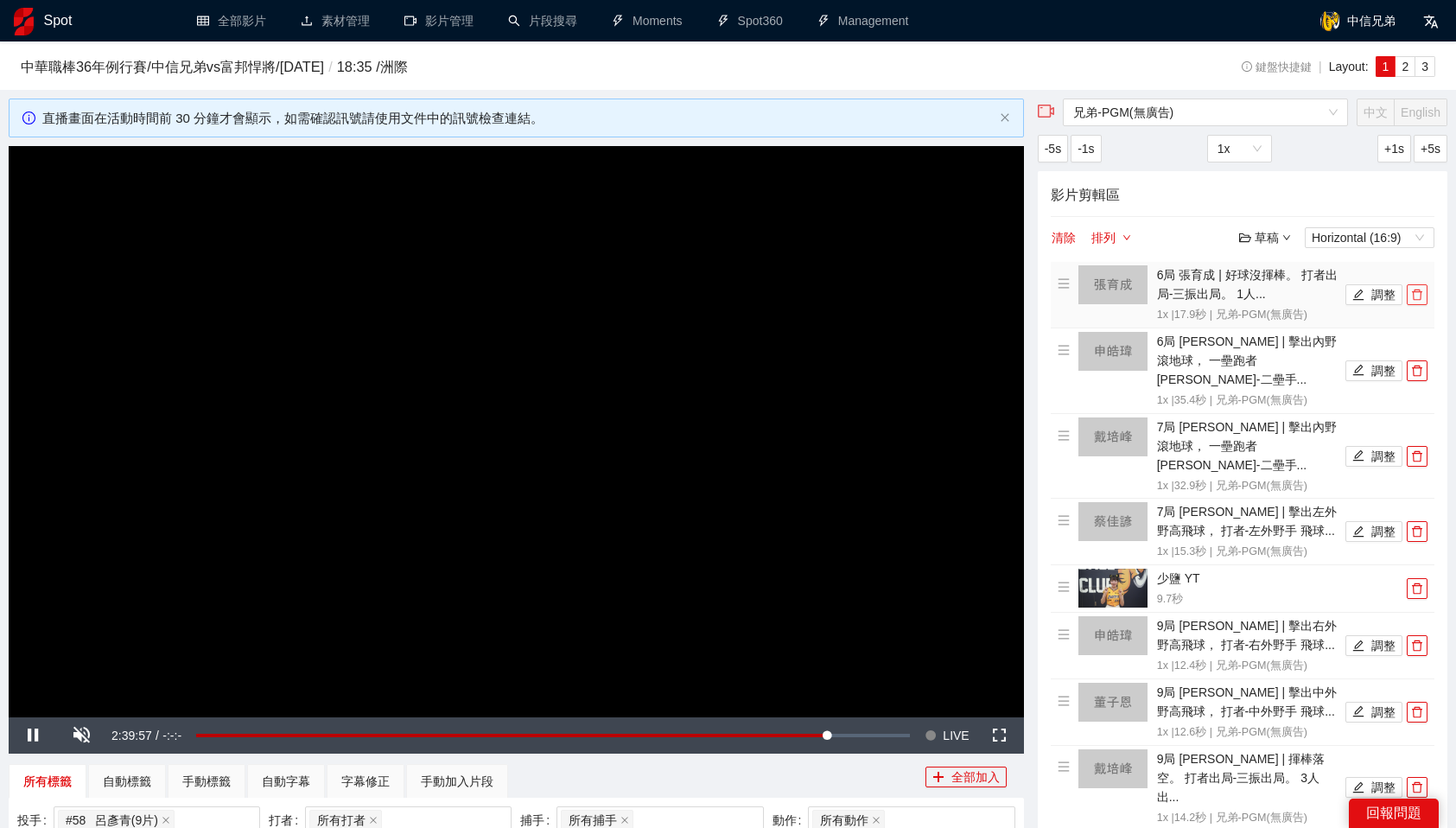
click at [1423, 293] on span "delete" at bounding box center [1417, 295] width 19 height 12
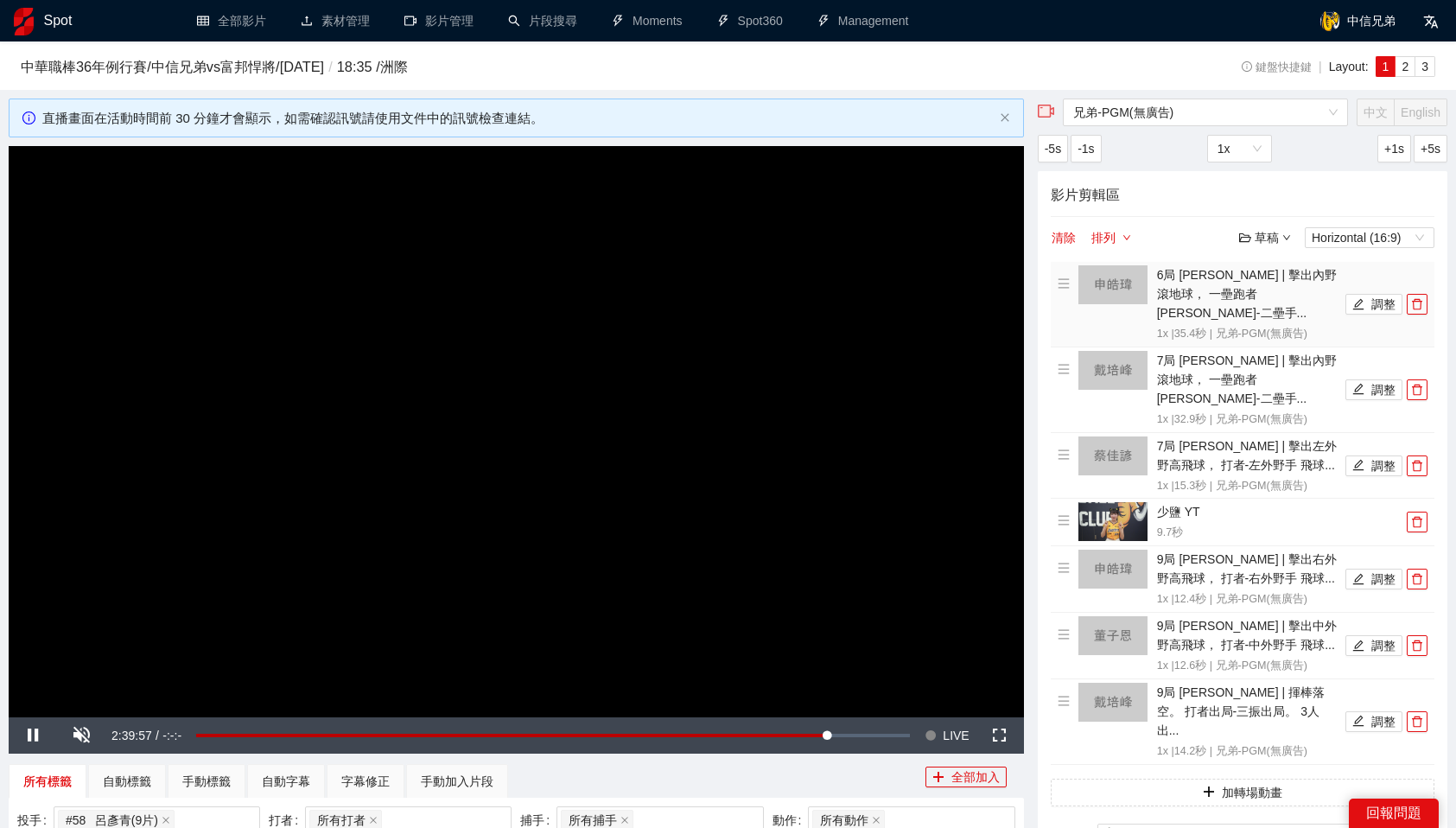
click at [1423, 298] on span "delete" at bounding box center [1417, 304] width 19 height 12
click at [1423, 384] on span "delete" at bounding box center [1417, 390] width 19 height 12
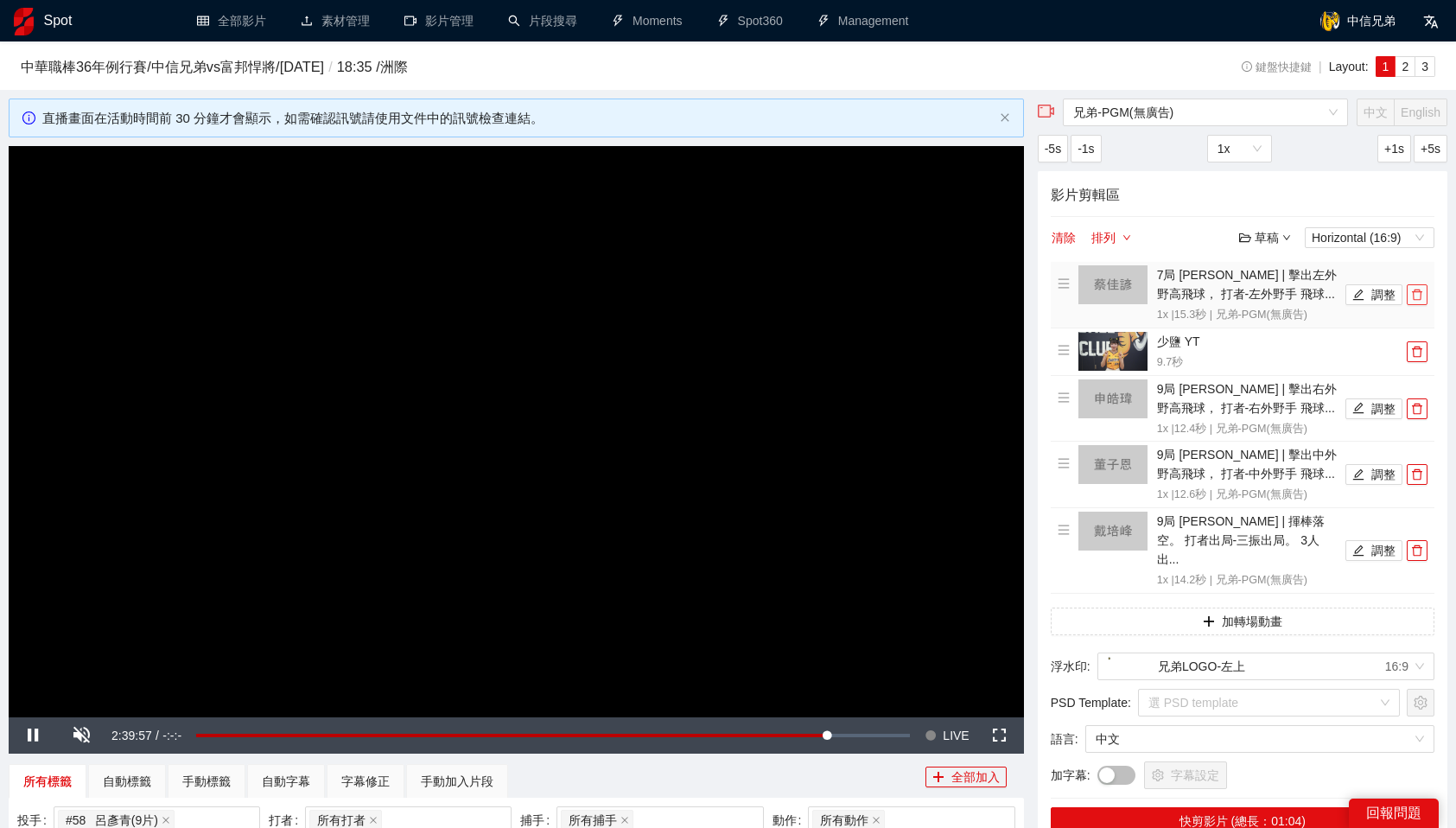
click at [1423, 293] on span "delete" at bounding box center [1417, 295] width 19 height 12
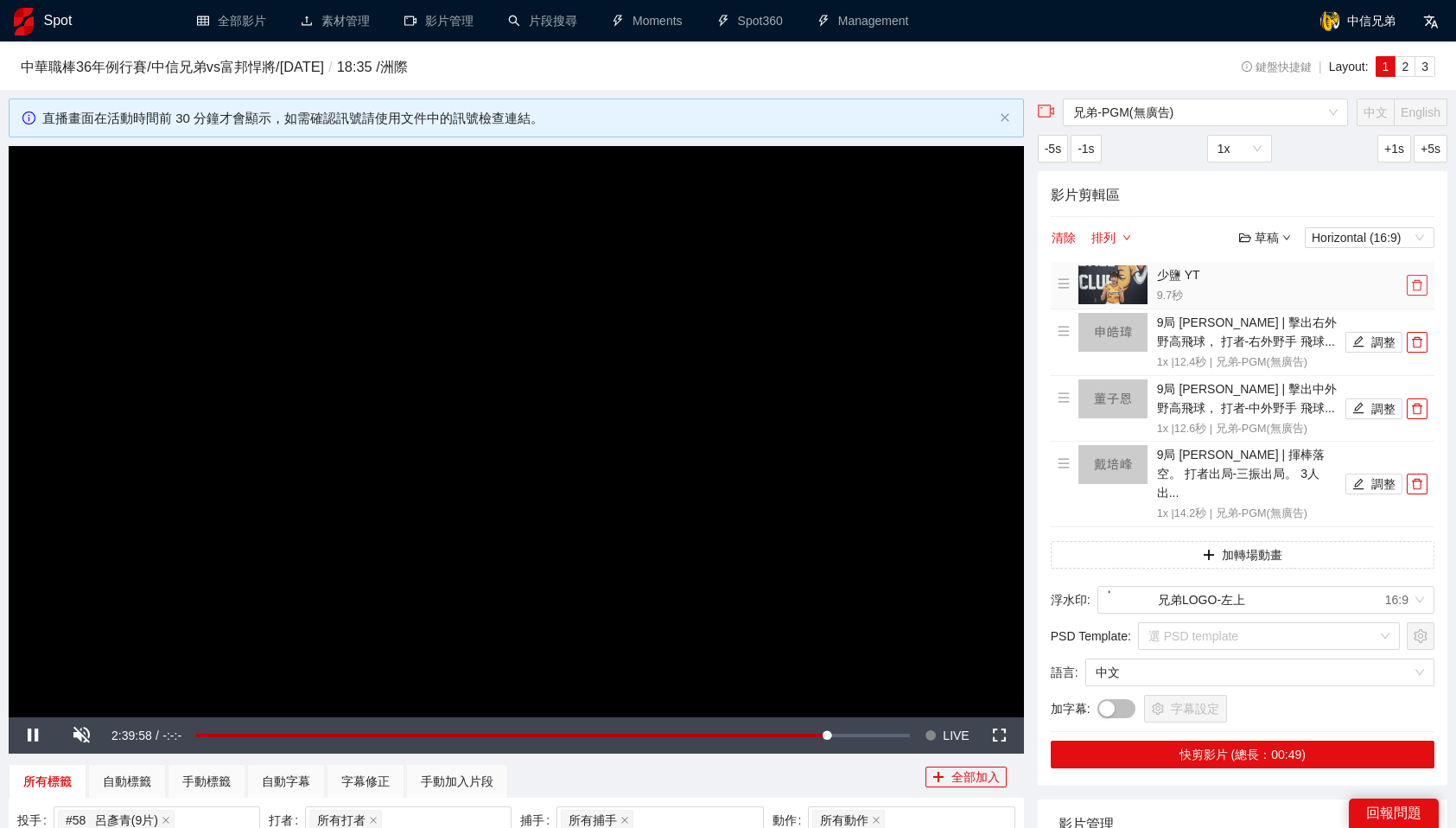
click at [1423, 293] on button "button" at bounding box center [1417, 285] width 21 height 21
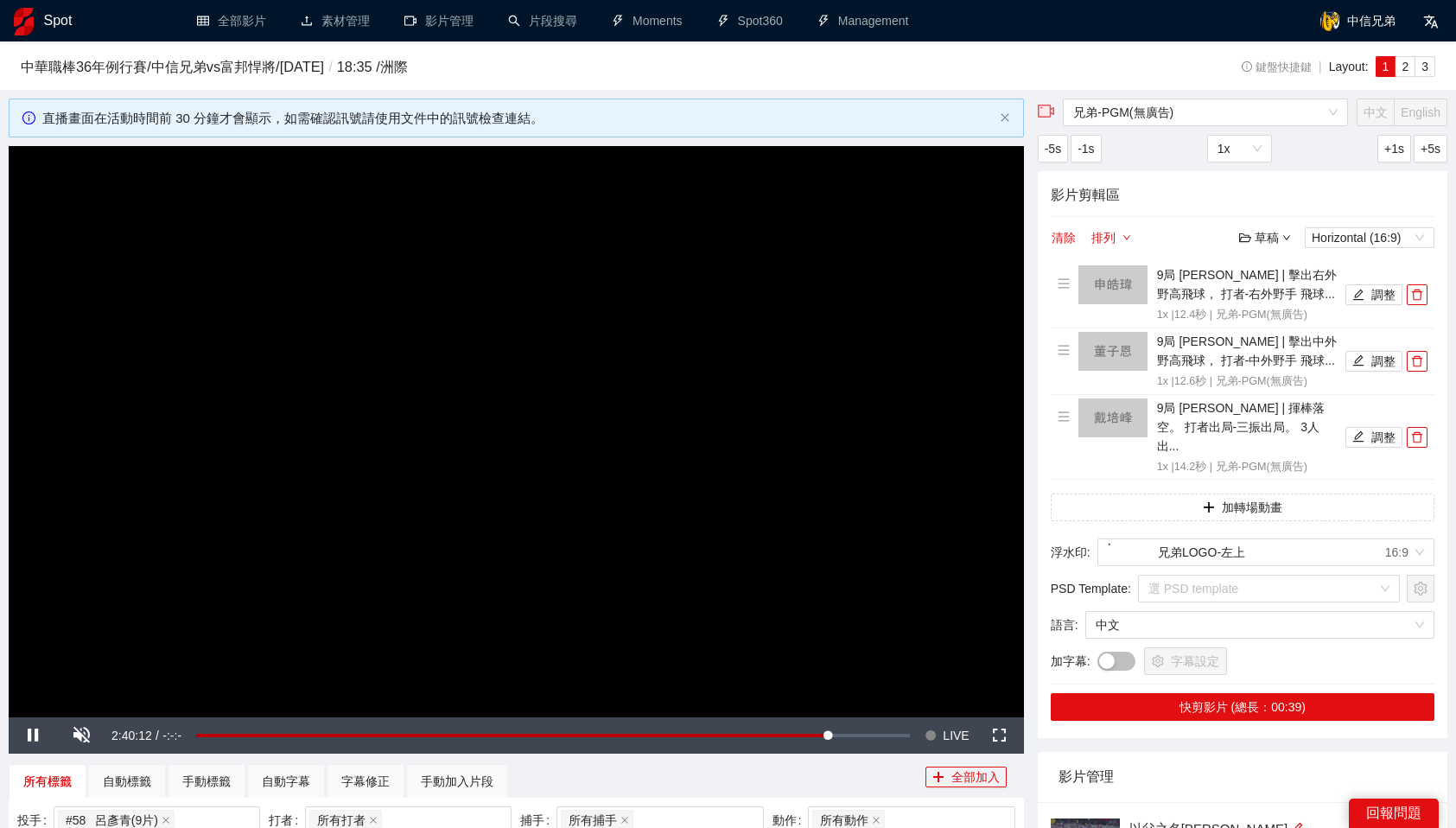
click at [467, 598] on video "Video Player" at bounding box center [516, 431] width 1016 height 571
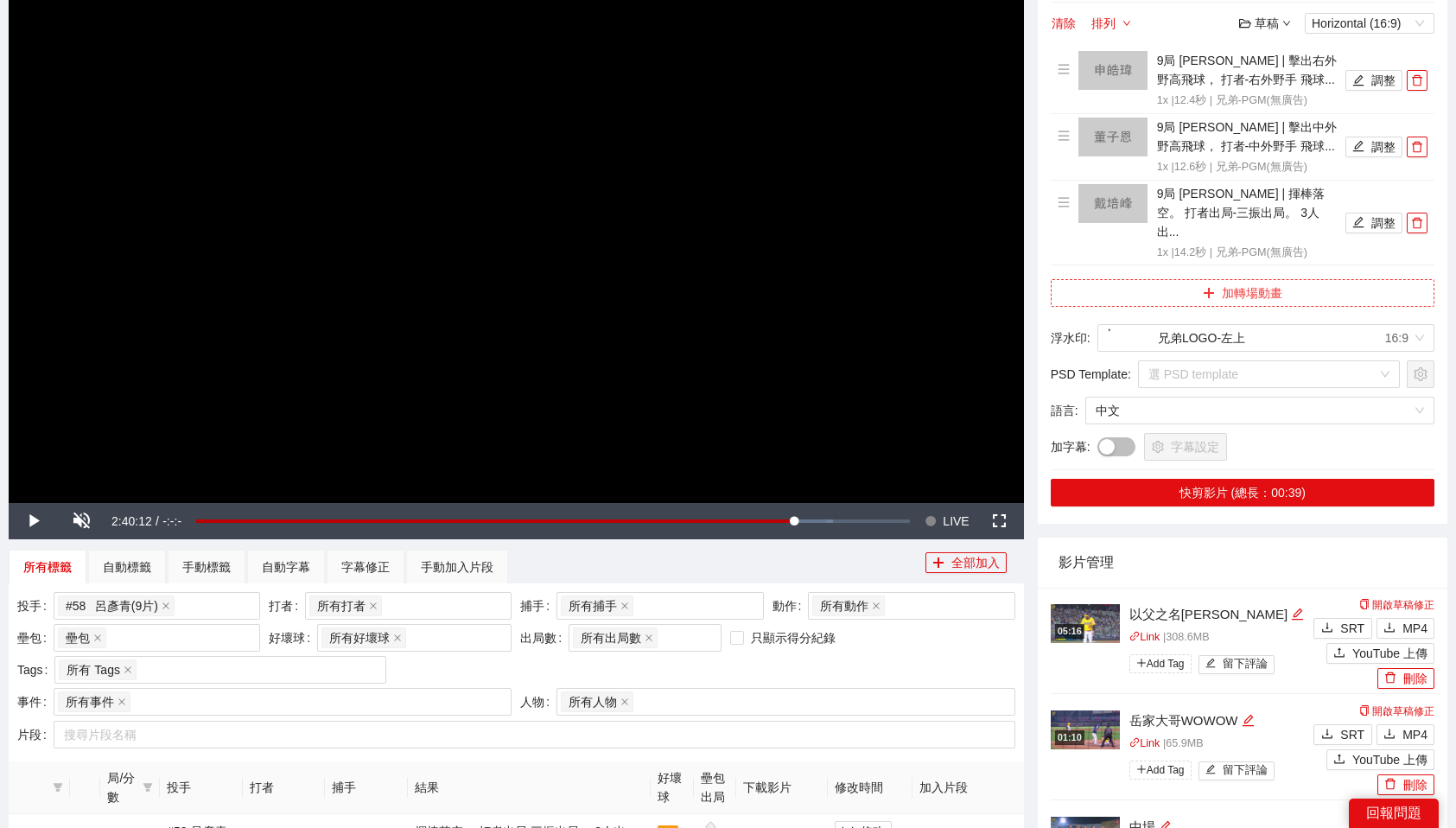
scroll to position [210, 0]
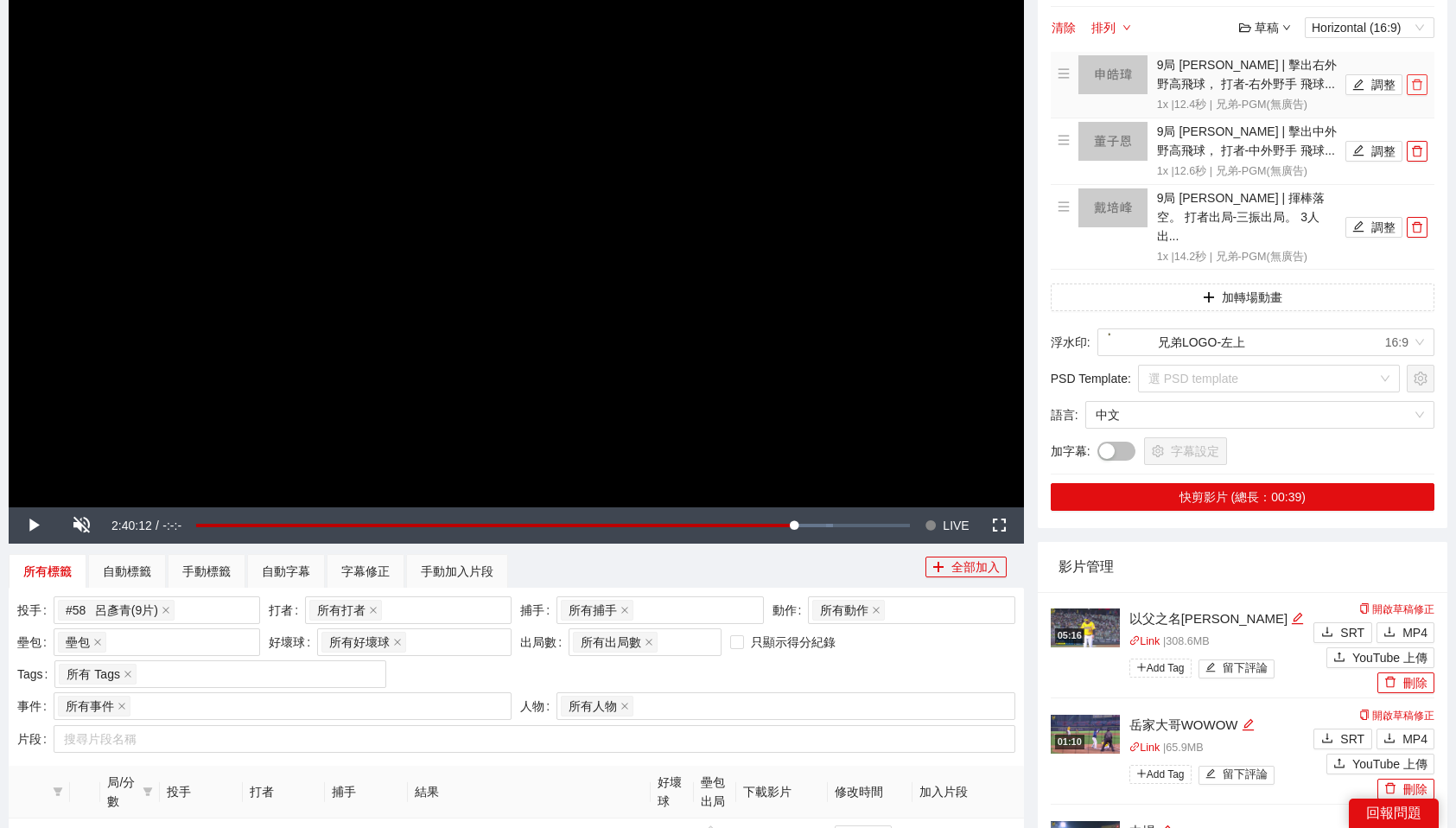
click at [1420, 89] on icon "delete" at bounding box center [1417, 85] width 10 height 11
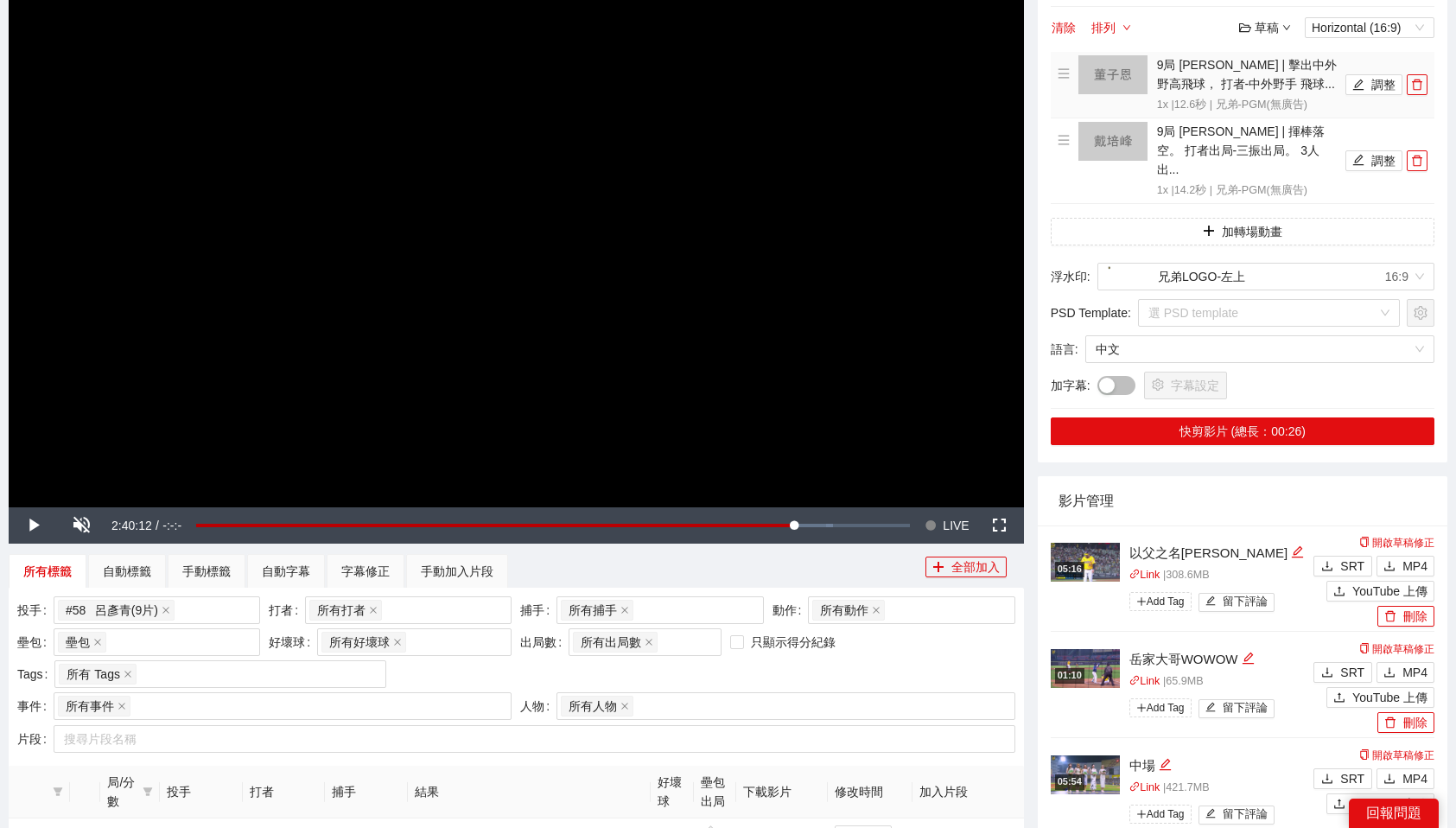
click at [1420, 89] on icon "delete" at bounding box center [1417, 85] width 10 height 11
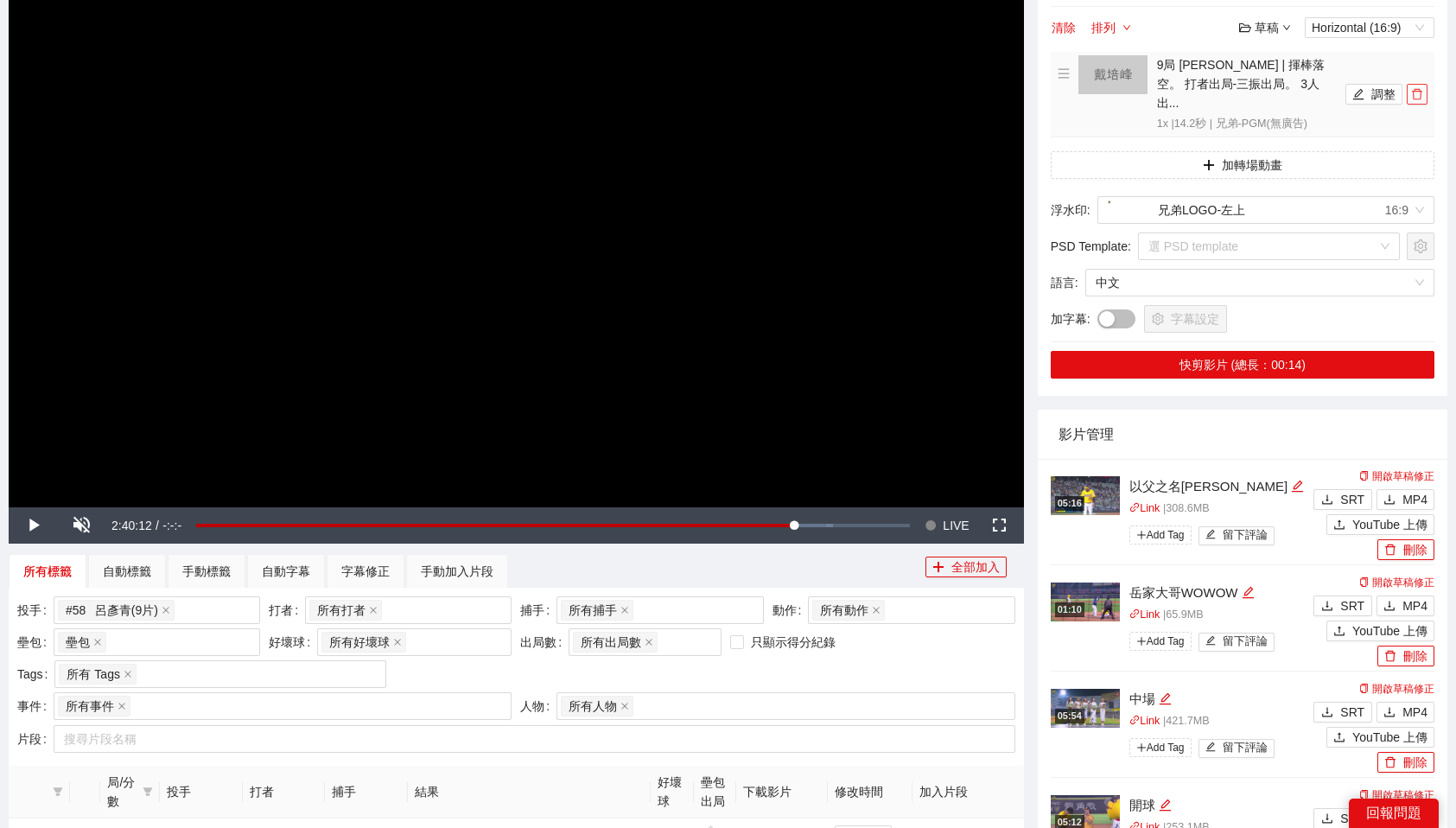
click at [1420, 89] on icon "delete" at bounding box center [1417, 94] width 10 height 11
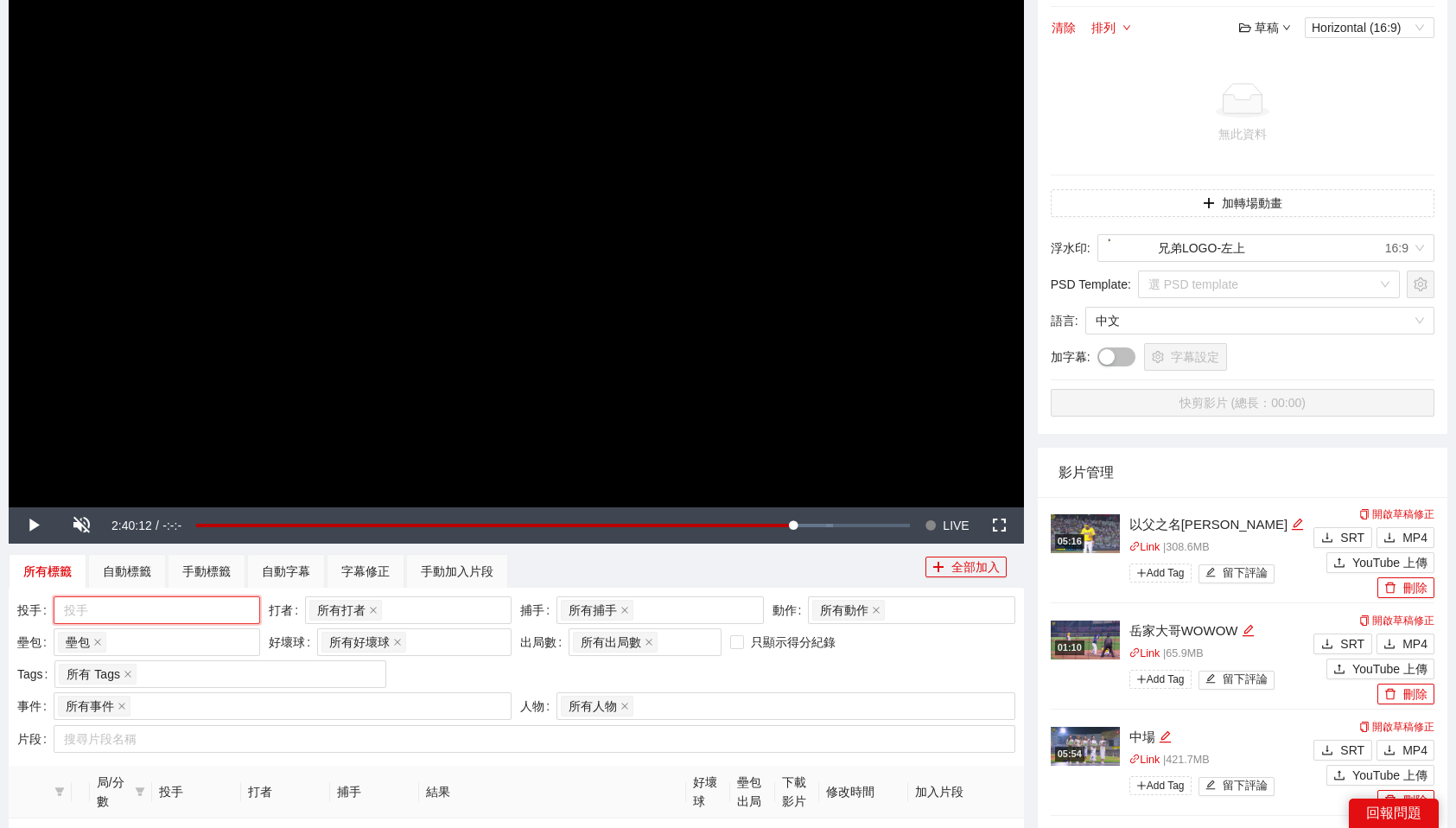
click at [208, 613] on div at bounding box center [149, 610] width 181 height 21
click at [122, 638] on div "所有投手" at bounding box center [157, 645] width 186 height 19
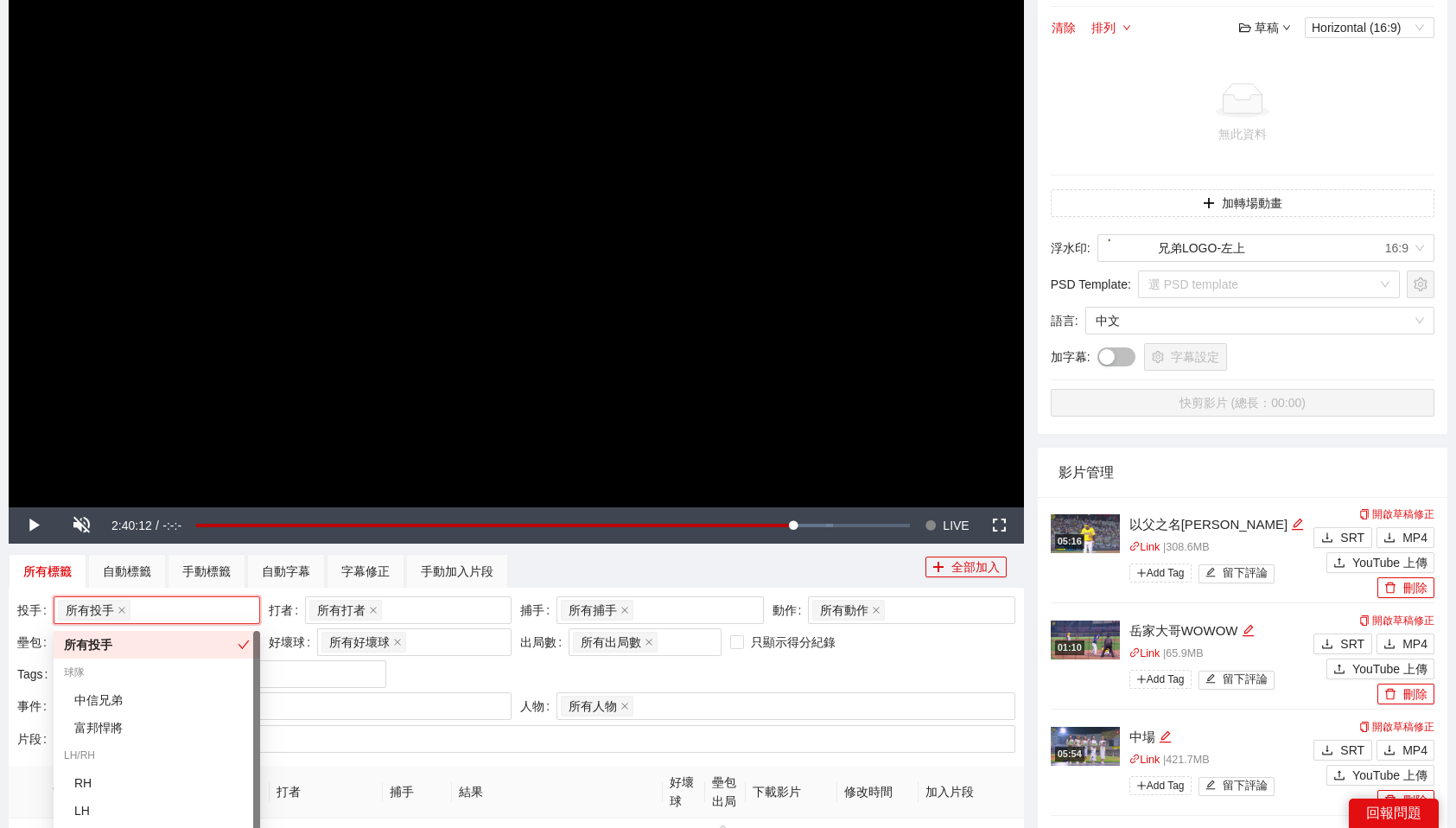
click at [661, 677] on div "投手 所有投手 + 0 ... 打者 所有打者 + 0 ... 捕手 所有捕手 + 0 ... 動作 所有動作 壘包 壘包 好壞球 所有好壞球 出局數 所有出…" at bounding box center [516, 644] width 1007 height 96
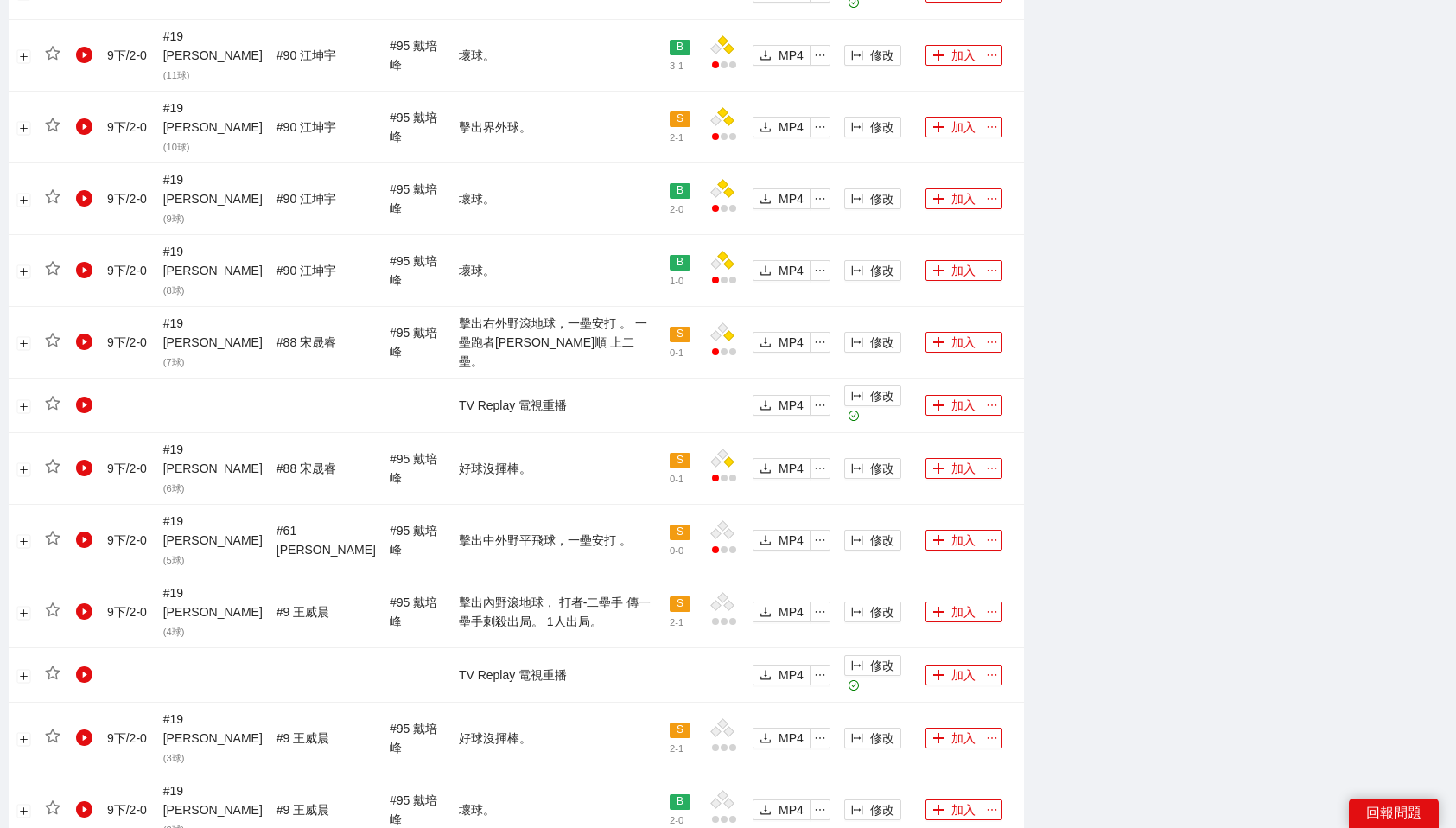
scroll to position [1358, 0]
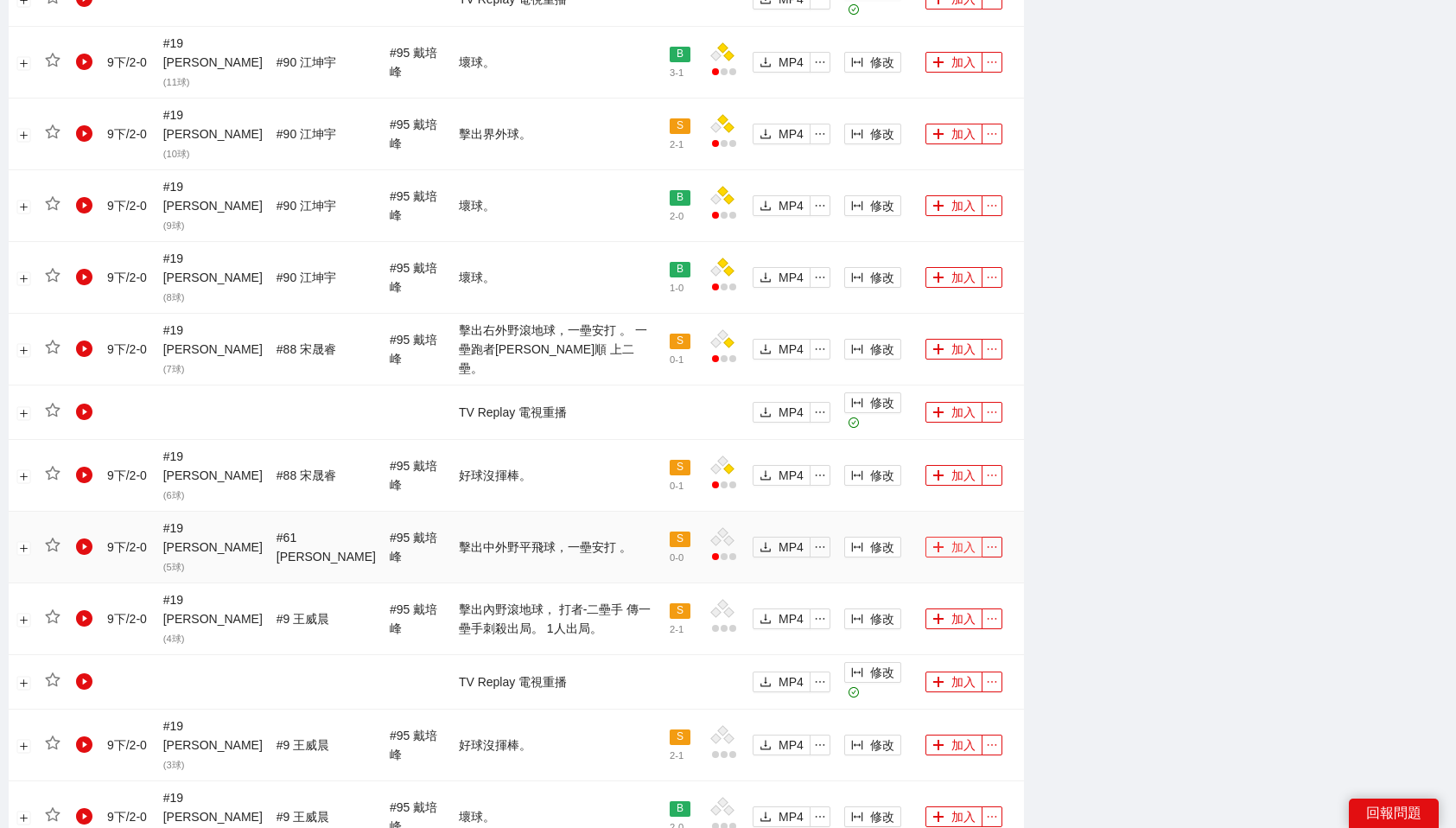
click at [964, 537] on button "加入" at bounding box center [954, 547] width 57 height 21
click at [946, 339] on button "加入" at bounding box center [954, 349] width 57 height 21
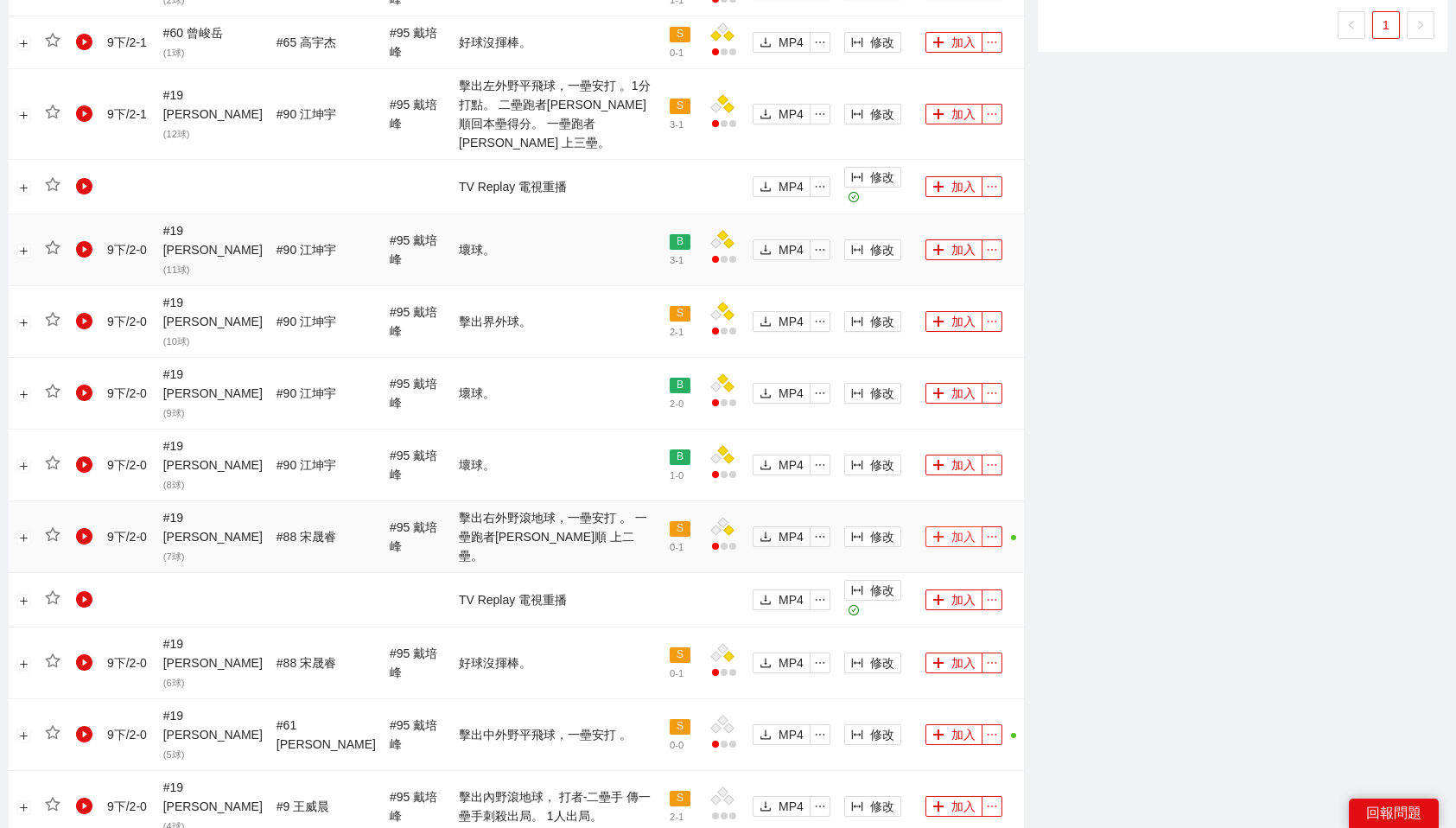
scroll to position [1099, 0]
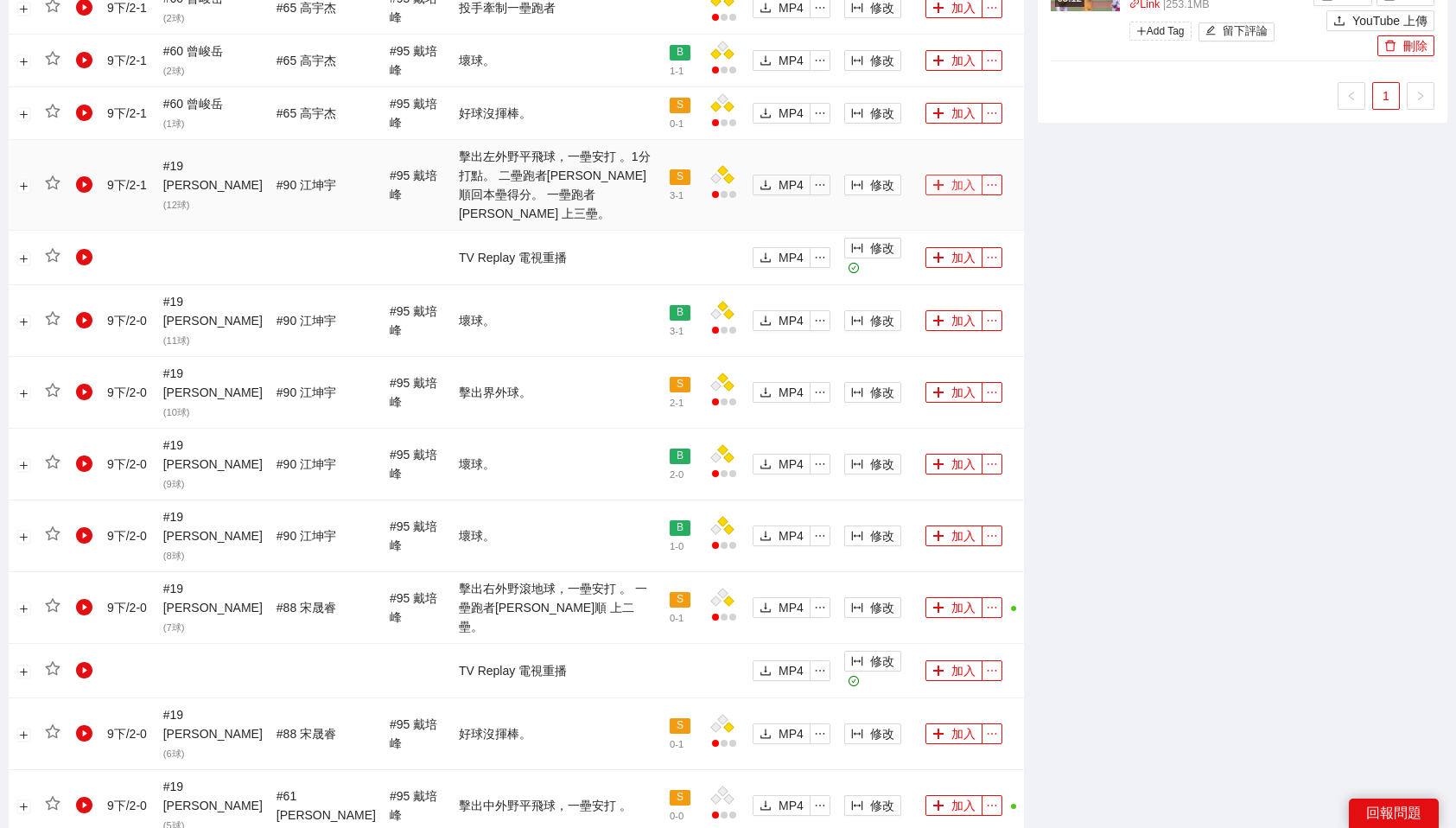
click at [960, 175] on button "加入" at bounding box center [954, 185] width 57 height 21
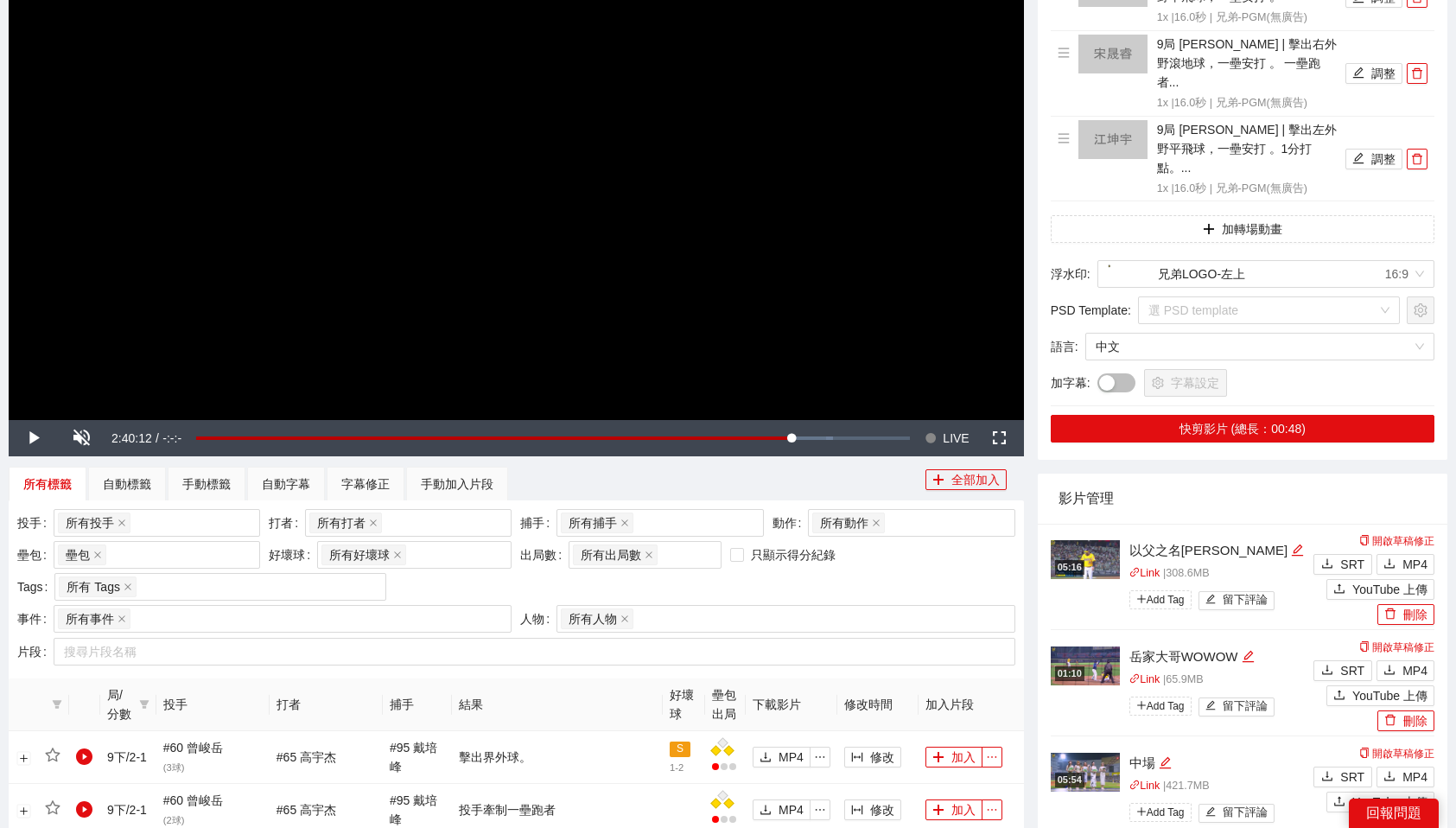
scroll to position [0, 0]
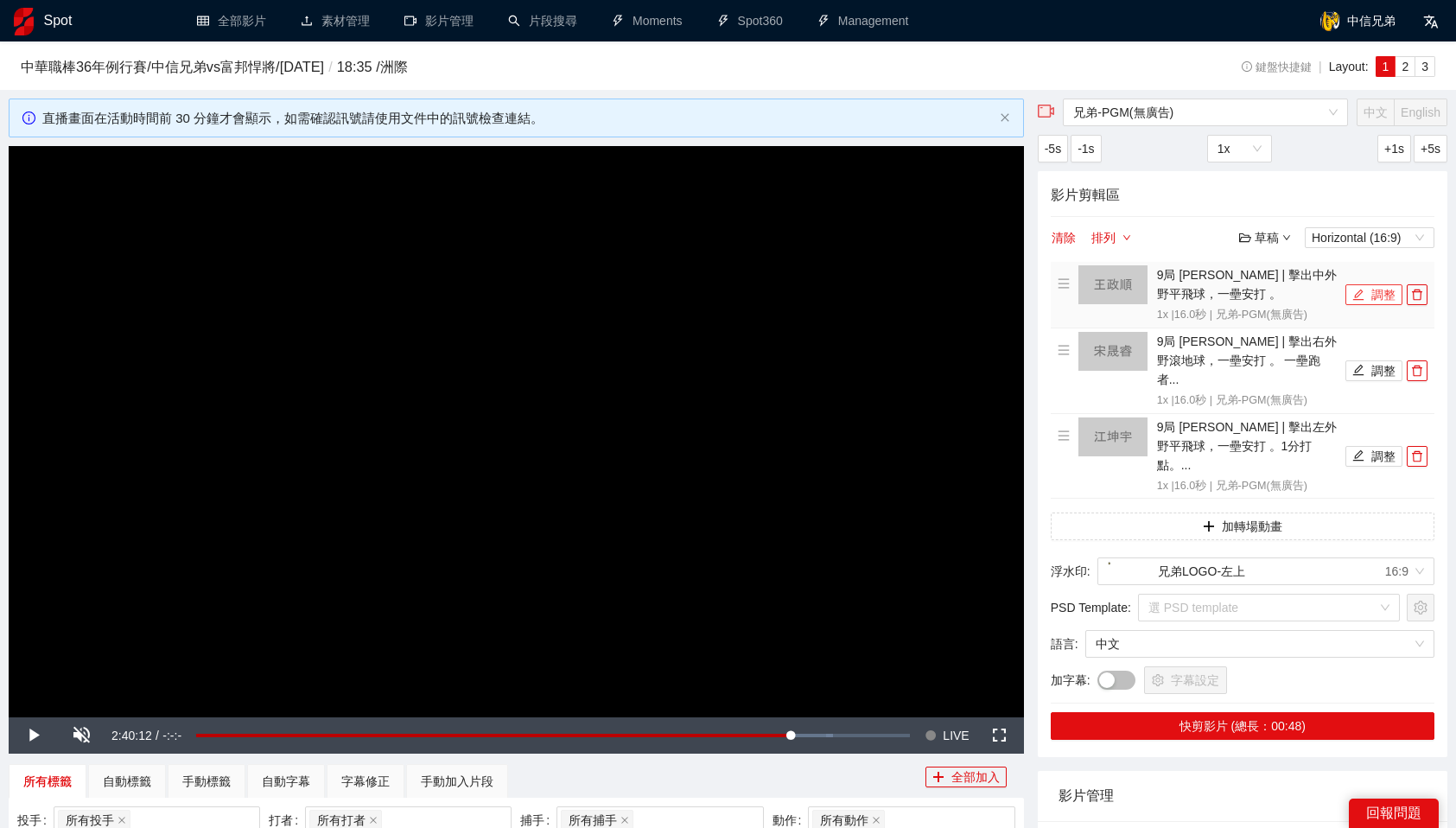
click at [1365, 300] on button "調整" at bounding box center [1374, 295] width 57 height 21
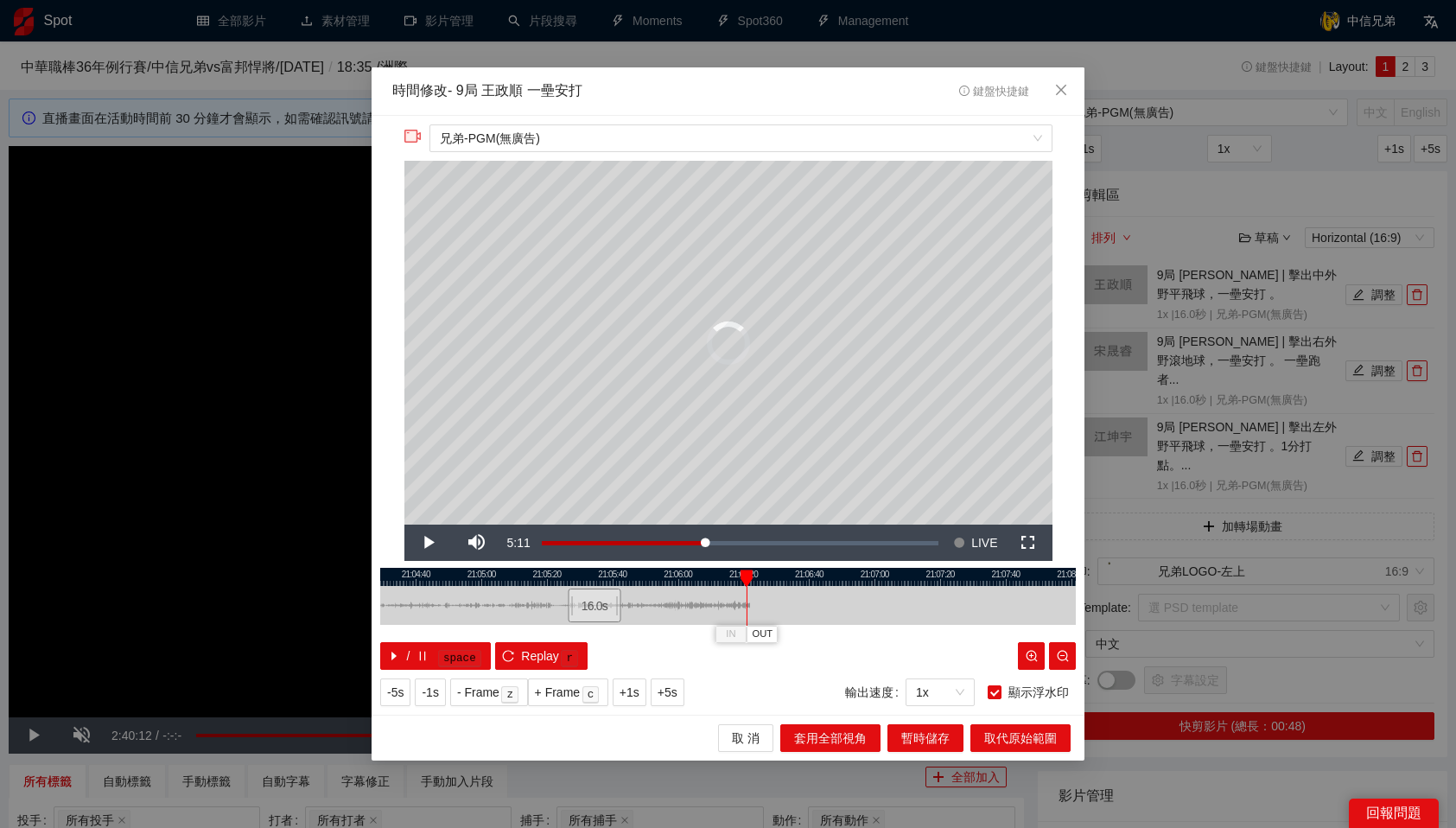
drag, startPoint x: 770, startPoint y: 606, endPoint x: 594, endPoint y: 606, distance: 176.0
click at [594, 606] on div "16.0 s" at bounding box center [594, 605] width 53 height 34
drag, startPoint x: 594, startPoint y: 606, endPoint x: 613, endPoint y: 606, distance: 19.0
click at [613, 606] on div "16.0 s" at bounding box center [613, 605] width 53 height 34
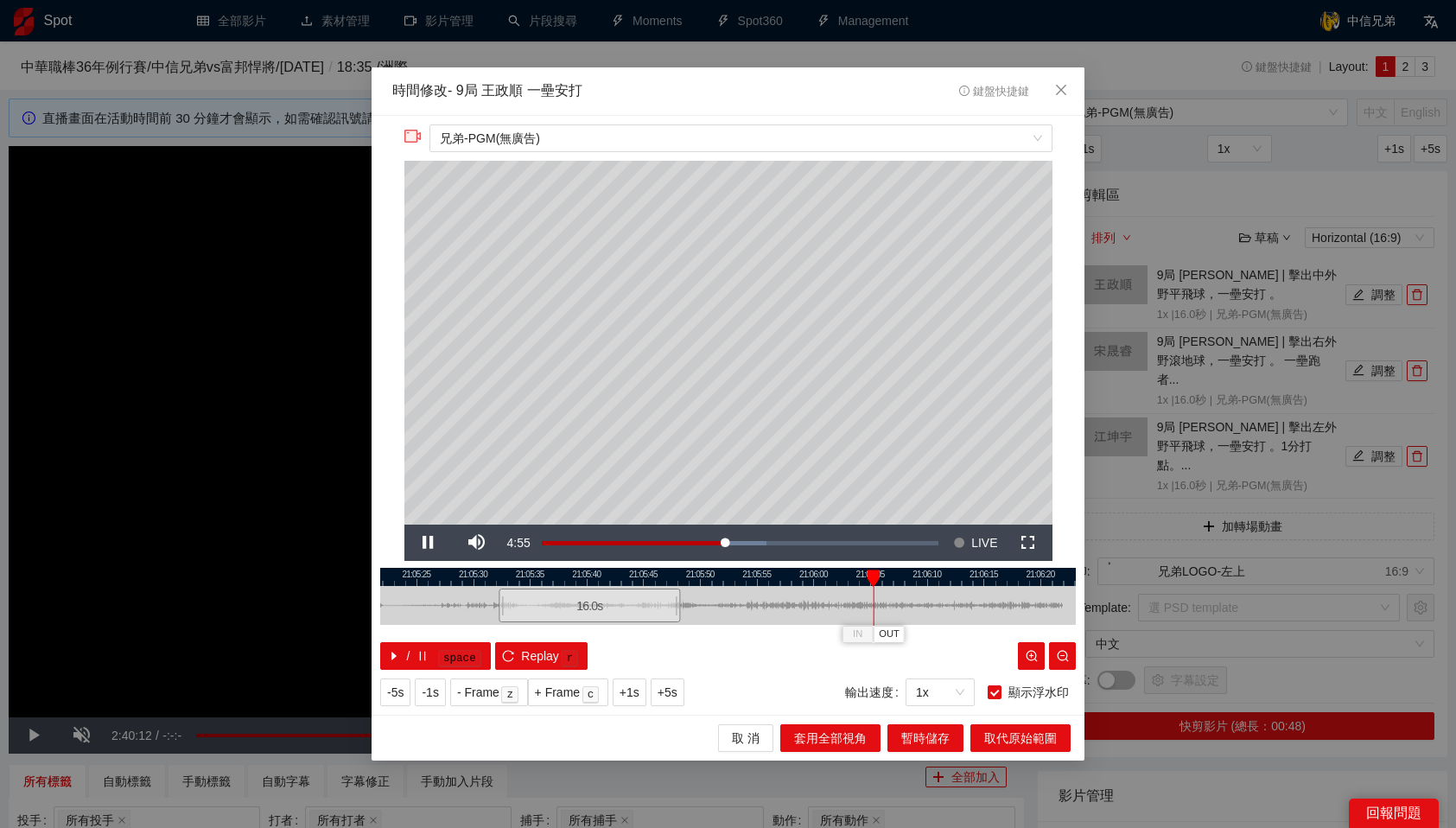
drag, startPoint x: 586, startPoint y: 574, endPoint x: 884, endPoint y: 582, distance: 298.1
click at [884, 582] on div "21:05:20 21:05:25 21:05:30 21:05:35 21:05:40 21:05:45 21:05:50 21:05:55 21:06:0…" at bounding box center [728, 619] width 696 height 102
click at [908, 635] on span "OUT" at bounding box center [907, 634] width 21 height 16
click at [946, 736] on span "暫時儲存" at bounding box center [925, 739] width 49 height 19
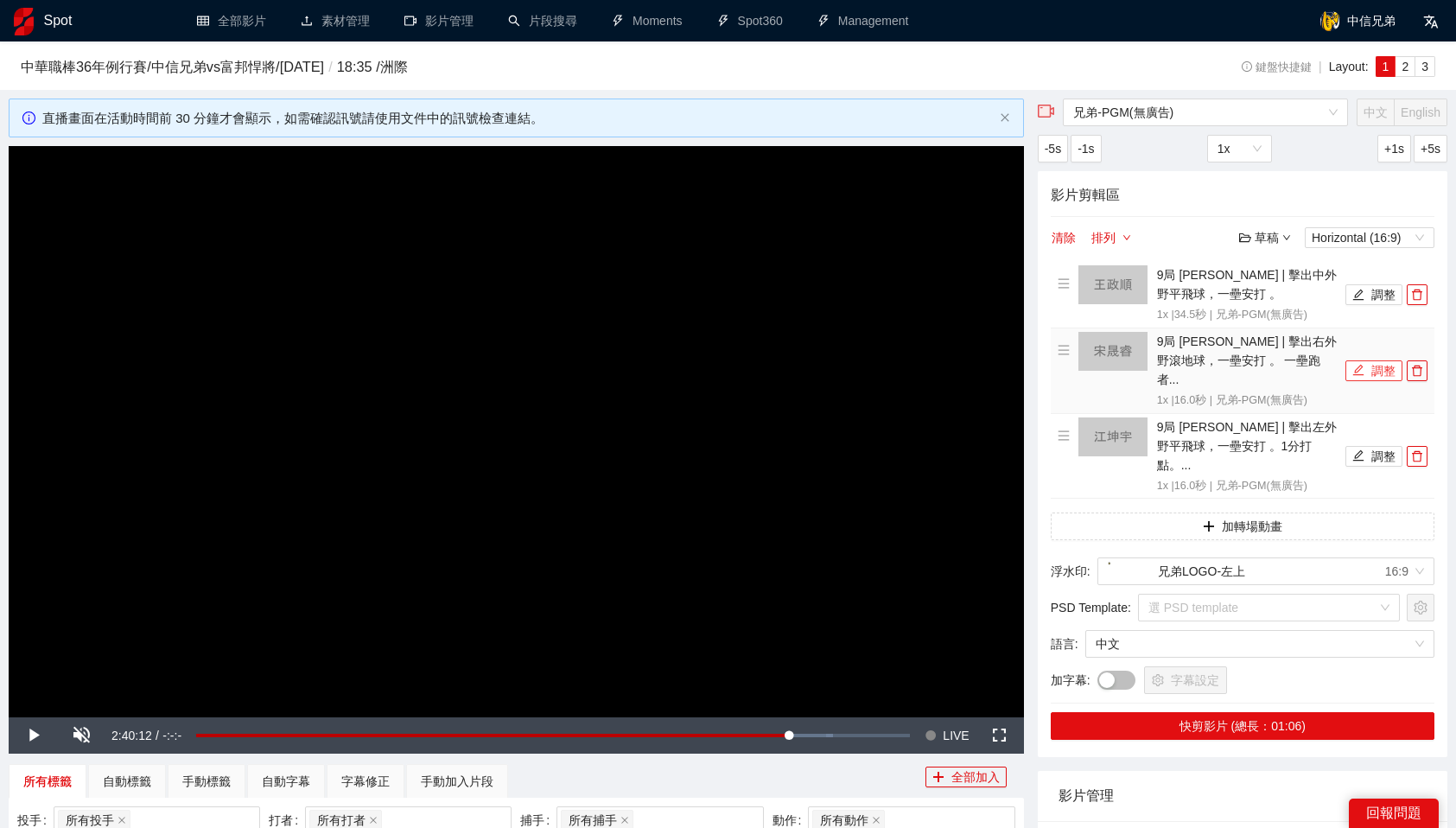
click at [1367, 363] on button "調整" at bounding box center [1374, 371] width 57 height 21
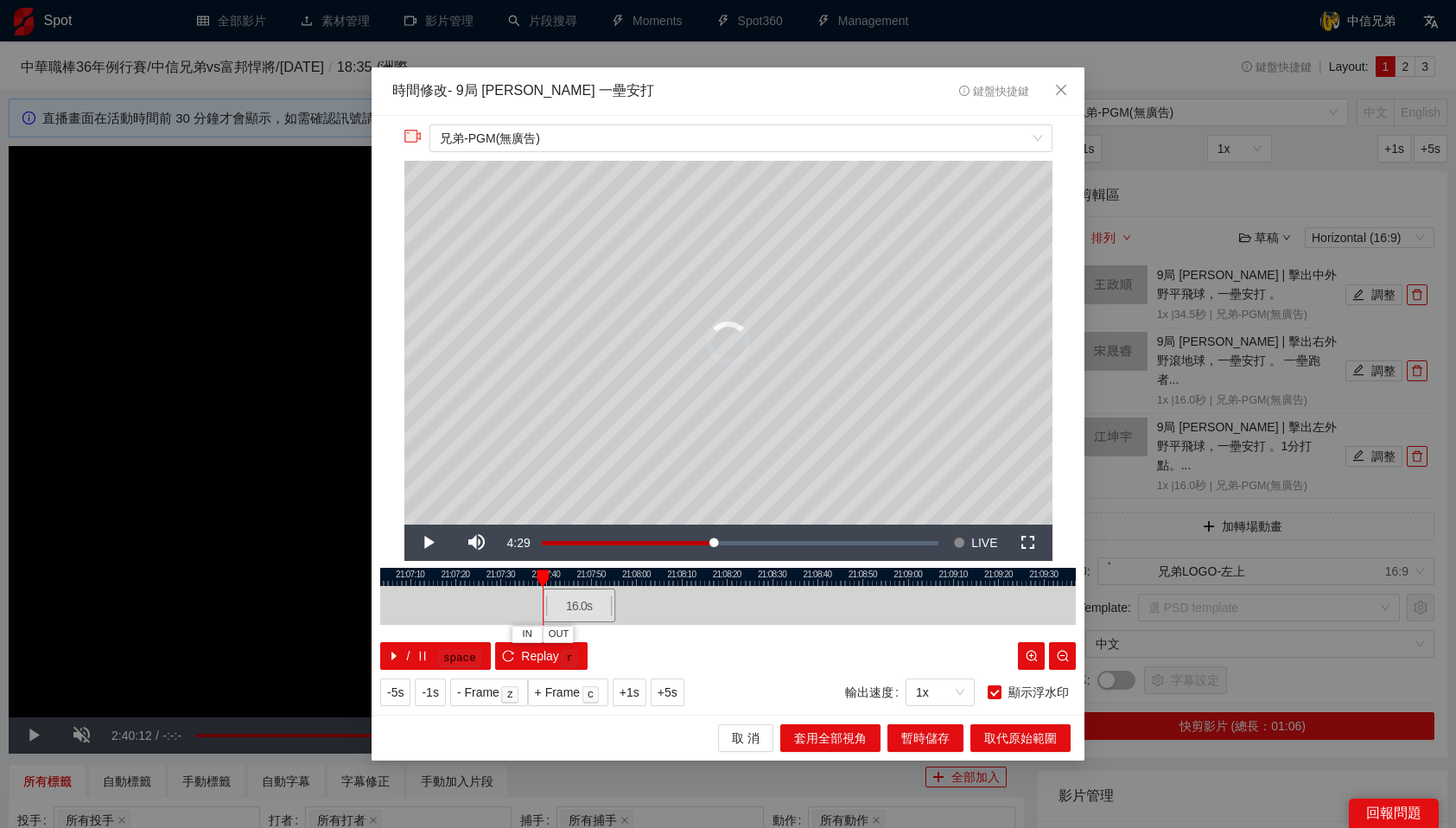
drag, startPoint x: 738, startPoint y: 597, endPoint x: 572, endPoint y: 602, distance: 166.1
click at [572, 602] on div "16.0 s" at bounding box center [579, 605] width 73 height 34
drag, startPoint x: 574, startPoint y: 602, endPoint x: 450, endPoint y: 612, distance: 124.4
click at [450, 612] on div "16.0 s" at bounding box center [454, 605] width 73 height 34
drag, startPoint x: 620, startPoint y: 605, endPoint x: 572, endPoint y: 610, distance: 48.3
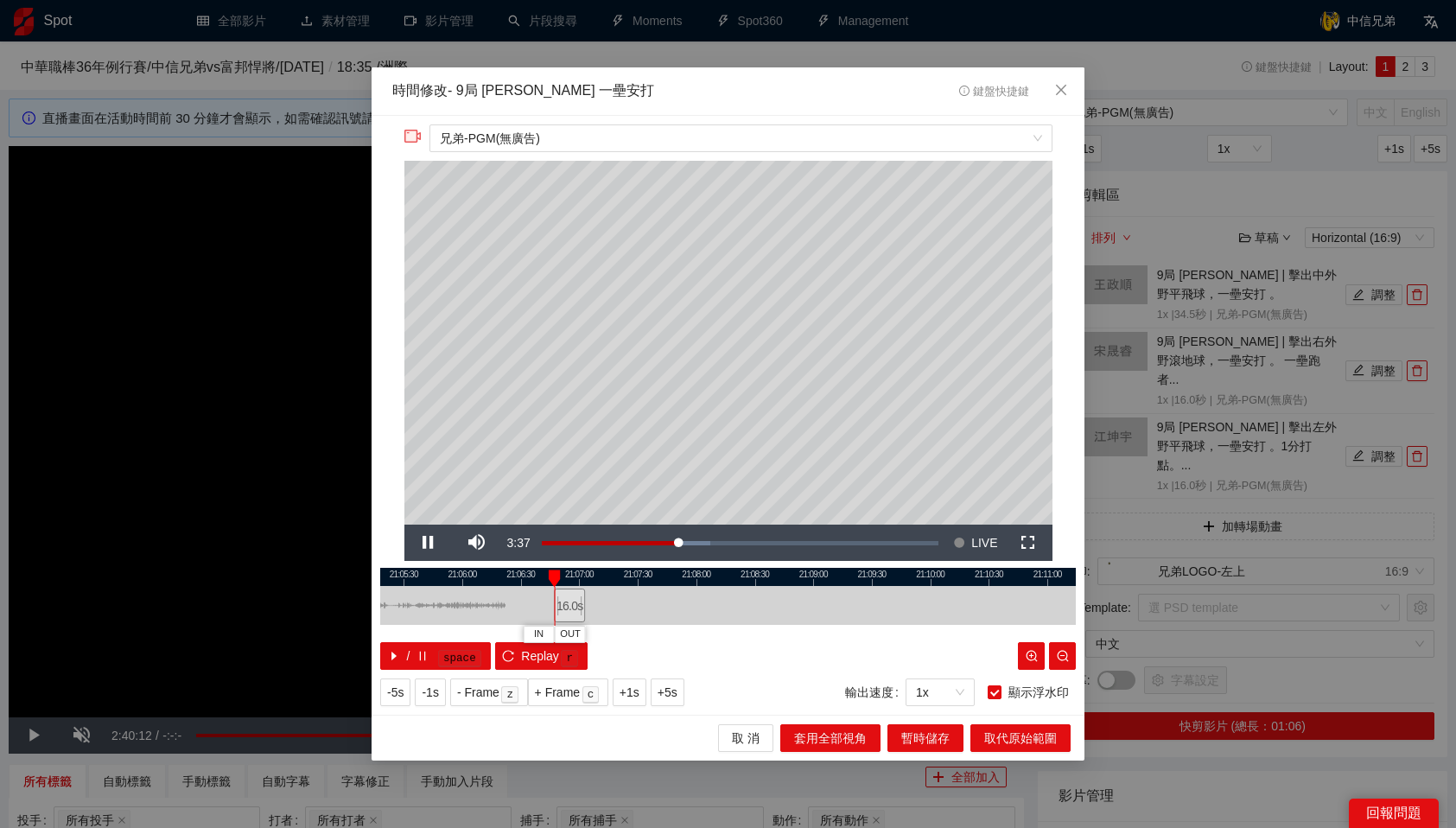
click at [572, 610] on div "16.0 s" at bounding box center [570, 605] width 31 height 34
click at [576, 610] on div "16.0 s" at bounding box center [574, 605] width 31 height 34
drag, startPoint x: 571, startPoint y: 578, endPoint x: 614, endPoint y: 578, distance: 43.0
click at [614, 578] on div at bounding box center [612, 578] width 12 height 17
click at [643, 635] on button "OUT" at bounding box center [633, 633] width 31 height 17
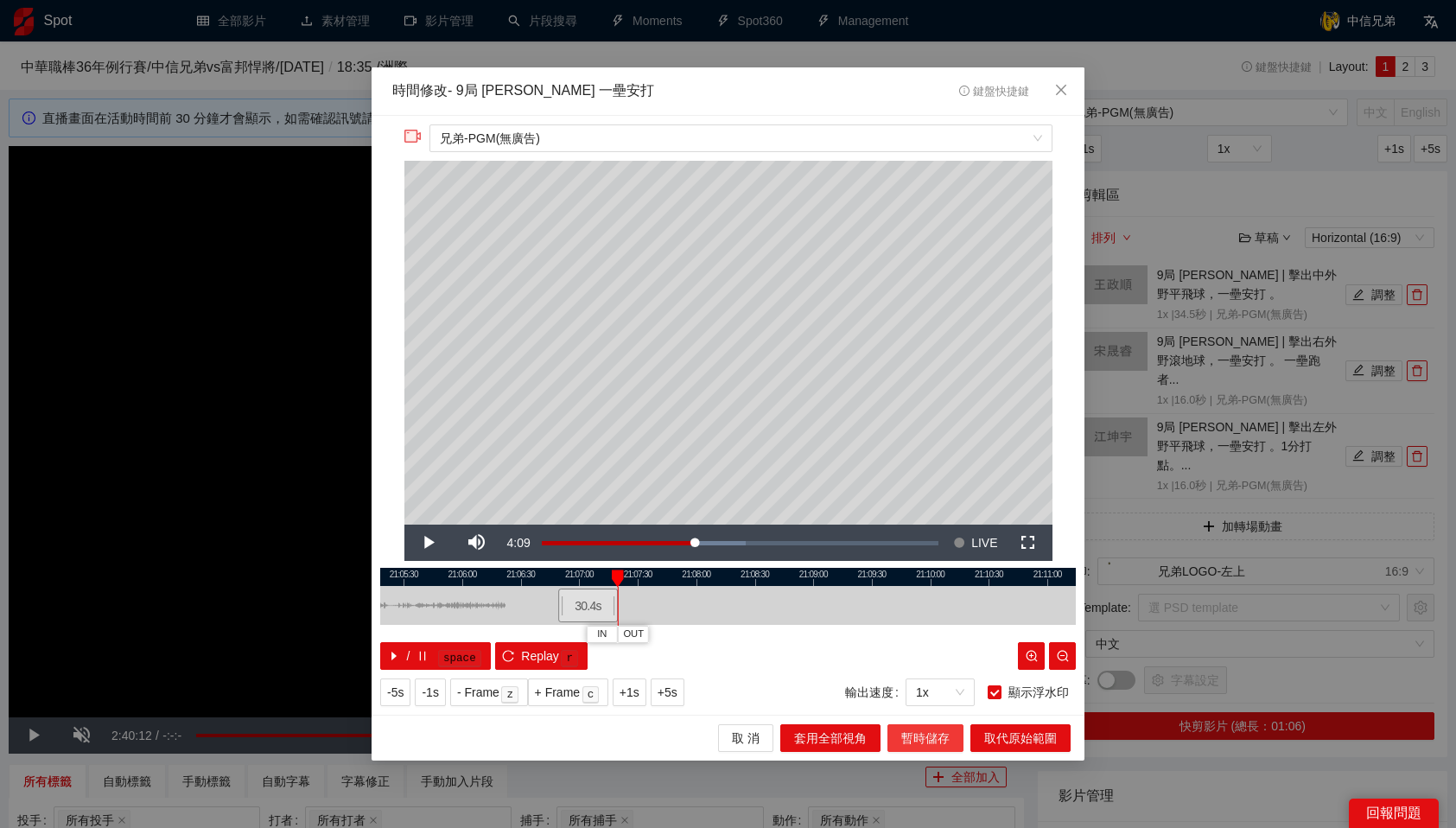
click at [948, 734] on span "暫時儲存" at bounding box center [925, 739] width 49 height 19
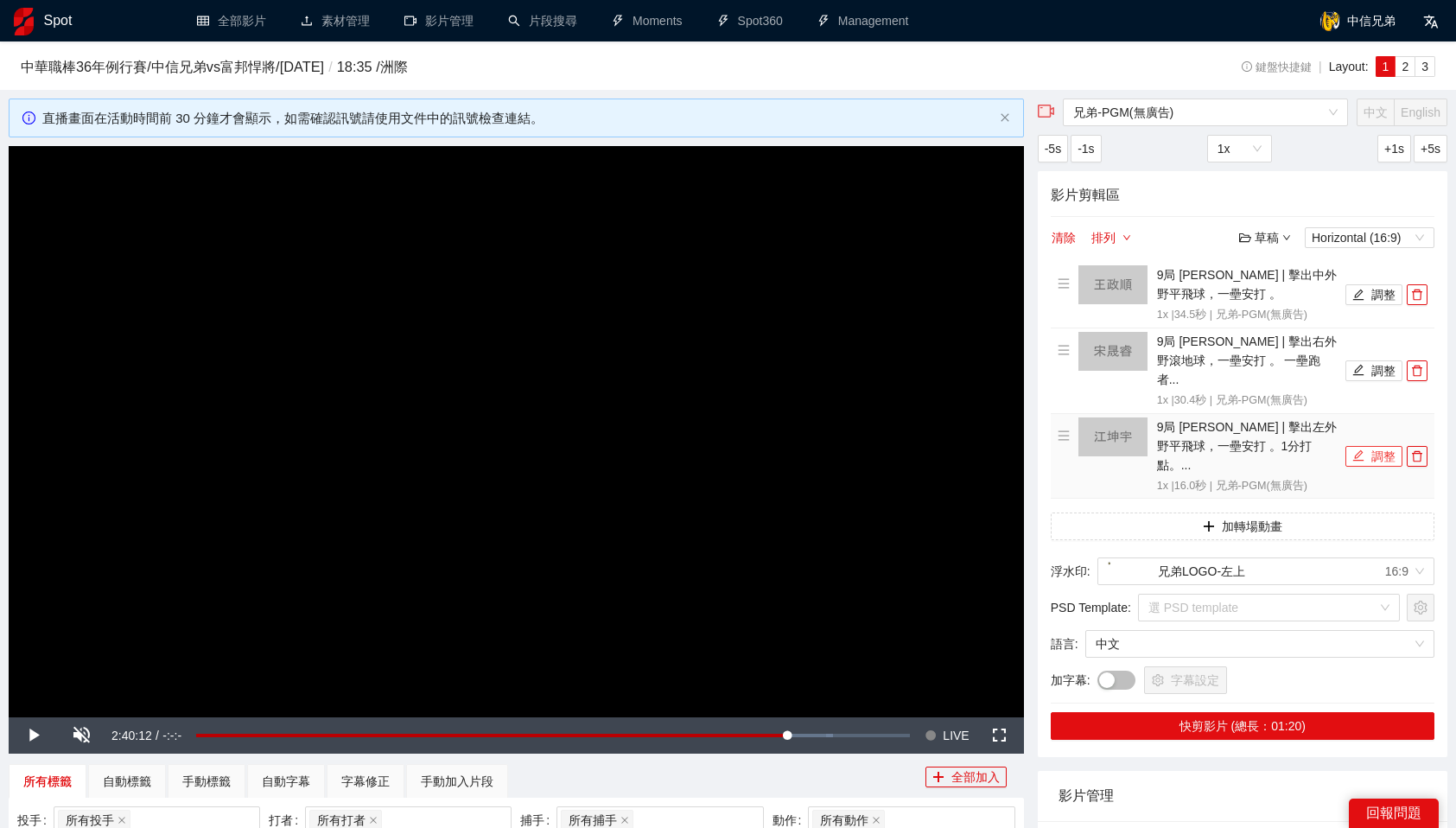
click at [1376, 446] on button "調整" at bounding box center [1374, 456] width 57 height 21
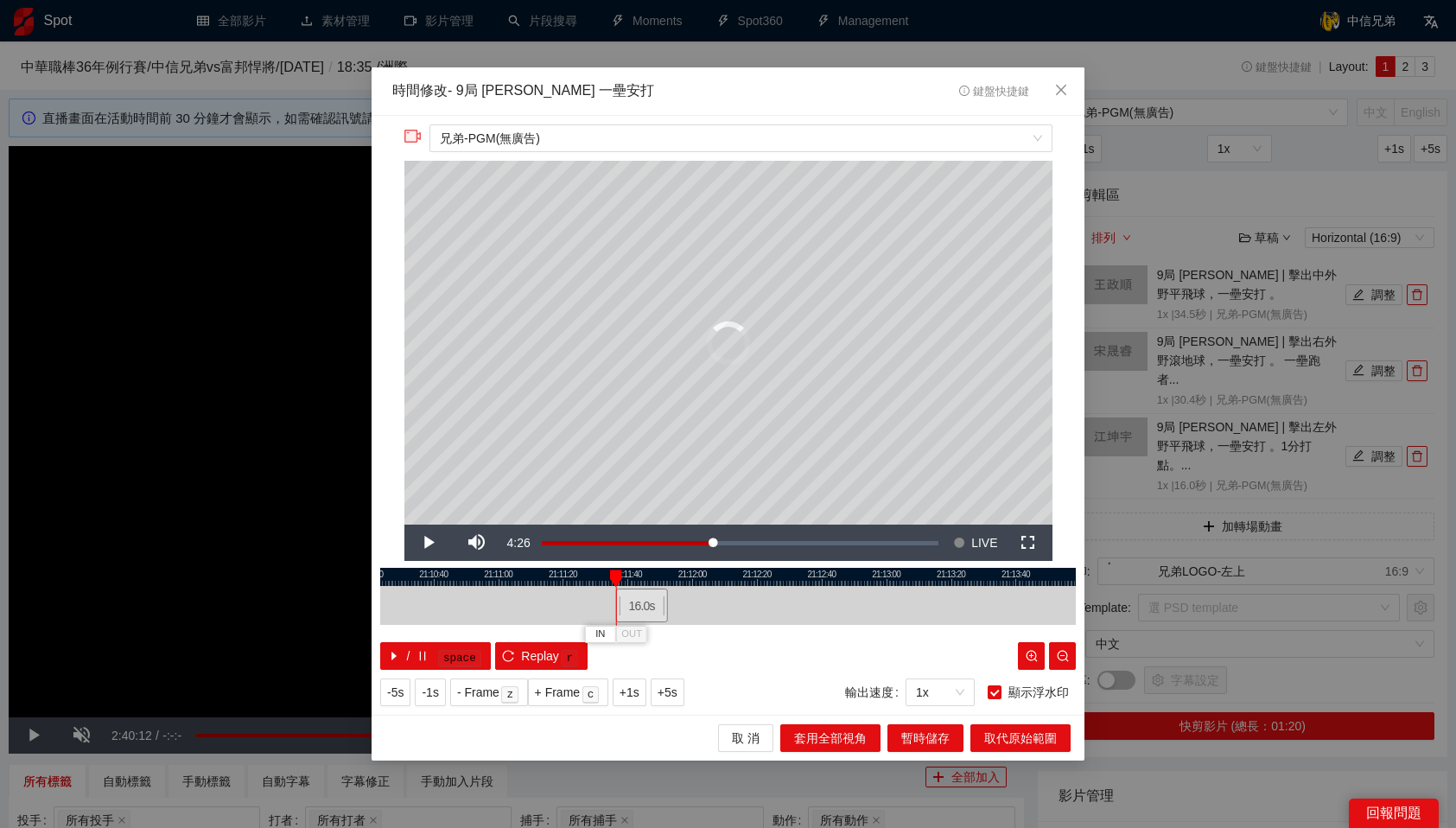
drag, startPoint x: 795, startPoint y: 606, endPoint x: 651, endPoint y: 608, distance: 144.0
click at [651, 608] on div "16.0 s" at bounding box center [642, 605] width 52 height 34
drag, startPoint x: 651, startPoint y: 608, endPoint x: 581, endPoint y: 611, distance: 70.1
click at [581, 611] on div "16.0 s" at bounding box center [573, 605] width 52 height 34
drag, startPoint x: 581, startPoint y: 611, endPoint x: 557, endPoint y: 612, distance: 24.0
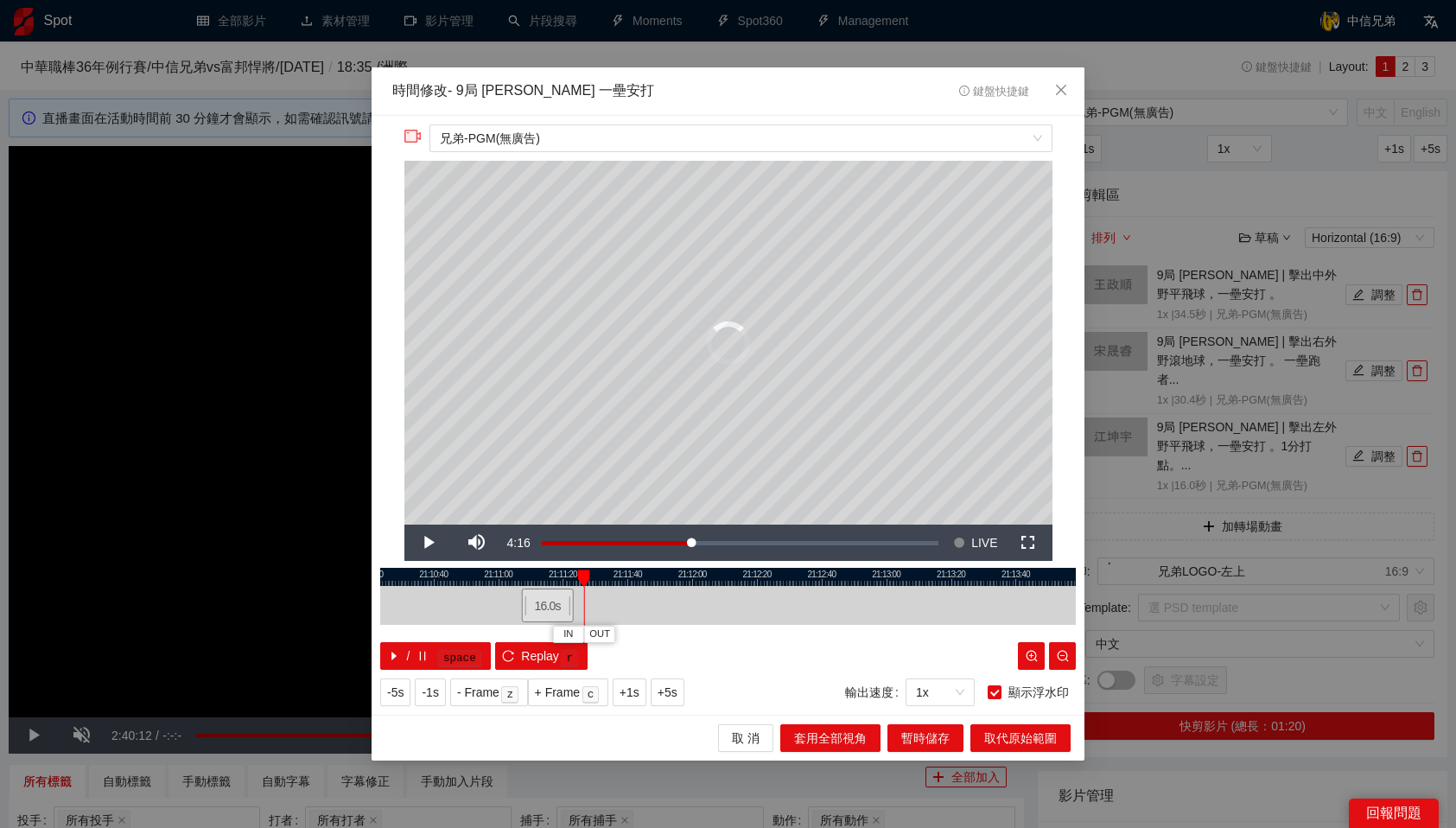
click at [557, 612] on div "16.0 s" at bounding box center [548, 605] width 52 height 34
drag, startPoint x: 557, startPoint y: 612, endPoint x: 533, endPoint y: 611, distance: 24.0
click at [533, 611] on div "16.0 s" at bounding box center [524, 605] width 52 height 34
drag, startPoint x: 533, startPoint y: 611, endPoint x: 511, endPoint y: 611, distance: 22.0
click at [511, 611] on div "16.0 s" at bounding box center [502, 605] width 52 height 34
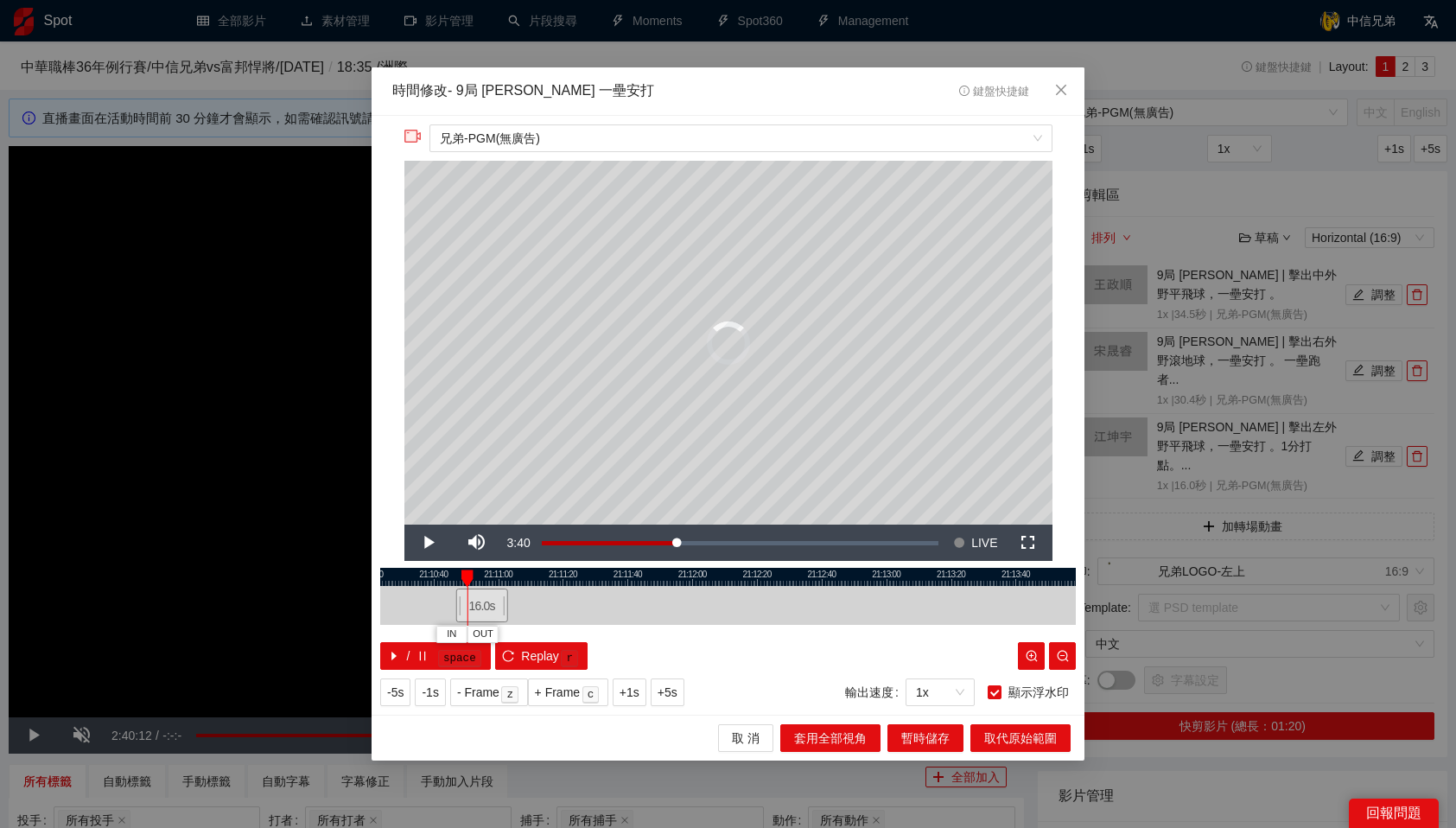
drag, startPoint x: 511, startPoint y: 611, endPoint x: 491, endPoint y: 611, distance: 20.0
click at [491, 611] on div "16.0 s" at bounding box center [482, 605] width 52 height 34
drag, startPoint x: 490, startPoint y: 575, endPoint x: 581, endPoint y: 584, distance: 91.4
click at [581, 584] on div "IN OUT" at bounding box center [583, 578] width 12 height 17
click at [650, 633] on span "OUT" at bounding box center [647, 634] width 21 height 16
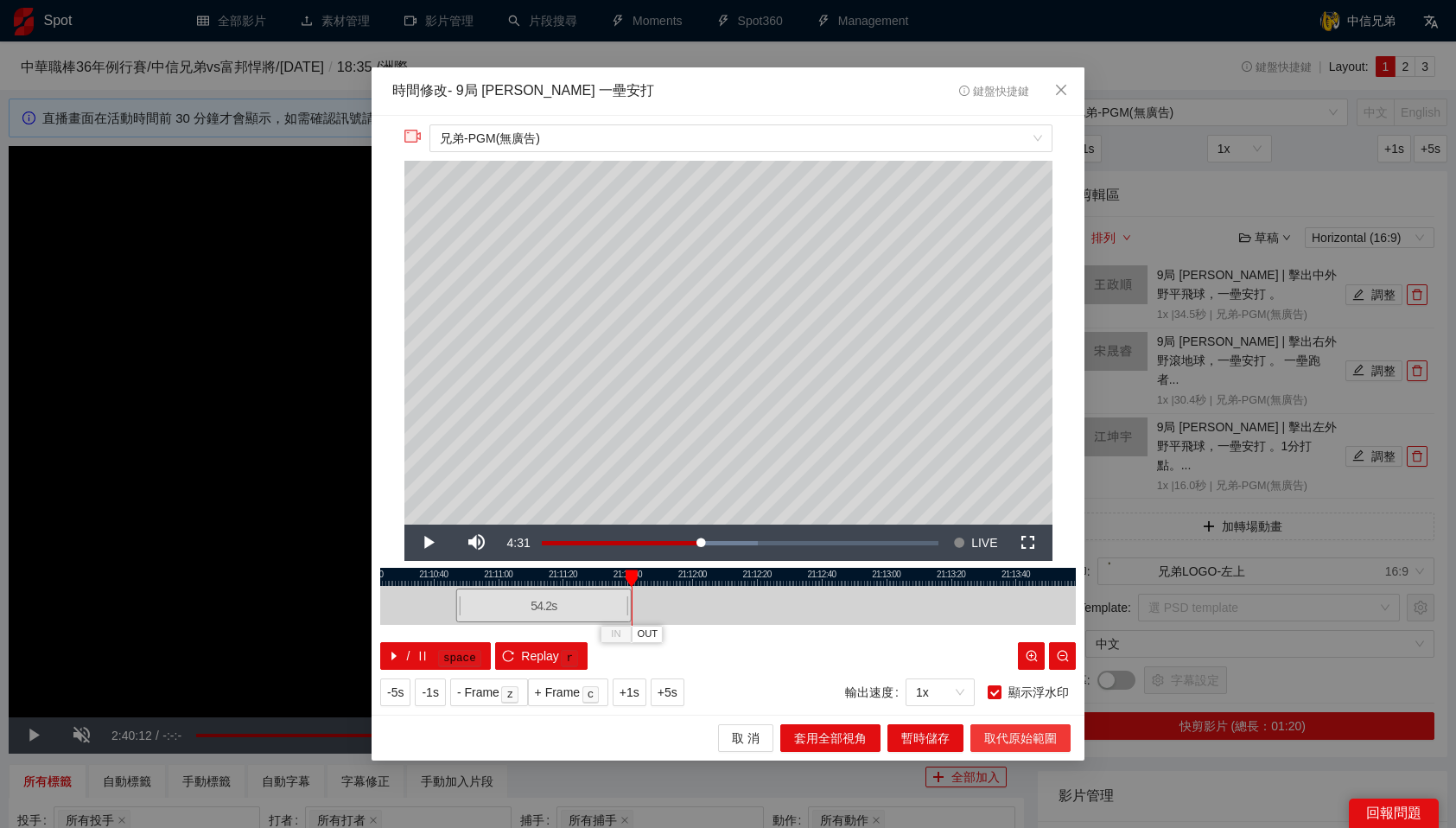
click at [1013, 738] on span "取代原始範圍" at bounding box center [1021, 739] width 73 height 19
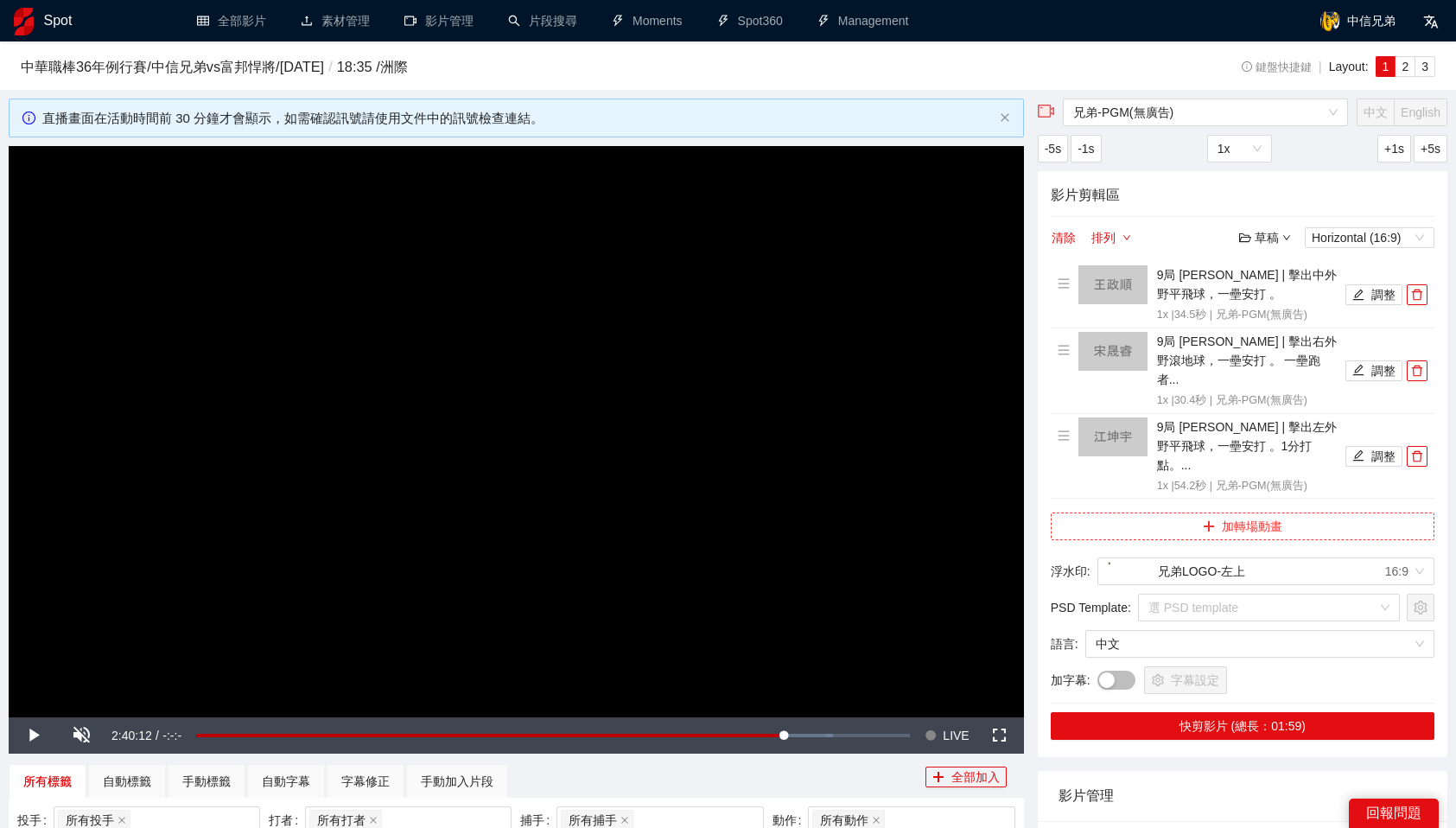
click at [1268, 513] on button "加轉場動畫" at bounding box center [1243, 527] width 384 height 28
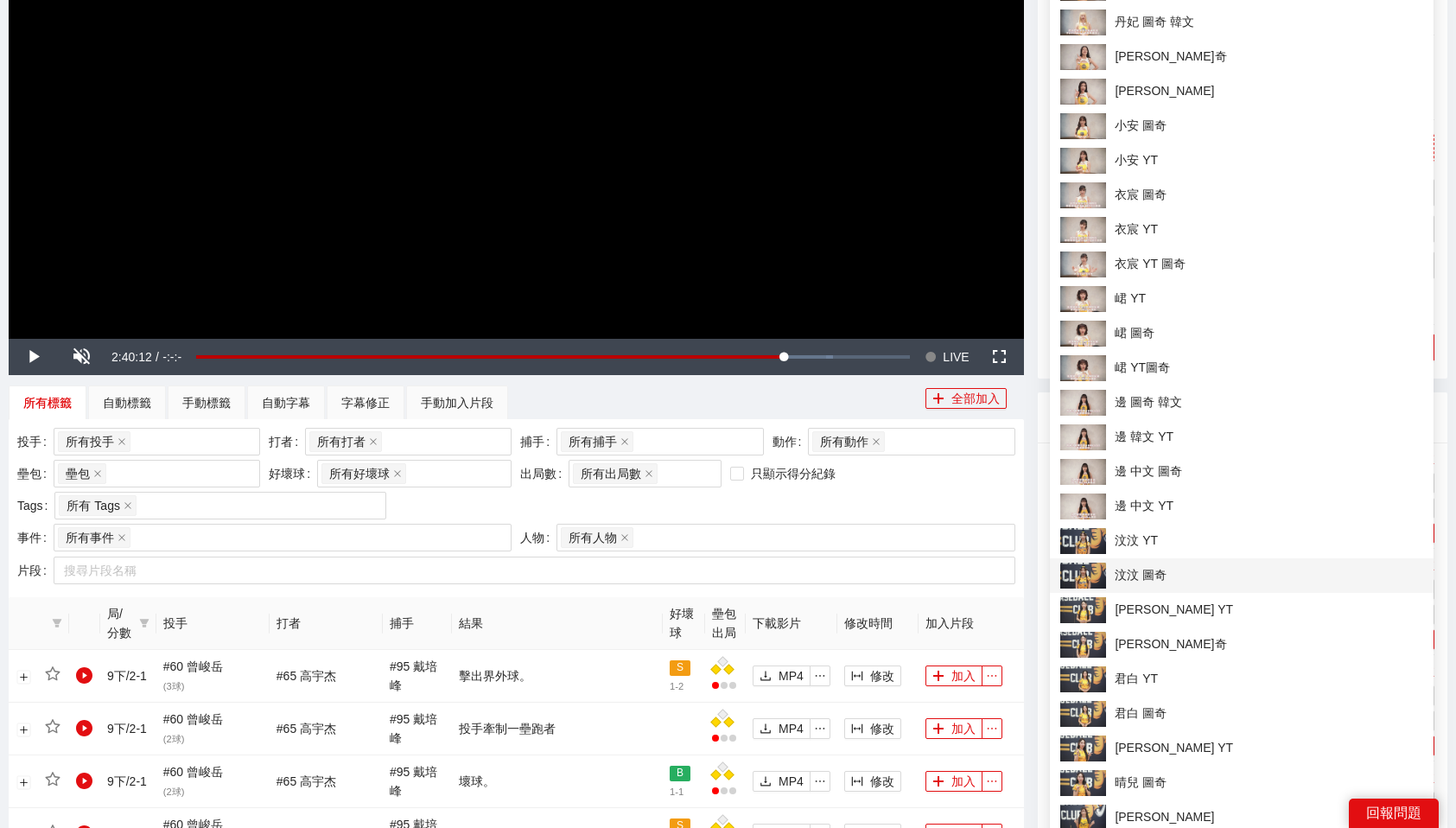
scroll to position [413, 0]
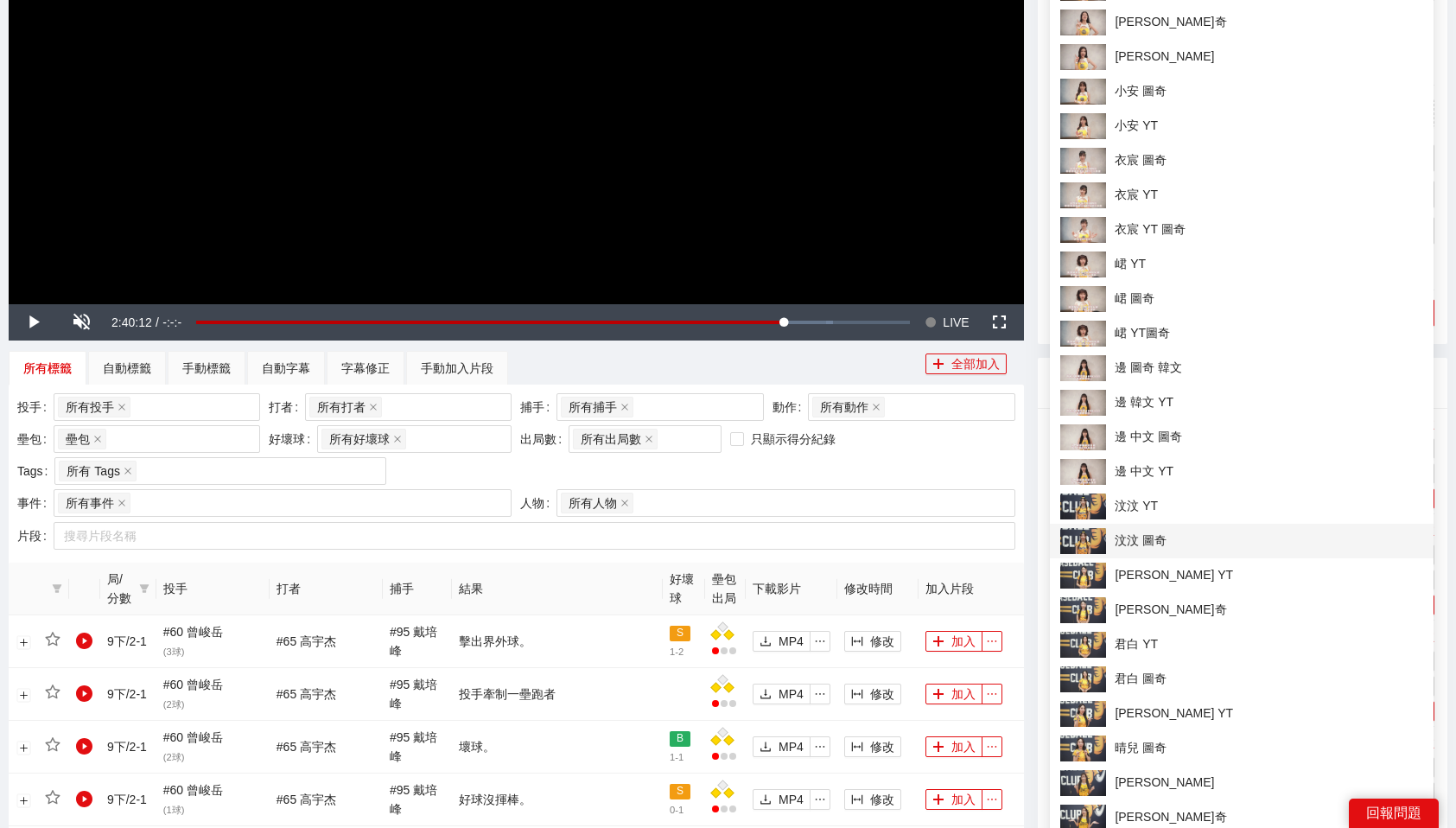
click at [1139, 541] on span "汶汶 圖奇" at bounding box center [1241, 541] width 363 height 26
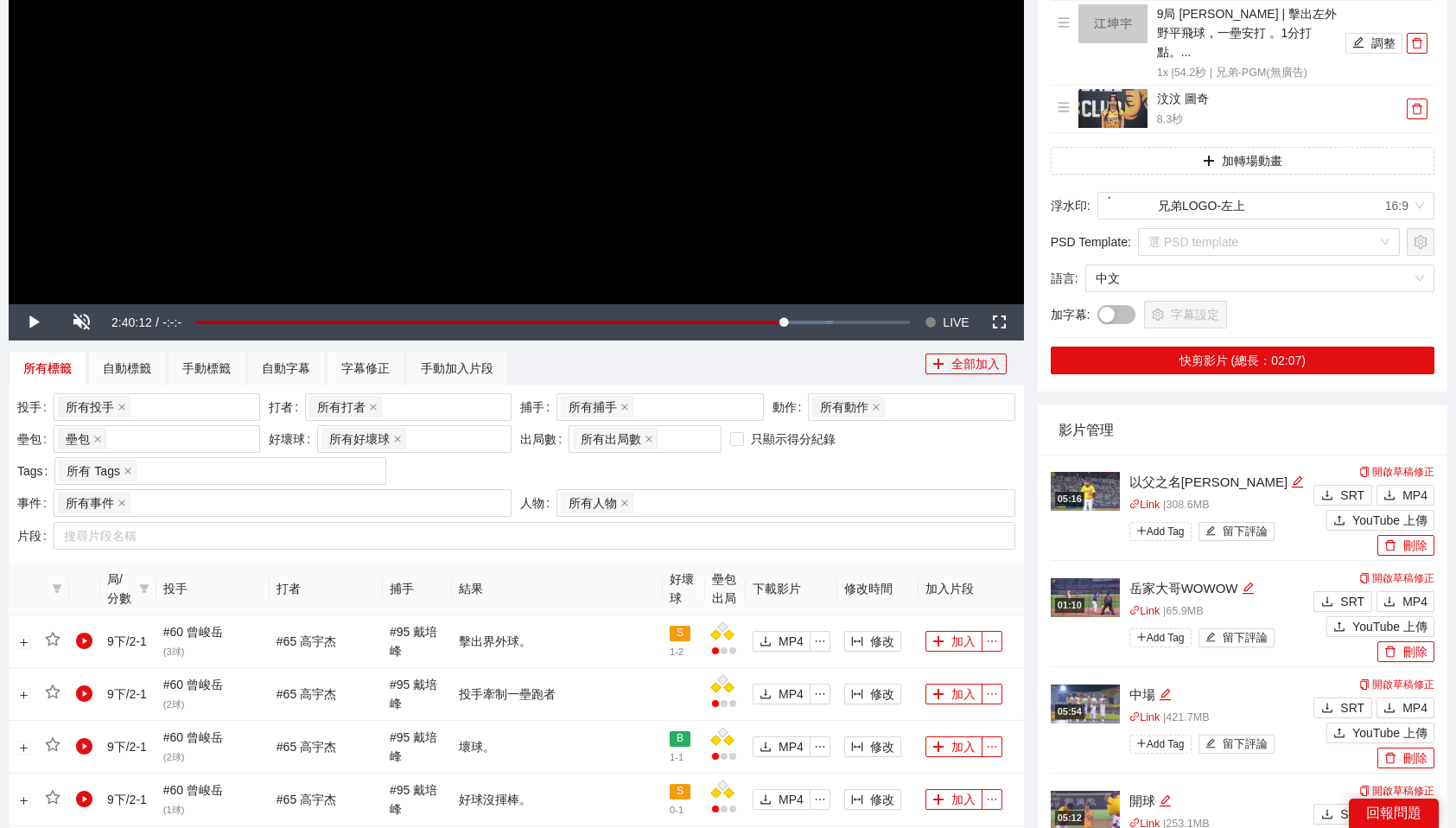
click at [1350, 358] on div "兄弟-PGM(無廣告) 中文 English -5s -1s 1x +1s +5s 影片剪輯區 清除 排列 草稿 Horizontal (16:9) 9局 王…" at bounding box center [1242, 839] width 423 height 2308
click at [1276, 347] on button "快剪影片 (總長：02:07)" at bounding box center [1243, 361] width 384 height 28
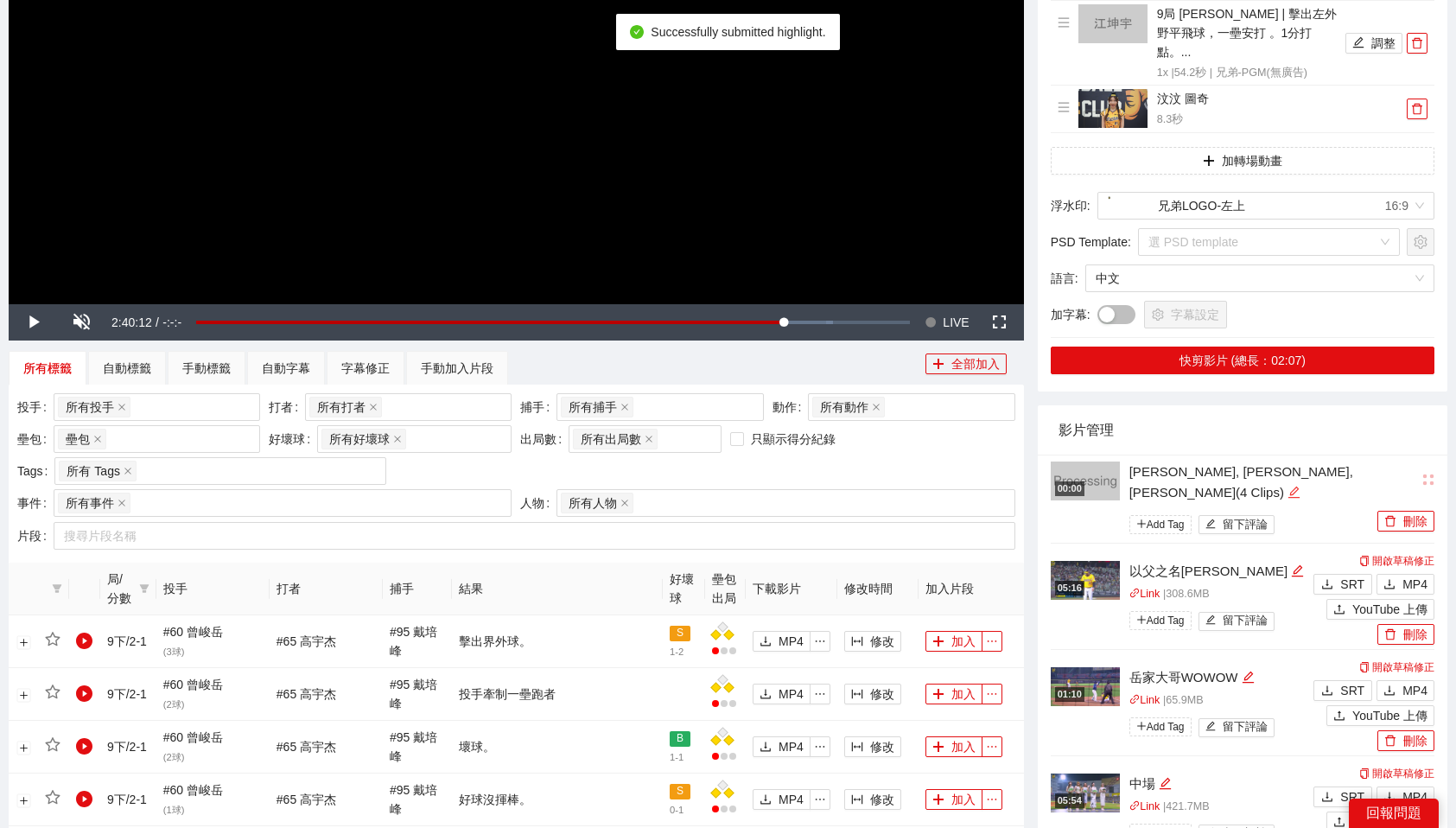
click at [1300, 487] on icon "edit" at bounding box center [1294, 492] width 11 height 11
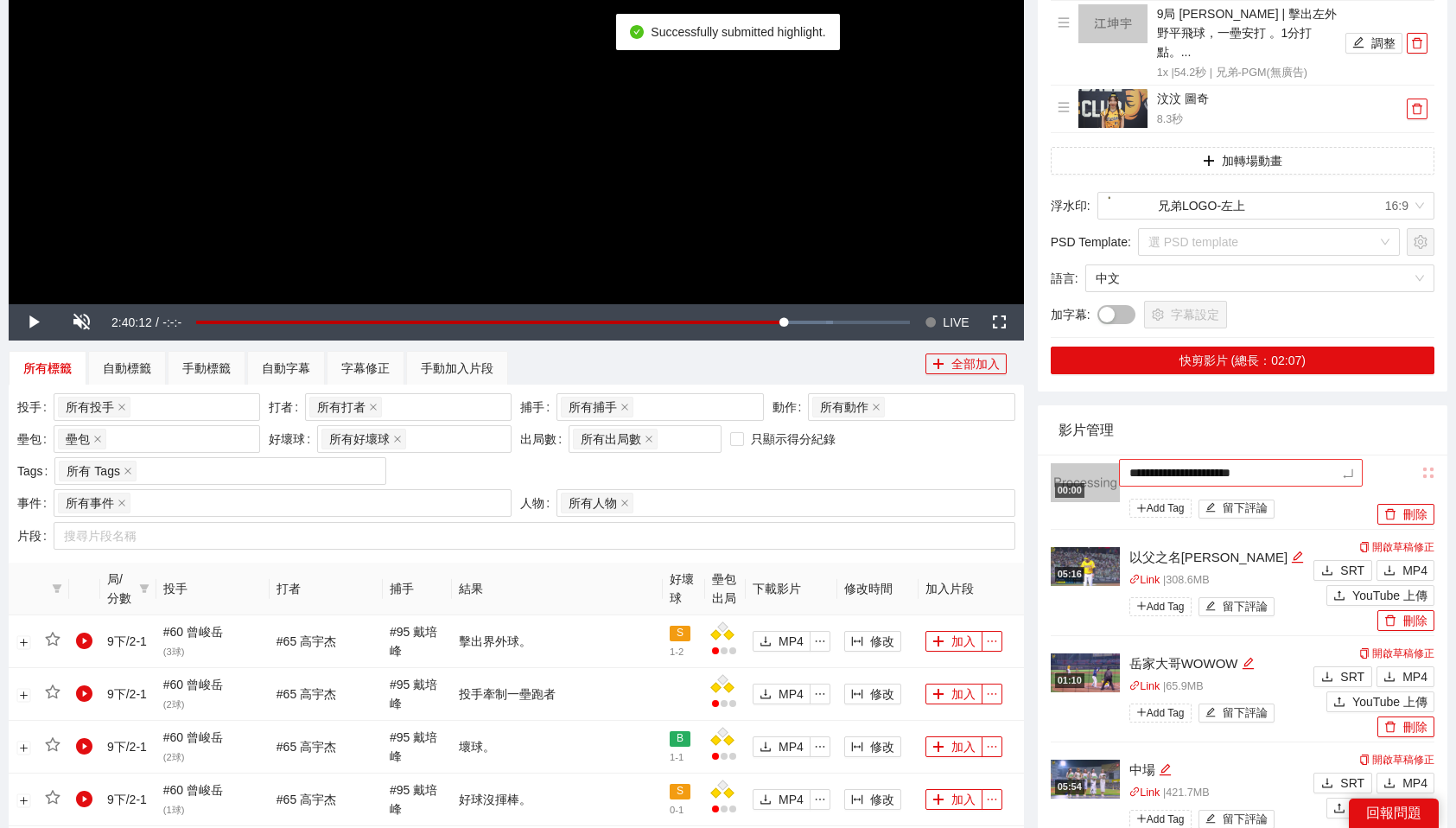
click at [1280, 459] on textarea "**********" at bounding box center [1241, 473] width 243 height 28
type textarea "*"
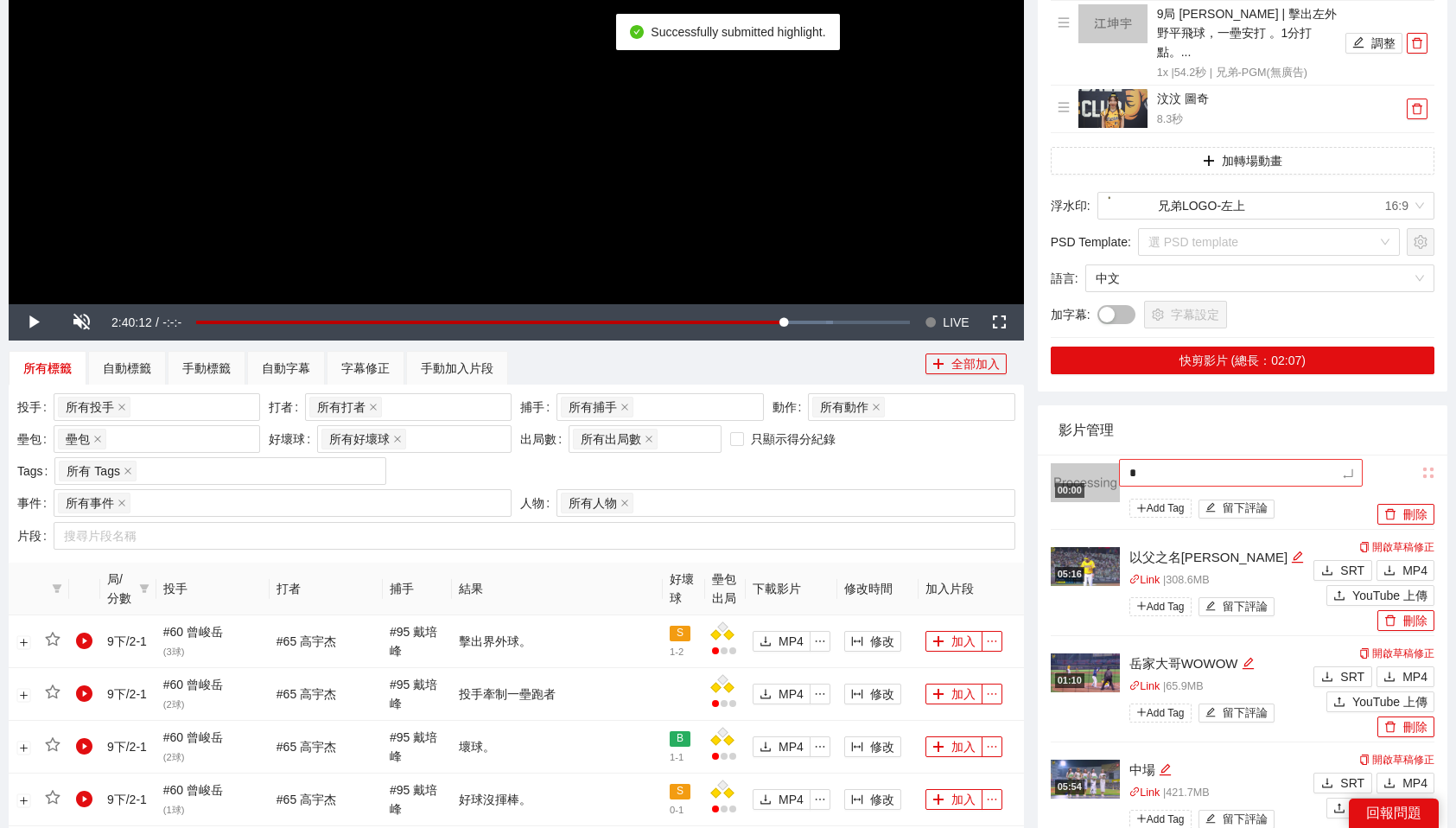
type textarea "**"
type textarea "***"
type textarea "*"
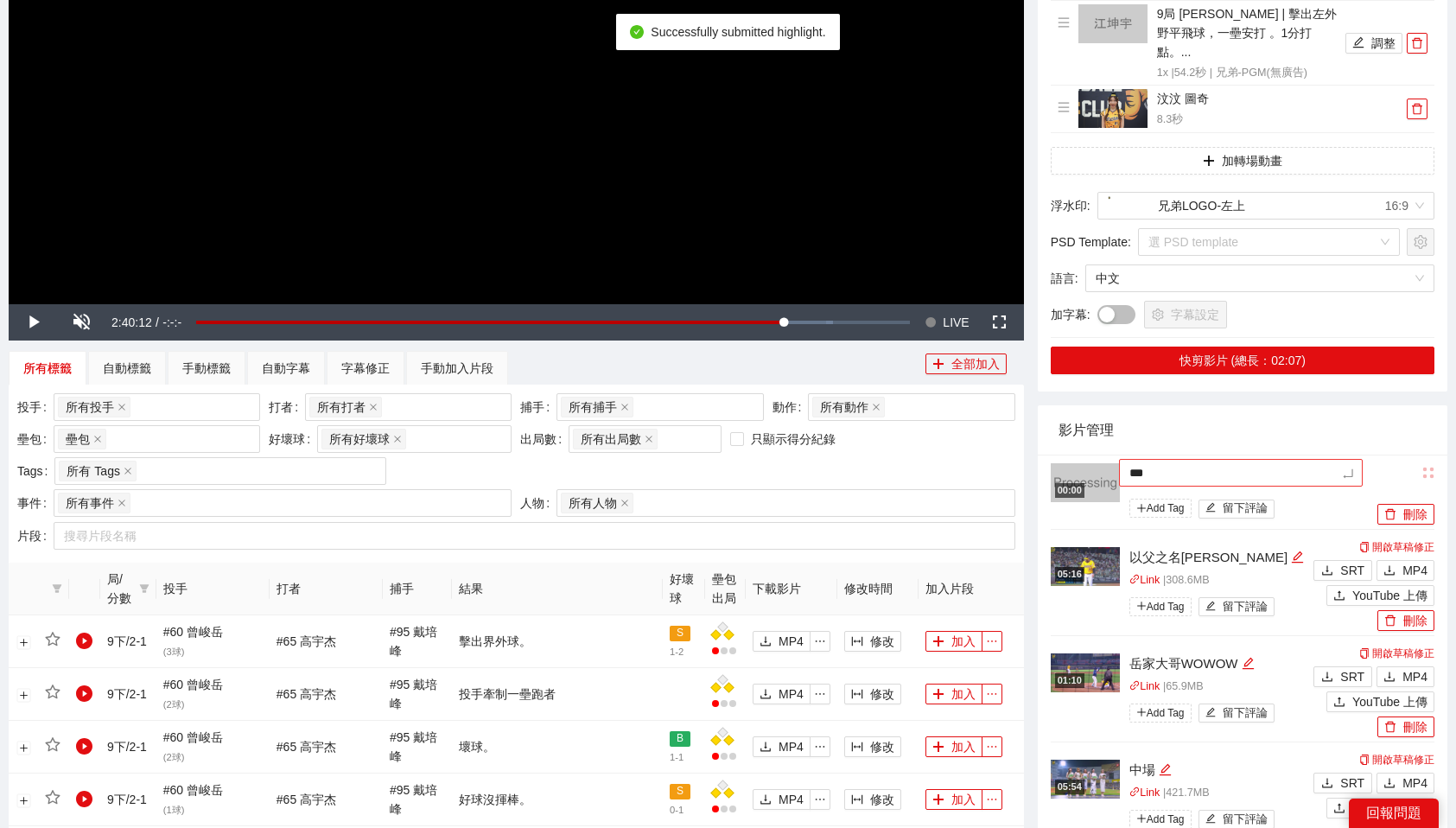
type textarea "*"
type textarea "**"
type textarea "***"
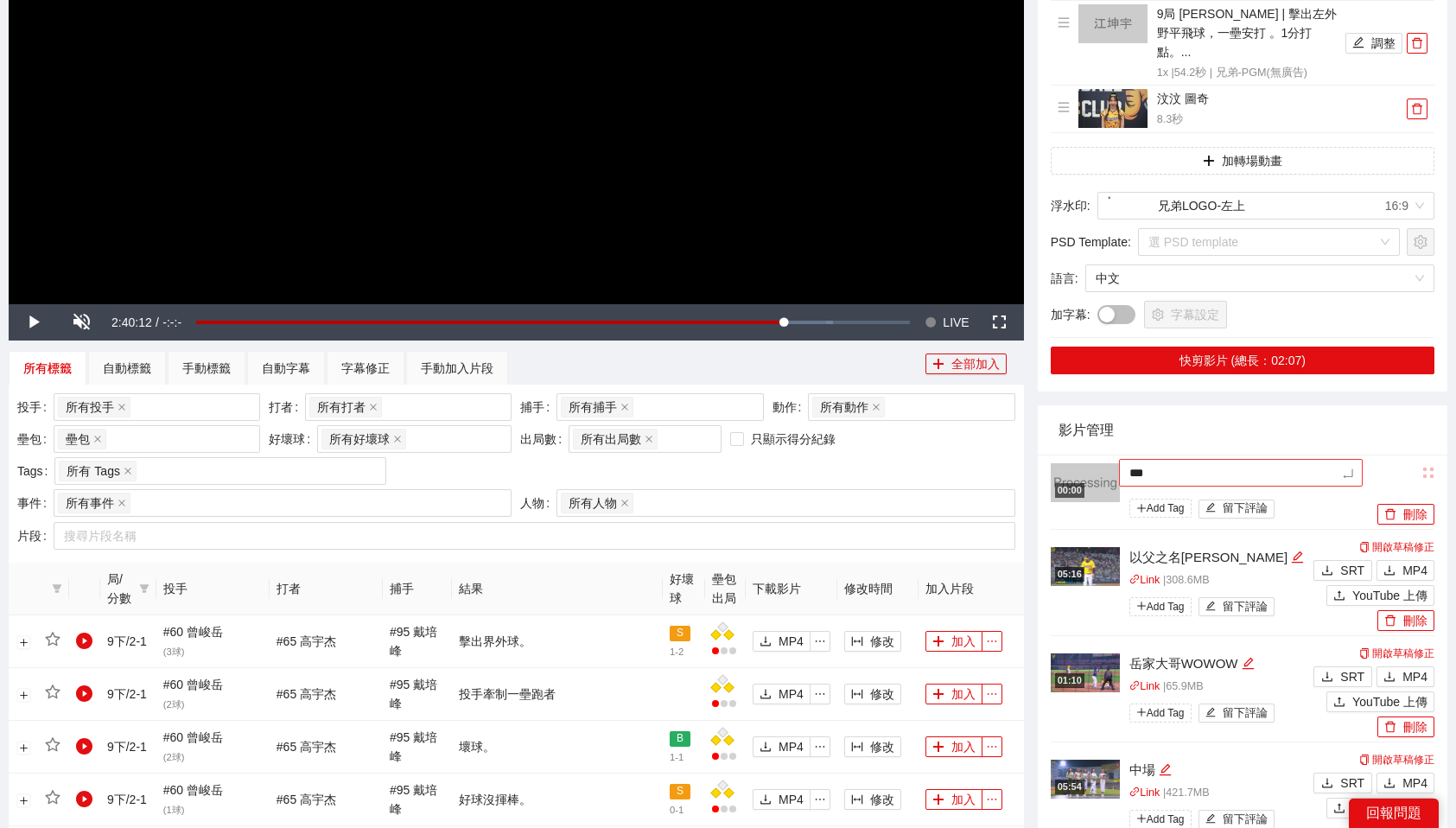
type textarea "**"
type textarea "***"
type textarea "****"
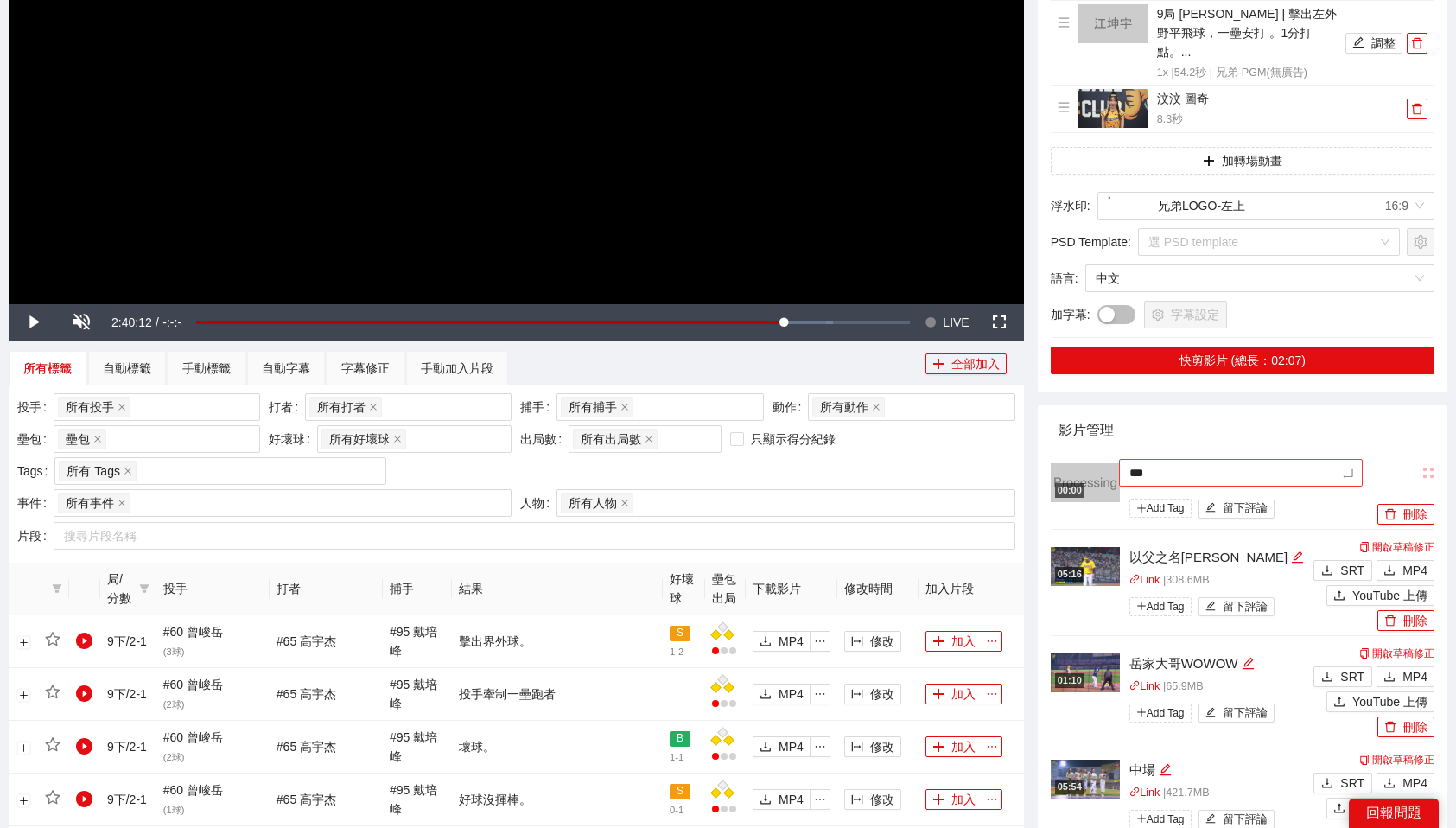
type textarea "****"
type textarea "*****"
type textarea "****"
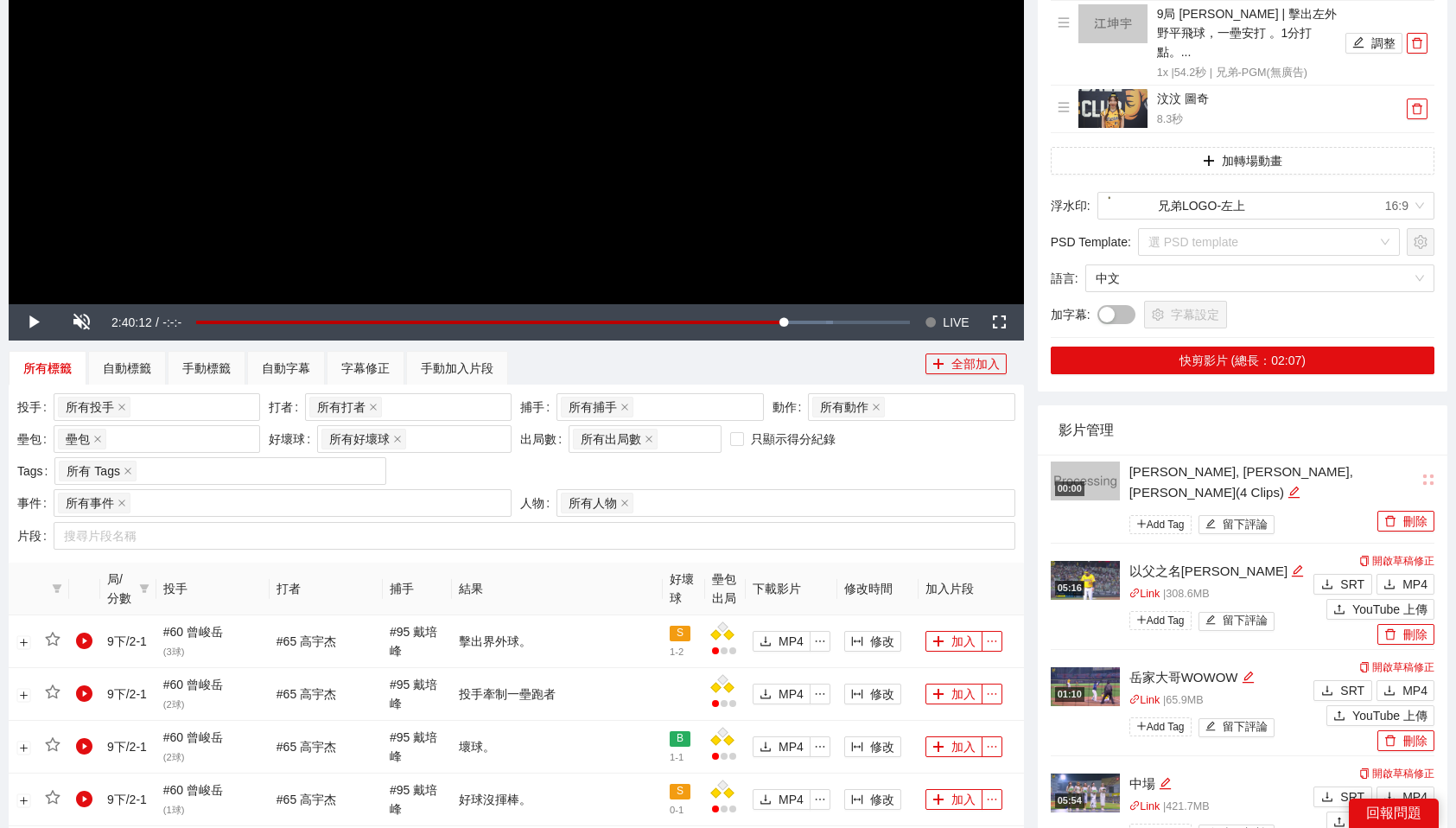
click at [1358, 406] on div "影片管理" at bounding box center [1242, 430] width 368 height 50
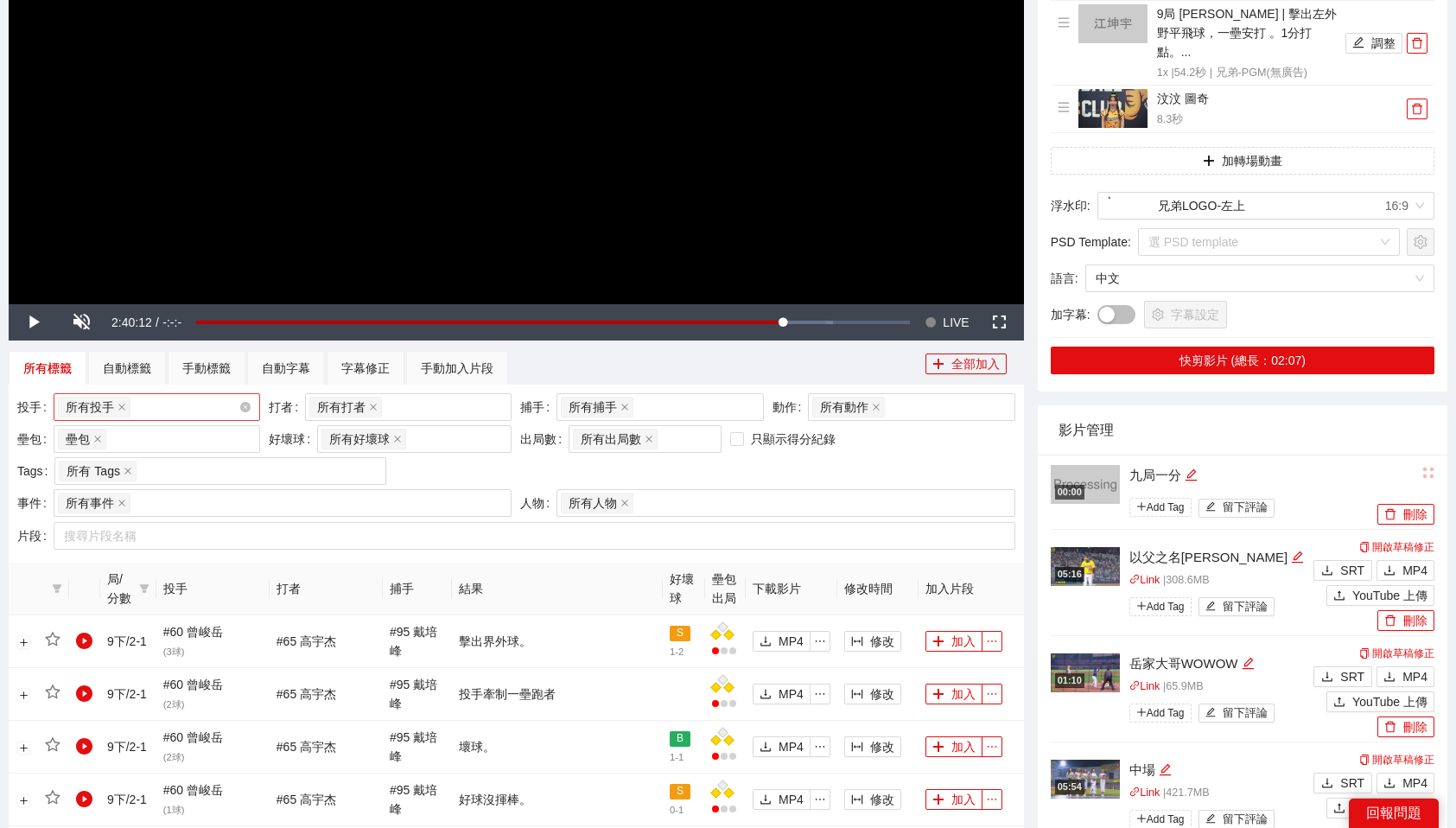
click at [216, 405] on div "所有投手 + 0 ..." at bounding box center [149, 407] width 181 height 24
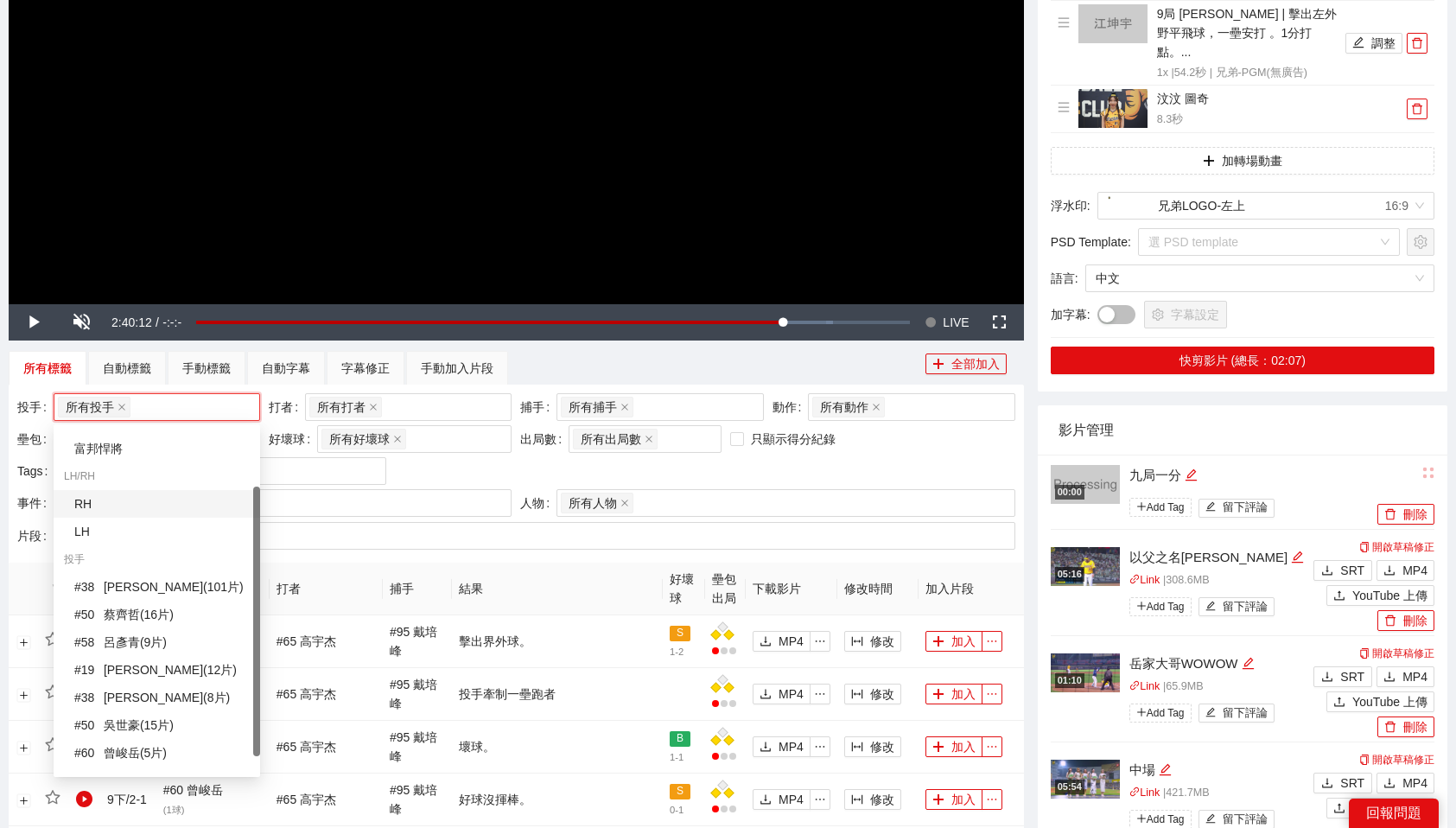
scroll to position [80, 0]
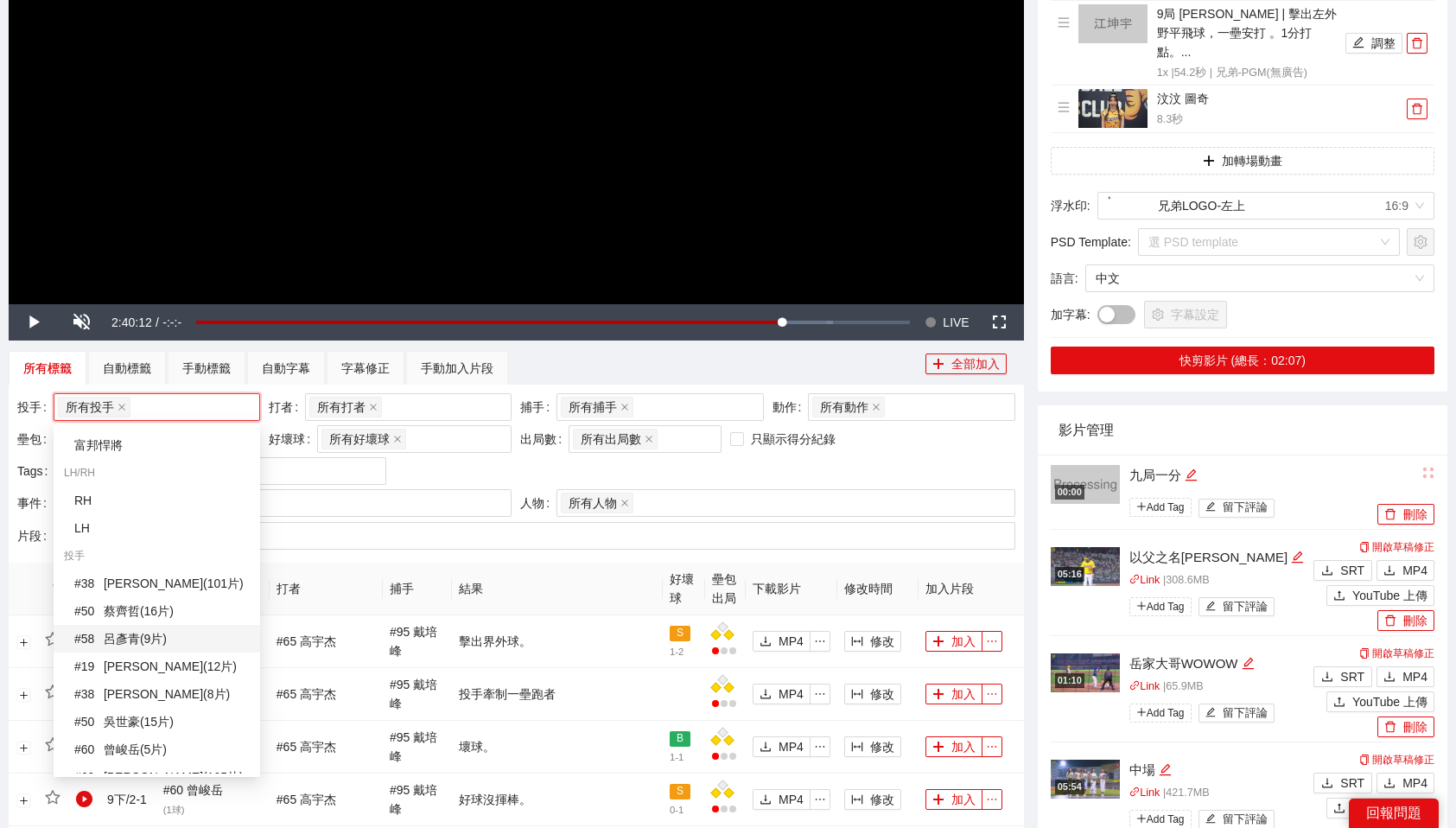
click at [163, 639] on div "# 58 呂彥青 ( 9 片 )" at bounding box center [162, 639] width 175 height 19
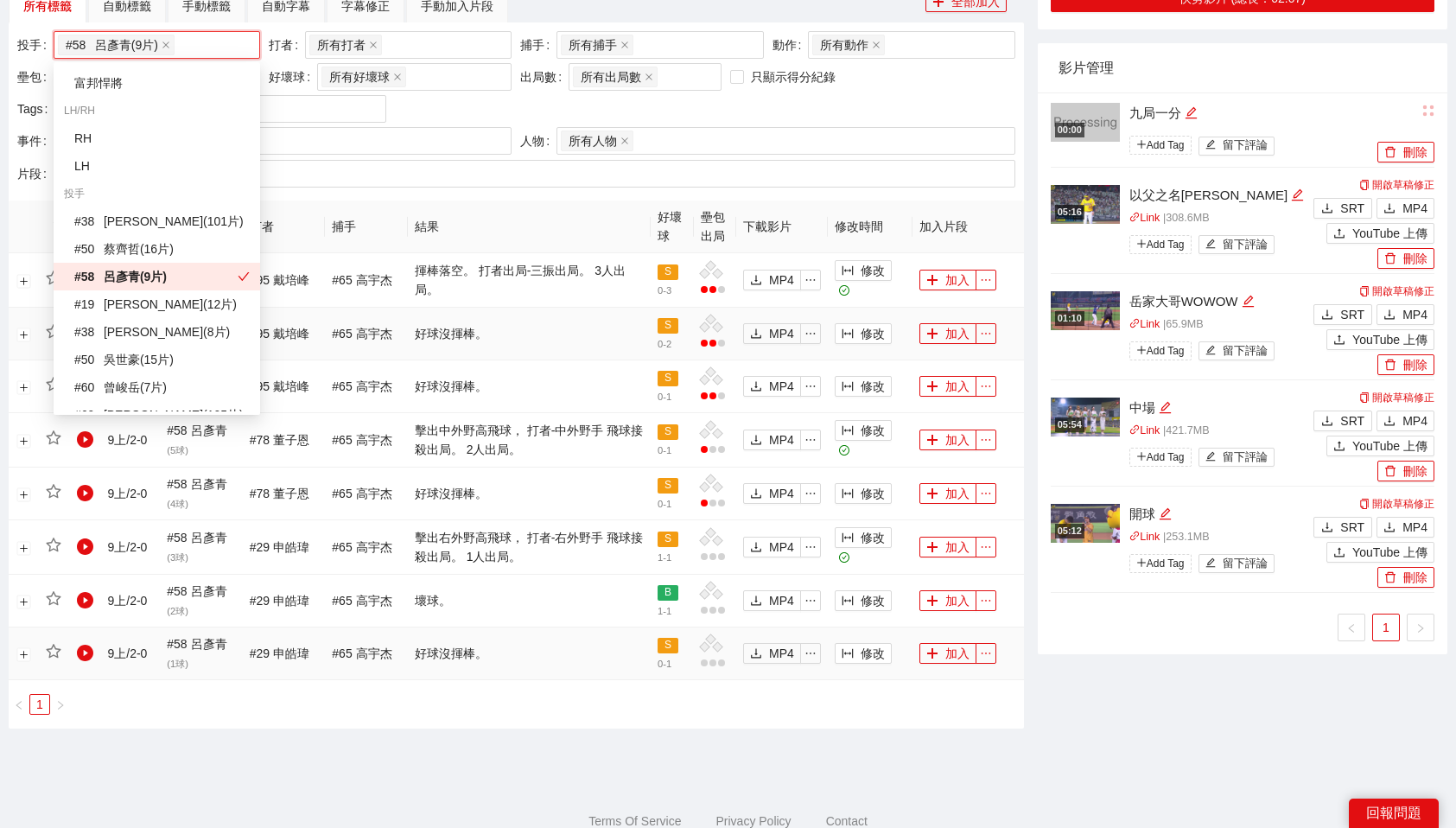
scroll to position [825, 0]
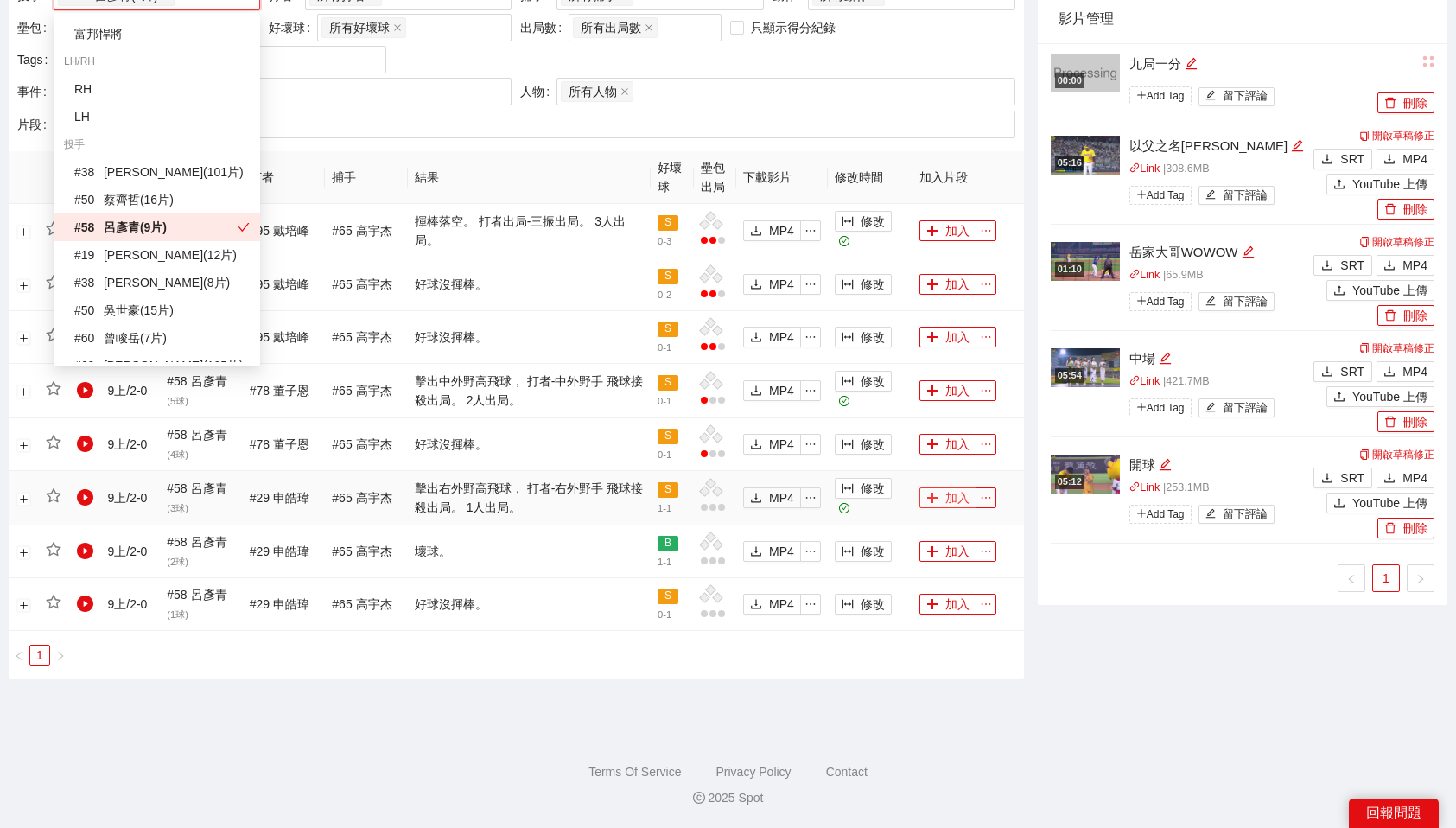
click at [945, 493] on button "加入" at bounding box center [948, 498] width 57 height 21
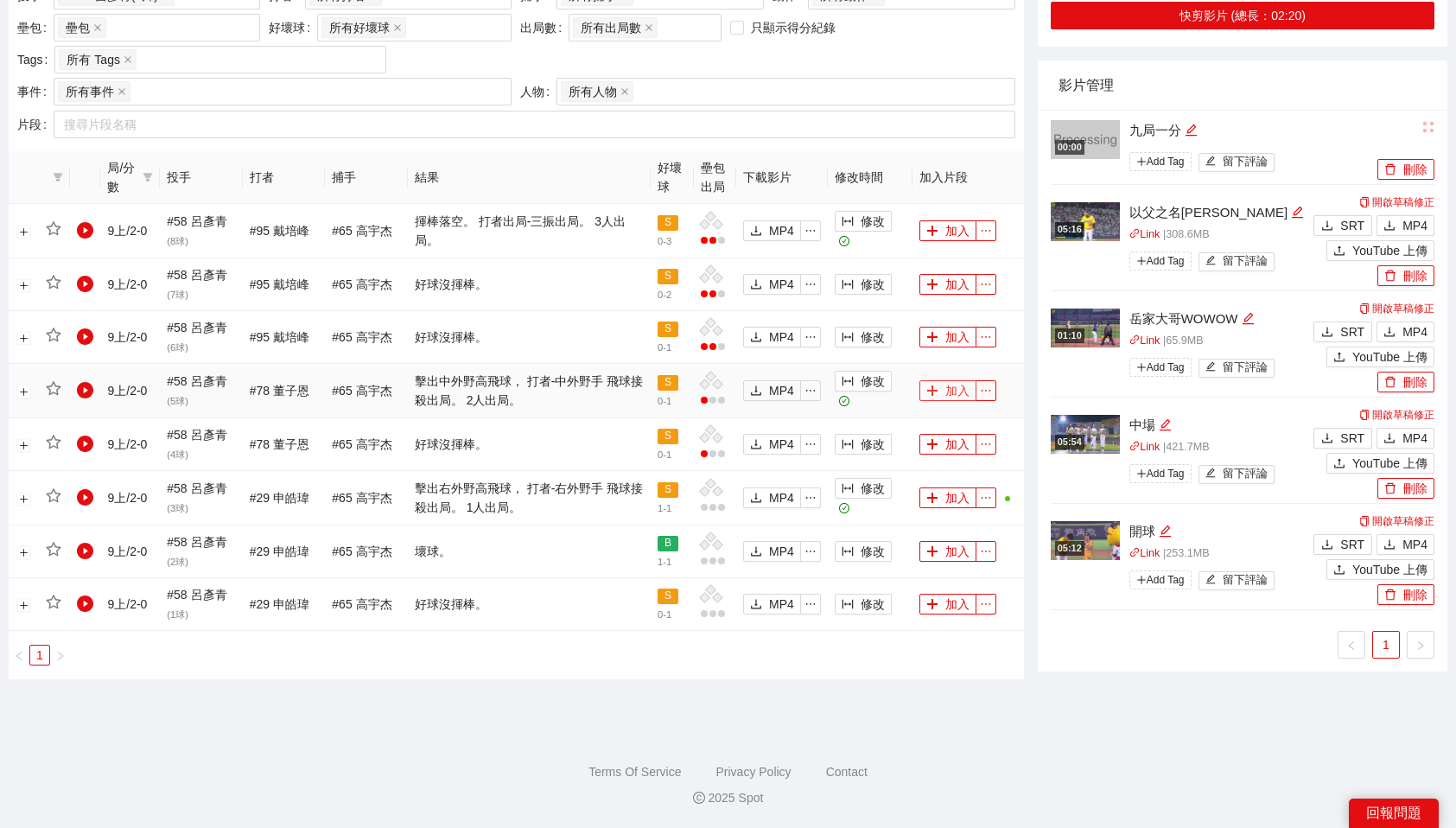
click at [952, 389] on button "加入" at bounding box center [948, 391] width 57 height 21
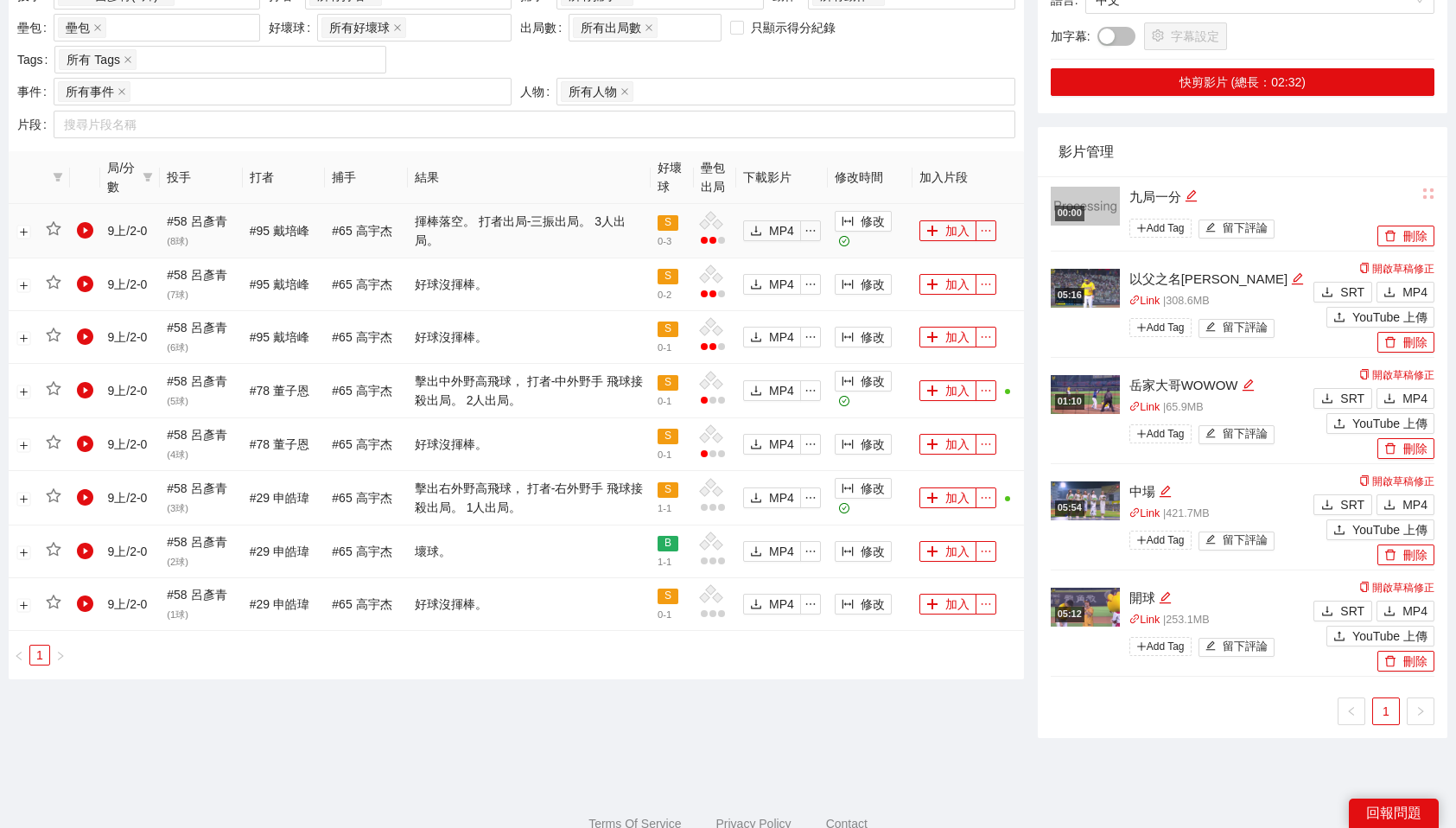
click at [951, 221] on div "加入" at bounding box center [957, 231] width 77 height 21
click at [956, 234] on button "加入" at bounding box center [948, 231] width 57 height 21
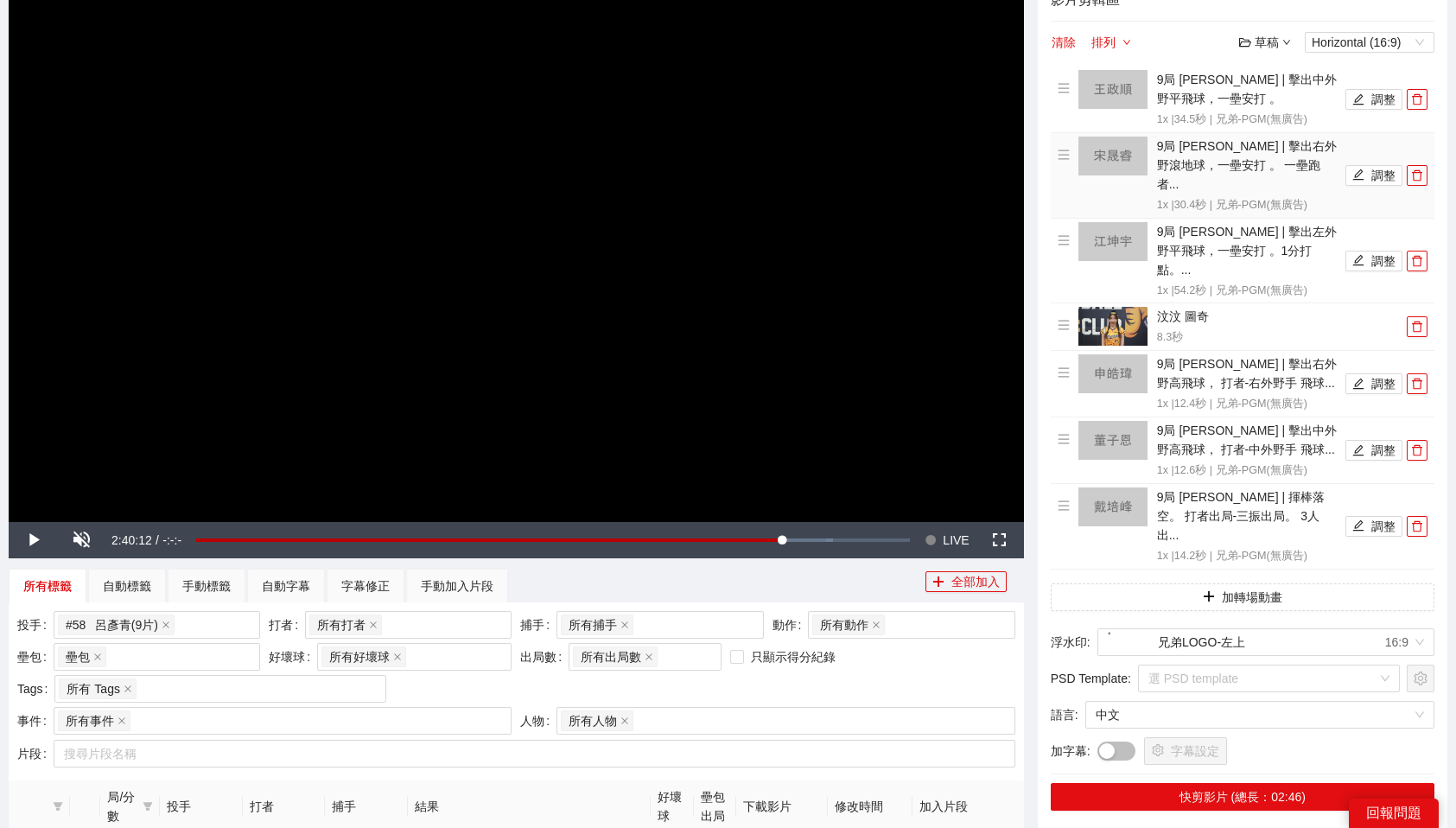
scroll to position [384, 0]
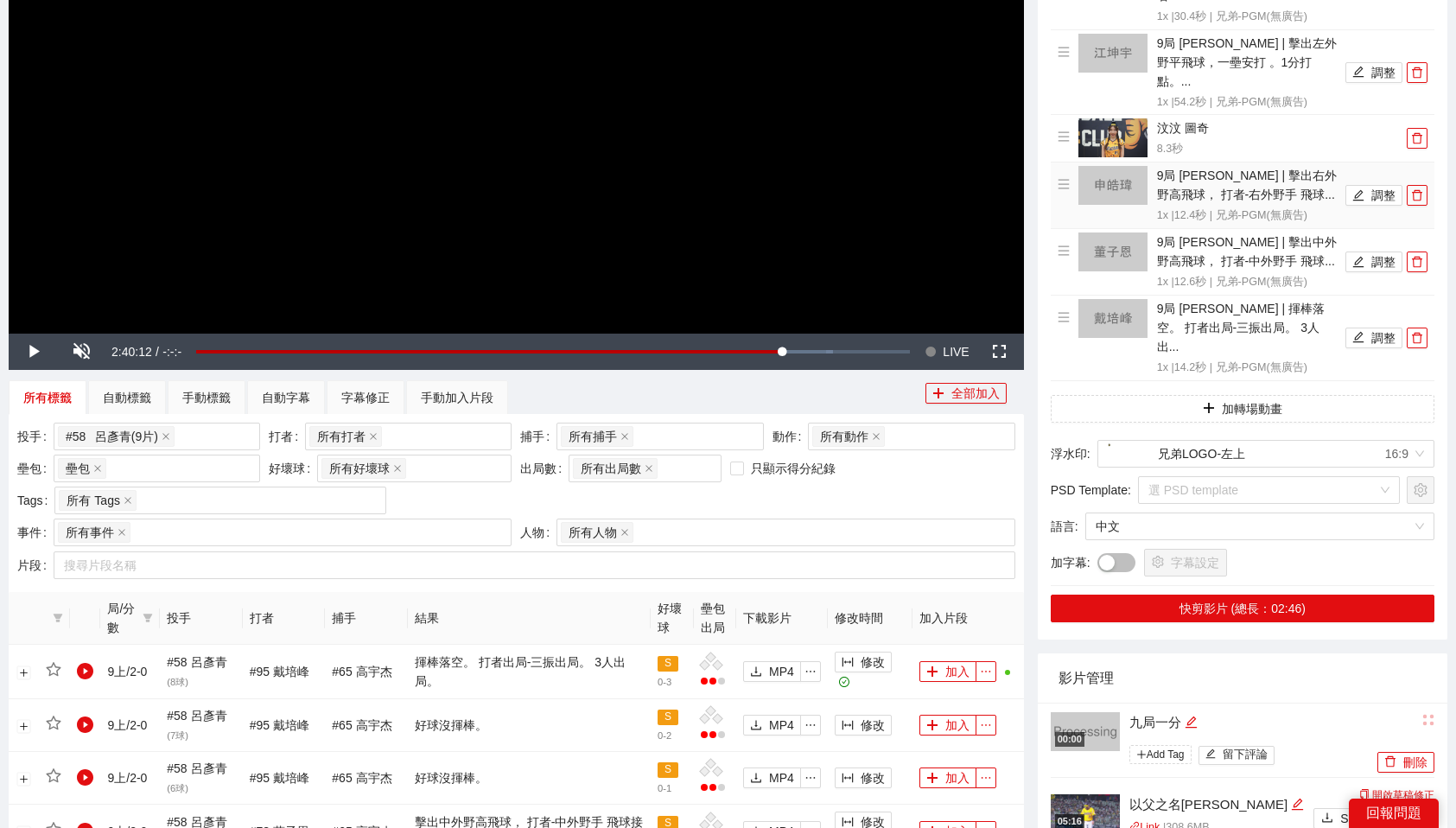
click at [1115, 166] on img at bounding box center [1113, 185] width 69 height 39
click at [1360, 189] on icon "edit" at bounding box center [1359, 195] width 12 height 12
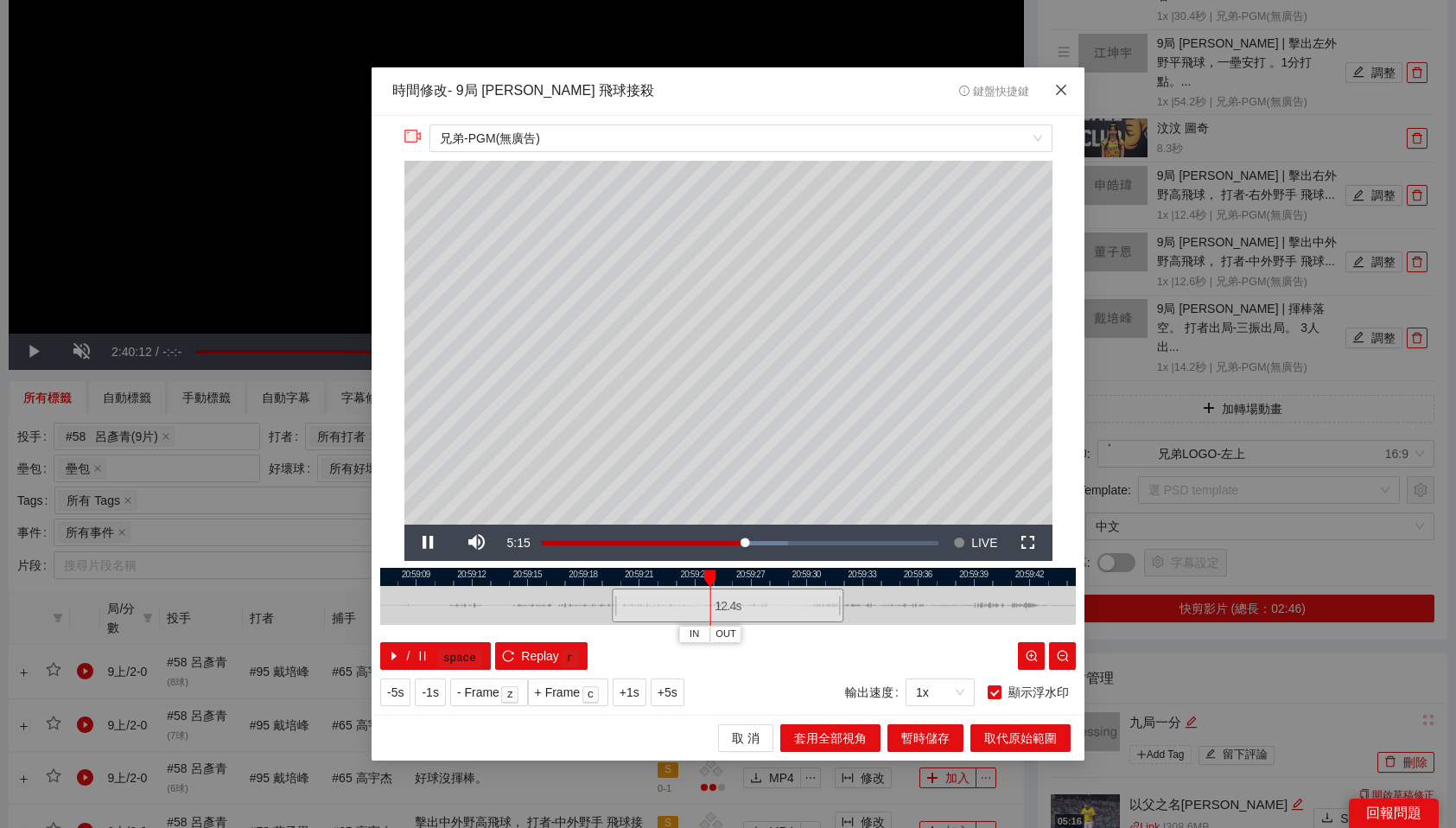
click at [1059, 96] on icon "close" at bounding box center [1062, 89] width 14 height 14
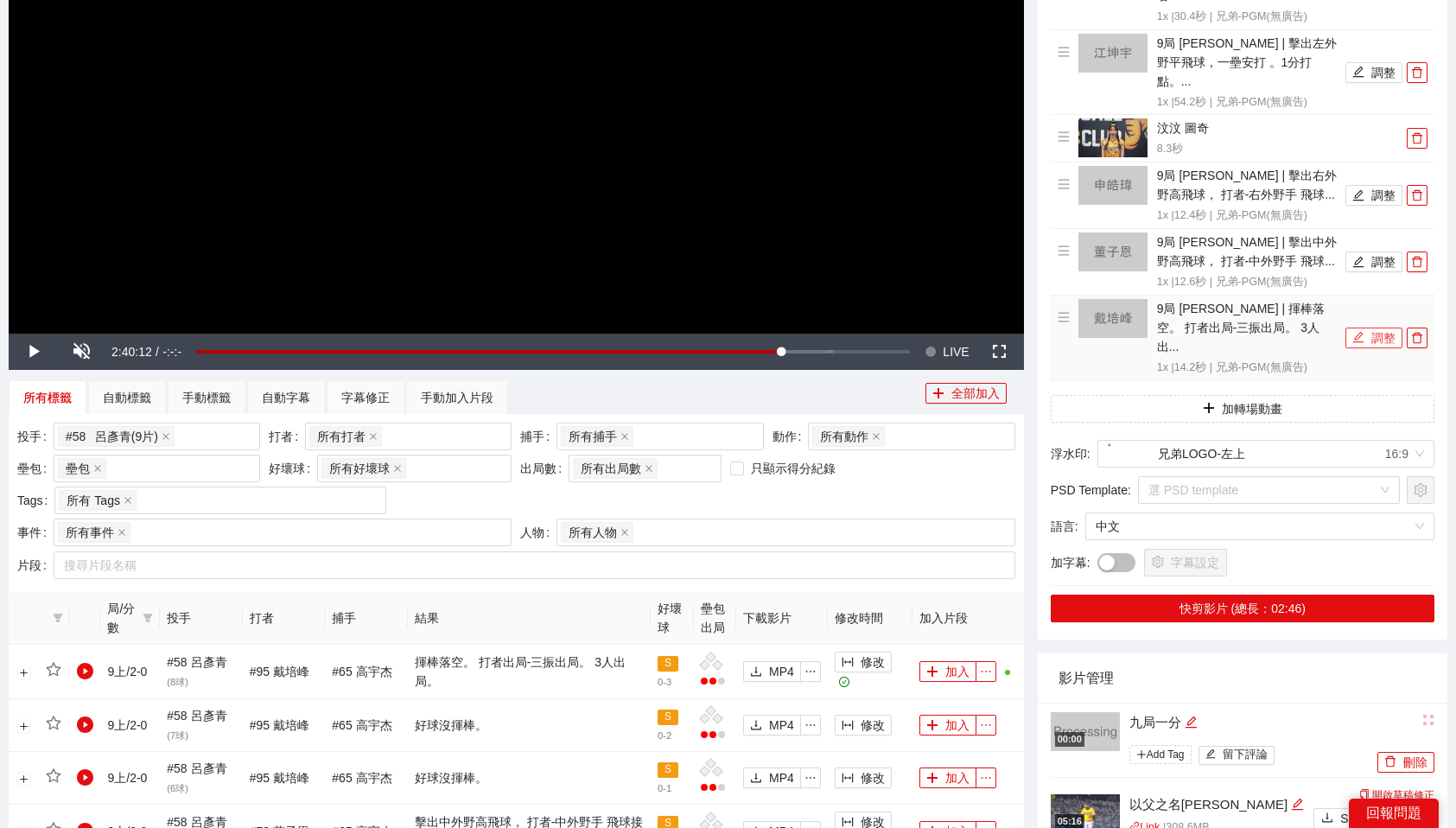
click at [1358, 331] on icon "edit" at bounding box center [1359, 337] width 12 height 12
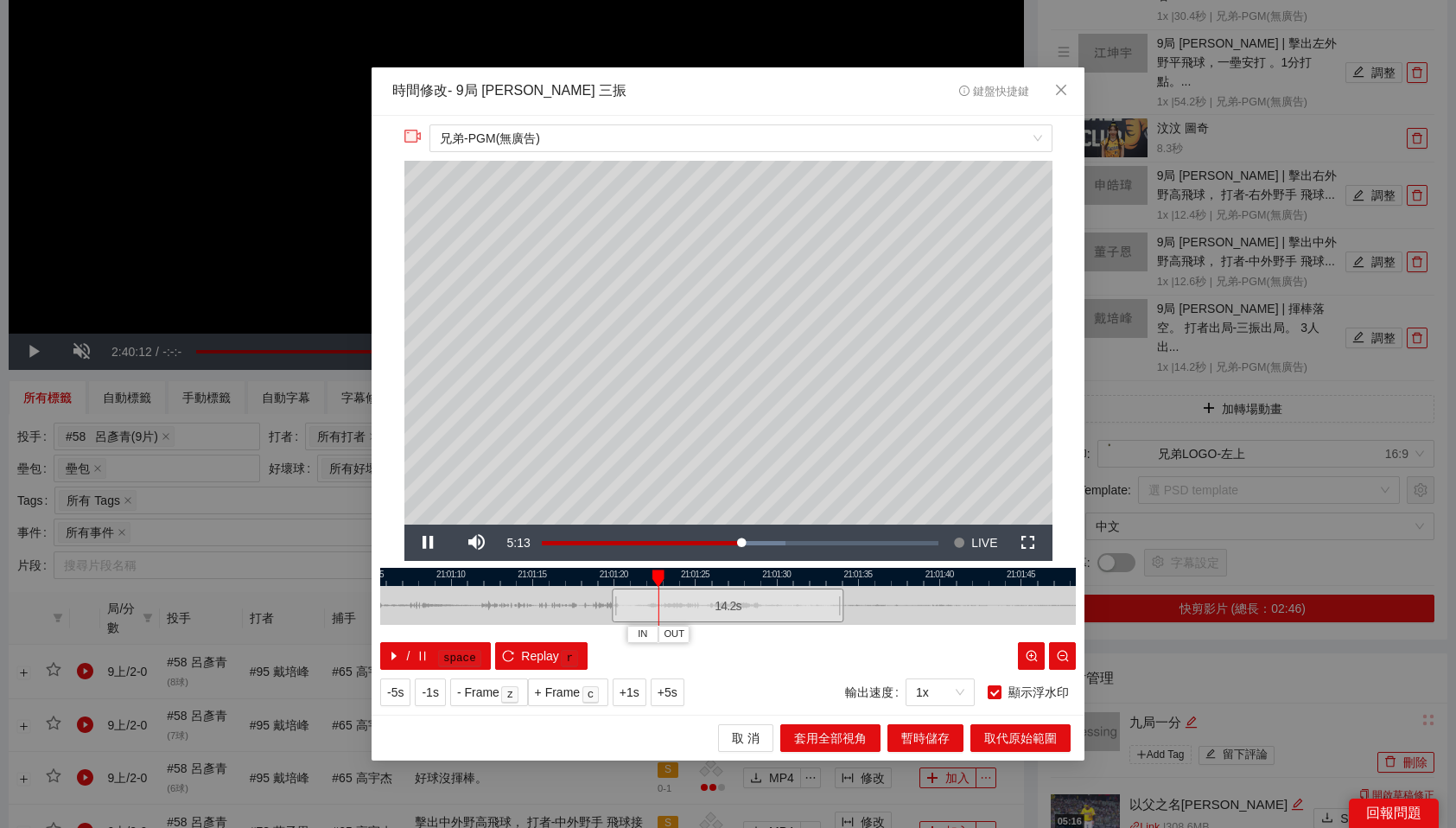
click at [820, 573] on div at bounding box center [728, 577] width 696 height 18
click at [1059, 86] on icon "close" at bounding box center [1062, 89] width 14 height 14
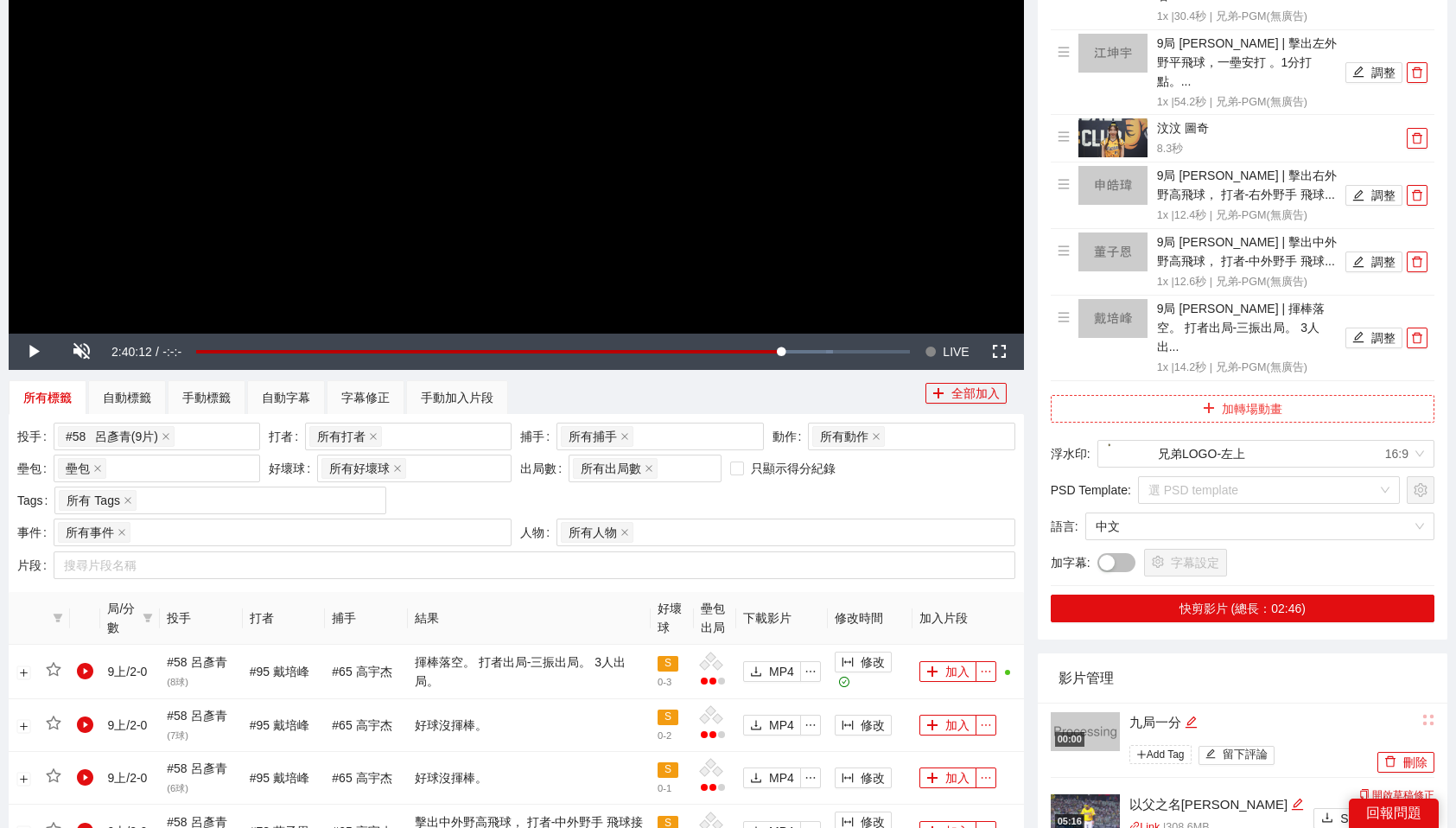
click at [1251, 395] on button "加轉場動畫" at bounding box center [1243, 409] width 384 height 28
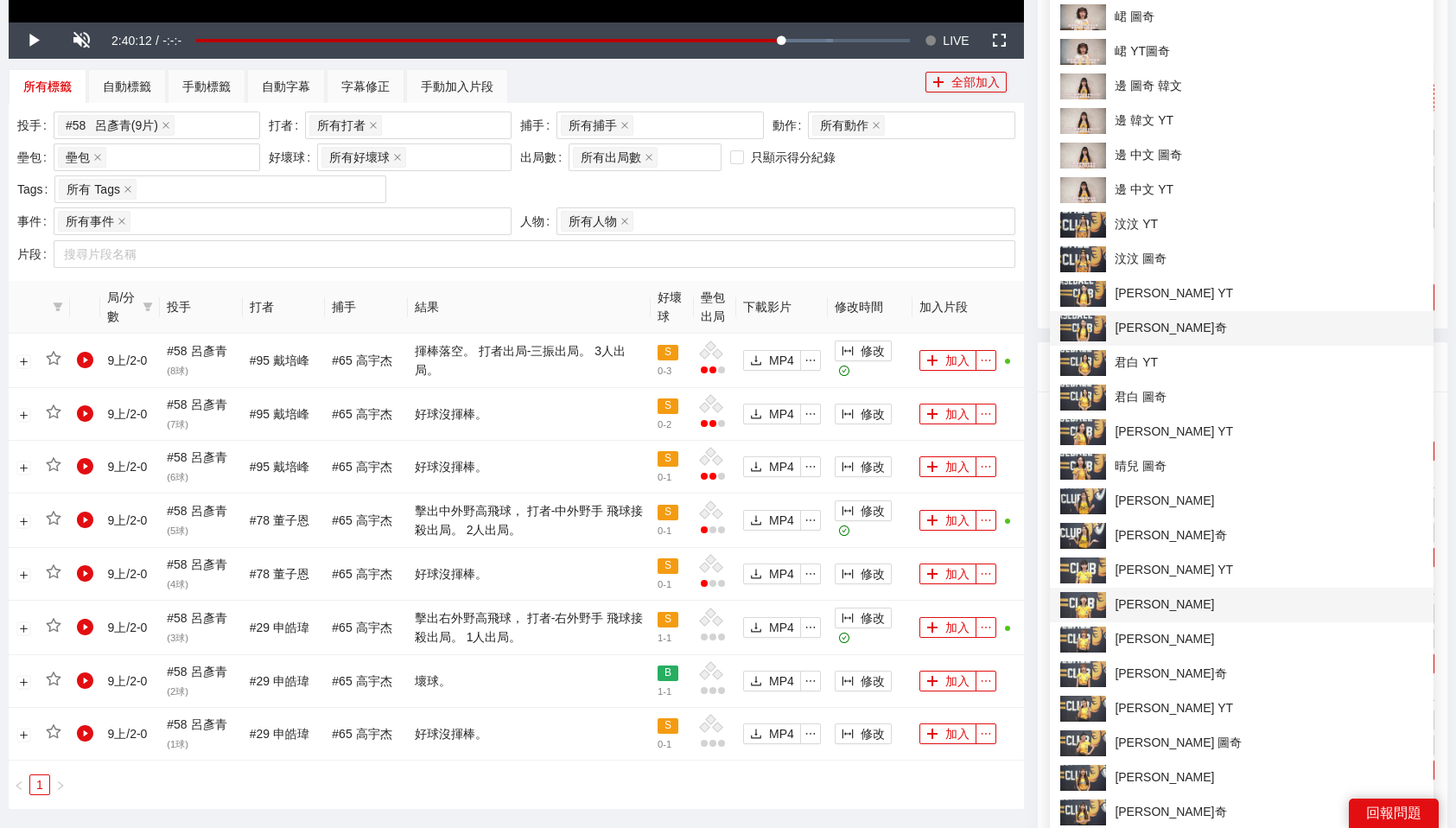
scroll to position [786, 0]
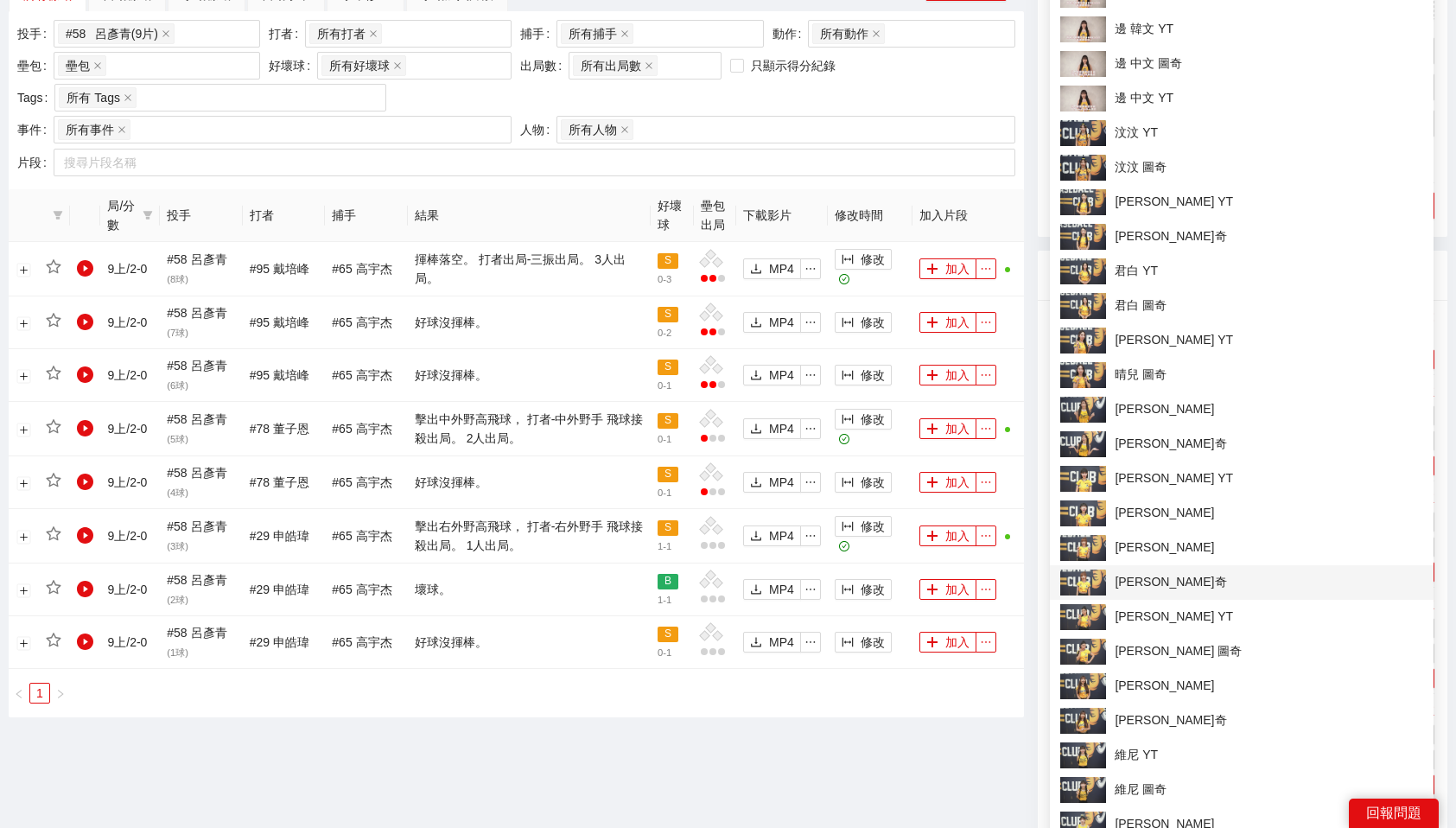
click at [1162, 577] on span "[PERSON_NAME]奇" at bounding box center [1241, 582] width 363 height 26
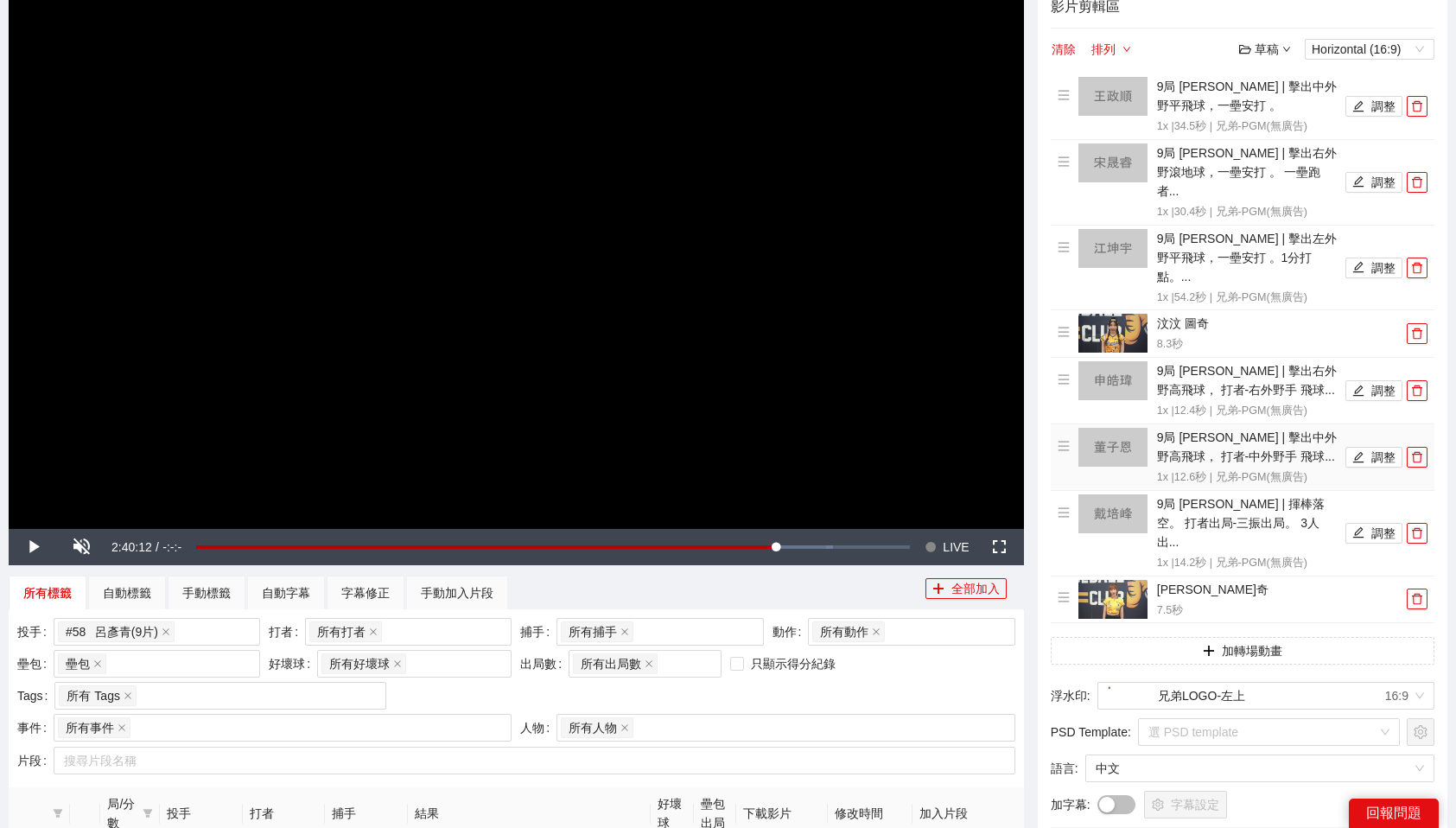
scroll to position [0, 0]
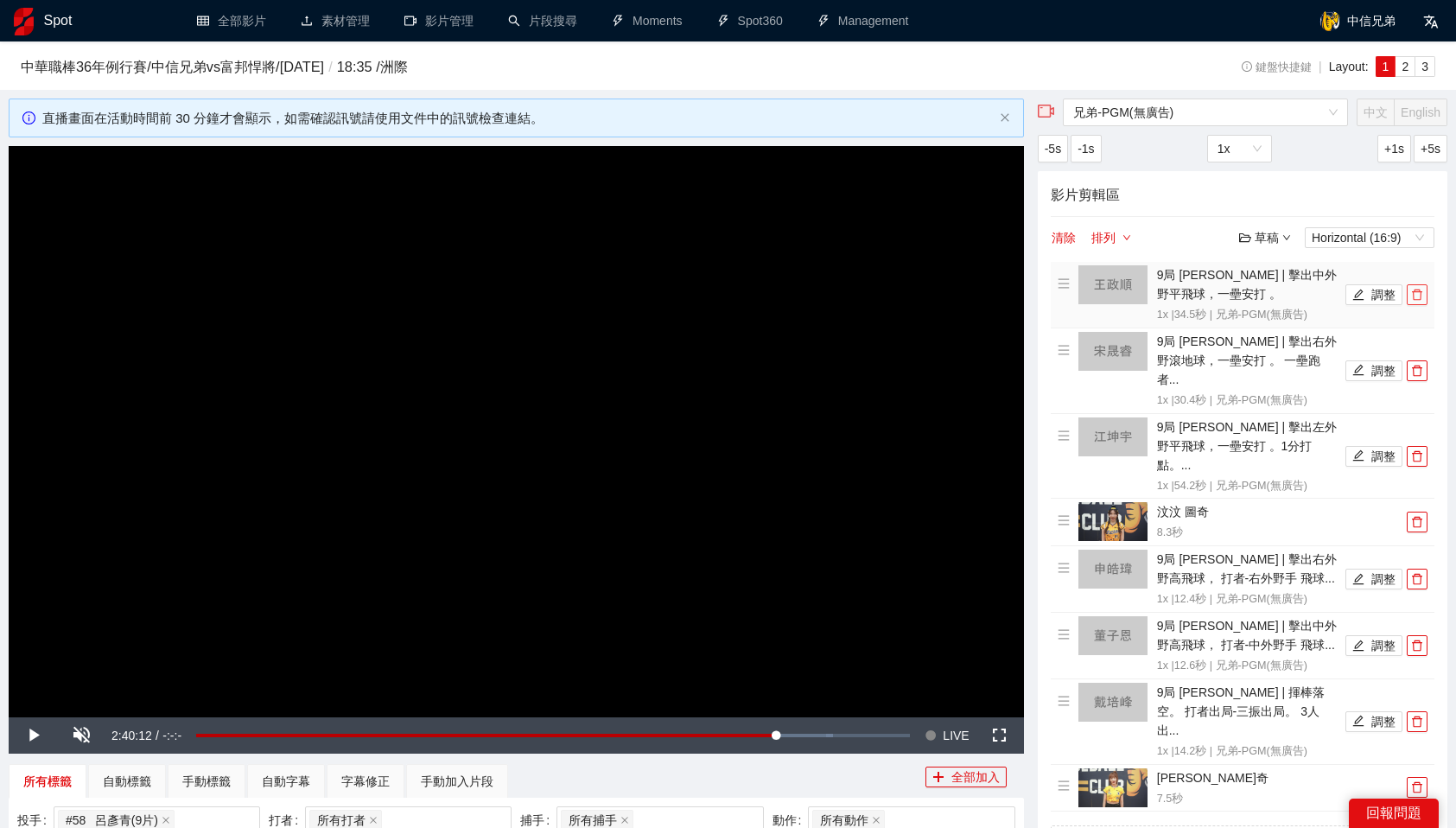
click at [1419, 295] on icon "delete" at bounding box center [1417, 295] width 12 height 12
click at [1419, 365] on icon "delete" at bounding box center [1417, 371] width 12 height 12
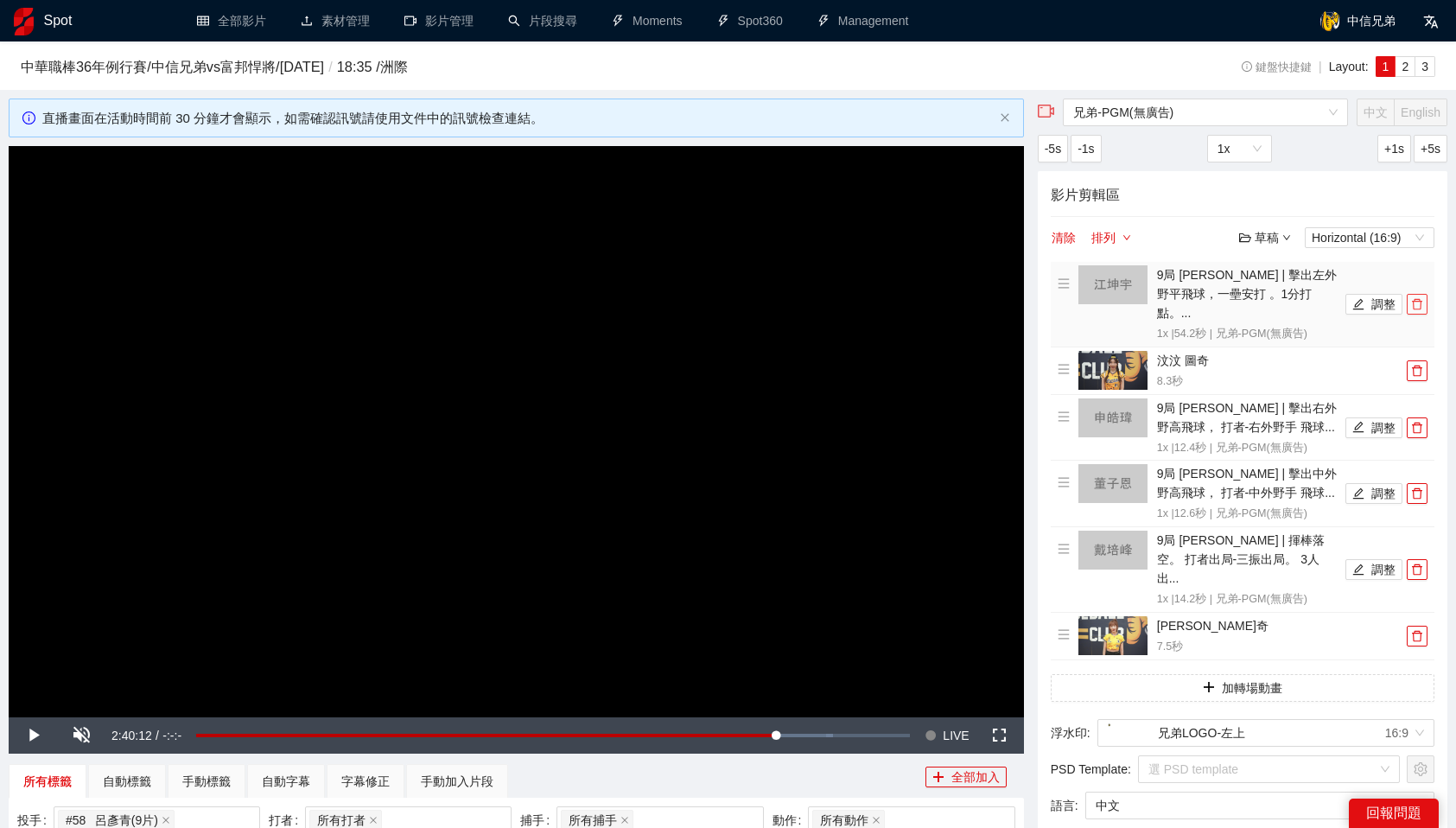
click at [1419, 298] on icon "delete" at bounding box center [1417, 304] width 12 height 12
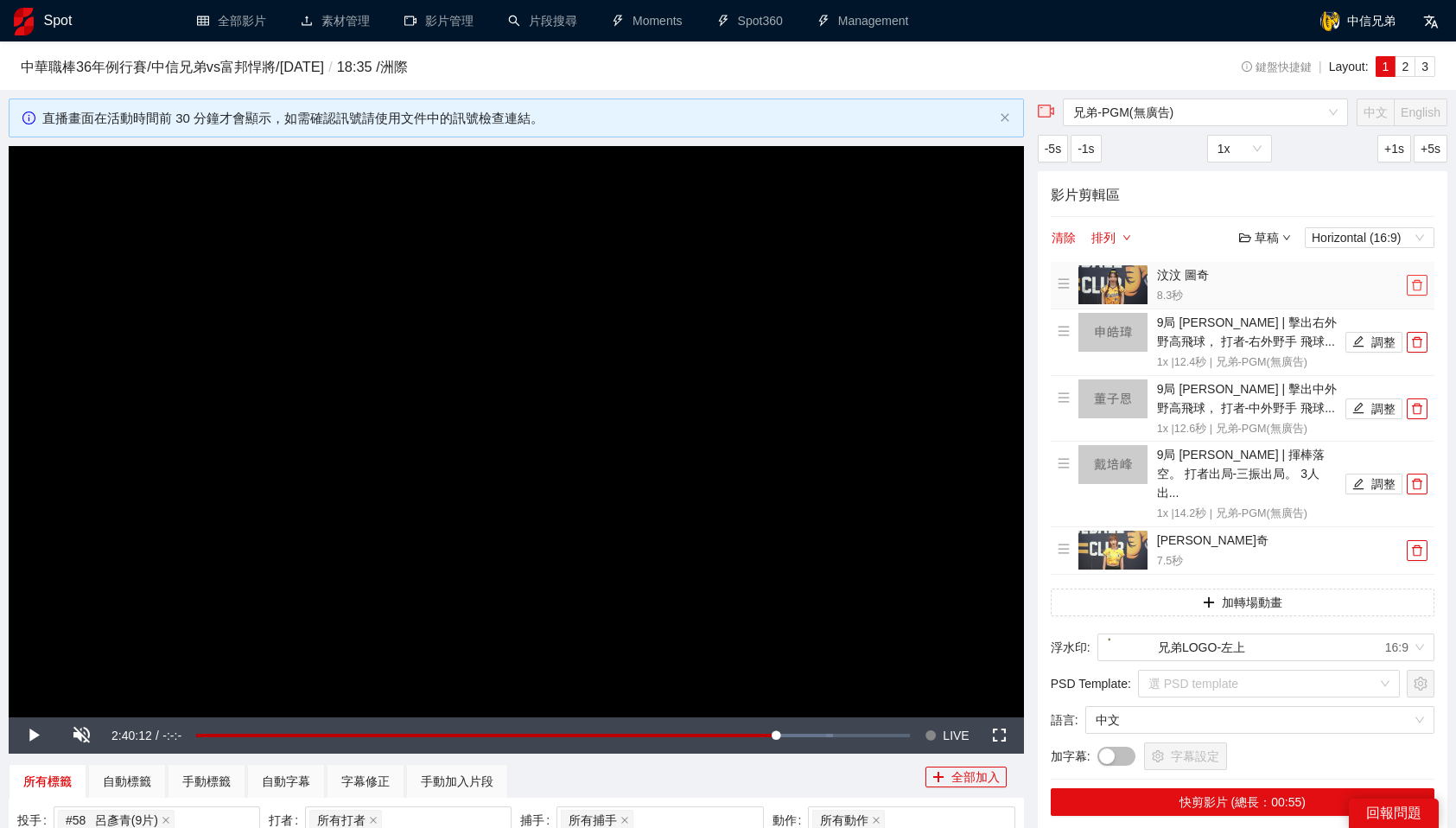
click at [1419, 295] on button "button" at bounding box center [1417, 285] width 21 height 21
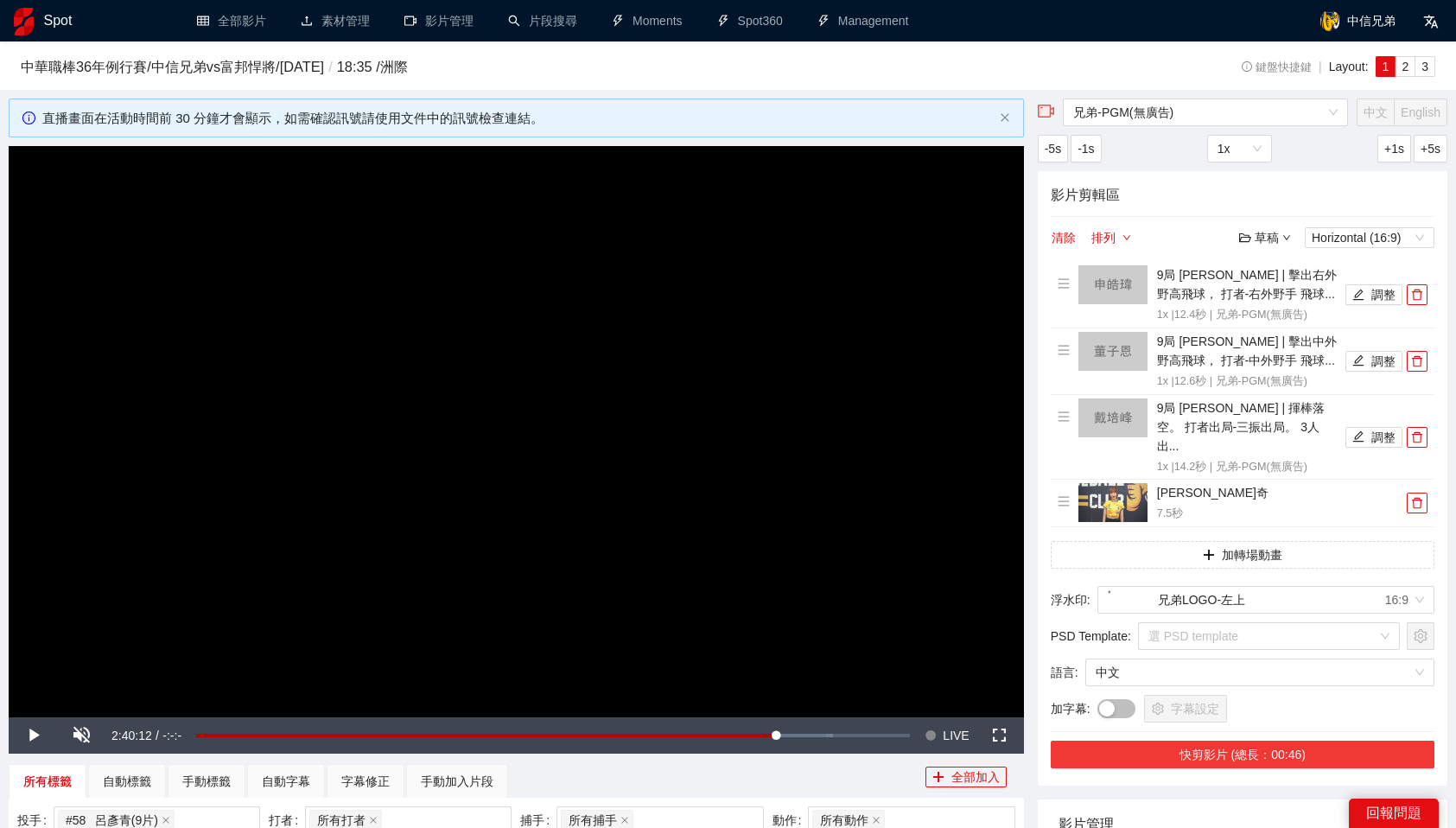
click at [1266, 740] on button "快剪影片 (總長：00:46)" at bounding box center [1243, 754] width 384 height 28
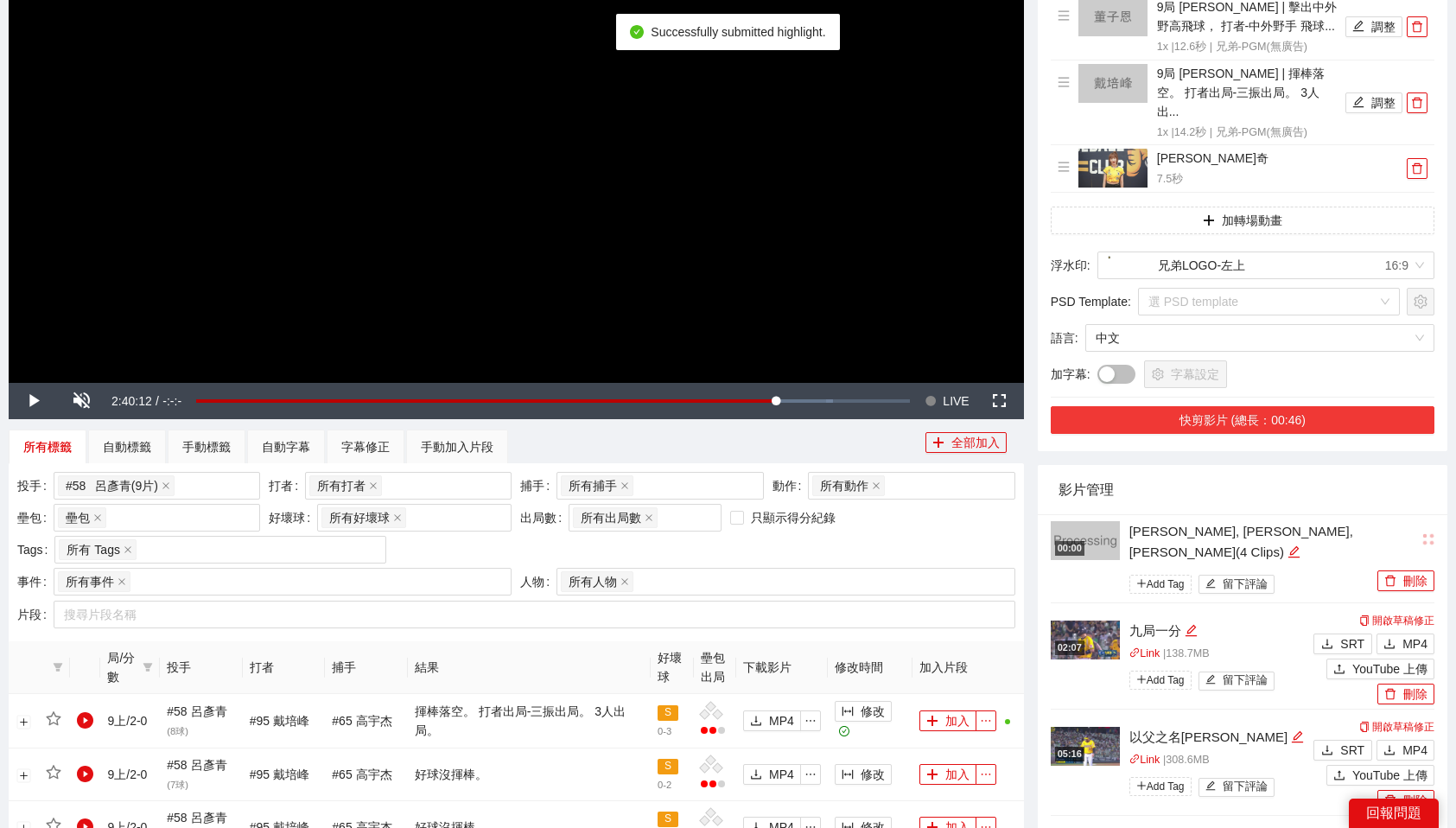
scroll to position [378, 0]
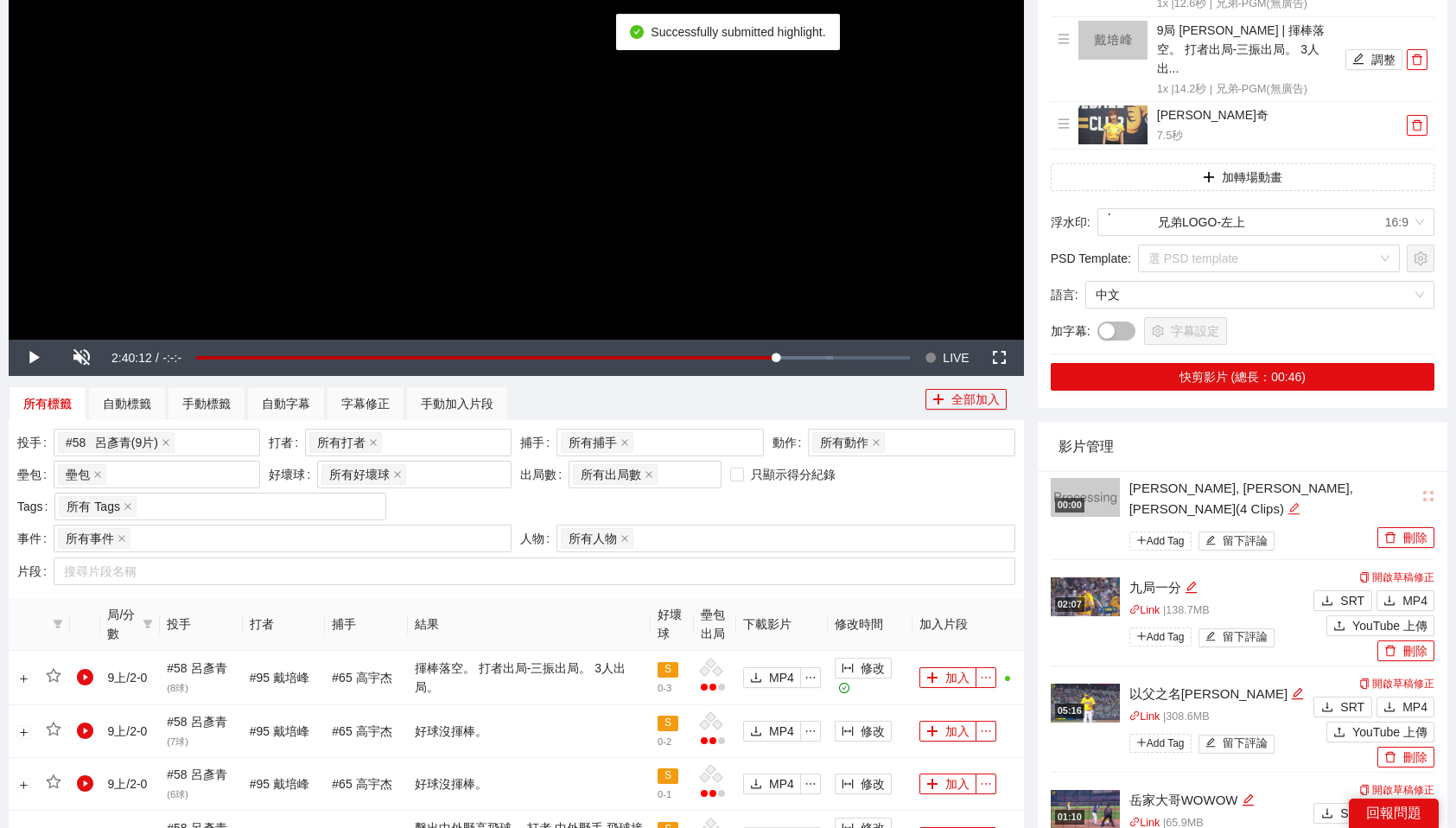
click at [1300, 503] on icon "edit" at bounding box center [1294, 508] width 11 height 11
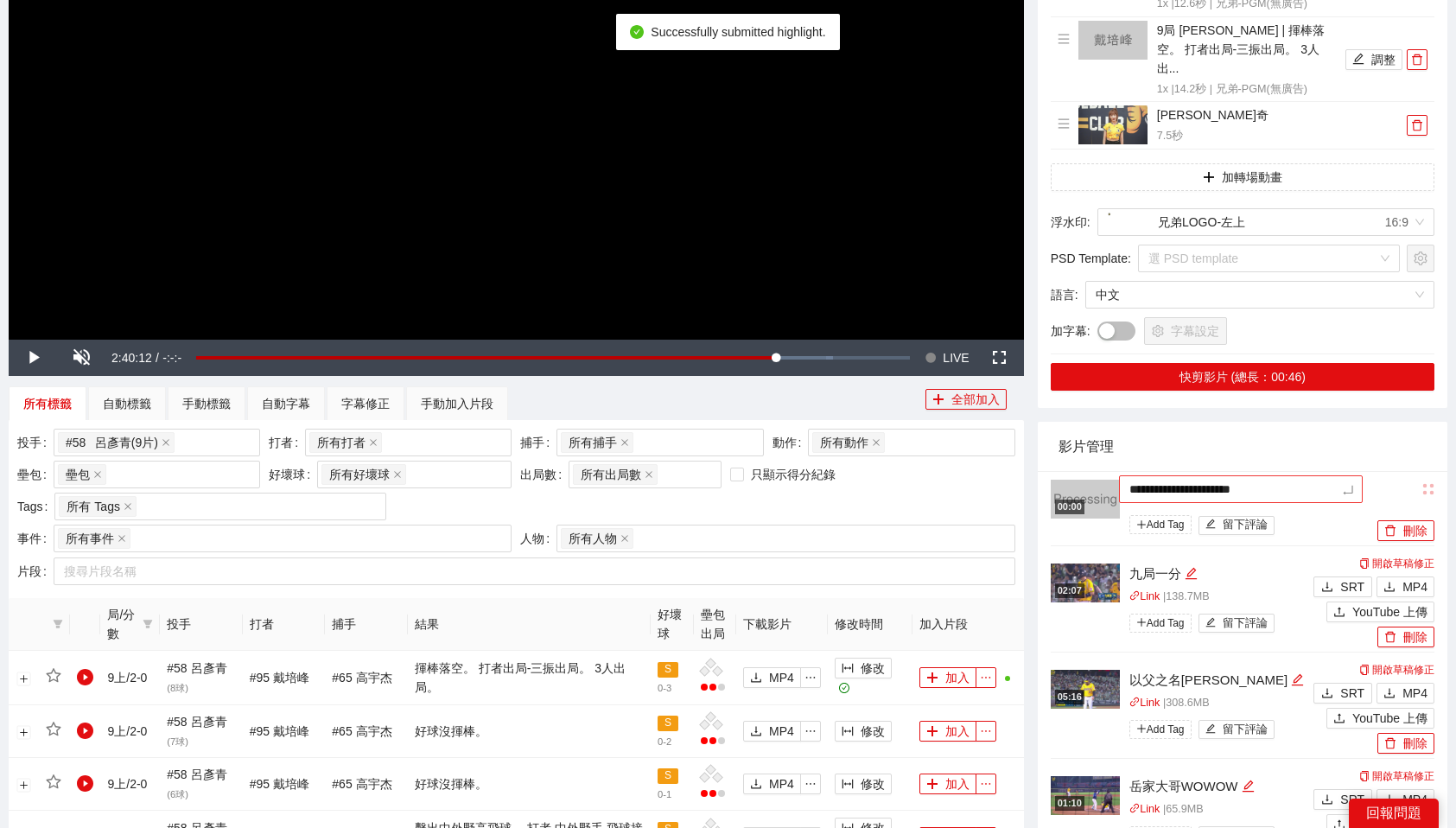
click at [1295, 475] on textarea "**********" at bounding box center [1241, 489] width 243 height 28
type textarea "*"
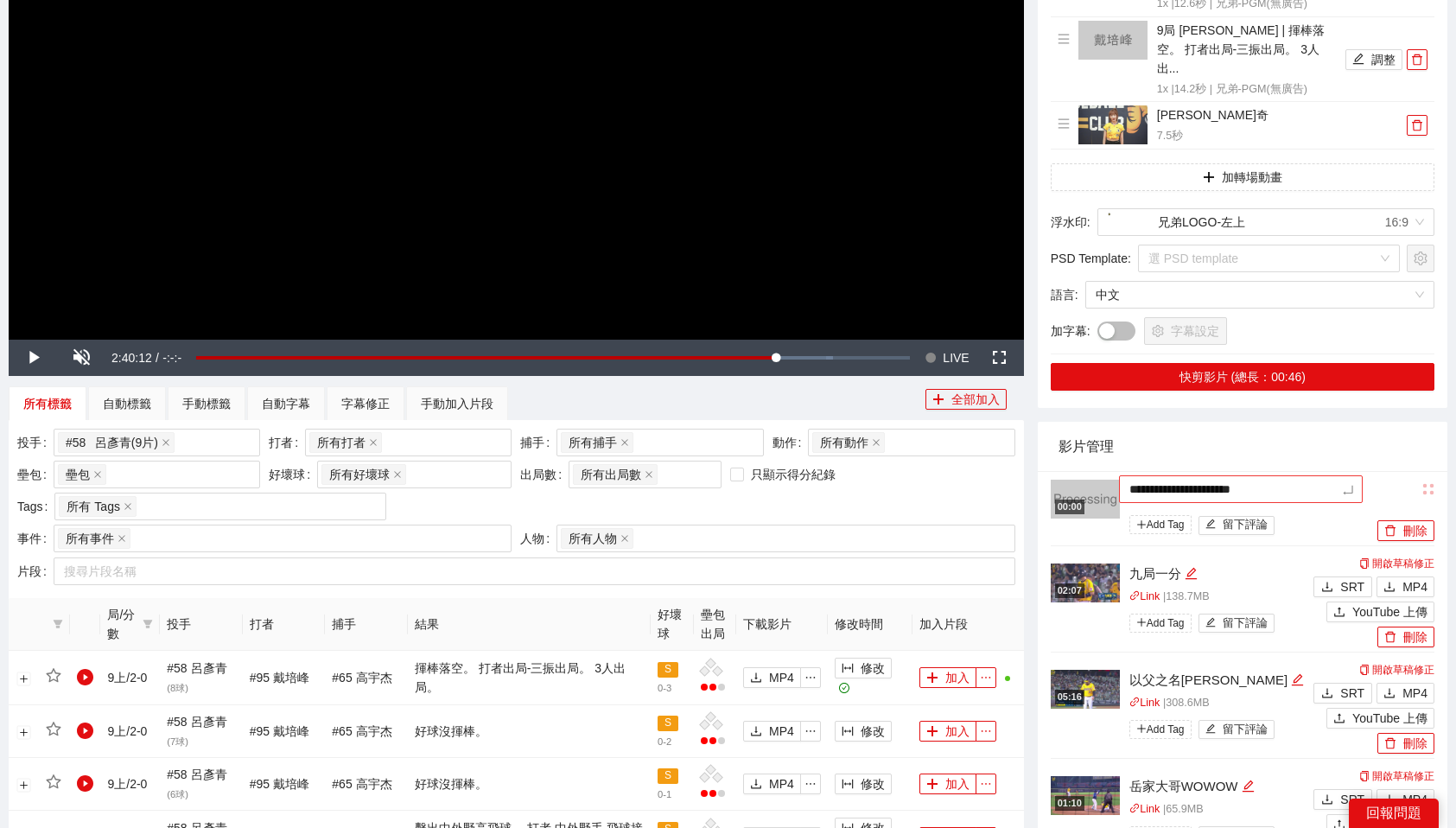
type textarea "*"
type textarea "**"
type textarea "*"
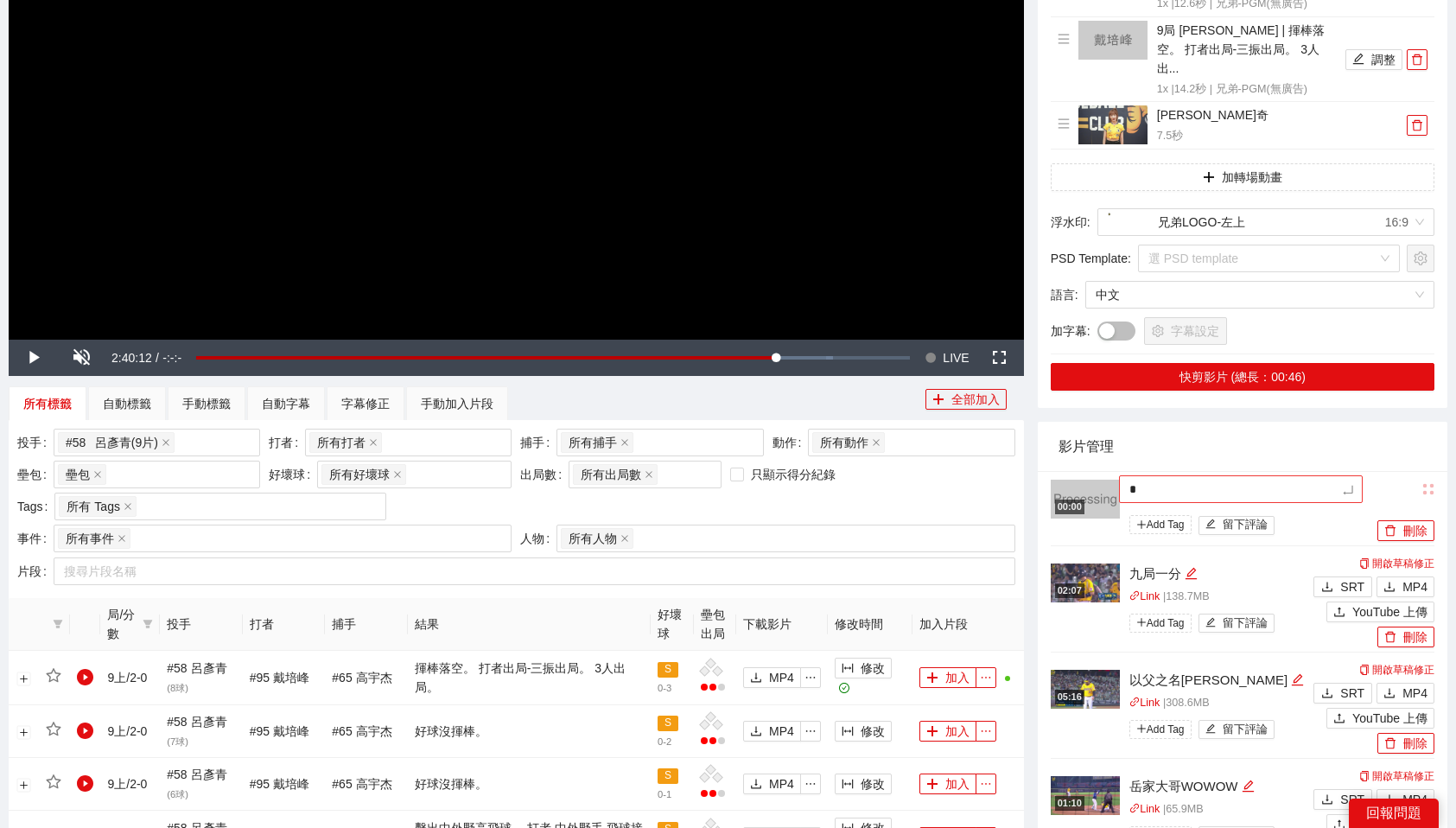
type textarea "**"
type textarea "***"
type textarea "****"
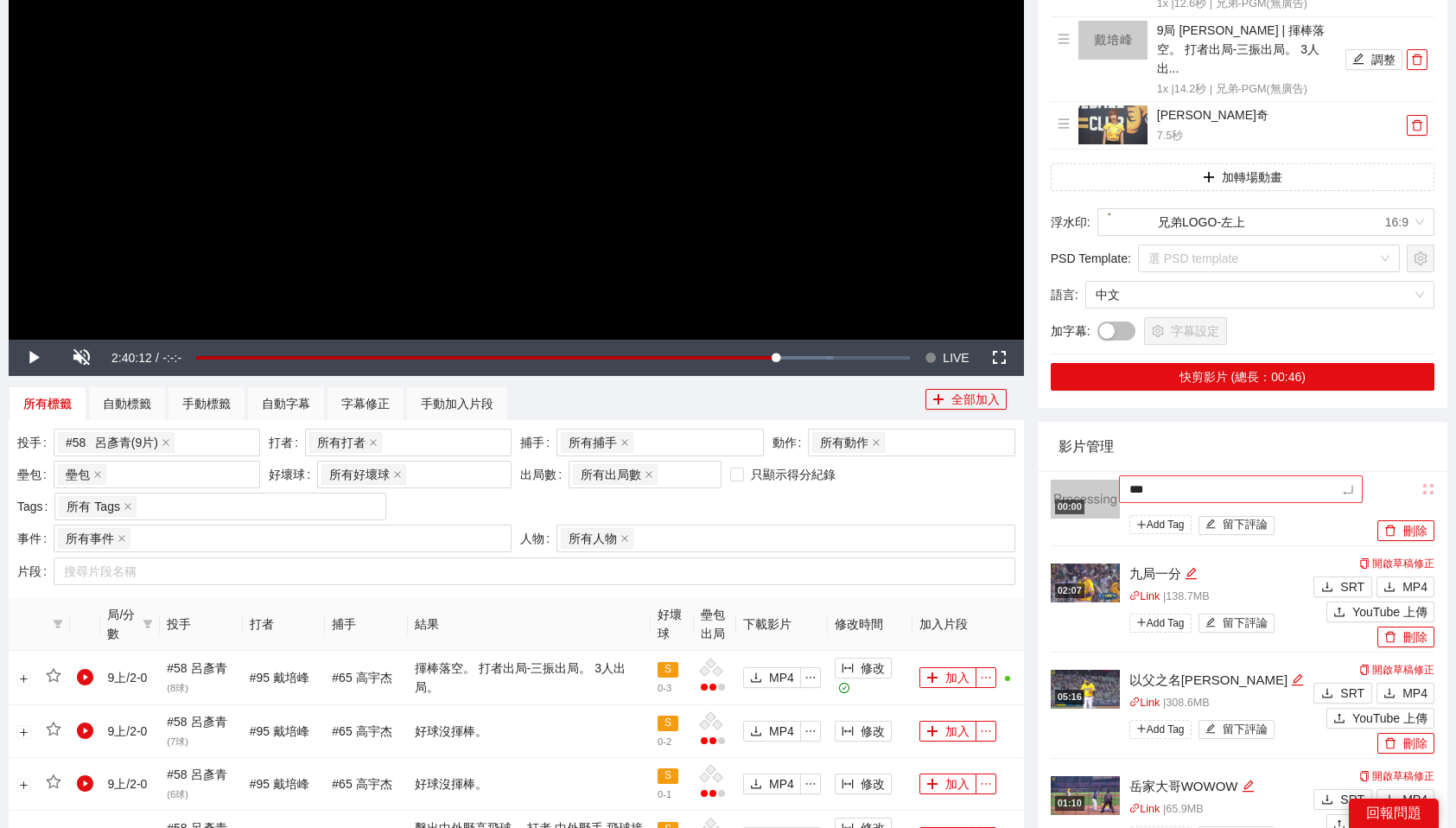
type textarea "****"
type textarea "**"
click at [1402, 577] on span "MP4" at bounding box center [1414, 586] width 25 height 19
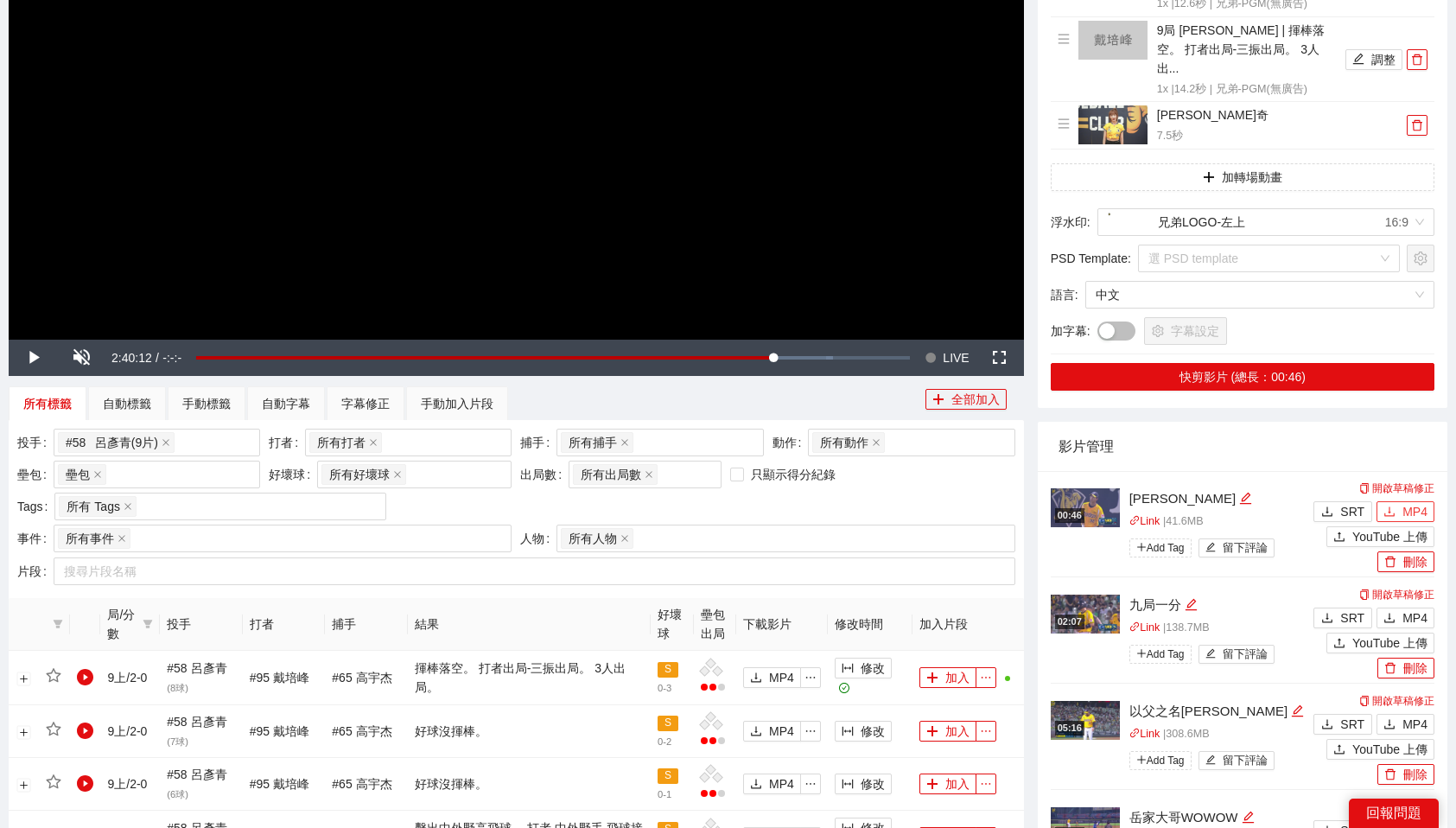
click at [1411, 502] on span "MP4" at bounding box center [1414, 512] width 25 height 19
